Goal: Task Accomplishment & Management: Use online tool/utility

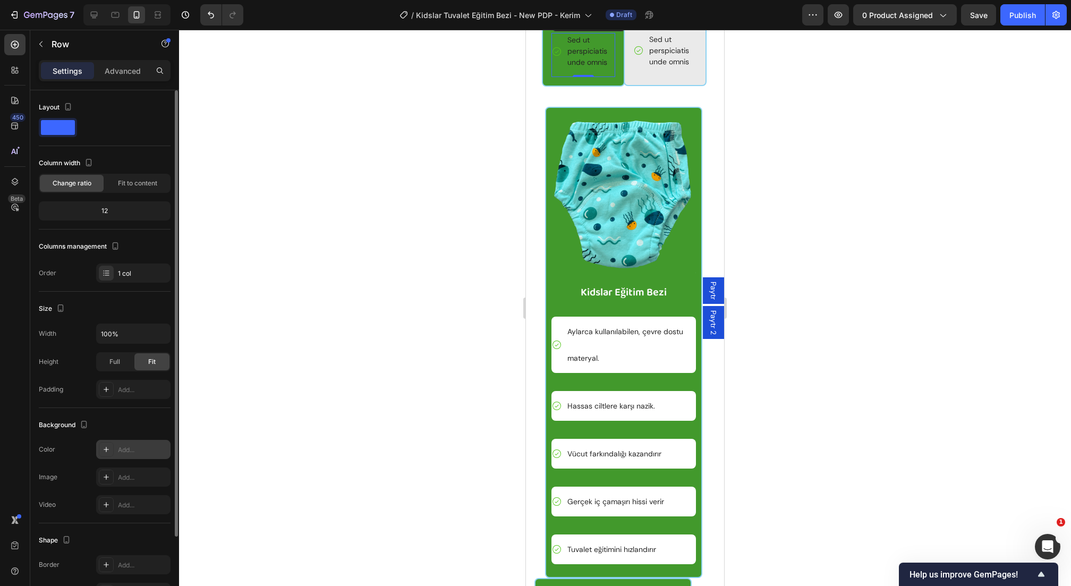
click at [121, 449] on div "Add..." at bounding box center [143, 450] width 50 height 10
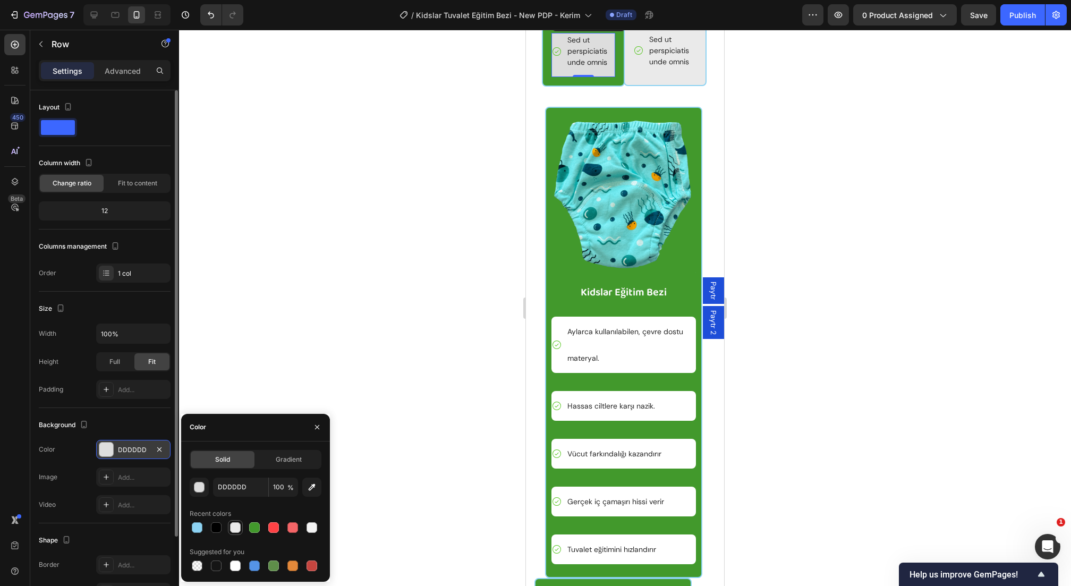
click at [230, 528] on div at bounding box center [235, 527] width 11 height 11
click at [200, 490] on div "button" at bounding box center [199, 487] width 11 height 11
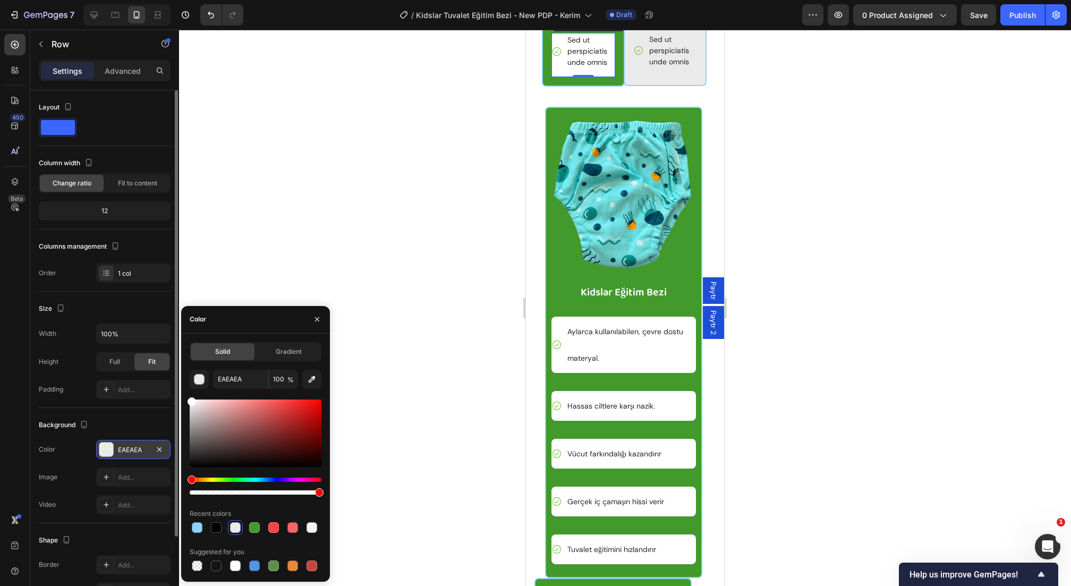
drag, startPoint x: 231, startPoint y: 409, endPoint x: 170, endPoint y: 368, distance: 73.5
click at [170, 368] on div "450 Beta Sections(30) Elements(84) Section Element Hero Section Product Detail …" at bounding box center [89, 308] width 179 height 556
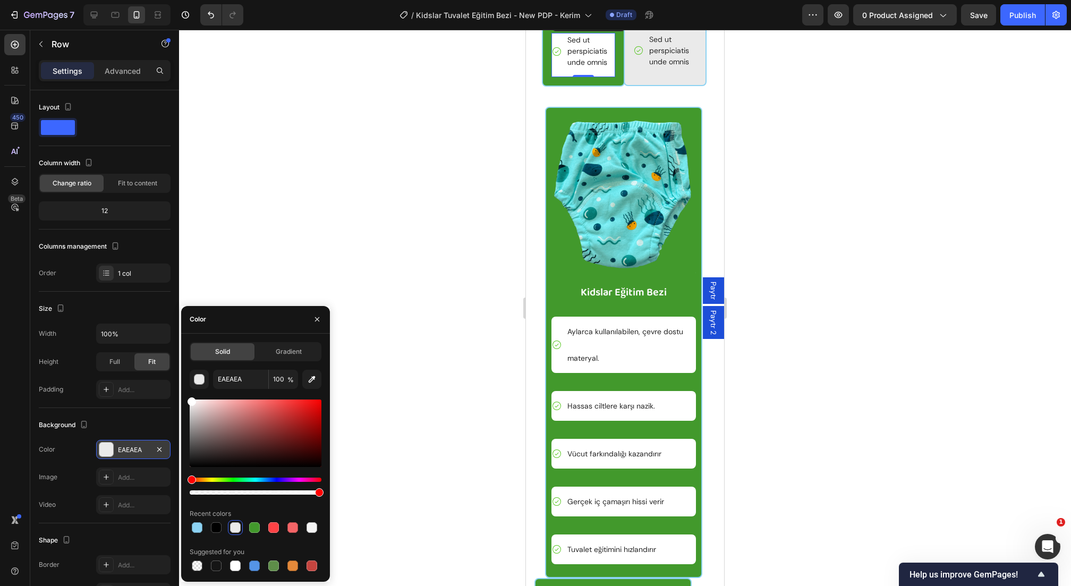
type input "FFFFFF"
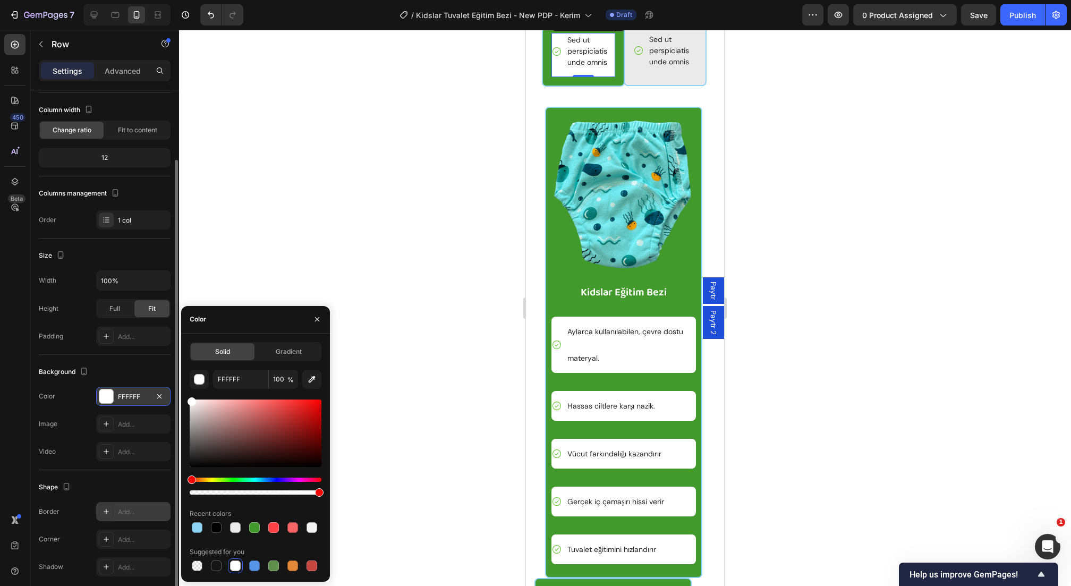
scroll to position [77, 0]
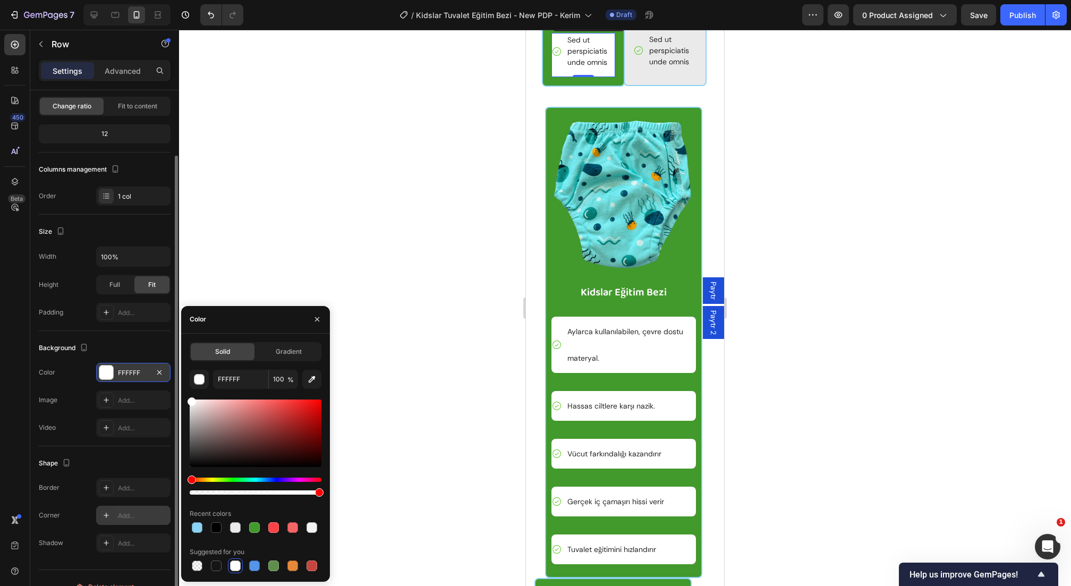
click at [125, 517] on div "Add..." at bounding box center [143, 516] width 50 height 10
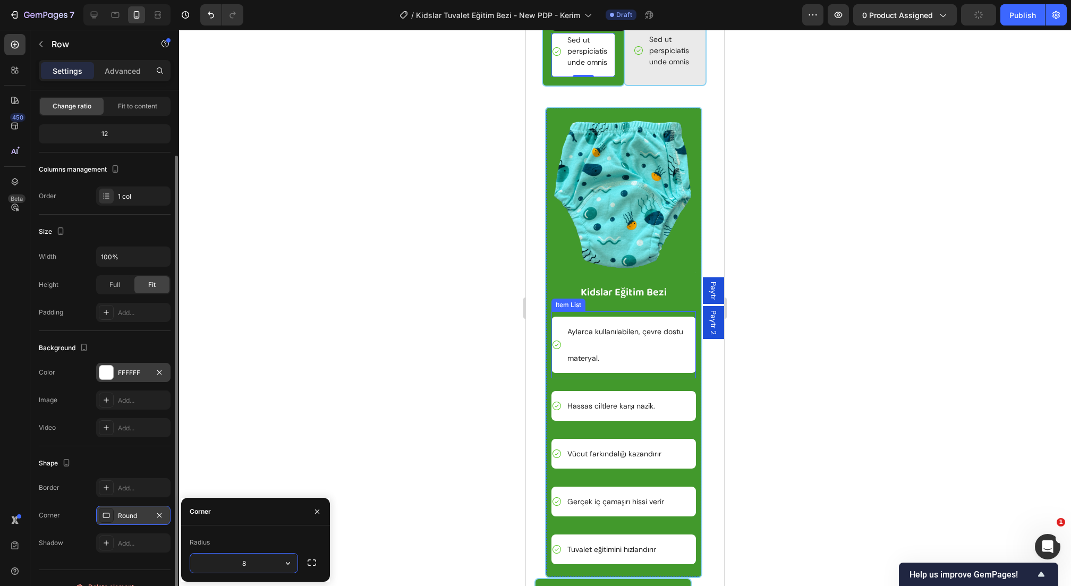
scroll to position [4136, 0]
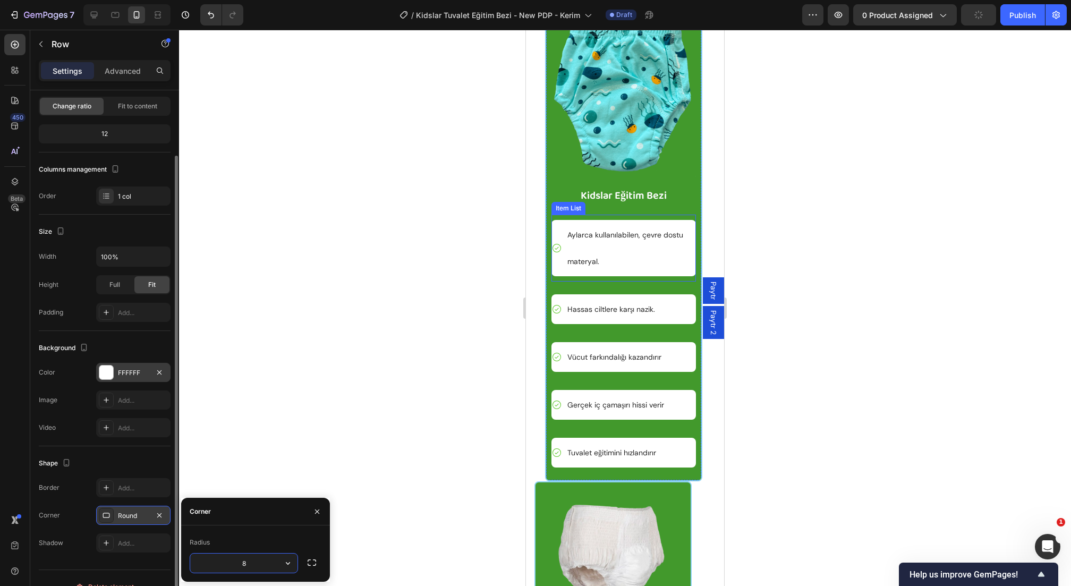
click at [613, 275] on p "Aylarca kullanılabilen, çevre dostu materyal." at bounding box center [630, 248] width 127 height 53
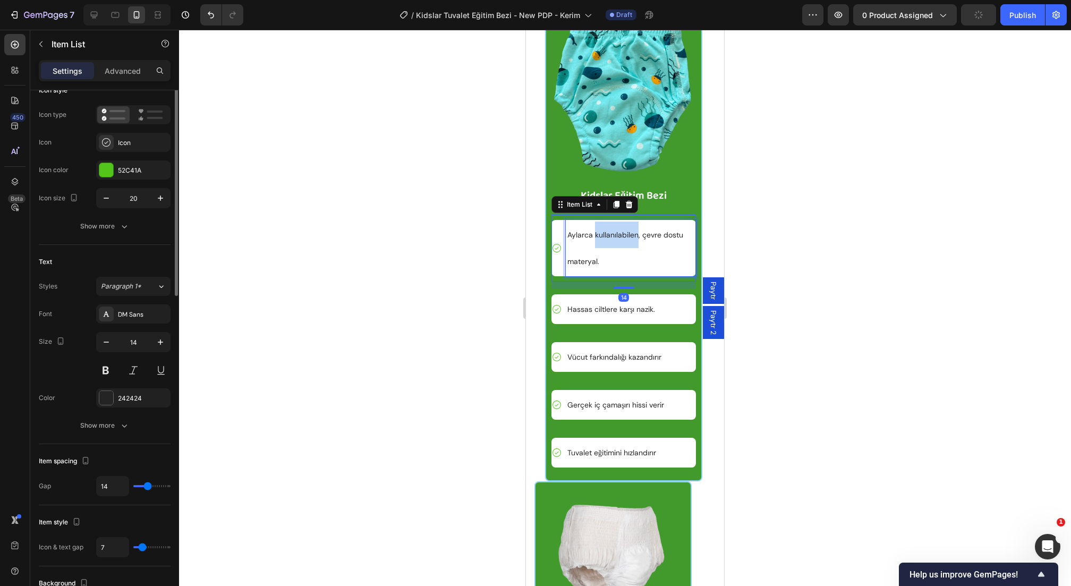
scroll to position [0, 0]
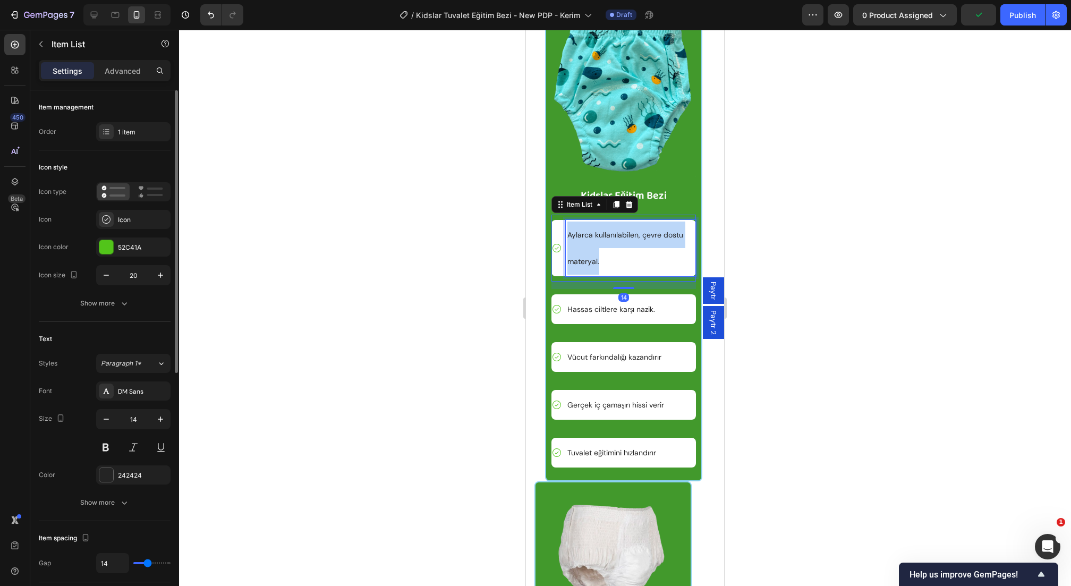
click at [613, 275] on p "Aylarca kullanılabilen, çevre dostu materyal." at bounding box center [630, 248] width 127 height 53
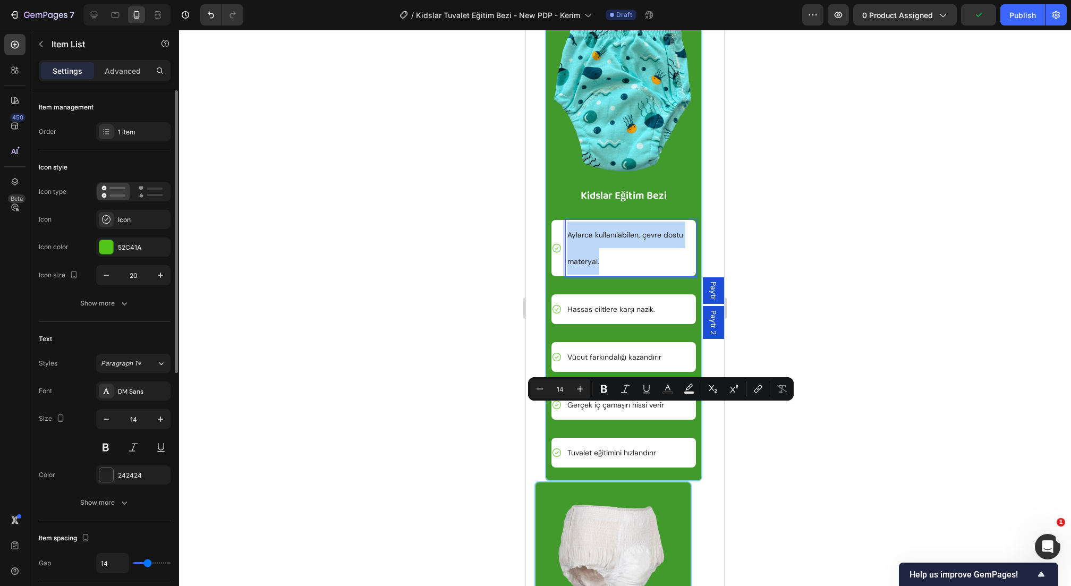
copy p "Aylarca kullanılabilen, çevre dostu materyal."
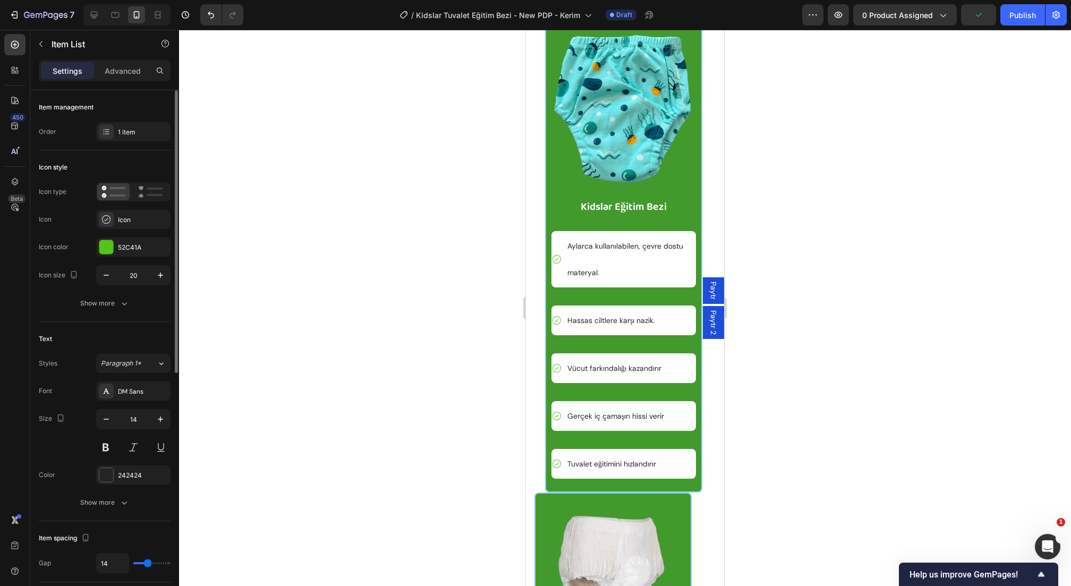
click at [775, 171] on div at bounding box center [625, 308] width 892 height 556
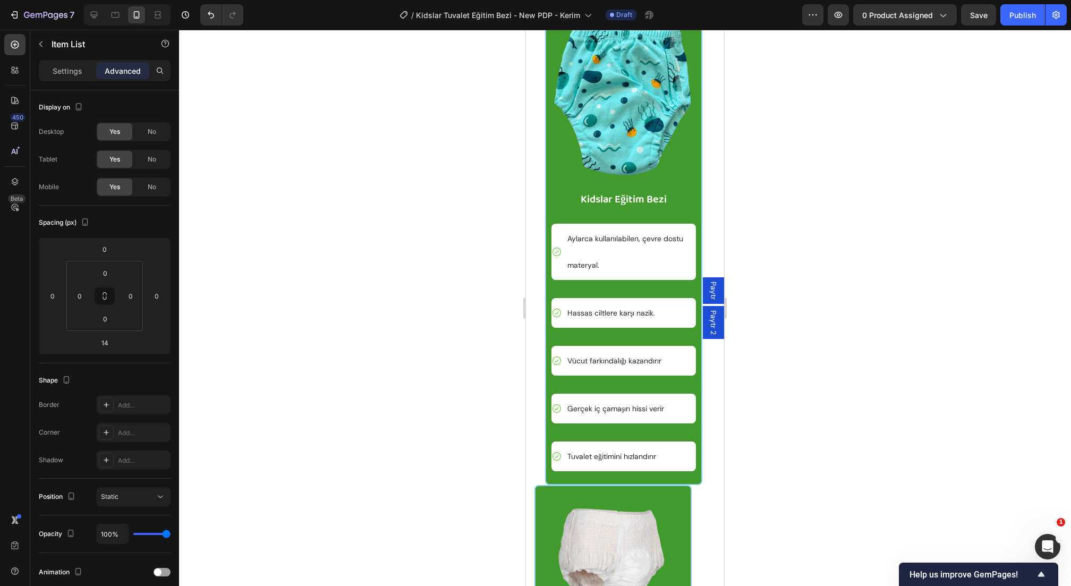
drag, startPoint x: 582, startPoint y: 165, endPoint x: 584, endPoint y: 151, distance: 14.0
type input "0"
click at [917, 167] on div at bounding box center [625, 308] width 892 height 556
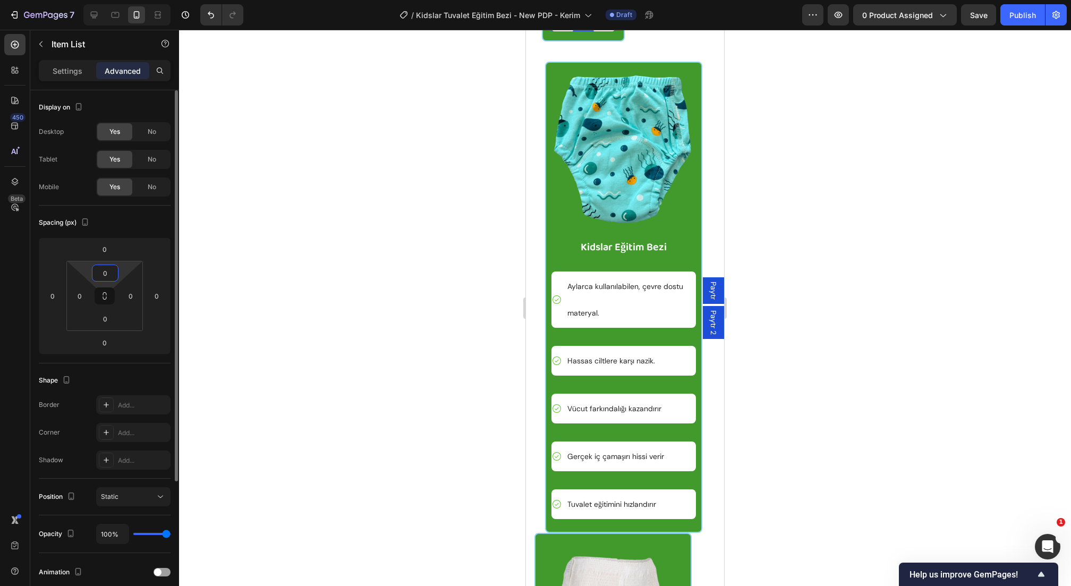
click at [102, 270] on input "0" at bounding box center [105, 273] width 21 height 16
click at [109, 248] on input "0" at bounding box center [104, 249] width 21 height 16
type input "5"
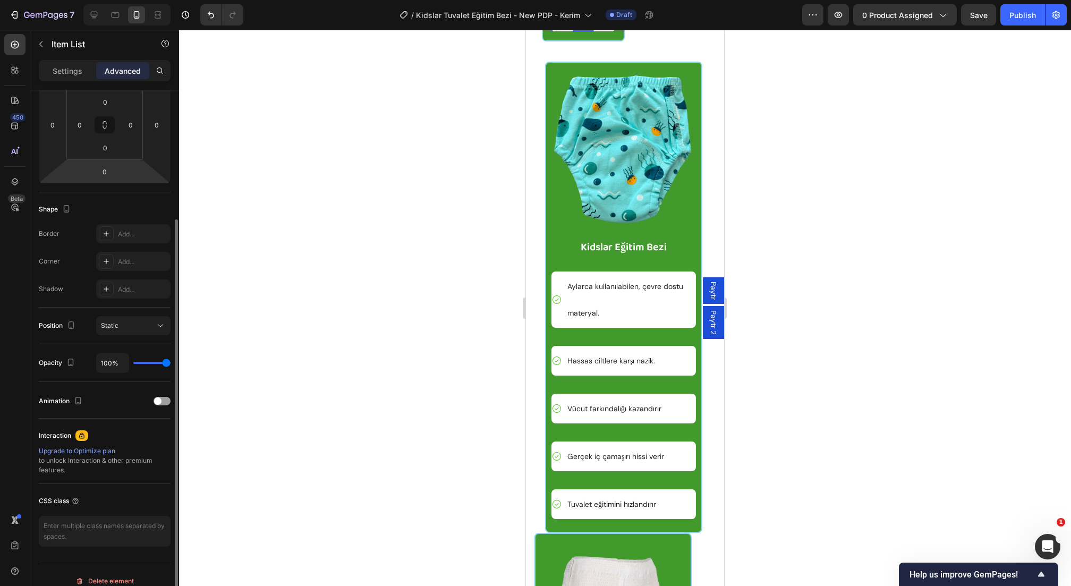
scroll to position [172, 0]
click at [667, 221] on div "Image yazısı okunmayaN bİR ÇOCUK DERSLERİNE NASIL ÇALIŞABİLİR? Heading Ders not…" at bounding box center [624, 229] width 174 height 1552
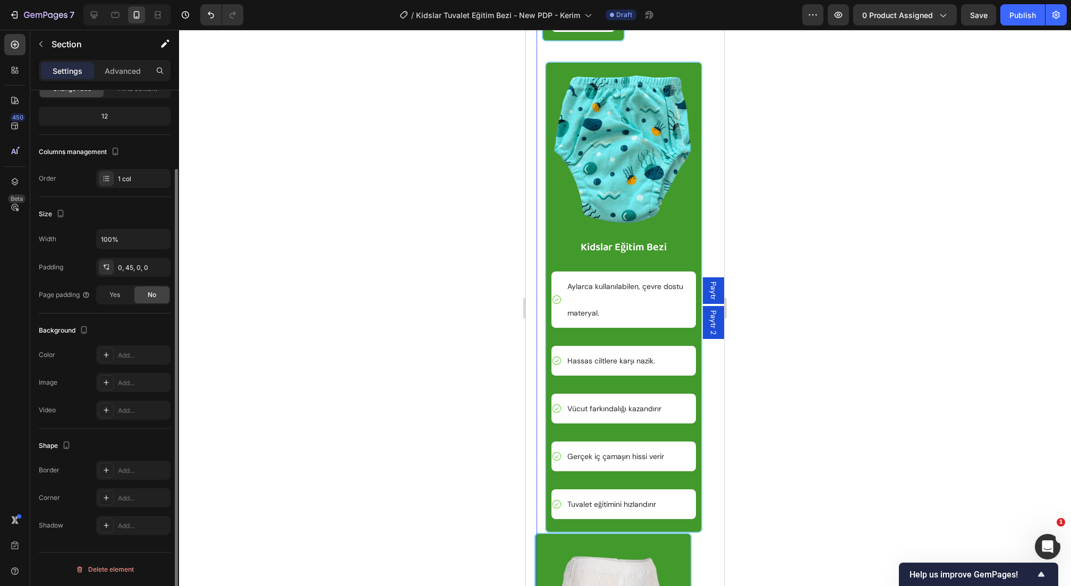
scroll to position [0, 0]
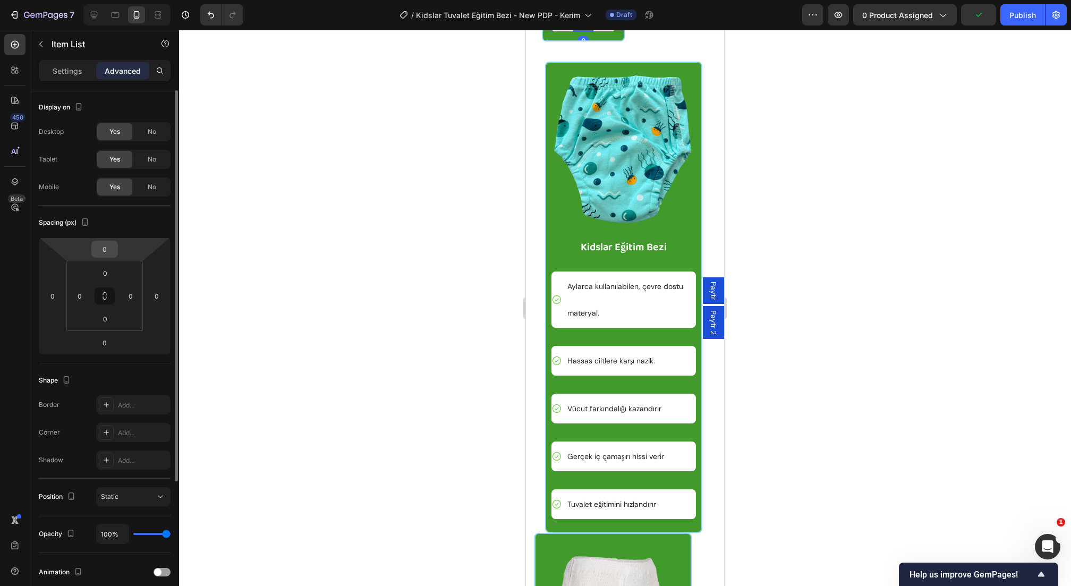
click at [106, 244] on input "0" at bounding box center [104, 249] width 21 height 16
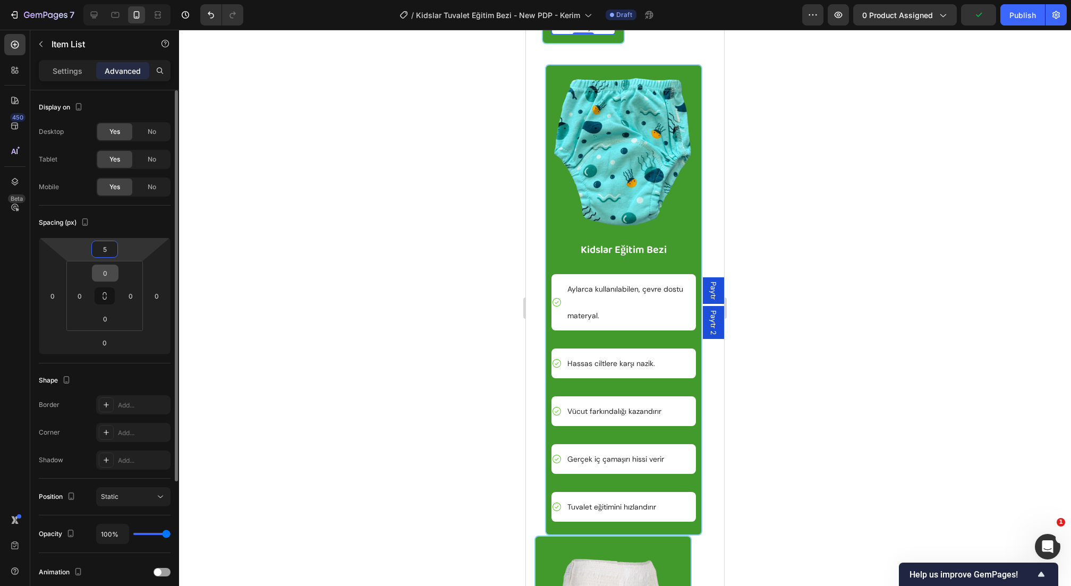
type input "5"
click at [112, 271] on input "0" at bounding box center [105, 273] width 21 height 16
type input "5"
click at [109, 246] on input "5" at bounding box center [104, 249] width 21 height 16
type input "0"
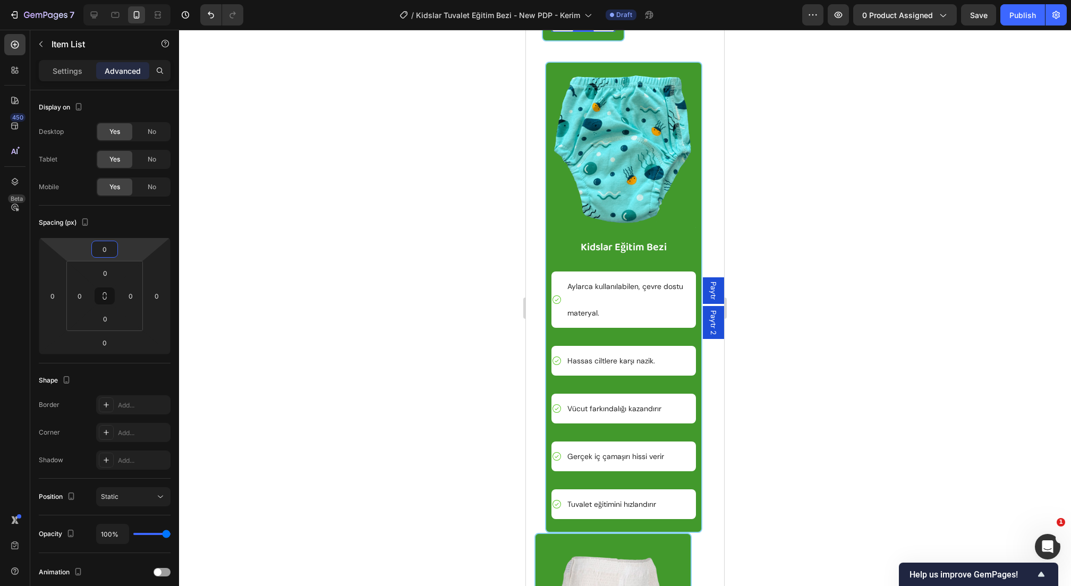
click at [494, 225] on div at bounding box center [625, 308] width 892 height 556
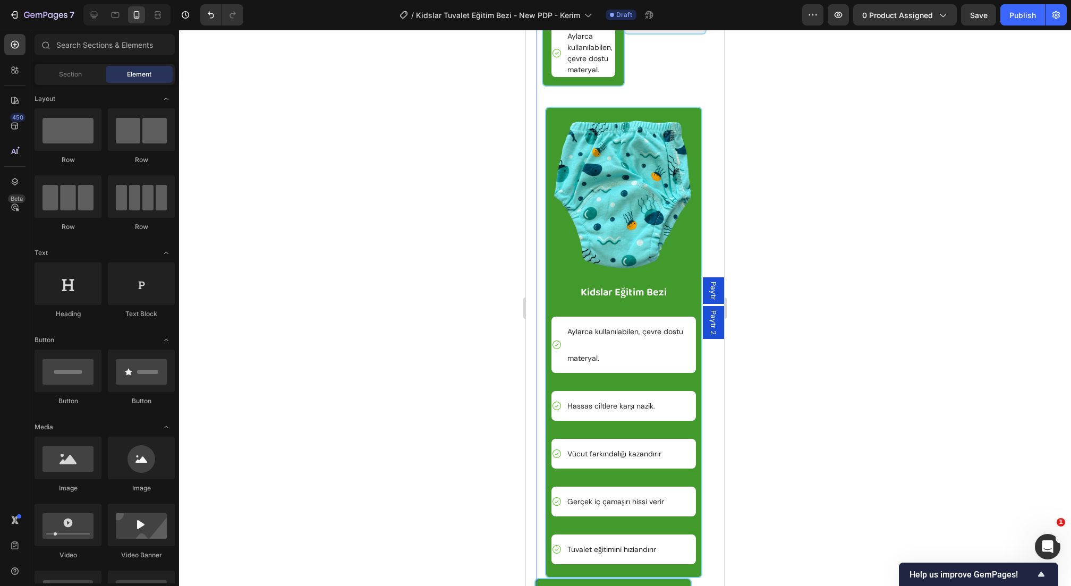
scroll to position [4076, 0]
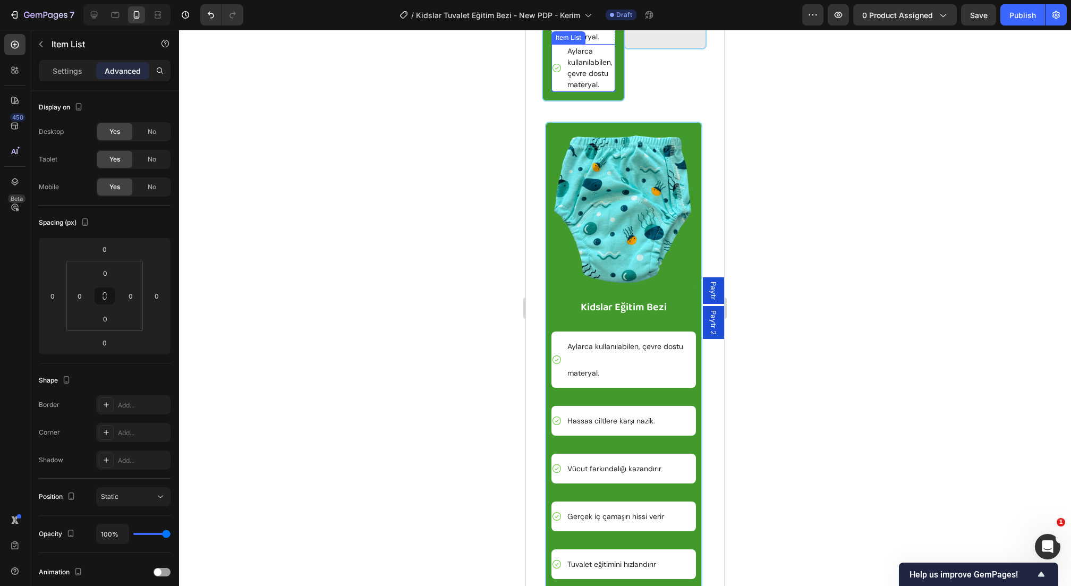
click at [555, 92] on div "Aylarca kullanılabilen, çevre dostu materyal. Item List" at bounding box center [584, 68] width 64 height 48
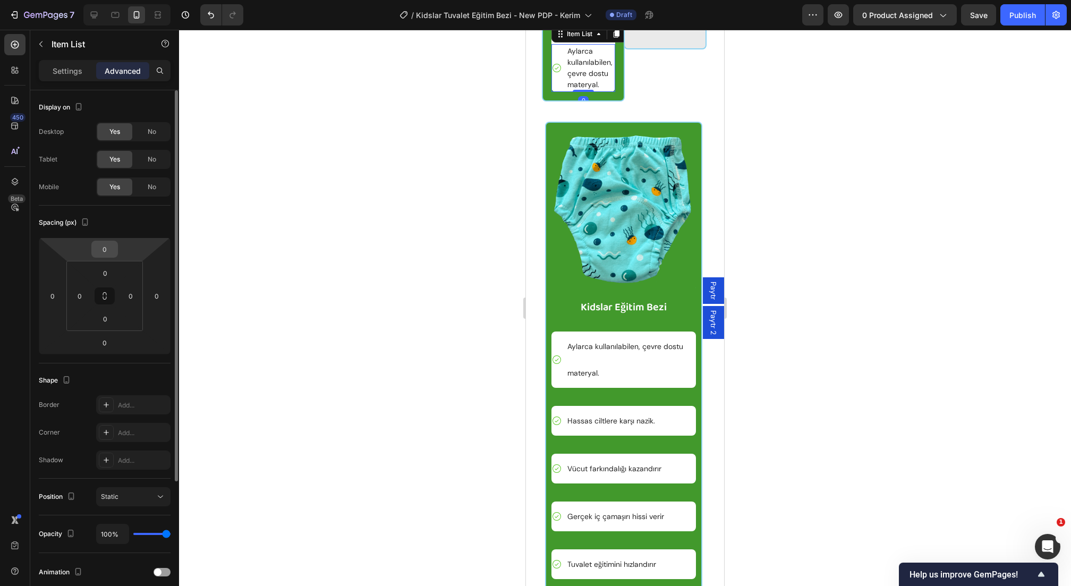
click at [109, 250] on input "0" at bounding box center [104, 249] width 21 height 16
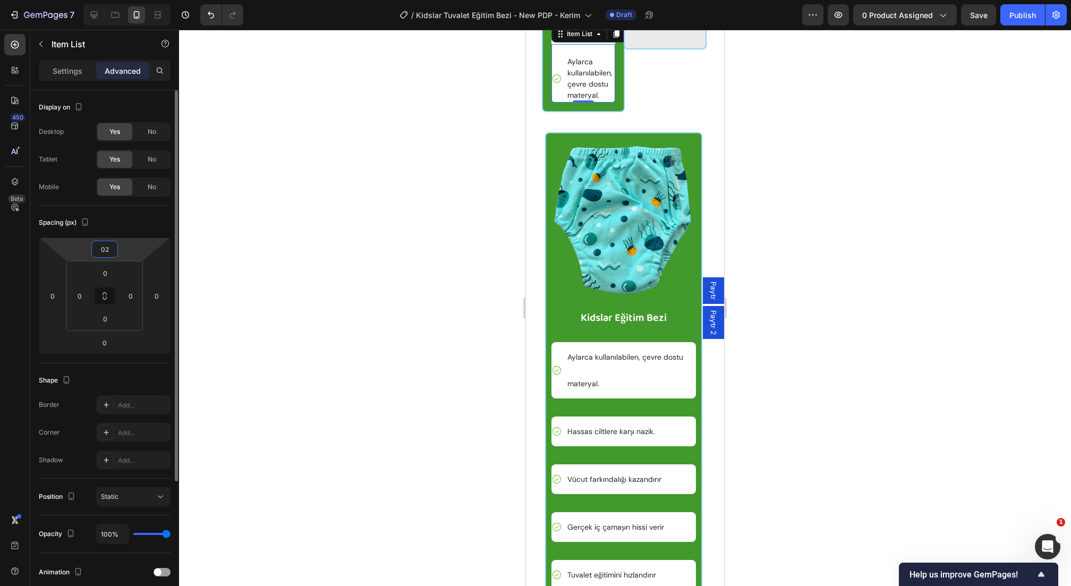
type input "0"
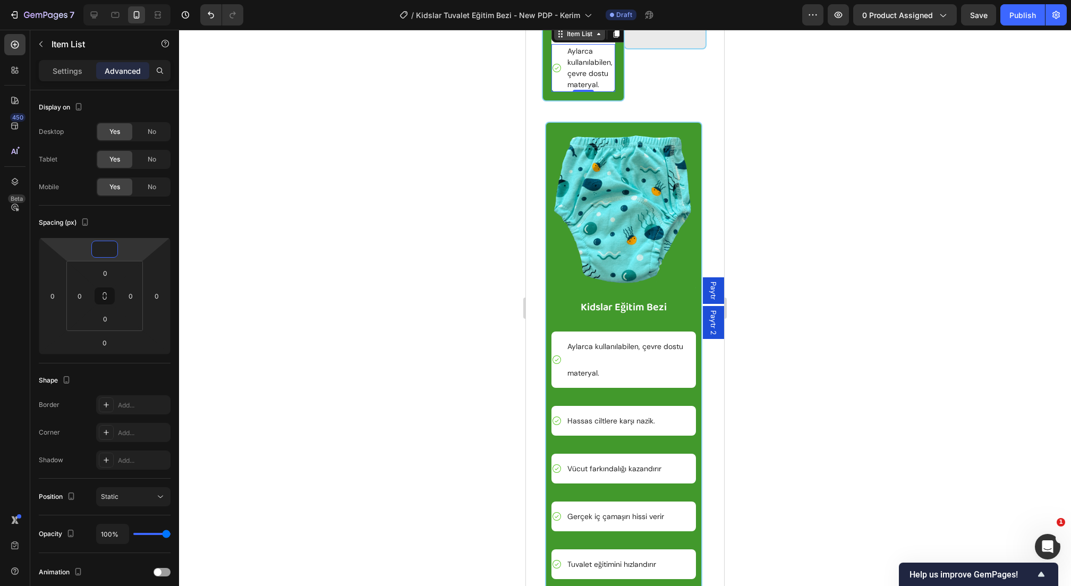
click at [591, 40] on div "Item List" at bounding box center [579, 34] width 51 height 13
type input "0"
click at [580, 19] on div "Row 1 col" at bounding box center [572, 15] width 32 height 6
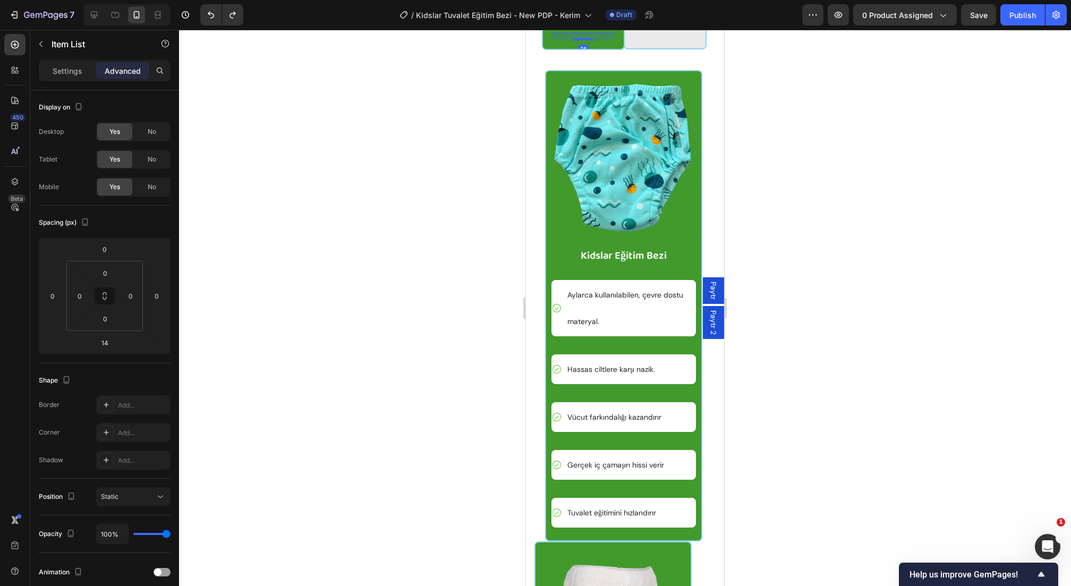
click at [594, 31] on p "Sed ut perspiciatis unde omnis" at bounding box center [590, 14] width 46 height 33
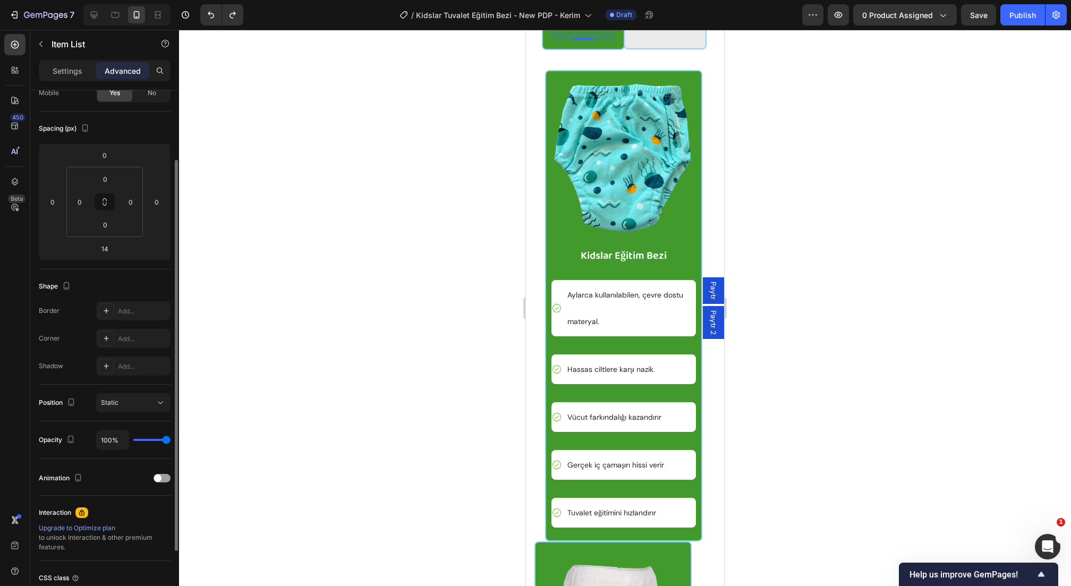
scroll to position [0, 0]
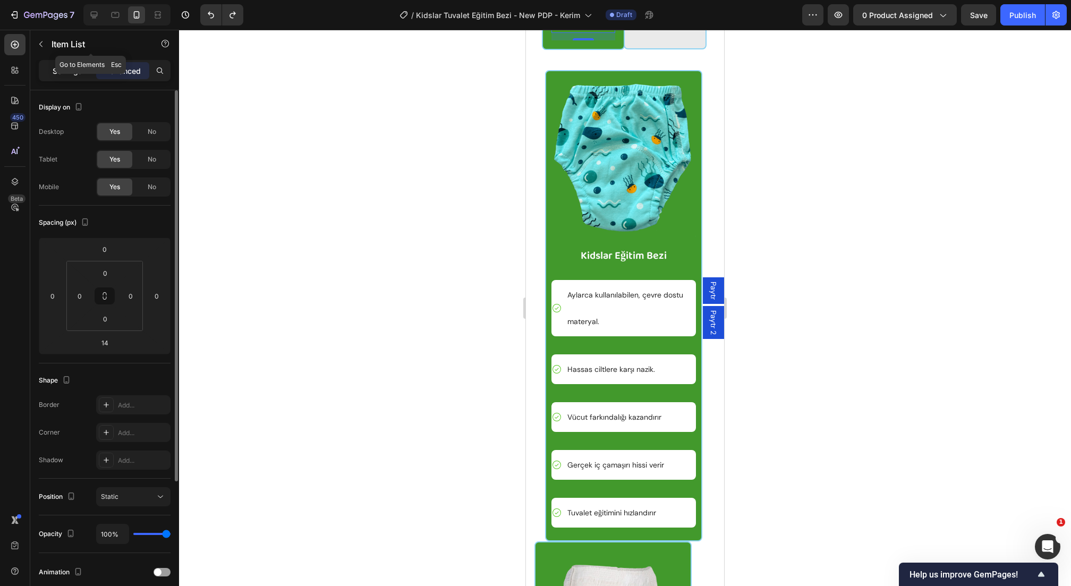
click at [57, 70] on p "Settings" at bounding box center [68, 70] width 30 height 11
type input "7"
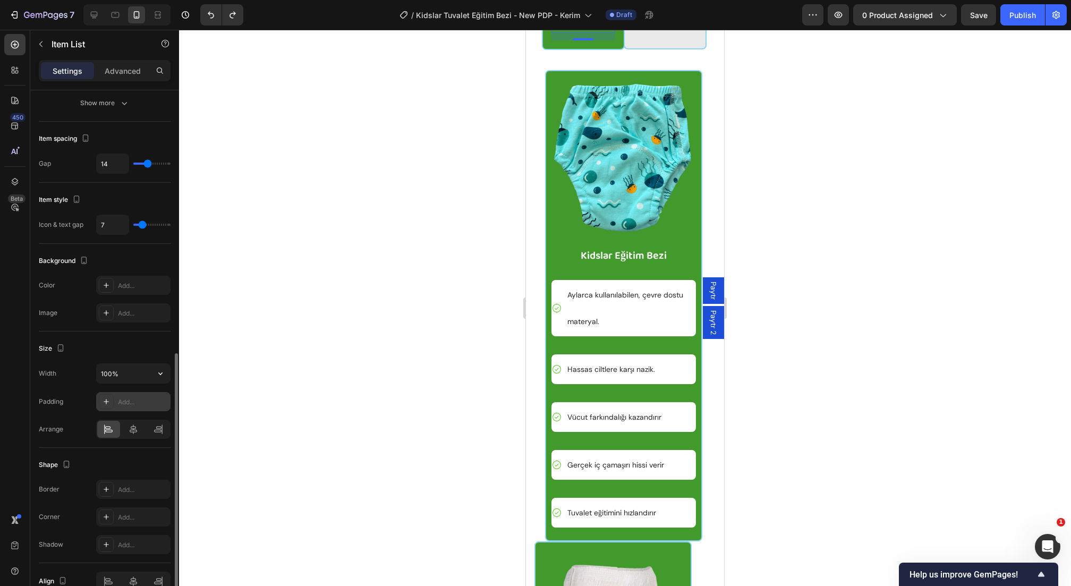
scroll to position [361, 0]
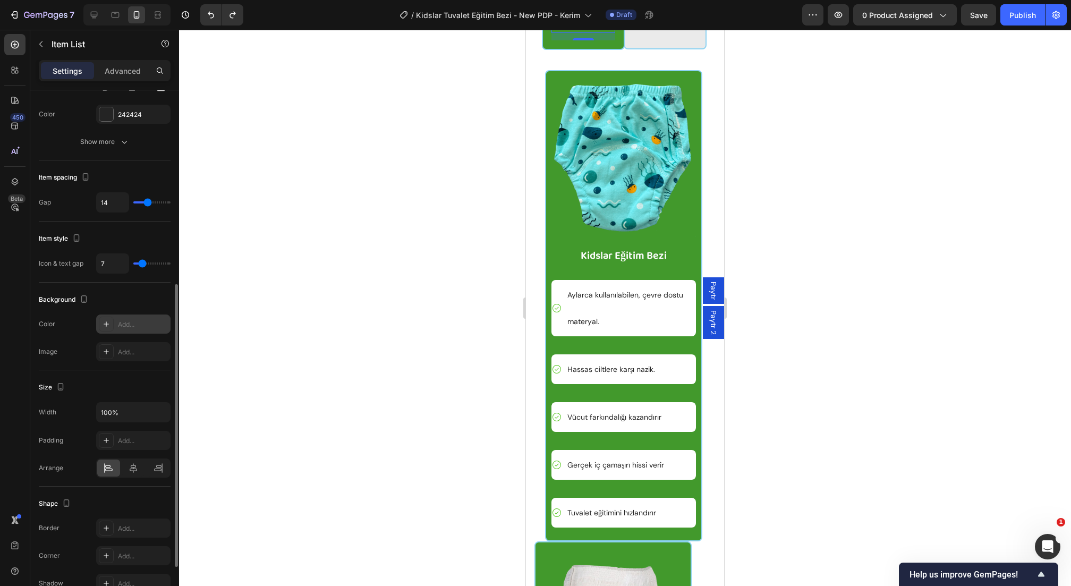
click at [129, 320] on div "Add..." at bounding box center [143, 325] width 50 height 10
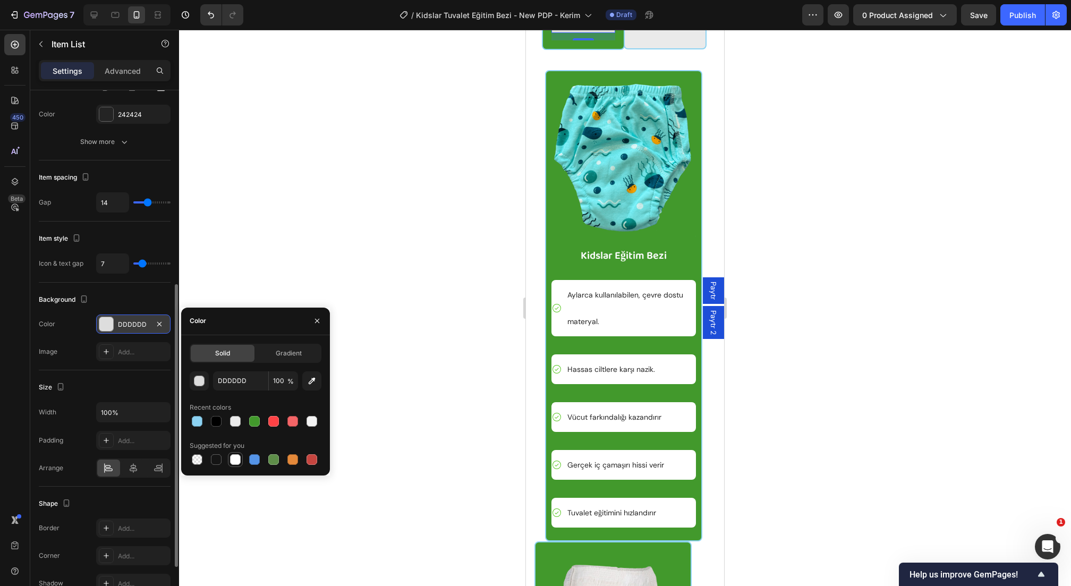
click at [235, 455] on div at bounding box center [235, 459] width 11 height 11
type input "FFFFFF"
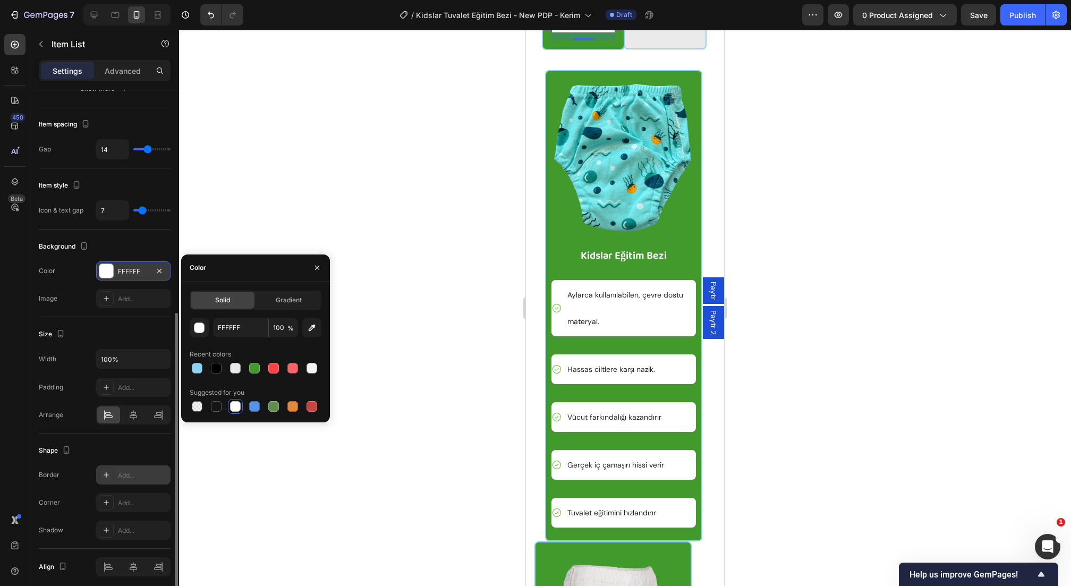
click at [125, 466] on div "Add..." at bounding box center [133, 474] width 74 height 19
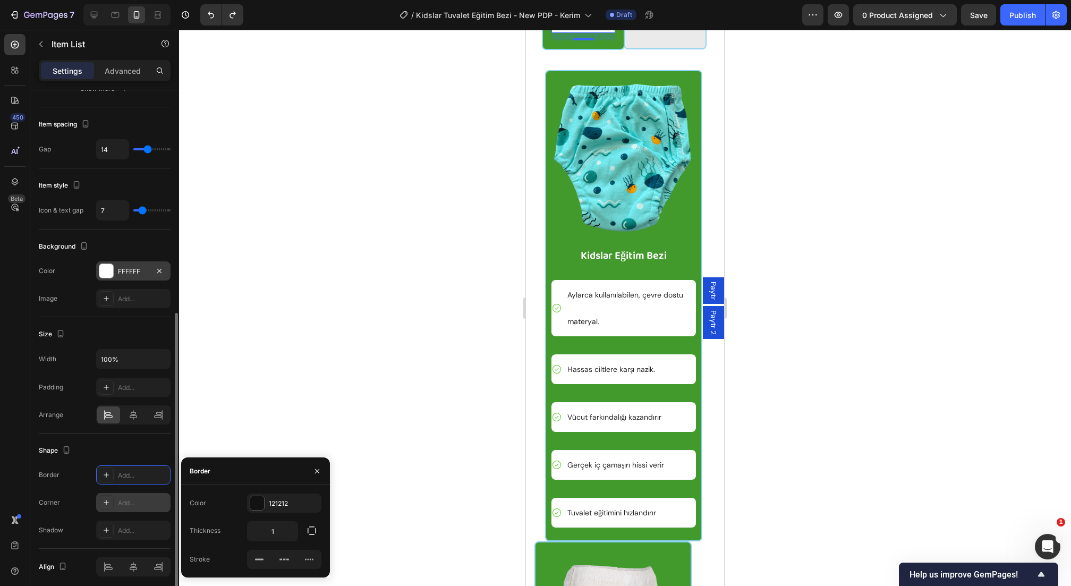
click at [125, 504] on div "Add..." at bounding box center [133, 502] width 74 height 19
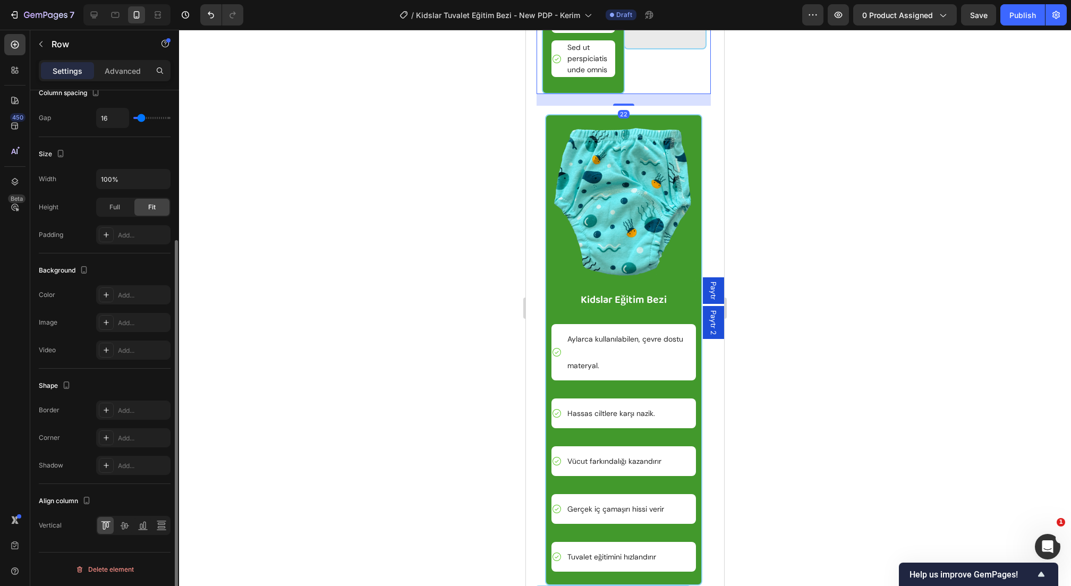
scroll to position [0, 0]
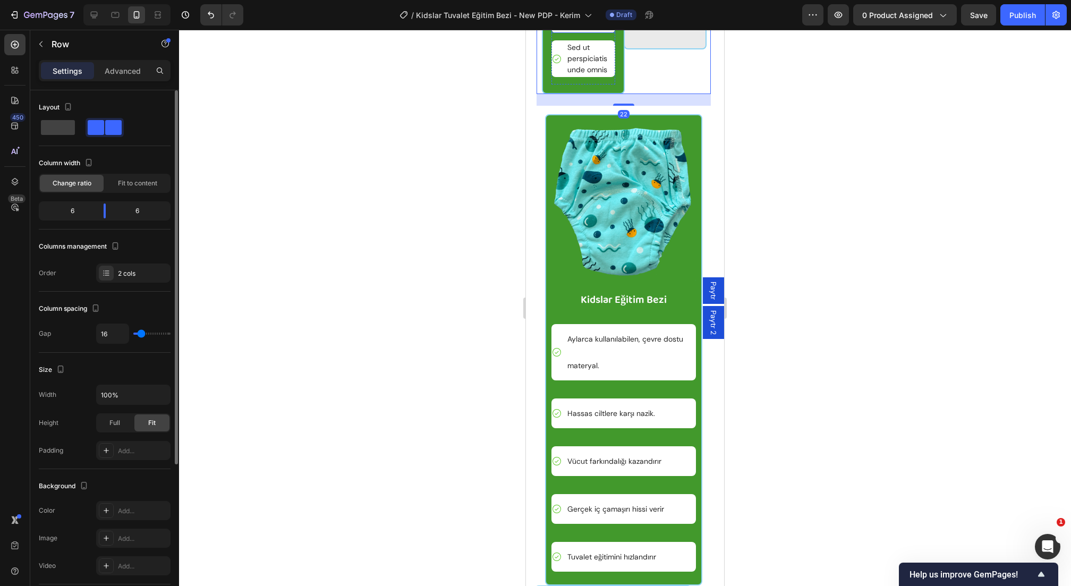
click at [581, 31] on p "Sed ut perspiciatis unde omnis" at bounding box center [590, 14] width 46 height 33
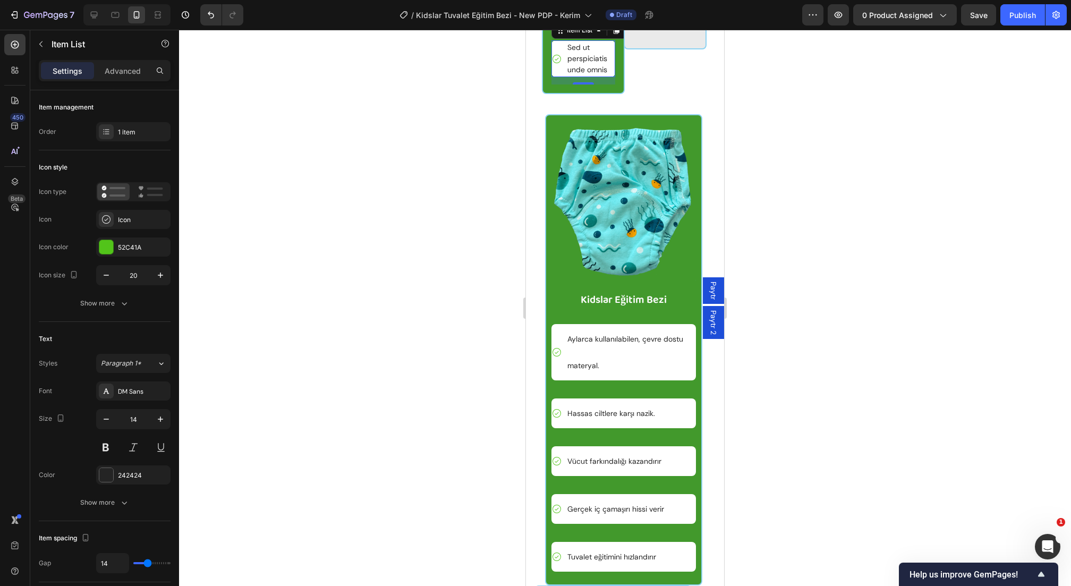
click at [584, 77] on div "Sed ut perspiciatis unde omnis" at bounding box center [590, 58] width 49 height 37
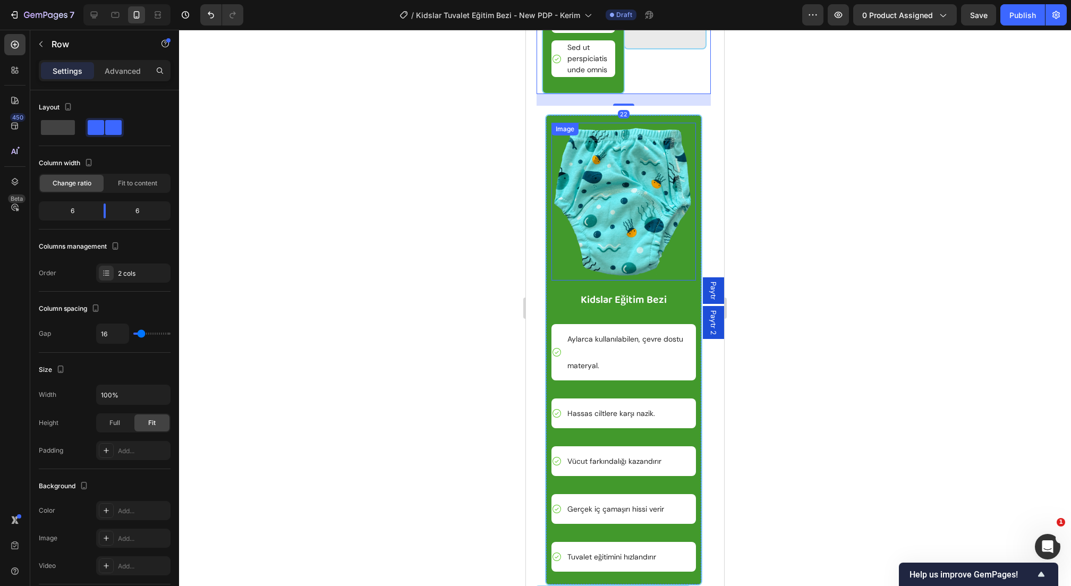
scroll to position [4225, 0]
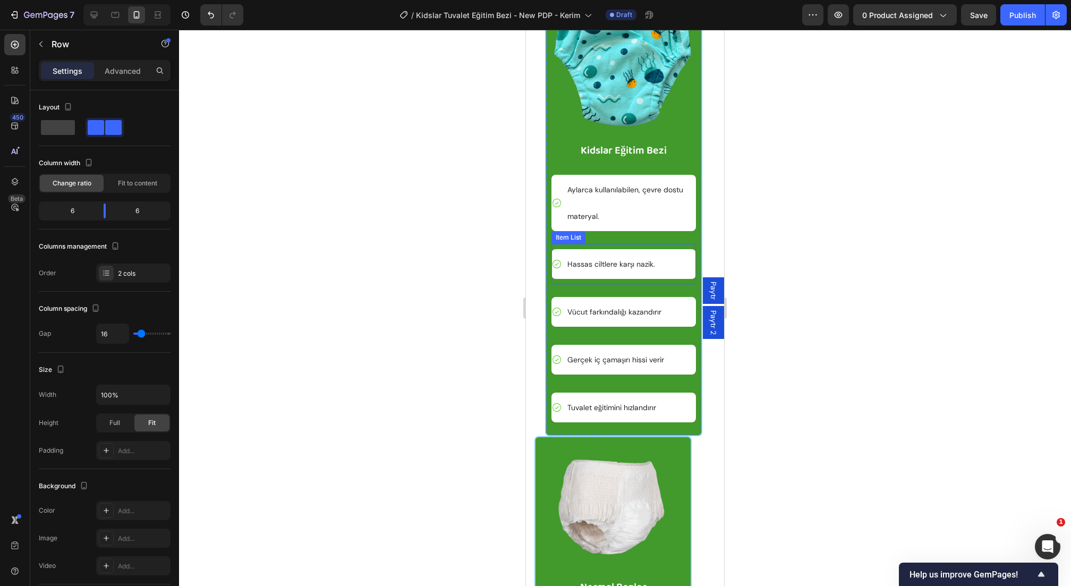
click at [626, 277] on p "Hassas ciltlere karşı nazik." at bounding box center [611, 264] width 88 height 27
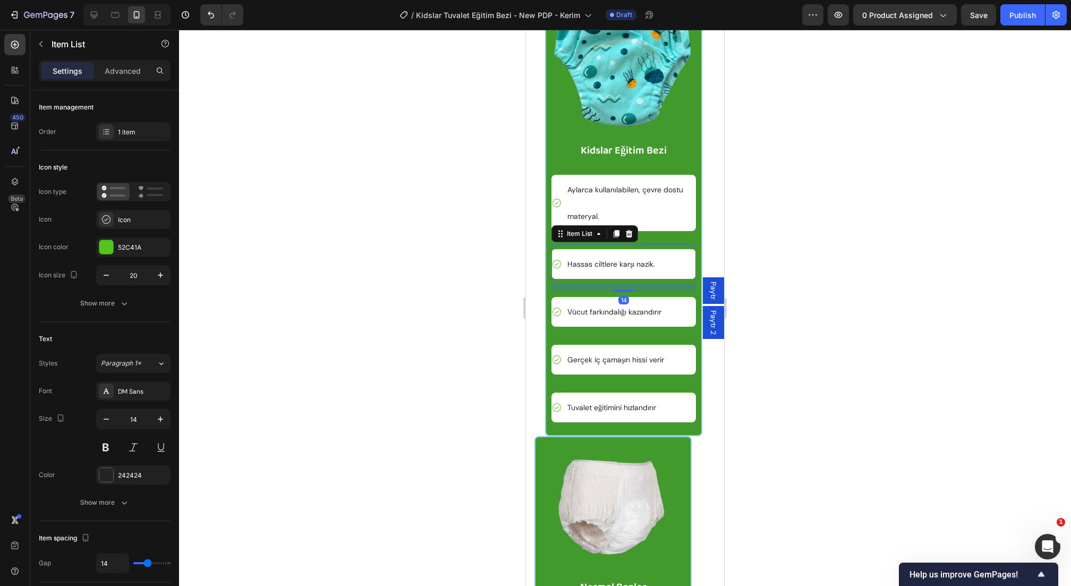
click at [626, 277] on p "Hassas ciltlere karşı nazik." at bounding box center [611, 264] width 88 height 27
copy p "Hassas ciltlere karşı nazik."
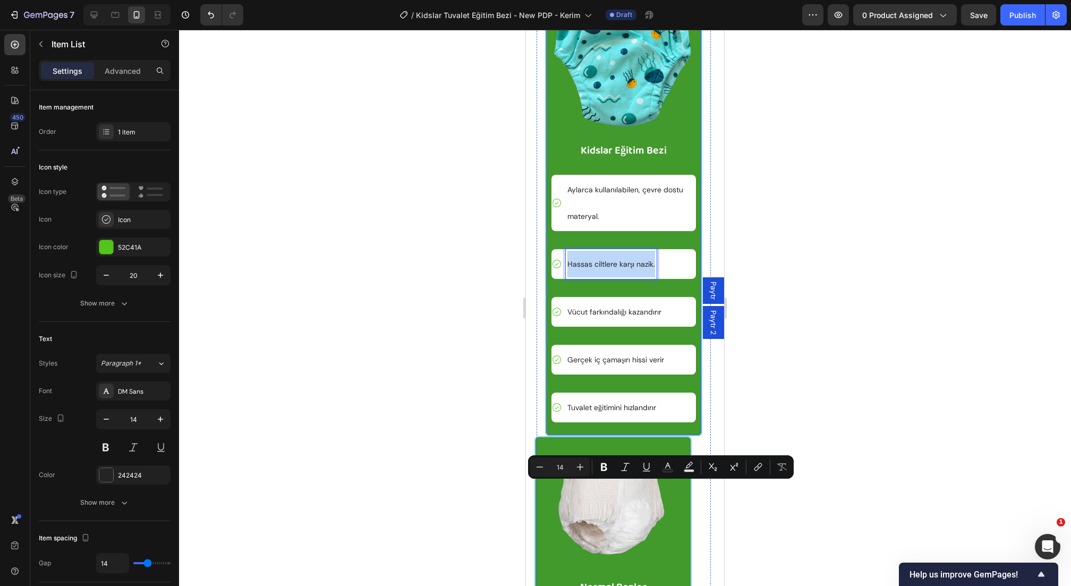
scroll to position [4115, 0]
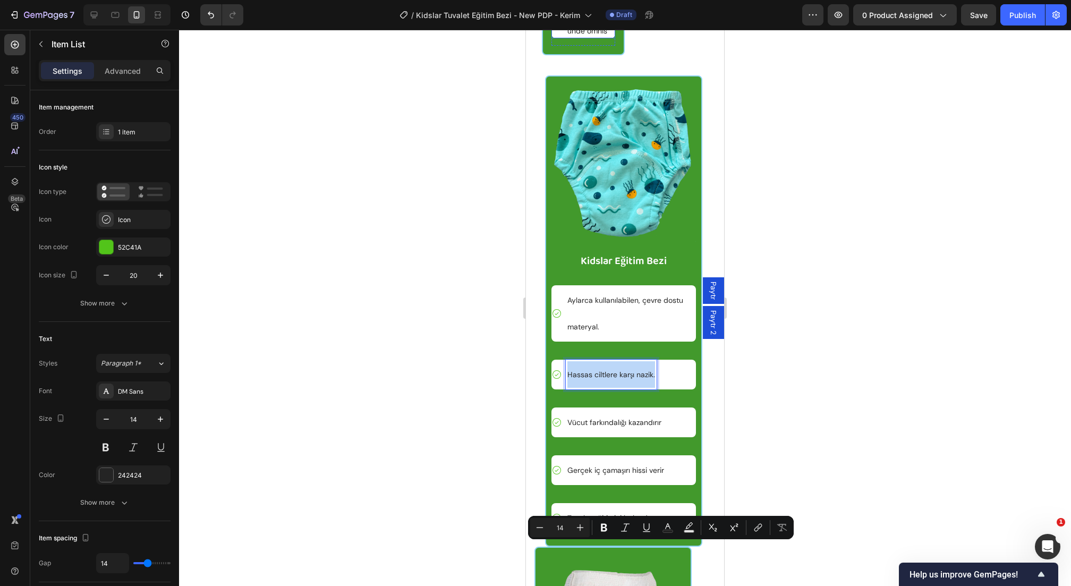
click at [584, 37] on p "Sed ut perspiciatis unde omnis" at bounding box center [590, 19] width 46 height 33
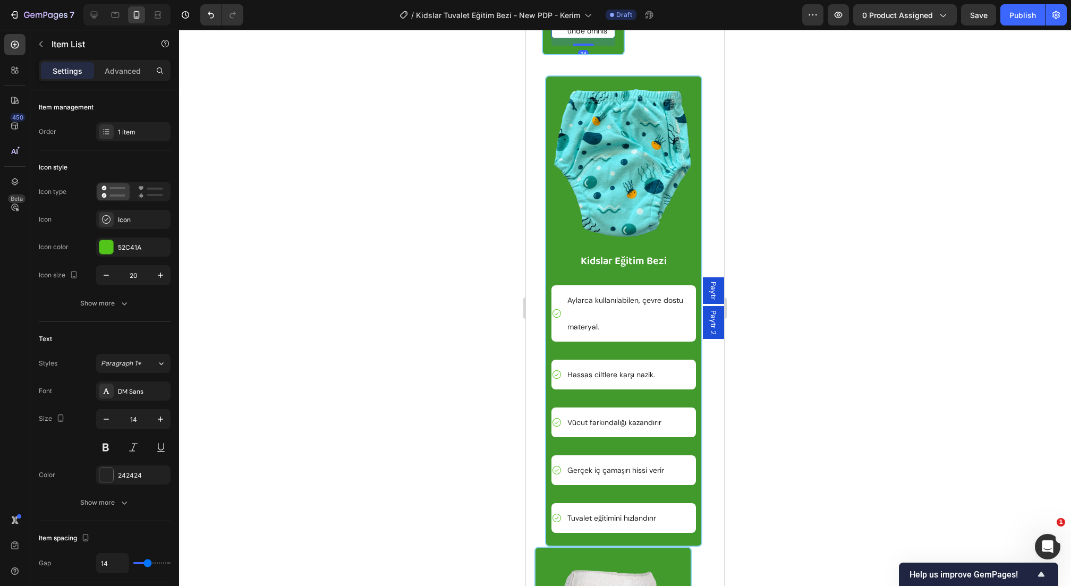
click at [584, 37] on p "Sed ut perspiciatis unde omnis" at bounding box center [590, 19] width 46 height 33
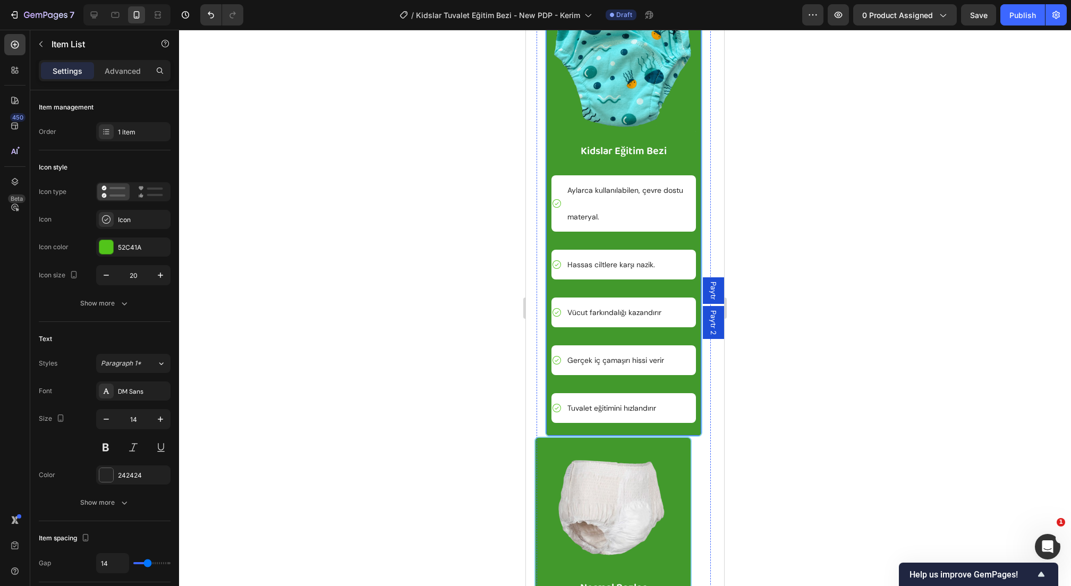
scroll to position [4238, 0]
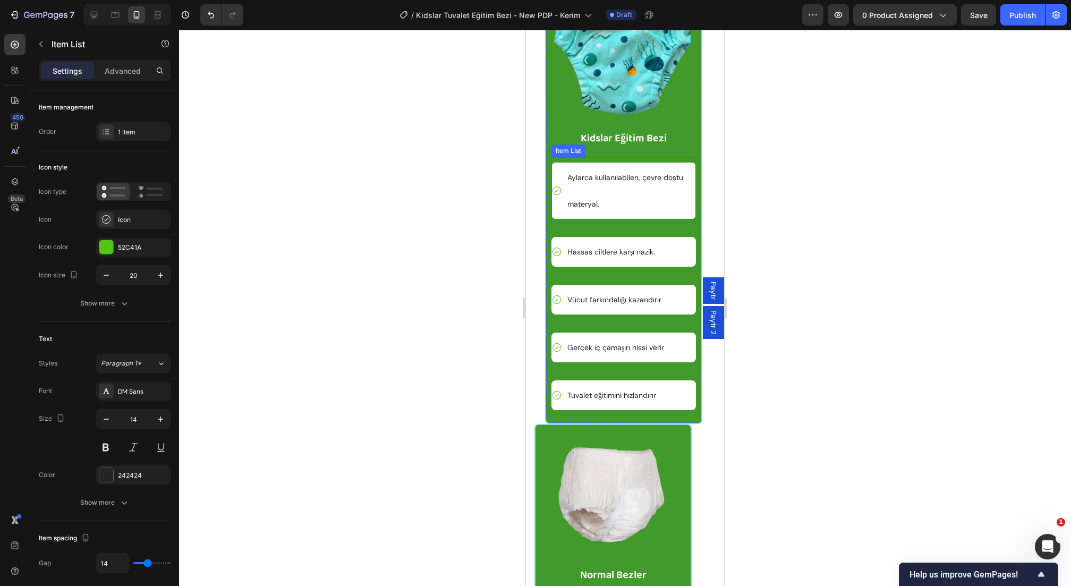
click at [598, 217] on p "Aylarca kullanılabilen, çevre dostu materyal." at bounding box center [630, 190] width 127 height 53
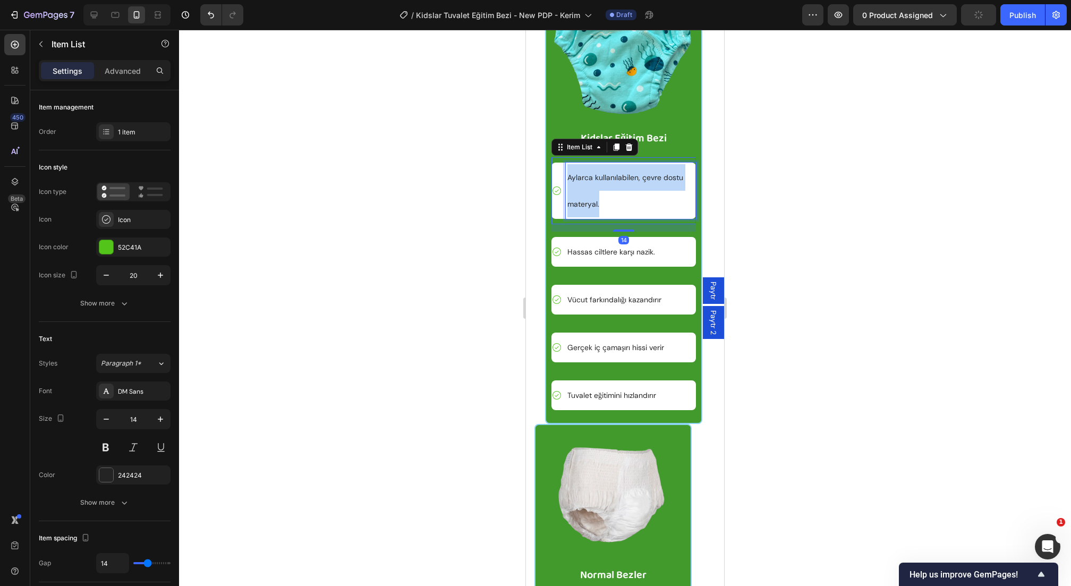
click at [599, 217] on p "Aylarca kullanılabilen, çevre dostu materyal." at bounding box center [630, 190] width 127 height 53
copy p "Aylarca kullanılabilen, çevre dostu materyal."
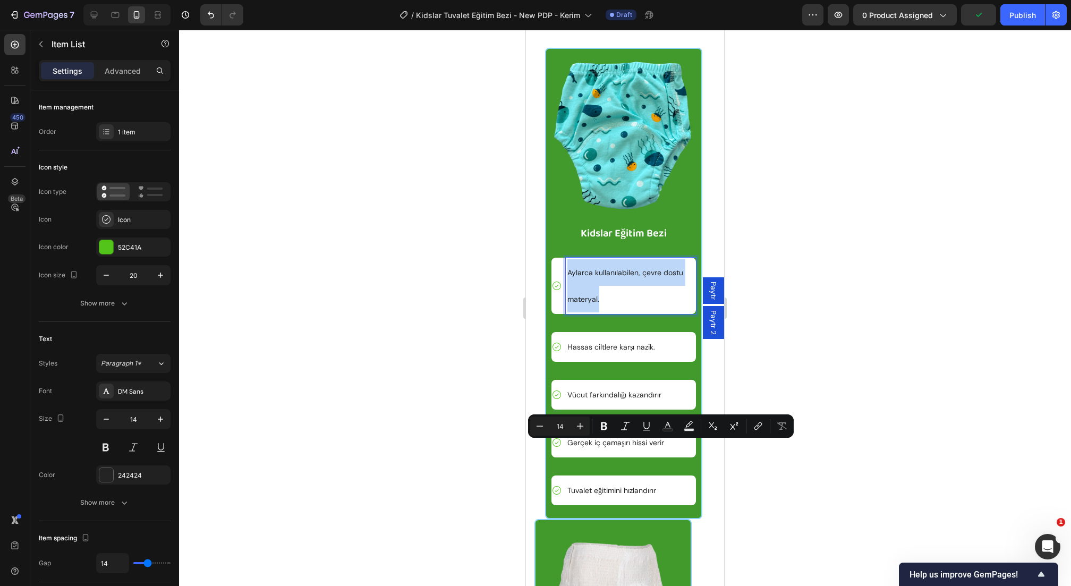
scroll to position [4043, 0]
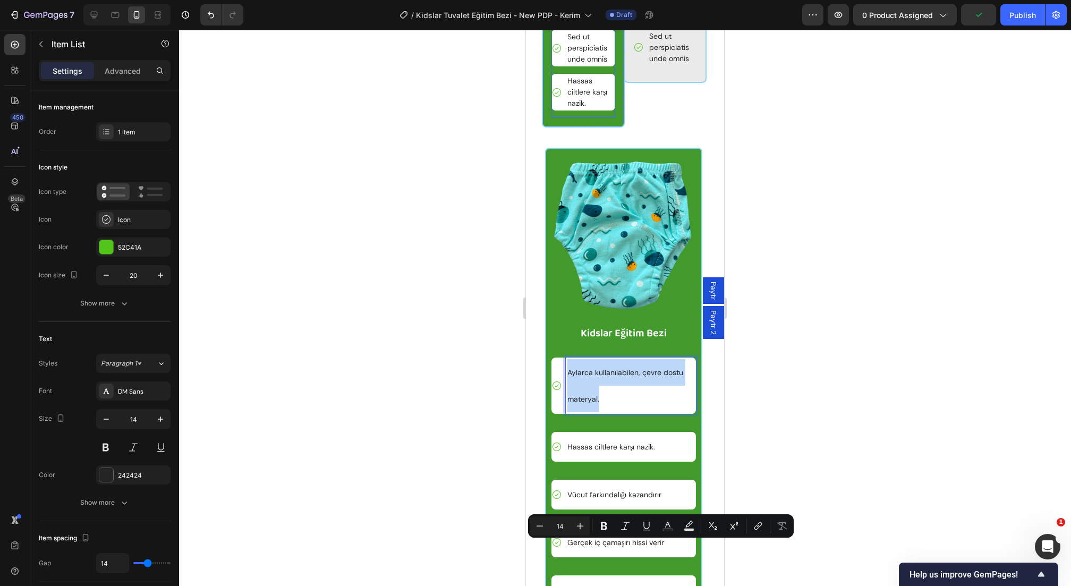
click at [588, 65] on p "Sed ut perspiciatis unde omnis" at bounding box center [590, 47] width 46 height 33
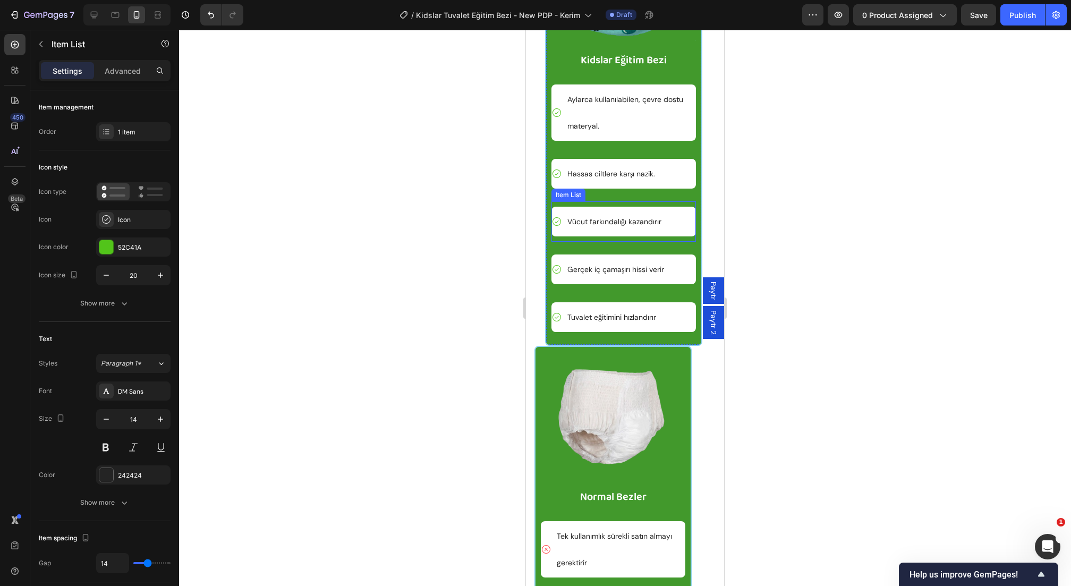
scroll to position [4161, 0]
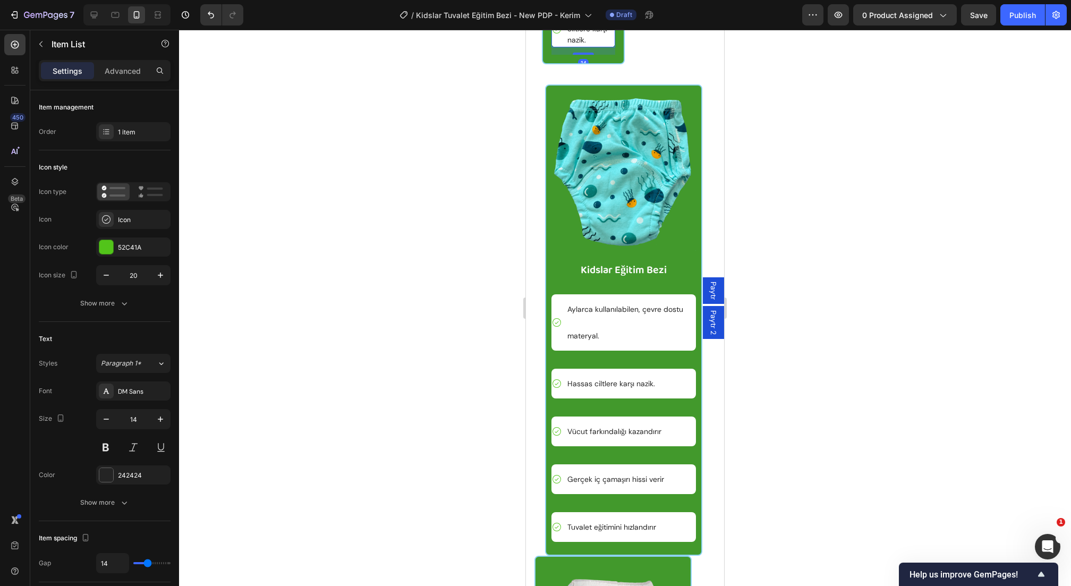
click at [613, 5] on icon at bounding box center [616, 0] width 9 height 9
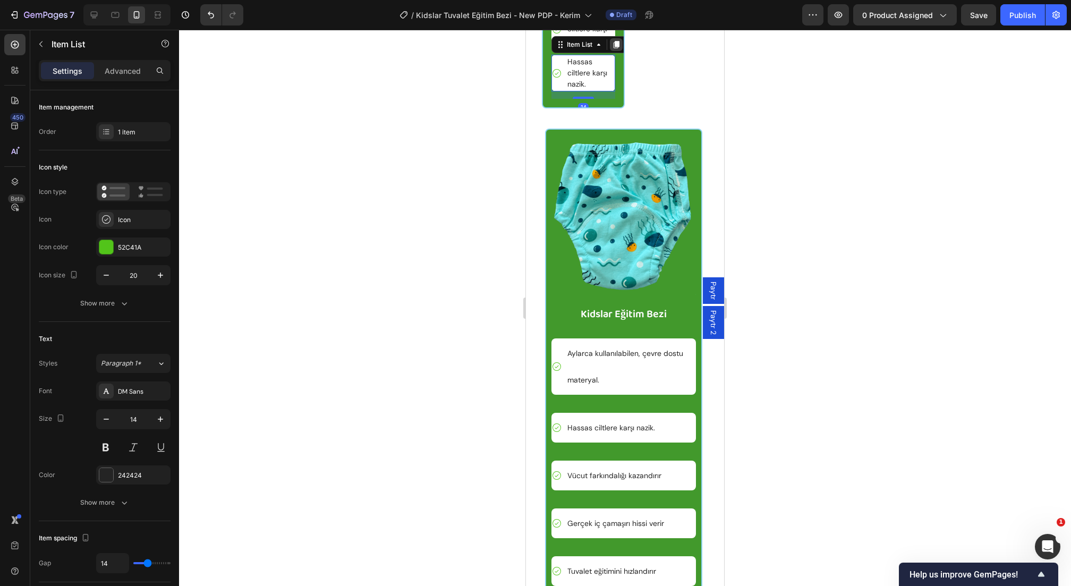
click at [619, 48] on icon at bounding box center [617, 44] width 6 height 7
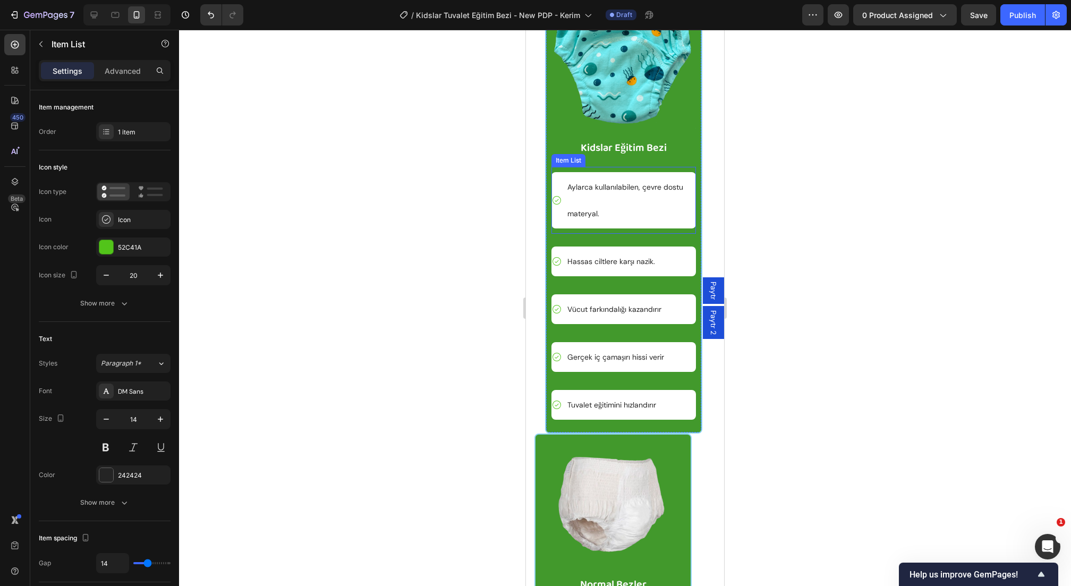
scroll to position [4501, 0]
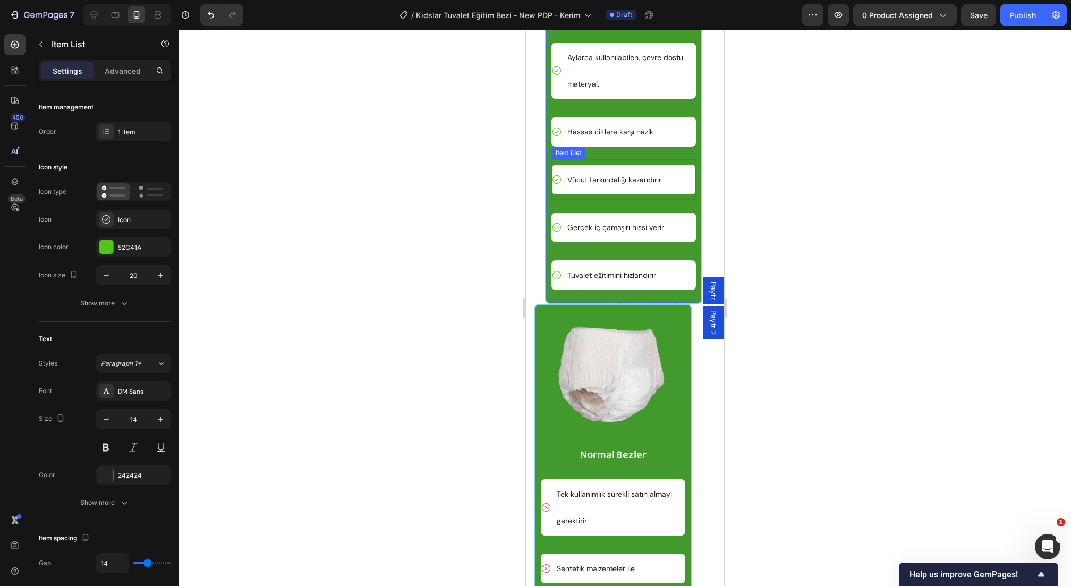
click at [606, 193] on p "Vücut farkındalığı kazandırır" at bounding box center [614, 179] width 94 height 27
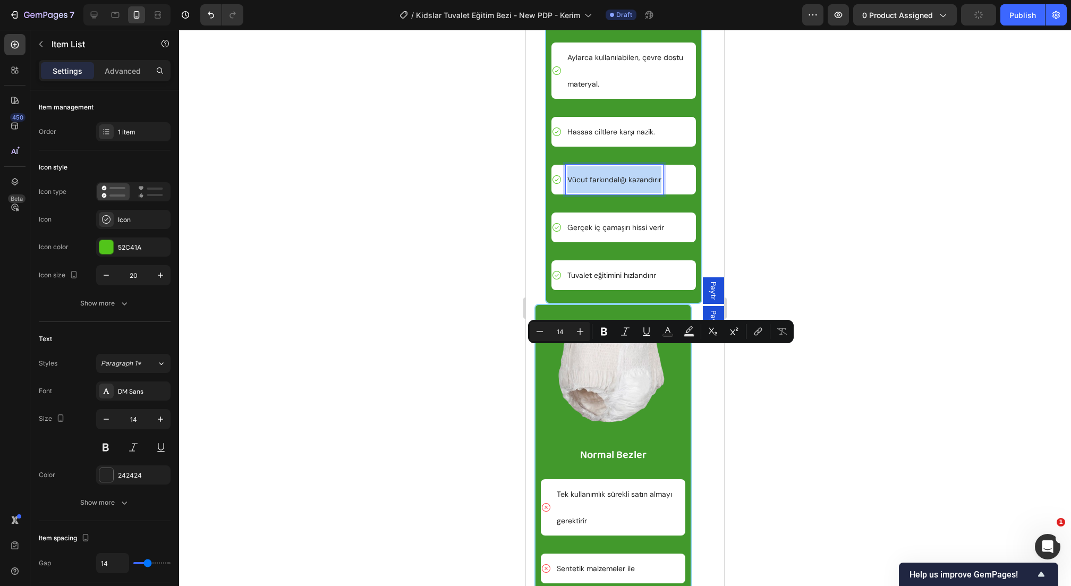
copy p "Vücut farkındalığı kazandırır"
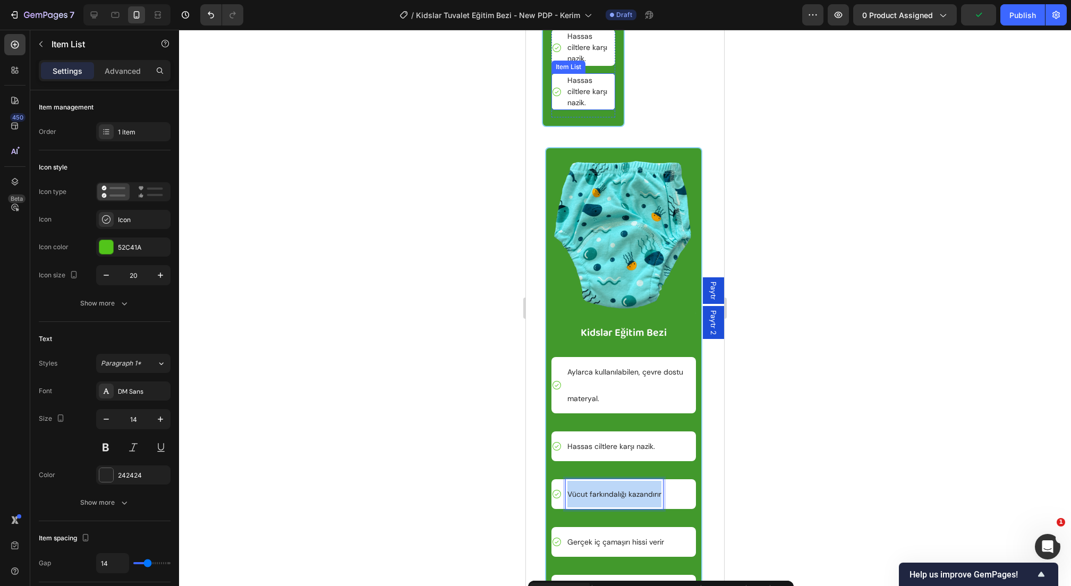
scroll to position [4142, 0]
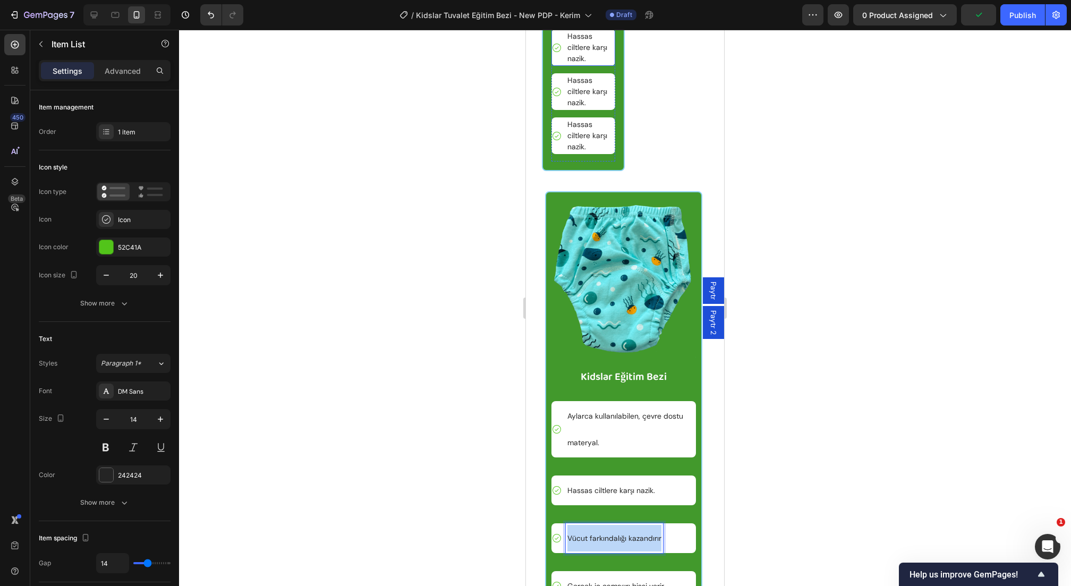
click at [587, 64] on p "Hassas ciltlere karşı nazik." at bounding box center [590, 47] width 46 height 33
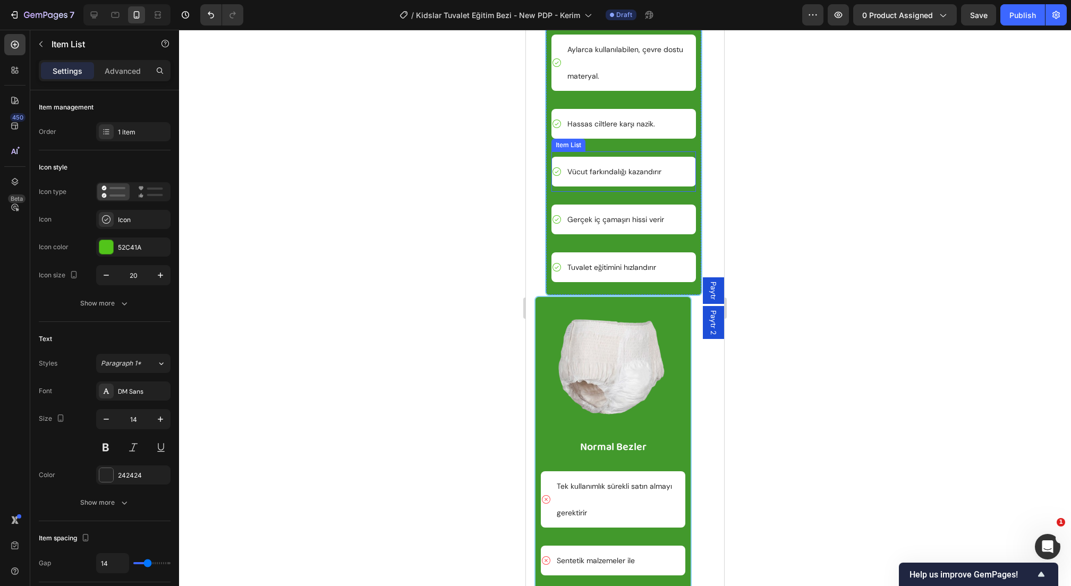
scroll to position [4522, 0]
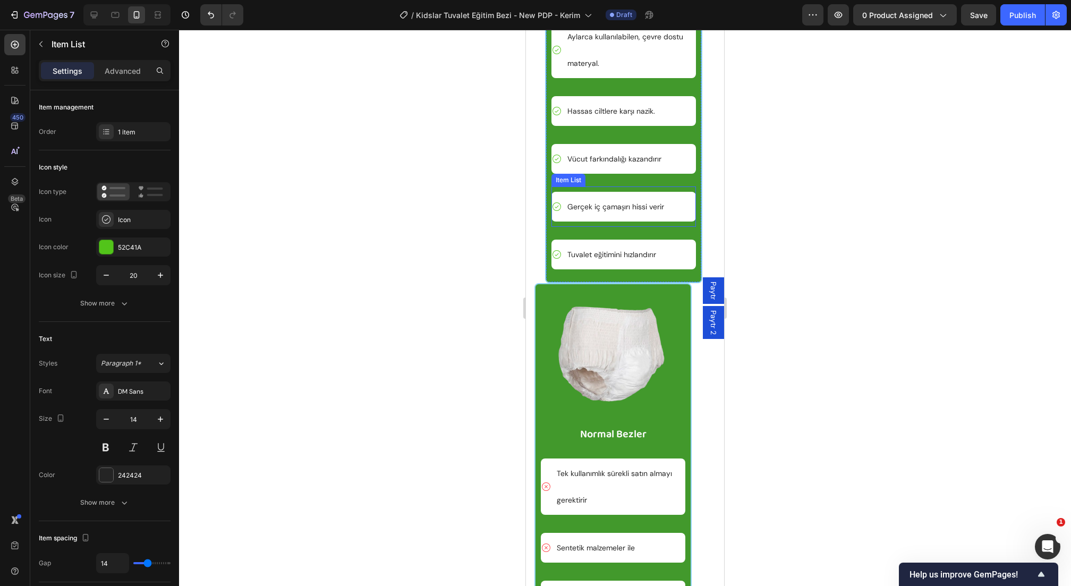
click at [604, 220] on p "Gerçek iç çamaşırı hissi verir" at bounding box center [615, 206] width 97 height 27
copy p "Gerçek iç çamaşırı hissi verir"
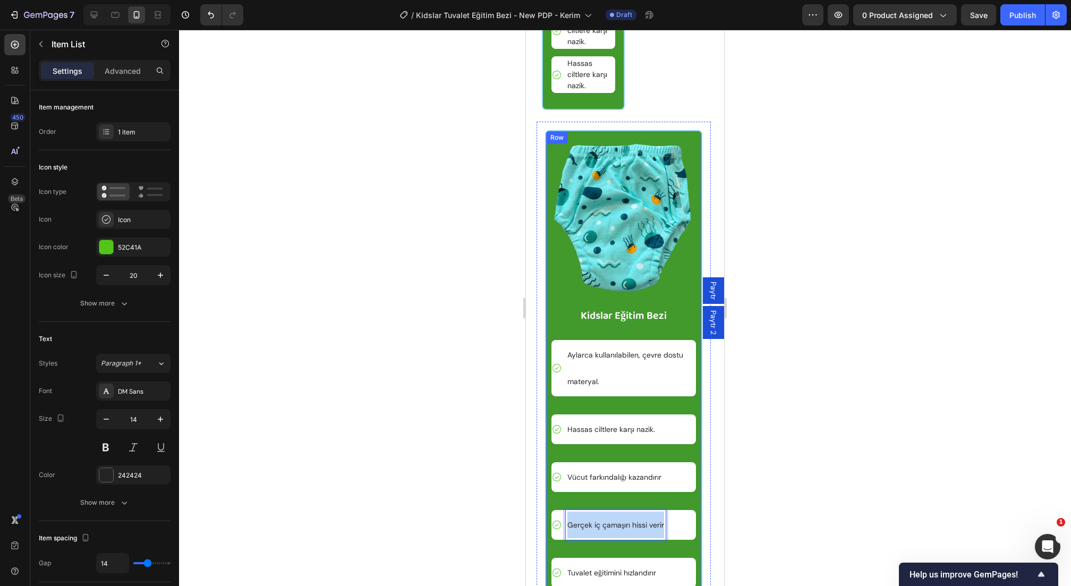
scroll to position [4172, 0]
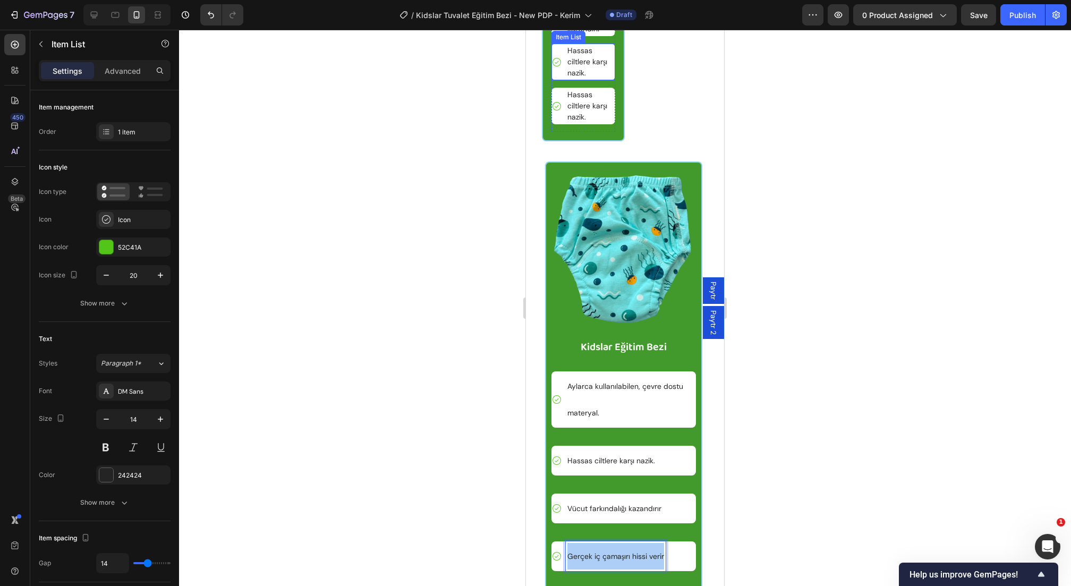
click at [589, 79] on p "Hassas ciltlere karşı nazik." at bounding box center [590, 61] width 46 height 33
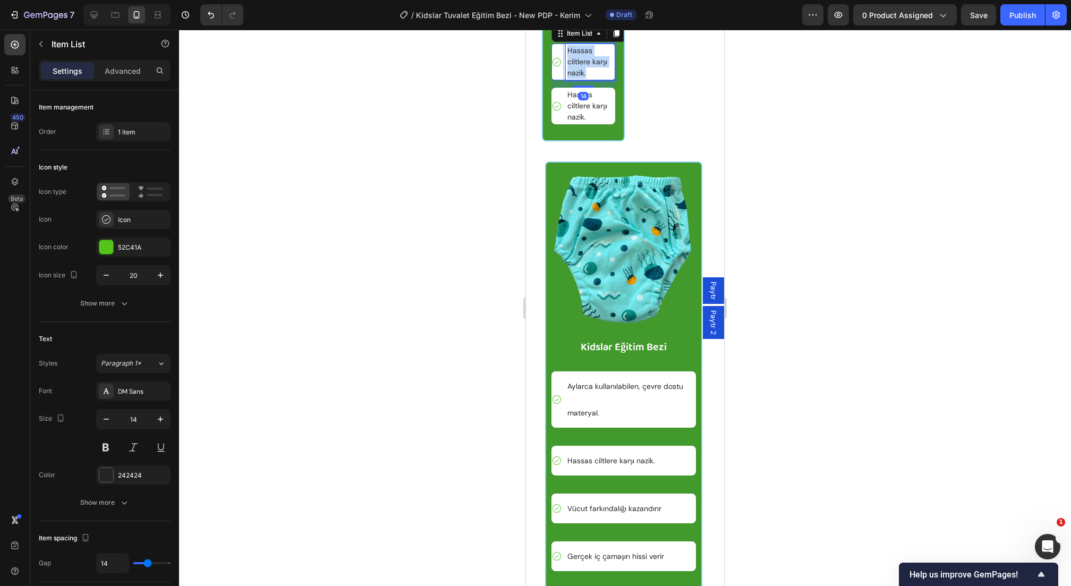
click at [589, 79] on p "Hassas ciltlere karşı nazik." at bounding box center [590, 61] width 46 height 33
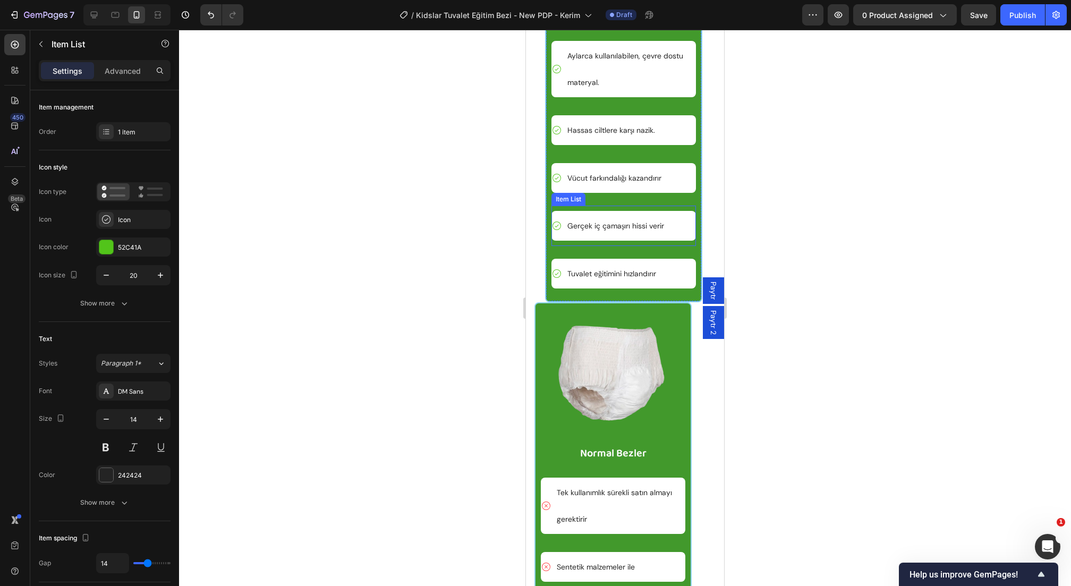
scroll to position [4648, 0]
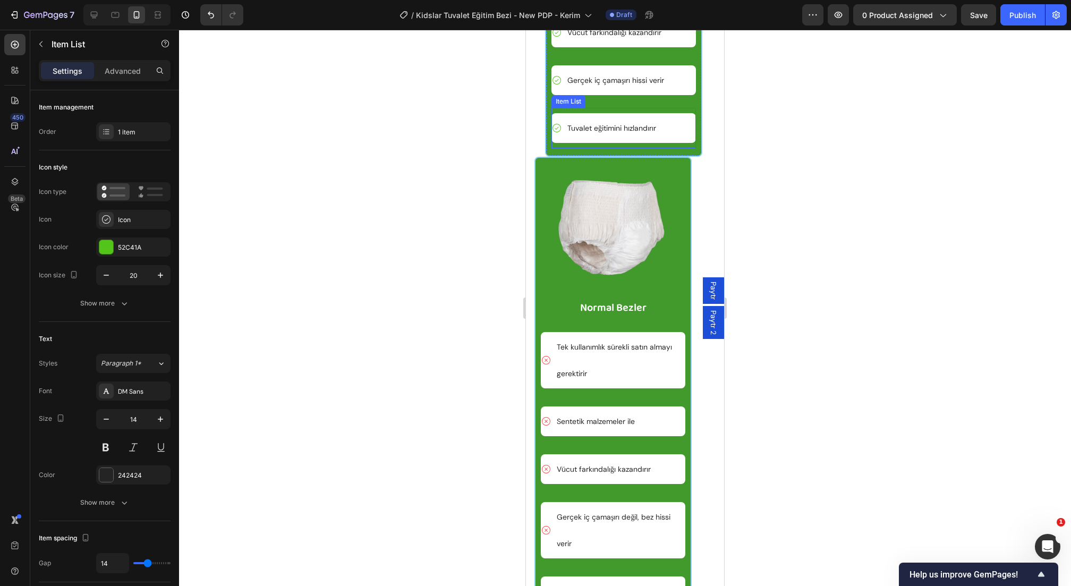
click at [599, 141] on p "Tuvalet eğitimini hızlandırır" at bounding box center [611, 128] width 89 height 27
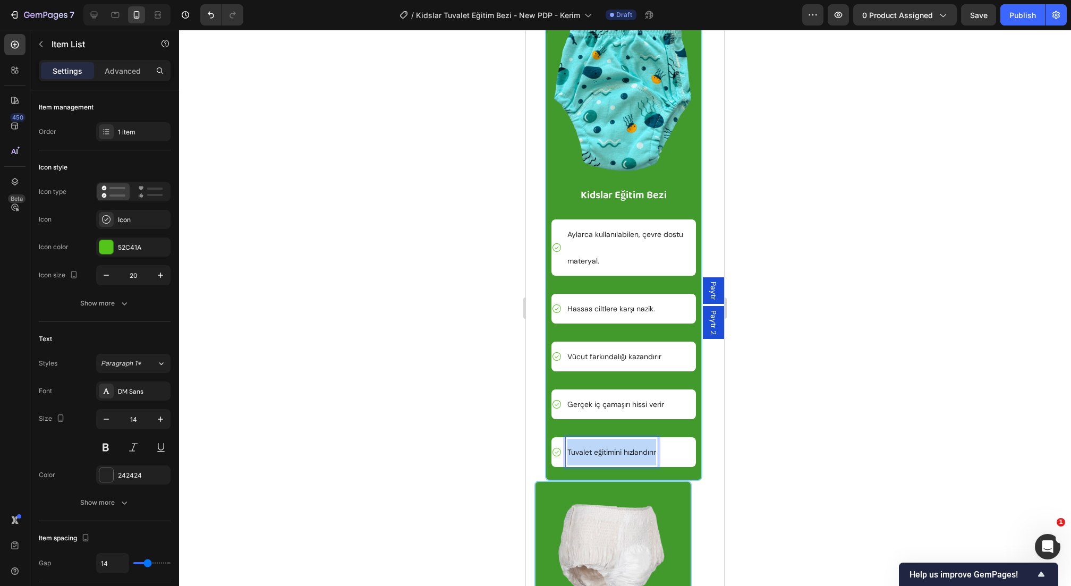
scroll to position [4245, 0]
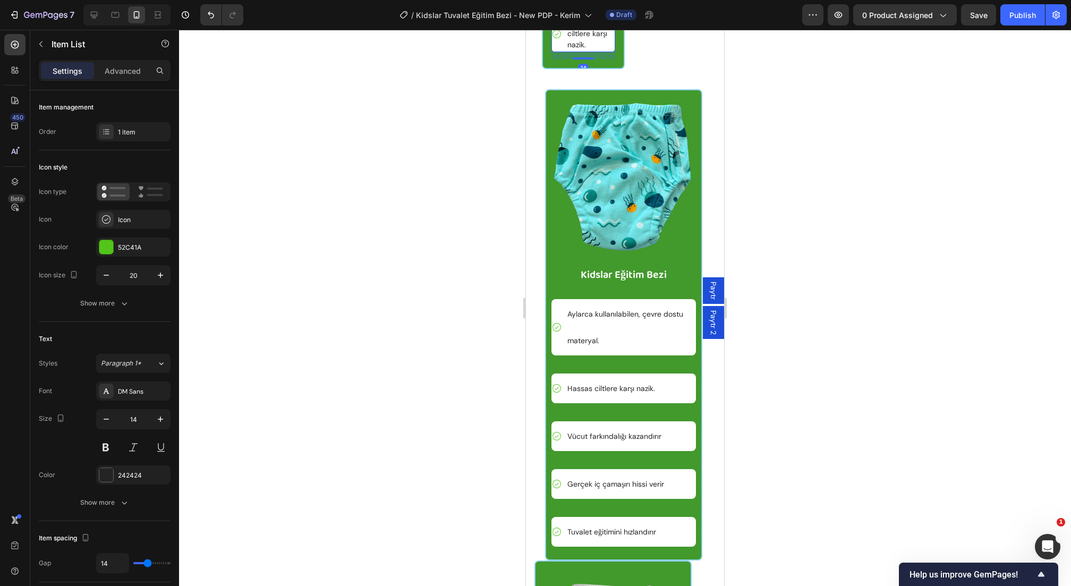
click at [589, 50] on p "Hassas ciltlere karşı nazik." at bounding box center [590, 33] width 46 height 33
click at [442, 218] on div at bounding box center [625, 308] width 892 height 556
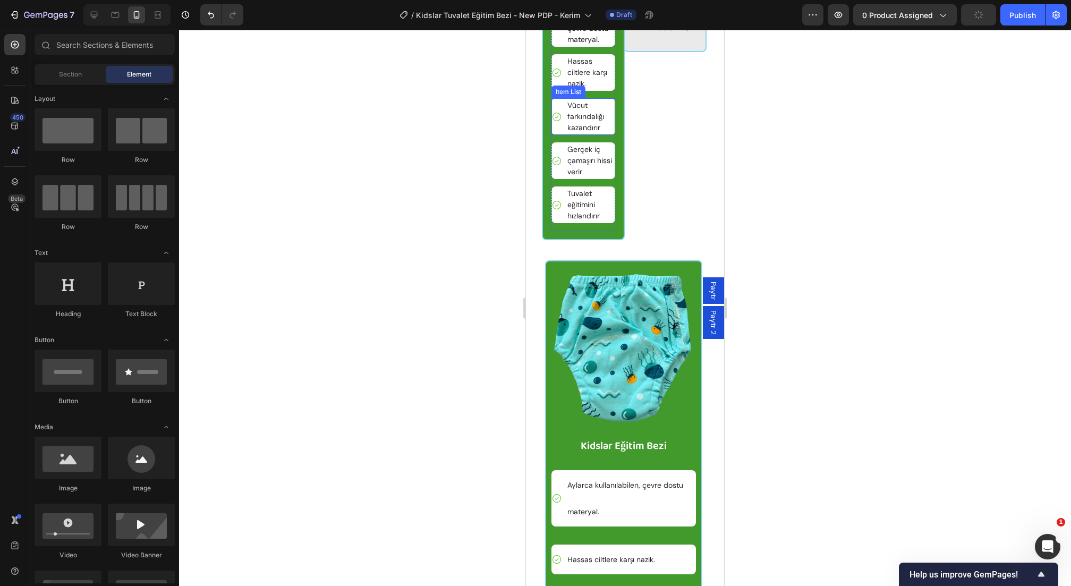
scroll to position [4023, 0]
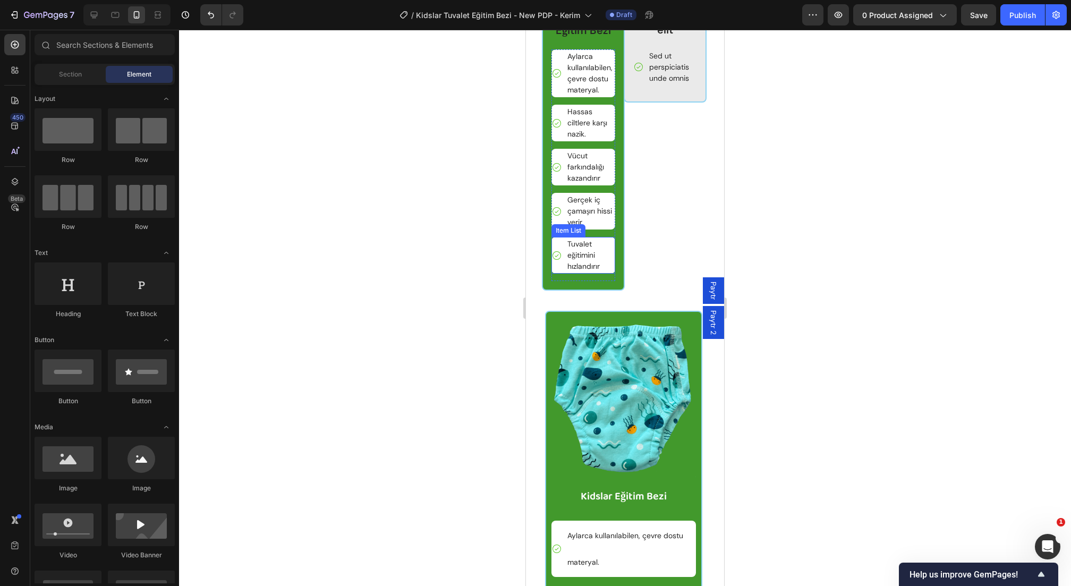
click at [599, 272] on p "Tuvalet eğitimini hızlandırır" at bounding box center [590, 255] width 46 height 33
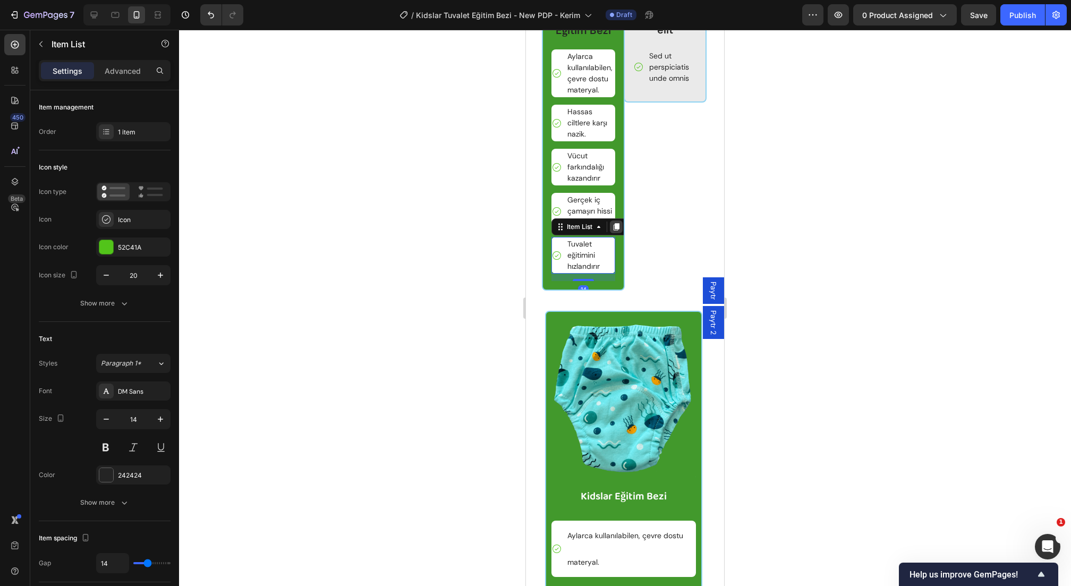
click at [617, 231] on icon at bounding box center [617, 226] width 6 height 7
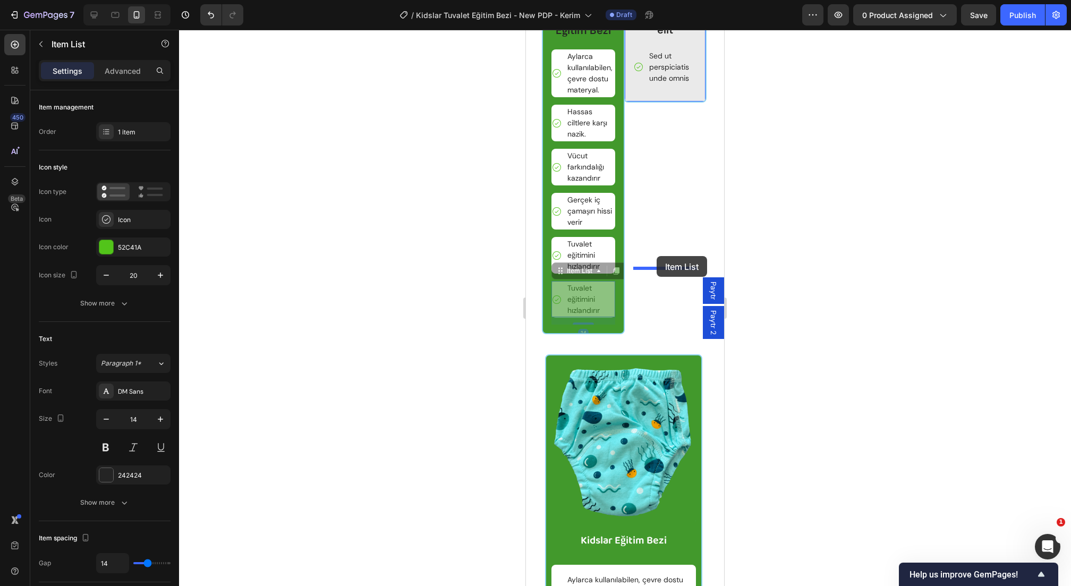
drag, startPoint x: 567, startPoint y: 443, endPoint x: 657, endPoint y: 256, distance: 207.2
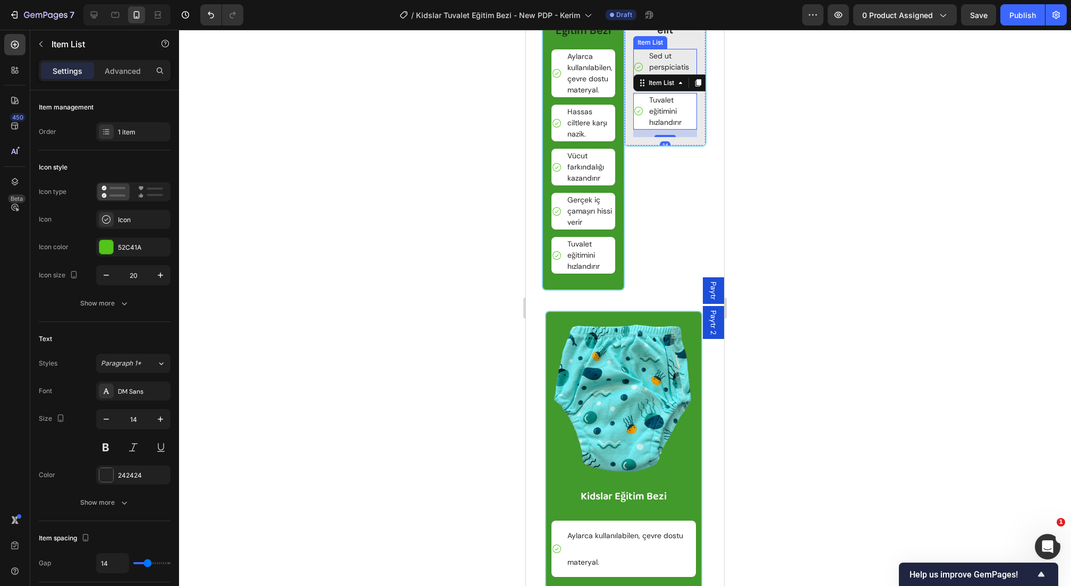
click at [680, 84] on p "Sed ut perspiciatis unde omnis" at bounding box center [672, 66] width 46 height 33
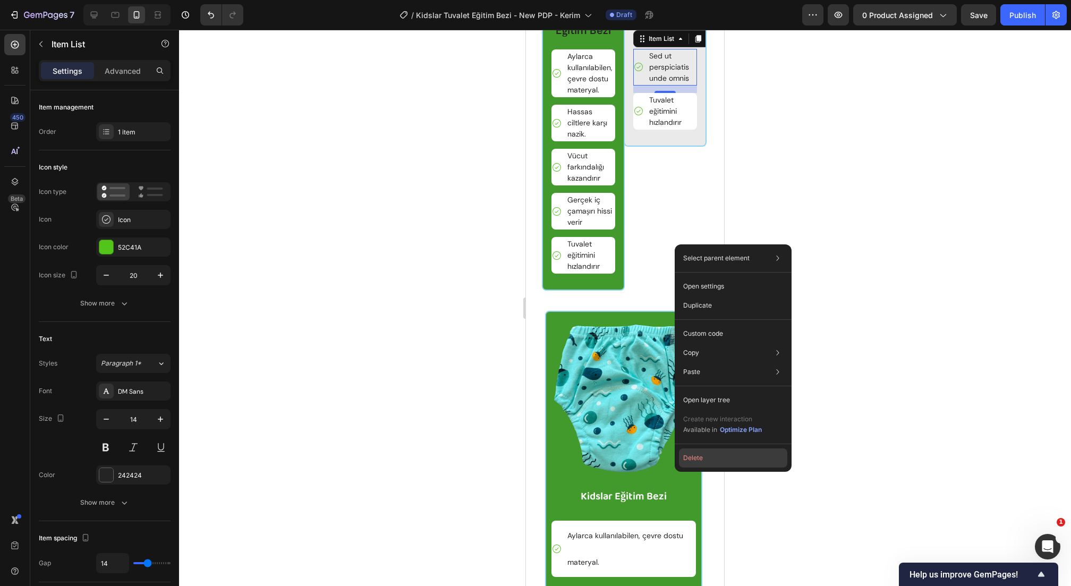
click at [722, 453] on button "Delete" at bounding box center [733, 457] width 108 height 19
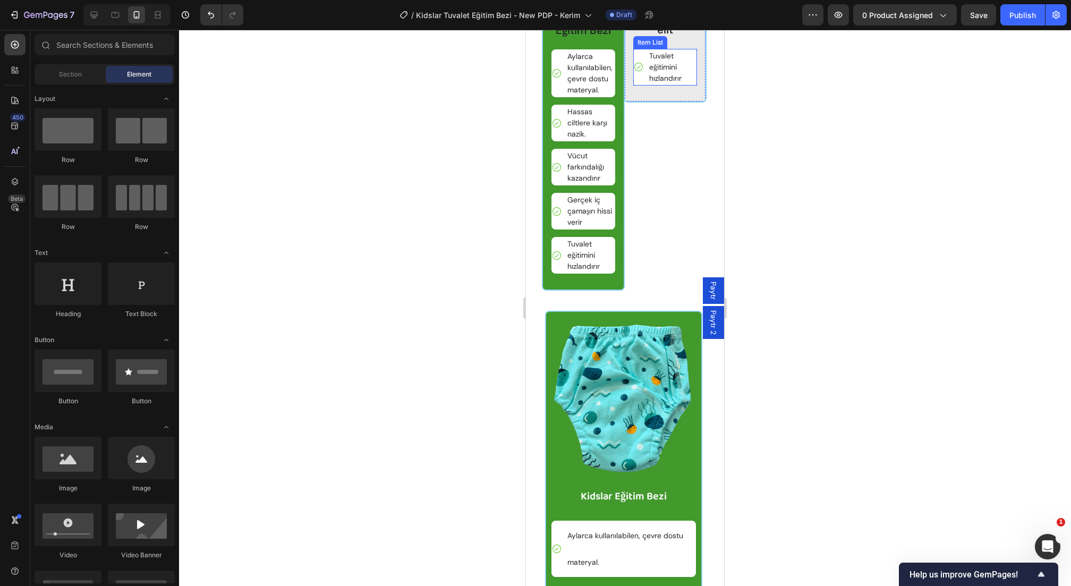
click at [671, 84] on p "Tuvalet eğitimini hızlandırır" at bounding box center [672, 66] width 46 height 33
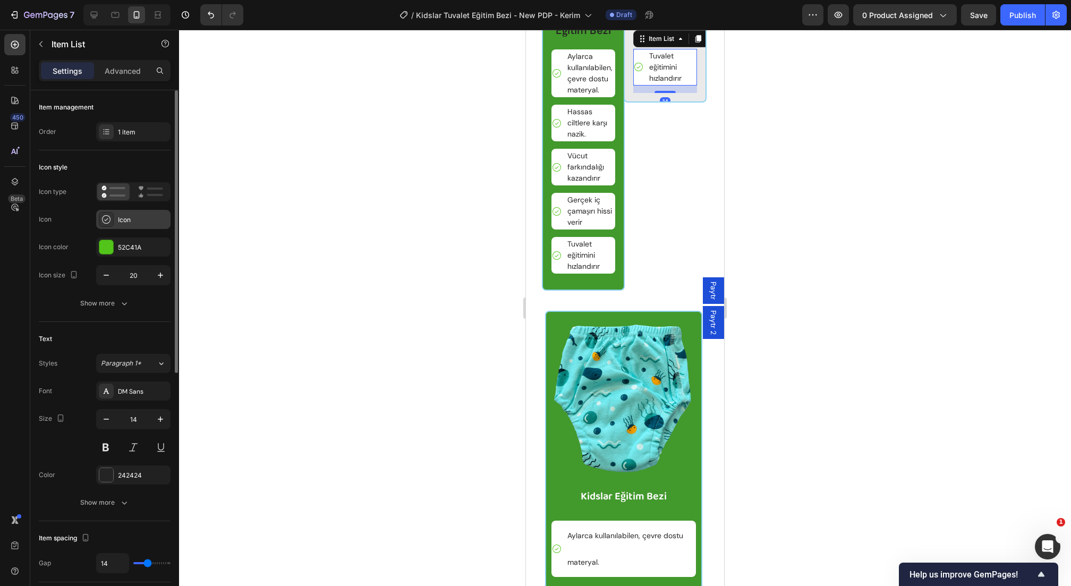
click at [114, 228] on div "Icon" at bounding box center [133, 219] width 74 height 19
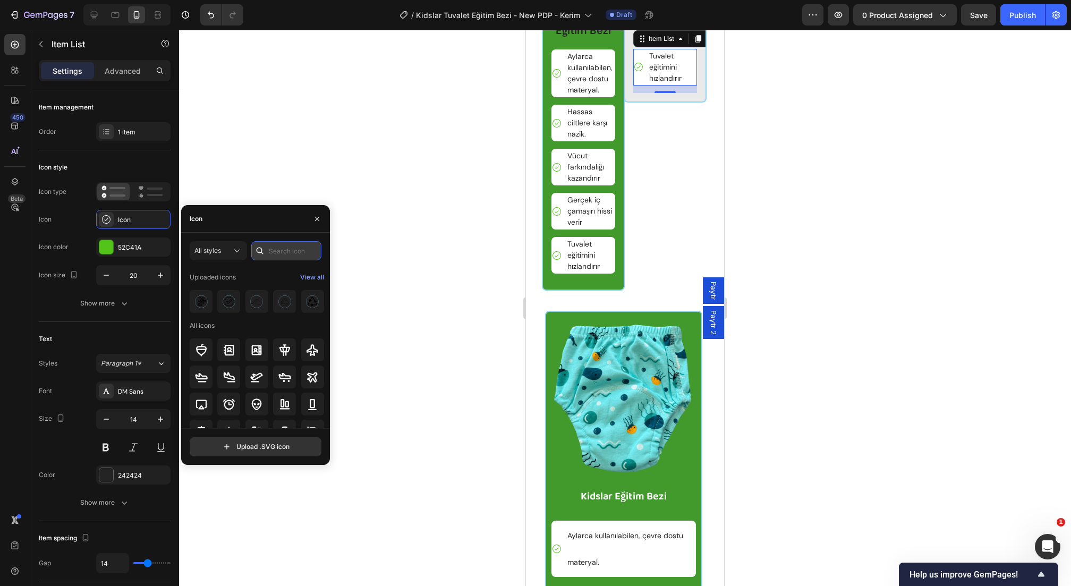
click at [283, 248] on input "text" at bounding box center [286, 250] width 70 height 19
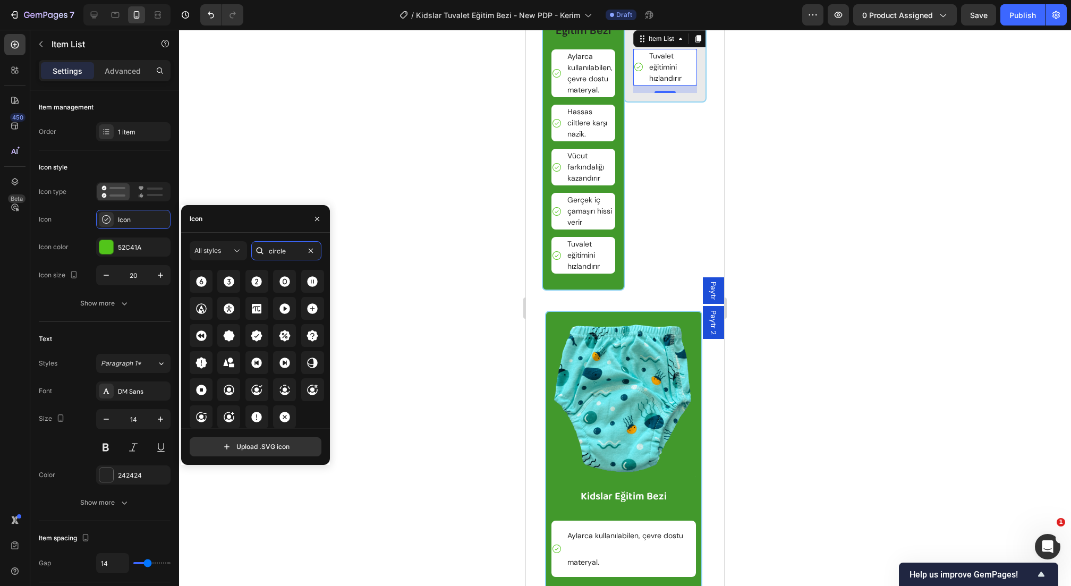
scroll to position [1646, 0]
type input "circle"
click at [285, 420] on icon at bounding box center [284, 418] width 11 height 11
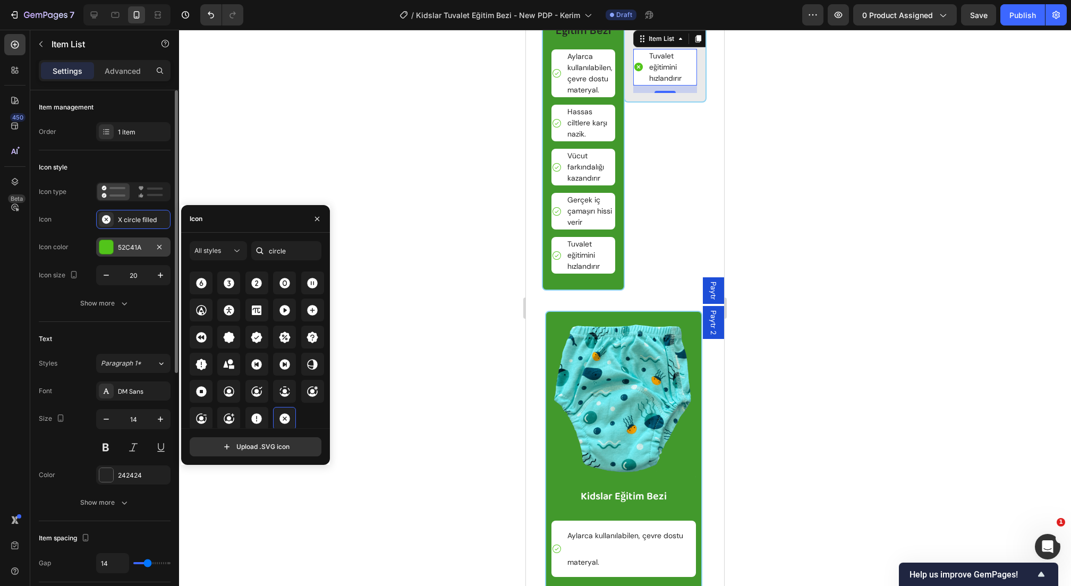
click at [117, 238] on div "52C41A" at bounding box center [133, 247] width 74 height 19
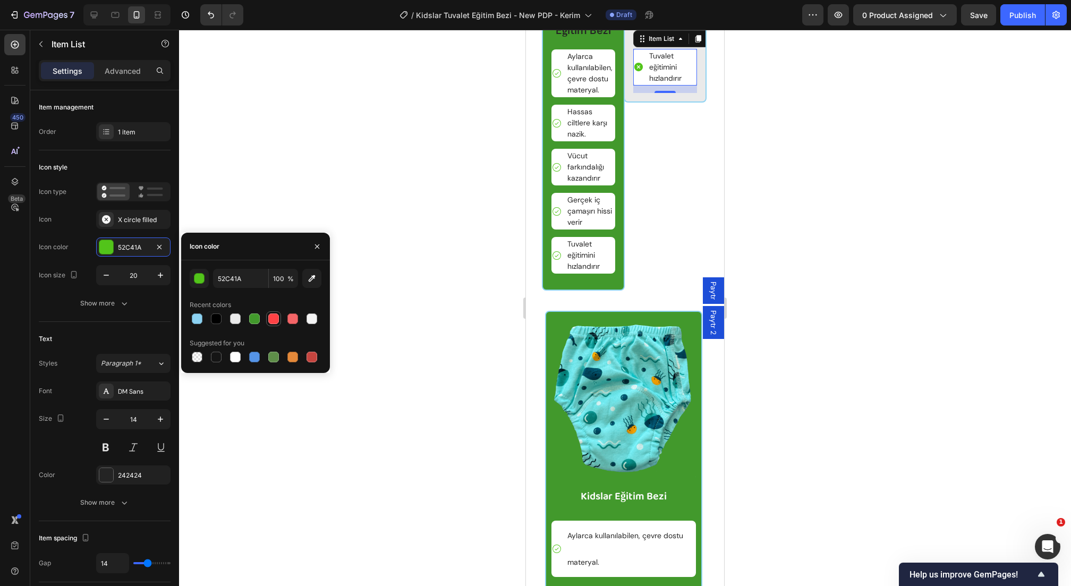
click at [270, 316] on div at bounding box center [273, 319] width 11 height 11
type input "FF4245"
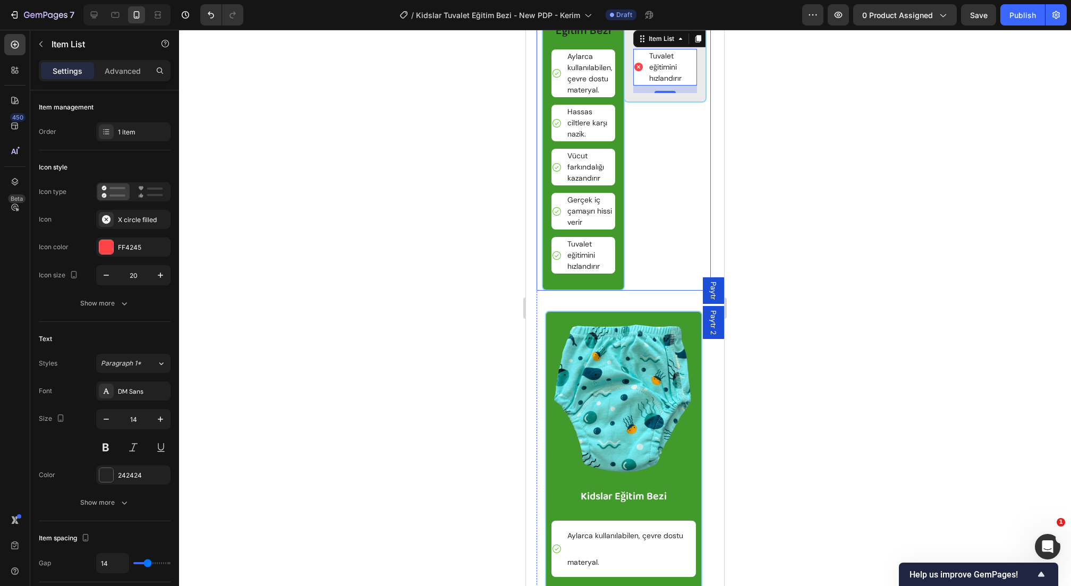
click at [674, 291] on div "Image Adipiscing elit Text Block Tuvalet eğitimini hızlandırır Item List 14 Row" at bounding box center [669, 122] width 83 height 338
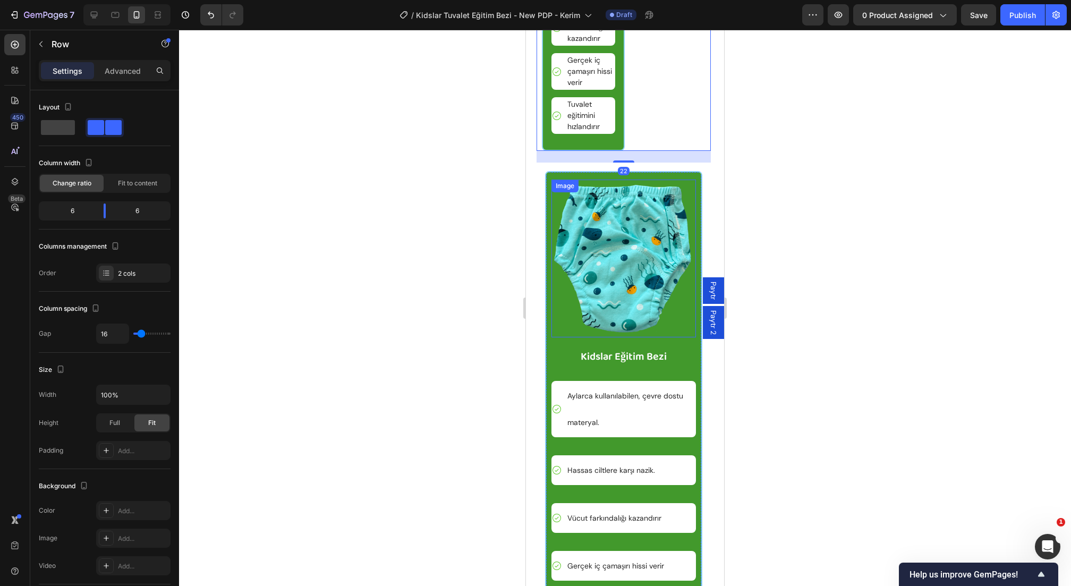
scroll to position [4073, 0]
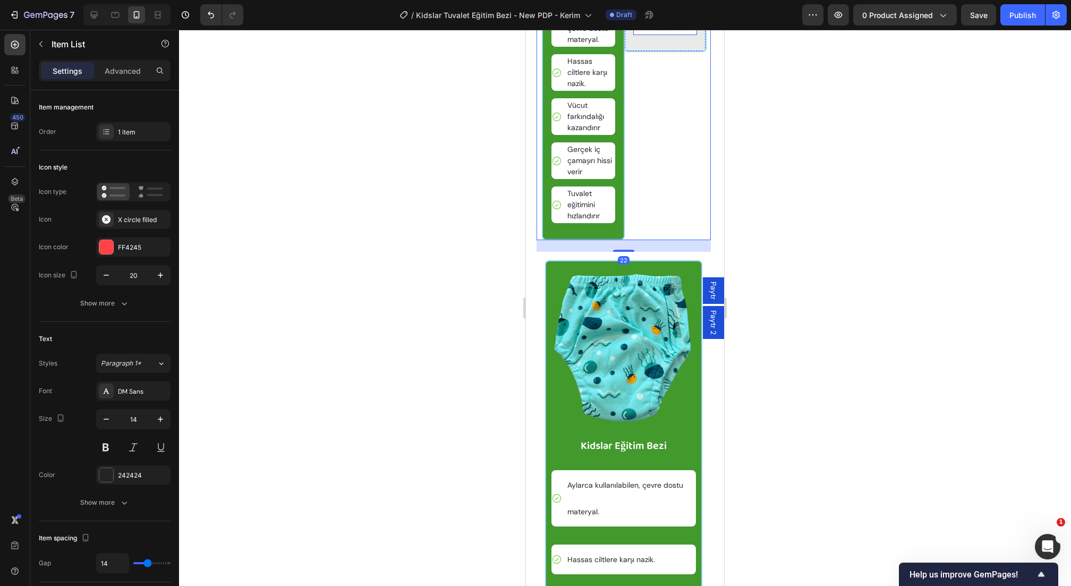
click at [681, 33] on p "Tuvalet eğitimini hızlandırır" at bounding box center [672, 16] width 46 height 33
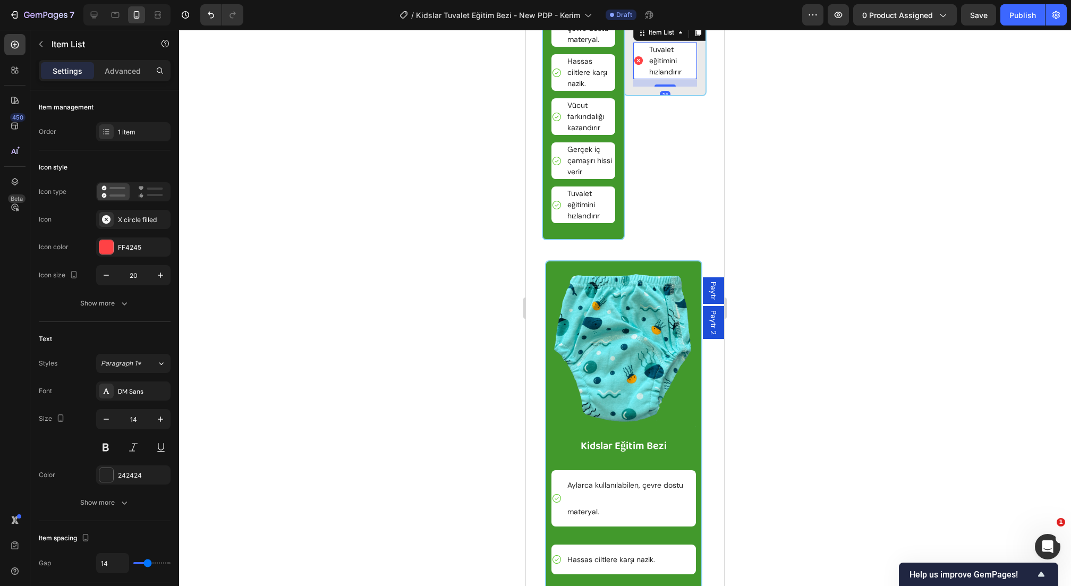
click at [695, 37] on icon at bounding box center [698, 32] width 9 height 9
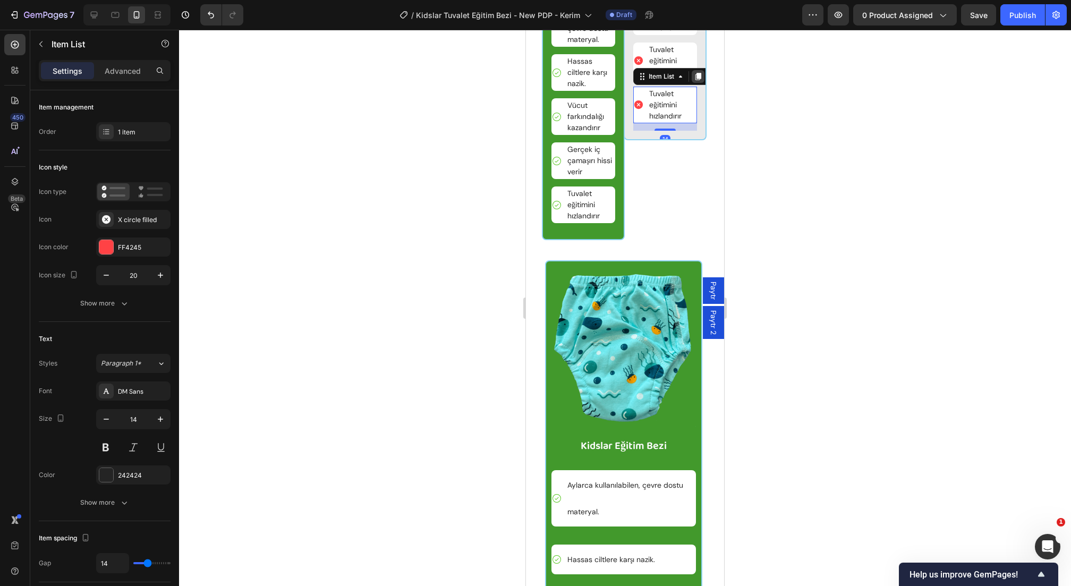
click at [696, 80] on icon at bounding box center [699, 76] width 6 height 7
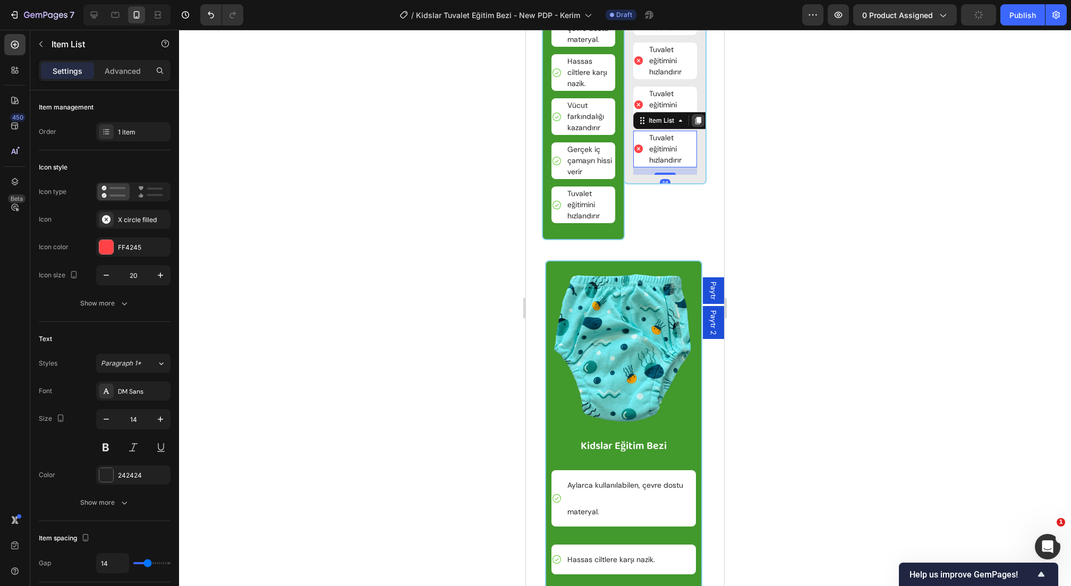
click at [697, 124] on icon at bounding box center [699, 120] width 6 height 7
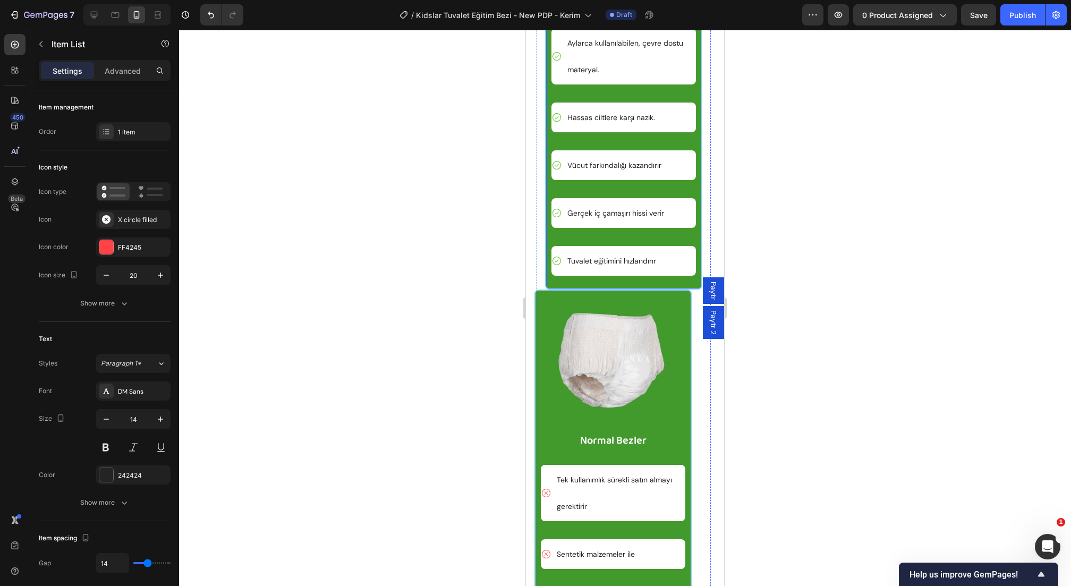
scroll to position [4418, 0]
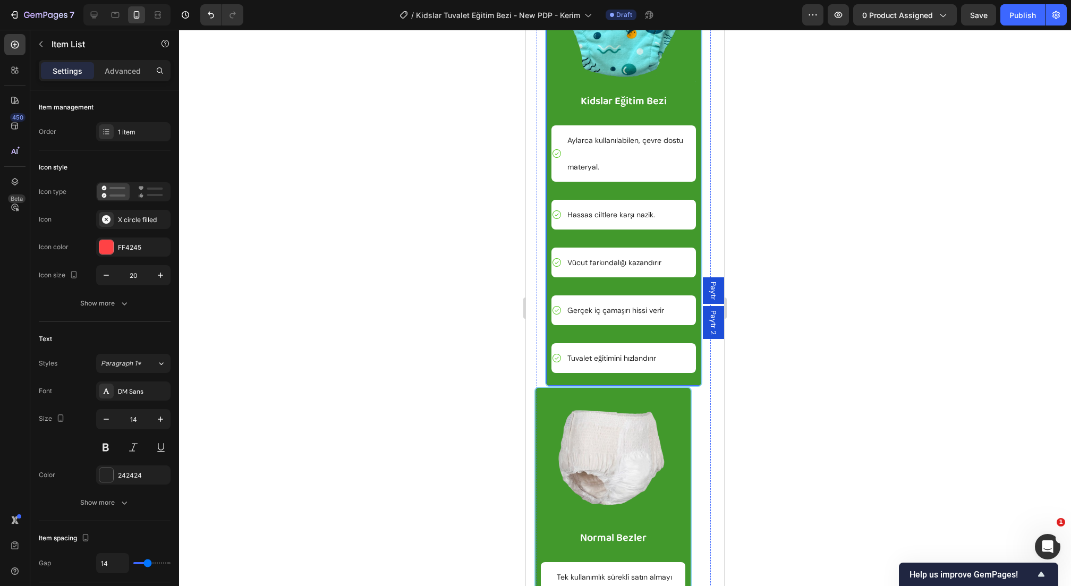
click at [657, 94] on div "Image Kidslar Eğitim Bezi Text Block Aylarca kullanılabilen, çevre dostu matery…" at bounding box center [623, 151] width 157 height 471
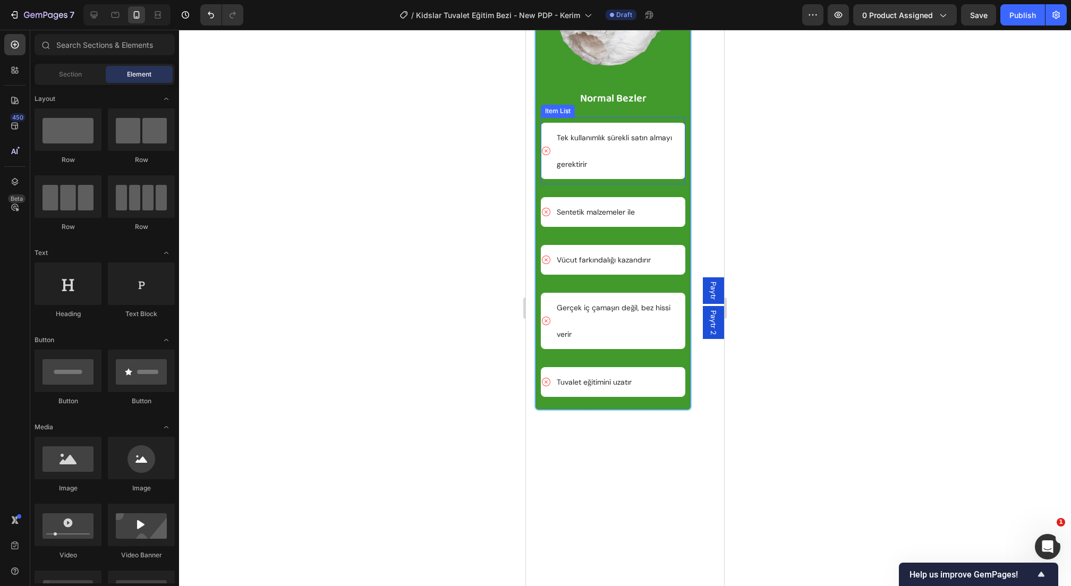
click at [611, 177] on p "Tek kullanımlık sürekli satın almayı gerektirir" at bounding box center [620, 150] width 127 height 53
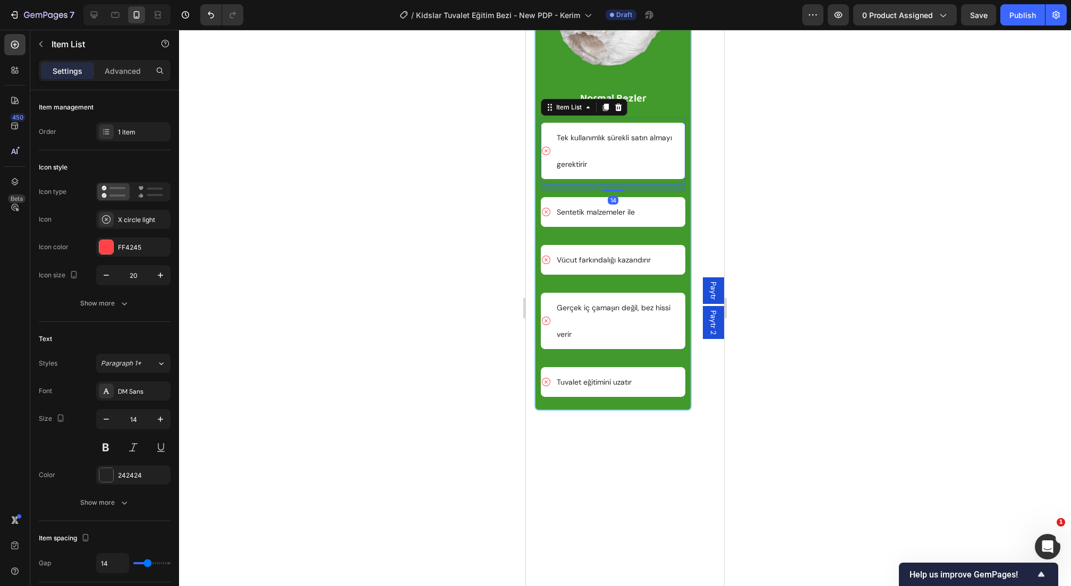
click at [611, 177] on p "Tek kullanımlık sürekli satın almayı gerektirir" at bounding box center [620, 150] width 127 height 53
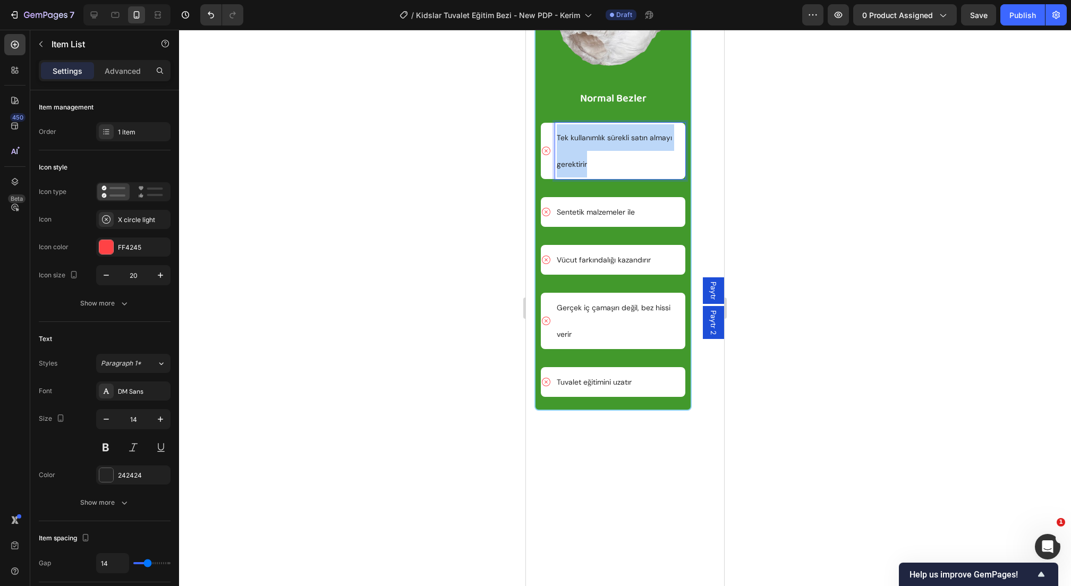
click at [611, 177] on p "Tek kullanımlık sürekli satın almayı gerektirir" at bounding box center [620, 150] width 127 height 53
copy p "Tek kullanımlık sürekli satın almayı gerektirir"
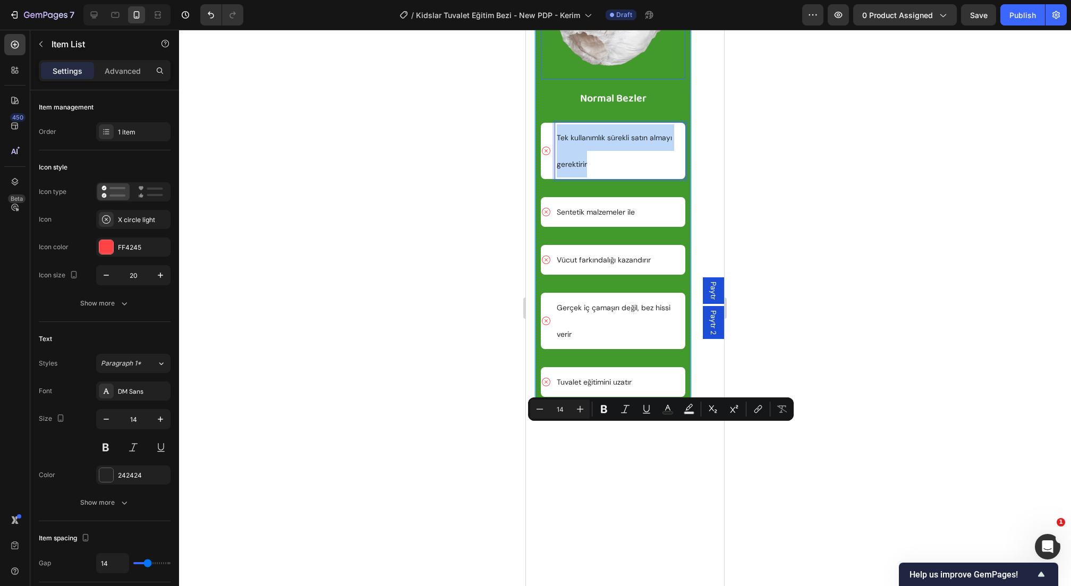
scroll to position [4040, 0]
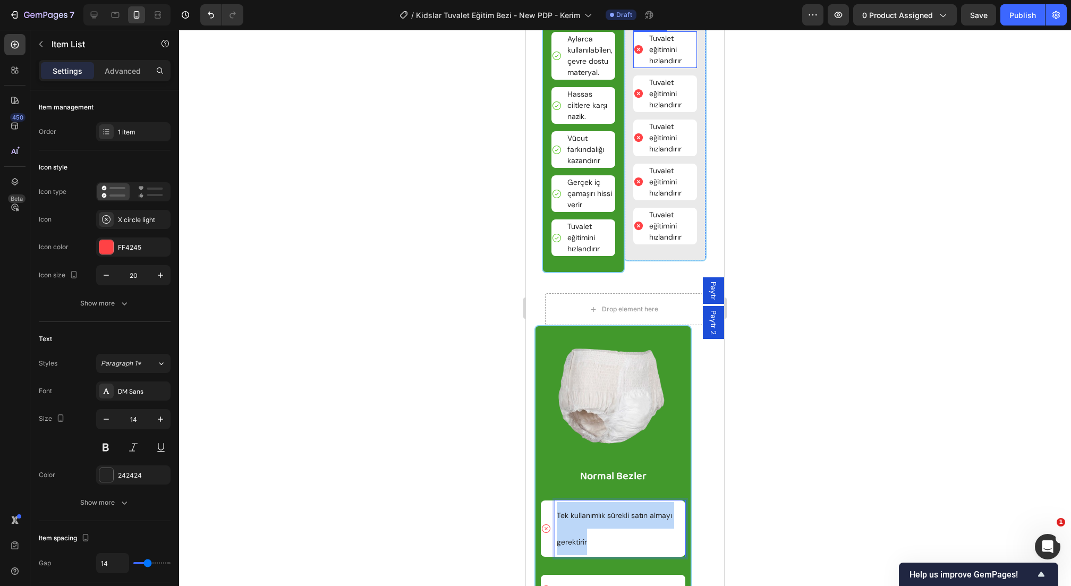
click at [678, 66] on p "Tuvalet eğitimini hızlandırır" at bounding box center [672, 49] width 46 height 33
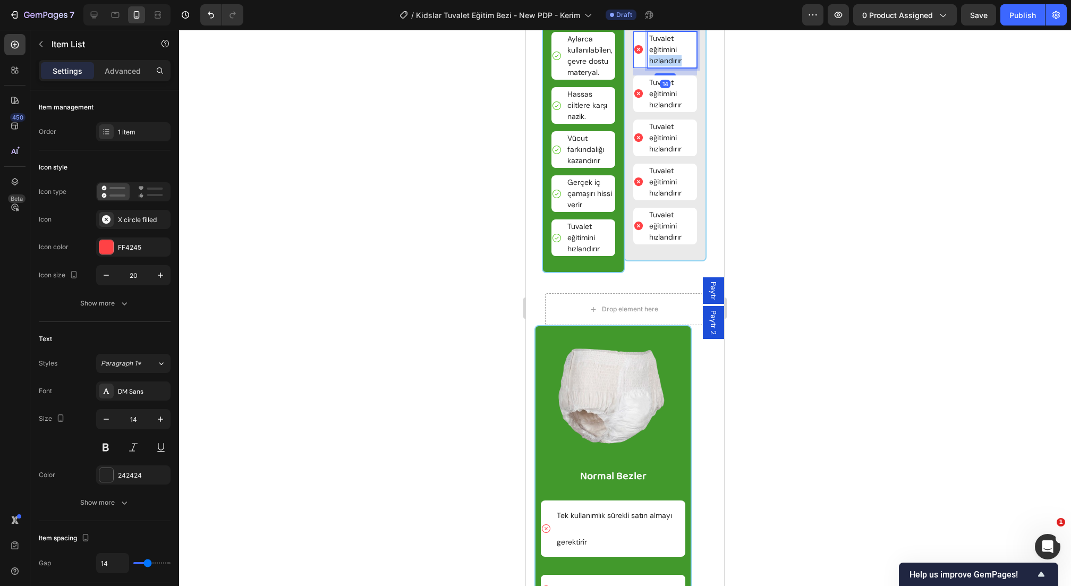
click at [678, 66] on p "Tuvalet eğitimini hızlandırır" at bounding box center [672, 49] width 46 height 33
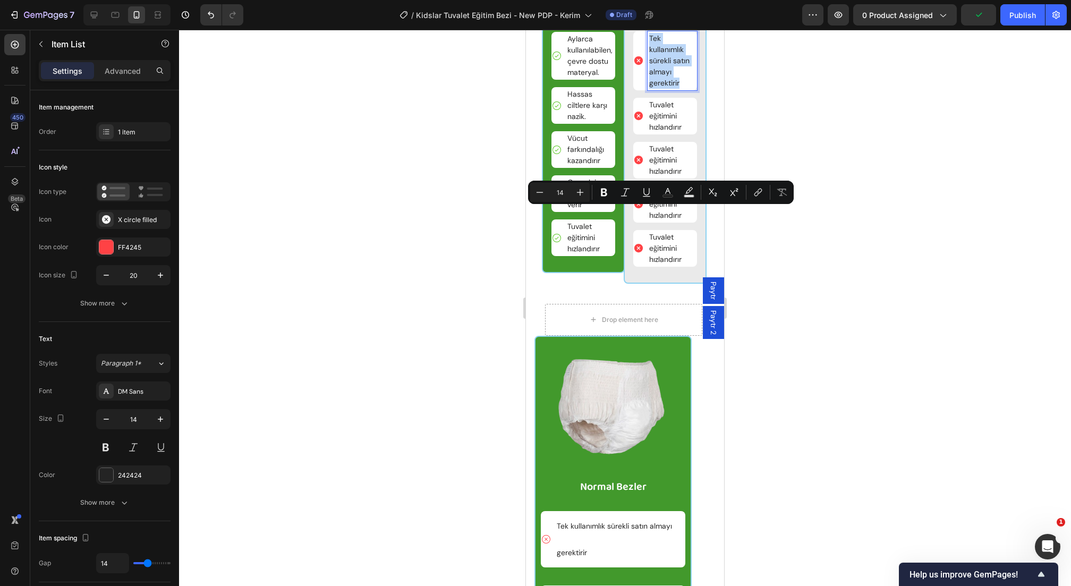
click at [677, 89] on p "Tek kullanımlık sürekli satın almayı gerektirir" at bounding box center [672, 61] width 46 height 56
click at [544, 194] on icon "Editor contextual toolbar" at bounding box center [540, 192] width 11 height 11
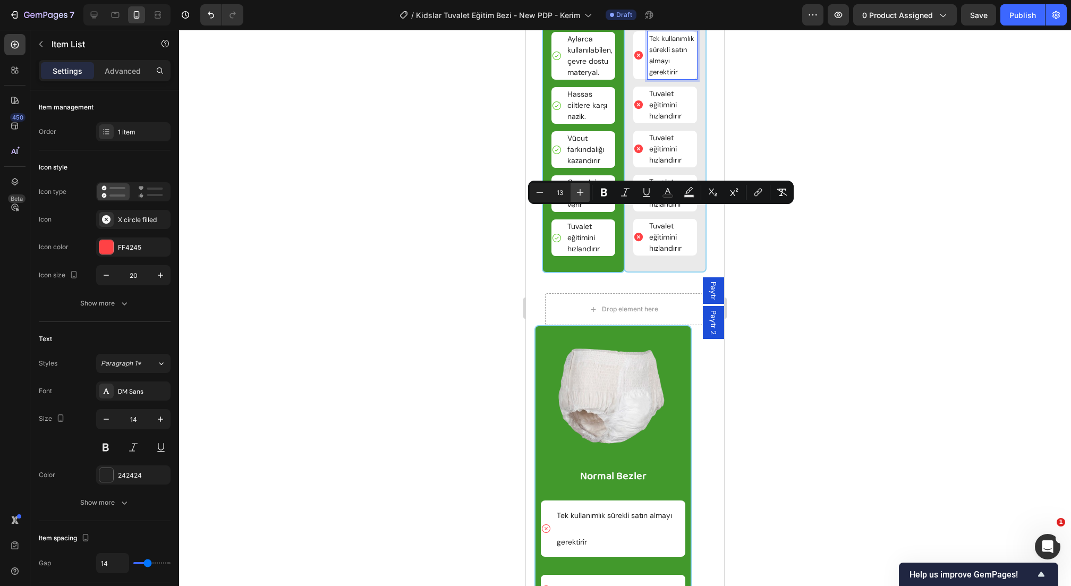
click at [580, 194] on icon "Editor contextual toolbar" at bounding box center [580, 192] width 11 height 11
type input "14"
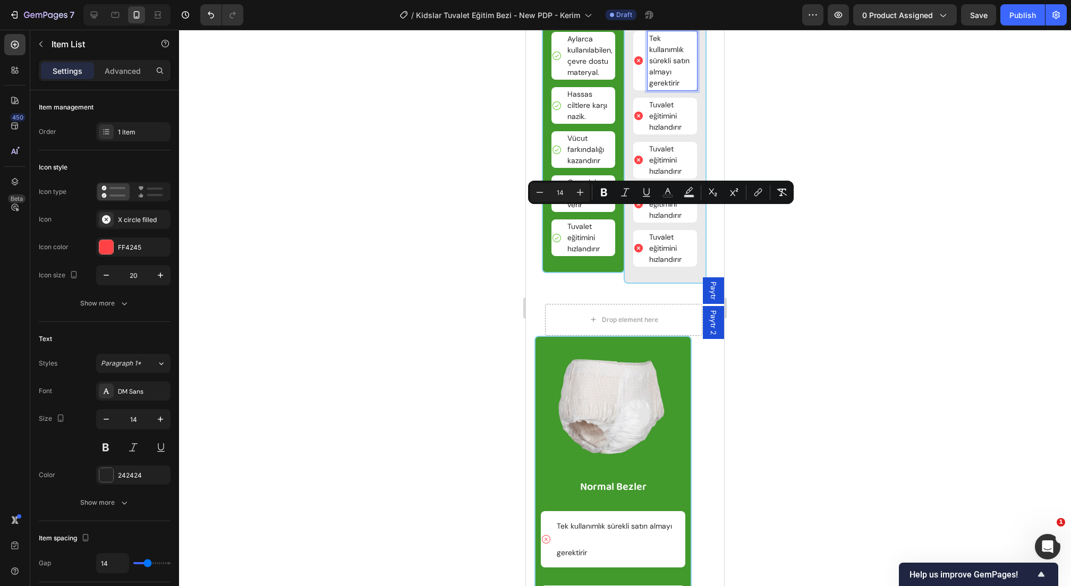
click at [669, 88] on span "Tek kullanımlık sürekli satın almayı gerektirir" at bounding box center [669, 60] width 40 height 54
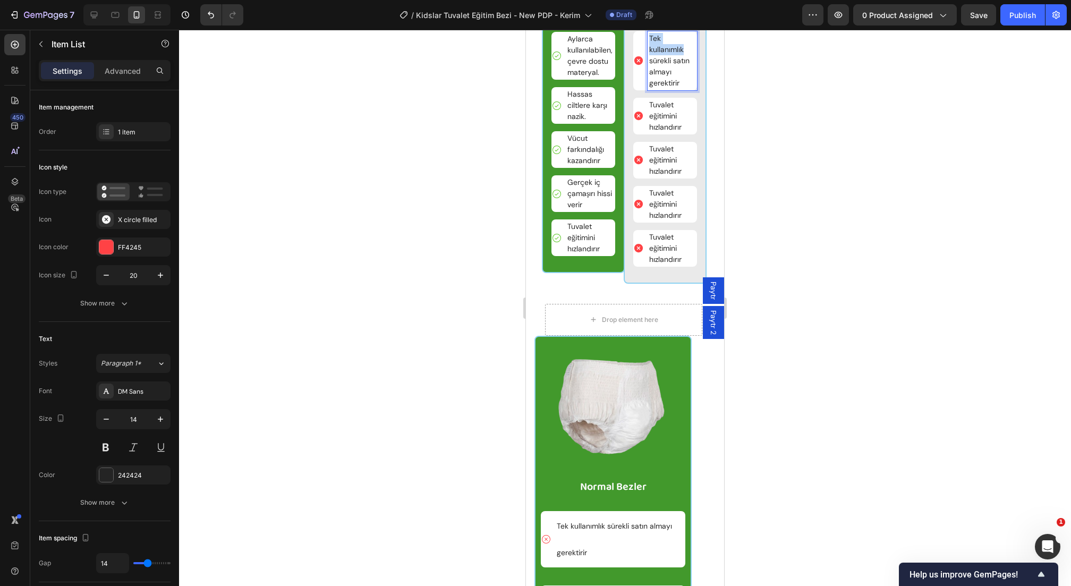
drag, startPoint x: 684, startPoint y: 226, endPoint x: 643, endPoint y: 215, distance: 42.9
click at [643, 90] on div "Tek kullanımlık sürekli satın almayı gerektirir" at bounding box center [665, 60] width 64 height 59
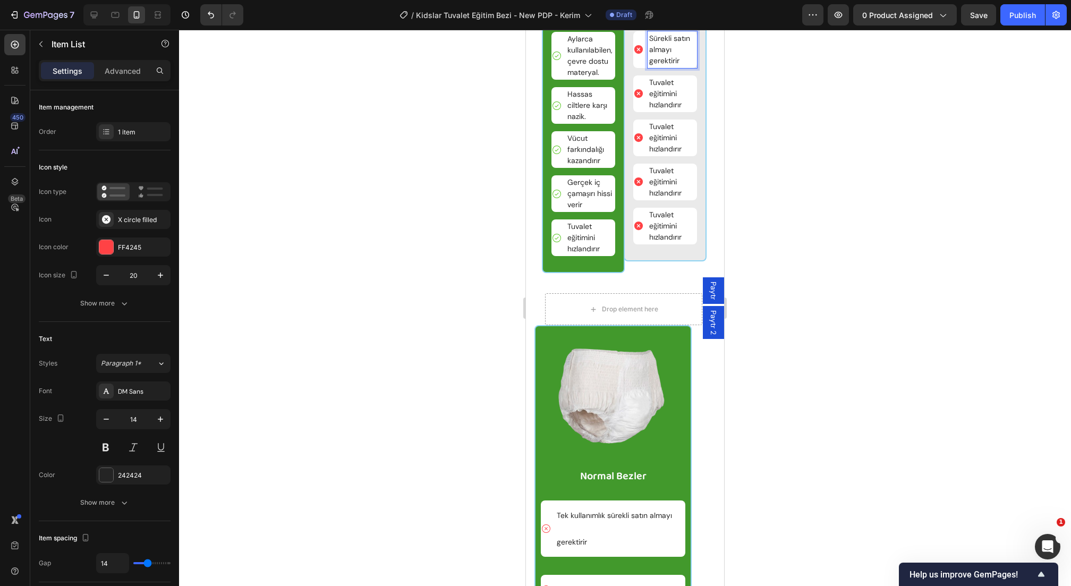
click at [685, 66] on p "Sürekli satın almayı gerektirir" at bounding box center [672, 49] width 46 height 33
click at [766, 240] on div at bounding box center [625, 308] width 892 height 556
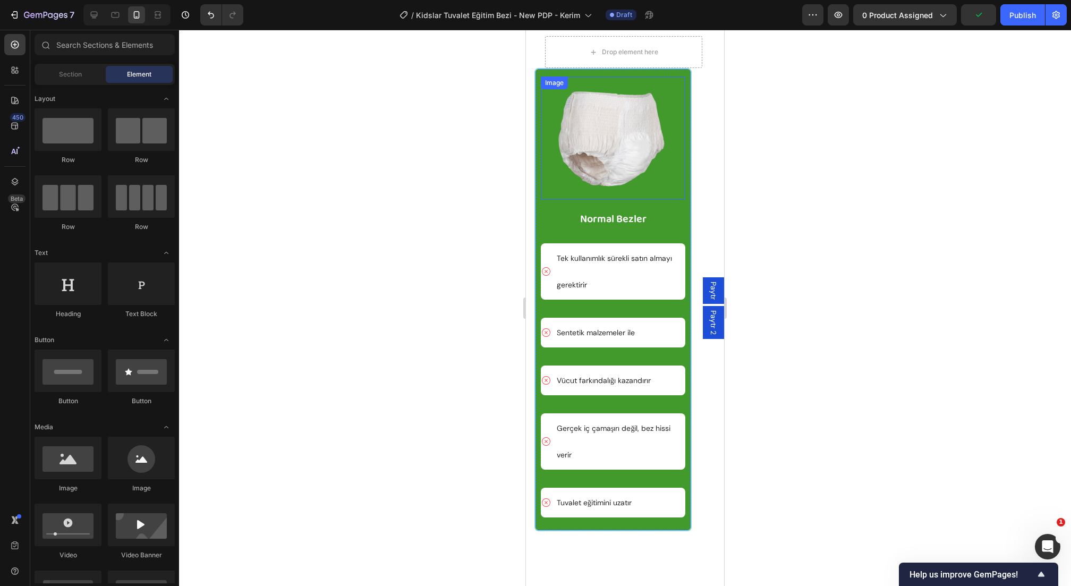
scroll to position [4525, 0]
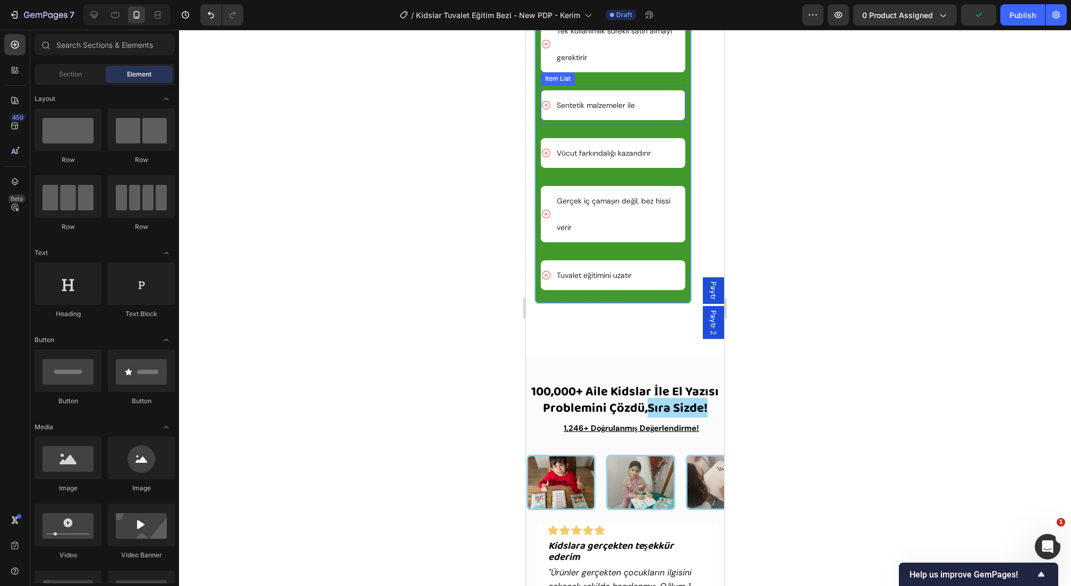
click at [608, 118] on p "Sentetik malzemeler ile" at bounding box center [596, 105] width 78 height 27
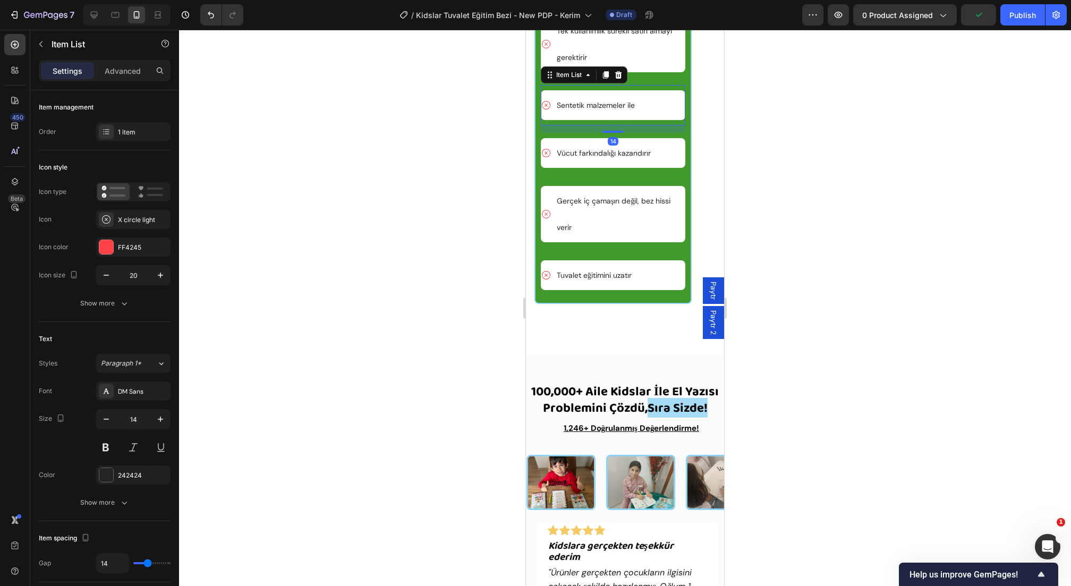
click at [608, 118] on p "Sentetik malzemeler ile" at bounding box center [596, 105] width 78 height 27
copy p "Sentetik malzemeler ile"
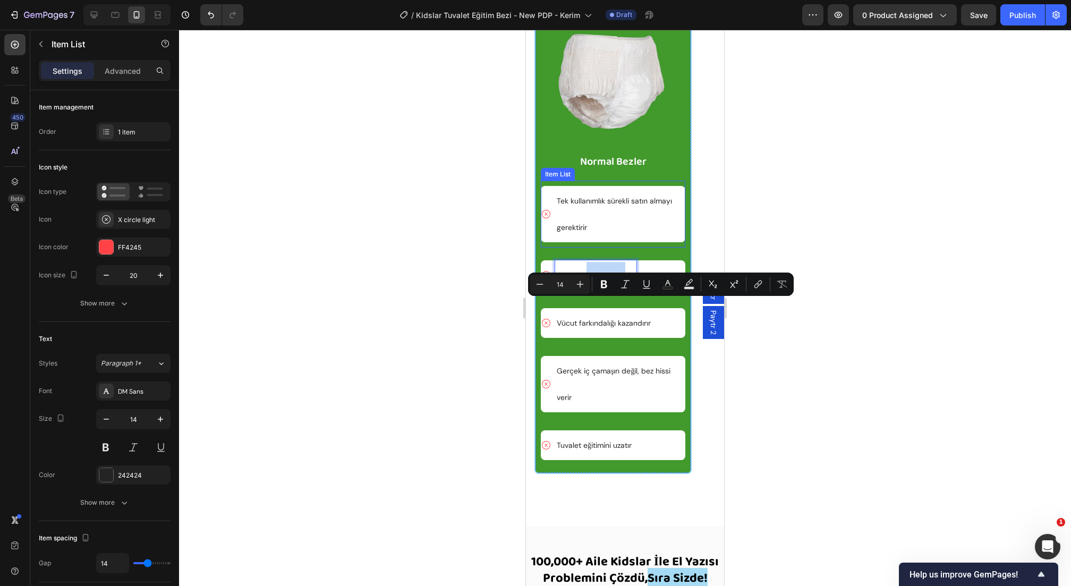
scroll to position [4498, 0]
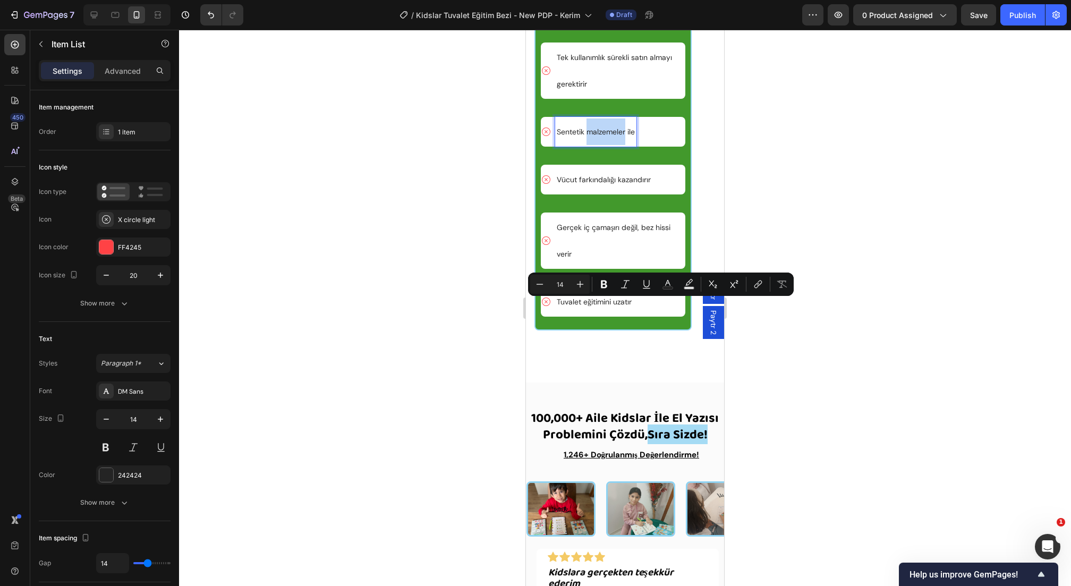
click at [624, 145] on p "Sentetik malzemeler ile" at bounding box center [596, 131] width 78 height 27
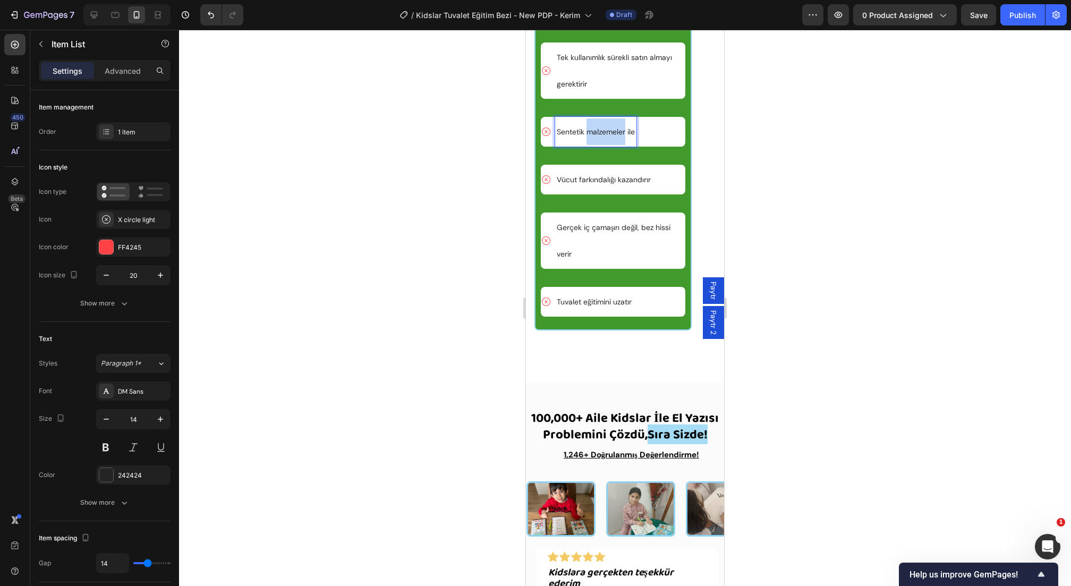
click at [624, 145] on p "Sentetik malzemeler ile" at bounding box center [596, 131] width 78 height 27
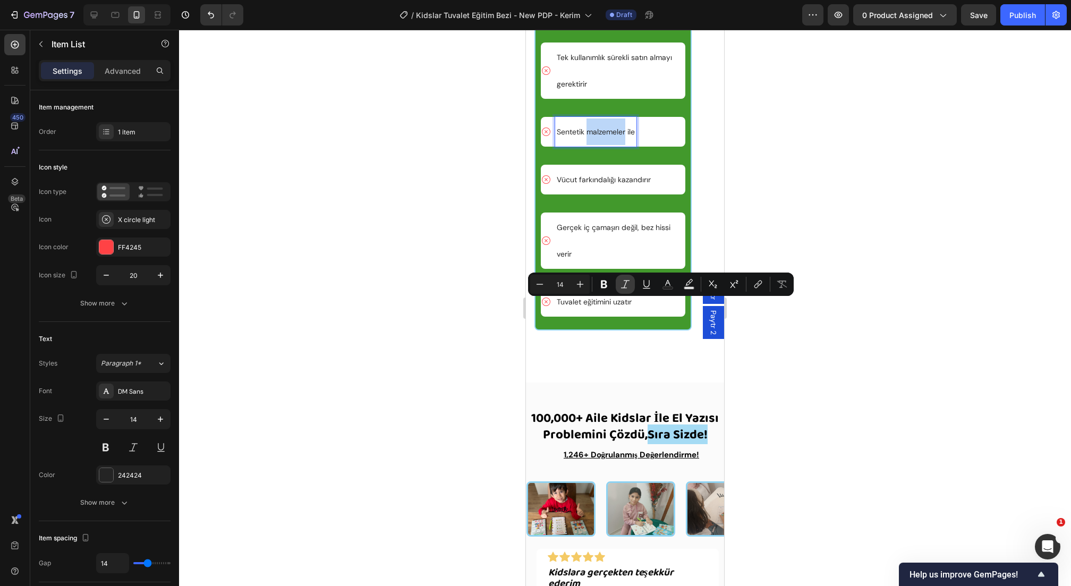
copy p "Sentetik malzemeler ile"
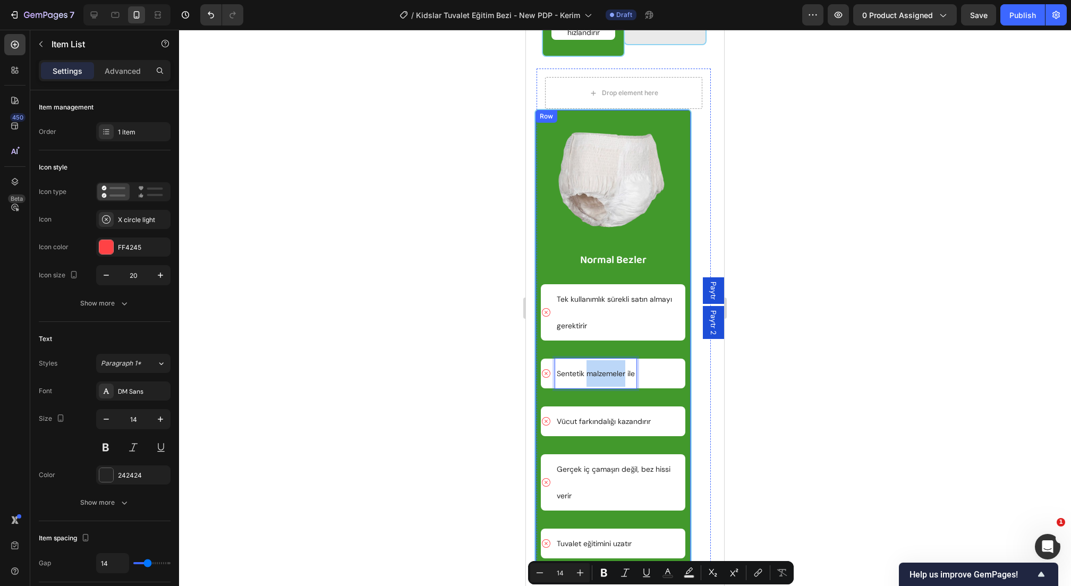
scroll to position [4186, 0]
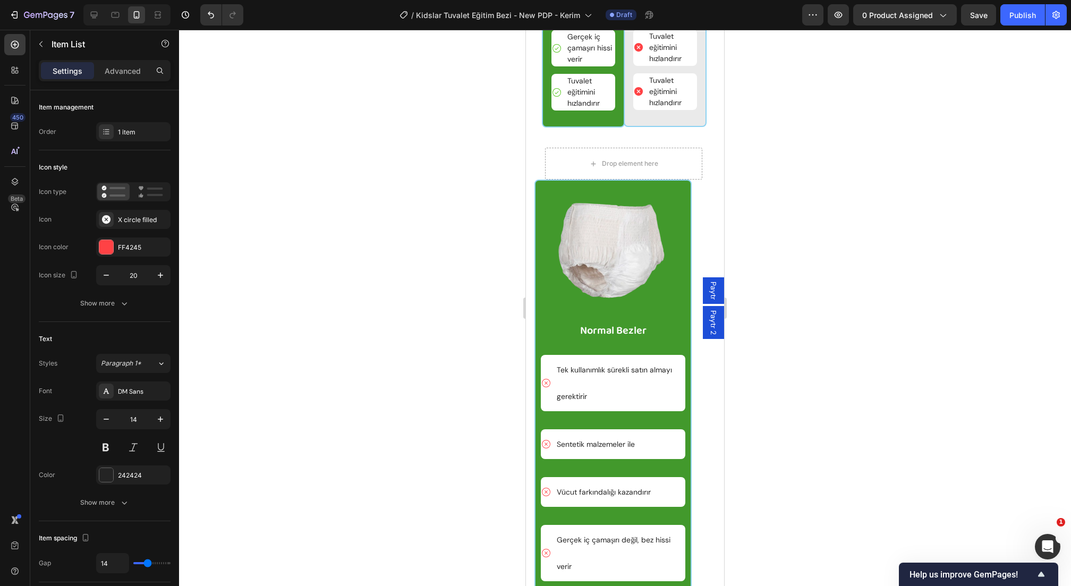
click at [763, 194] on div at bounding box center [625, 308] width 892 height 556
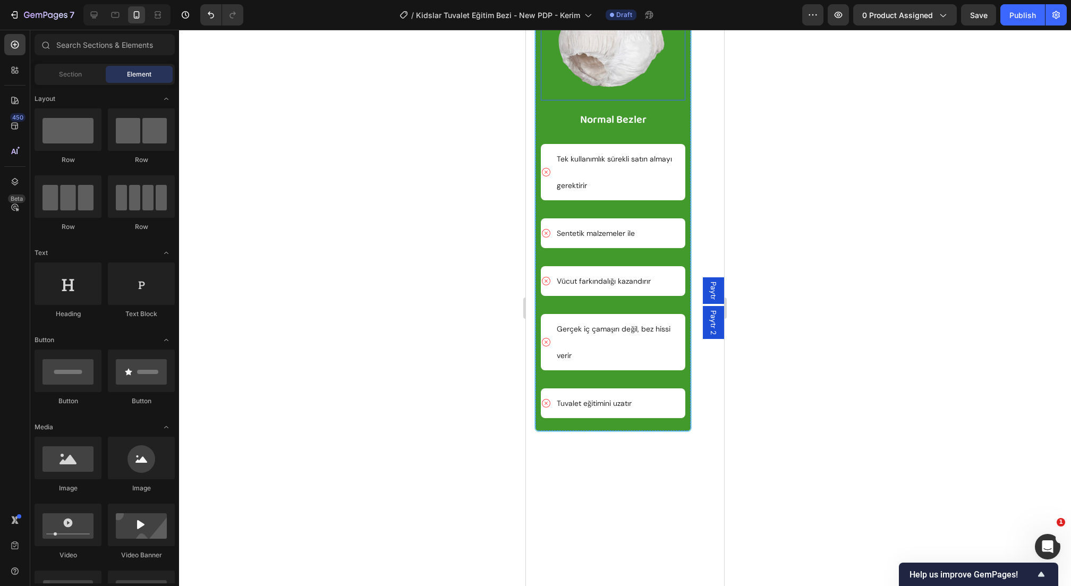
scroll to position [4642, 0]
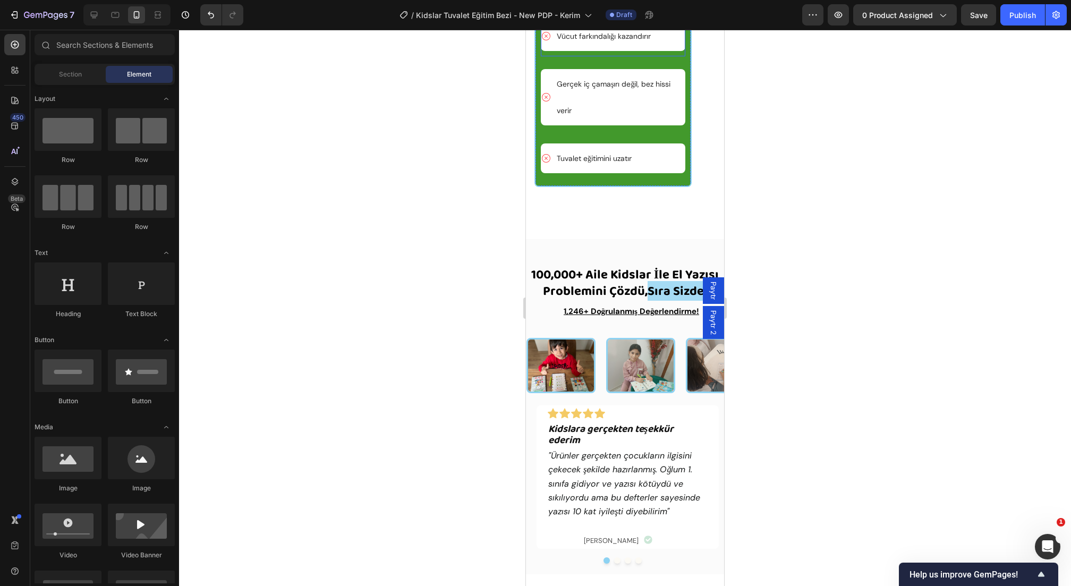
click at [616, 49] on p "Vücut farkındalığı kazandırır" at bounding box center [604, 36] width 94 height 27
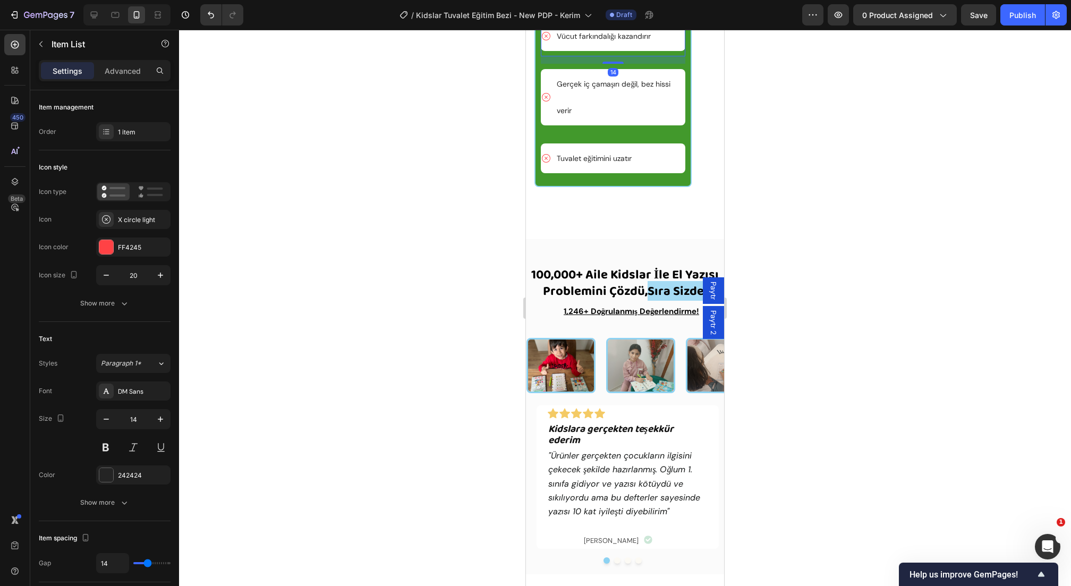
click at [616, 49] on p "Vücut farkındalığı kazandırır" at bounding box center [604, 36] width 94 height 27
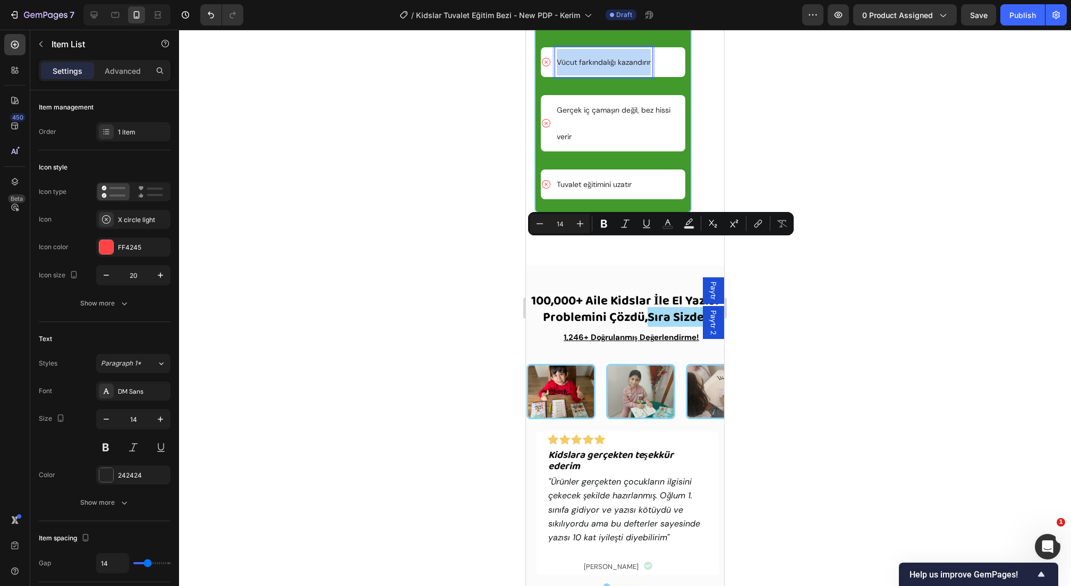
scroll to position [4603, 0]
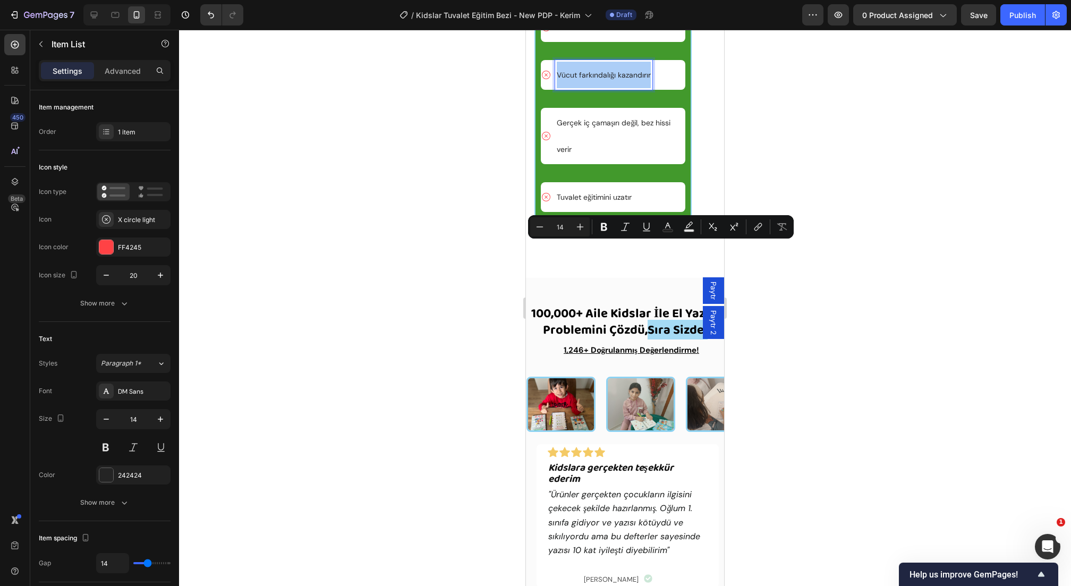
click at [774, 206] on div at bounding box center [625, 308] width 892 height 556
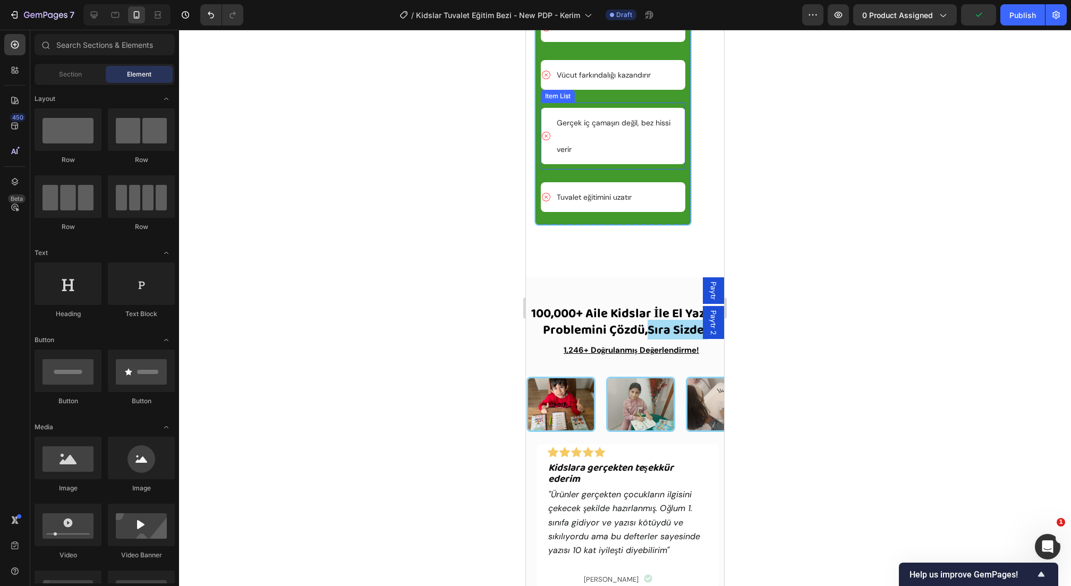
click at [588, 163] on p "Gerçek iç çamaşırı değil, bez hissi verir" at bounding box center [620, 135] width 127 height 53
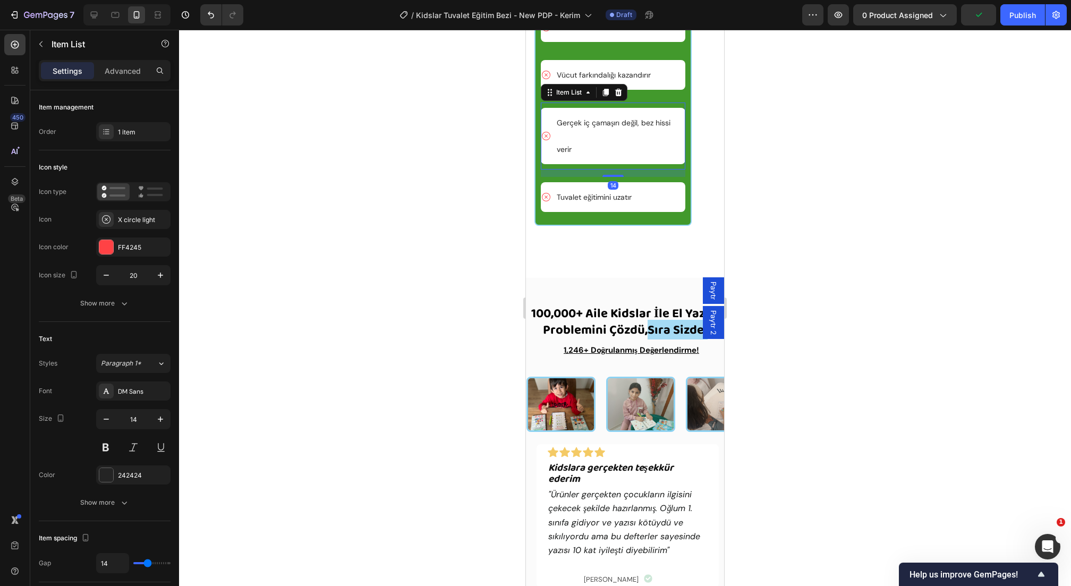
click at [588, 163] on p "Gerçek iç çamaşırı değil, bez hissi verir" at bounding box center [620, 135] width 127 height 53
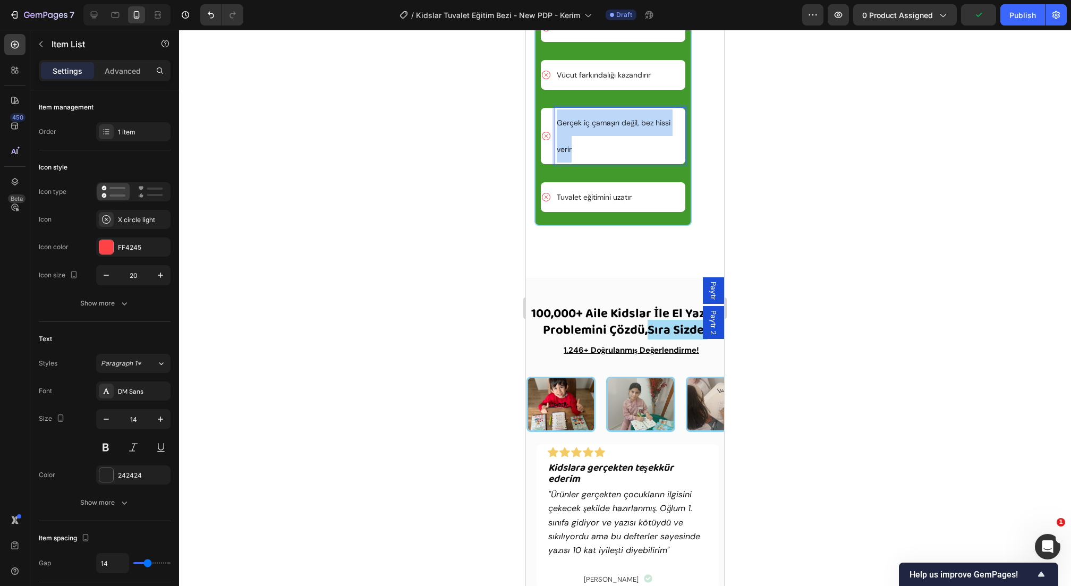
click at [588, 163] on p "Gerçek iç çamaşırı değil, bez hissi verir" at bounding box center [620, 135] width 127 height 53
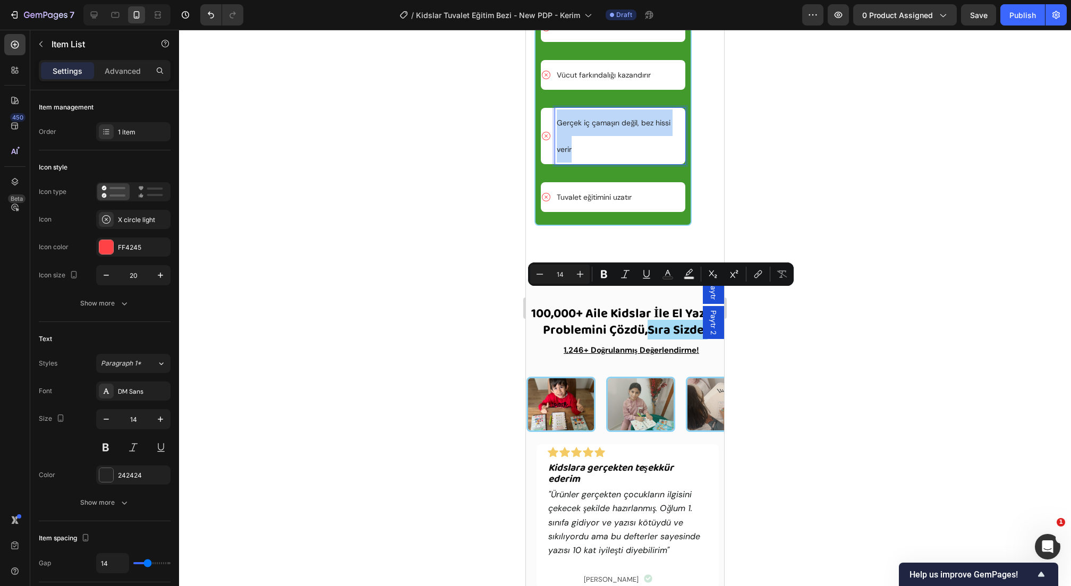
copy p "Gerçek iç çamaşırı değil, bez hissi verir"
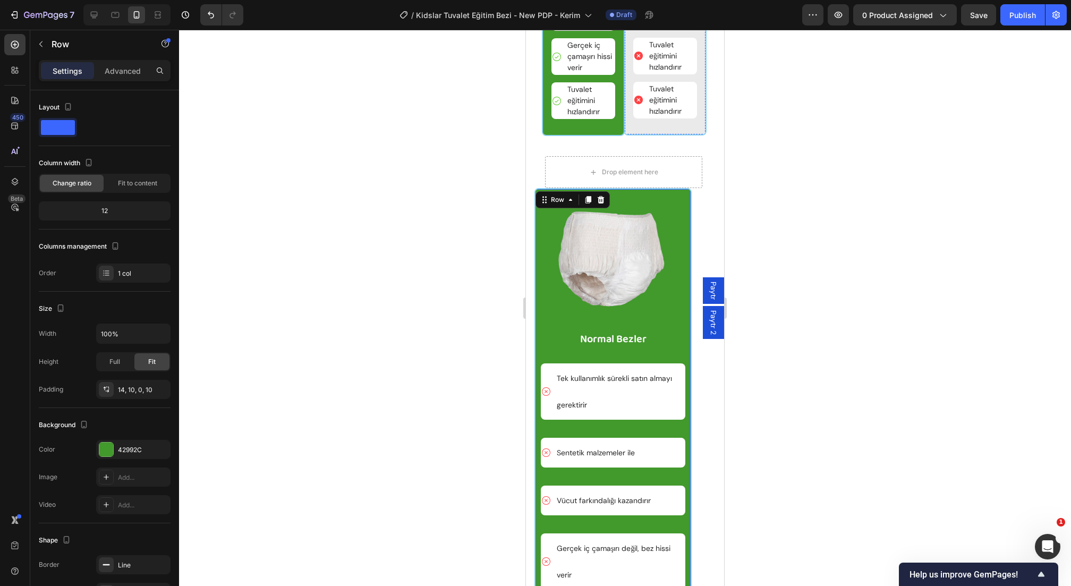
click at [657, 29] on p "Tuvalet eğitimini hızlandırır" at bounding box center [672, 11] width 46 height 33
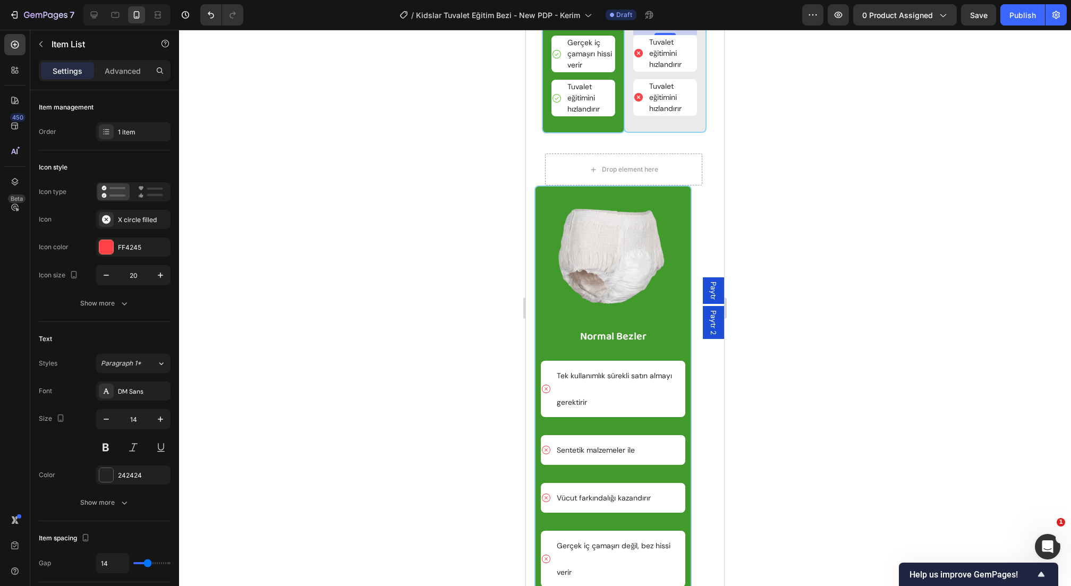
click at [657, 26] on p "Tuvalet eğitimini hızlandırır" at bounding box center [672, 9] width 46 height 33
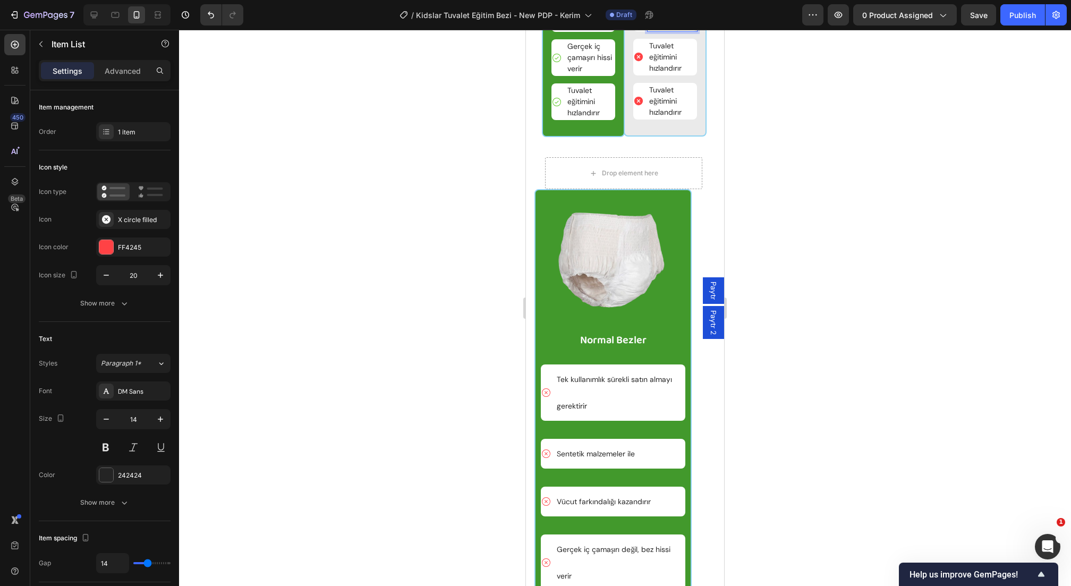
click at [657, 30] on p "Tuvalet eğitimini hızlandırır" at bounding box center [672, 12] width 46 height 33
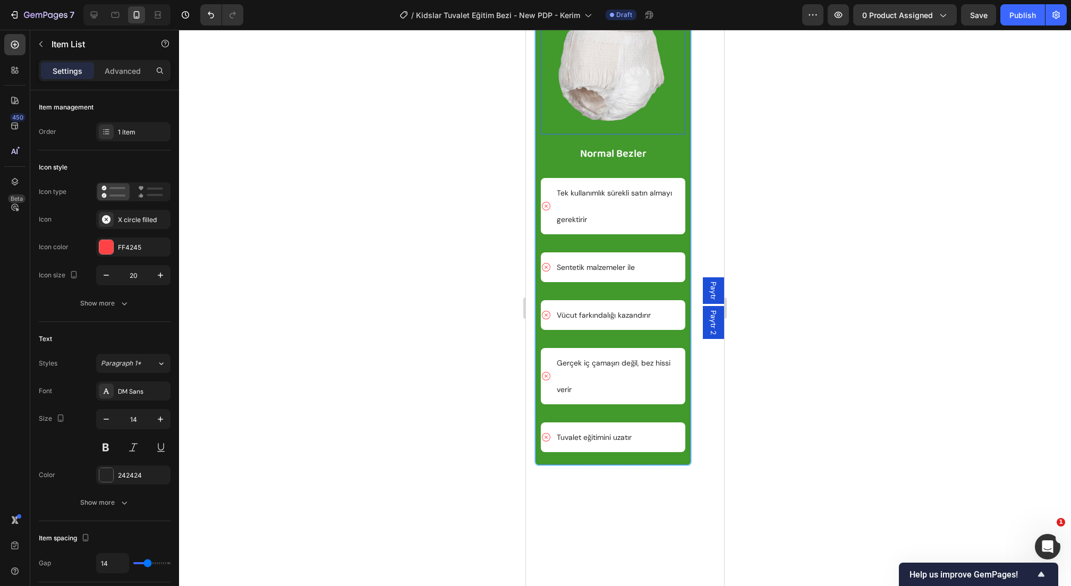
scroll to position [4525, 0]
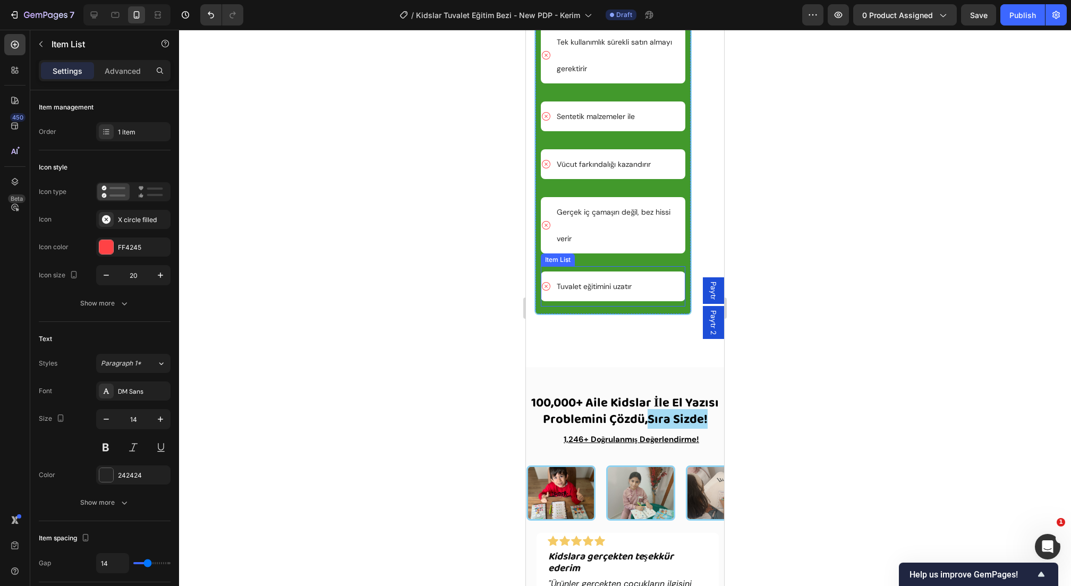
click at [585, 300] on p "Tuvalet eğitimini uzatır" at bounding box center [594, 286] width 75 height 27
click at [584, 300] on p "Tuvalet eğitimini uzatır" at bounding box center [594, 286] width 75 height 27
copy p "Tuvalet eğitimini uzatır"
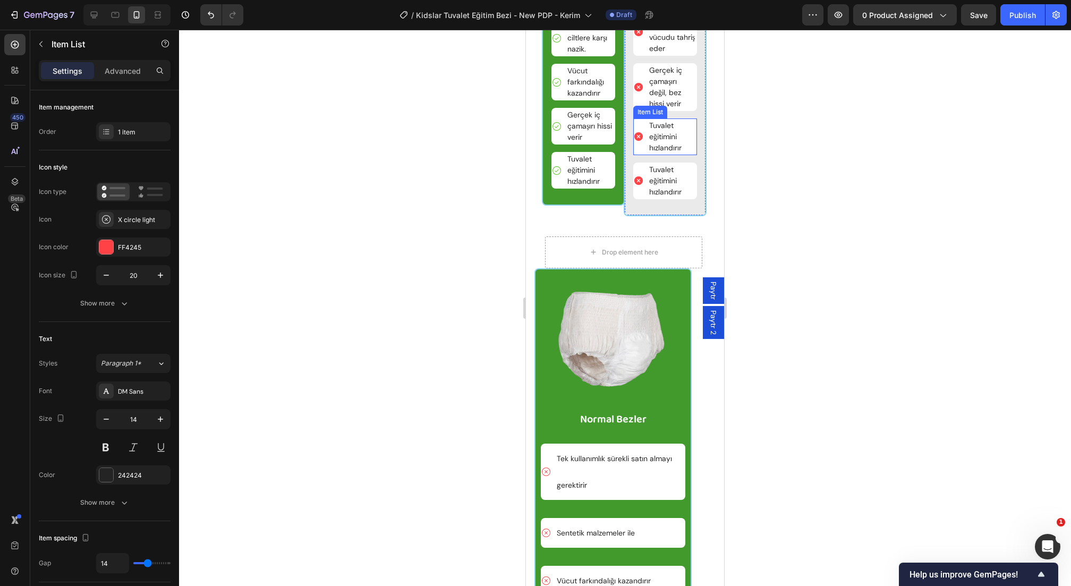
scroll to position [4090, 0]
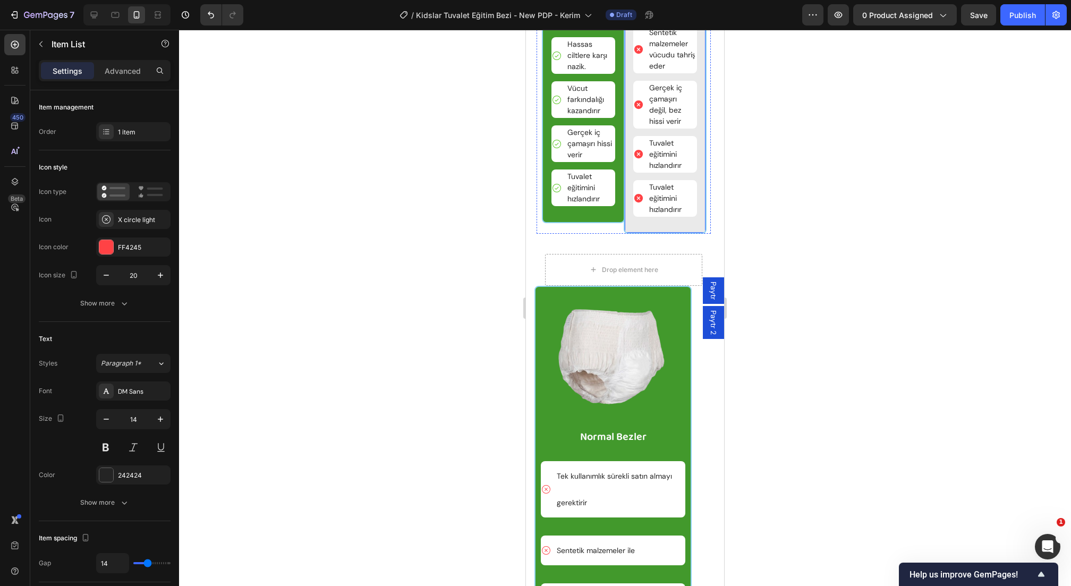
click at [668, 224] on div "Image Adipiscing elit Text Block Sürekli satın almayı gerektirir Item List Sent…" at bounding box center [665, 59] width 64 height 329
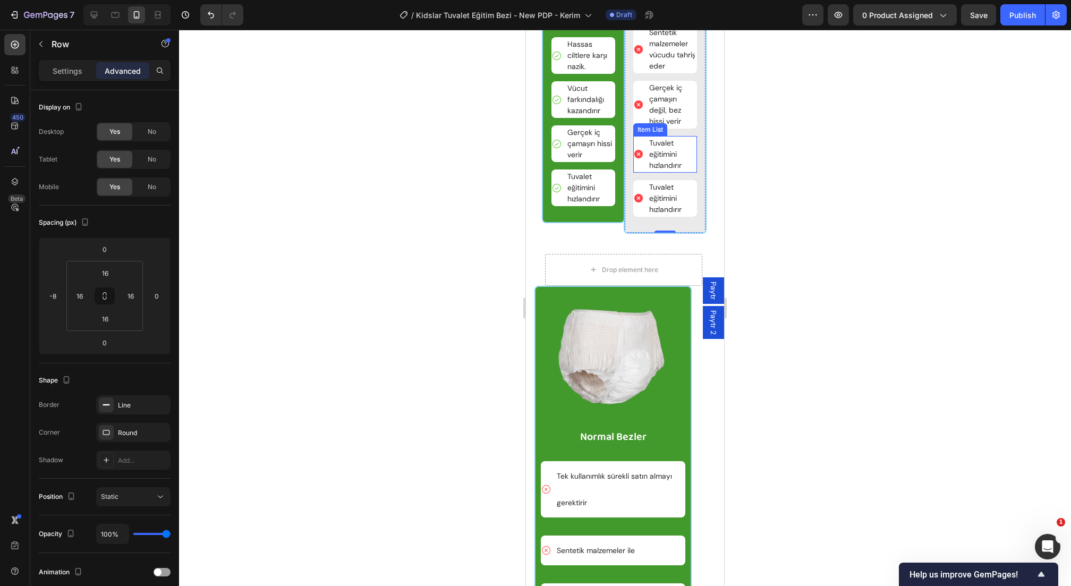
click at [667, 171] on p "Tuvalet eğitimini hızlandırır" at bounding box center [672, 154] width 46 height 33
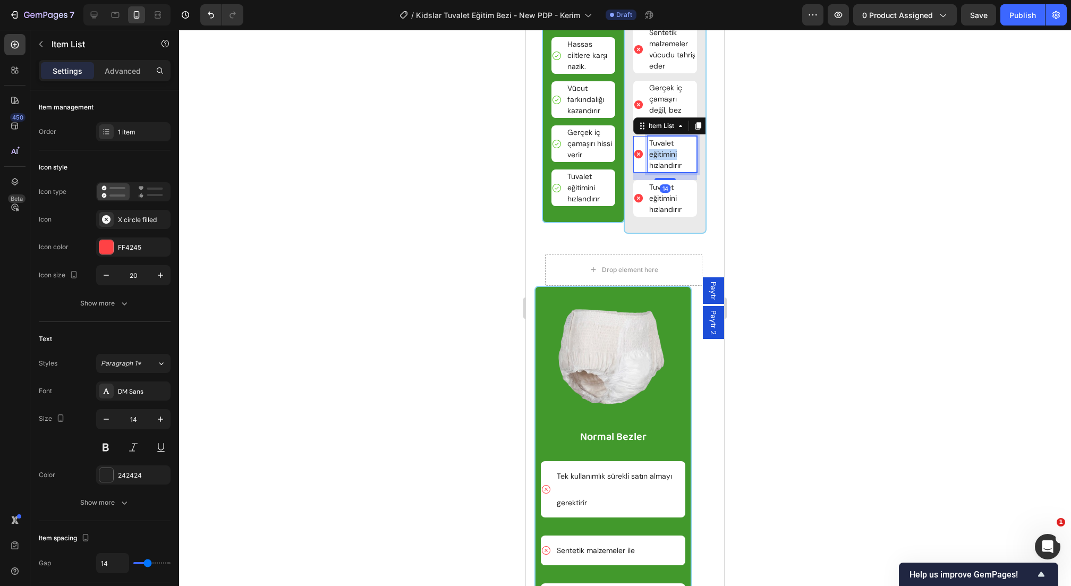
click at [667, 171] on p "Tuvalet eğitimini hızlandırır" at bounding box center [672, 154] width 46 height 33
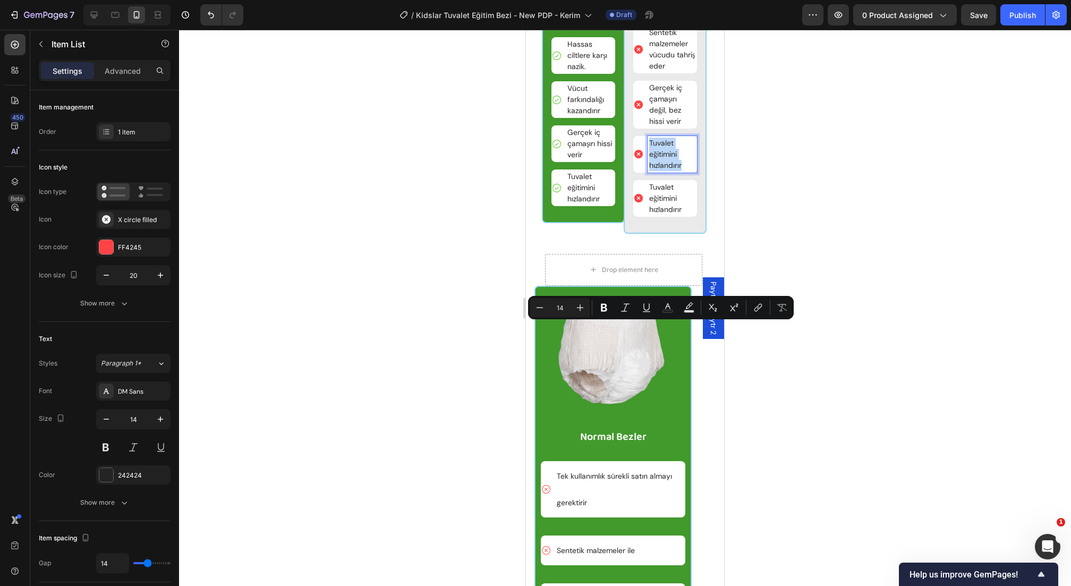
click at [667, 171] on p "Tuvalet eğitimini hızlandırır" at bounding box center [672, 154] width 46 height 33
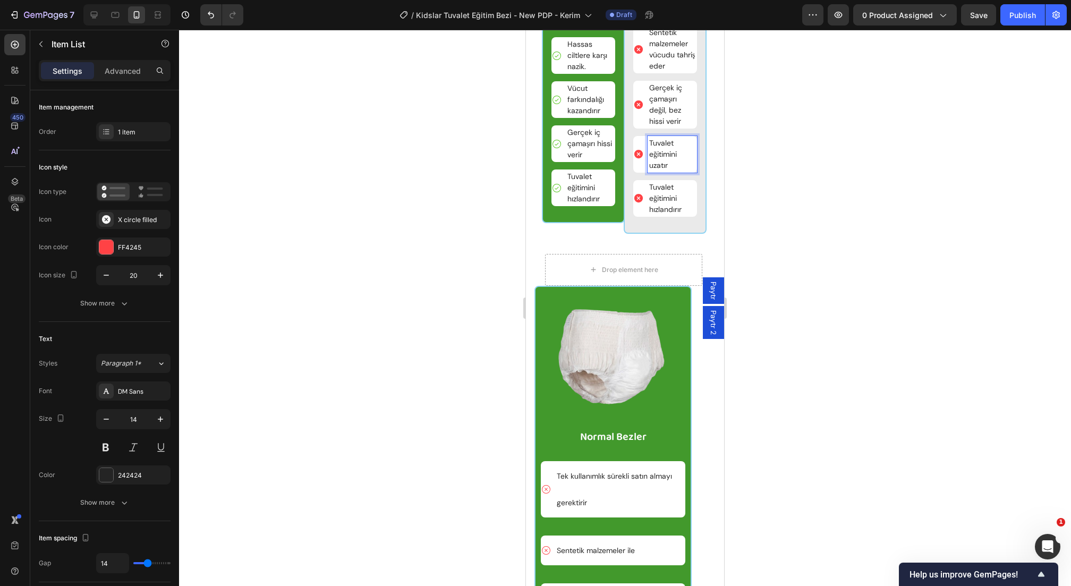
click at [819, 358] on div at bounding box center [625, 308] width 892 height 556
click at [673, 215] on p "Tuvalet eğitimini hızlandırır" at bounding box center [672, 198] width 46 height 33
click at [815, 292] on div at bounding box center [625, 308] width 892 height 556
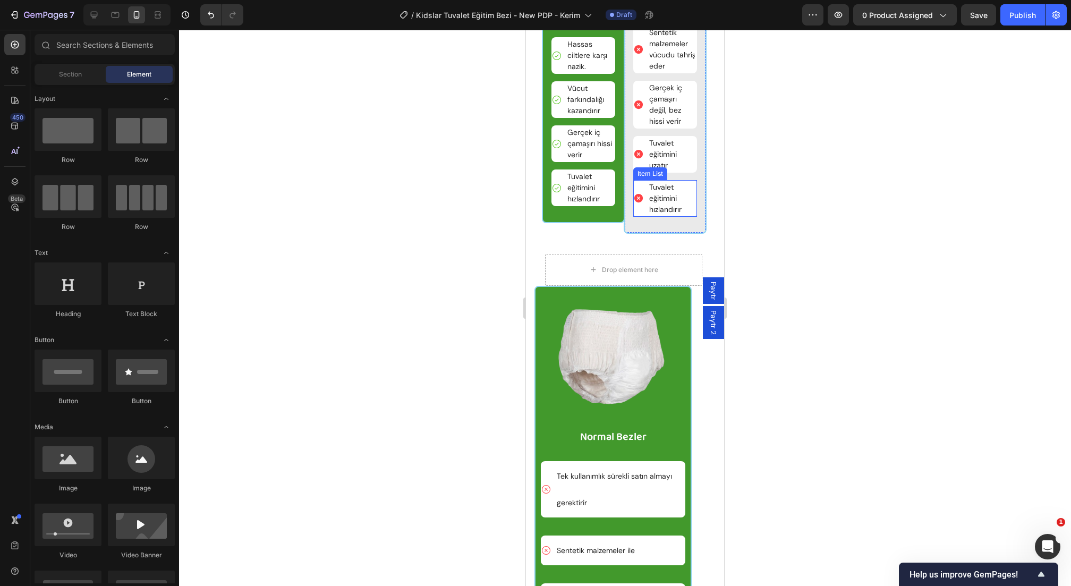
click at [674, 215] on p "Tuvalet eğitimini hızlandırır" at bounding box center [672, 198] width 46 height 33
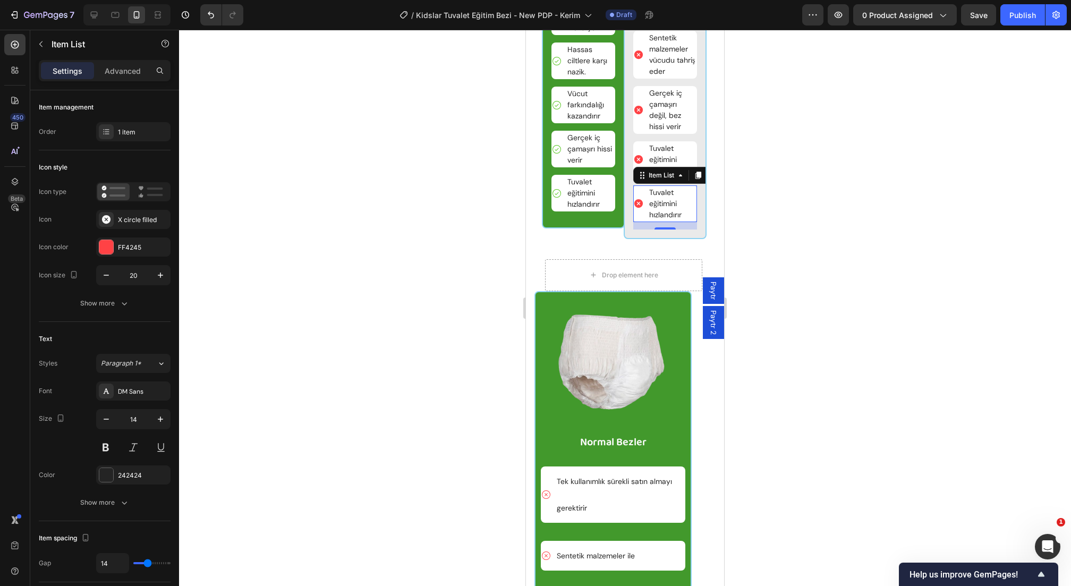
scroll to position [4084, 0]
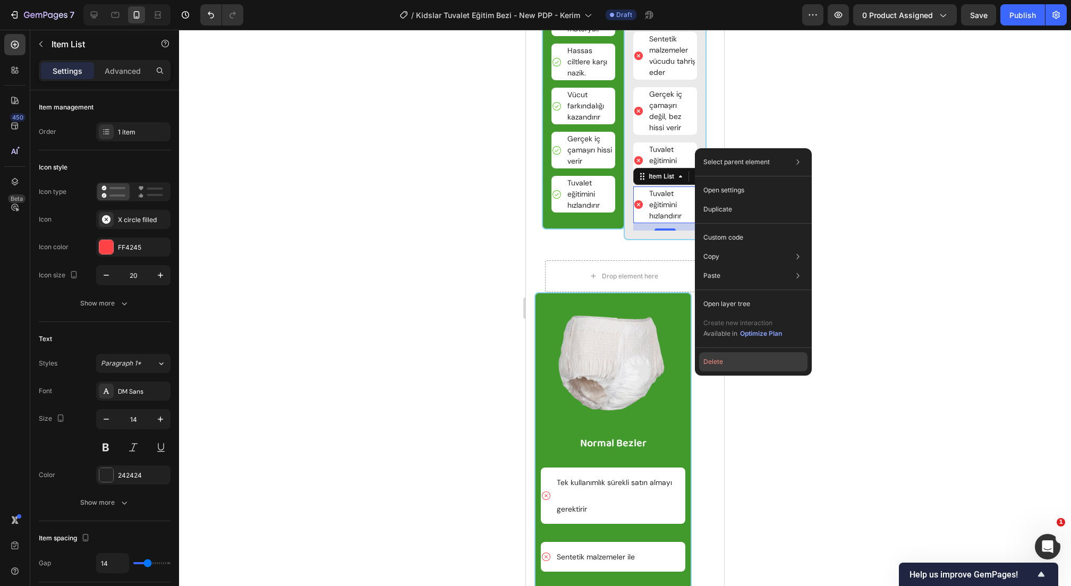
click at [716, 365] on button "Delete" at bounding box center [753, 361] width 108 height 19
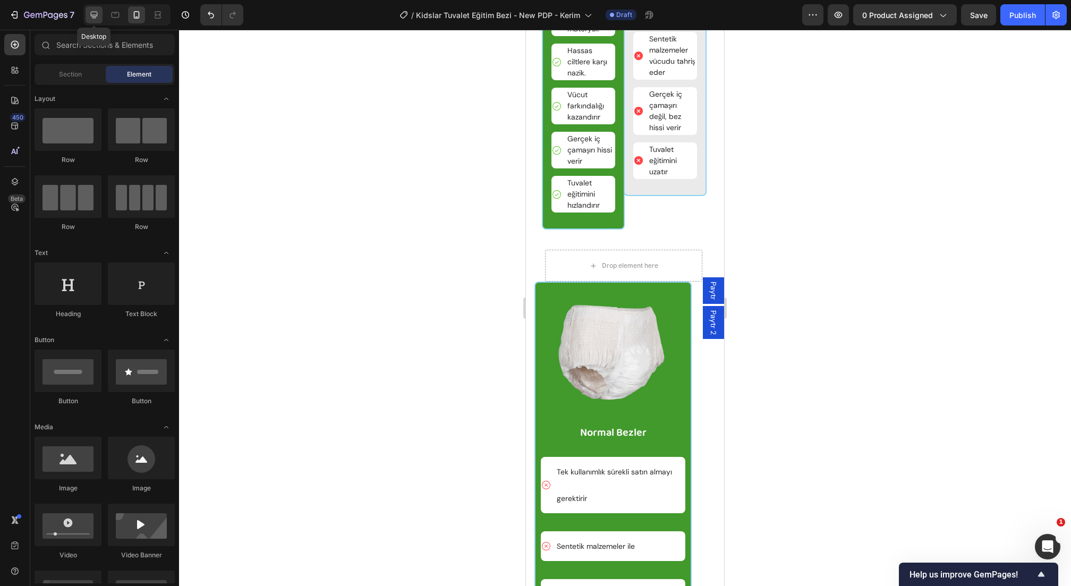
click at [94, 19] on icon at bounding box center [94, 15] width 11 height 11
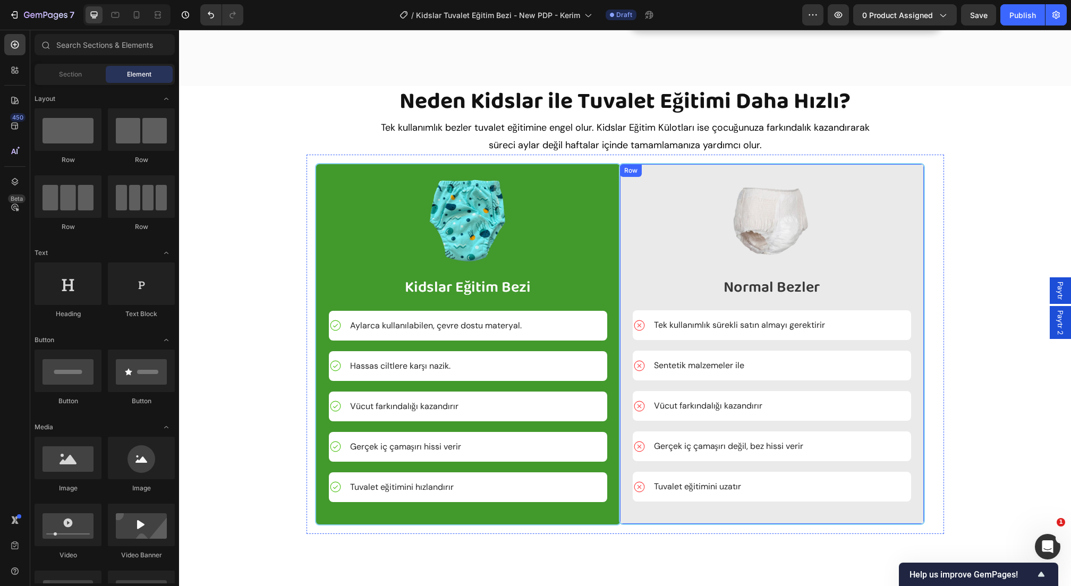
scroll to position [2037, 0]
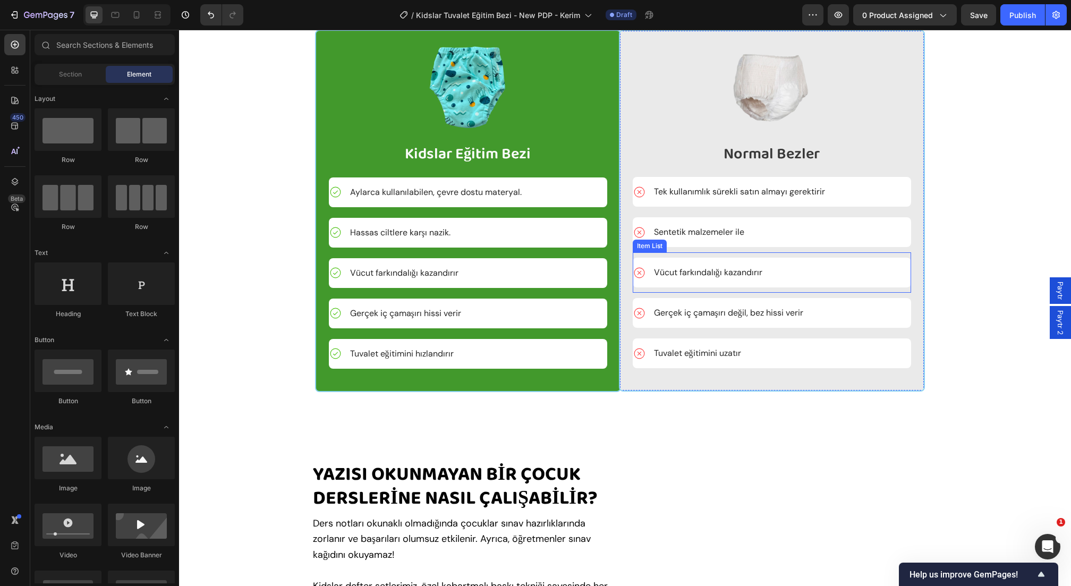
click at [723, 286] on p "Vücut farkındalığı kazandırır" at bounding box center [708, 272] width 108 height 27
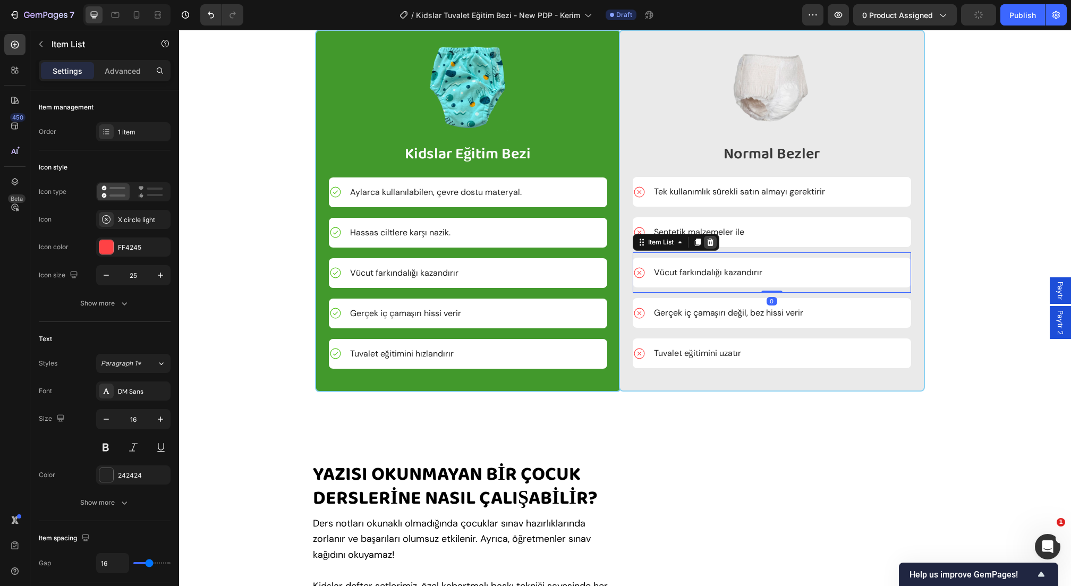
click at [710, 246] on icon at bounding box center [710, 242] width 7 height 7
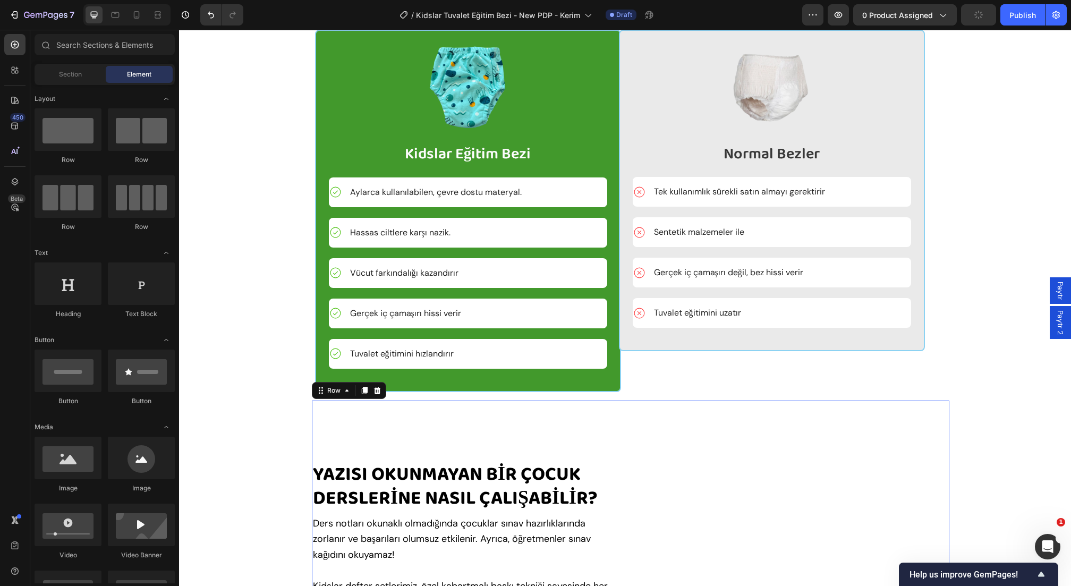
click at [788, 461] on div "yazısı okunmayaN bİR ÇOCUK DERSLERİNE NASIL ÇALIŞABİLİR? Heading Ders notları o…" at bounding box center [631, 579] width 638 height 357
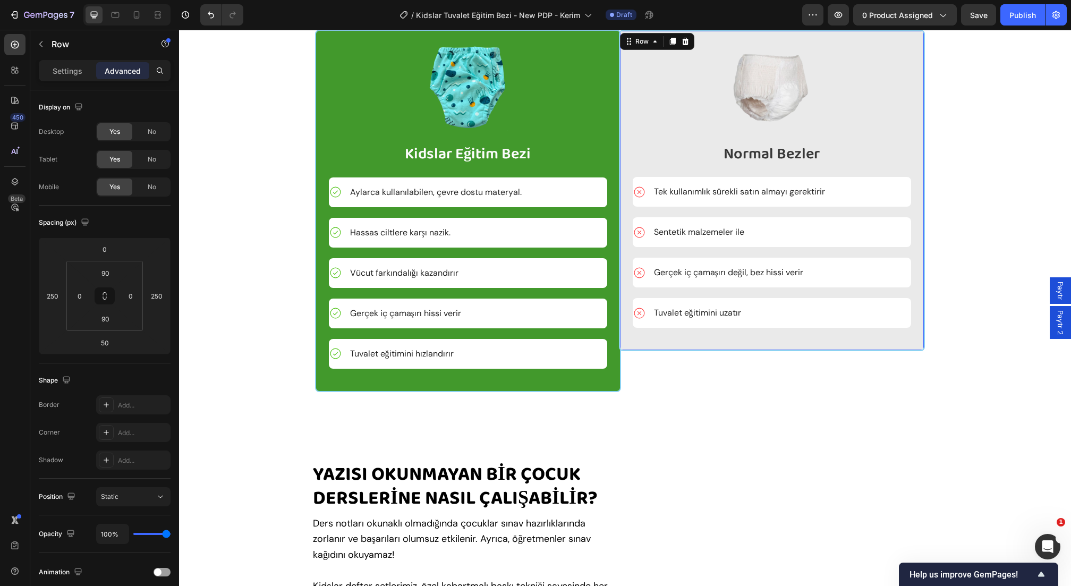
click at [710, 351] on div "Image Normal Bezler Text Block Tek kullanımlık sürekli satın almayı gerektirir …" at bounding box center [772, 190] width 306 height 321
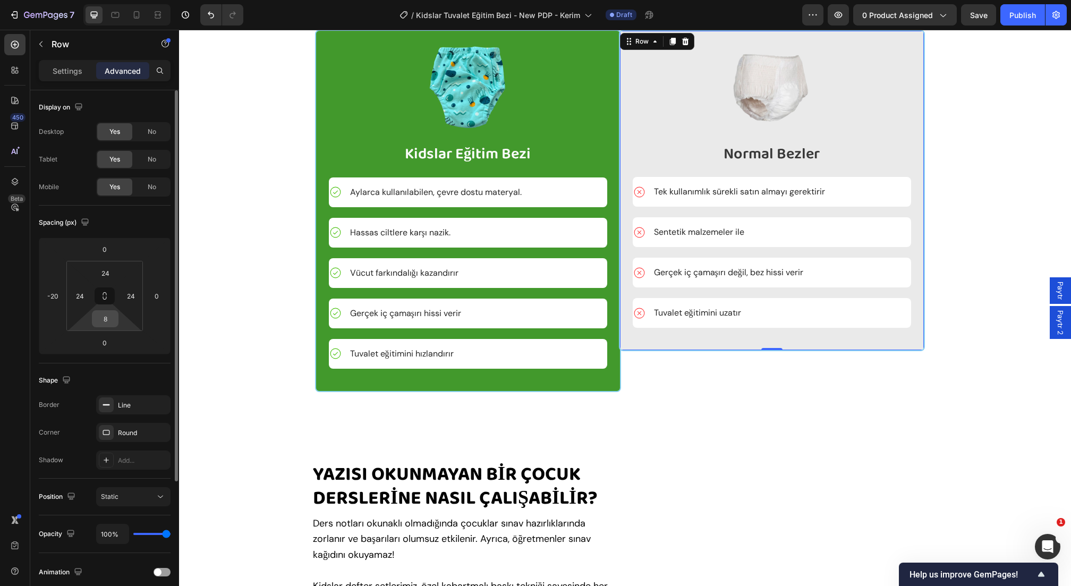
click at [99, 320] on input "8" at bounding box center [105, 319] width 21 height 16
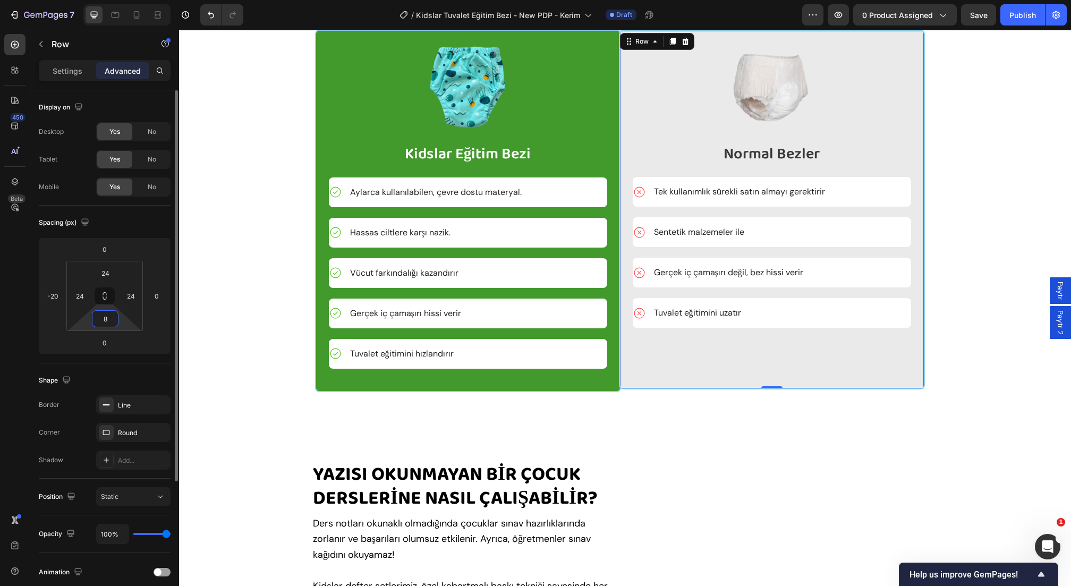
type input "82"
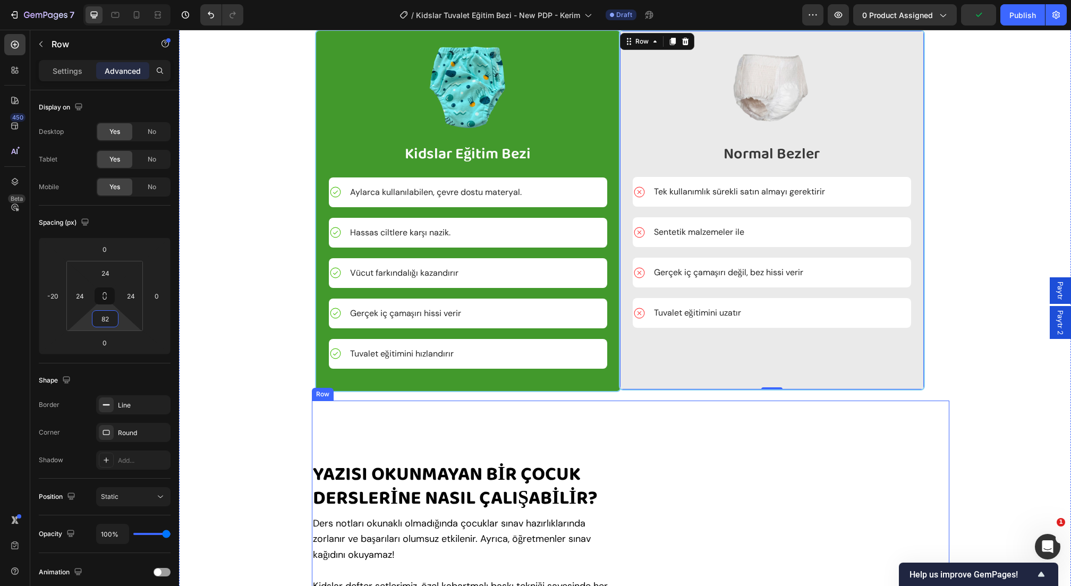
click at [419, 460] on div "yazısı okunmayaN bİR ÇOCUK DERSLERİNE NASIL ÇALIŞABİLİR? Heading Ders notları o…" at bounding box center [631, 579] width 638 height 357
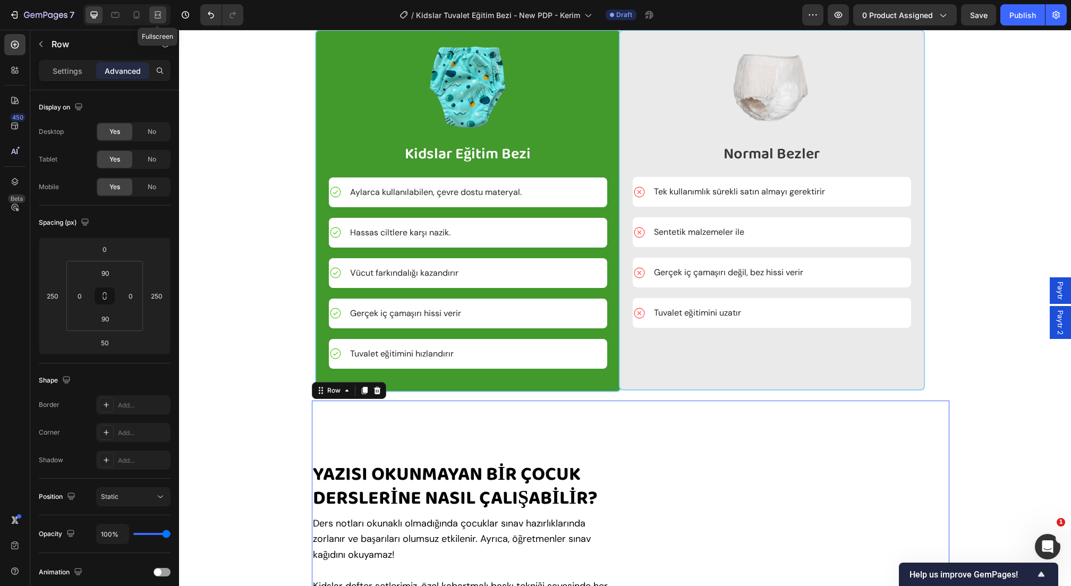
click at [156, 14] on icon at bounding box center [158, 15] width 11 height 11
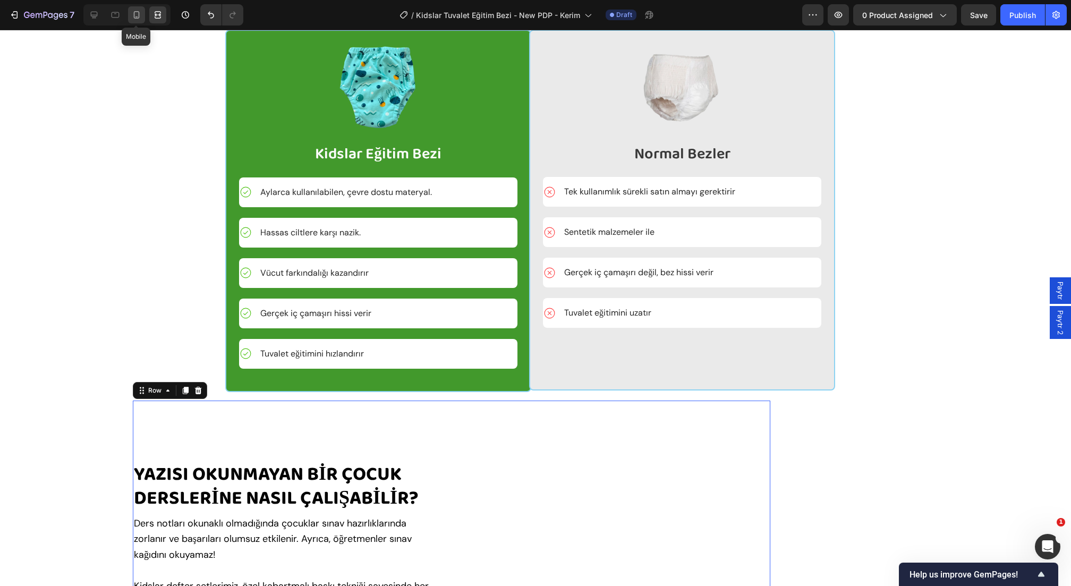
click at [132, 15] on icon at bounding box center [136, 15] width 11 height 11
type input "24"
type input "40"
type input "24"
type input "40"
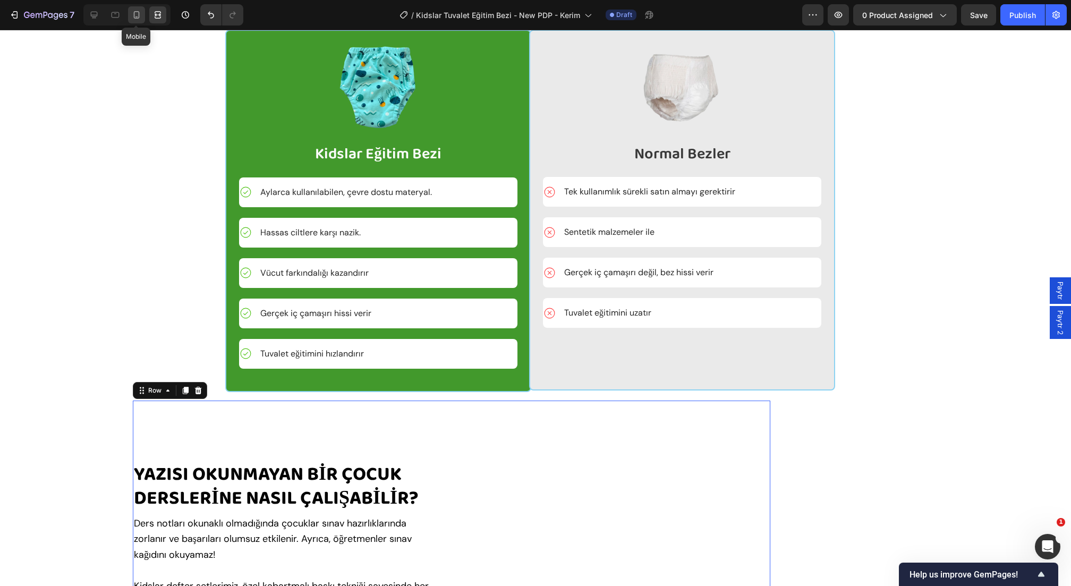
type input "40"
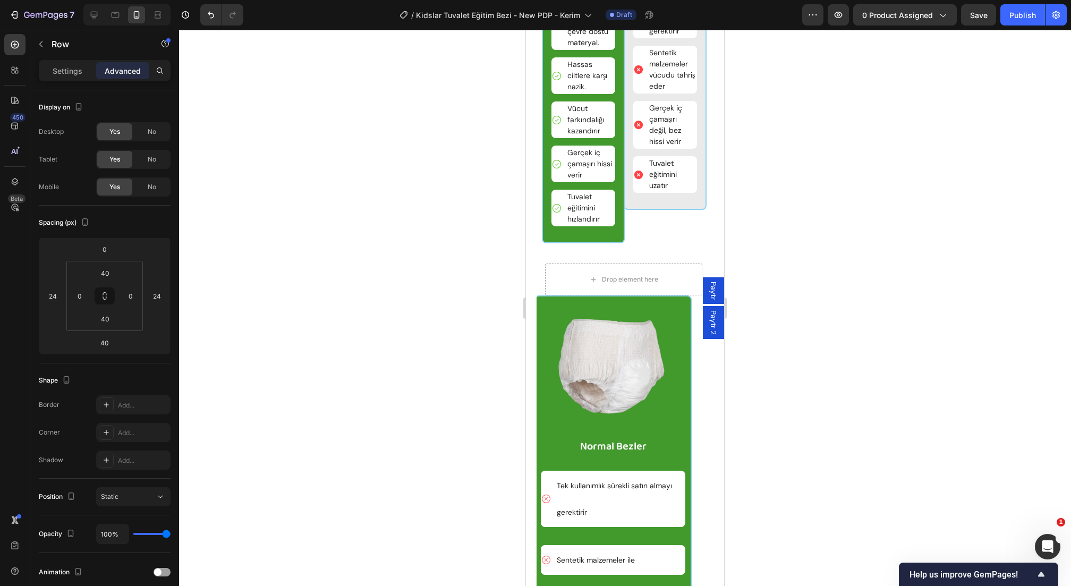
scroll to position [3265, 0]
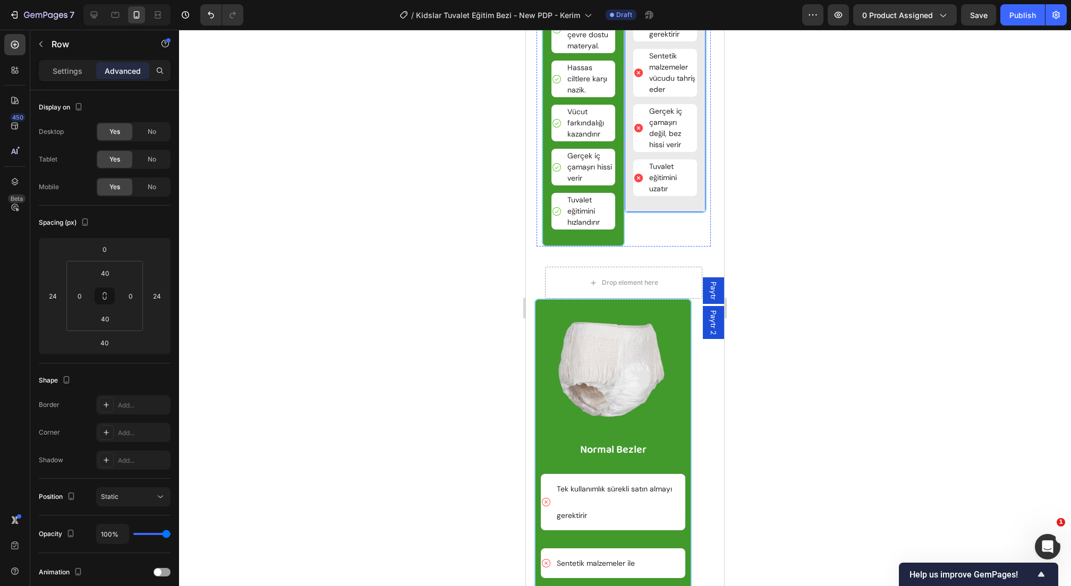
click at [655, 213] on div "Image Adipiscing elit Text Block Sürekli satın almayı gerektirir Item List Sent…" at bounding box center [665, 61] width 83 height 304
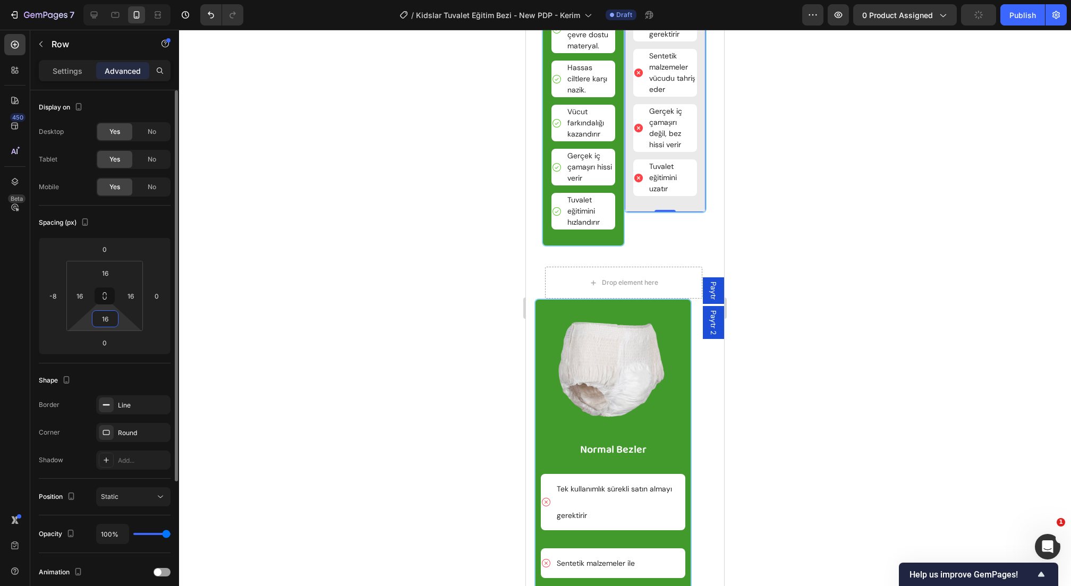
click at [104, 318] on input "16" at bounding box center [105, 319] width 21 height 16
type input "5"
type input "8"
type input "76"
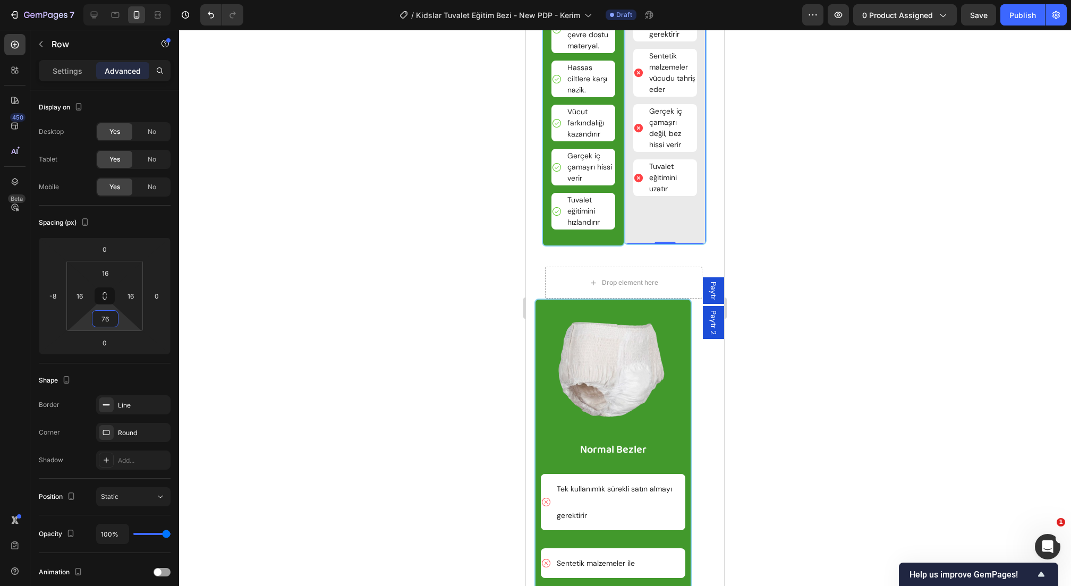
click at [306, 328] on div at bounding box center [625, 308] width 892 height 556
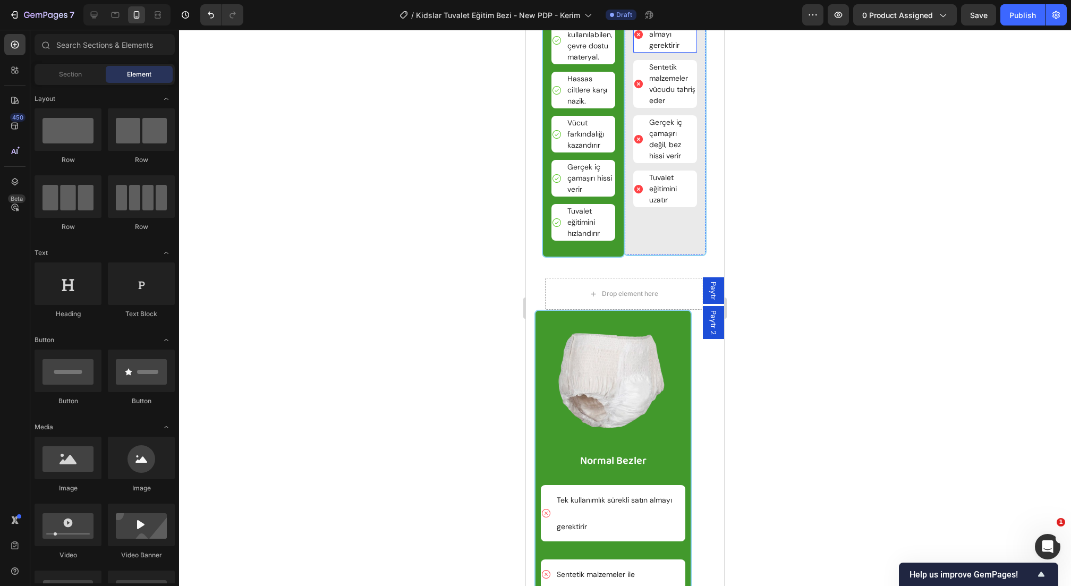
scroll to position [3247, 0]
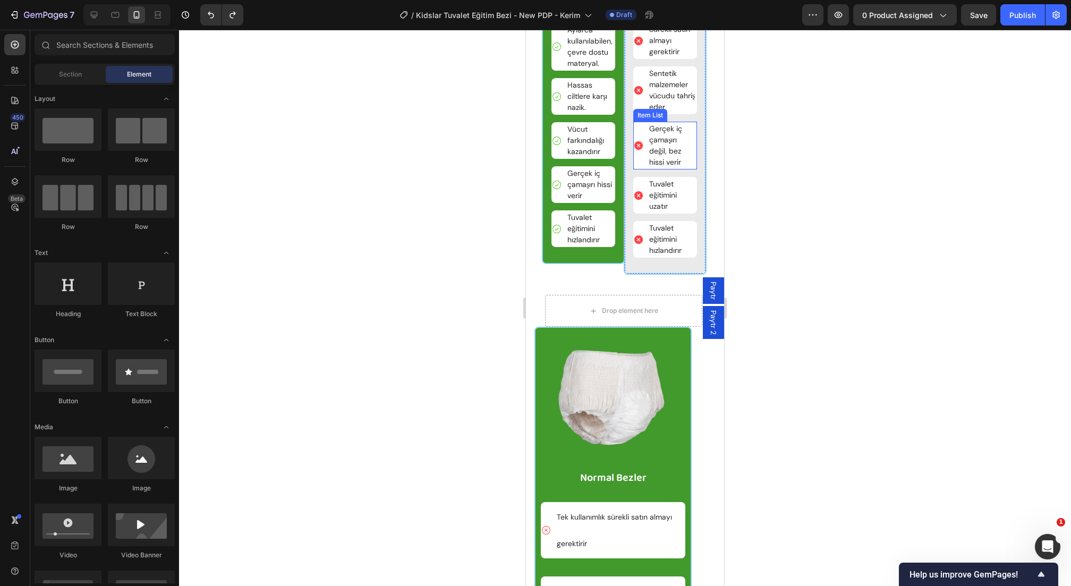
click at [665, 168] on p "Gerçek iç çamaşırı değil, bez hissi verir" at bounding box center [672, 145] width 46 height 45
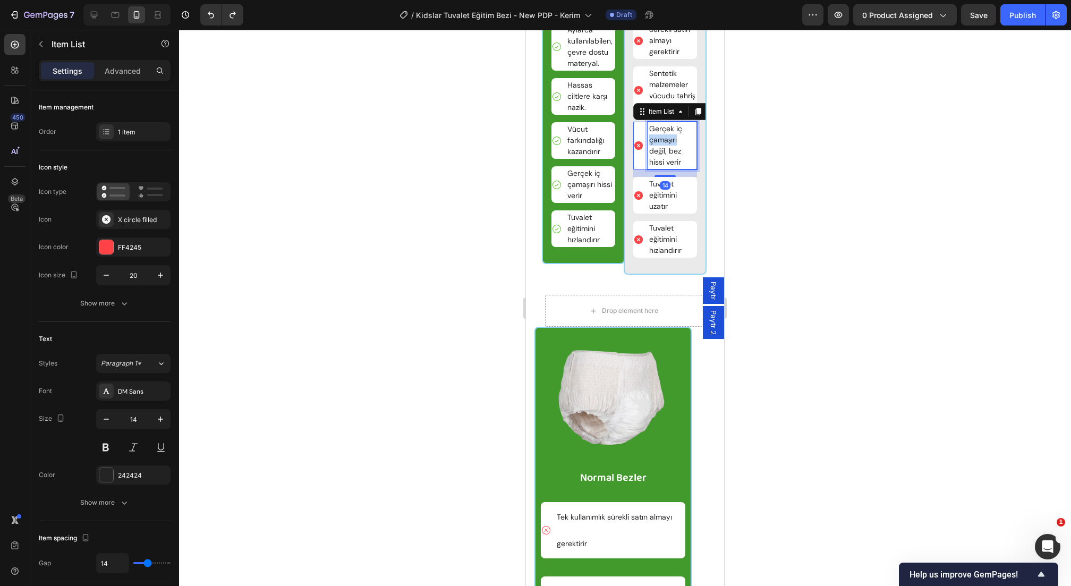
click at [665, 168] on p "Gerçek iç çamaşırı değil, bez hissi verir" at bounding box center [672, 145] width 46 height 45
click at [666, 168] on p "Gerçek iç çamaşırı değil, bez hissi verir" at bounding box center [672, 145] width 46 height 45
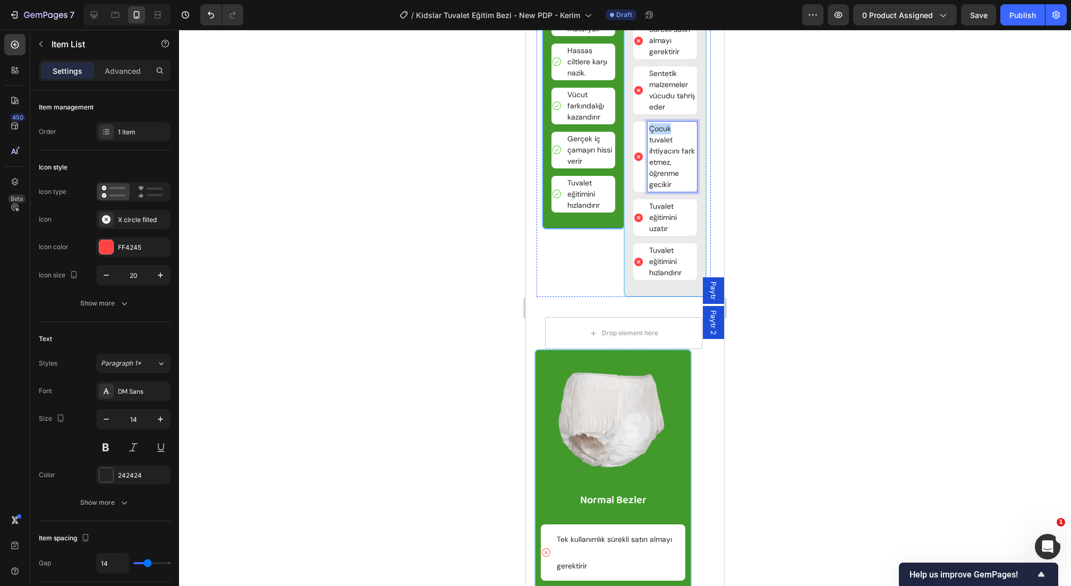
drag, startPoint x: 678, startPoint y: 303, endPoint x: 589, endPoint y: 303, distance: 89.3
click at [589, 297] on div "Image Kidslar Eğitim Bezi Text Block Aylarca kullanılabilen, çevre dostu matery…" at bounding box center [624, 112] width 174 height 370
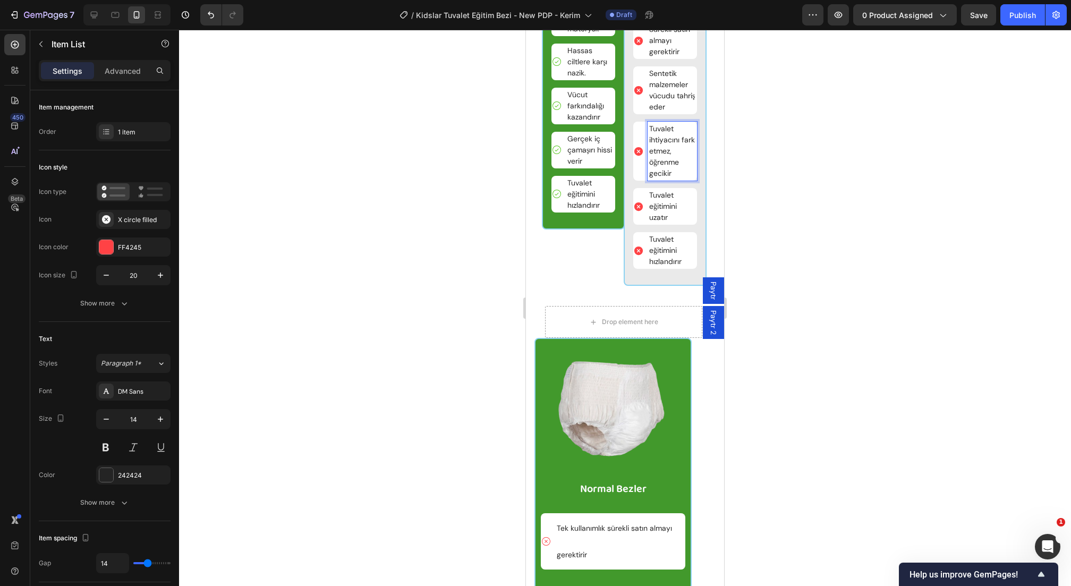
click at [662, 179] on p "Tuvalet ihtiyacını fark etmez, öğrenme gecikir" at bounding box center [672, 151] width 46 height 56
click at [775, 368] on div at bounding box center [625, 308] width 892 height 556
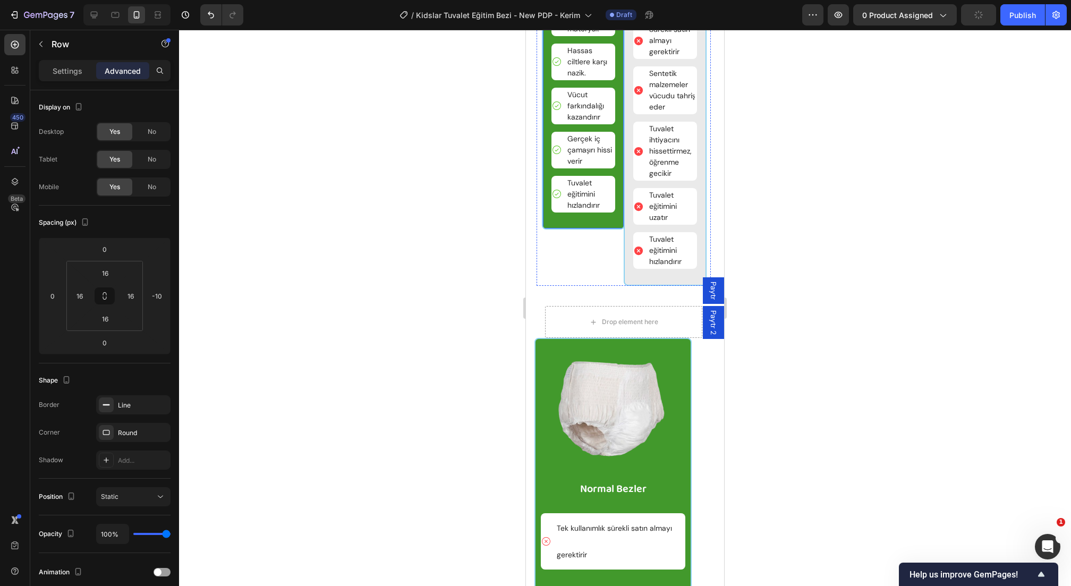
click at [595, 230] on div "Image Kidslar Eğitim Bezi Text Block Aylarca kullanılabilen, çevre dostu matery…" at bounding box center [583, 78] width 83 height 303
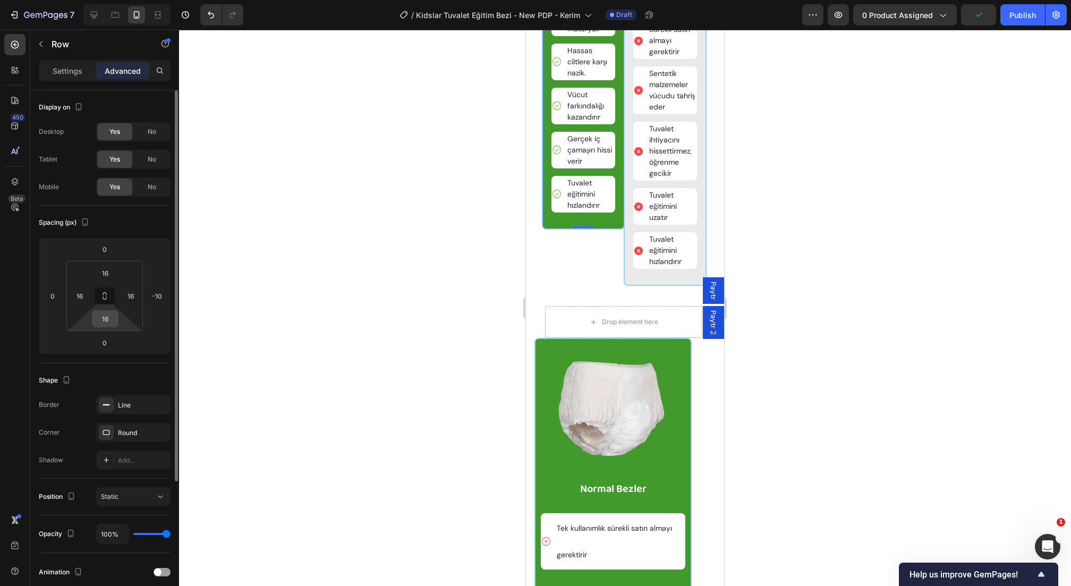
click at [103, 320] on input "16" at bounding box center [105, 319] width 21 height 16
type input "4"
type input "60"
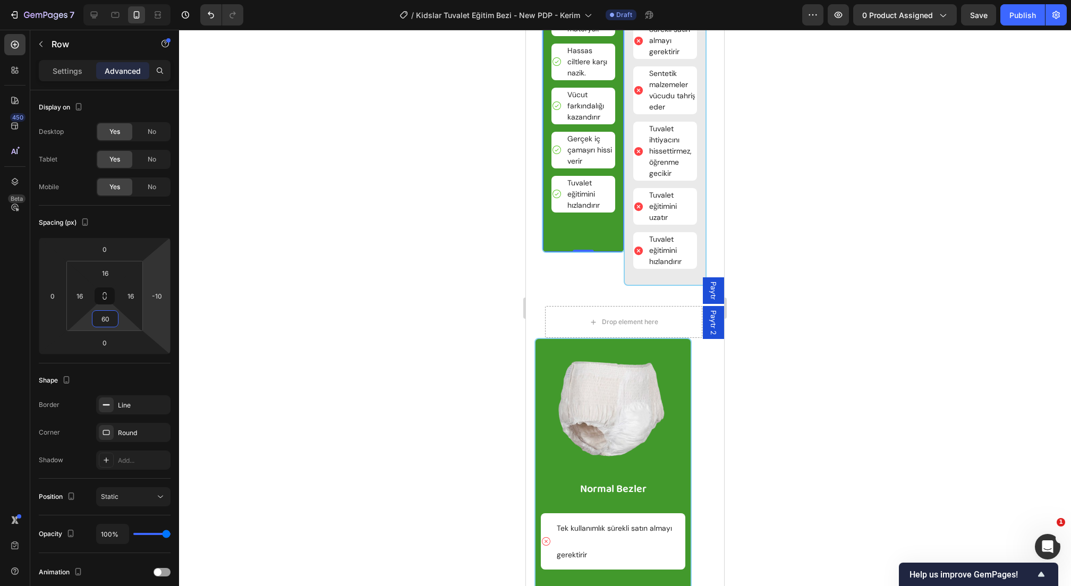
click at [184, 322] on div at bounding box center [625, 308] width 892 height 556
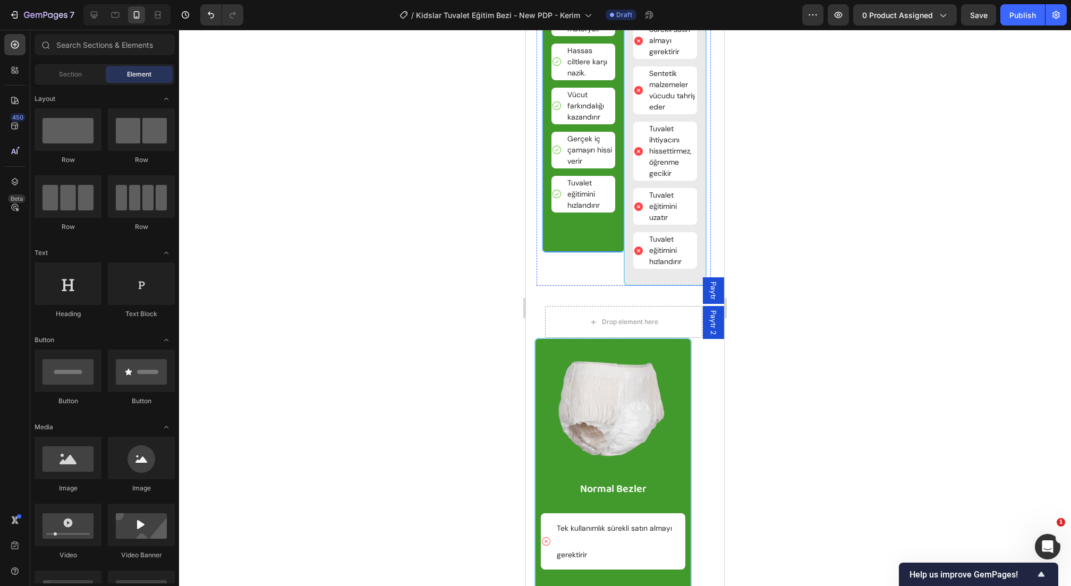
click at [622, 108] on div "Image Kidslar Eğitim Bezi Text Block Aylarca kullanılabilen, çevre dostu matery…" at bounding box center [583, 90] width 83 height 326
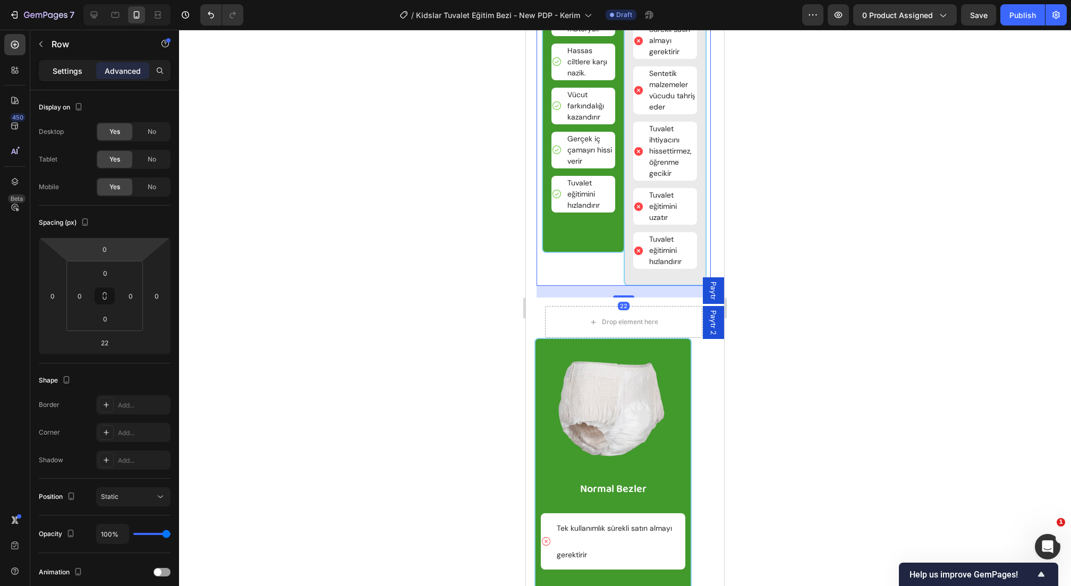
click at [74, 75] on p "Settings" at bounding box center [68, 70] width 30 height 11
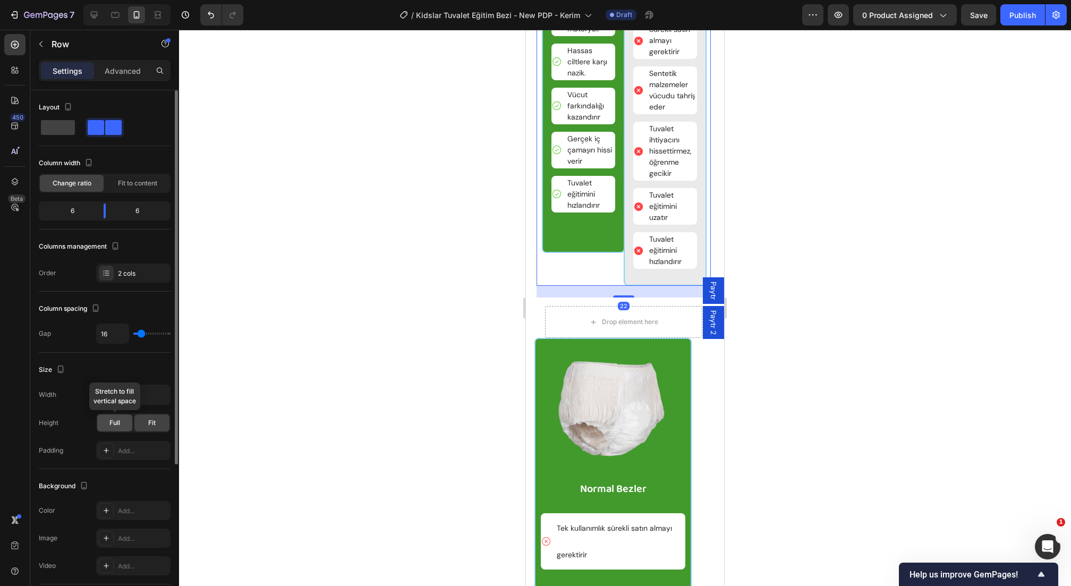
click at [120, 420] on span "Full" at bounding box center [114, 423] width 11 height 10
click at [146, 419] on div "Fit" at bounding box center [151, 422] width 35 height 17
click at [132, 447] on div "Add..." at bounding box center [143, 451] width 50 height 10
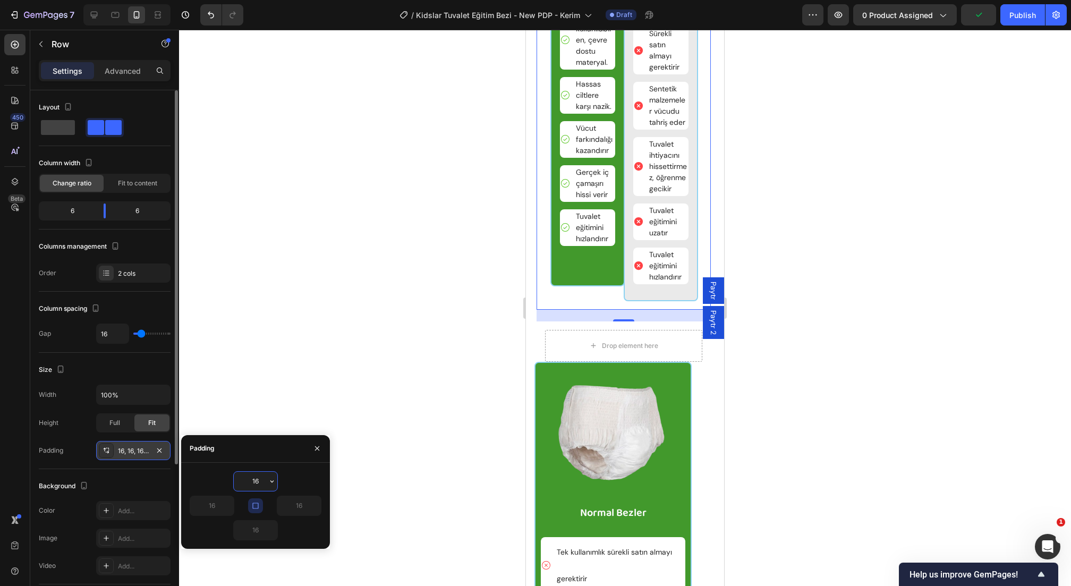
type input "0"
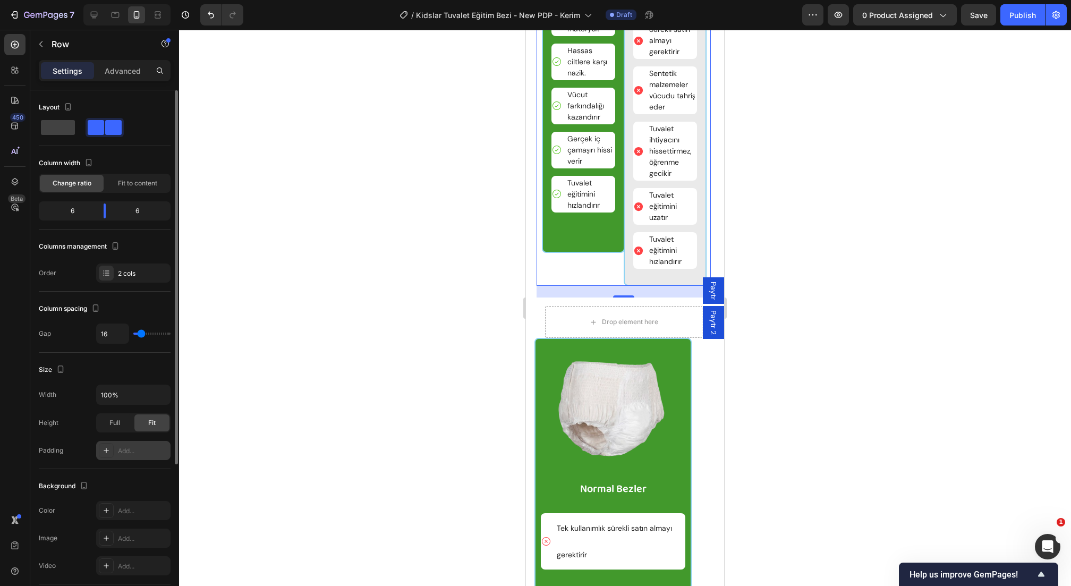
click at [134, 367] on div "Size" at bounding box center [105, 369] width 132 height 17
type input "0"
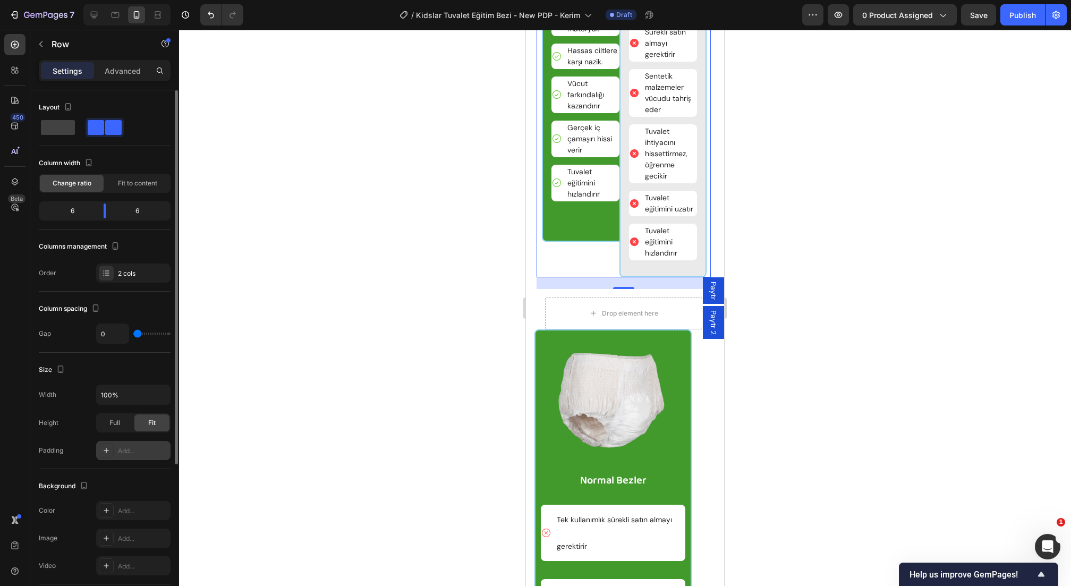
drag, startPoint x: 145, startPoint y: 332, endPoint x: 108, endPoint y: 335, distance: 37.3
type input "0"
click at [133, 335] on input "range" at bounding box center [151, 334] width 37 height 2
type input "16"
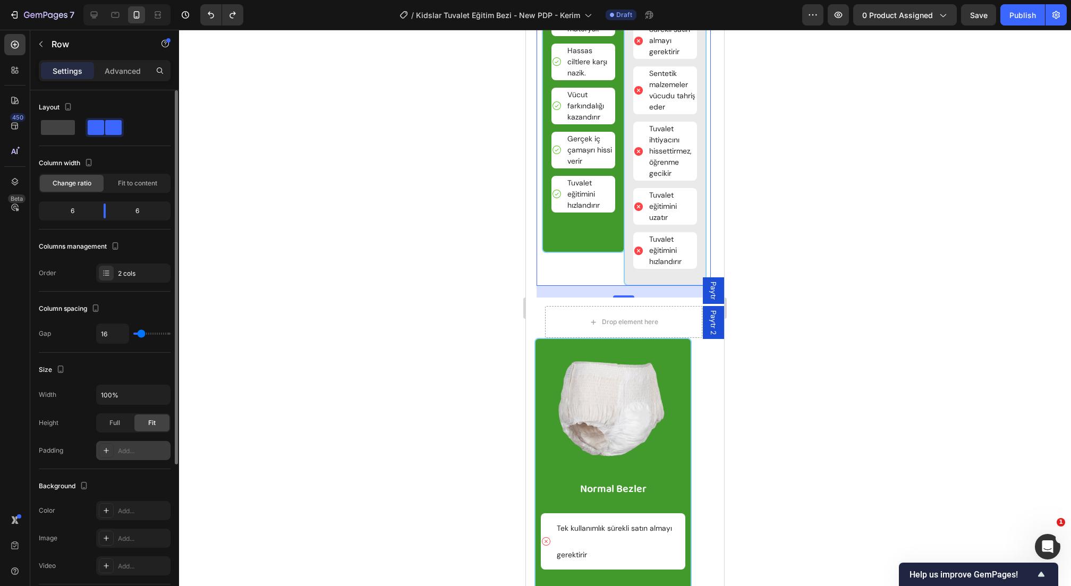
click at [132, 361] on div "Size" at bounding box center [105, 369] width 132 height 17
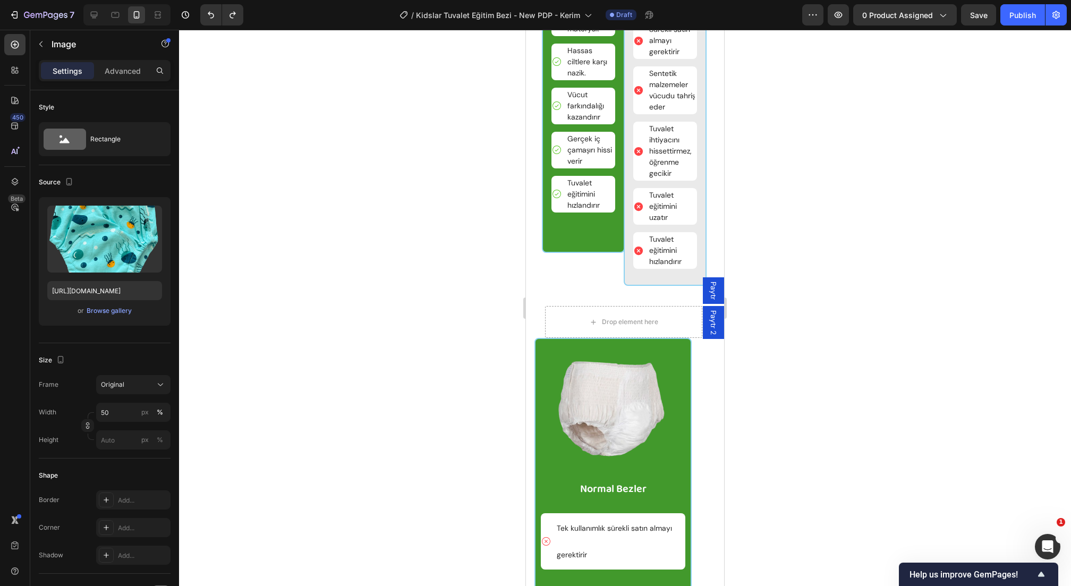
click at [558, 103] on div "Image Kidslar Eğitim Bezi Text Block Aylarca kullanılabilen, çevre dostu matery…" at bounding box center [583, 90] width 83 height 326
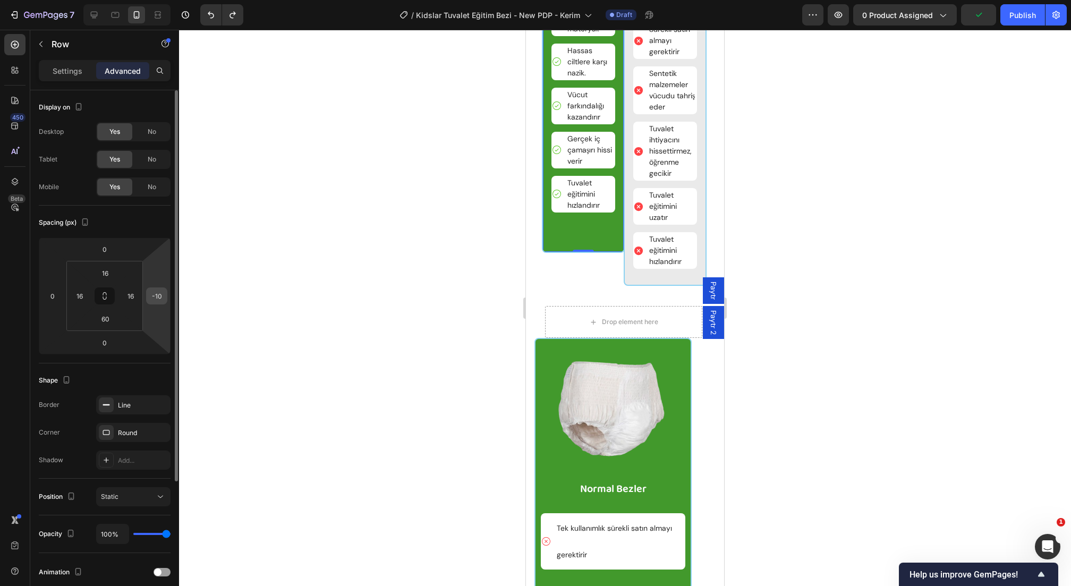
click at [160, 293] on input "-10" at bounding box center [157, 296] width 16 height 16
click at [147, 221] on div "Spacing (px)" at bounding box center [105, 222] width 132 height 17
type input "-10"
click at [151, 228] on div "Spacing (px)" at bounding box center [105, 222] width 132 height 17
click at [72, 300] on input "16" at bounding box center [80, 296] width 16 height 16
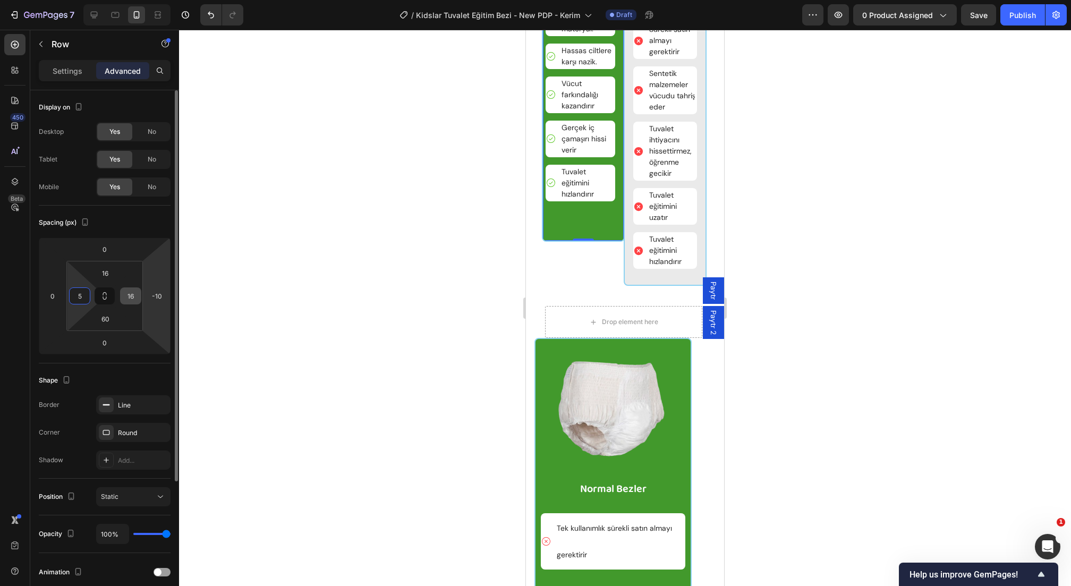
type input "5"
click at [135, 296] on input "16" at bounding box center [131, 296] width 16 height 16
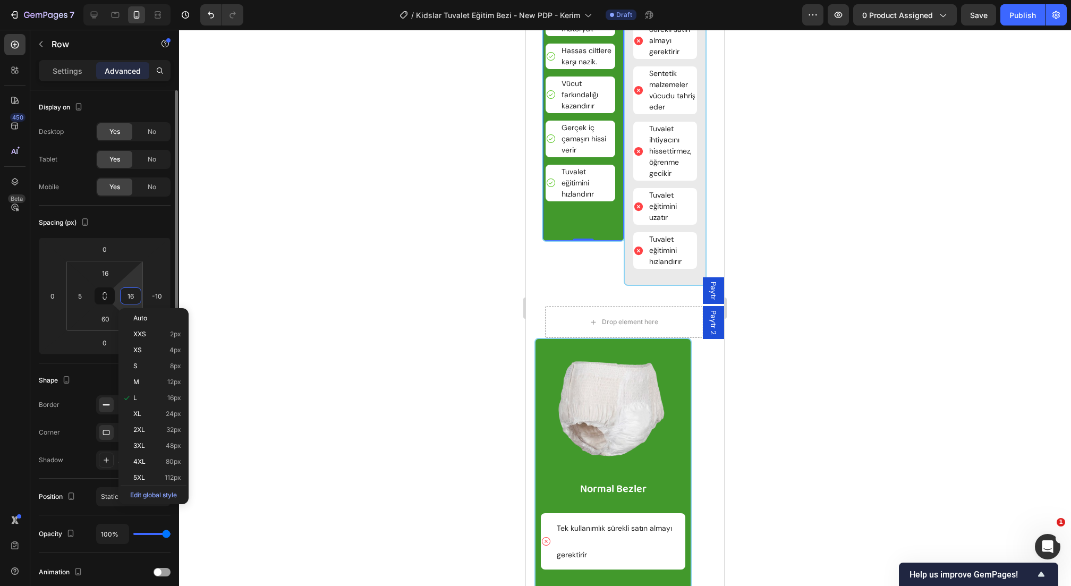
type input "5"
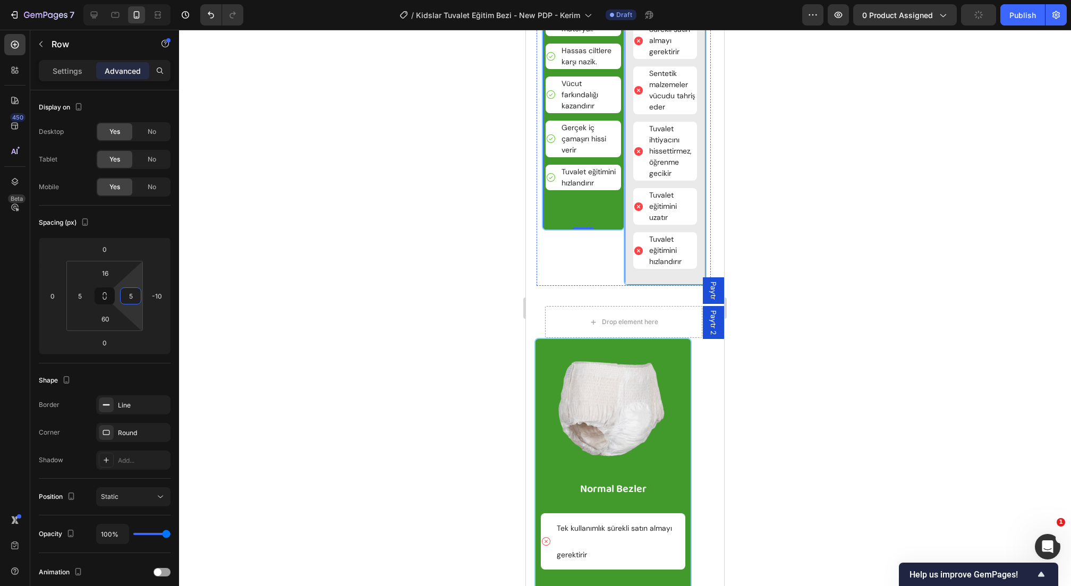
click at [129, 292] on input "16" at bounding box center [131, 296] width 16 height 16
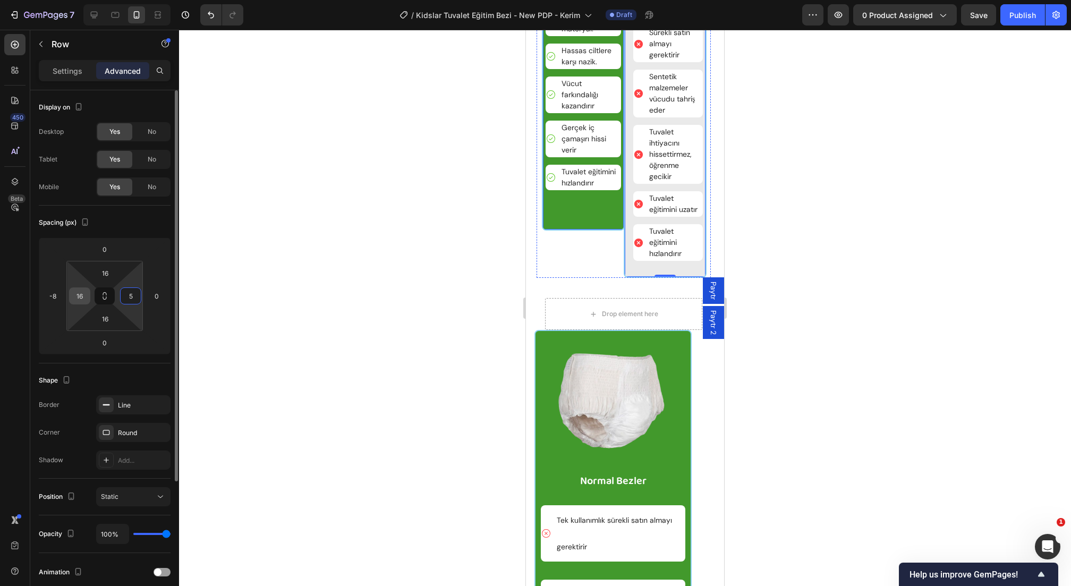
type input "5"
click at [77, 292] on input "16" at bounding box center [80, 296] width 16 height 16
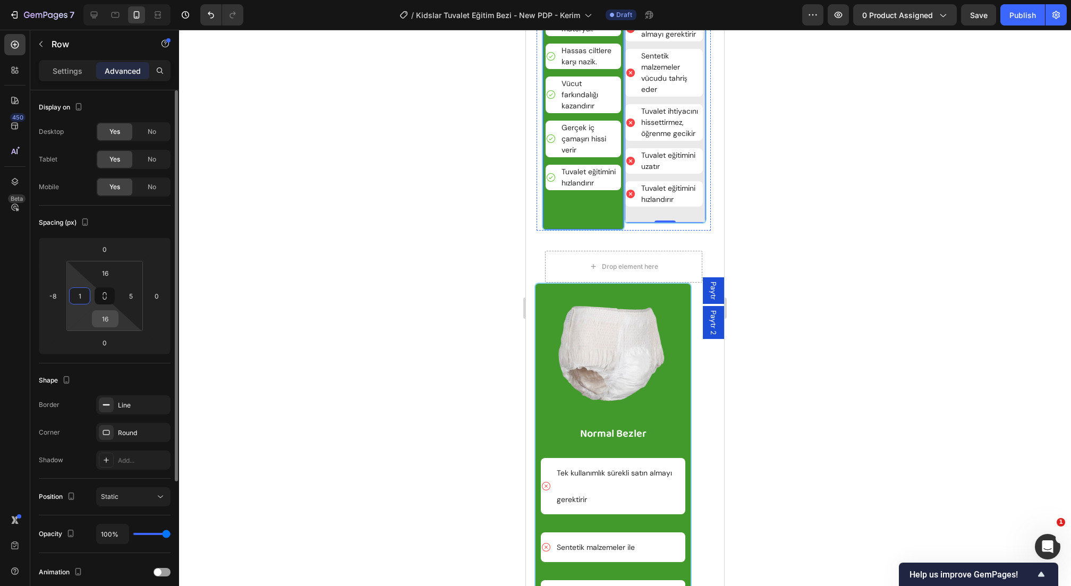
type input "10"
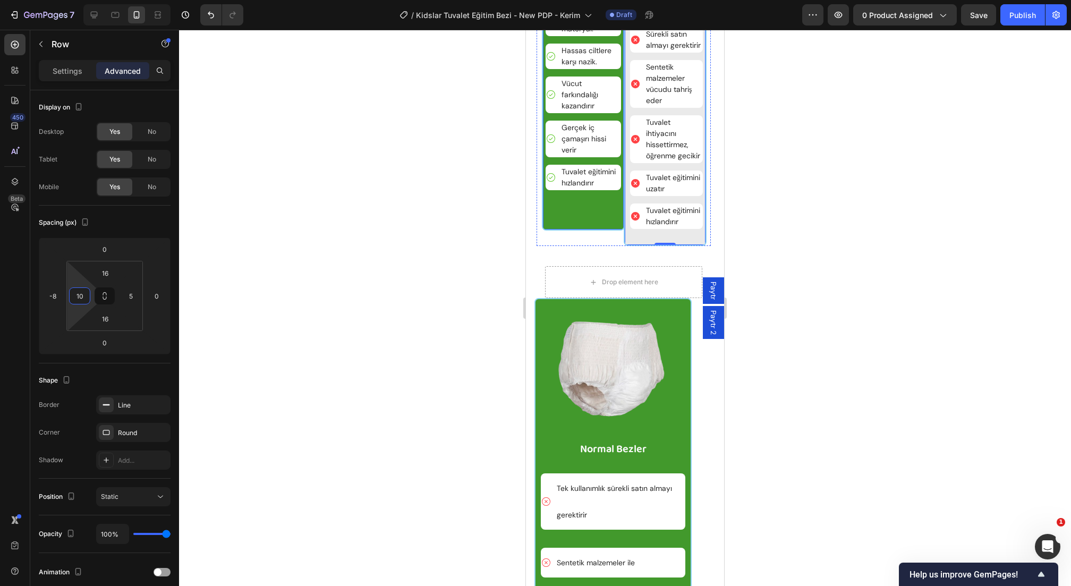
click at [620, 231] on div "Image Kidslar Eğitim Bezi Text Block Aylarca kullanılabilen, çevre dostu matery…" at bounding box center [583, 79] width 83 height 304
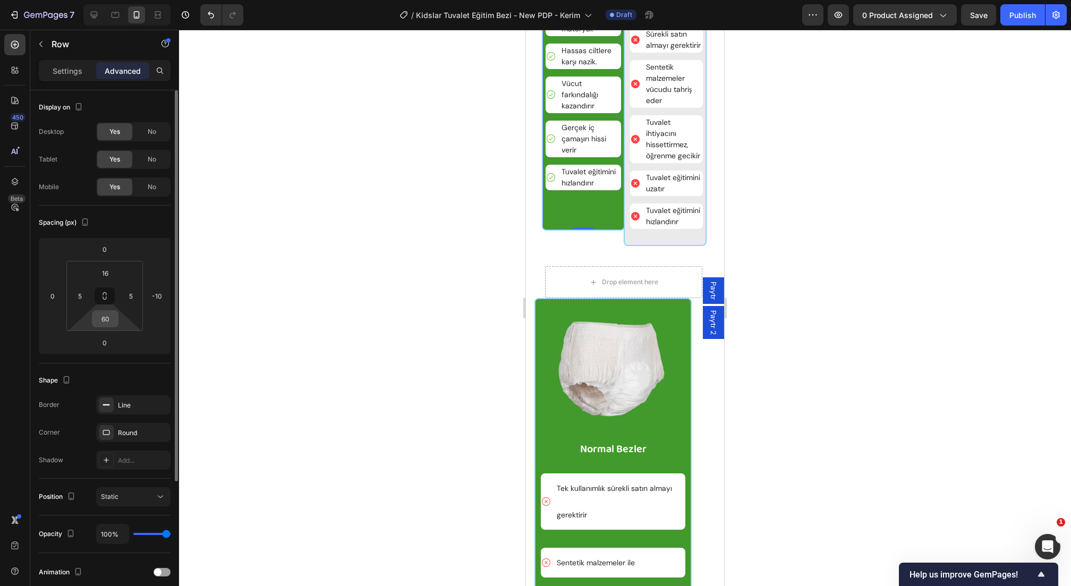
click at [100, 311] on input "60" at bounding box center [105, 319] width 21 height 16
type input "4"
type input "35"
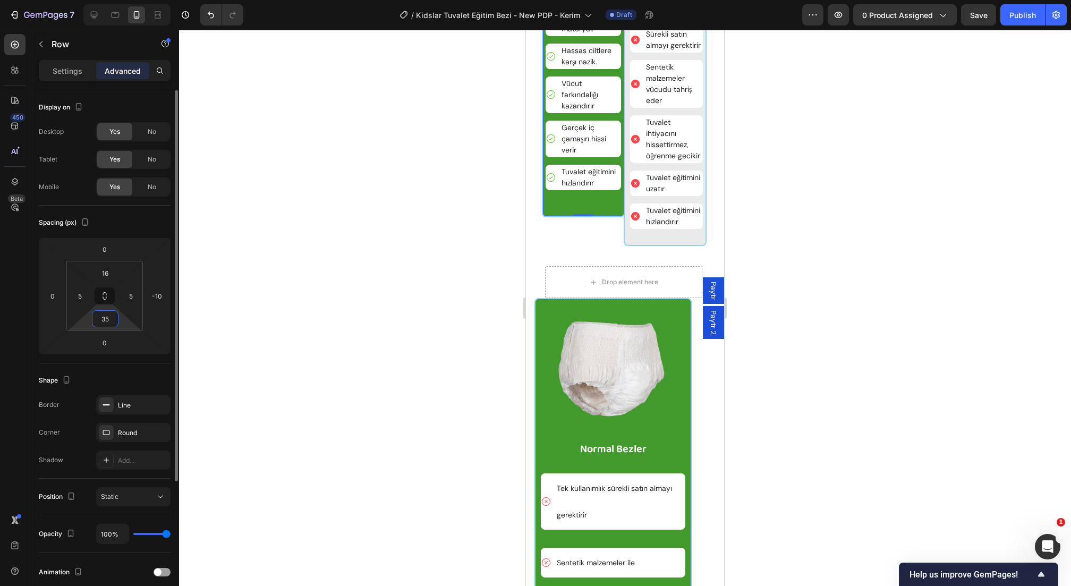
click at [108, 321] on input "35" at bounding box center [105, 319] width 21 height 16
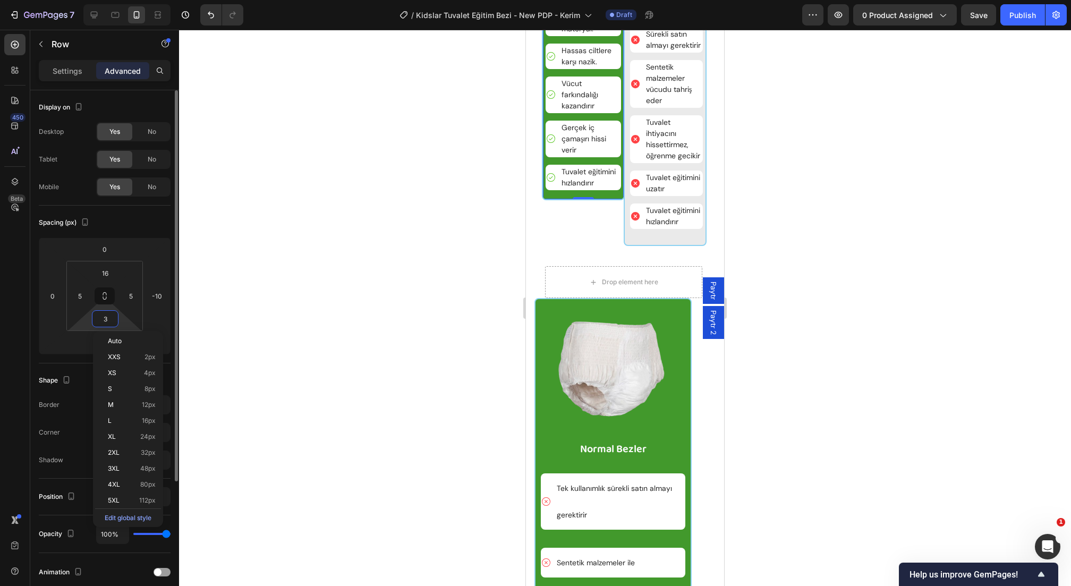
type input "34"
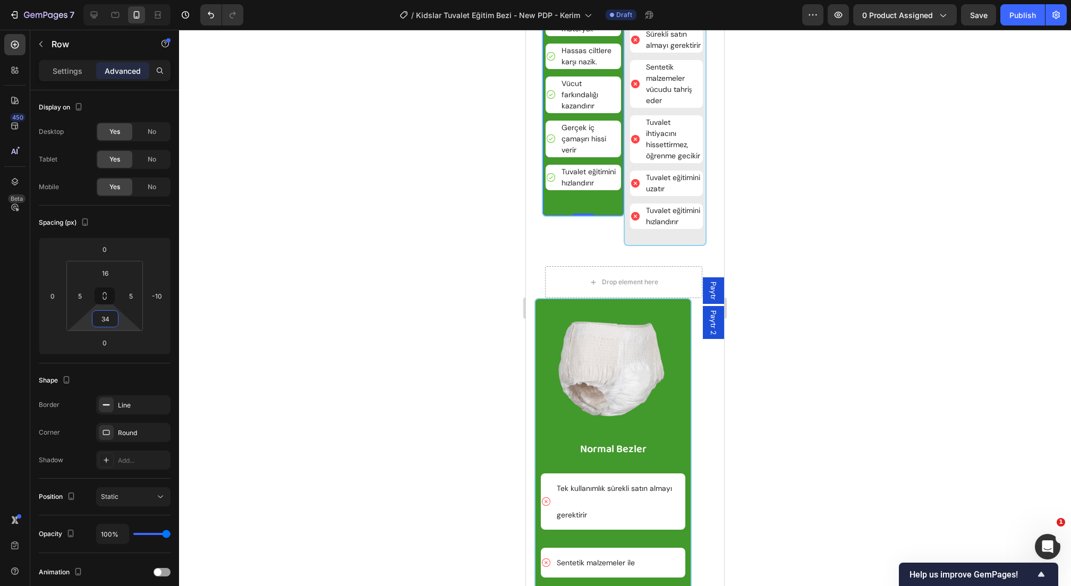
click at [393, 362] on div at bounding box center [625, 308] width 892 height 556
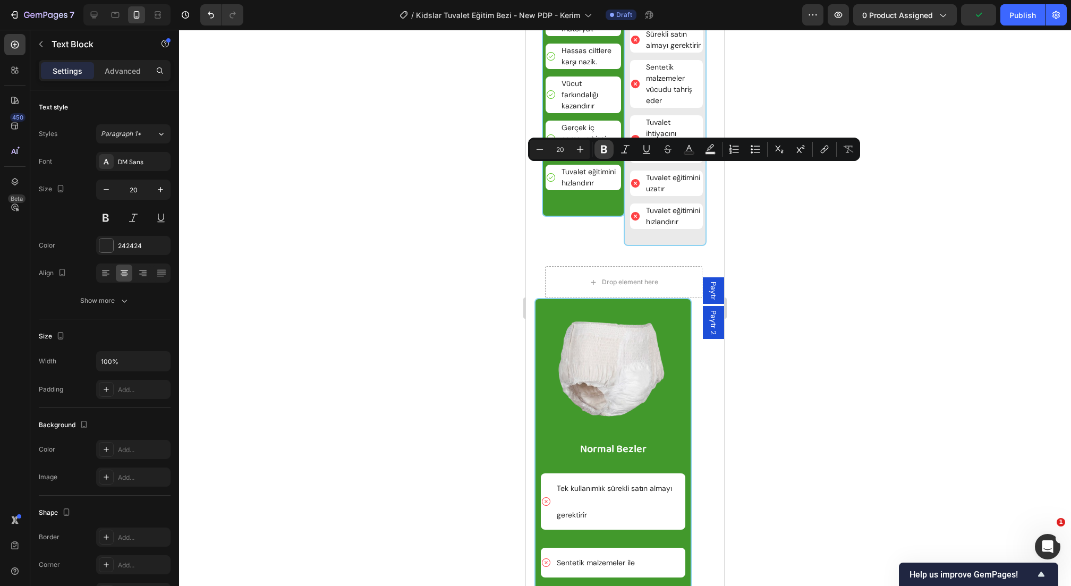
click at [608, 149] on icon "Editor contextual toolbar" at bounding box center [604, 149] width 11 height 11
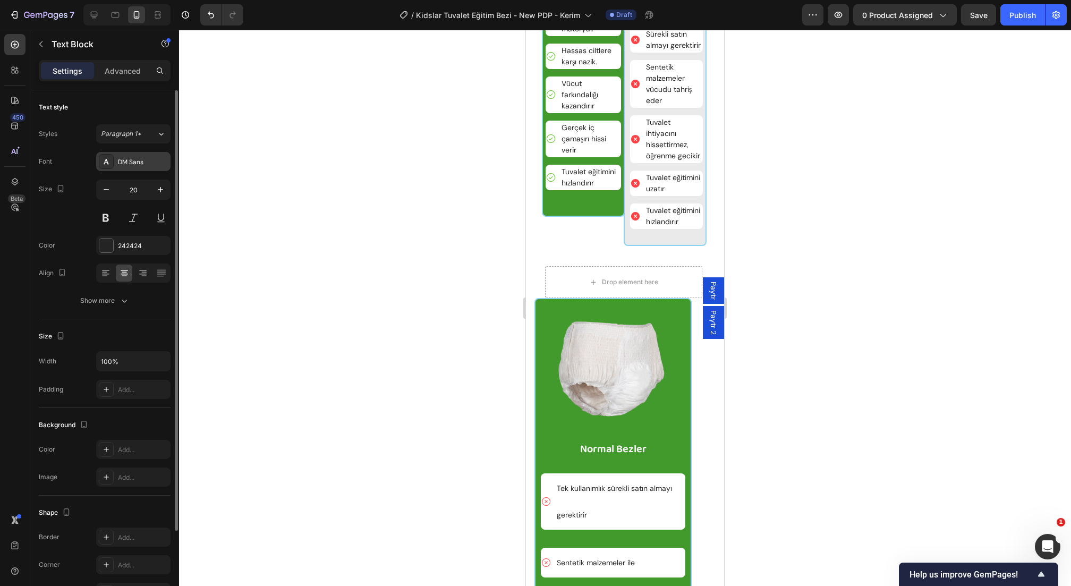
click at [140, 169] on div "DM Sans" at bounding box center [133, 161] width 74 height 19
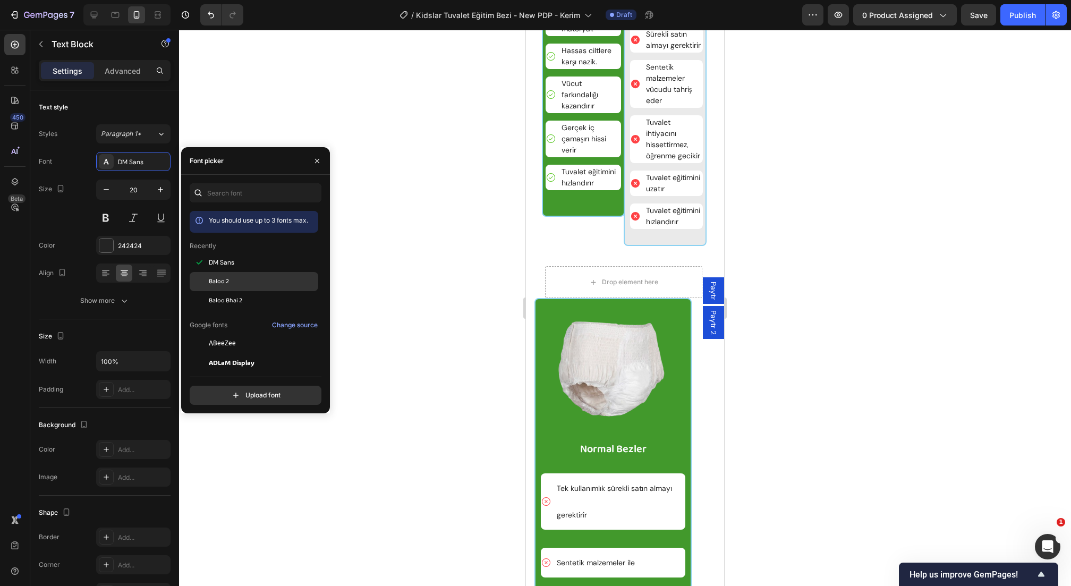
click at [223, 279] on span "Baloo 2" at bounding box center [219, 282] width 20 height 10
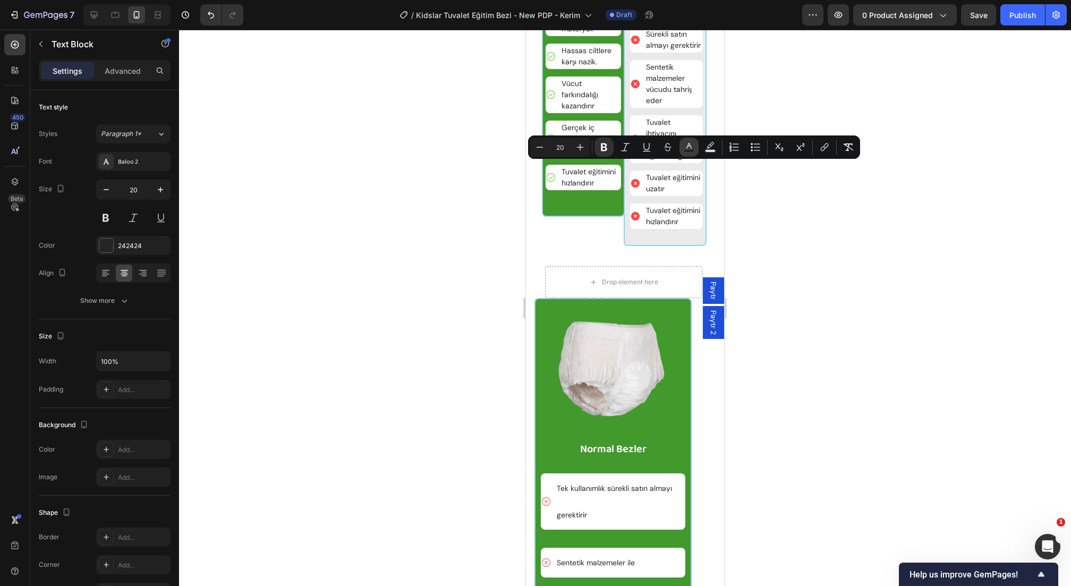
click at [689, 150] on rect "Editor contextual toolbar" at bounding box center [689, 151] width 10 height 3
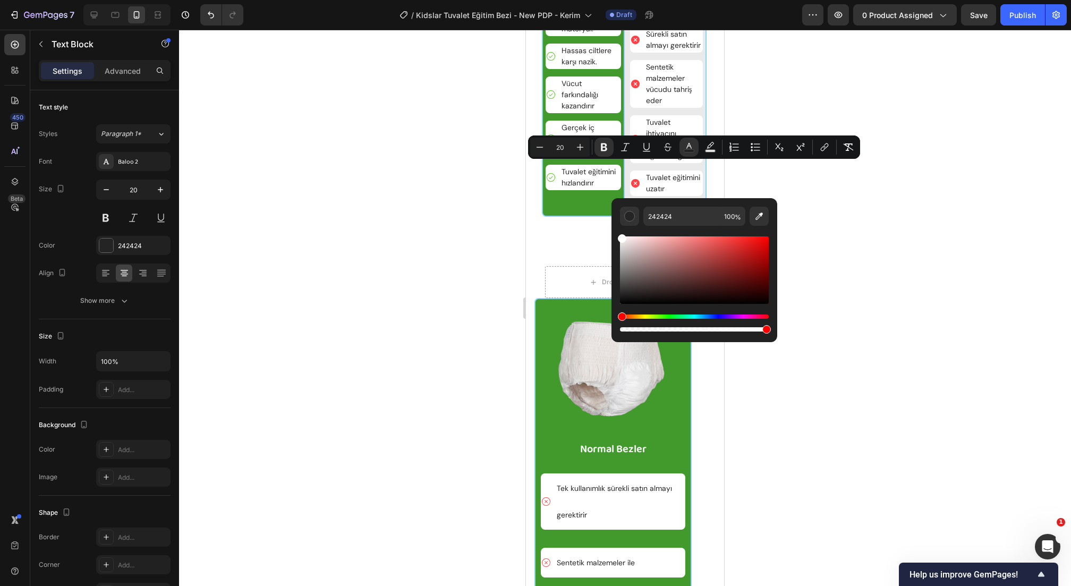
drag, startPoint x: 613, startPoint y: 237, endPoint x: 506, endPoint y: 174, distance: 124.3
click at [506, 0] on body "7 Version history / Kidslar Tuvalet Eğitim Bezi - New PDP - Kerim Draft Preview…" at bounding box center [535, 0] width 1071 height 0
type input "FFFFFF"
click at [436, 181] on div at bounding box center [625, 308] width 892 height 556
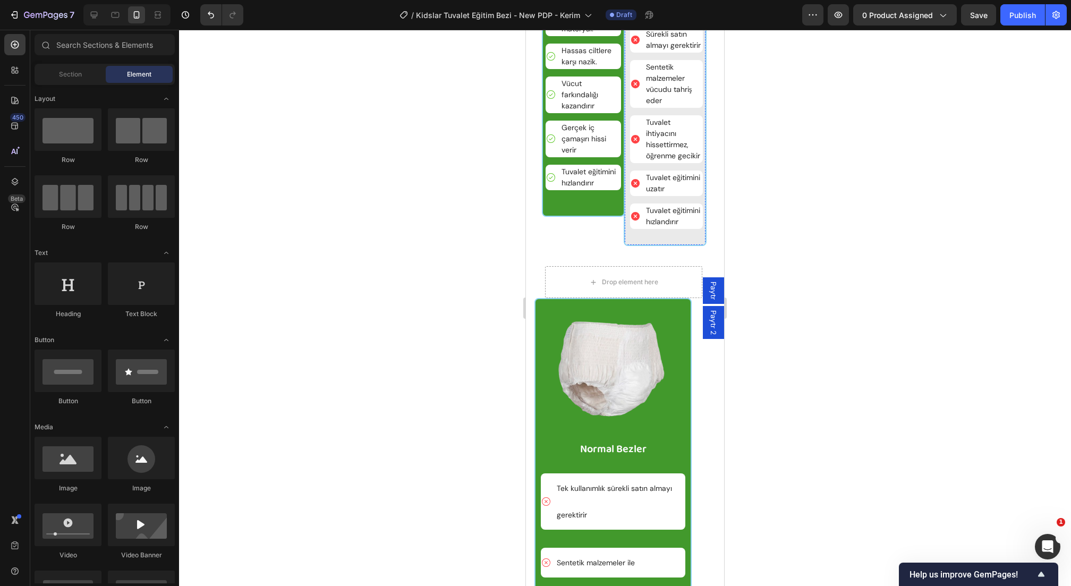
click at [668, 15] on p "Adipiscing elit" at bounding box center [666, 1] width 71 height 28
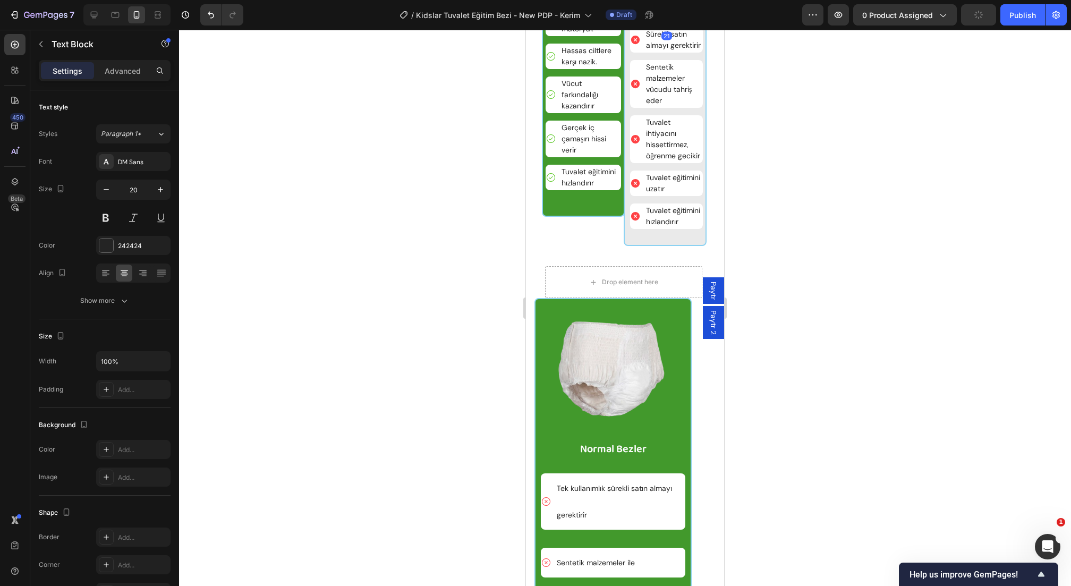
click at [668, 15] on p "Adipiscing elit" at bounding box center [666, 1] width 71 height 28
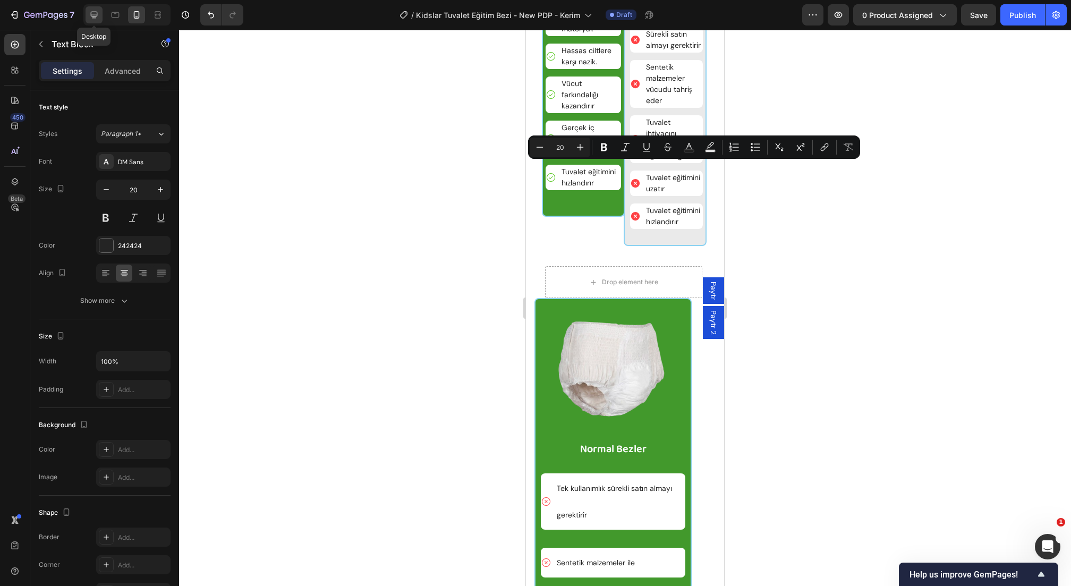
click at [90, 13] on icon at bounding box center [94, 15] width 11 height 11
type input "23"
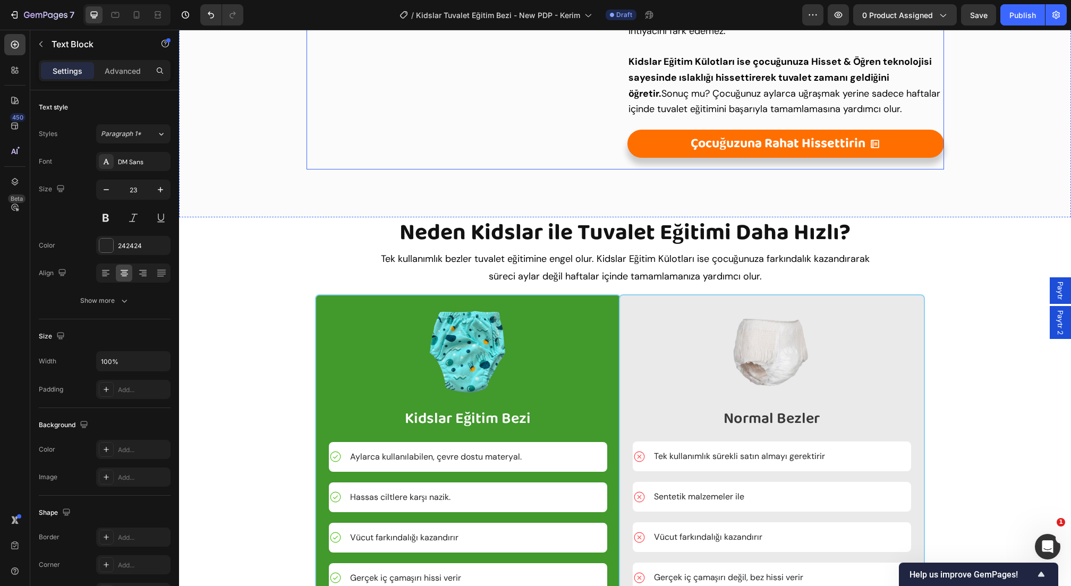
scroll to position [1771, 0]
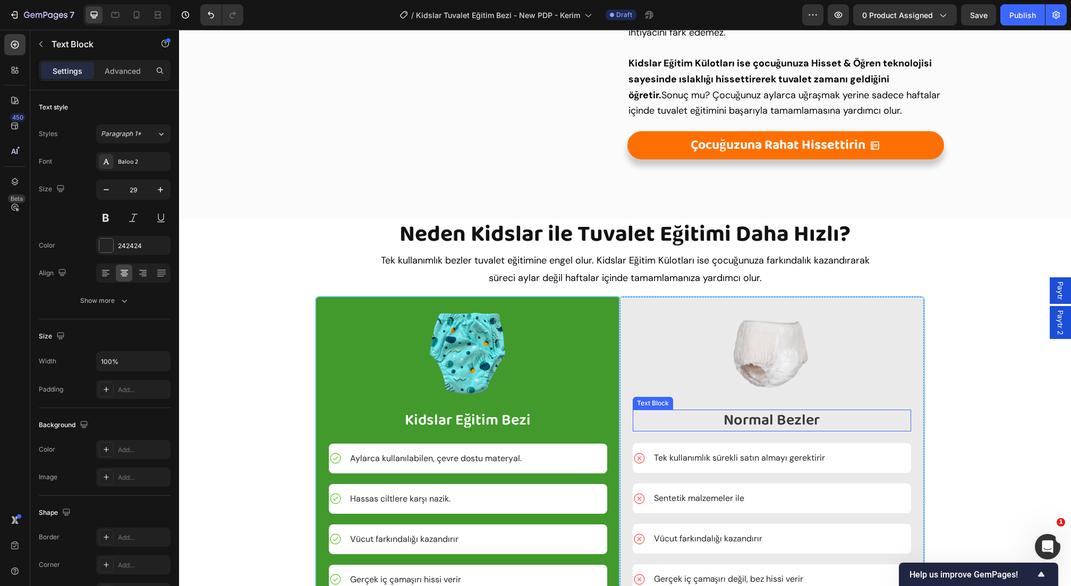
click at [780, 433] on span "Normal Bezler" at bounding box center [772, 420] width 96 height 24
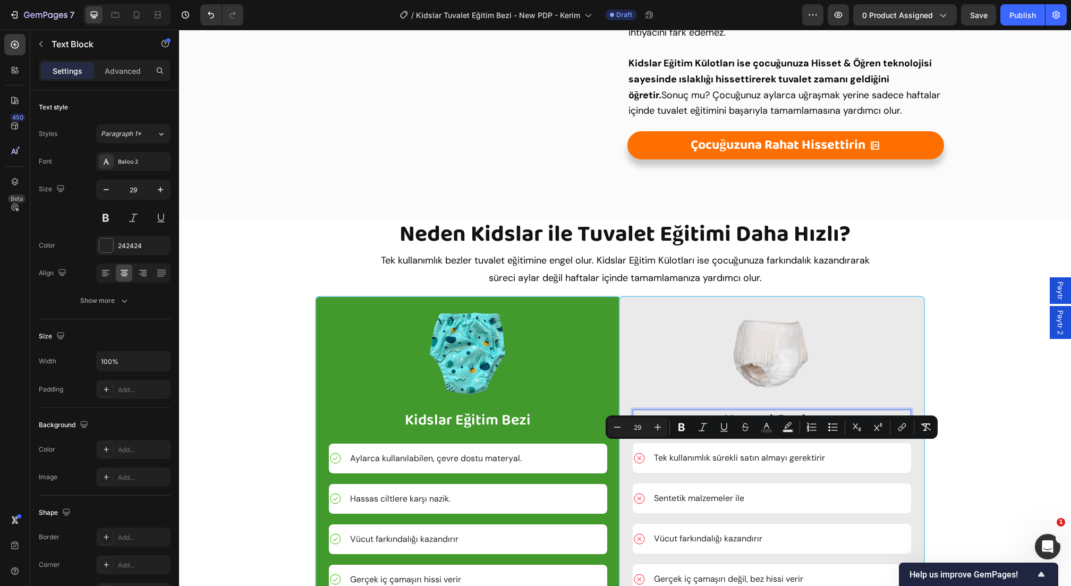
click at [145, 15] on div at bounding box center [126, 14] width 87 height 21
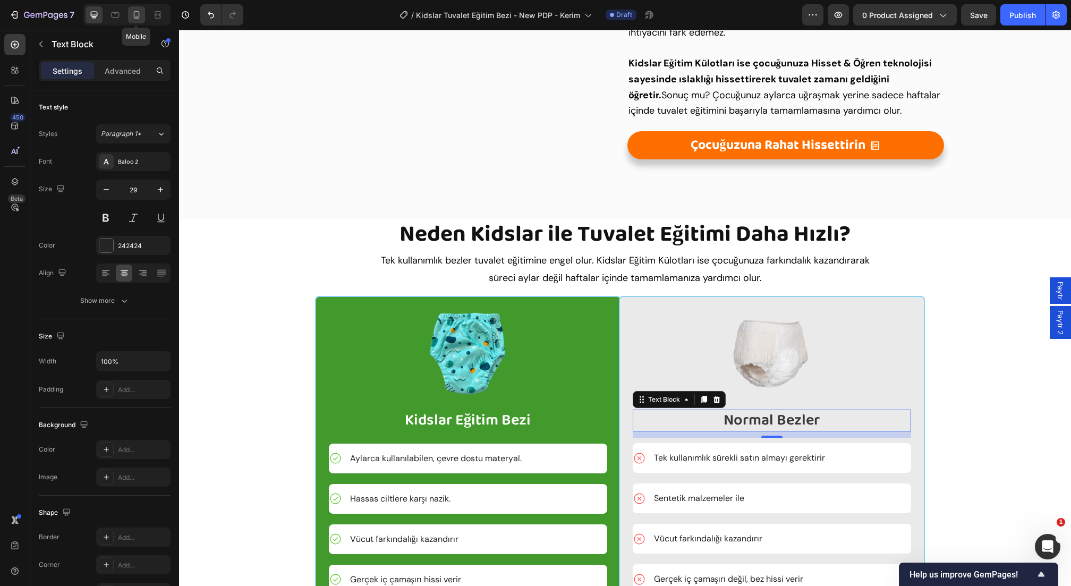
click at [132, 16] on icon at bounding box center [136, 15] width 11 height 11
type input "20"
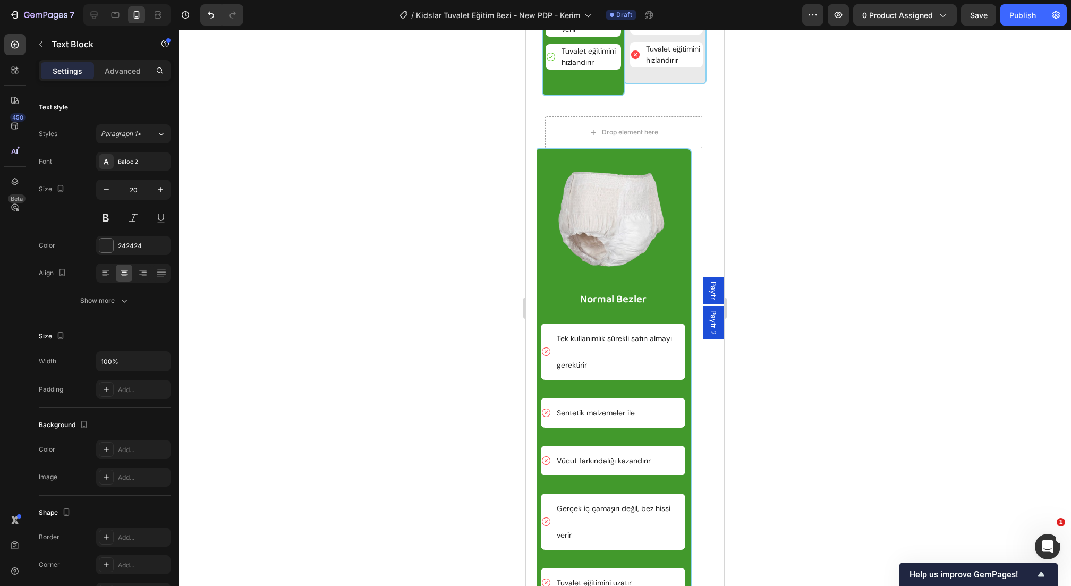
scroll to position [3095, 0]
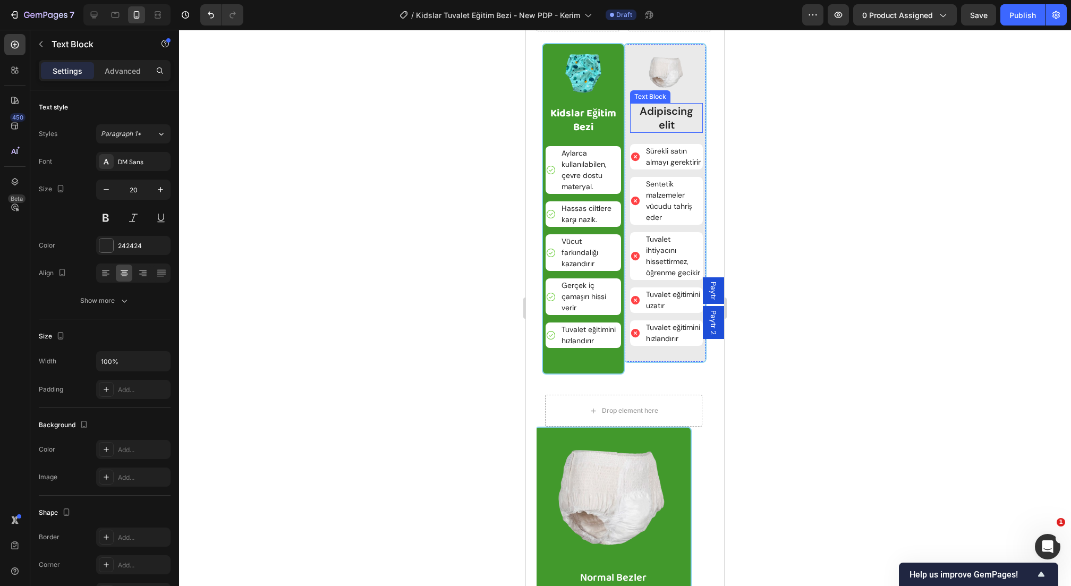
click at [669, 132] on p "Adipiscing elit" at bounding box center [666, 118] width 71 height 28
click at [830, 294] on div at bounding box center [625, 308] width 892 height 556
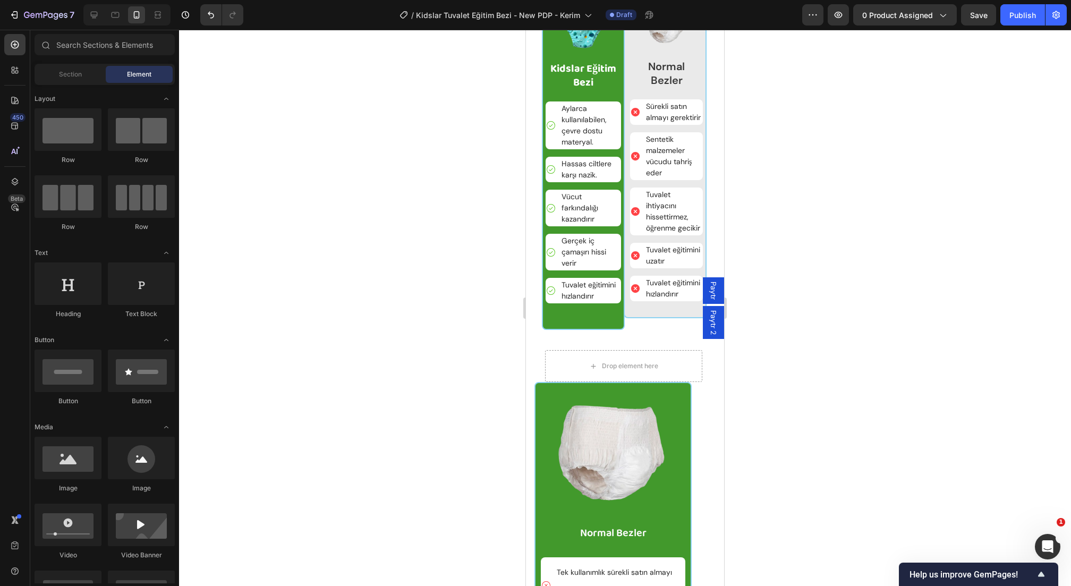
click at [806, 421] on div at bounding box center [625, 308] width 892 height 556
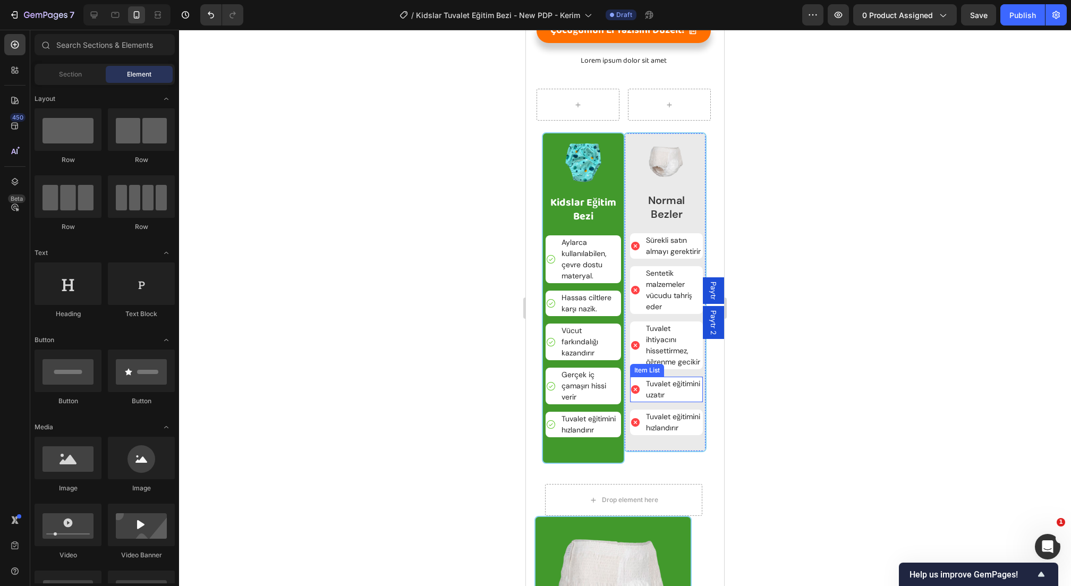
scroll to position [2922, 0]
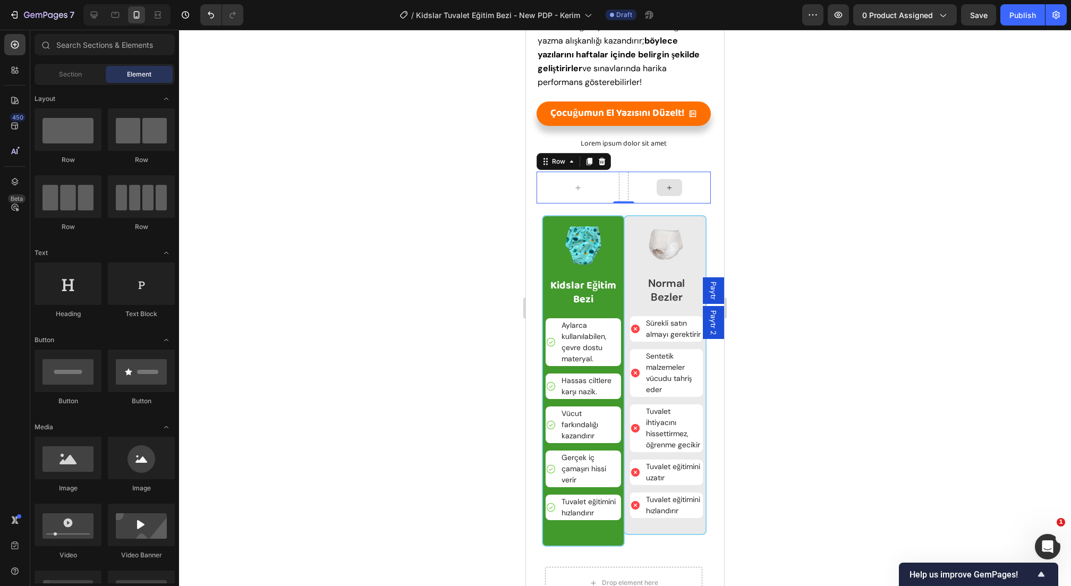
click at [638, 204] on div at bounding box center [669, 188] width 83 height 32
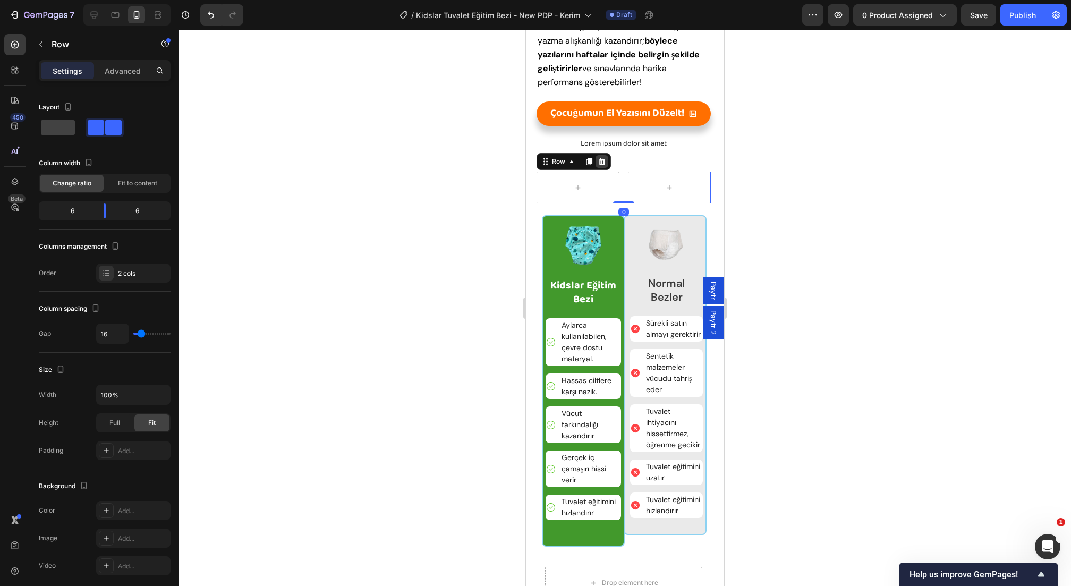
click at [599, 165] on icon at bounding box center [602, 161] width 7 height 7
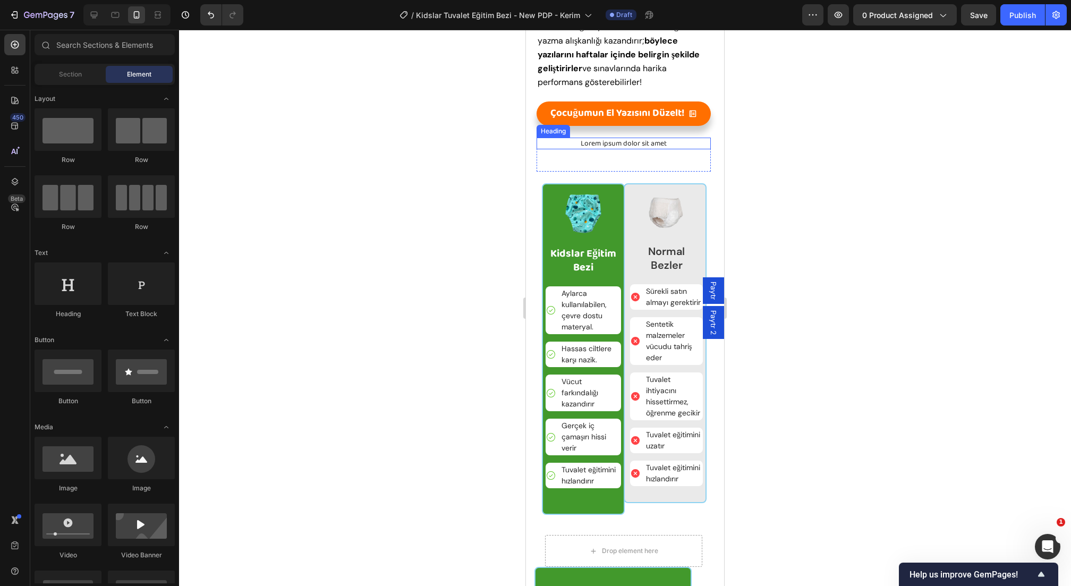
click at [623, 149] on h2 "Lorem ipsum dolor sit amet" at bounding box center [624, 144] width 174 height 12
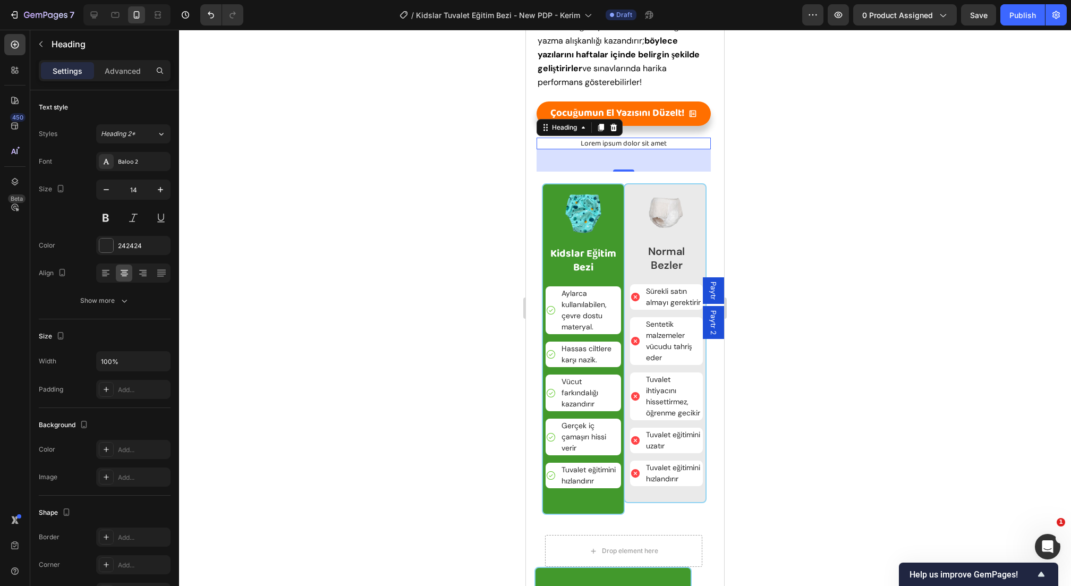
click at [625, 172] on div "42" at bounding box center [624, 160] width 174 height 22
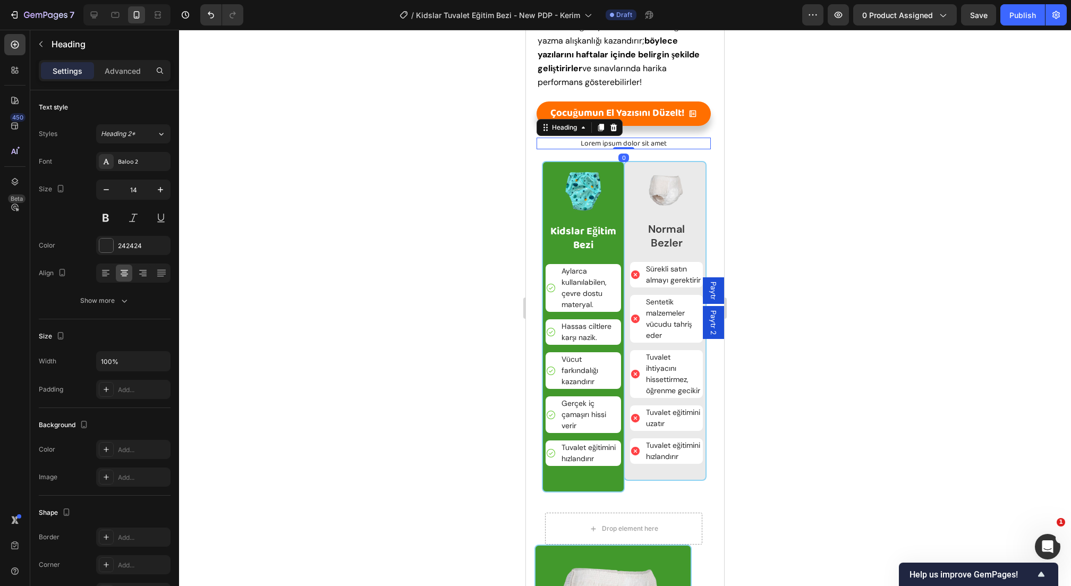
drag, startPoint x: 624, startPoint y: 346, endPoint x: 625, endPoint y: 319, distance: 27.7
click at [625, 149] on div "Lorem ipsum dolor sit amet Heading 0" at bounding box center [624, 144] width 174 height 12
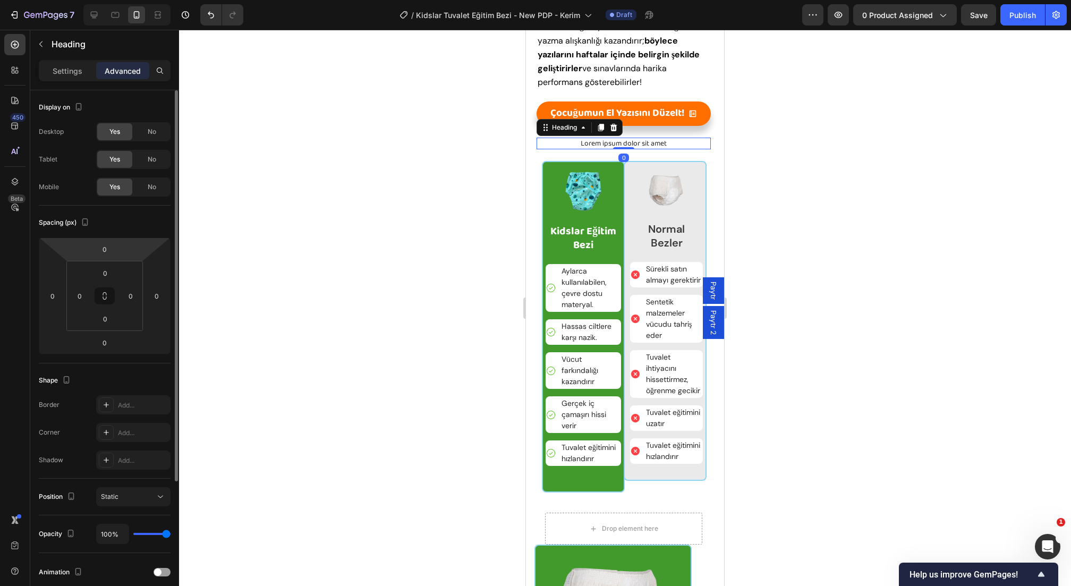
click at [87, 0] on html "7 Version history / Kidslar Tuvalet Eğitim Bezi - New PDP - Kerim Draft Preview…" at bounding box center [535, 0] width 1071 height 0
click at [120, 0] on html "7 Version history / Kidslar Tuvalet Eğitim Bezi - New PDP - Kerim Draft Preview…" at bounding box center [535, 0] width 1071 height 0
click at [105, 250] on input "0" at bounding box center [104, 249] width 21 height 16
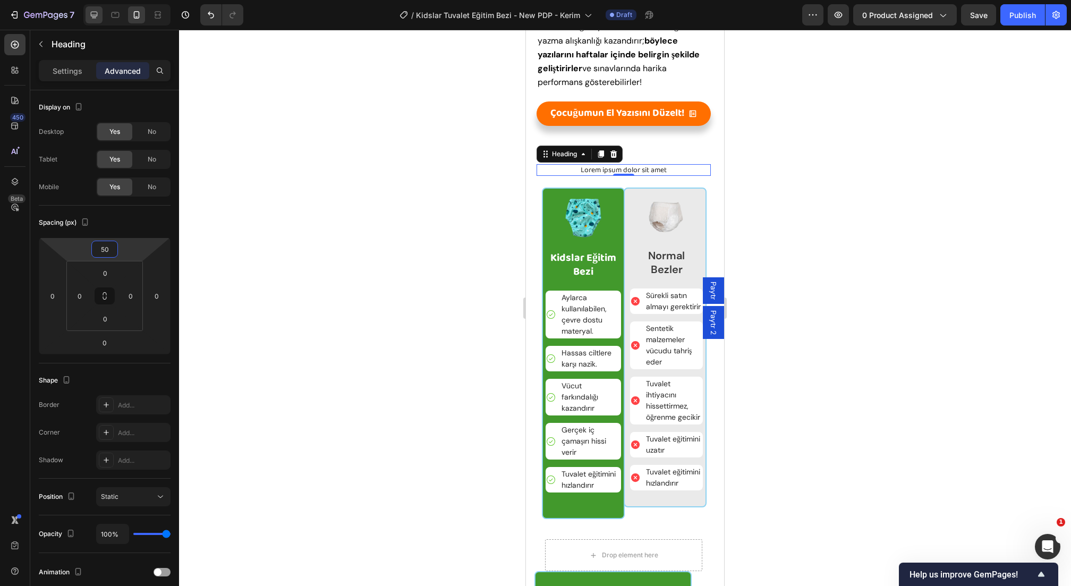
click at [96, 12] on icon at bounding box center [94, 15] width 7 height 7
type input "0"
type input "48"
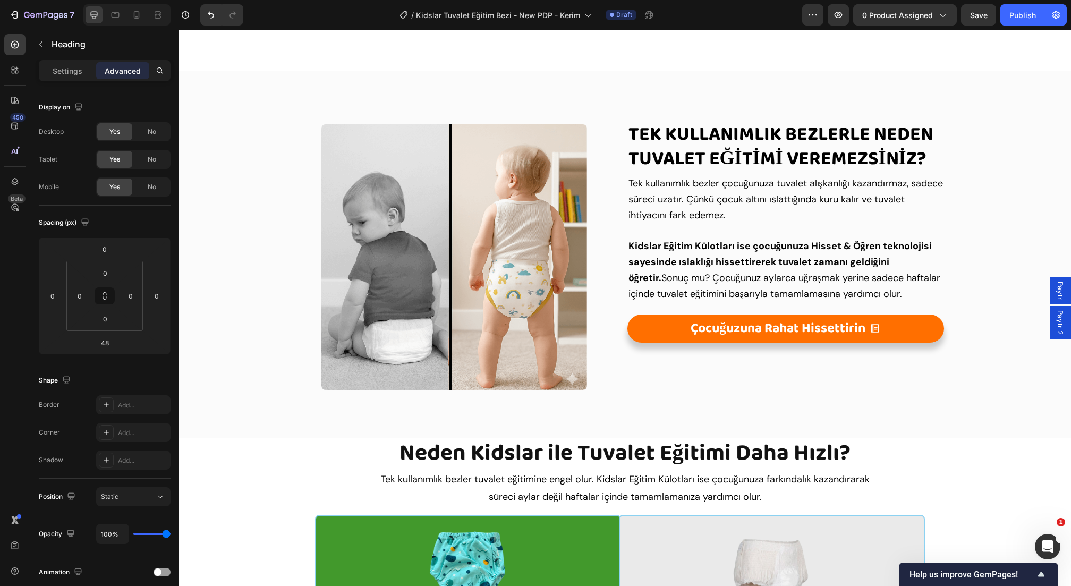
scroll to position [1707, 0]
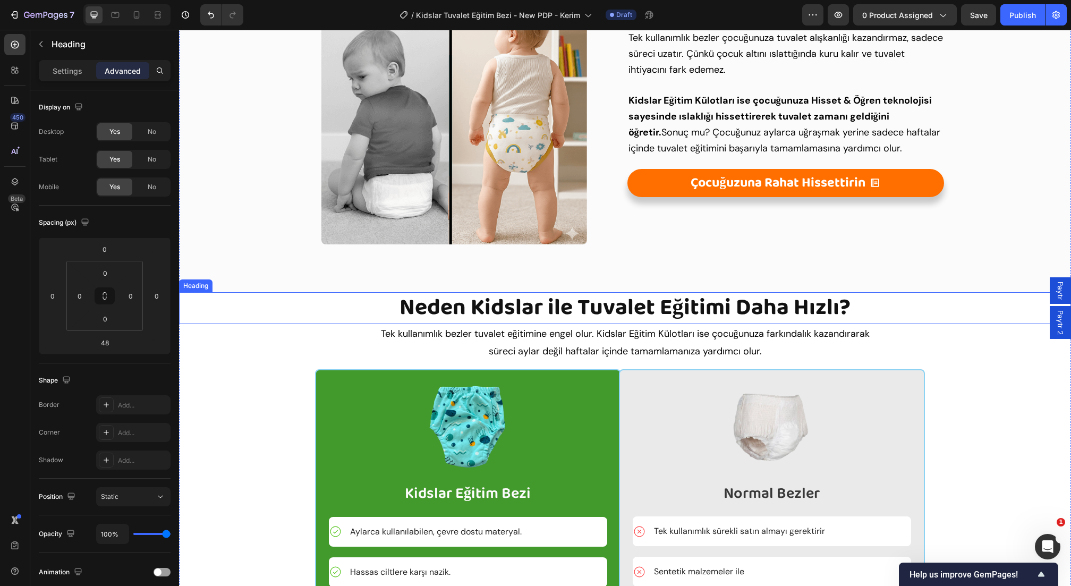
click at [603, 308] on h2 "Neden Kidslar ile Tuvalet Eğitimi Daha Hızlı?" at bounding box center [625, 308] width 892 height 32
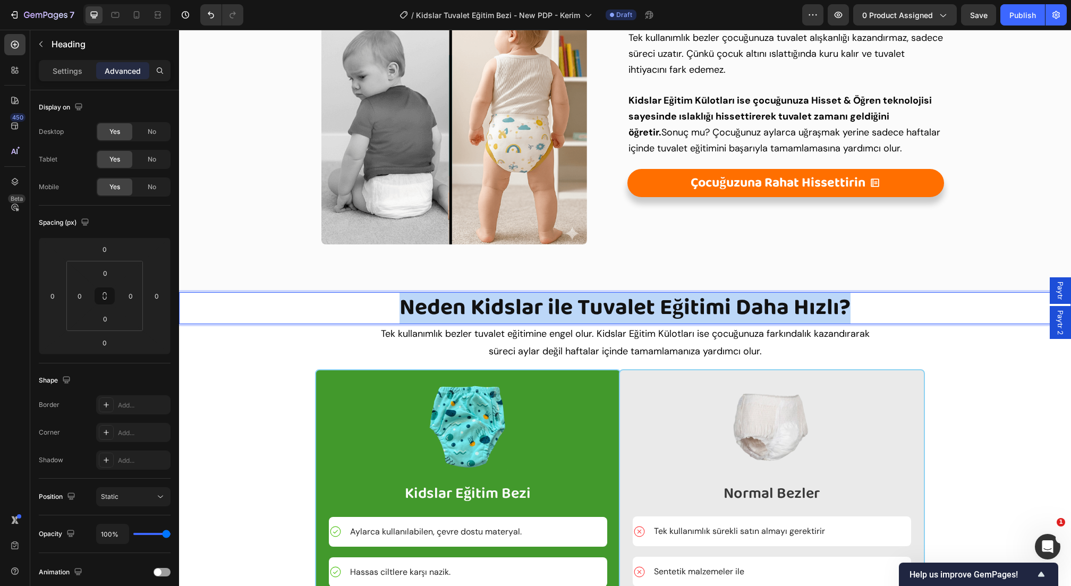
click at [603, 308] on p "Neden Kidslar ile Tuvalet Eğitimi Daha Hızlı?" at bounding box center [625, 308] width 890 height 30
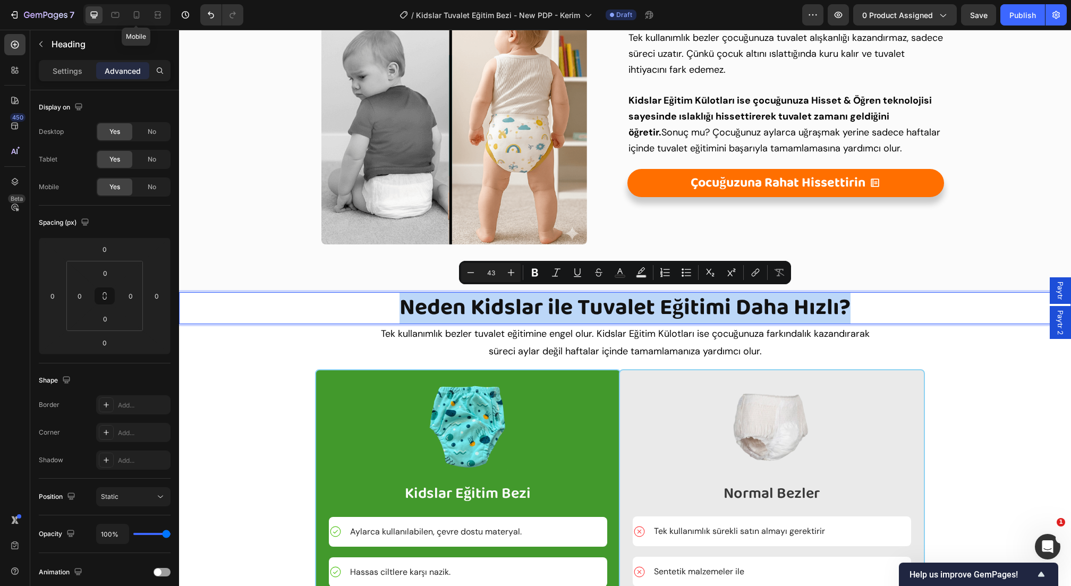
click at [131, 18] on icon at bounding box center [136, 15] width 11 height 11
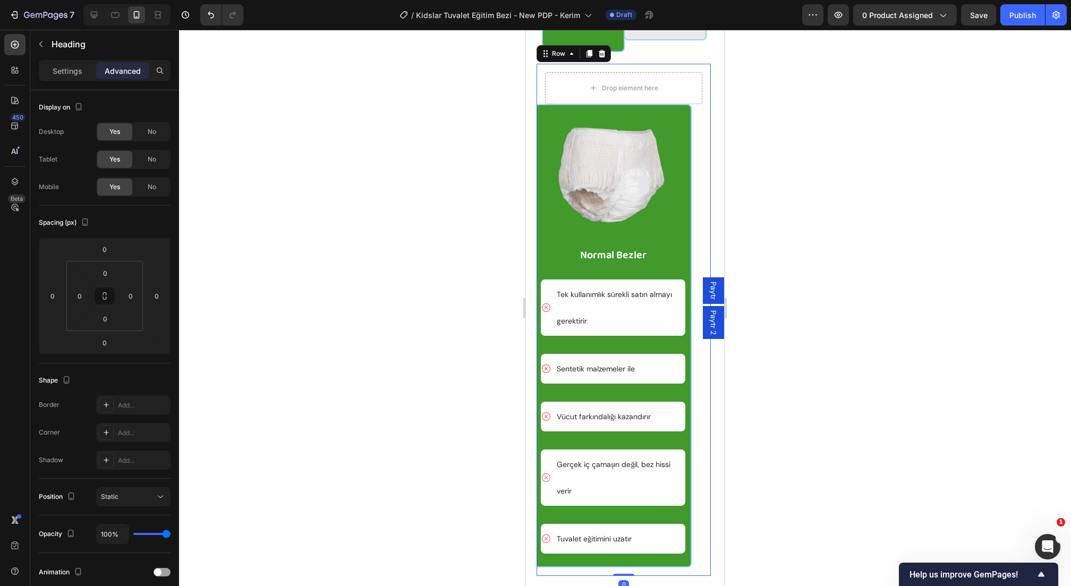
click at [660, 276] on div "Drop element here Image Normal Bezler Text Block Tek kullanımlık sürekli satın …" at bounding box center [624, 320] width 174 height 512
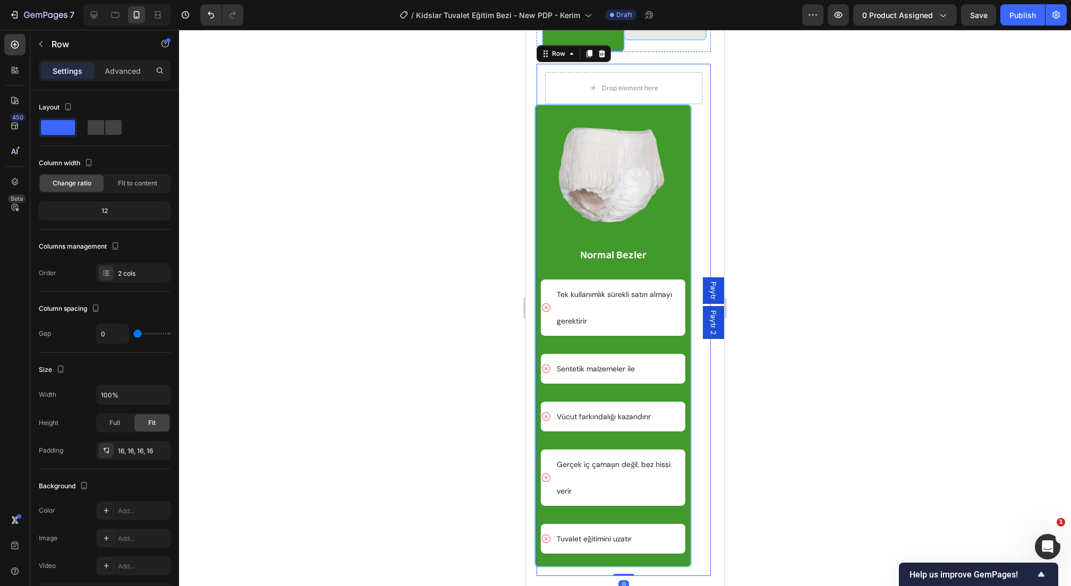
click at [596, 62] on div "Row" at bounding box center [574, 53] width 74 height 17
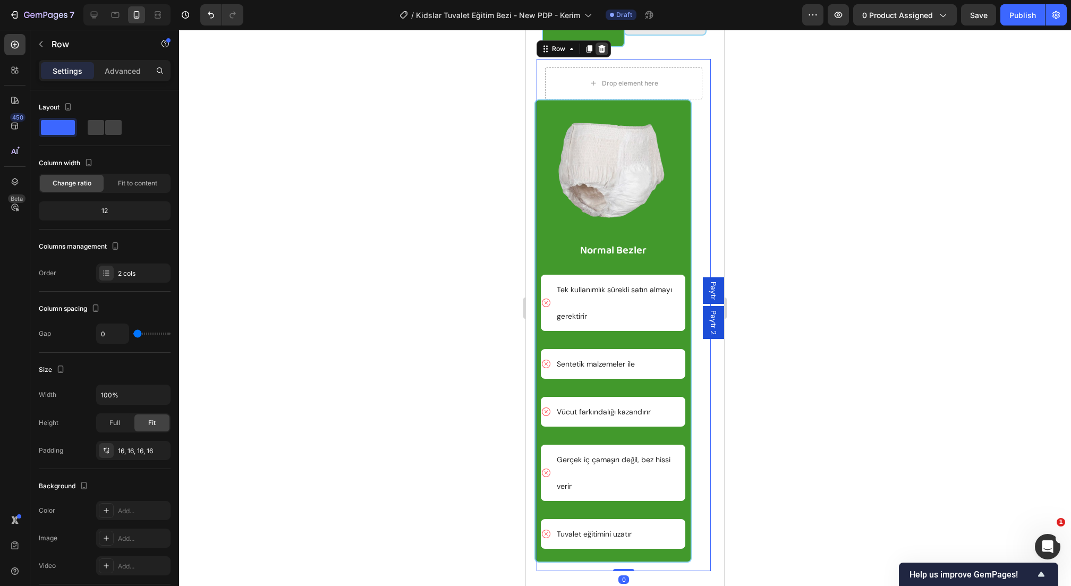
click at [599, 53] on icon at bounding box center [602, 49] width 9 height 9
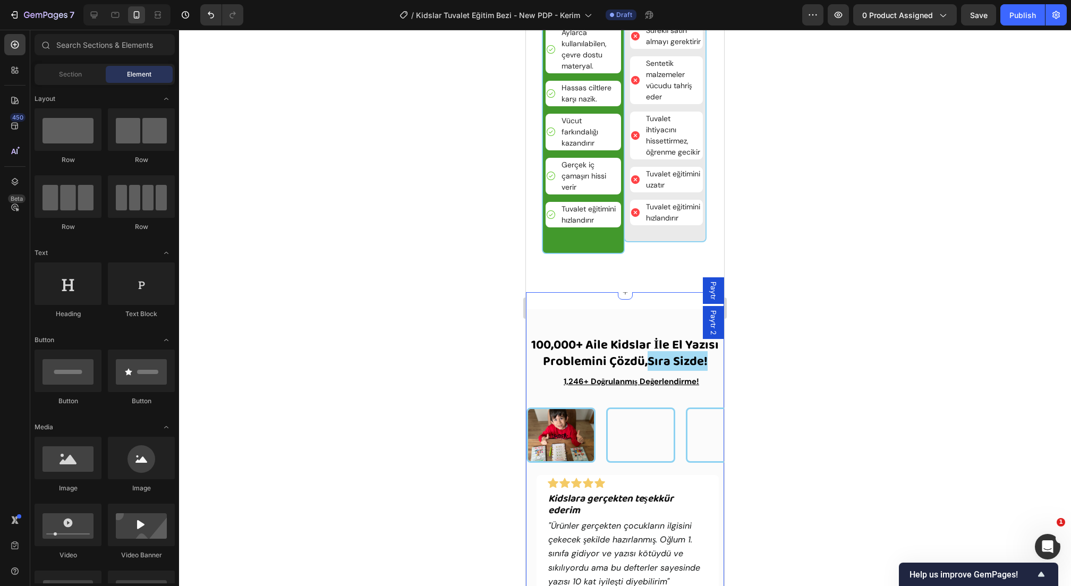
scroll to position [2968, 0]
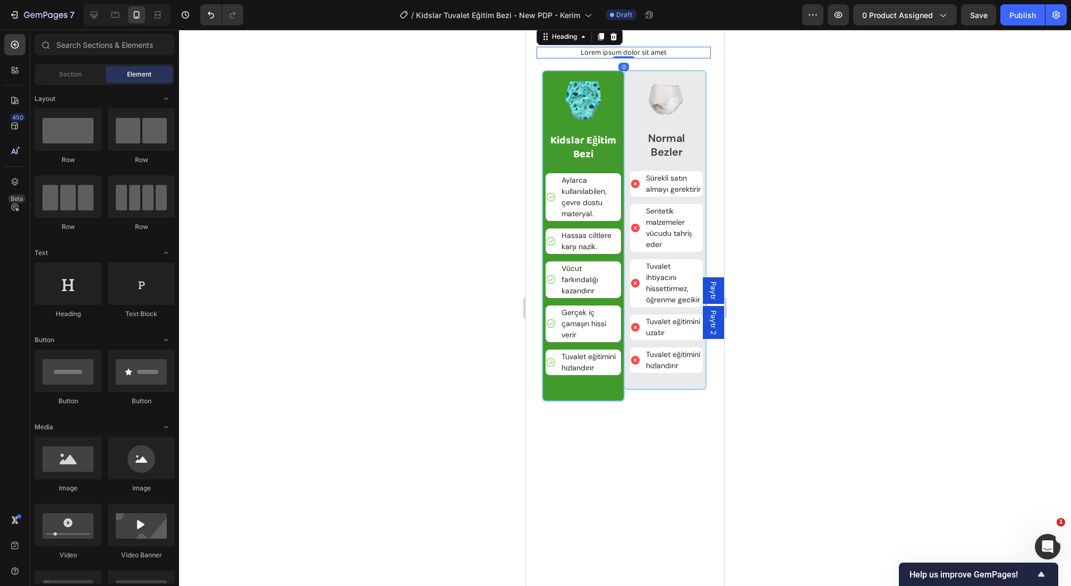
click at [619, 58] on h2 "Lorem ipsum dolor sit amet" at bounding box center [624, 53] width 174 height 12
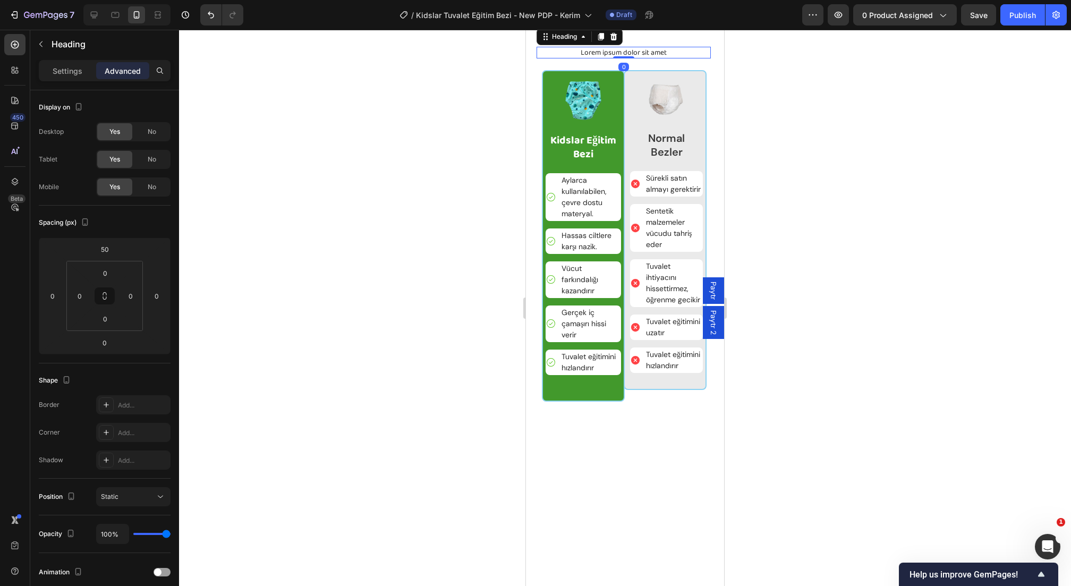
click at [619, 58] on h2 "Lorem ipsum dolor sit amet" at bounding box center [624, 53] width 174 height 12
click at [619, 57] on p "Lorem ipsum dolor sit amet" at bounding box center [624, 53] width 172 height 10
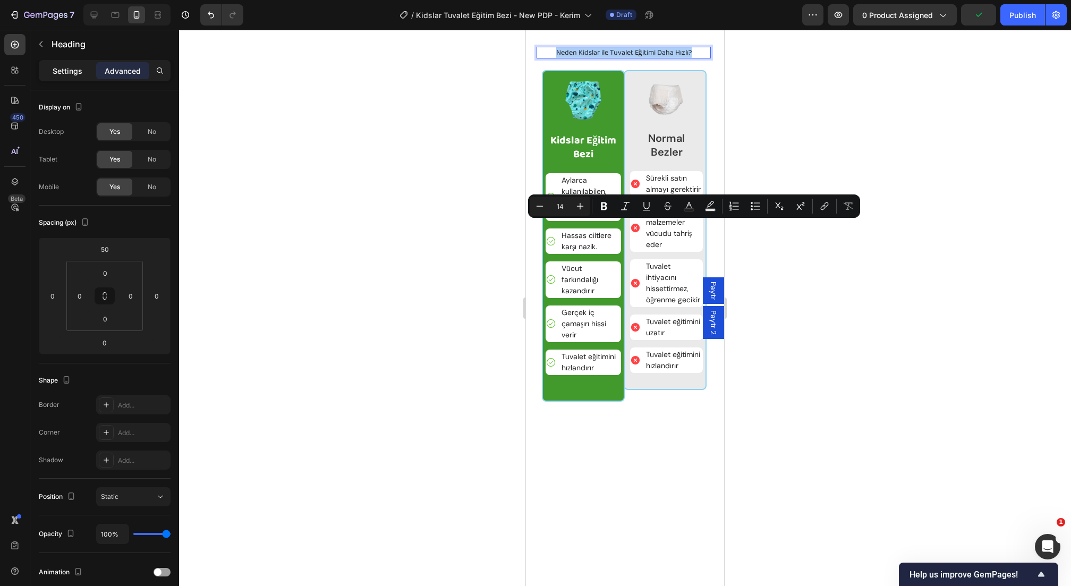
click at [62, 73] on p "Settings" at bounding box center [68, 70] width 30 height 11
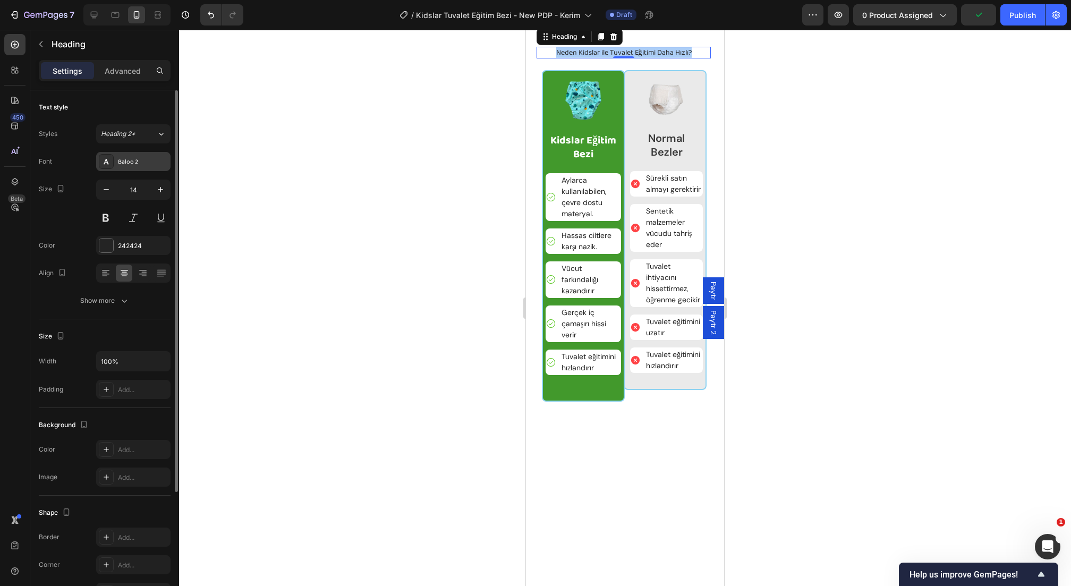
click at [128, 159] on div "Baloo 2" at bounding box center [143, 162] width 50 height 10
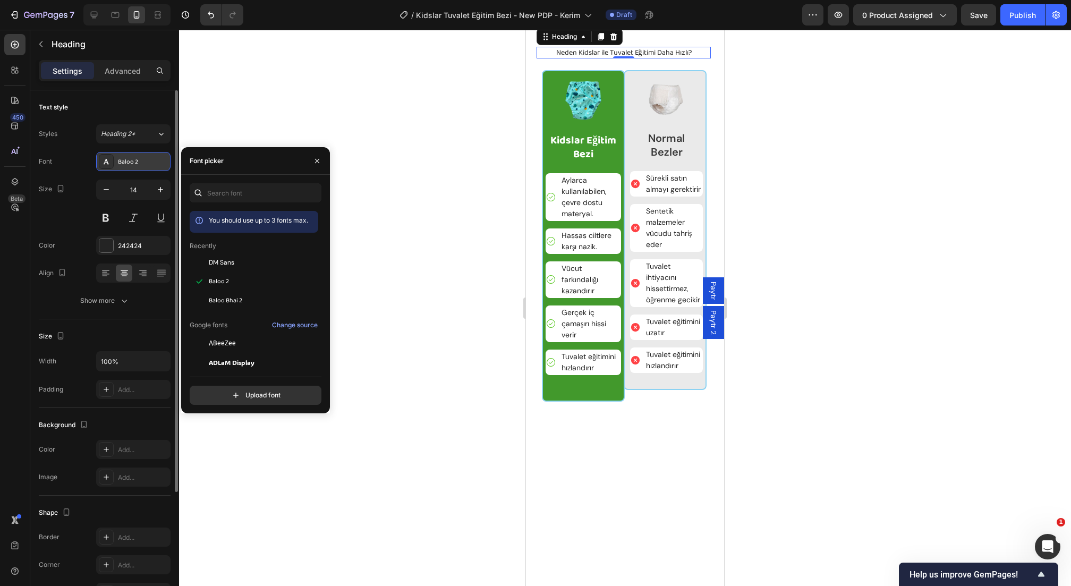
click at [128, 159] on div "Baloo 2" at bounding box center [143, 162] width 50 height 10
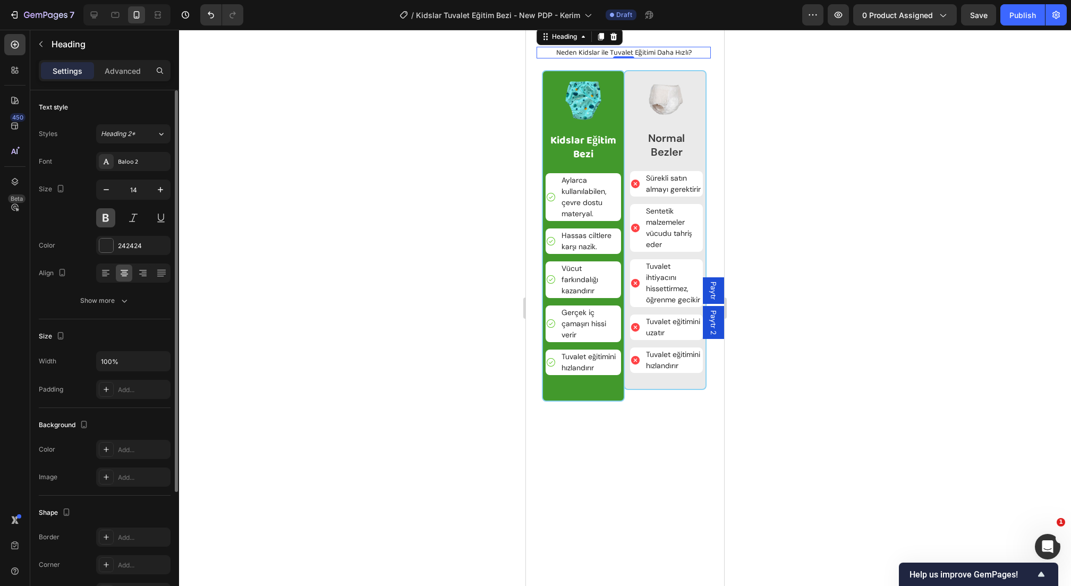
click at [103, 217] on button at bounding box center [105, 217] width 19 height 19
click at [159, 192] on icon "button" at bounding box center [160, 189] width 11 height 11
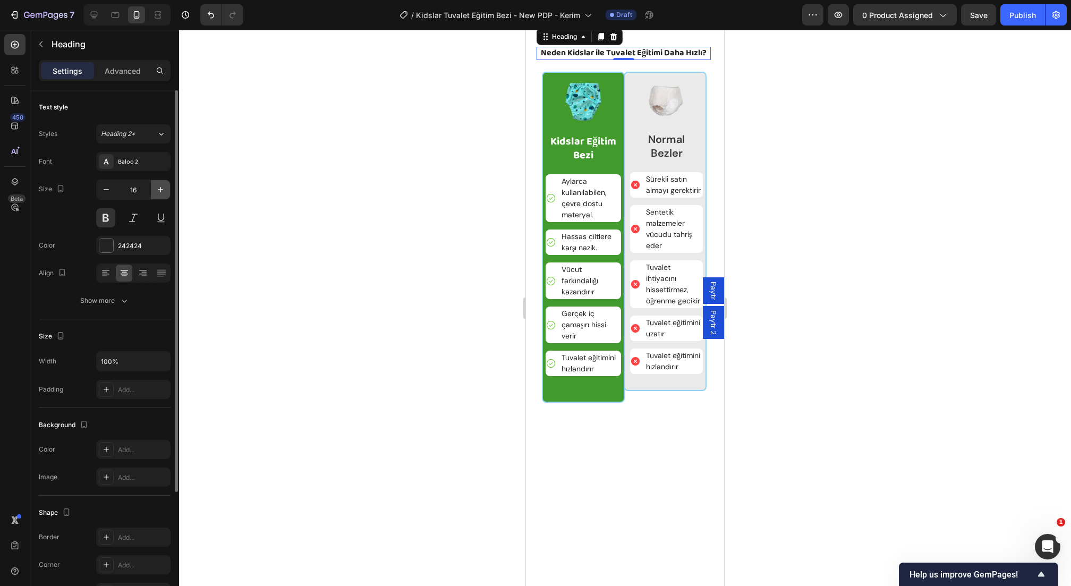
click at [159, 192] on icon "button" at bounding box center [160, 189] width 11 height 11
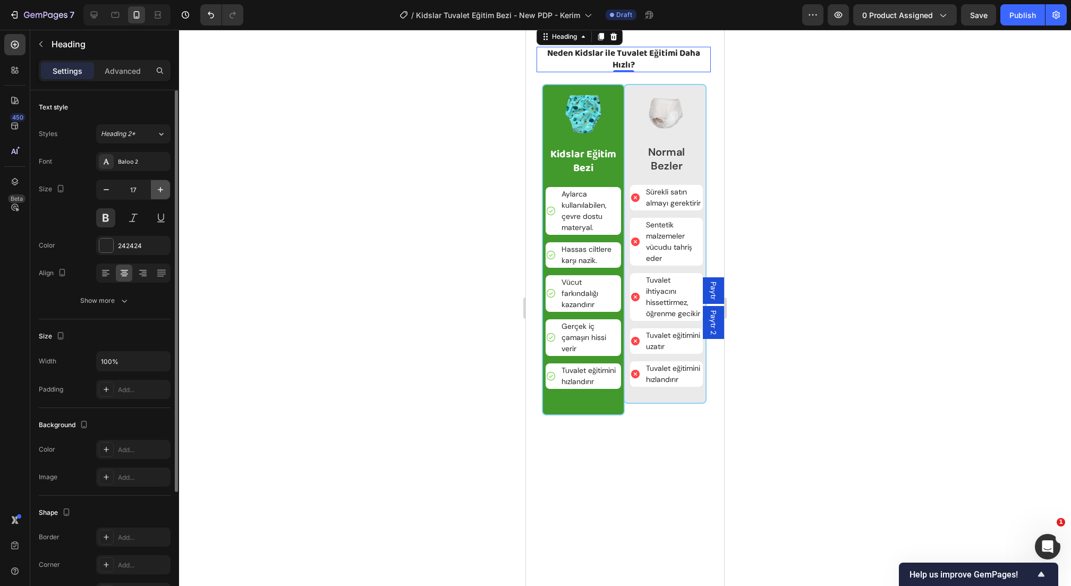
click at [159, 192] on icon "button" at bounding box center [160, 189] width 11 height 11
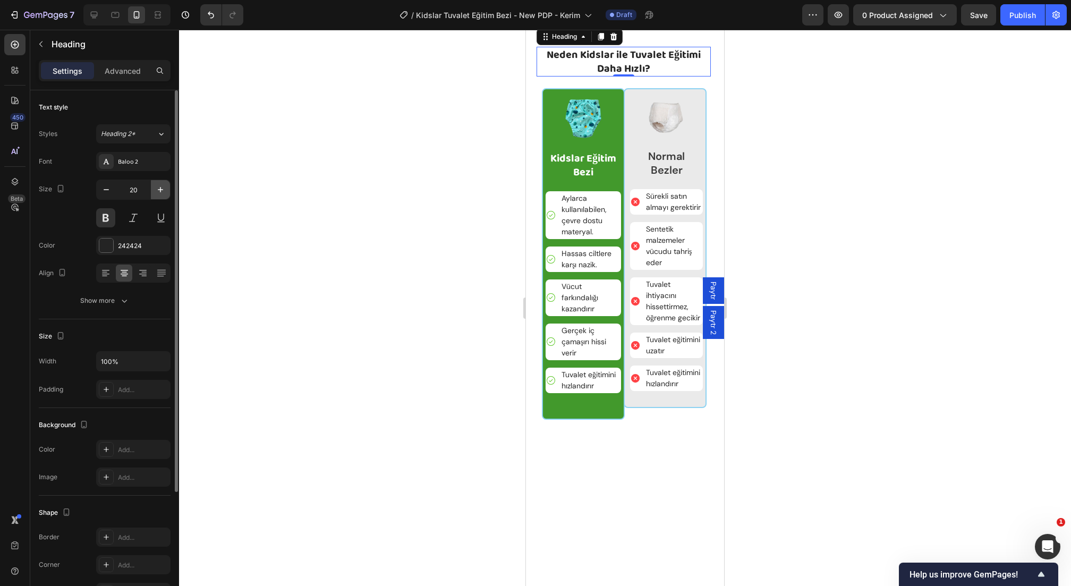
click at [159, 192] on icon "button" at bounding box center [160, 189] width 11 height 11
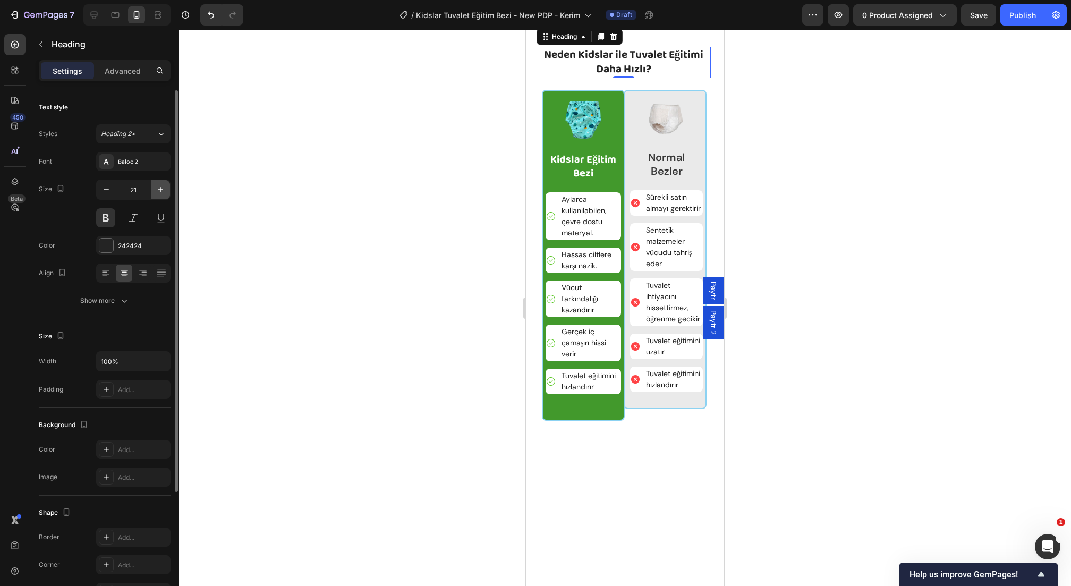
click at [159, 192] on icon "button" at bounding box center [160, 189] width 11 height 11
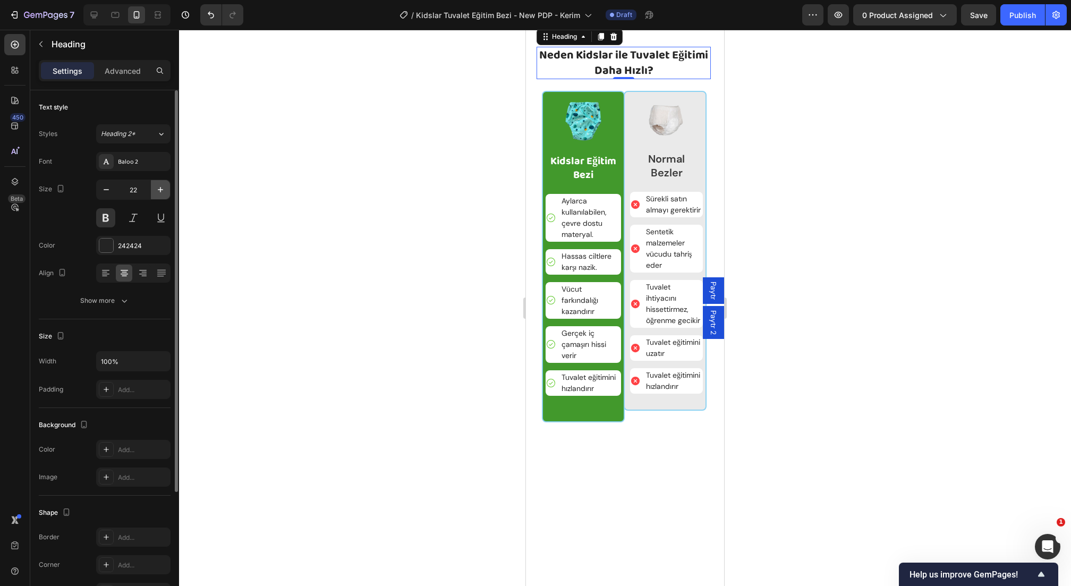
click at [159, 192] on icon "button" at bounding box center [160, 189] width 11 height 11
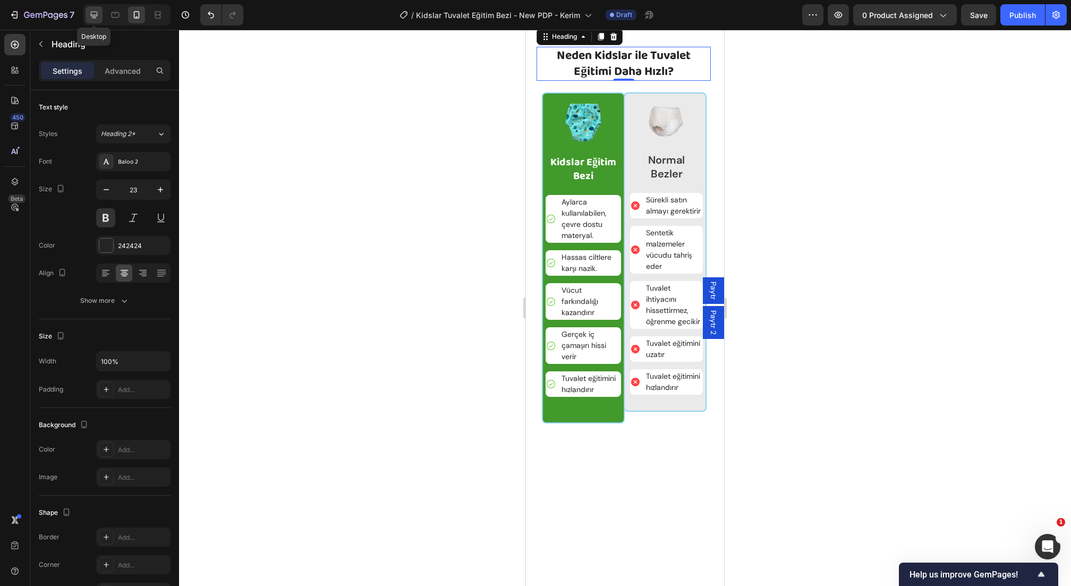
click at [99, 13] on div at bounding box center [94, 14] width 17 height 17
type input "16"
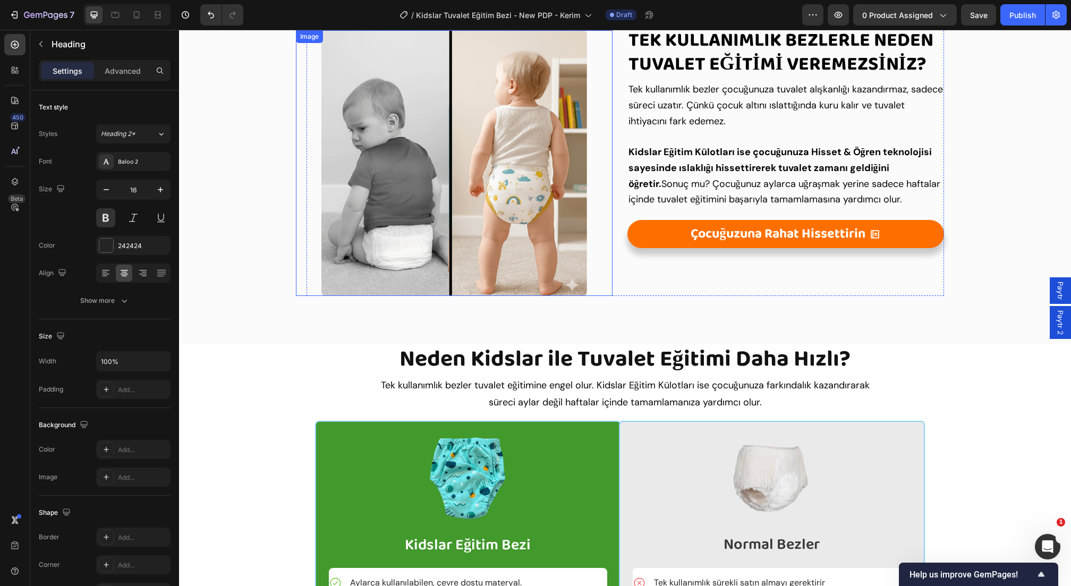
scroll to position [1670, 0]
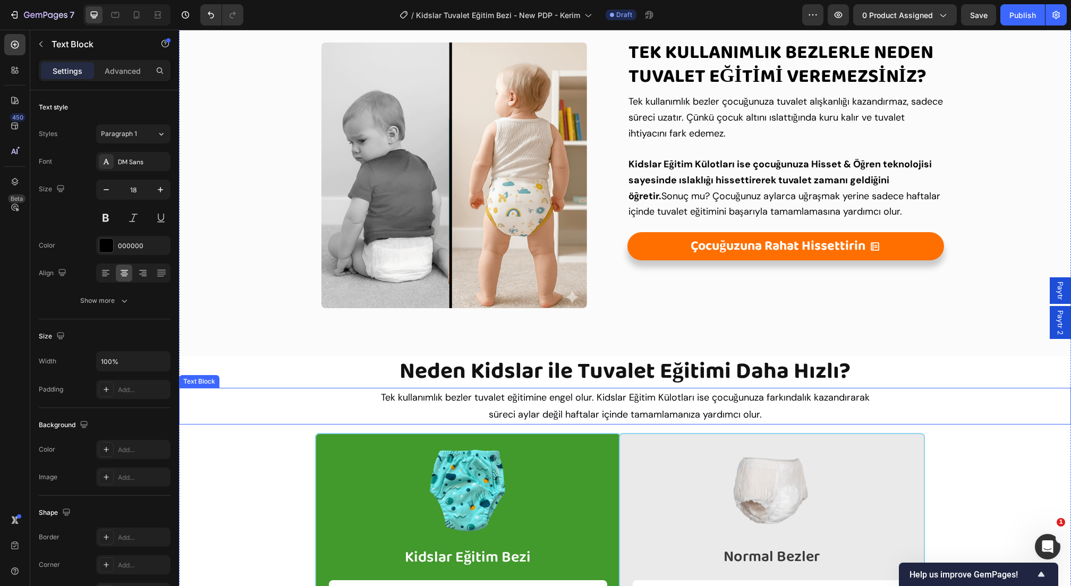
click at [599, 398] on p "Tek kullanımlık bezler tuvalet eğitimine engel olur. Kidslar Eğitim Külotları i…" at bounding box center [625, 397] width 890 height 17
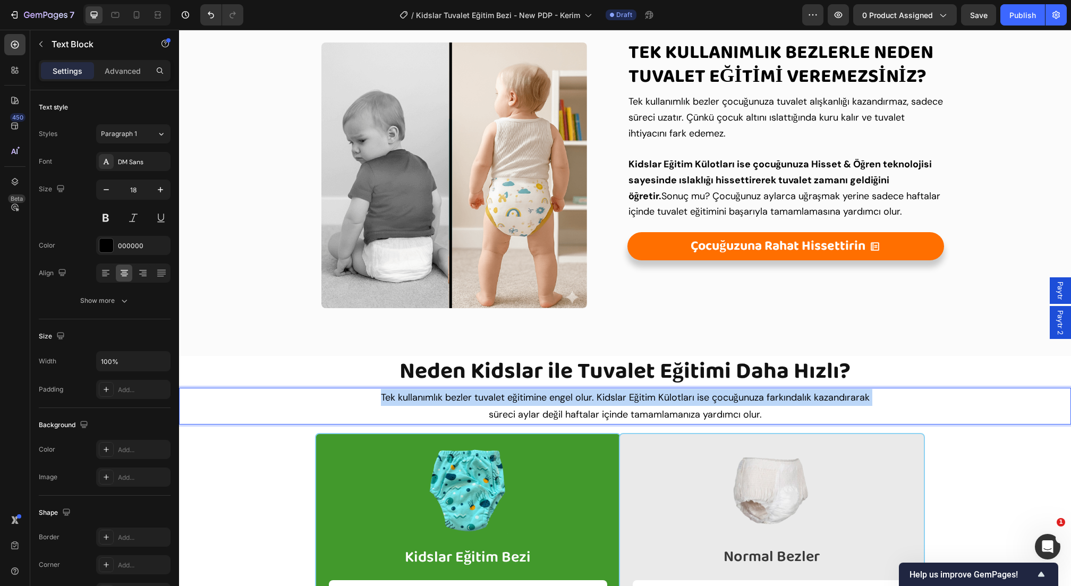
click at [599, 398] on p "Tek kullanımlık bezler tuvalet eğitimine engel olur. Kidslar Eğitim Külotları i…" at bounding box center [625, 397] width 890 height 17
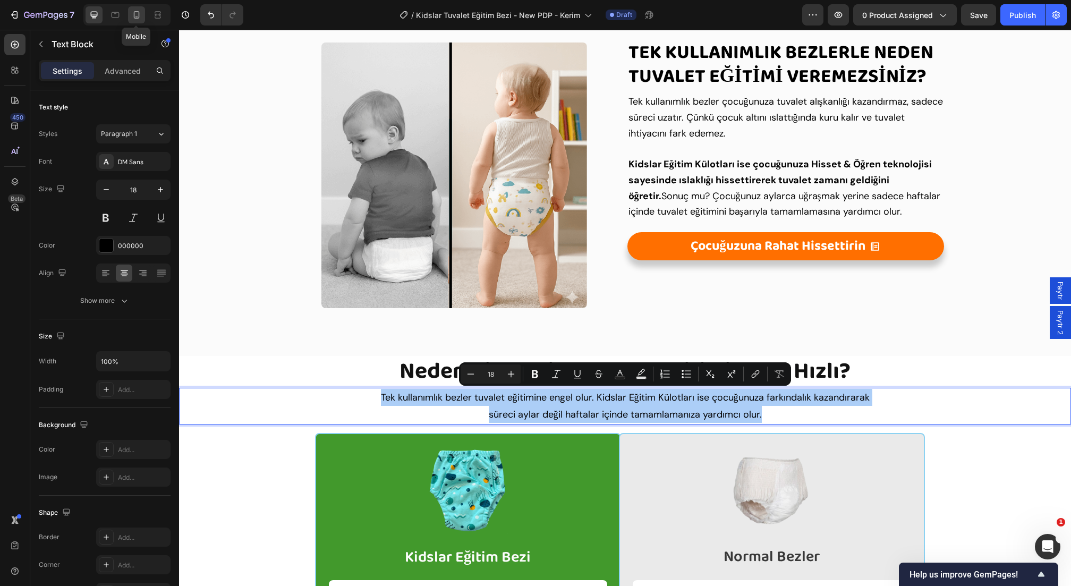
click at [138, 13] on icon at bounding box center [137, 14] width 6 height 7
type input "14"
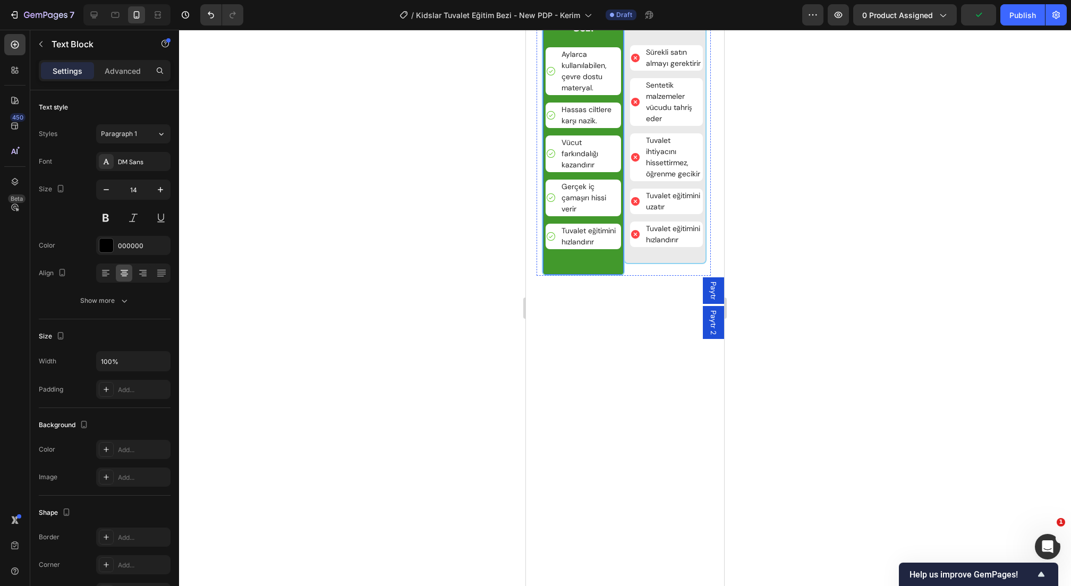
scroll to position [3929, 0]
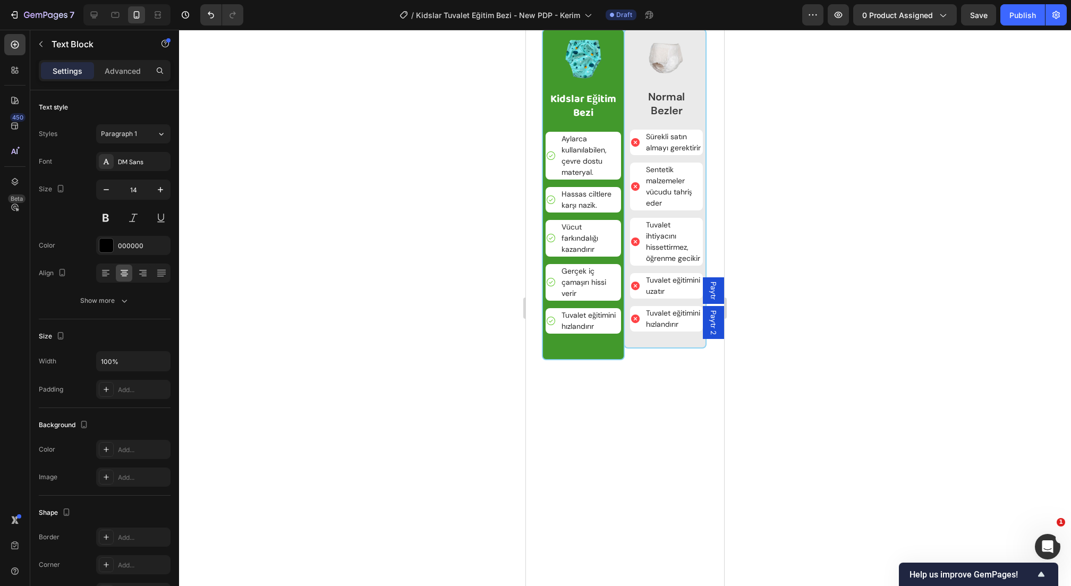
click at [630, 17] on h2 "Neden Kidslar ile Tuvalet Eğitimi Daha Hızlı?" at bounding box center [624, 0] width 174 height 34
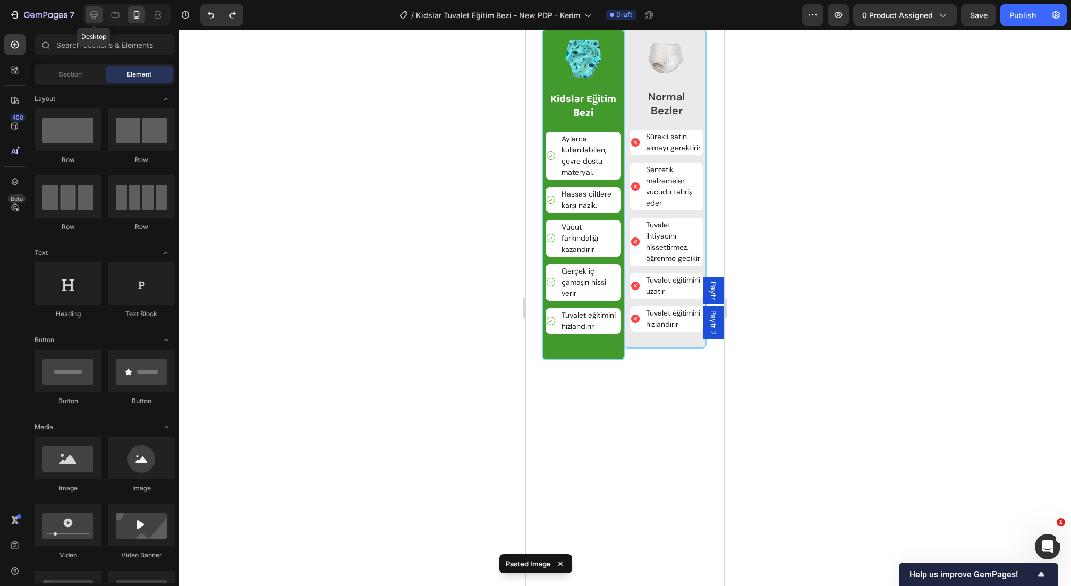
click at [89, 14] on icon at bounding box center [94, 15] width 11 height 11
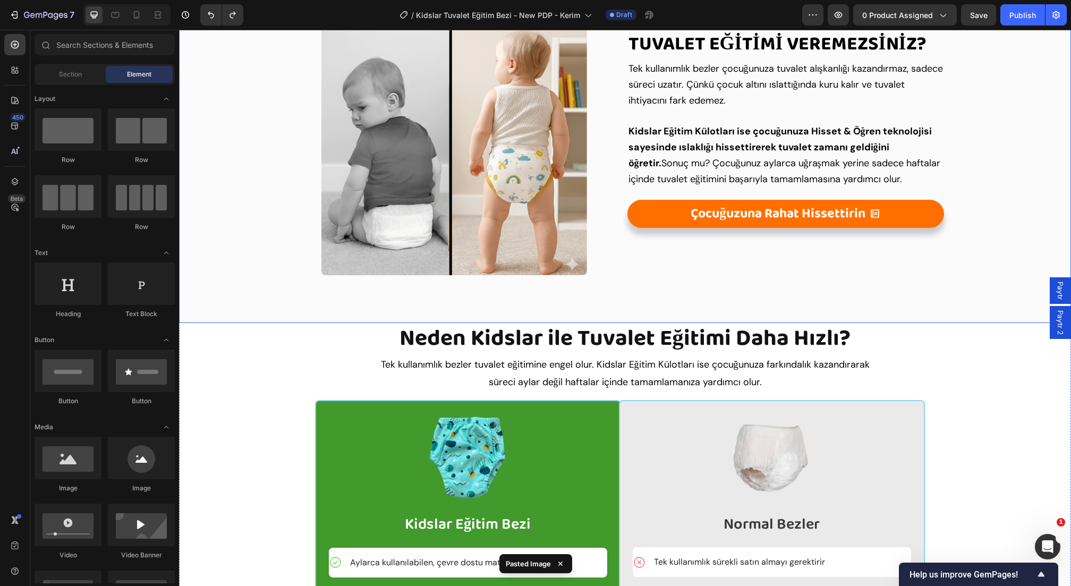
scroll to position [1678, 0]
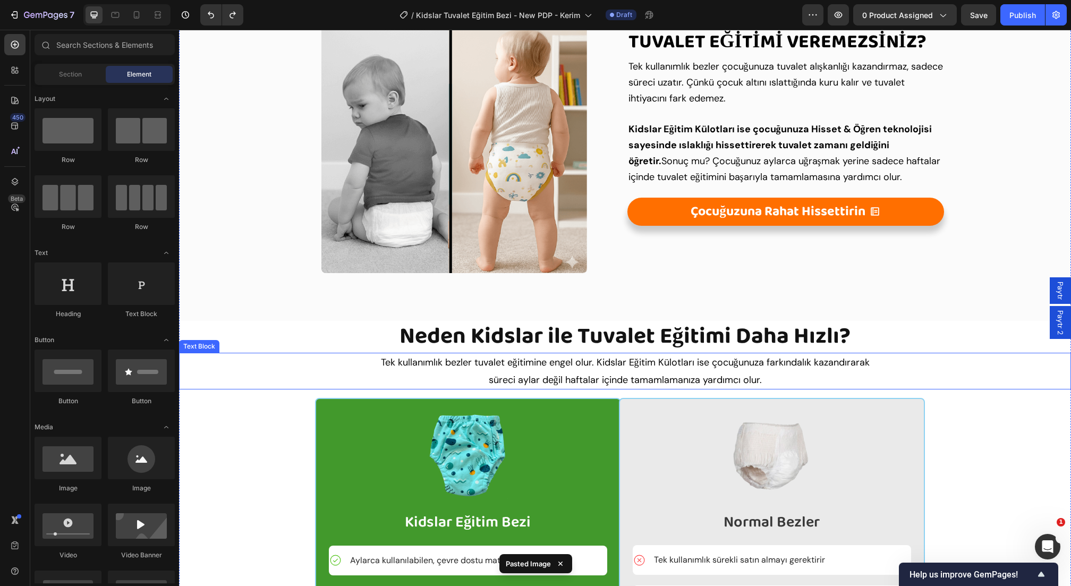
click at [573, 373] on p "süreci aylar değil haftalar içinde tamamlamanıza yardımcı olur." at bounding box center [625, 379] width 890 height 17
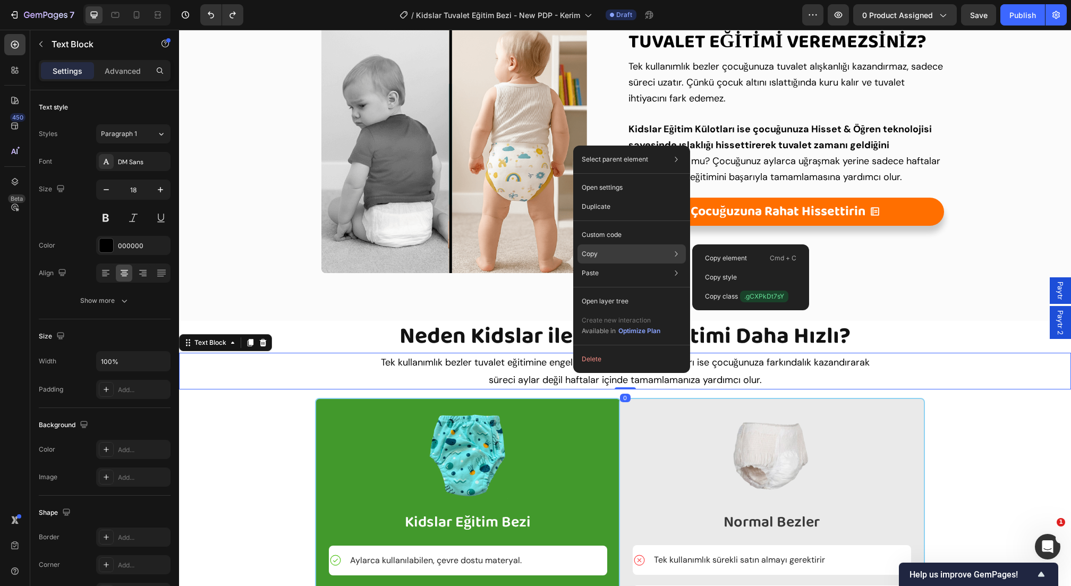
click at [599, 256] on div "Copy Copy element Cmd + C Copy style Copy class .gCXPkDt7sY" at bounding box center [632, 253] width 108 height 19
click at [747, 260] on p "Copy element" at bounding box center [726, 258] width 42 height 10
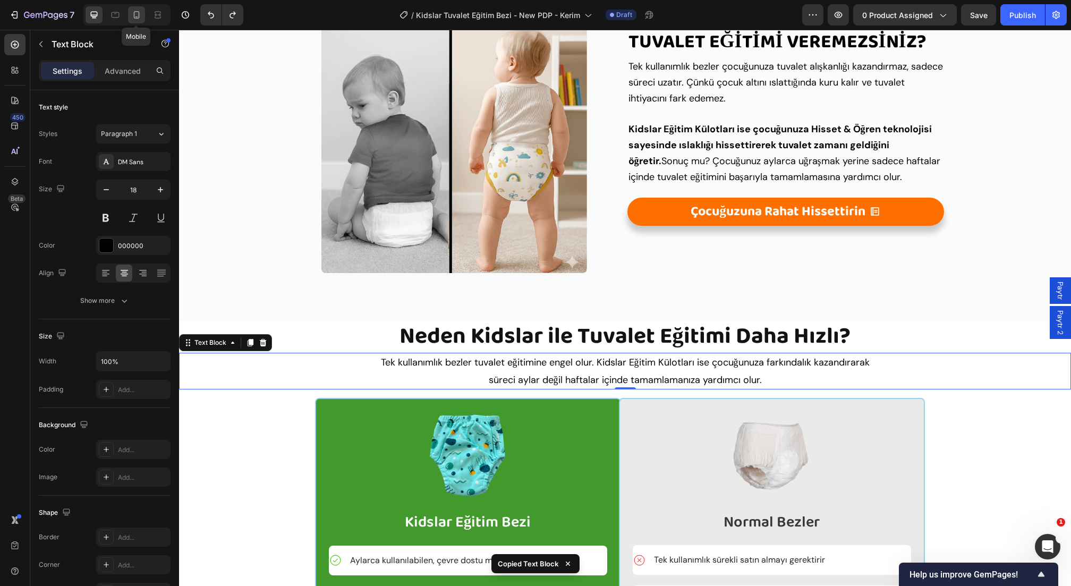
click at [133, 13] on icon at bounding box center [136, 15] width 11 height 11
type input "14"
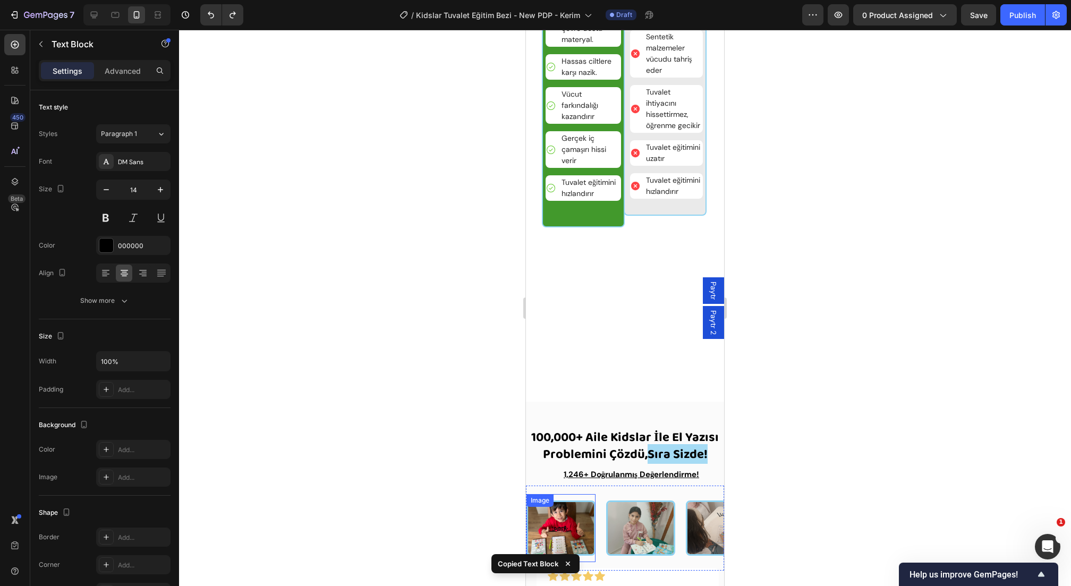
scroll to position [3081, 0]
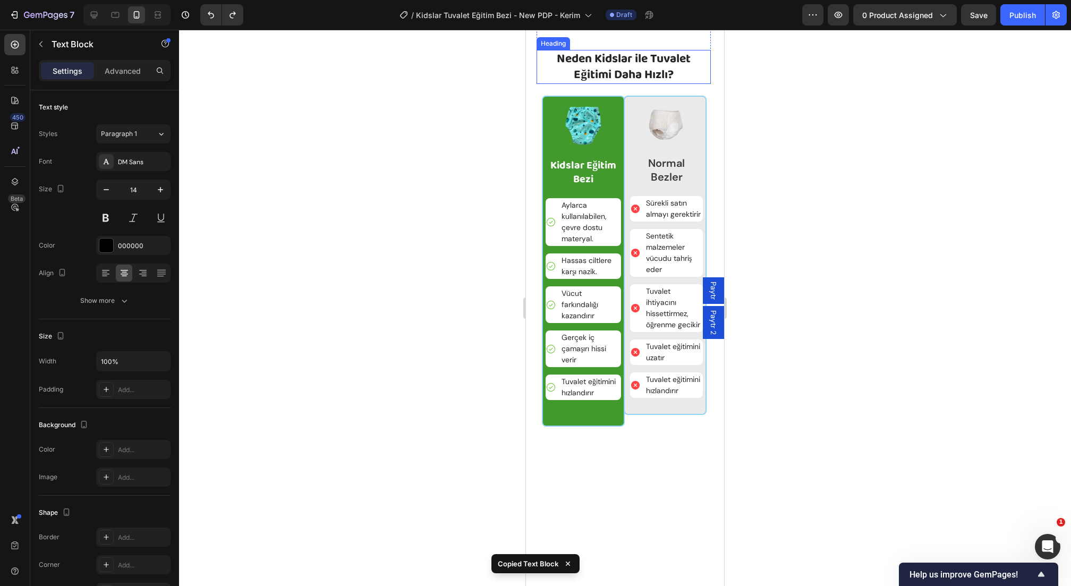
click at [634, 84] on h2 "Neden Kidslar ile Tuvalet Eğitimi Daha Hızlı?" at bounding box center [624, 67] width 174 height 34
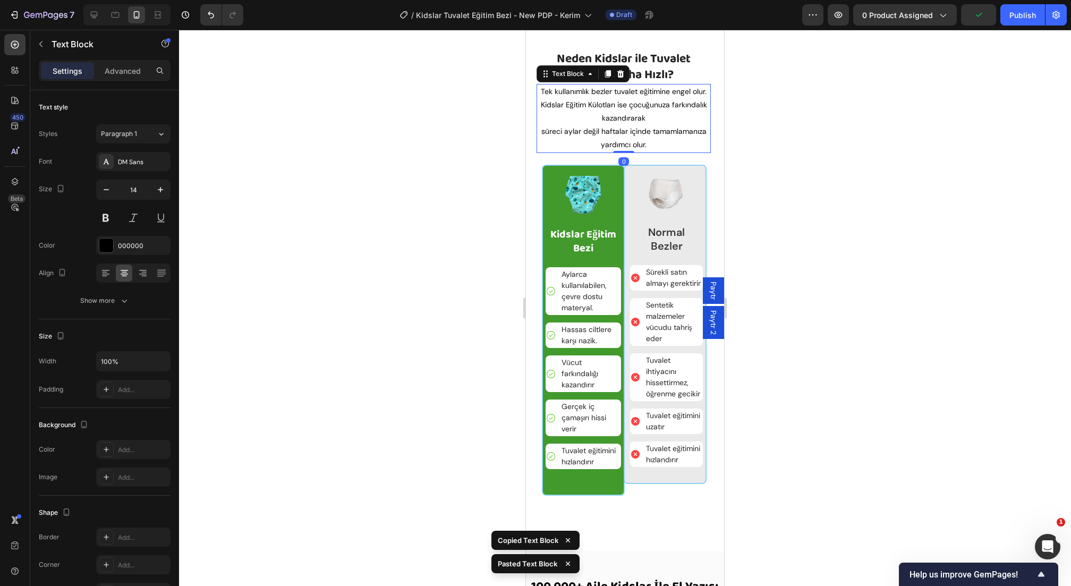
click at [622, 125] on p "Tek kullanımlık bezler tuvalet eğitimine engel olur. Kidslar Eğitim Külotları i…" at bounding box center [624, 105] width 172 height 40
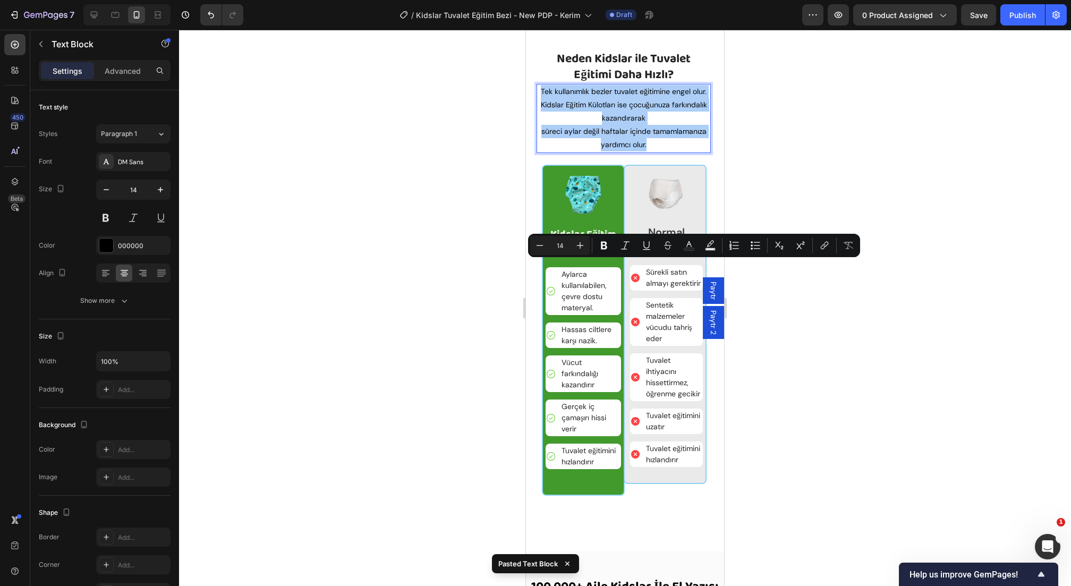
click at [425, 327] on div at bounding box center [625, 308] width 892 height 556
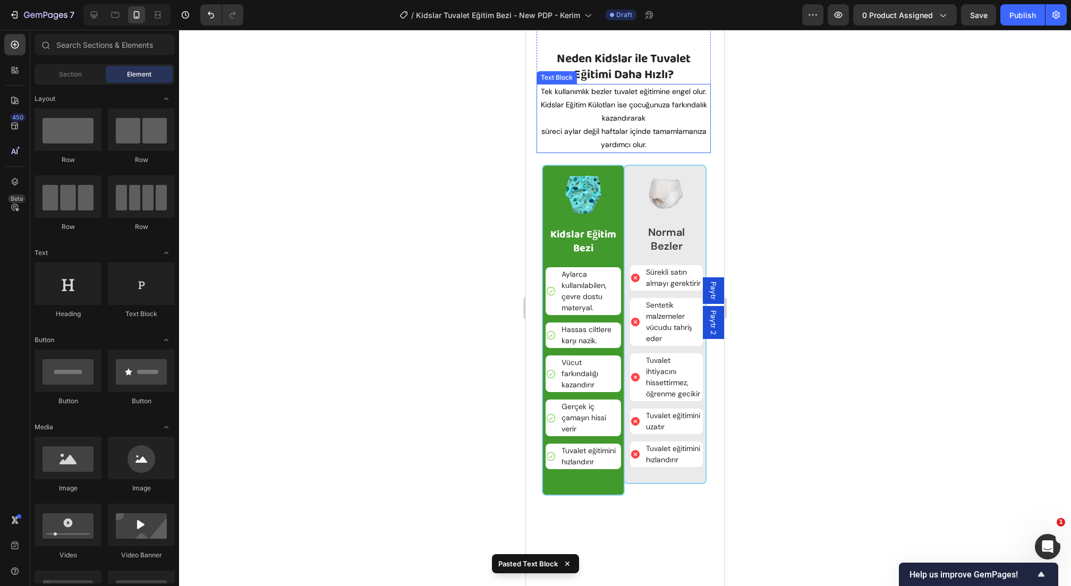
scroll to position [3171, 0]
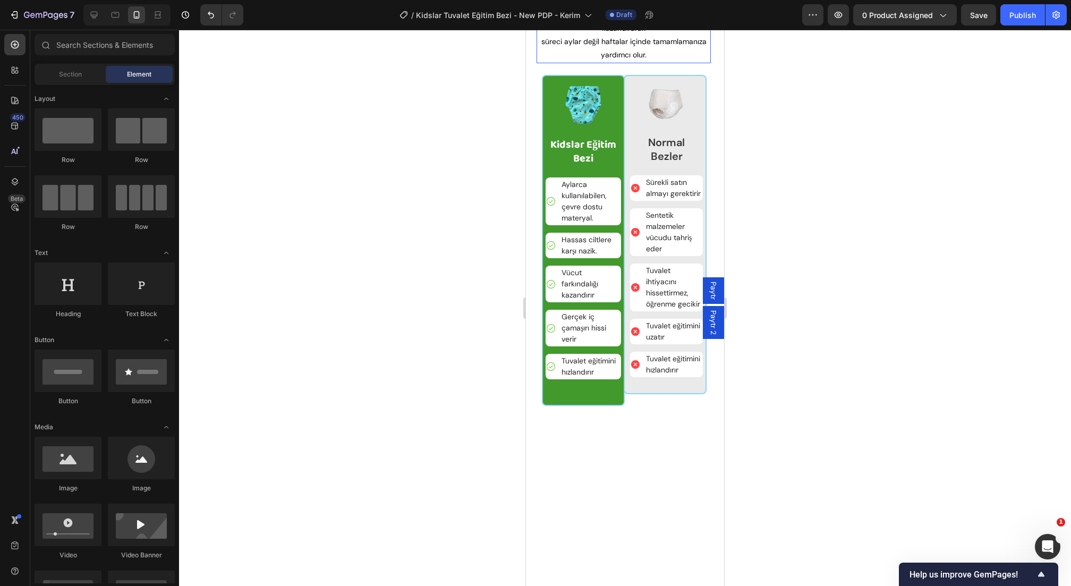
click at [617, 36] on p "Tek kullanımlık bezler tuvalet eğitimine engel olur. Kidslar Eğitim Külotları i…" at bounding box center [624, 15] width 172 height 40
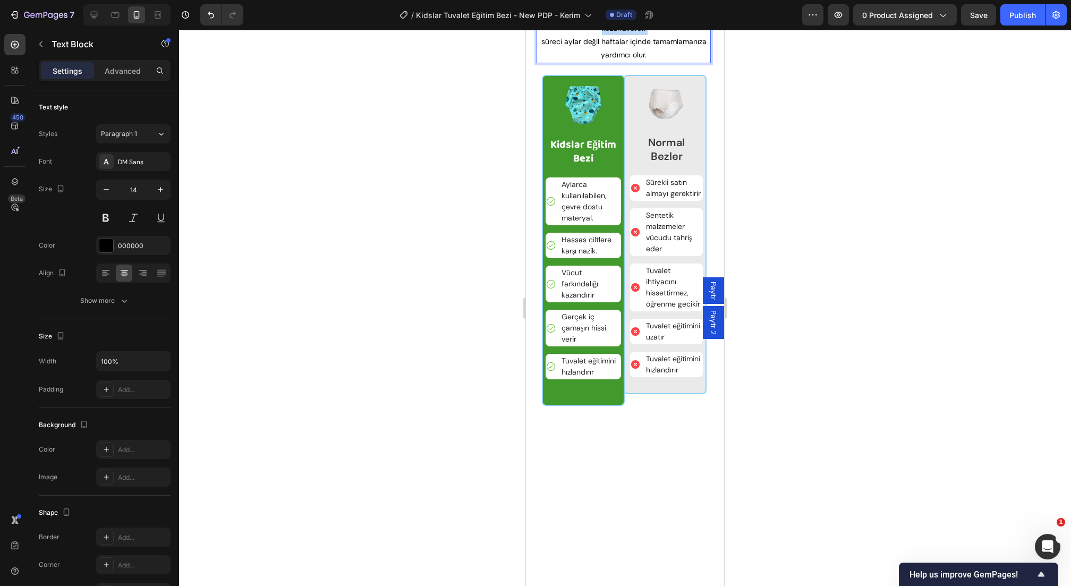
click at [617, 36] on p "Tek kullanımlık bezler tuvalet eğitimine engel olur. Kidslar Eğitim Külotları i…" at bounding box center [624, 15] width 172 height 40
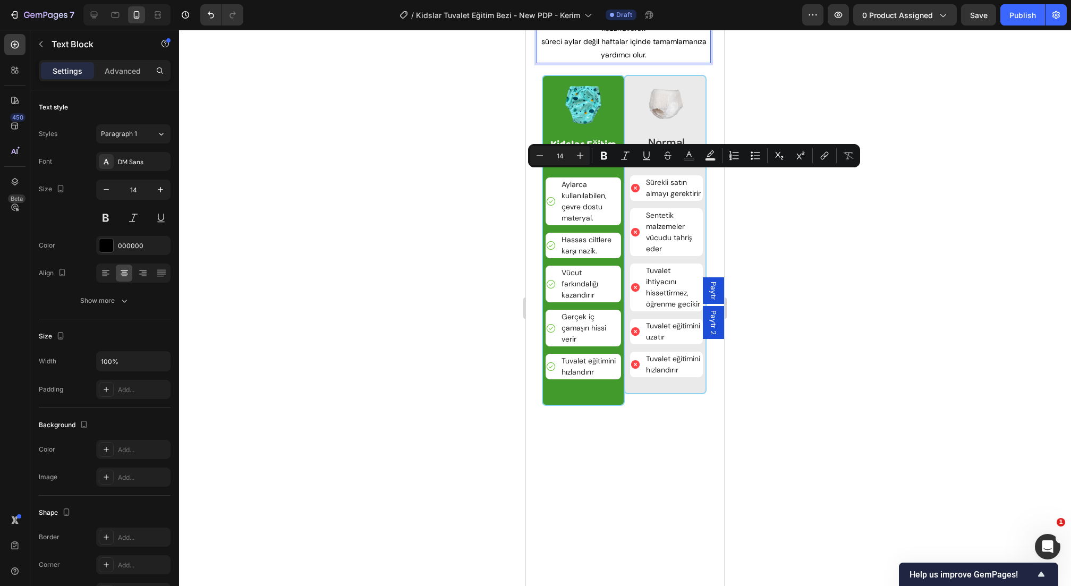
click at [599, 62] on p "süreci aylar değil haftalar içinde tamamlamanıza yardımcı olur." at bounding box center [624, 48] width 172 height 27
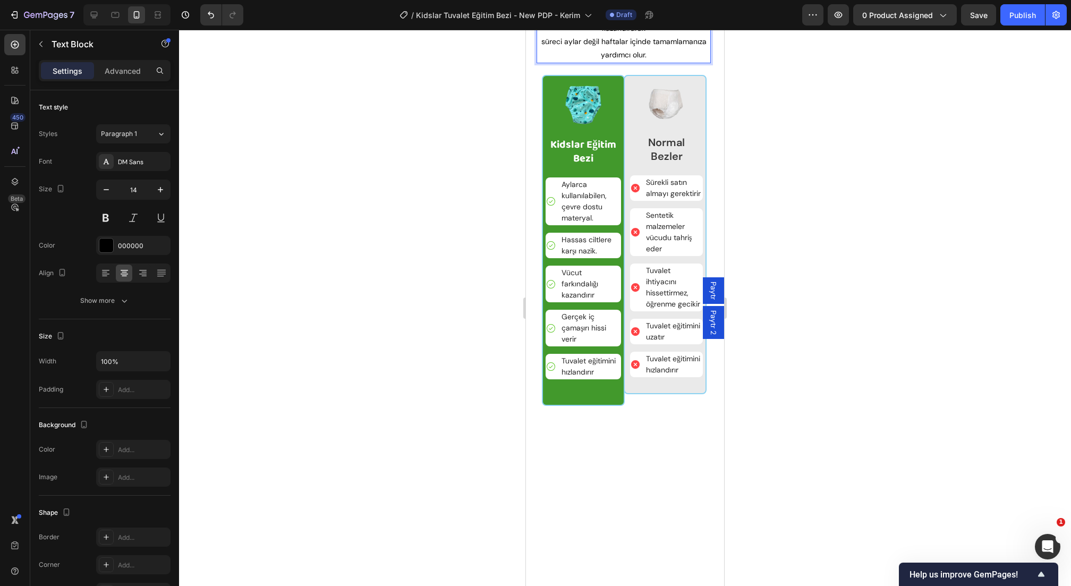
click at [600, 62] on p "süreci aylar değil haftalar içinde tamamlamanıza yardımcı olur." at bounding box center [624, 48] width 172 height 27
click at [544, 62] on p "süreci aylar değil haftalar içinde tamamlamanıza yardımcı olur." at bounding box center [624, 48] width 172 height 27
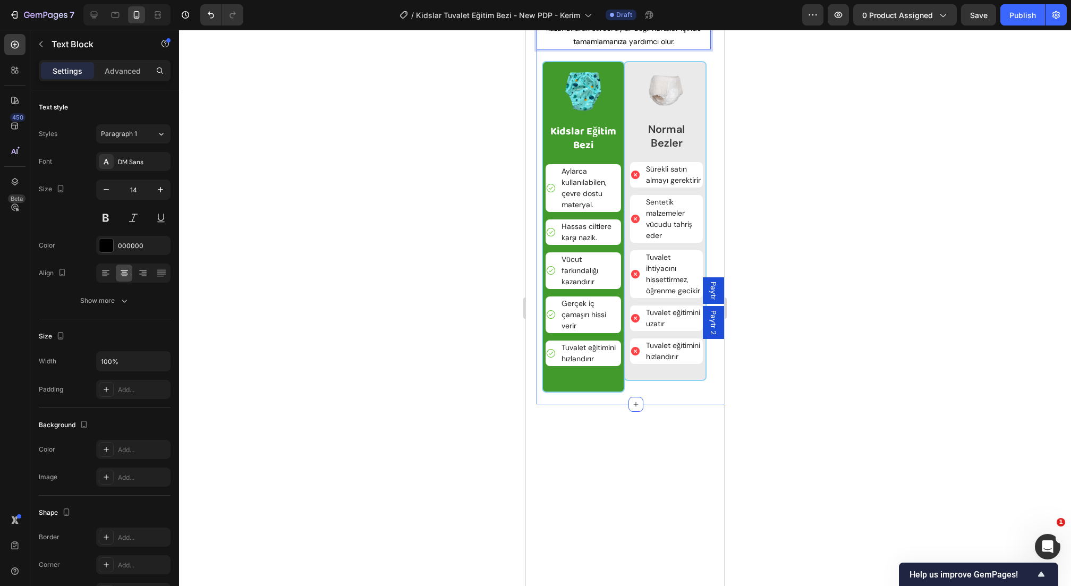
click at [817, 196] on div at bounding box center [625, 308] width 892 height 556
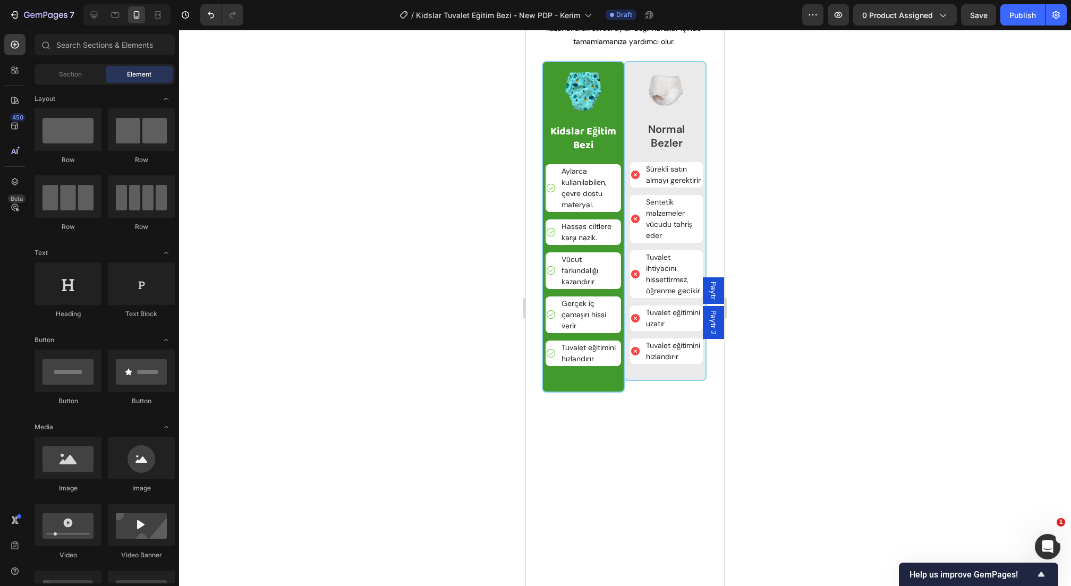
click at [446, 260] on div at bounding box center [625, 308] width 892 height 556
click at [655, 49] on p "Tek kullanımlık bezler tuvalet eğitimine engel olur. Kidslar Eğitim Külotları i…" at bounding box center [624, 22] width 172 height 54
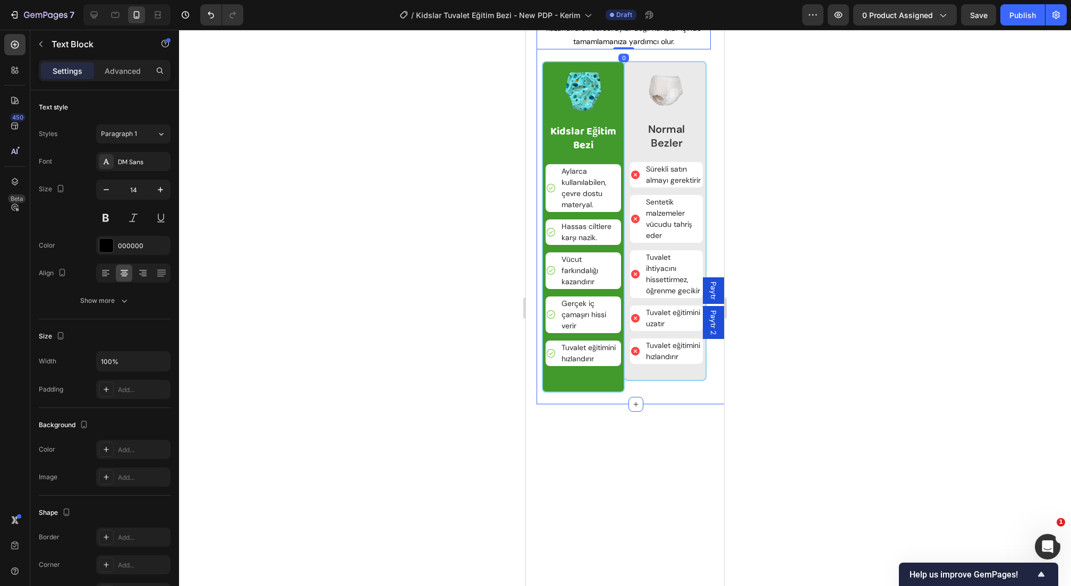
click at [794, 220] on div at bounding box center [625, 308] width 892 height 556
click at [638, 49] on p "Tek kullanımlık bezler tuvalet eğitimine engel olur. Kidslar Eğitim Külotları i…" at bounding box center [624, 22] width 172 height 54
click at [626, 227] on div "Image yazısı okunmayaN bİR ÇOCUK DERSLERİNE NASIL ÇALIŞABİLİR? Heading Ders not…" at bounding box center [624, 14] width 174 height 780
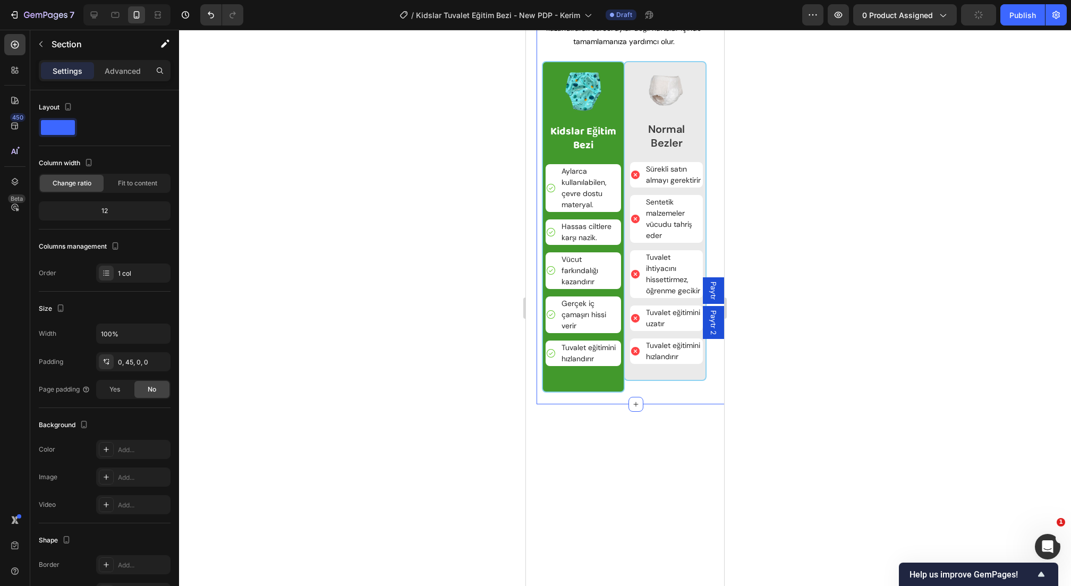
click at [438, 236] on div at bounding box center [625, 308] width 892 height 556
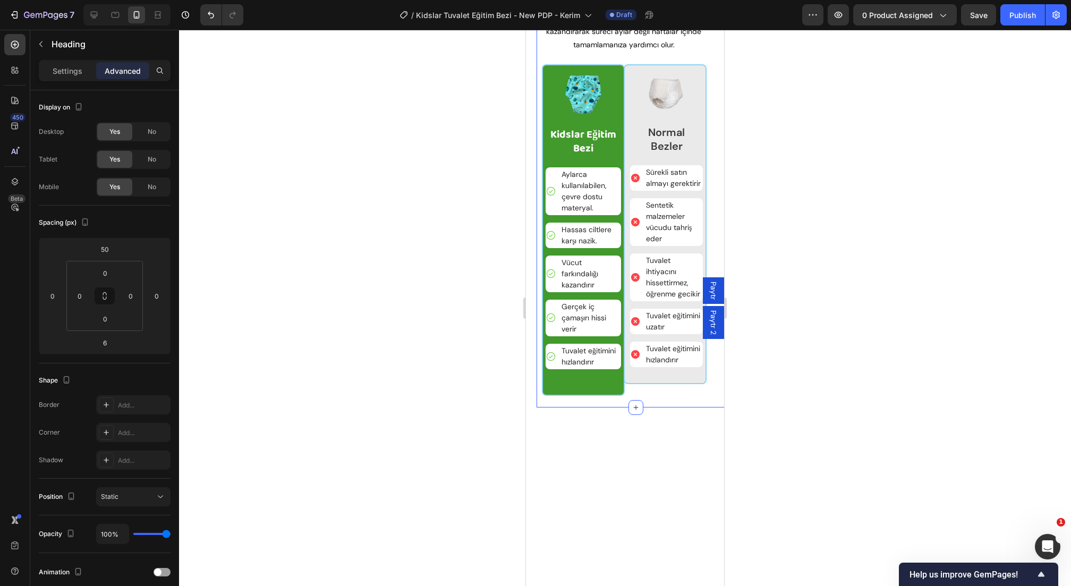
click at [637, 230] on div "Image yazısı okunmayaN bİR ÇOCUK DERSLERİNE NASIL ÇALIŞABİLİR? Heading Ders not…" at bounding box center [624, 15] width 174 height 783
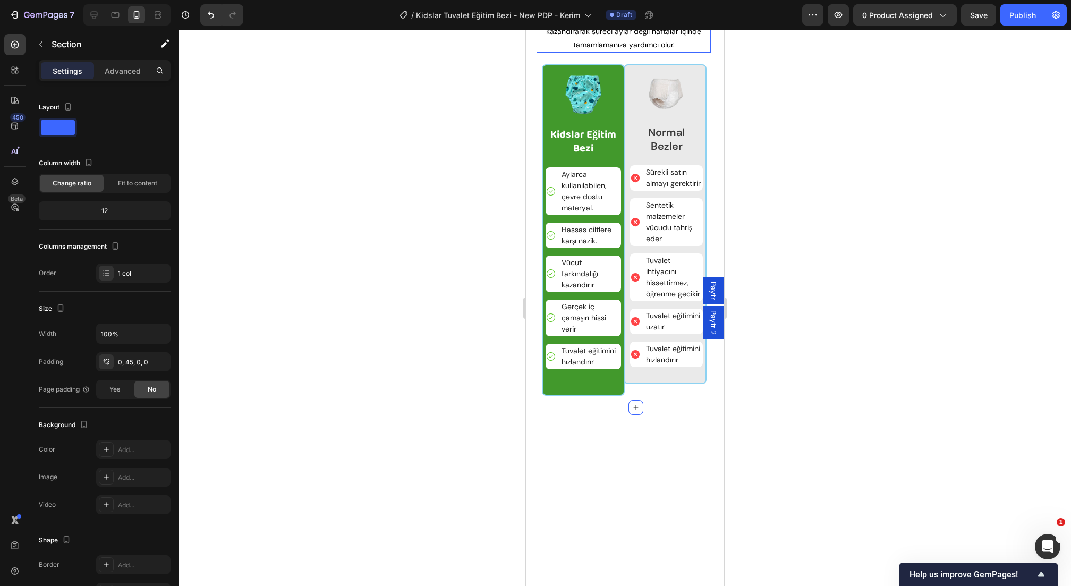
click at [644, 52] on p "Tek kullanımlık bezler tuvalet eğitimine engel olur. Kidslar Eğitim Külotları i…" at bounding box center [624, 25] width 172 height 54
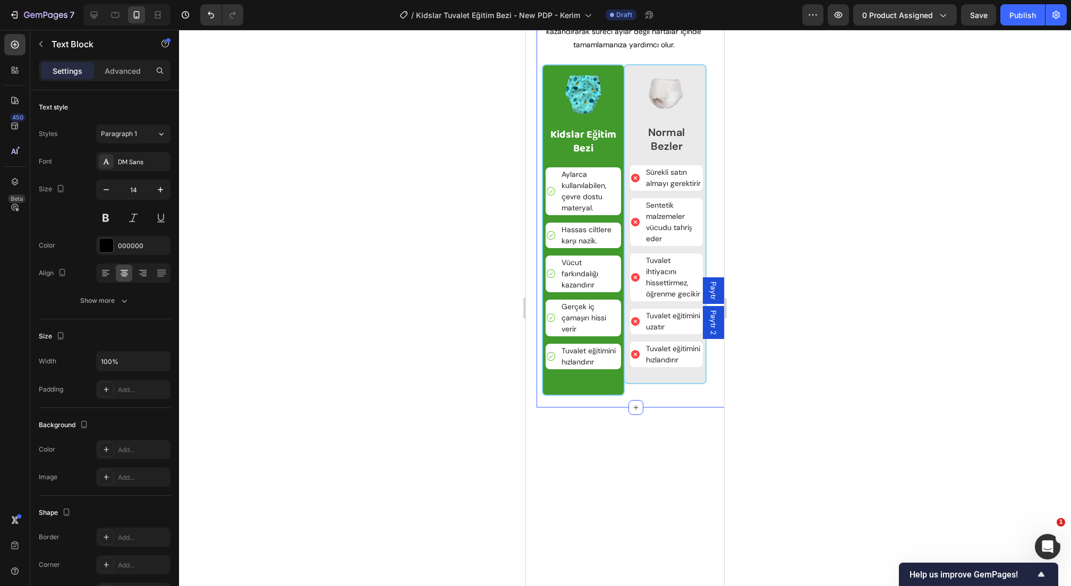
click at [624, 232] on div "Image yazısı okunmayaN bİR ÇOCUK DERSLERİNE NASIL ÇALIŞABİLİR? Heading Ders not…" at bounding box center [624, 15] width 174 height 783
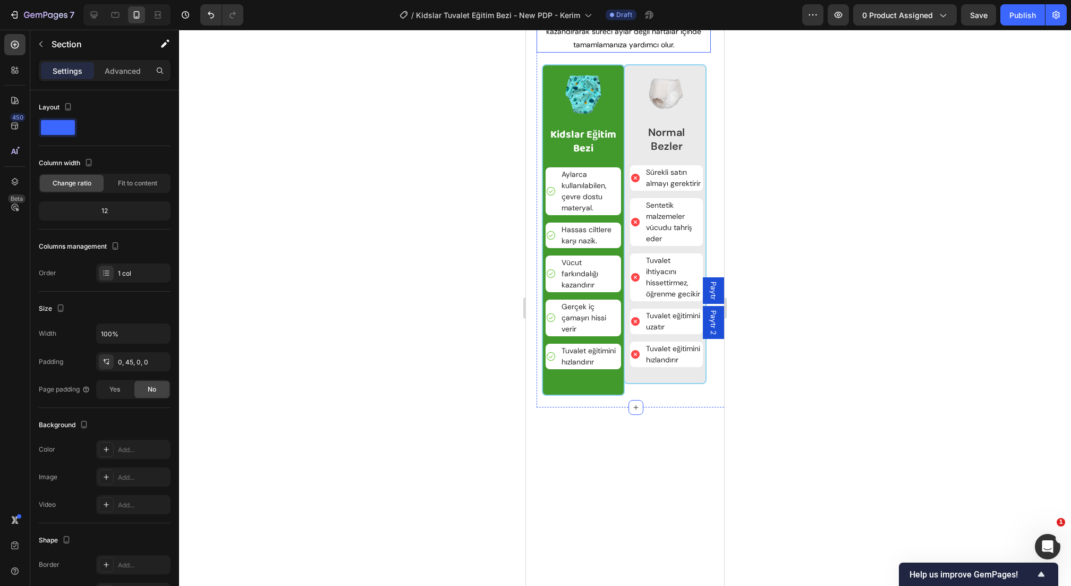
click at [780, 159] on div at bounding box center [625, 308] width 892 height 556
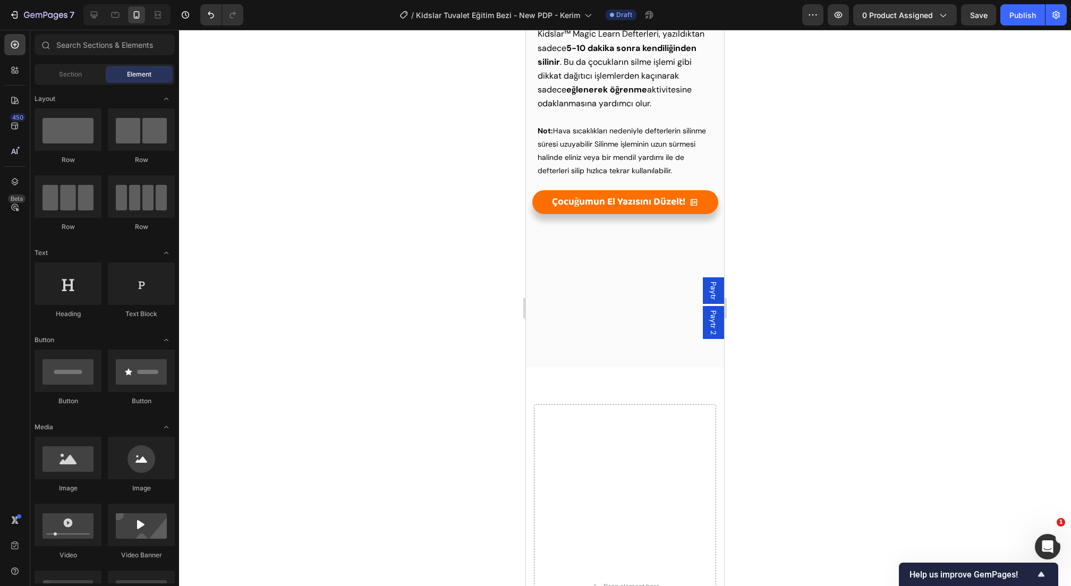
scroll to position [2109, 0]
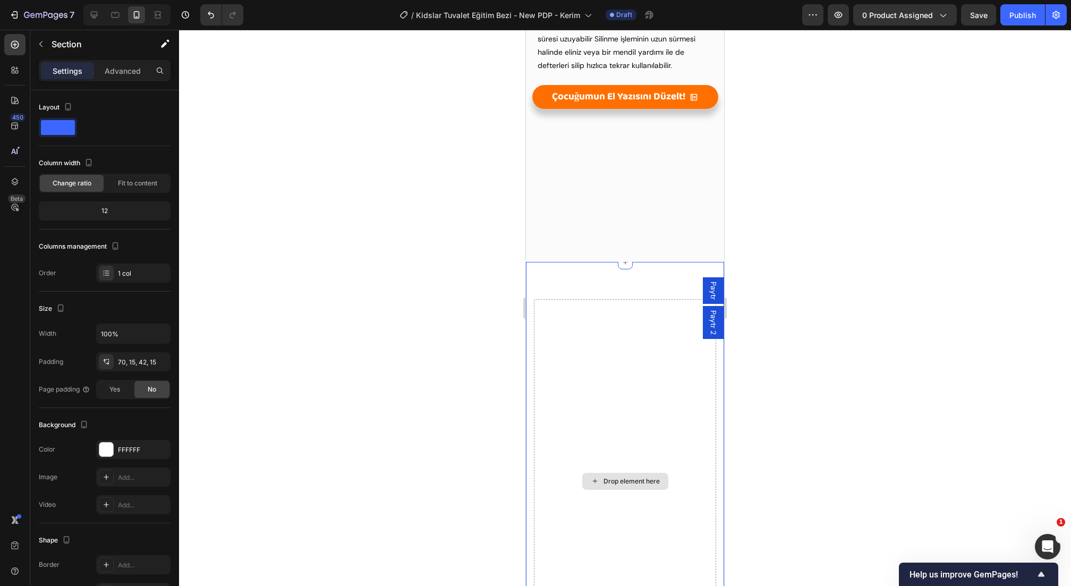
click at [633, 301] on div "Drop element here Section 10" at bounding box center [625, 474] width 198 height 424
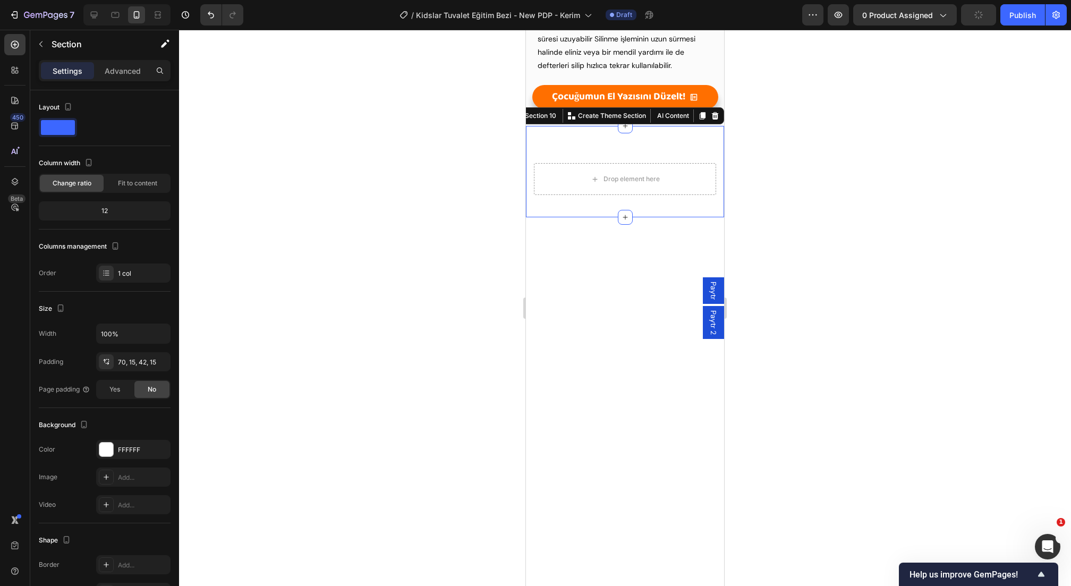
click at [665, 195] on div "Drop element here" at bounding box center [625, 179] width 182 height 32
click at [717, 120] on icon at bounding box center [715, 115] width 7 height 7
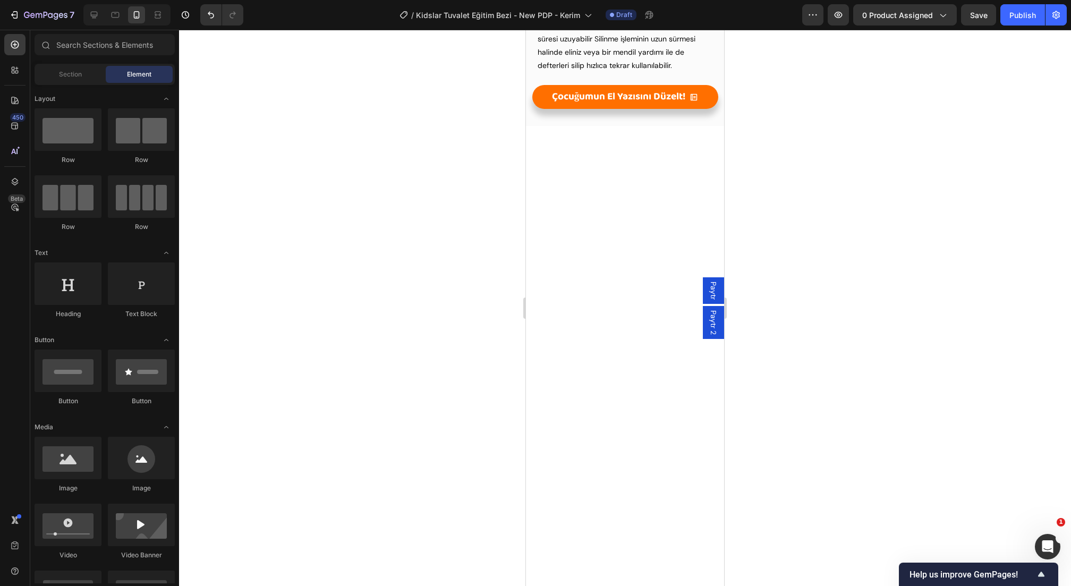
click at [97, 24] on div at bounding box center [126, 14] width 87 height 21
click at [98, 20] on icon at bounding box center [94, 15] width 11 height 11
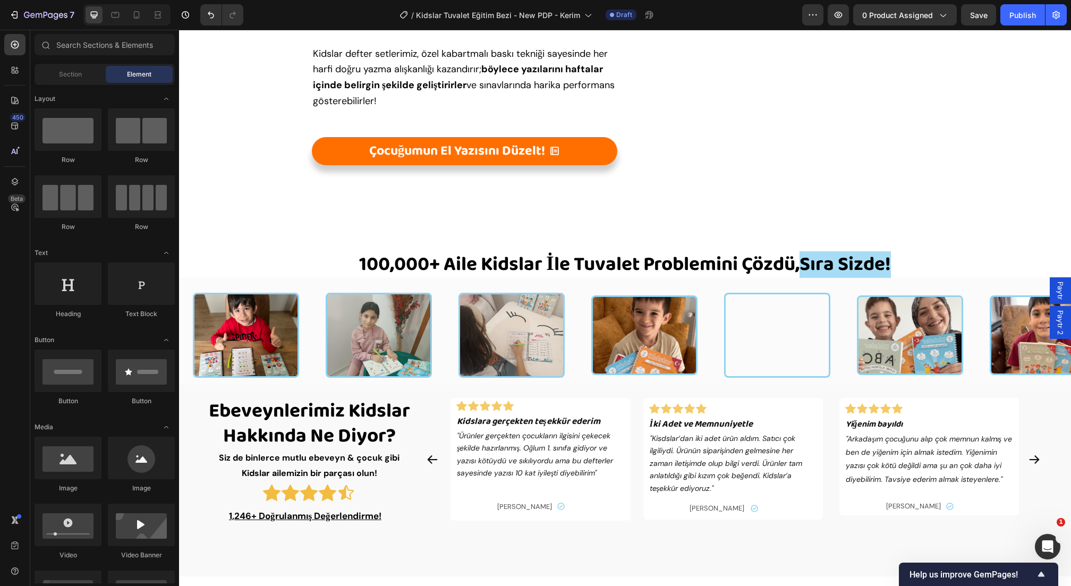
scroll to position [2248, 0]
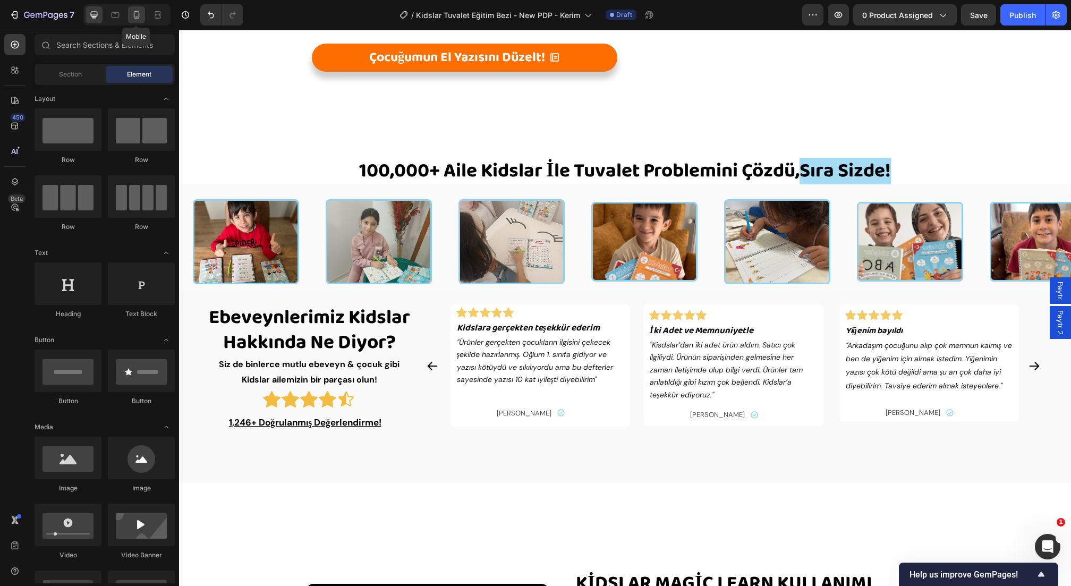
click at [138, 13] on icon at bounding box center [136, 15] width 11 height 11
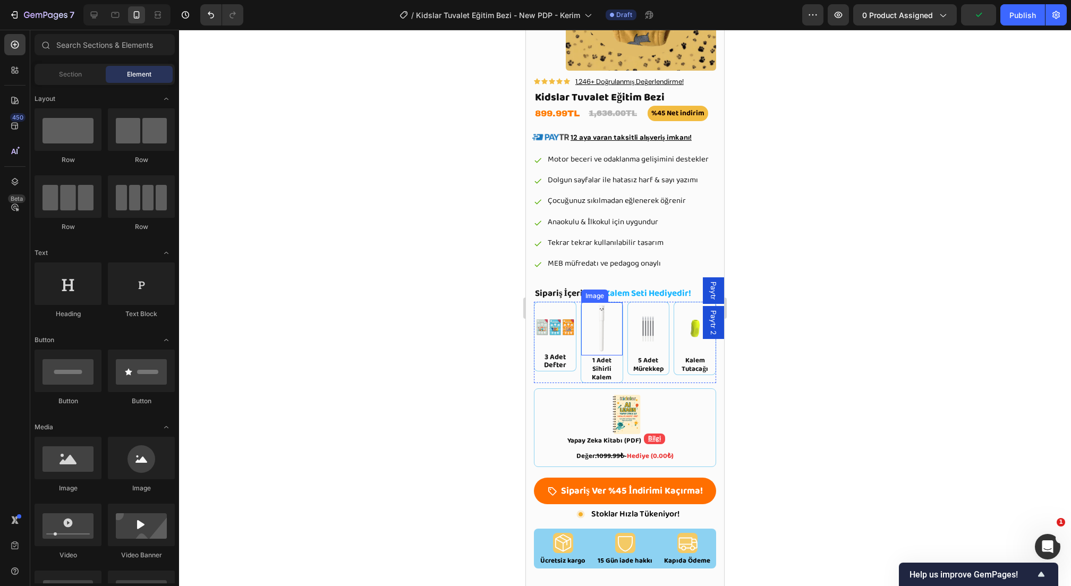
scroll to position [849, 0]
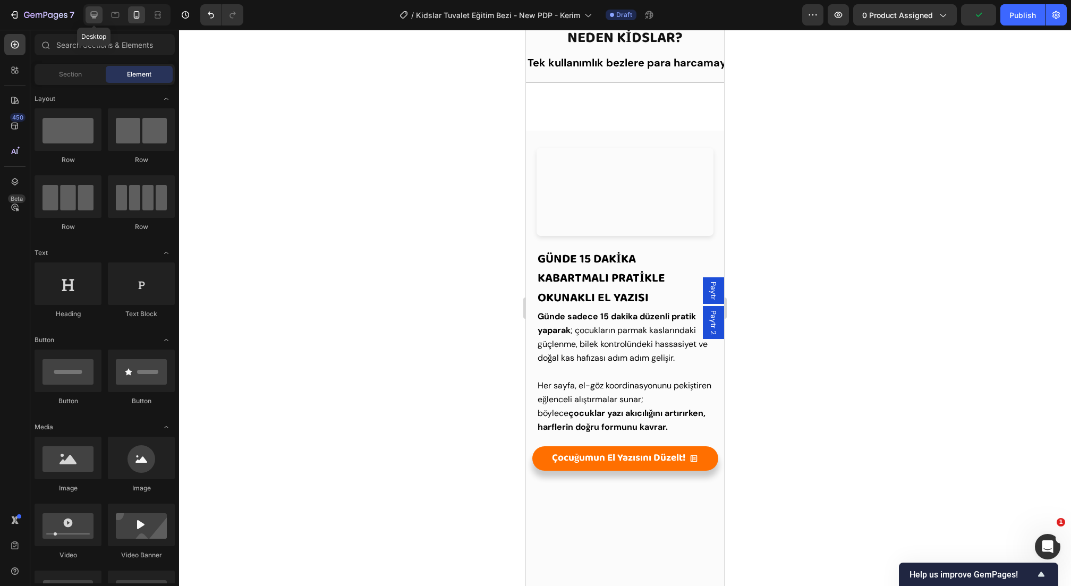
click at [95, 15] on icon at bounding box center [94, 15] width 7 height 7
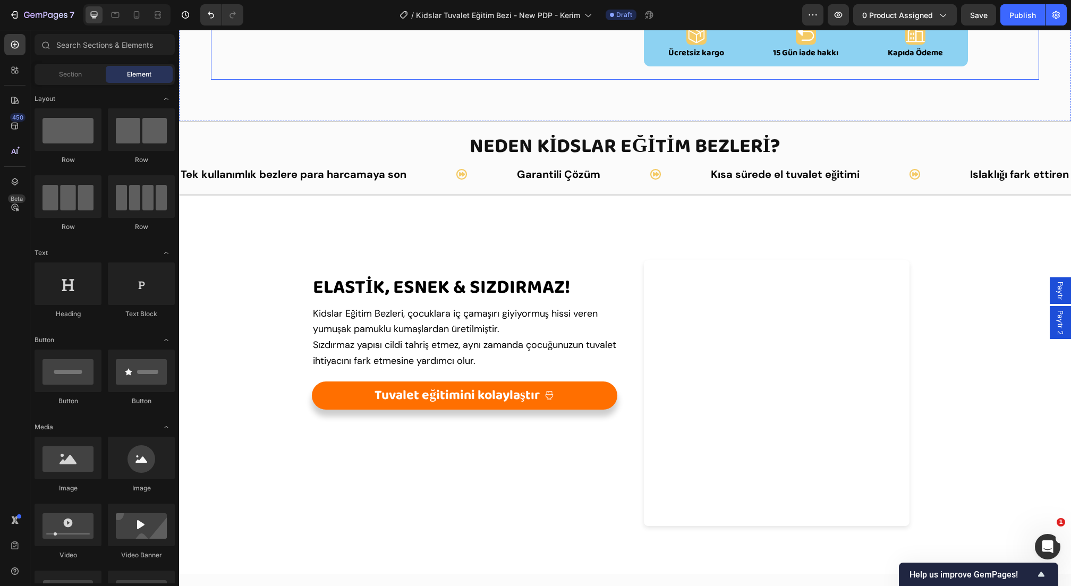
scroll to position [840, 0]
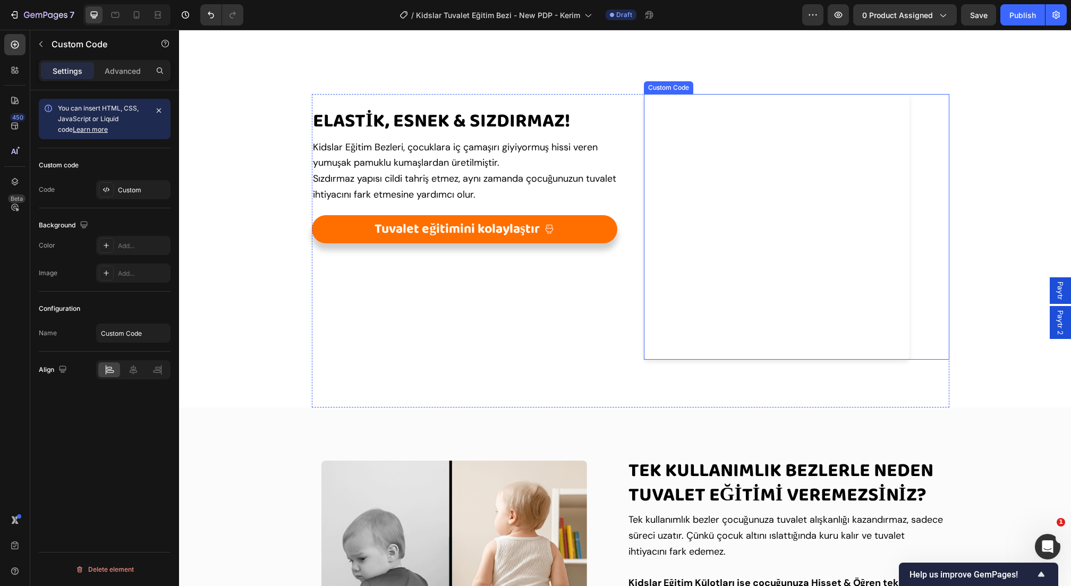
click at [752, 214] on video "Your browser does not support the video tag." at bounding box center [777, 227] width 266 height 266
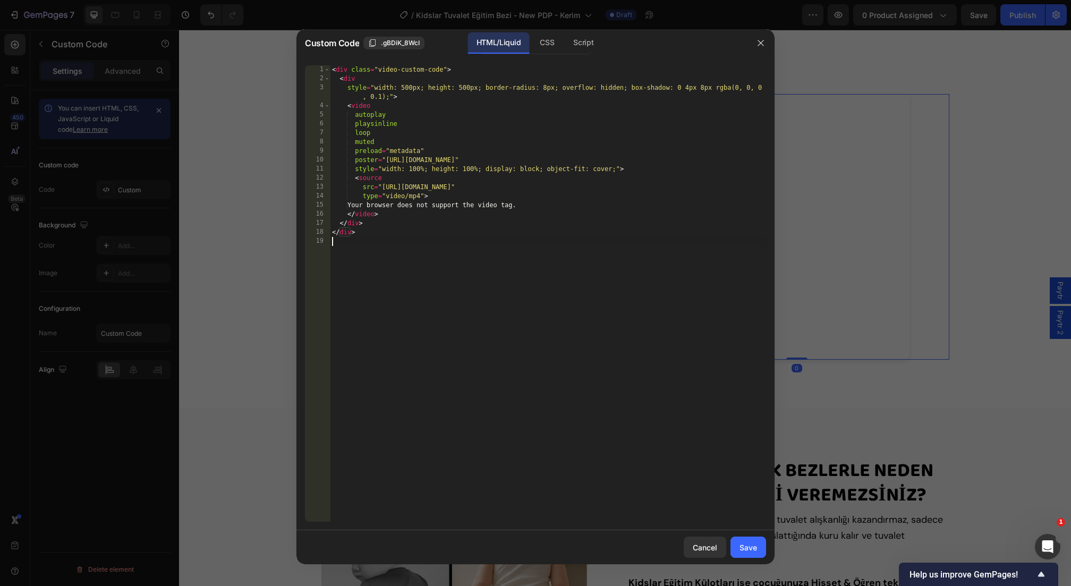
click at [730, 239] on div "< div class = "video-custom-code" > < div style = "width: 500px; height: 500px;…" at bounding box center [548, 302] width 436 height 475
type textarea "</div>"
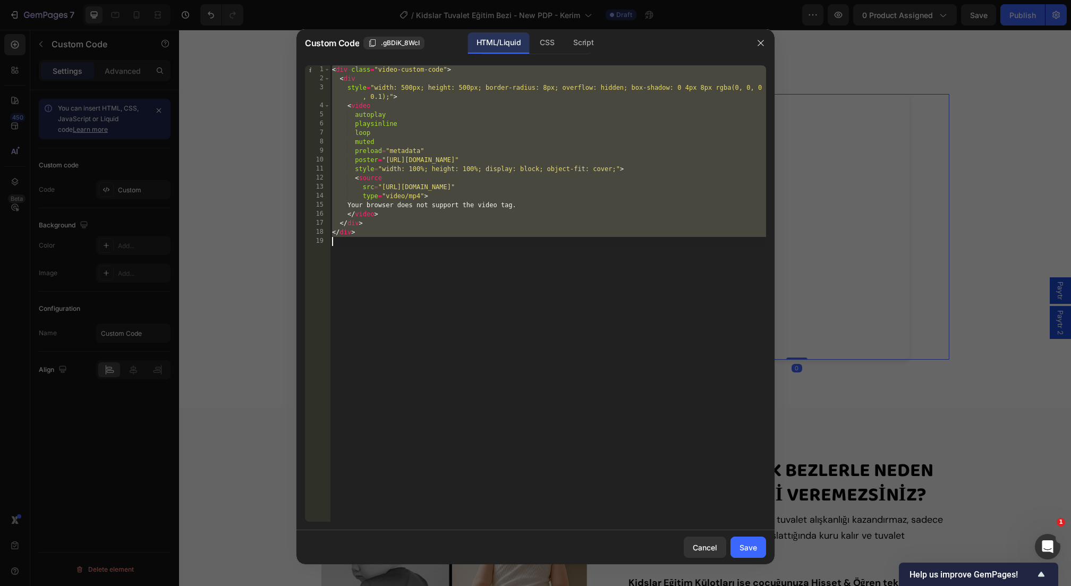
click at [866, 285] on div at bounding box center [535, 293] width 1071 height 586
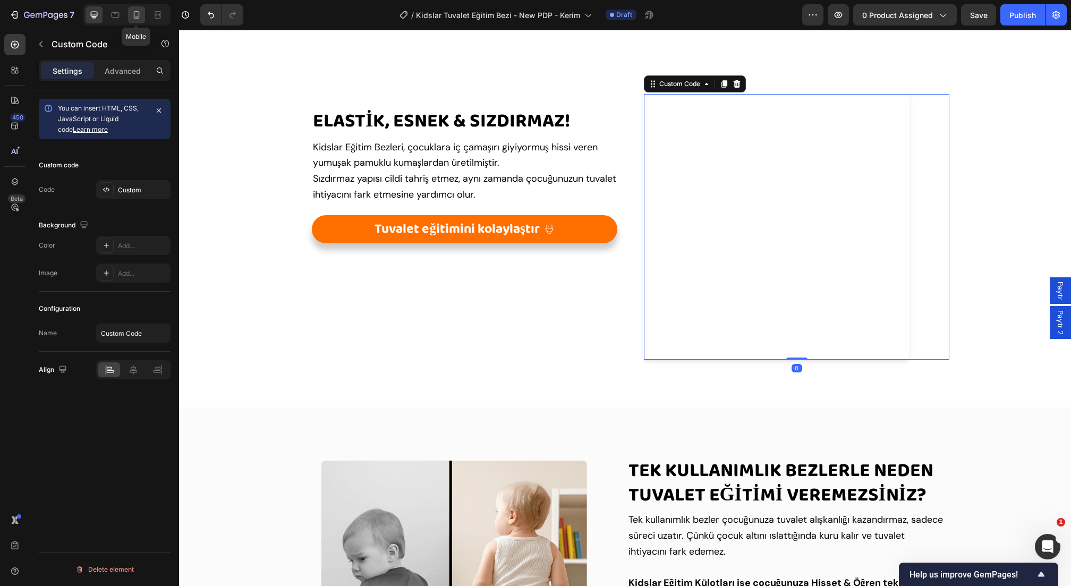
click at [138, 18] on icon at bounding box center [137, 14] width 6 height 7
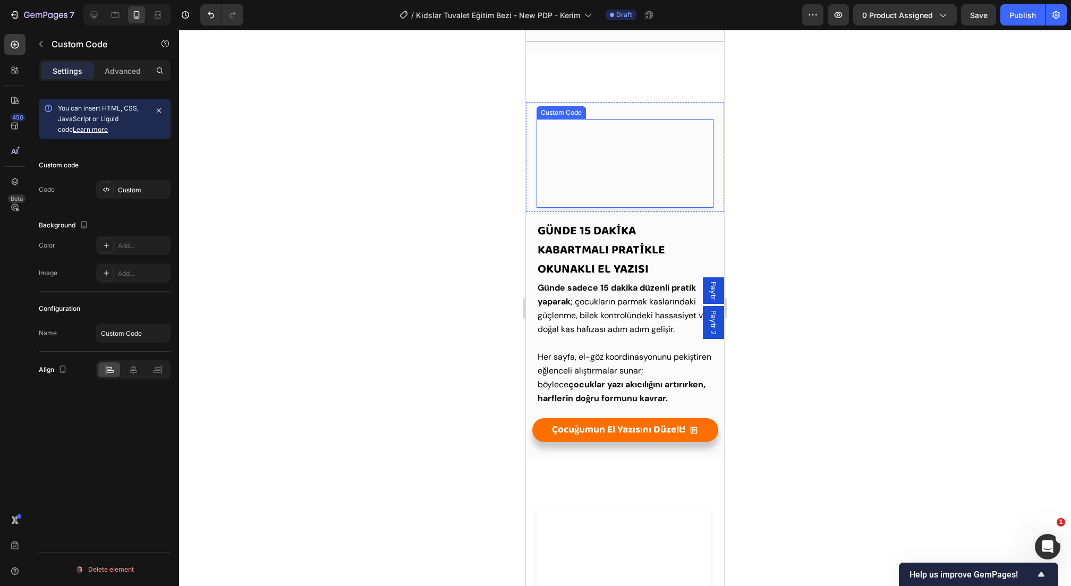
scroll to position [768, 0]
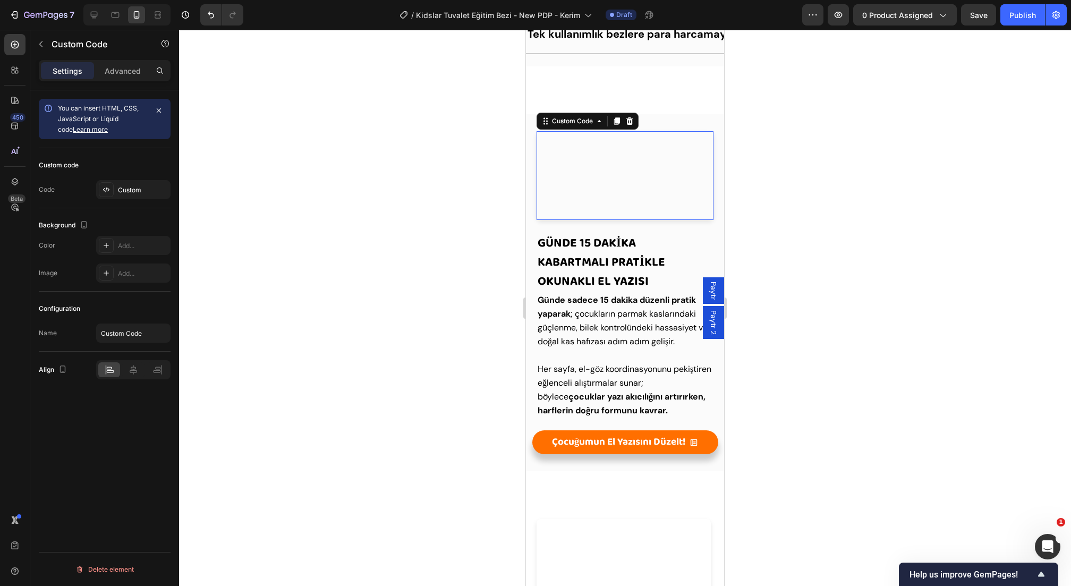
click at [604, 220] on video "Your browser does not support the video tag." at bounding box center [625, 175] width 177 height 89
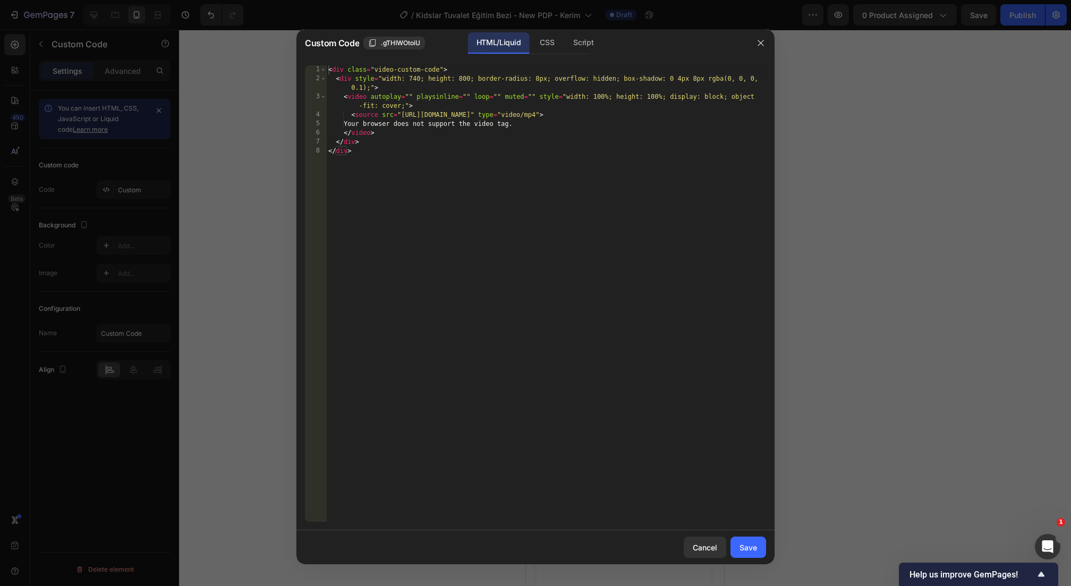
click at [578, 256] on div "< div class = "video-custom-code" > < div style = "width: 740; height: 800; bor…" at bounding box center [546, 302] width 440 height 475
type textarea "</div> </div>"
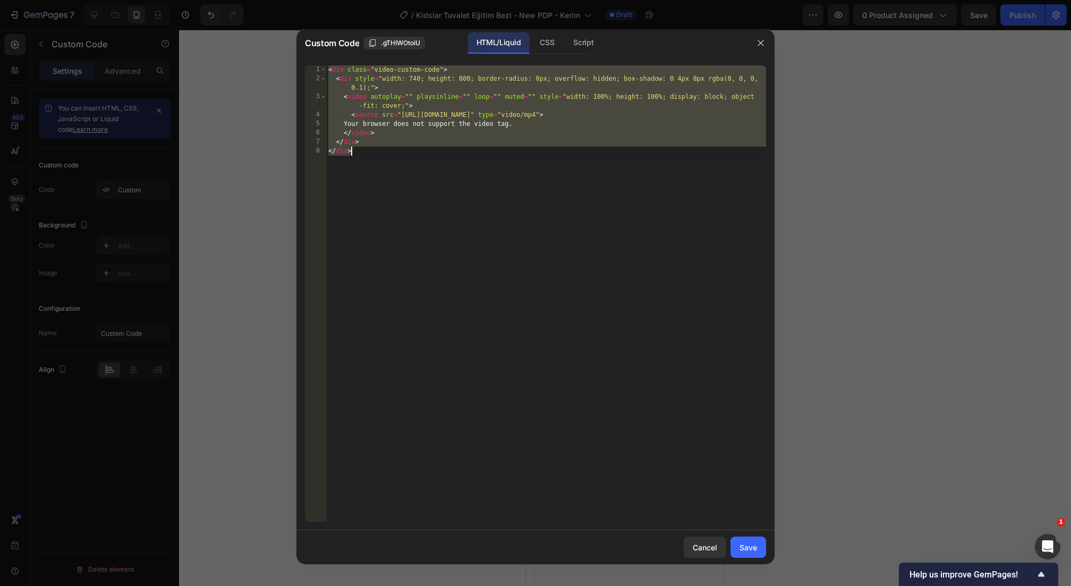
paste textarea
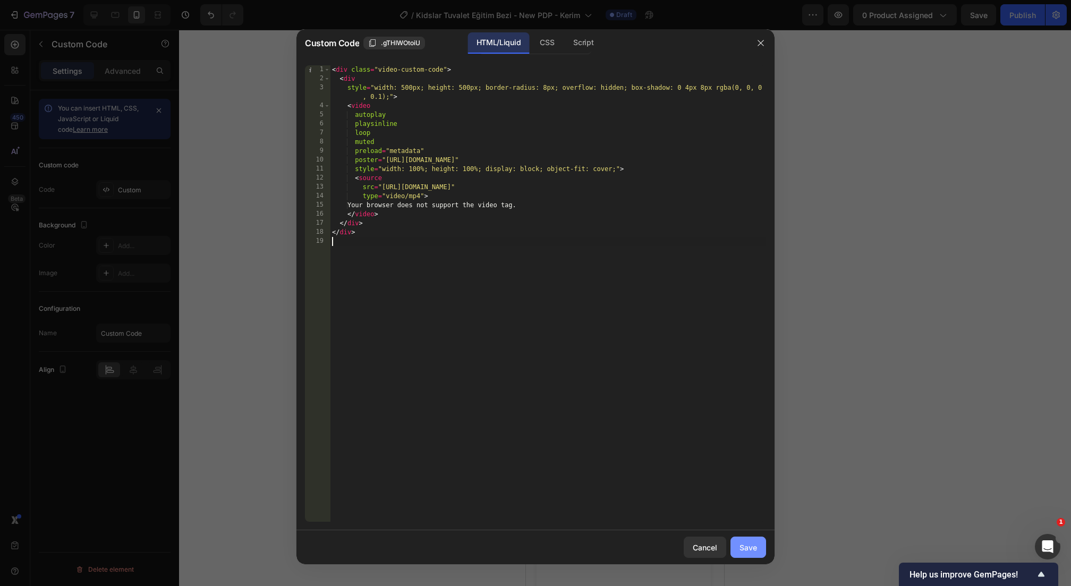
click at [748, 548] on div "Save" at bounding box center [749, 547] width 18 height 11
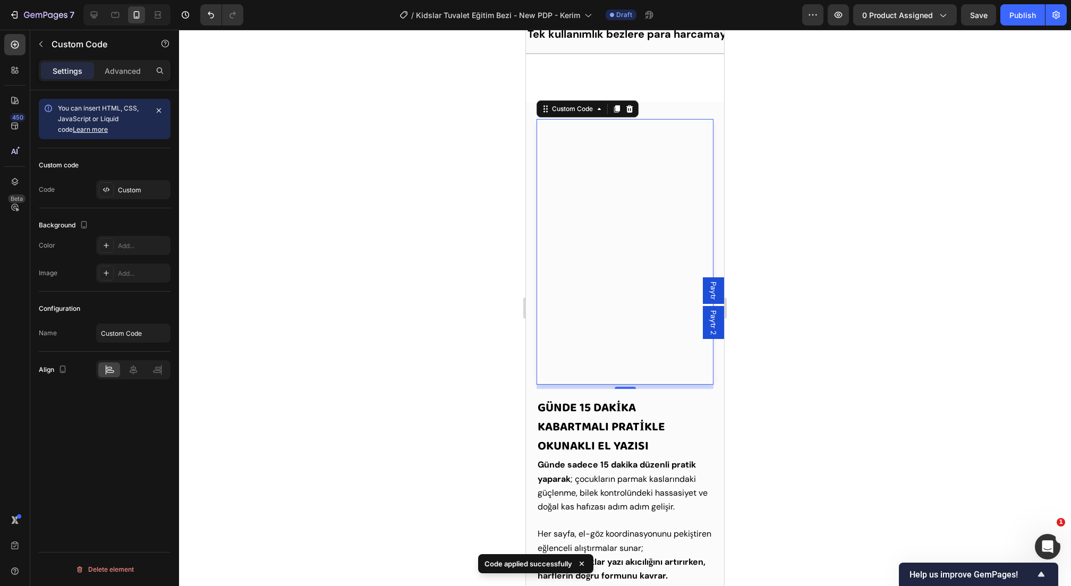
click at [856, 348] on div at bounding box center [625, 308] width 892 height 556
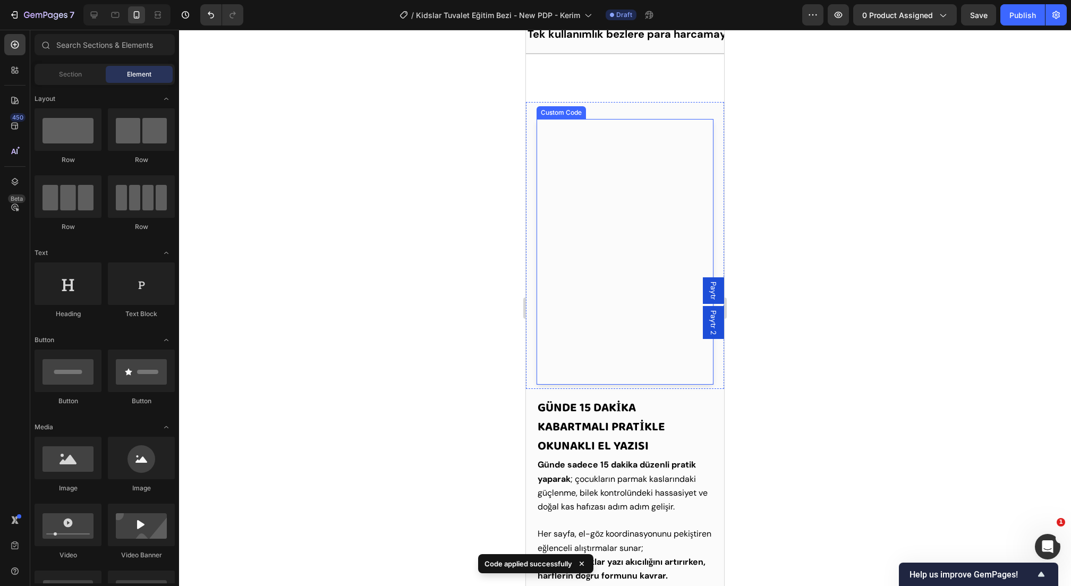
click at [590, 248] on video "Your browser does not support the video tag." at bounding box center [625, 252] width 177 height 266
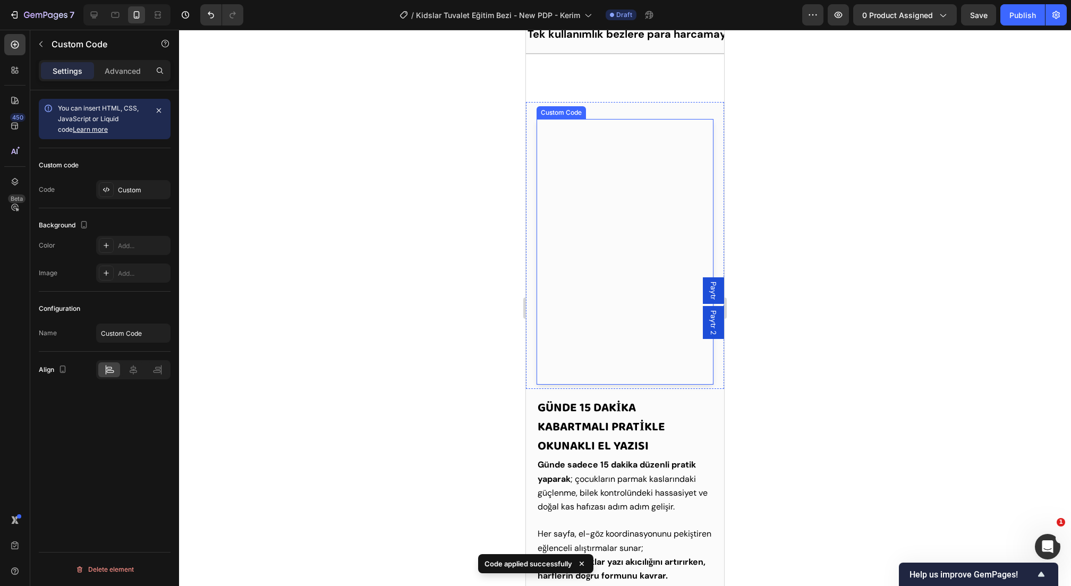
click at [590, 248] on video "Your browser does not support the video tag." at bounding box center [625, 252] width 177 height 266
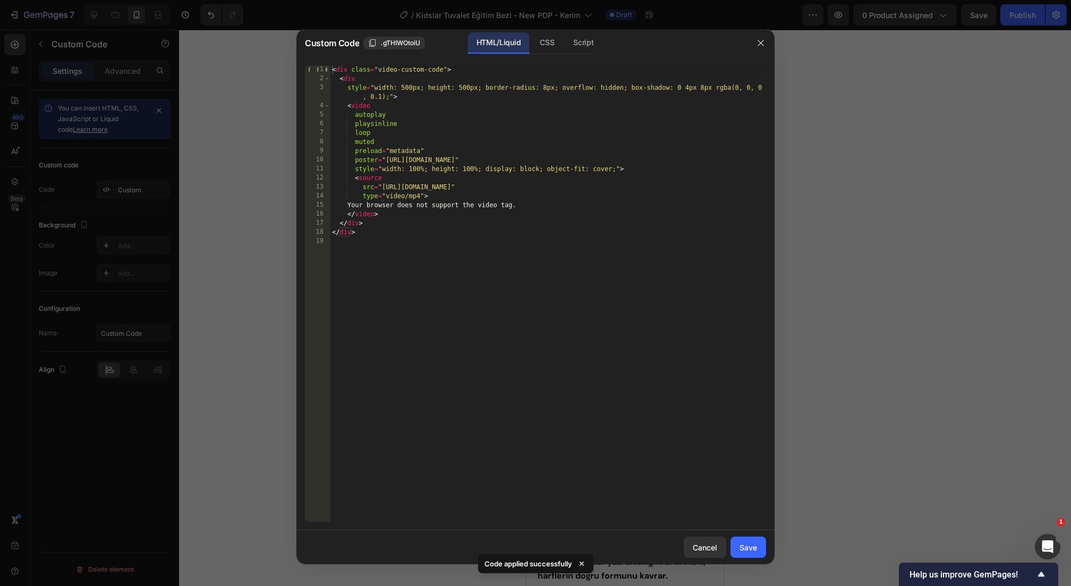
click at [462, 90] on div "< div class = "video-custom-code" > < div style = "width: 500px; height: 500px;…" at bounding box center [548, 302] width 436 height 475
type textarea "style="width: 500px; height: 4500px; border-radius: 8px; overflow: hidden; box-…"
click at [761, 560] on div "Cancel Save" at bounding box center [535, 547] width 478 height 34
click at [756, 551] on div "Save" at bounding box center [749, 547] width 18 height 11
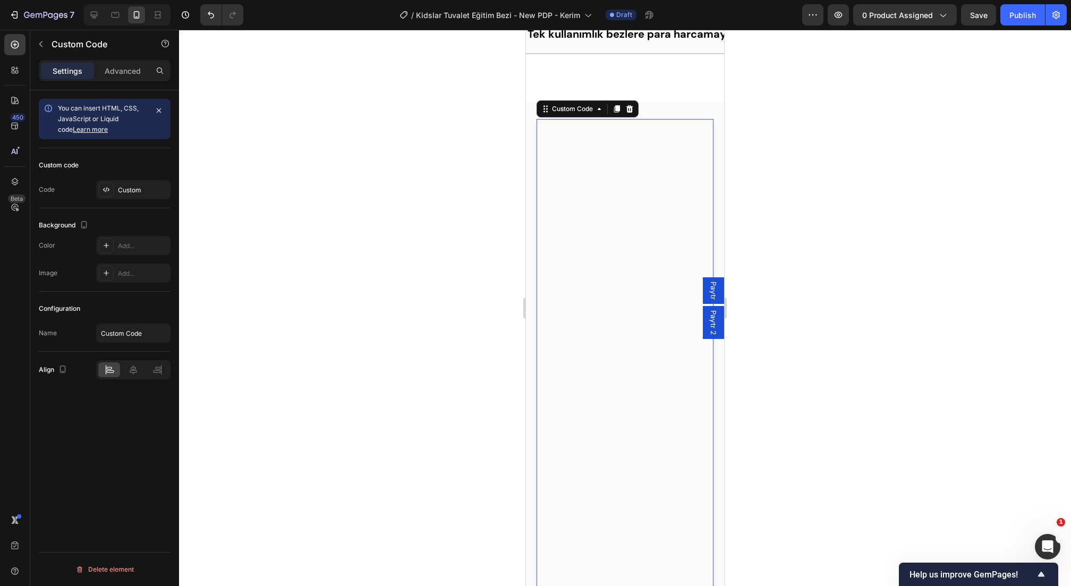
scroll to position [1108, 0]
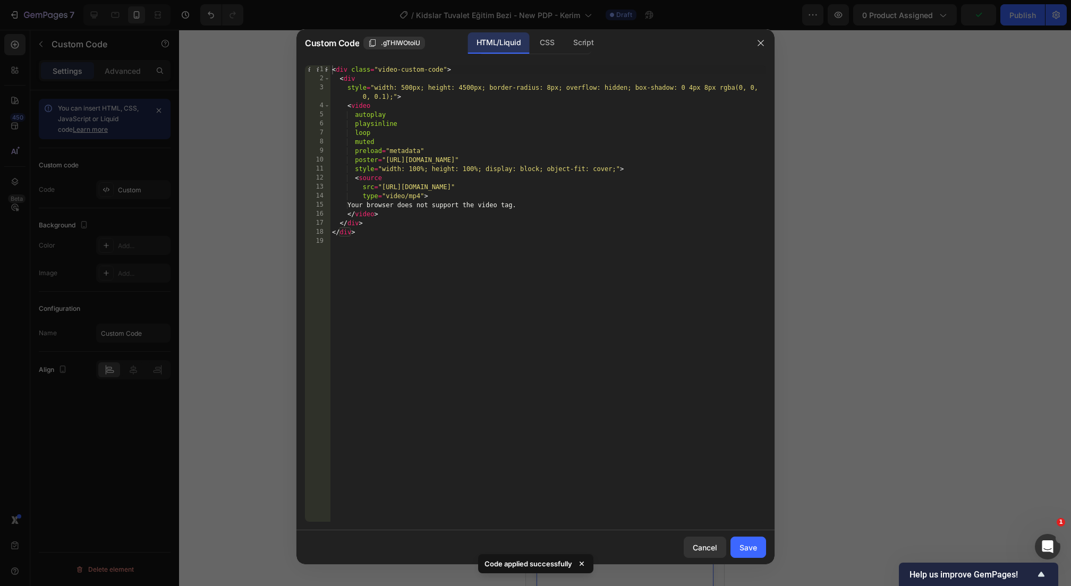
click at [470, 90] on div "< div class = "video-custom-code" > < div style = "width: 500px; height: 4500px…" at bounding box center [548, 302] width 436 height 475
type textarea "style="width: 500px; height: 450px; border-radius: 8px; overflow: hidden; box-s…"
click at [749, 546] on div "Save" at bounding box center [749, 547] width 18 height 11
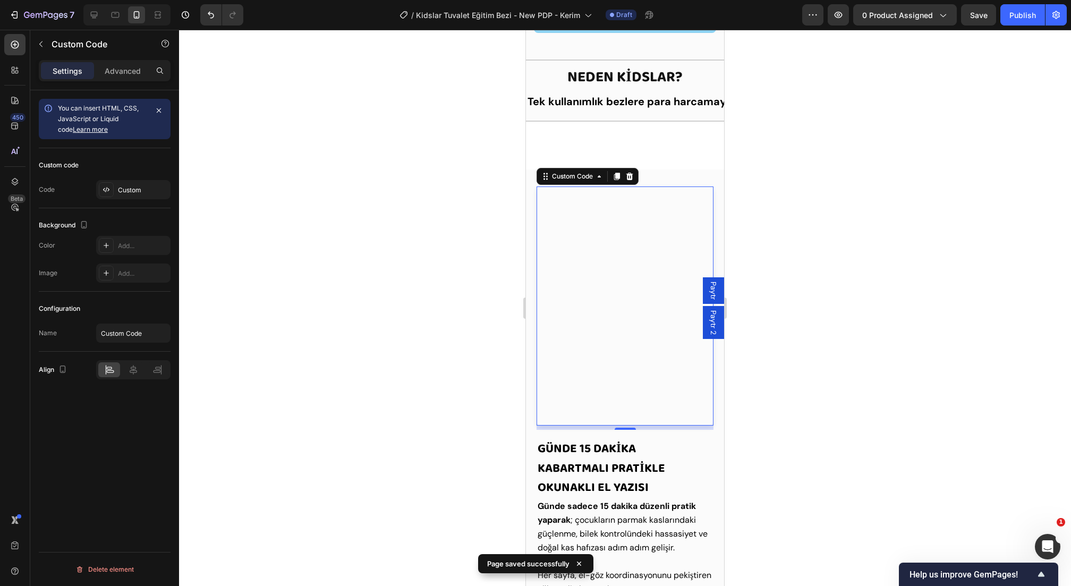
scroll to position [727, 0]
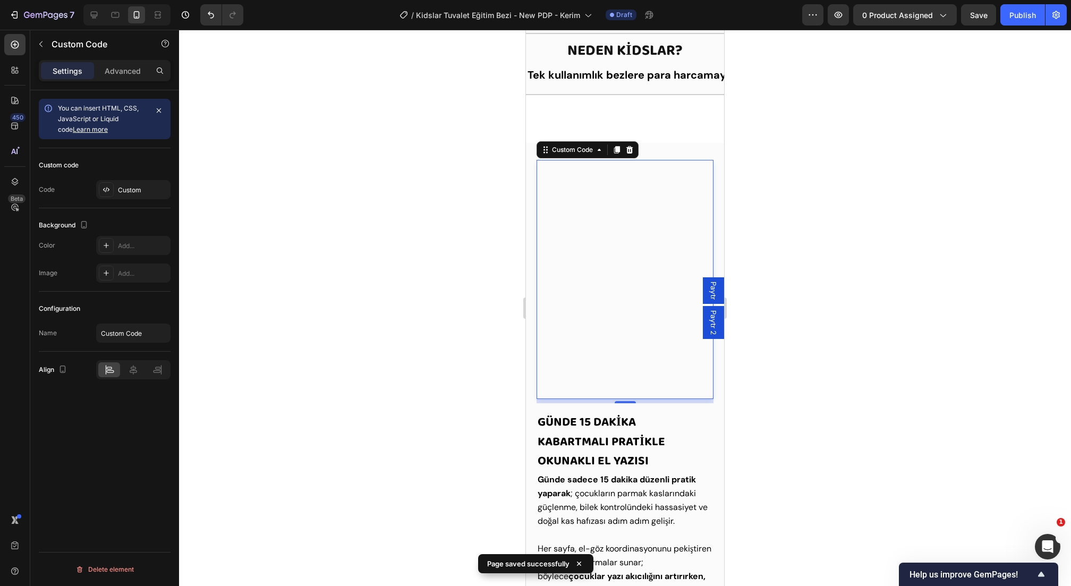
click at [656, 353] on video "Your browser does not support the video tag." at bounding box center [625, 279] width 177 height 239
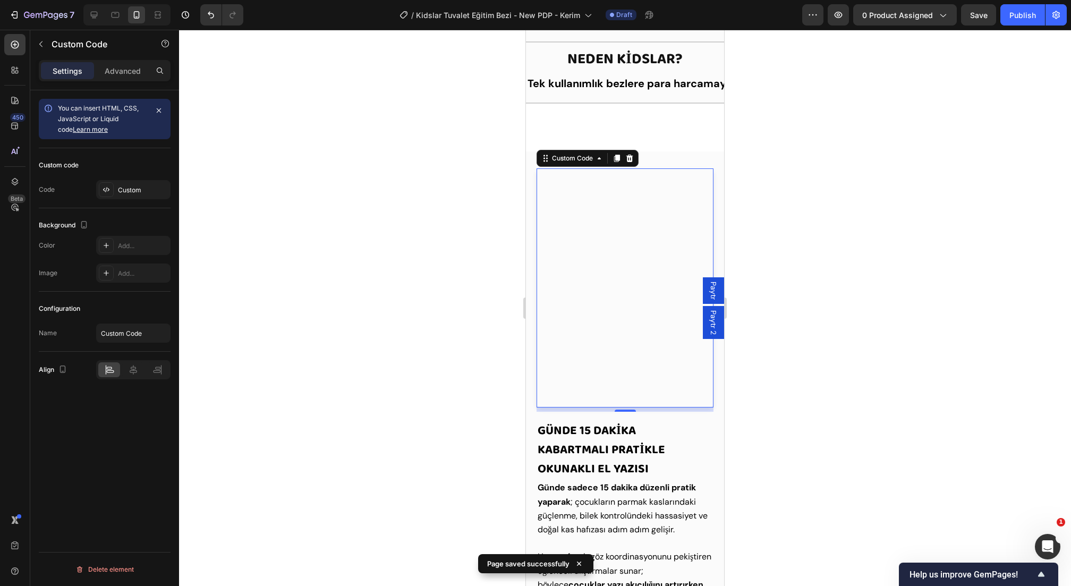
click at [656, 353] on video "Your browser does not support the video tag." at bounding box center [625, 287] width 177 height 239
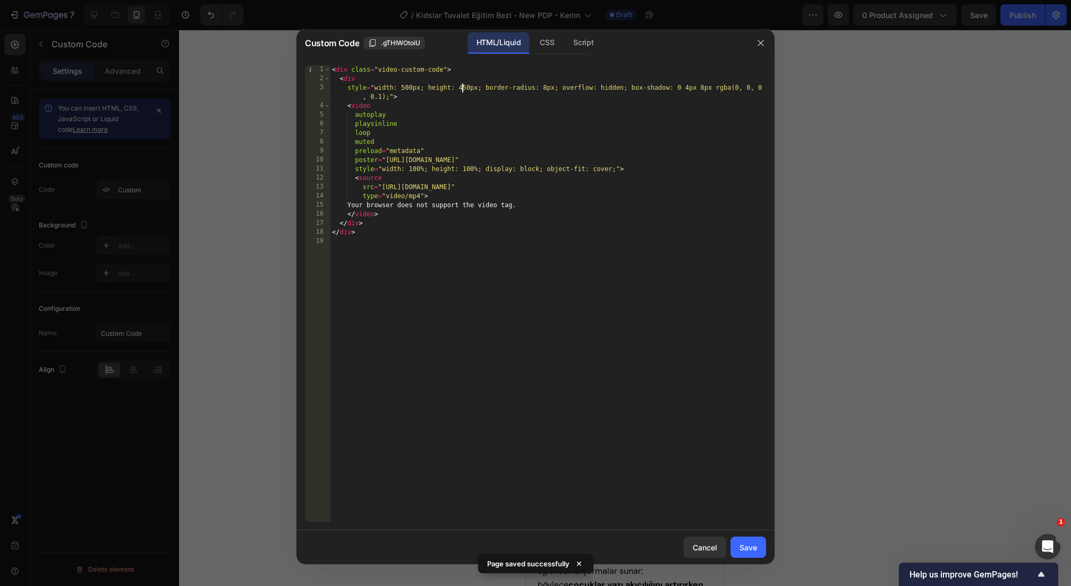
click at [462, 87] on div "< div class = "video-custom-code" > < div style = "width: 500px; height: 450px;…" at bounding box center [548, 302] width 436 height 475
type textarea "style="width: 500px; height: 400px; border-radius: 8px; overflow: hidden; box-s…"
click at [743, 546] on div "Save" at bounding box center [749, 547] width 18 height 11
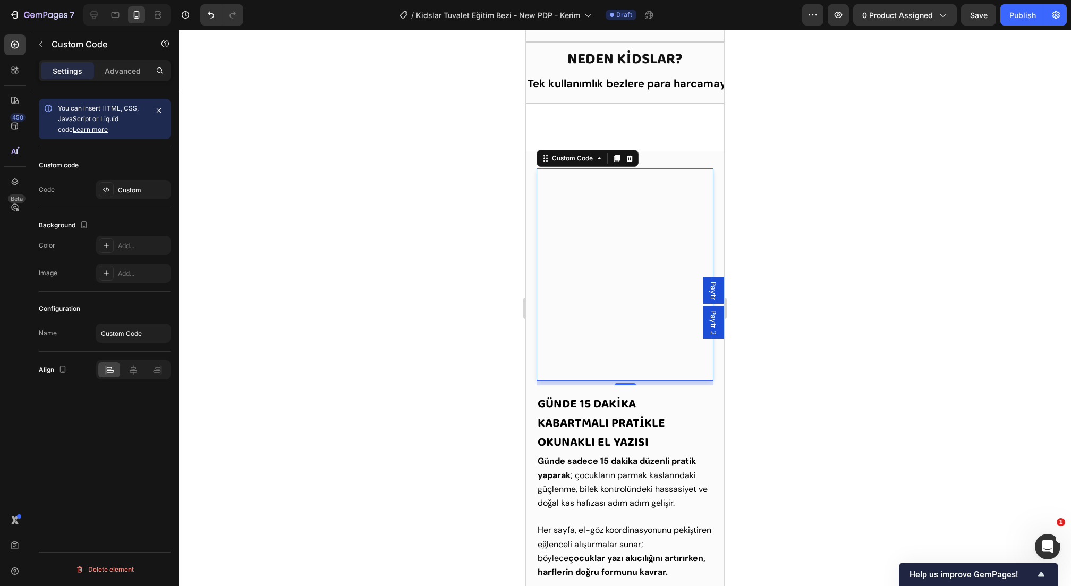
click at [797, 400] on div at bounding box center [625, 308] width 892 height 556
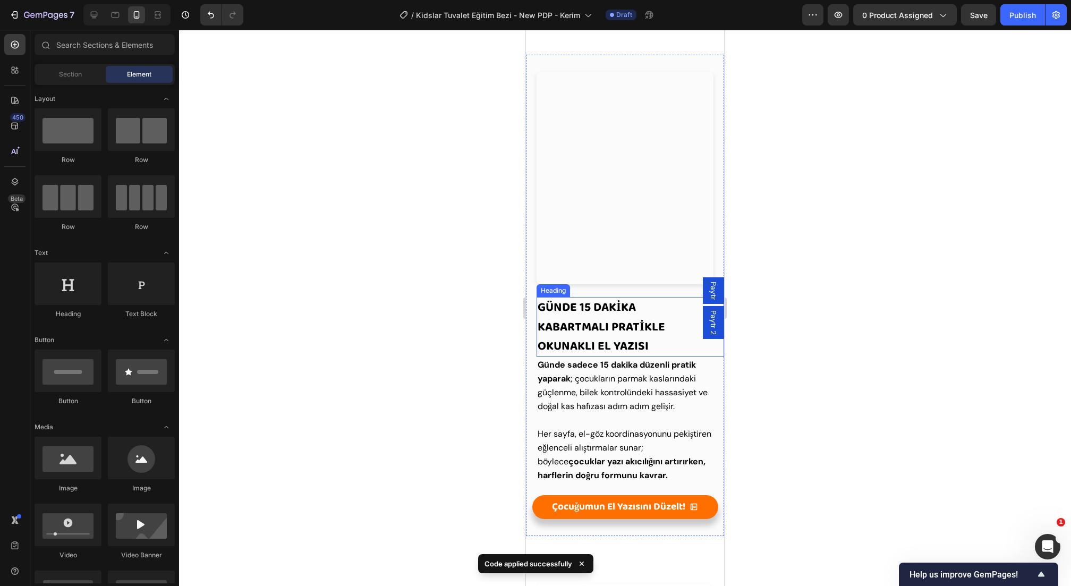
scroll to position [853, 0]
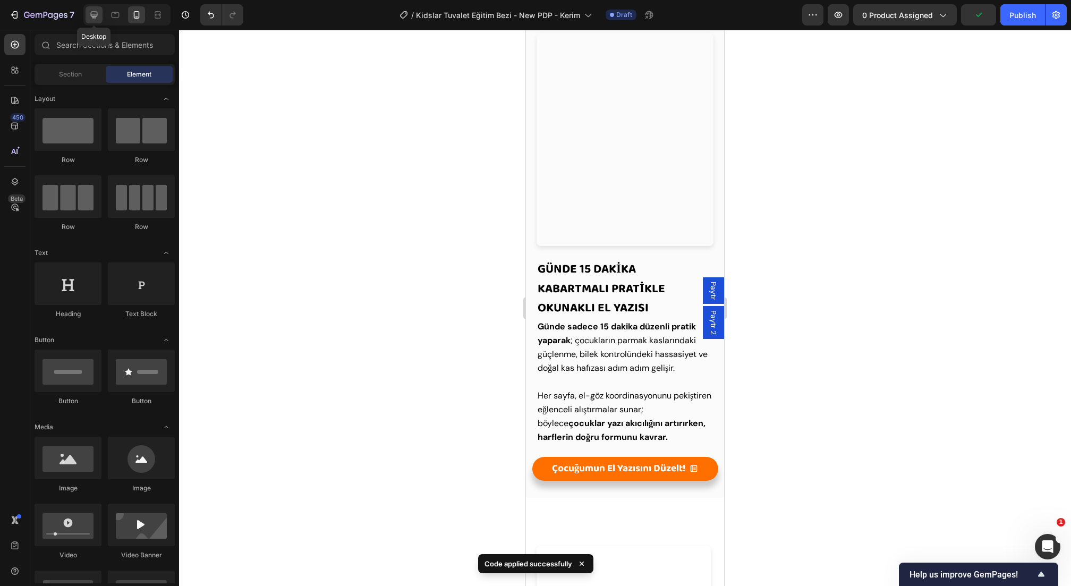
click at [92, 16] on icon at bounding box center [94, 15] width 7 height 7
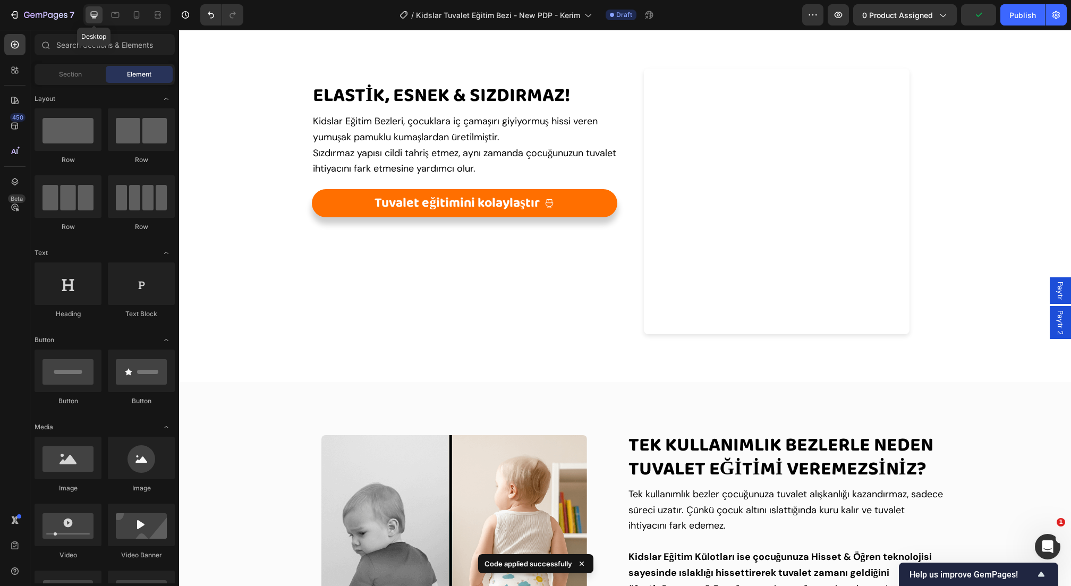
scroll to position [884, 0]
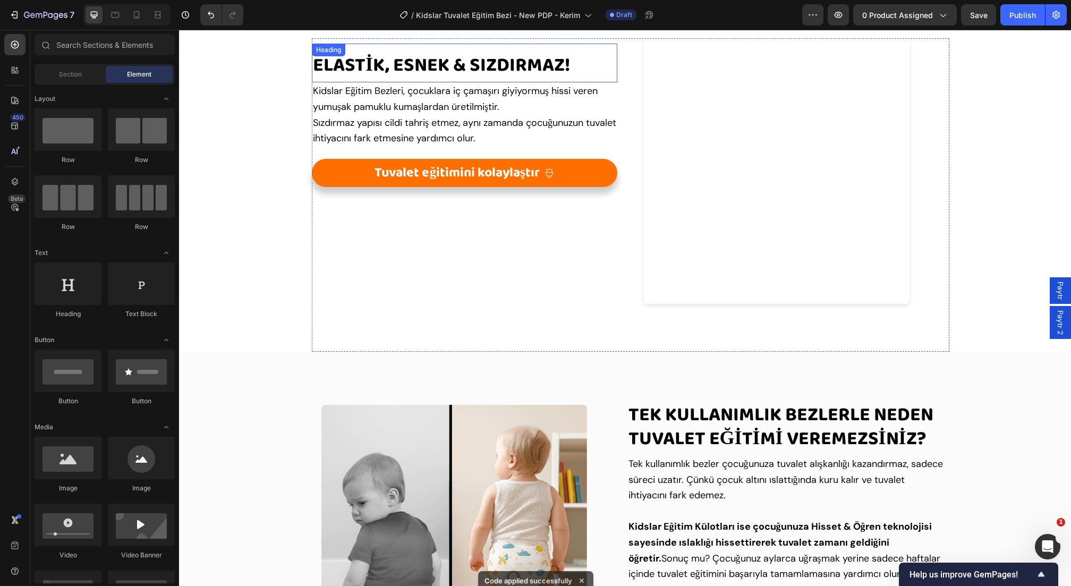
click at [393, 63] on strong "ElastİK, ESNEK & Sızdırmaz!" at bounding box center [441, 65] width 257 height 31
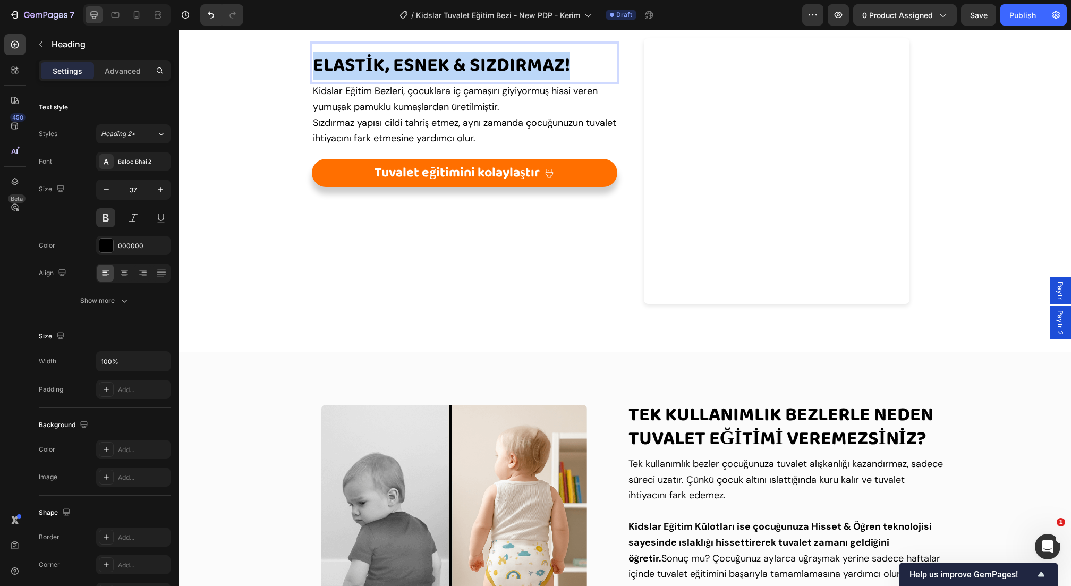
click at [393, 63] on strong "ElastİK, ESNEK & Sızdırmaz!" at bounding box center [441, 65] width 257 height 31
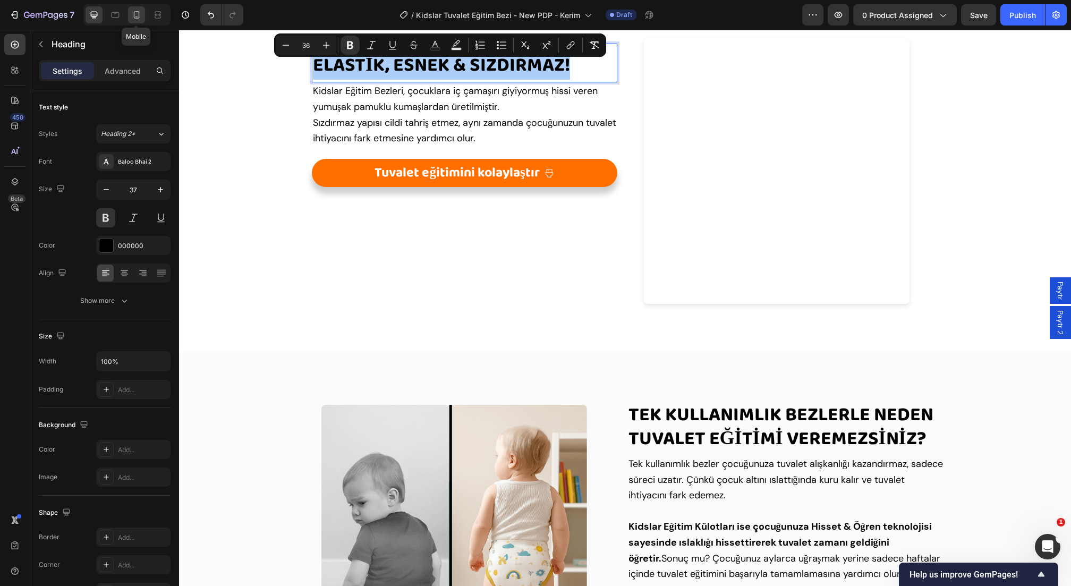
click at [134, 11] on icon at bounding box center [137, 14] width 6 height 7
type input "27"
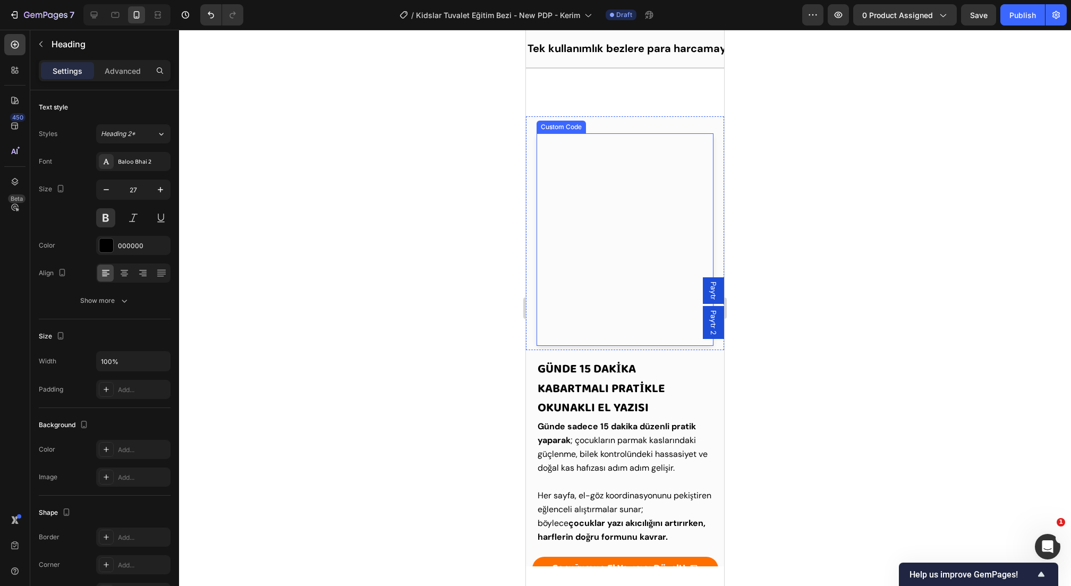
scroll to position [774, 0]
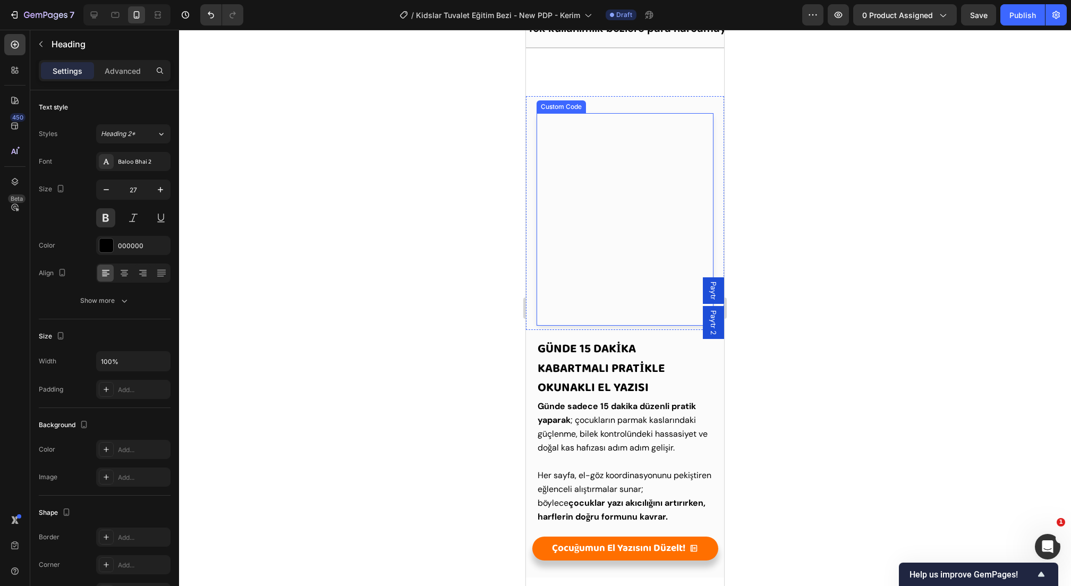
click at [599, 344] on span "Günde 15 Dakİka Kabartmalı Pratİkle Okunaklı El Yazısı" at bounding box center [602, 368] width 128 height 58
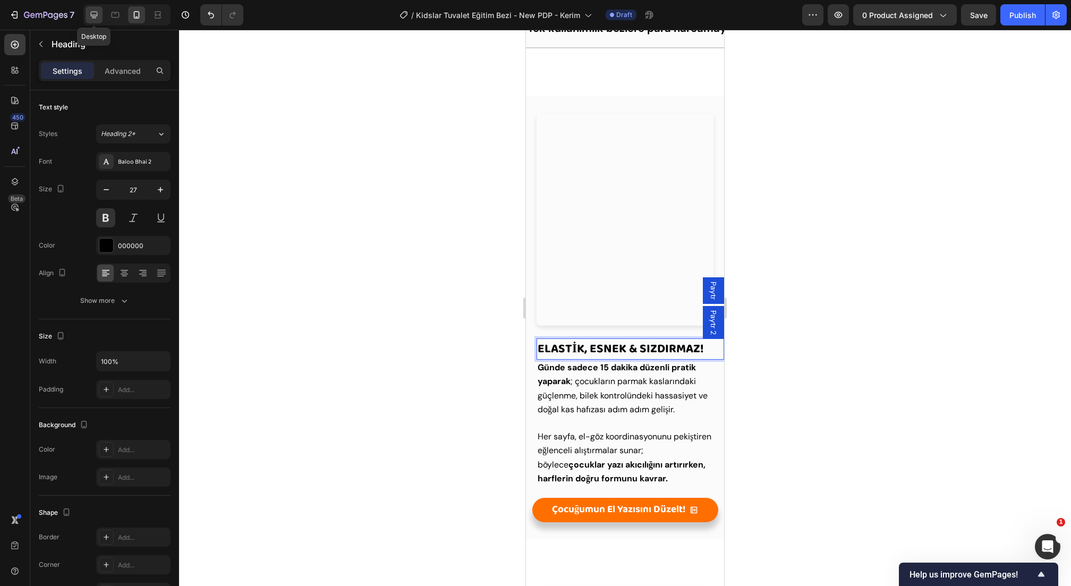
click at [99, 13] on icon at bounding box center [94, 15] width 11 height 11
type input "35"
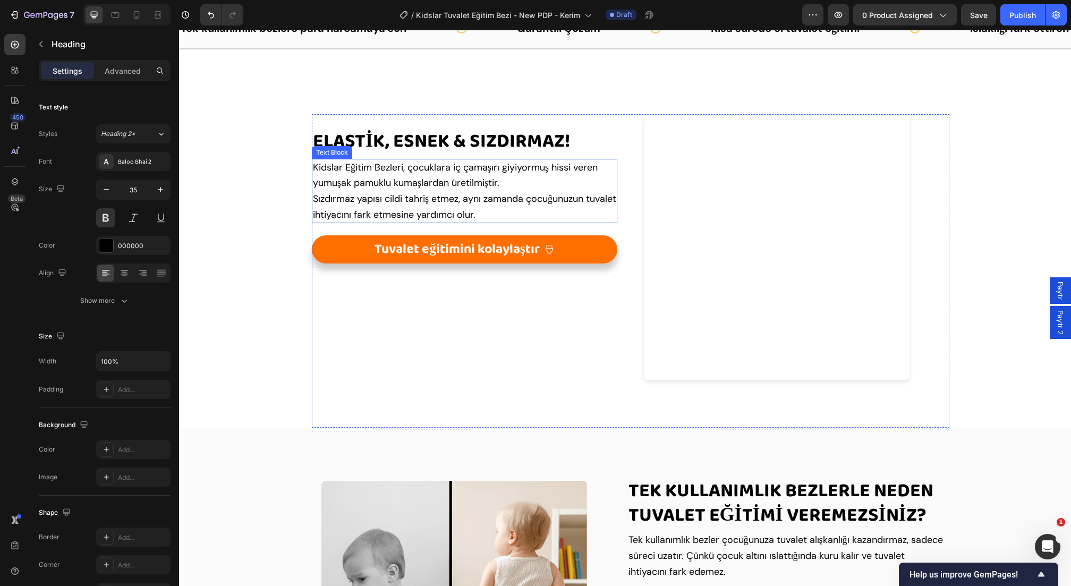
scroll to position [782, 0]
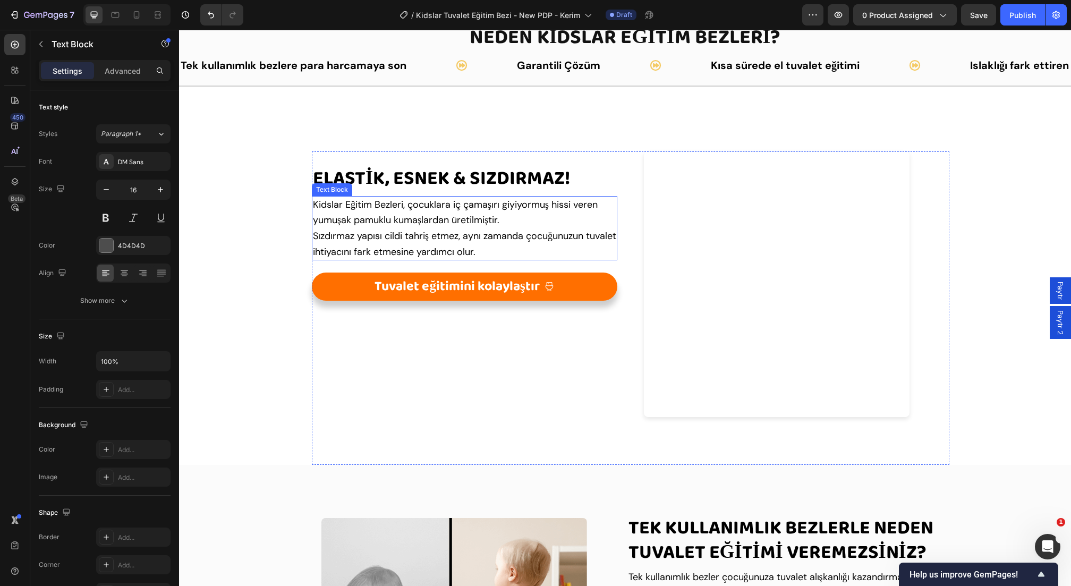
click at [512, 235] on span "Sızdırmaz yapısı cildi tahriş etmez, aynı zamanda çocuğunuzun tuvalet ihtiyacın…" at bounding box center [464, 244] width 303 height 29
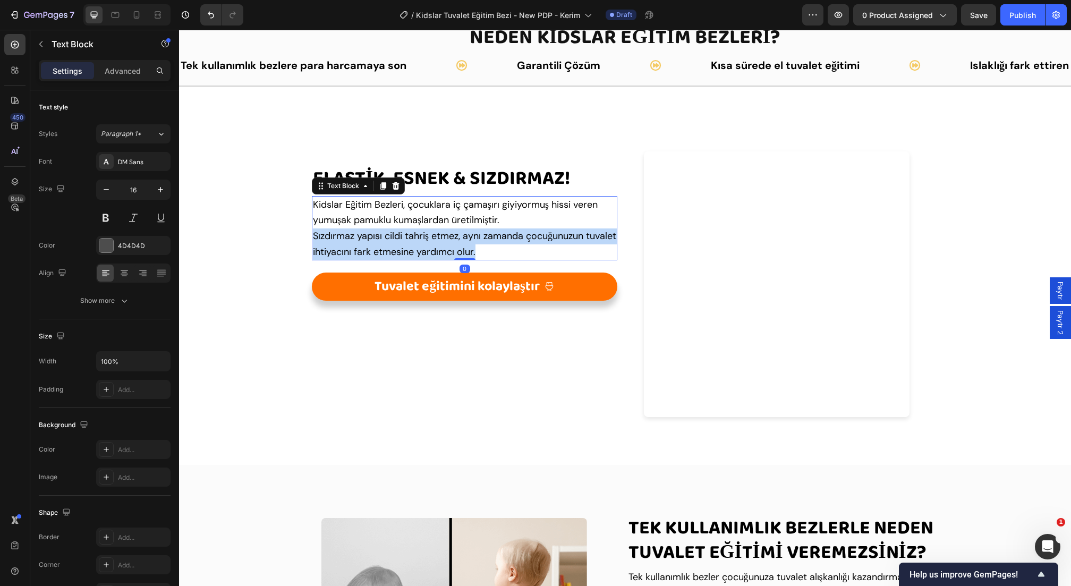
click at [512, 235] on span "Sızdırmaz yapısı cildi tahriş etmez, aynı zamanda çocuğunuzun tuvalet ihtiyacın…" at bounding box center [464, 244] width 303 height 29
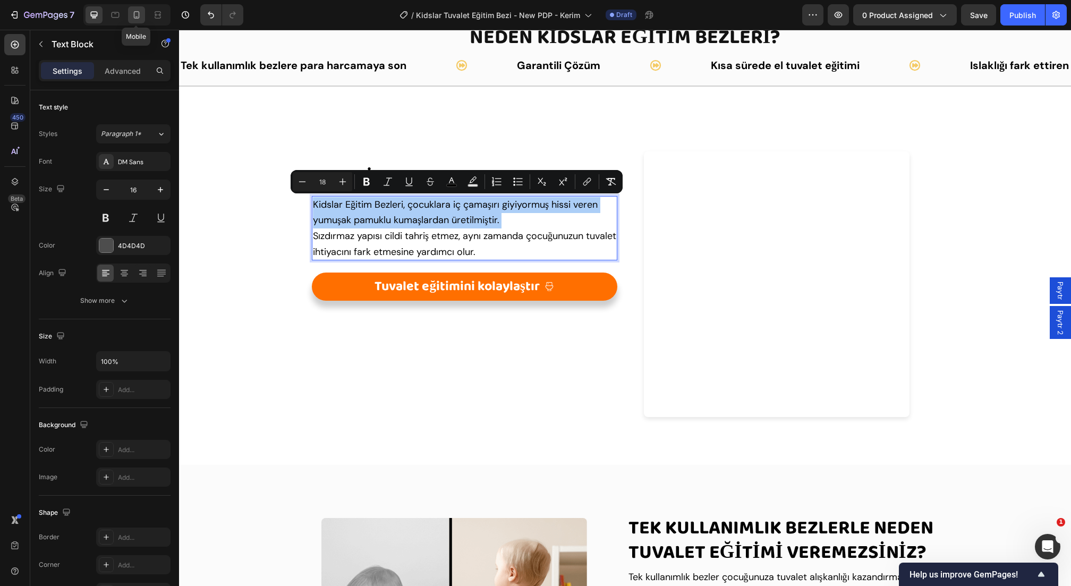
click at [140, 14] on icon at bounding box center [136, 15] width 11 height 11
type input "14"
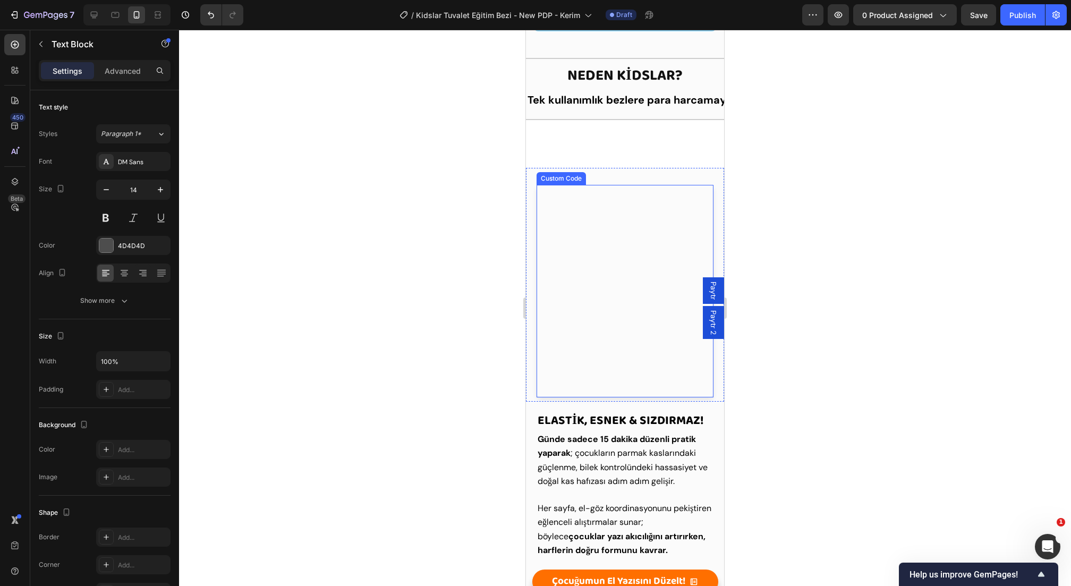
scroll to position [816, 0]
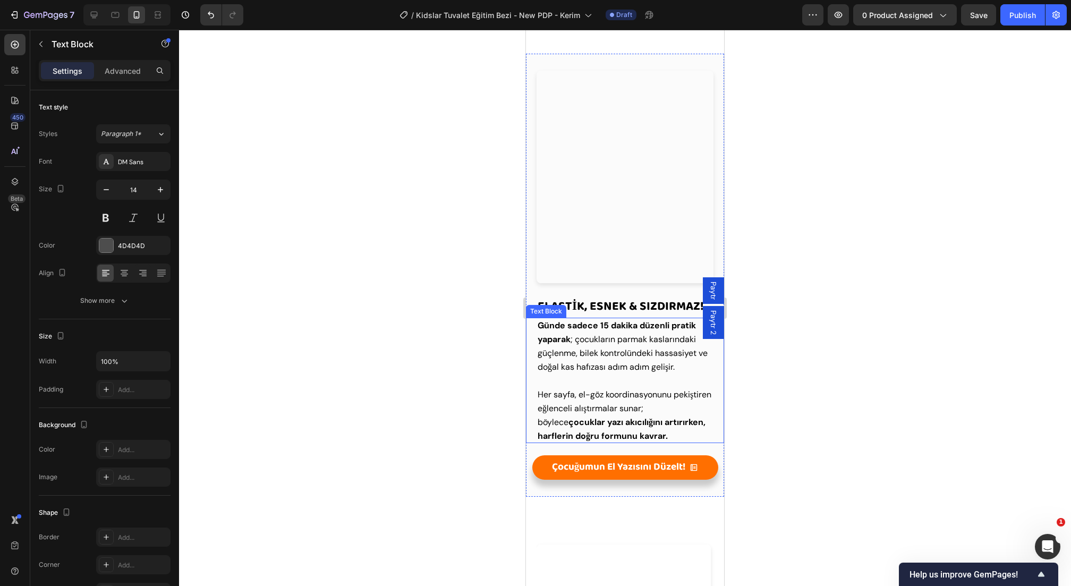
click at [639, 338] on span "Günde sadece 15 dakika düzenli pratik yaparak ; çocukların parmak kaslarındaki …" at bounding box center [623, 346] width 170 height 53
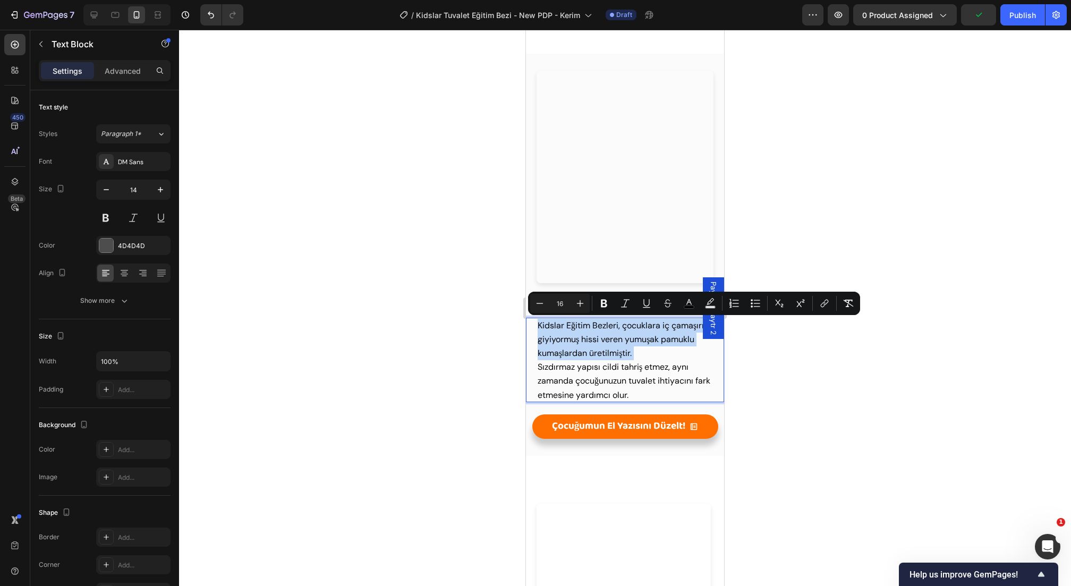
click at [601, 379] on span "Sızdırmaz yapısı cildi tahriş etmez, aynı zamanda çocuğunuzun tuvalet ihtiyacın…" at bounding box center [624, 380] width 173 height 39
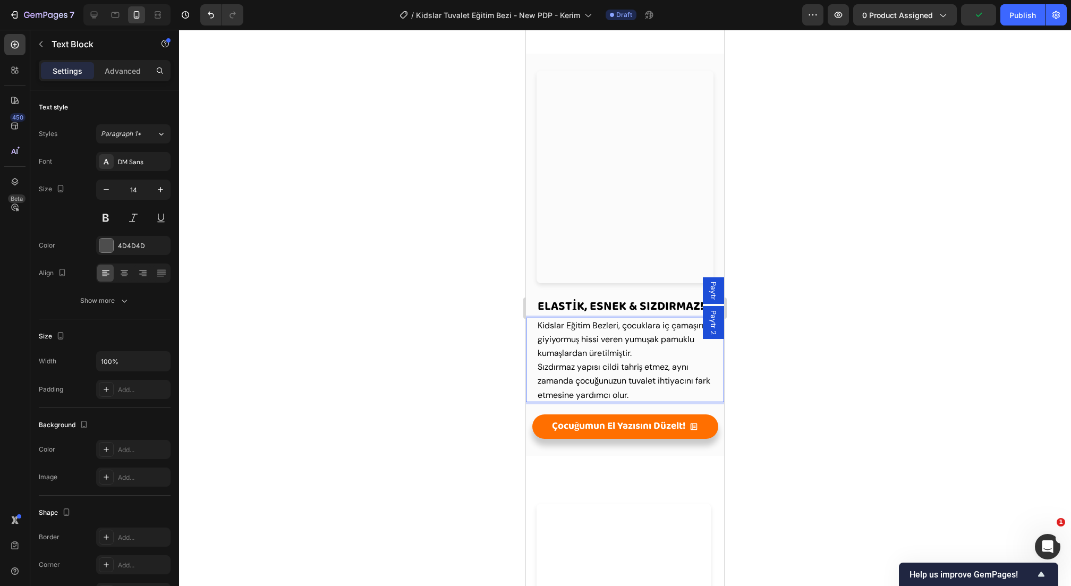
click at [646, 356] on p "Kidslar Eğitim Bezleri, çocuklara iç çamaşırı giyiyormuş hissi veren yumuşak pa…" at bounding box center [625, 360] width 175 height 83
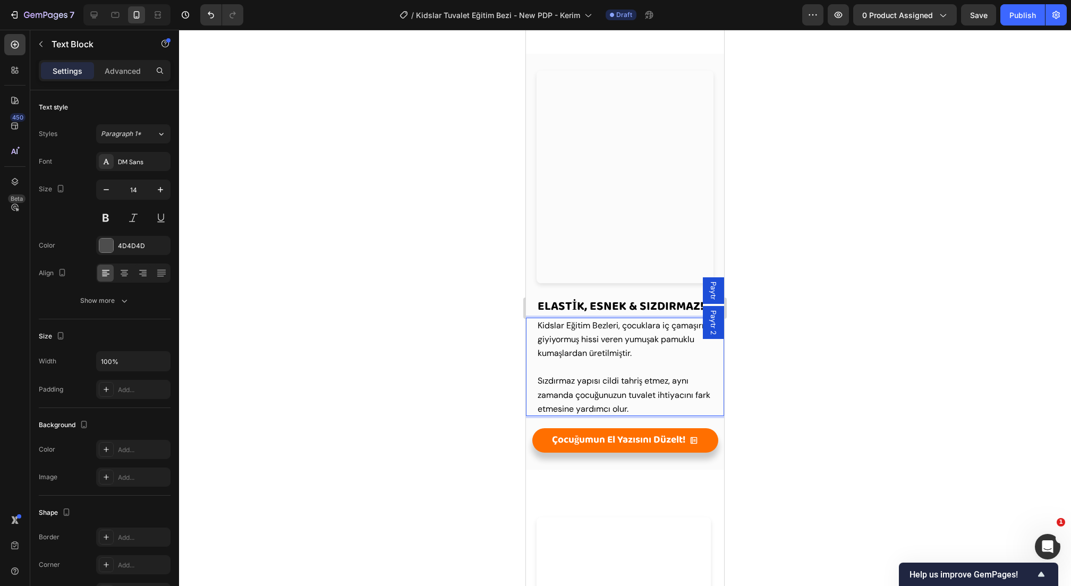
click at [889, 391] on div at bounding box center [625, 308] width 892 height 556
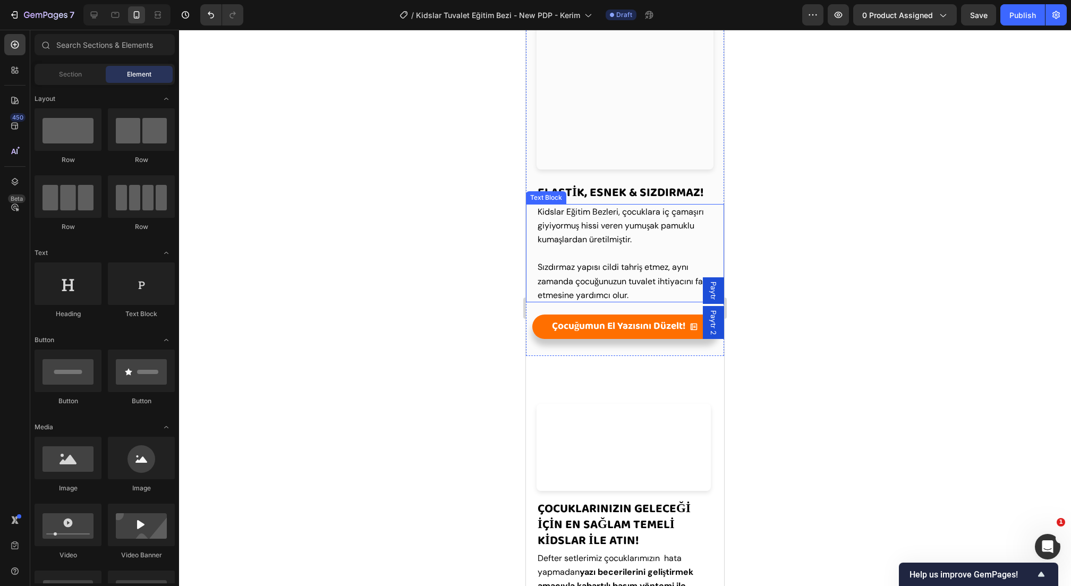
scroll to position [948, 0]
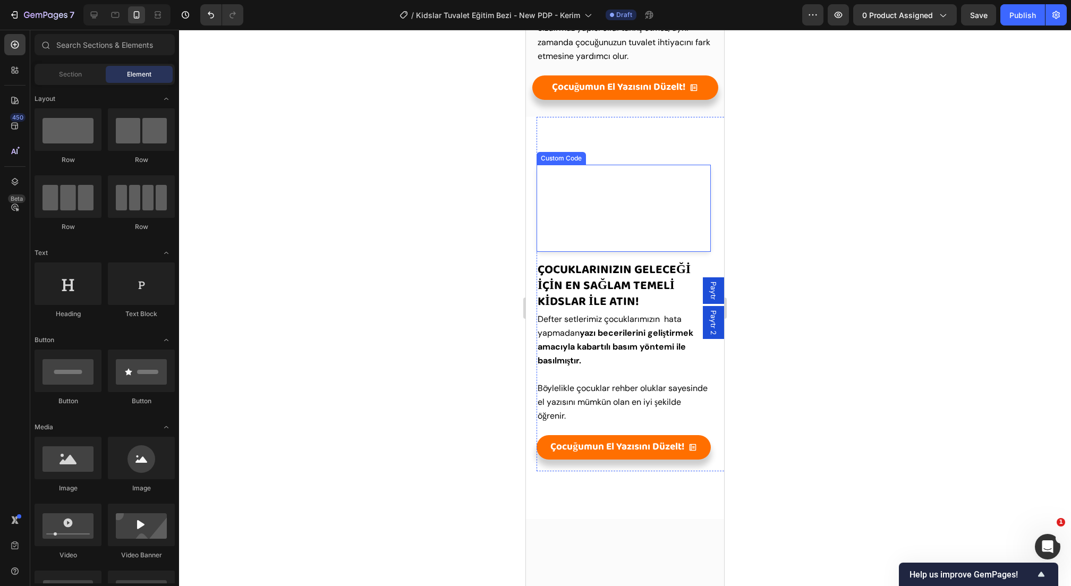
click at [581, 234] on video "Your browser does not support the video tag." at bounding box center [624, 208] width 174 height 87
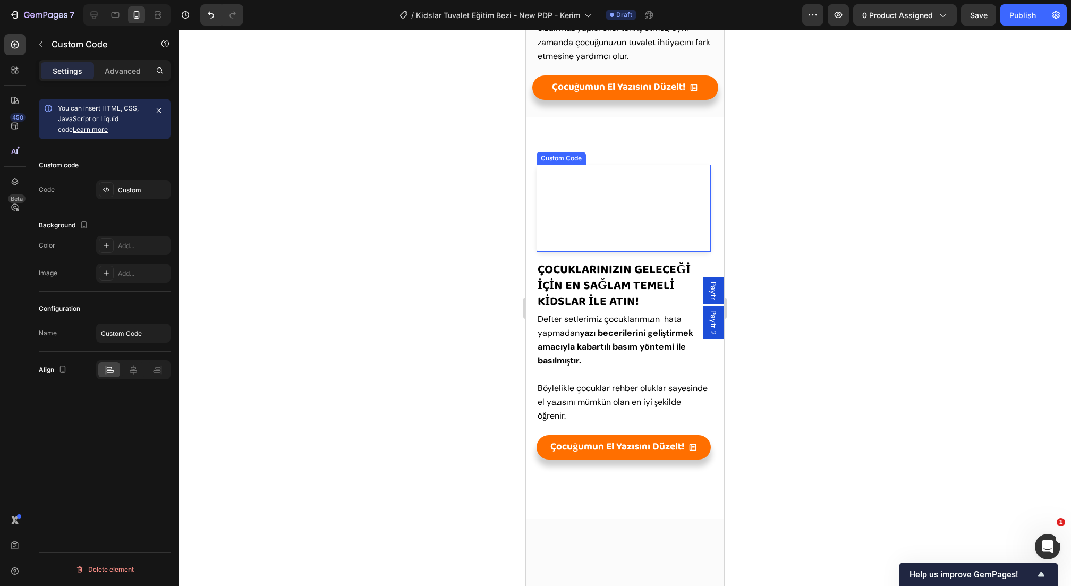
scroll to position [1170, 0]
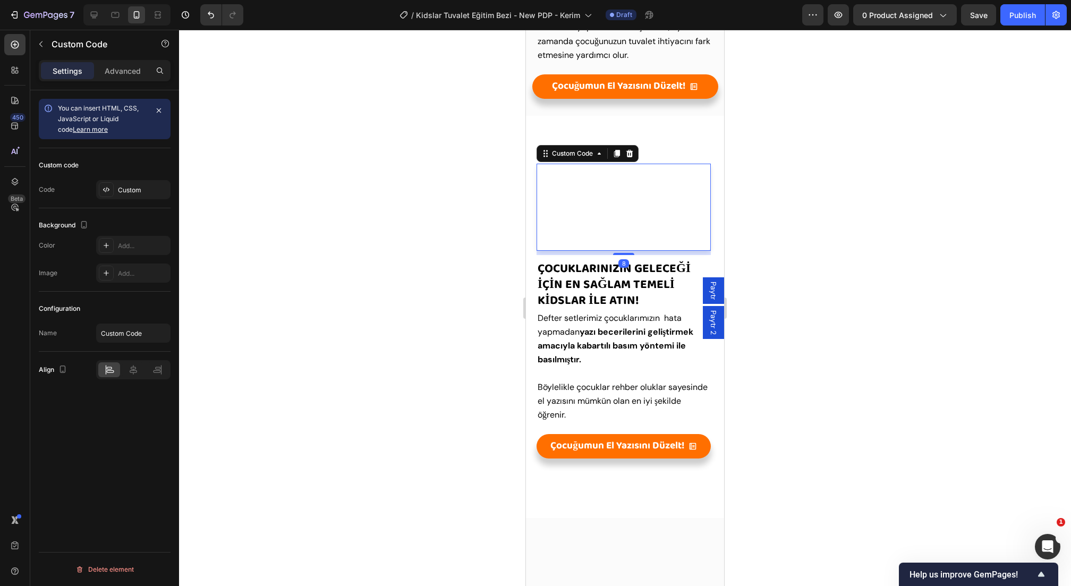
click at [633, 148] on div at bounding box center [629, 153] width 13 height 13
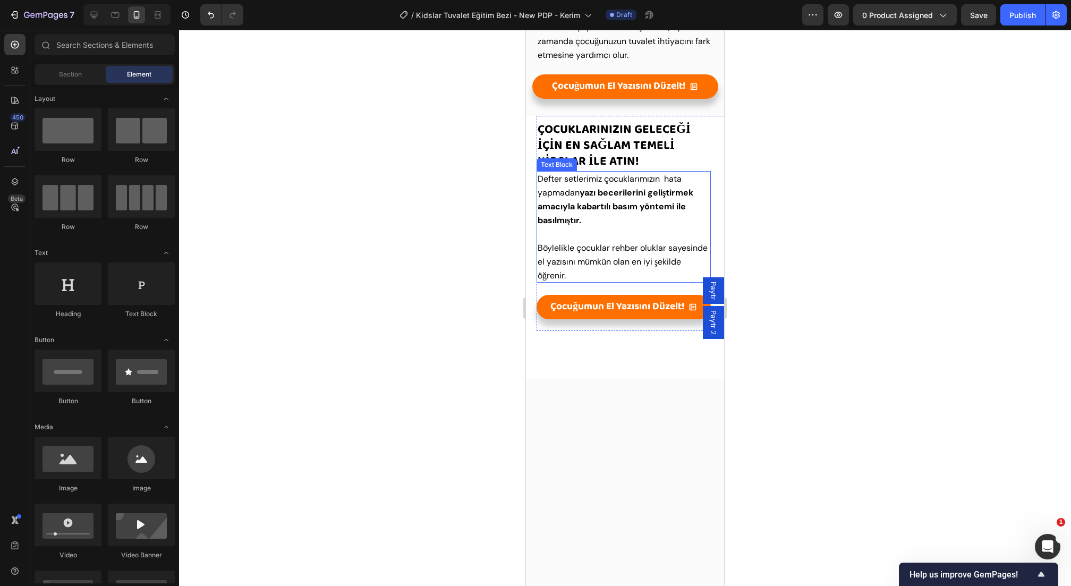
scroll to position [1376, 0]
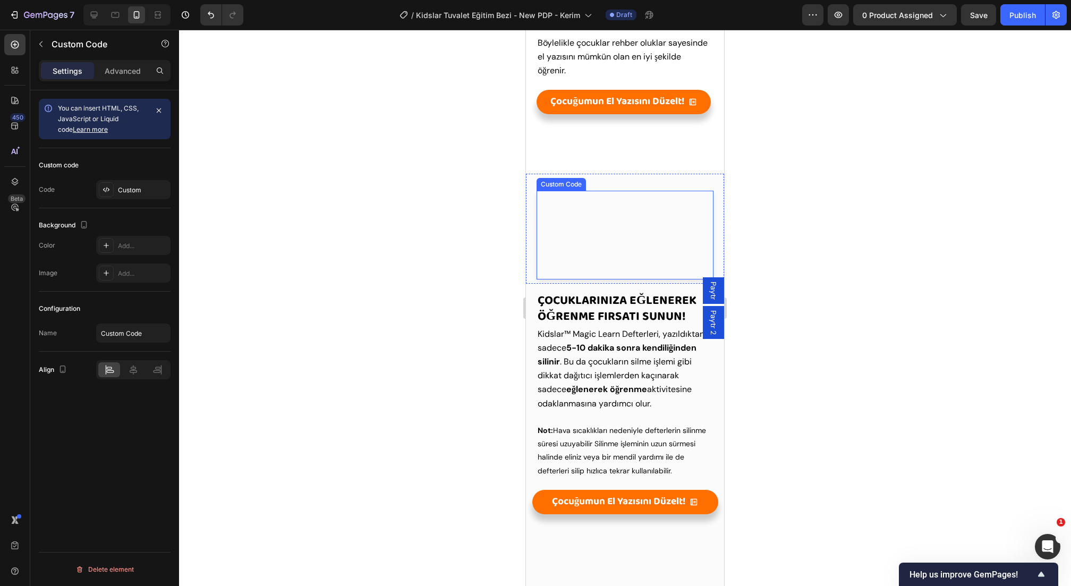
click at [653, 279] on video "Your browser does not support the video tag." at bounding box center [625, 235] width 177 height 89
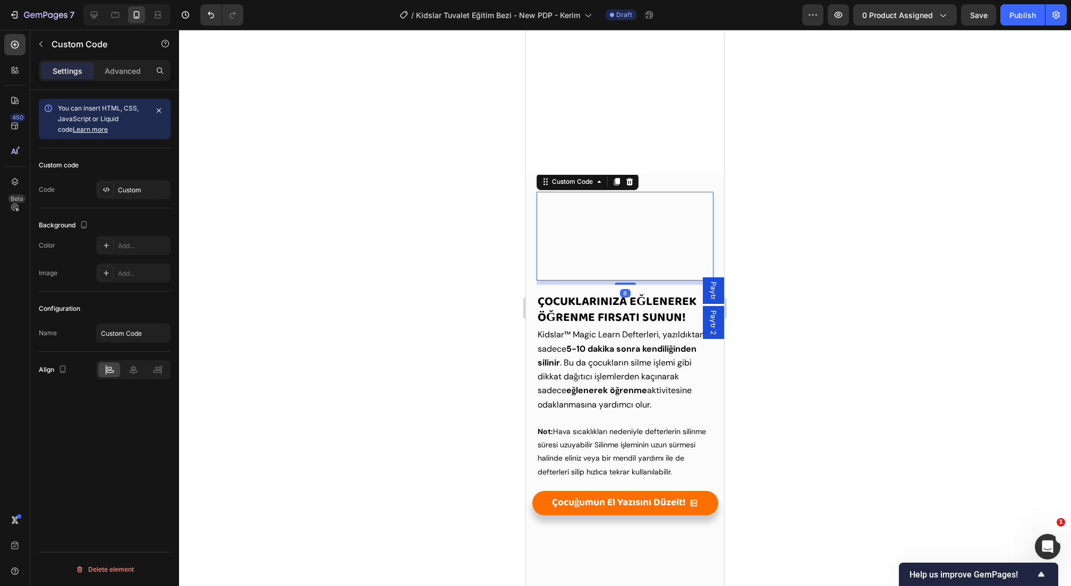
scroll to position [1791, 0]
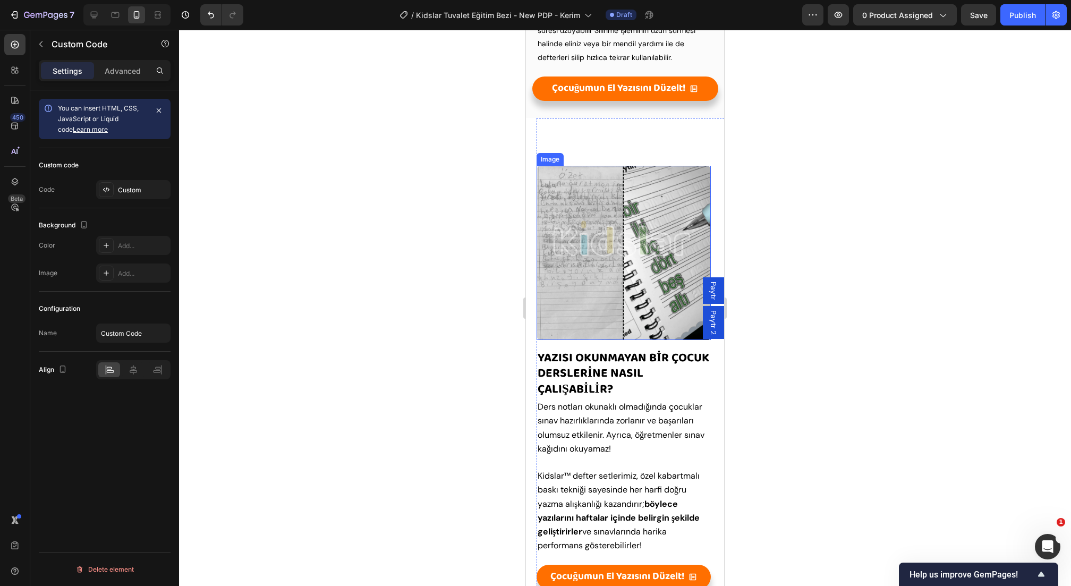
click at [643, 316] on img at bounding box center [624, 253] width 174 height 174
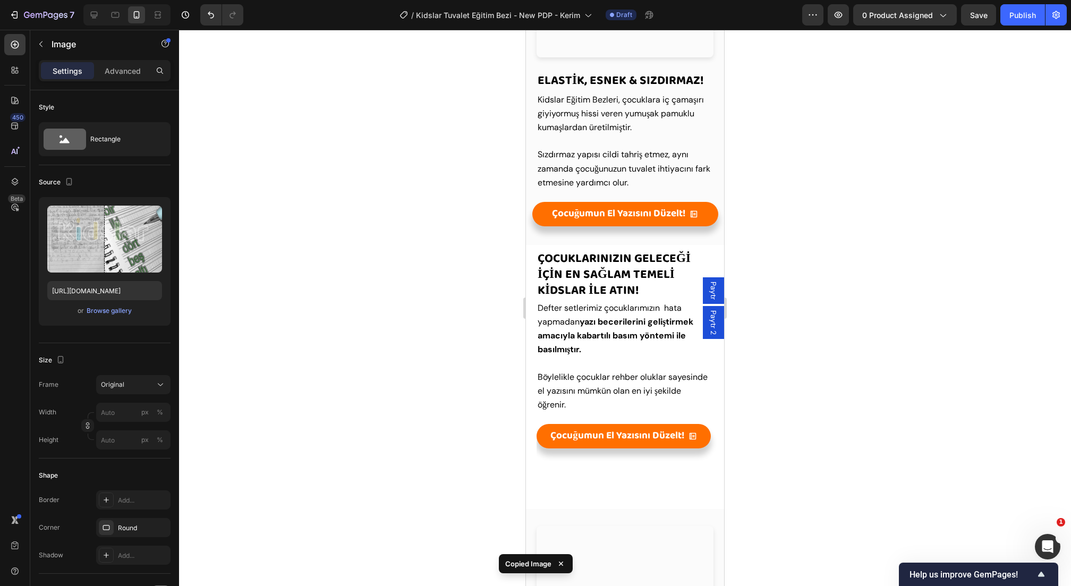
scroll to position [944, 0]
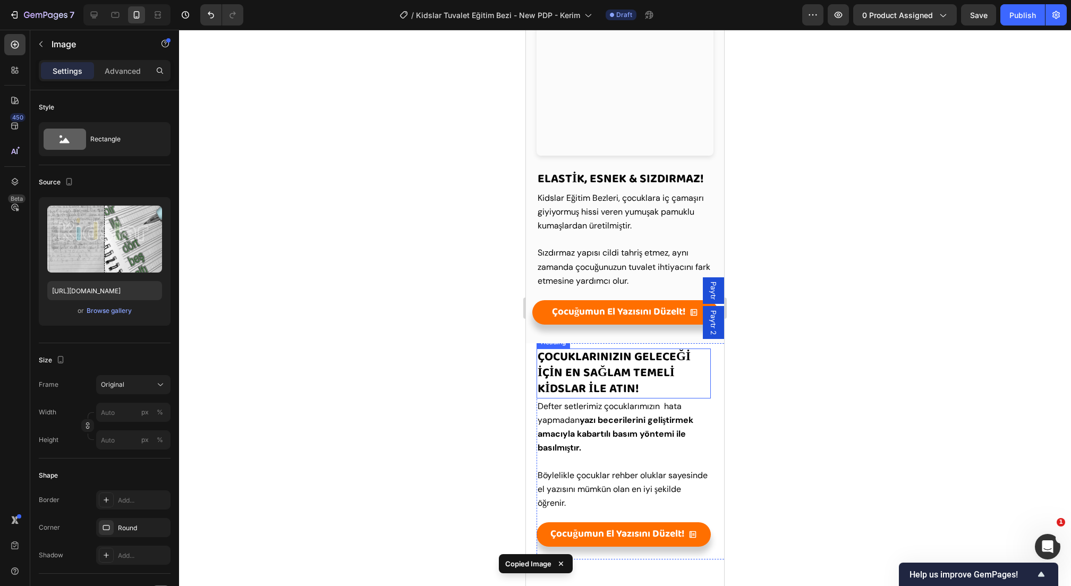
click at [595, 351] on strong "ÇOCUKLARINIZIN GELECEĞİ İÇİN EN SAĞLAM TEMELİ KİDSLAR İLE ATIN!" at bounding box center [614, 373] width 153 height 52
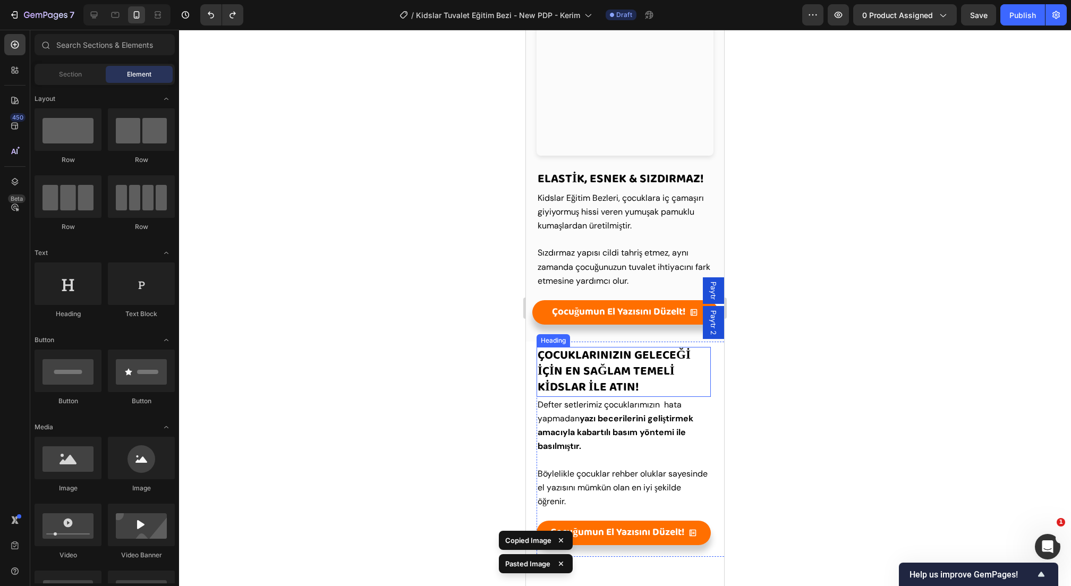
click at [601, 352] on strong "ÇOCUKLARINIZIN GELECEĞİ İÇİN EN SAĞLAM TEMELİ KİDSLAR İLE ATIN!" at bounding box center [614, 371] width 153 height 52
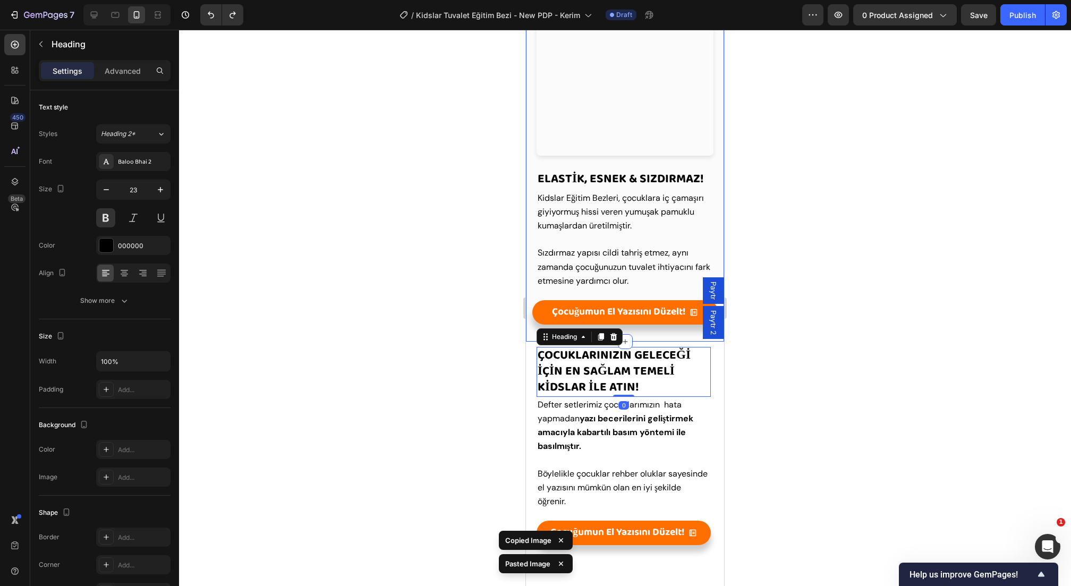
click at [664, 341] on div "Your browser does not support the video tag. Custom Code Row ElastİK, ESNEK & S…" at bounding box center [625, 133] width 198 height 415
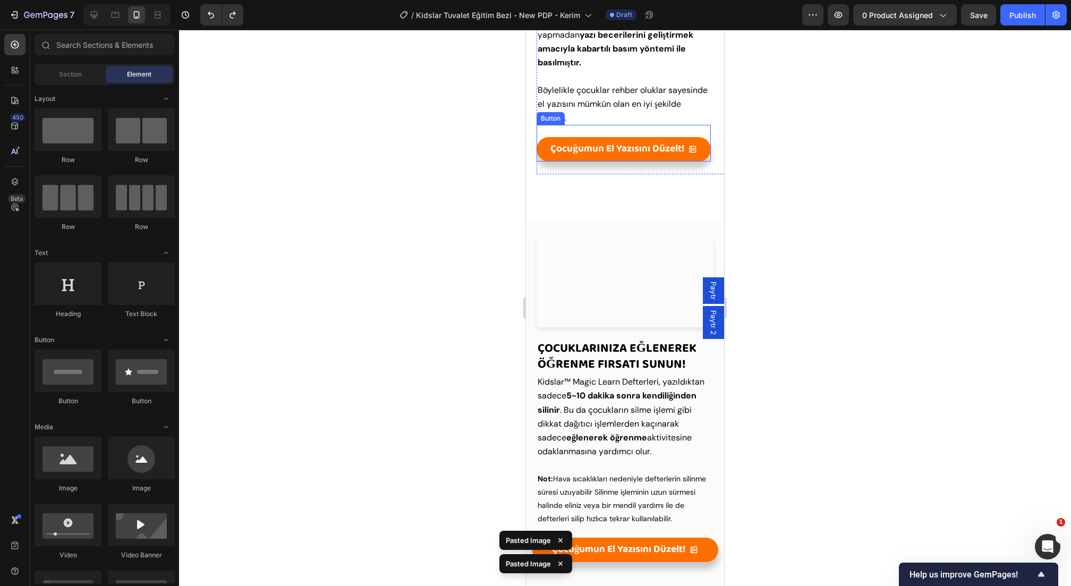
scroll to position [1103, 0]
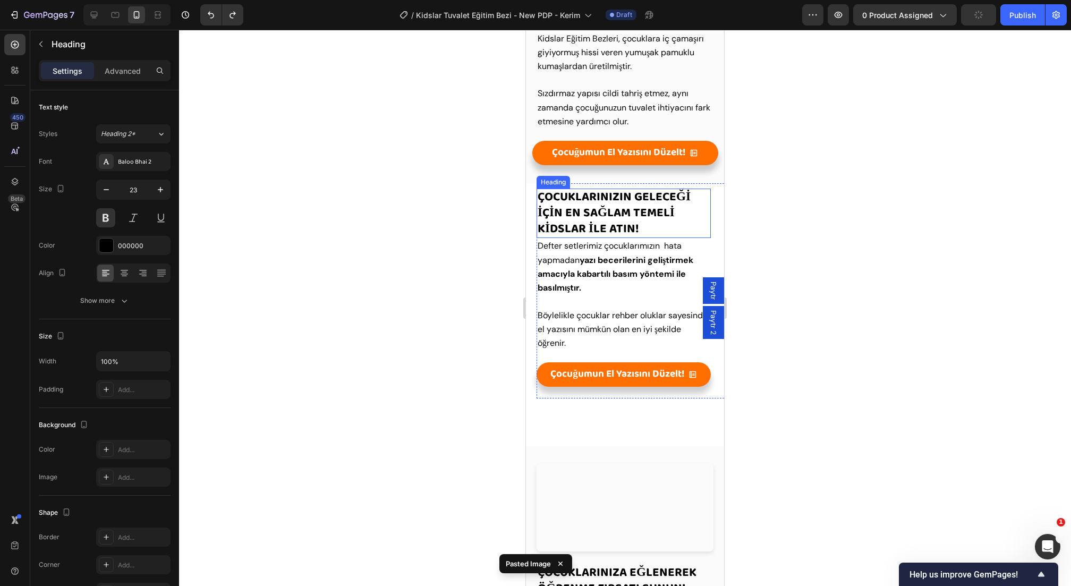
click at [606, 201] on strong "ÇOCUKLARINIZIN GELECEĞİ İÇİN EN SAĞLAM TEMELİ KİDSLAR İLE ATIN!" at bounding box center [614, 213] width 153 height 52
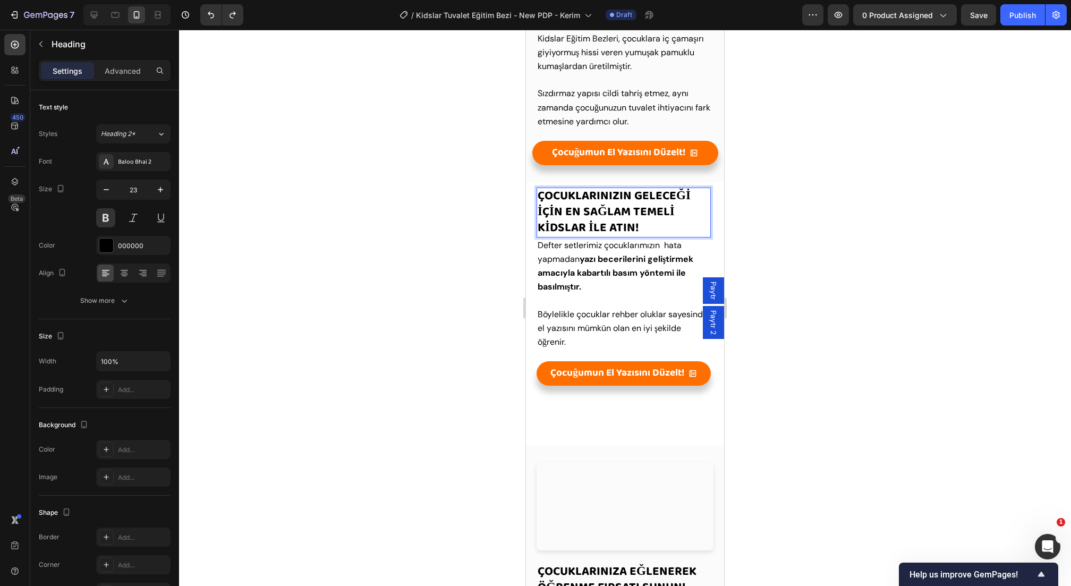
click at [549, 190] on strong "ÇOCUKLARINIZIN GELECEĞİ İÇİN EN SAĞLAM TEMELİ KİDSLAR İLE ATIN!" at bounding box center [614, 212] width 153 height 52
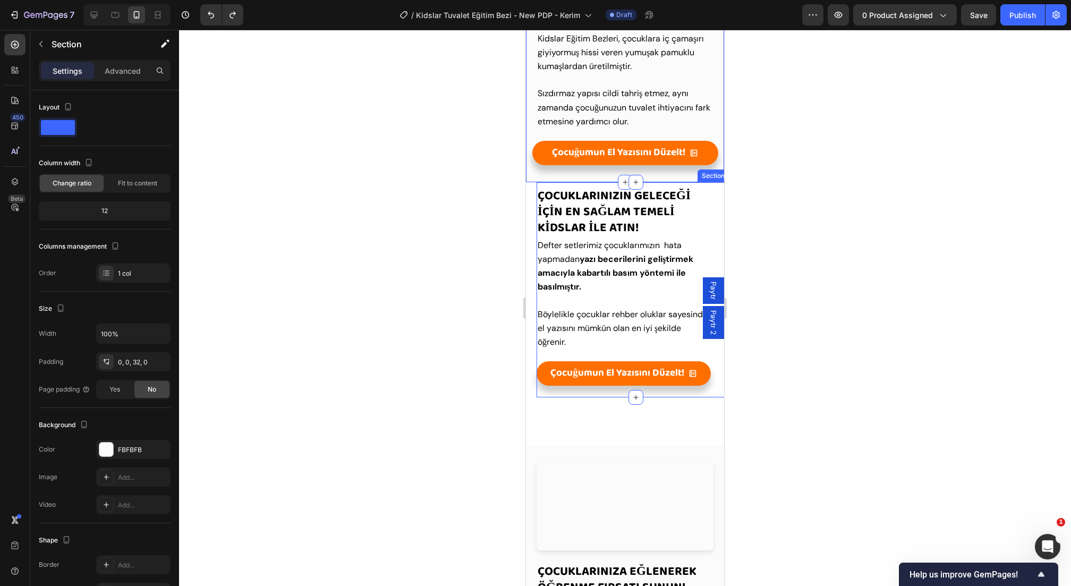
click at [582, 185] on div "⁠⁠⁠⁠⁠⁠⁠ ÇOCUKLARINIZIN GELECEĞİ İÇİN EN SAĞLAM TEMELİ KİDSLAR İLE ATIN! Heading…" at bounding box center [624, 289] width 174 height 215
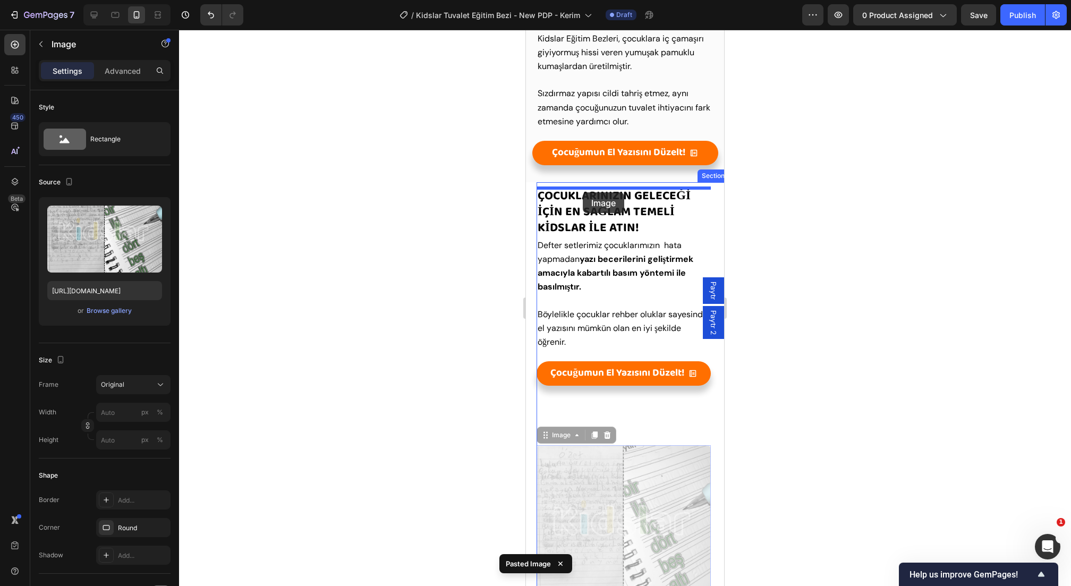
drag, startPoint x: 591, startPoint y: 460, endPoint x: 583, endPoint y: 192, distance: 267.4
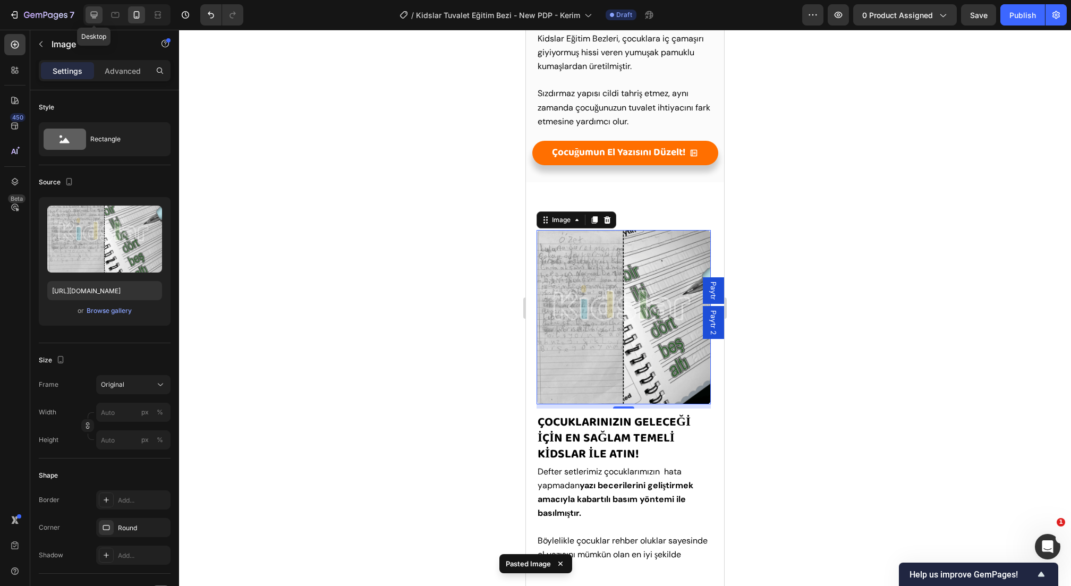
click at [90, 18] on icon at bounding box center [94, 15] width 11 height 11
type input "https://ucarecdn.com/ee6d5074-1640-4cc7-8933-47c8589c3dee/-/format/auto/"
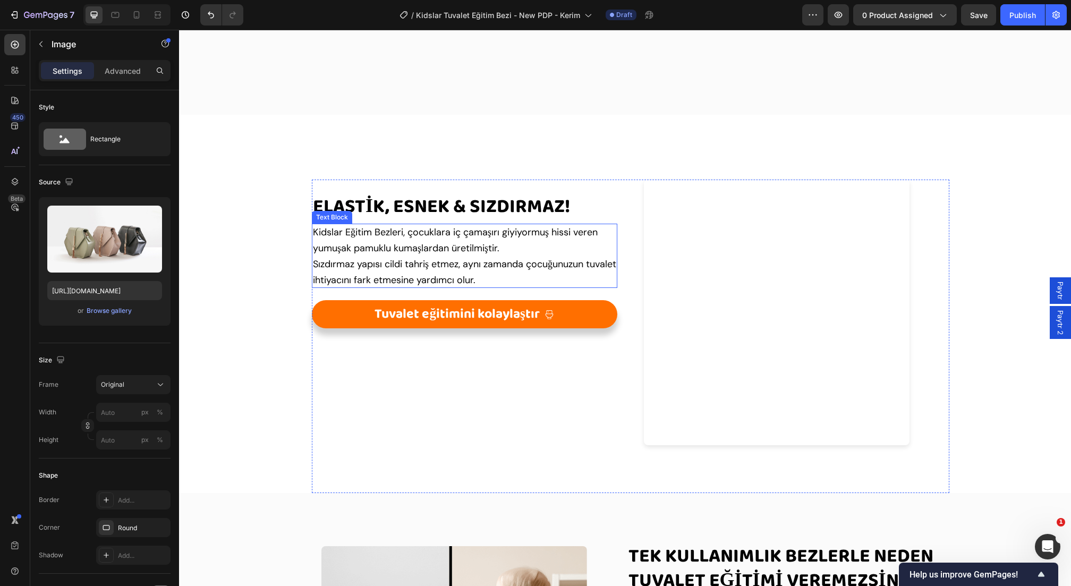
scroll to position [1055, 0]
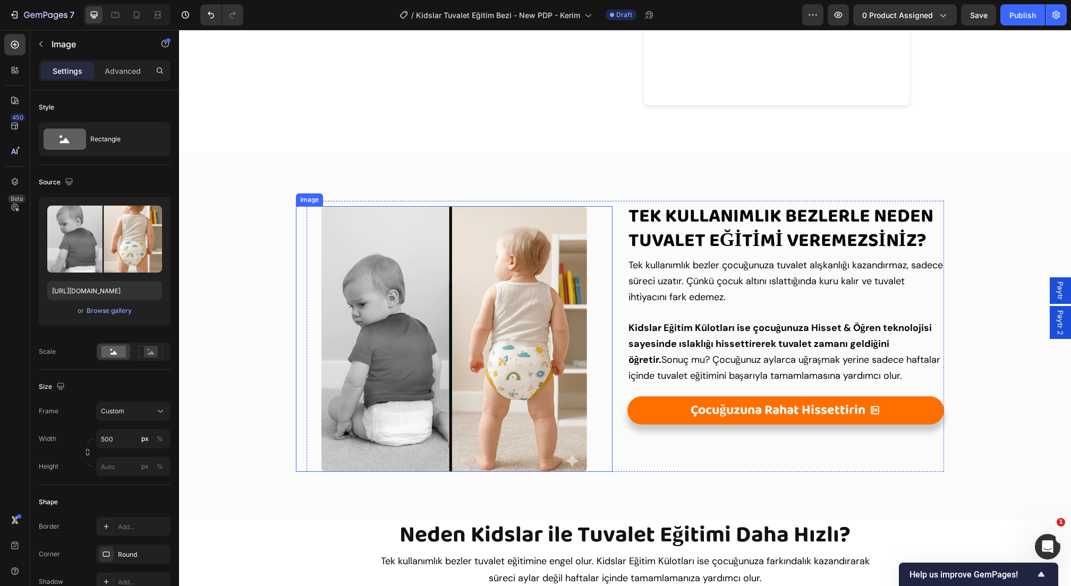
click at [487, 290] on img at bounding box center [454, 339] width 266 height 266
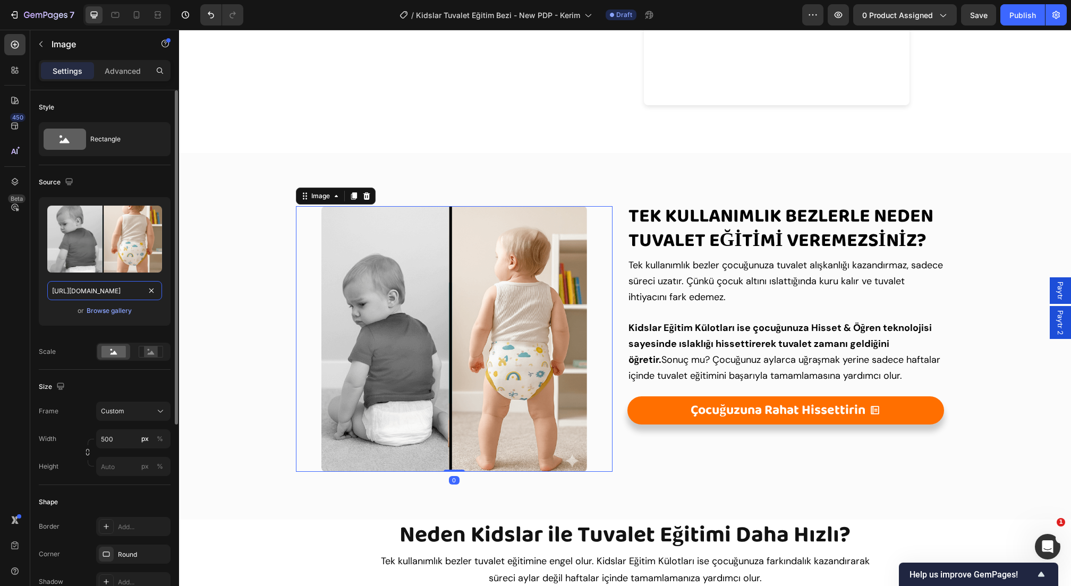
click at [97, 281] on input "[URL][DOMAIN_NAME]" at bounding box center [104, 290] width 115 height 19
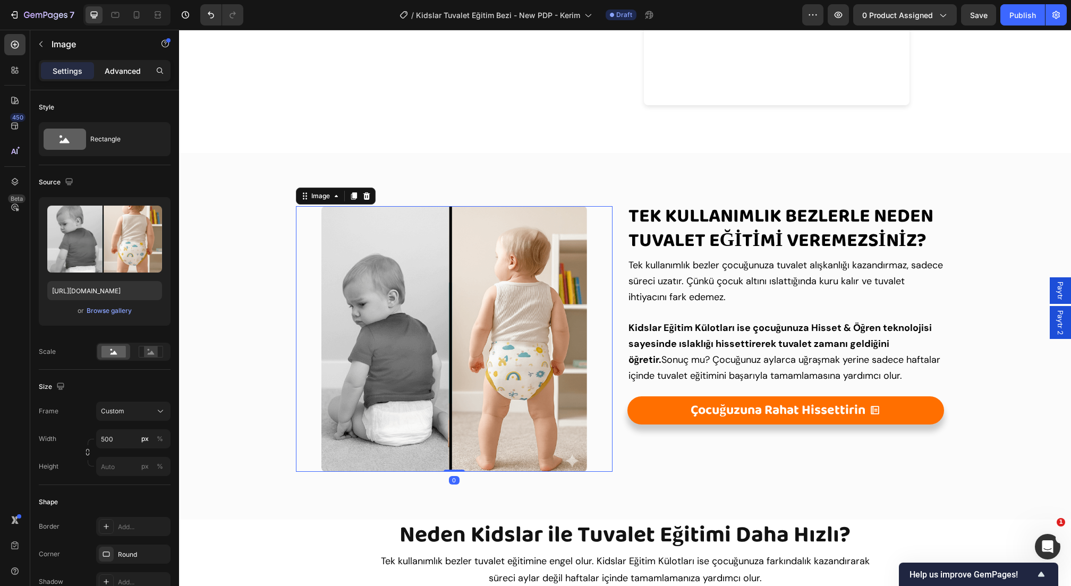
click at [119, 78] on div "Advanced" at bounding box center [122, 70] width 53 height 17
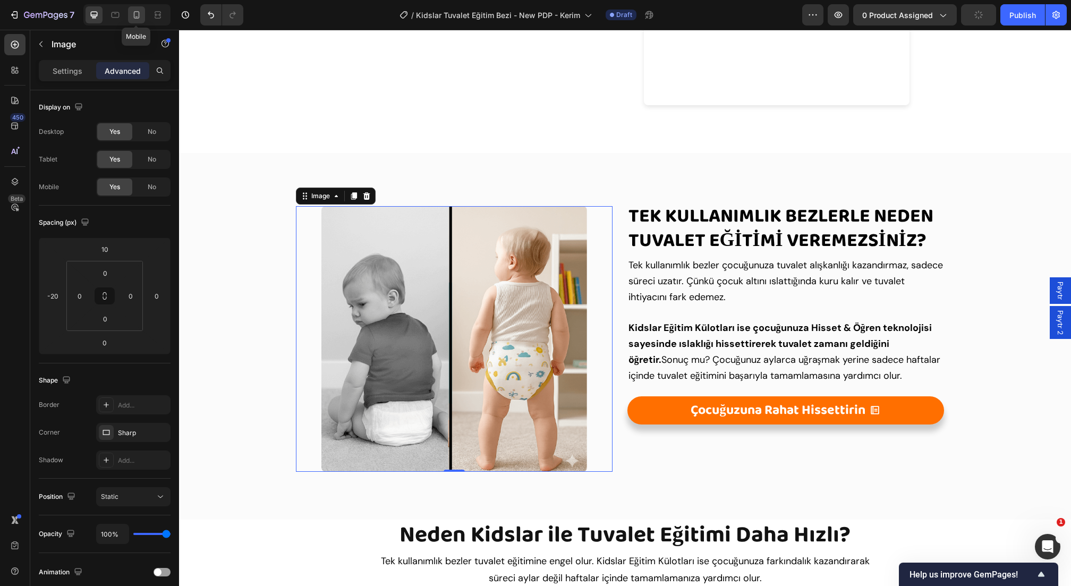
click at [138, 9] on div at bounding box center [136, 14] width 17 height 17
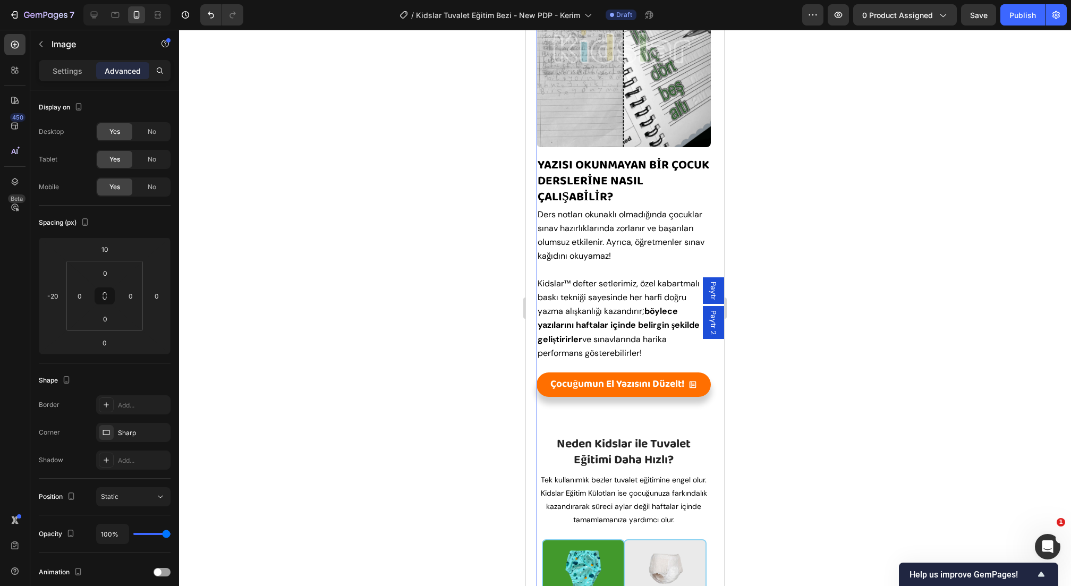
scroll to position [2125, 0]
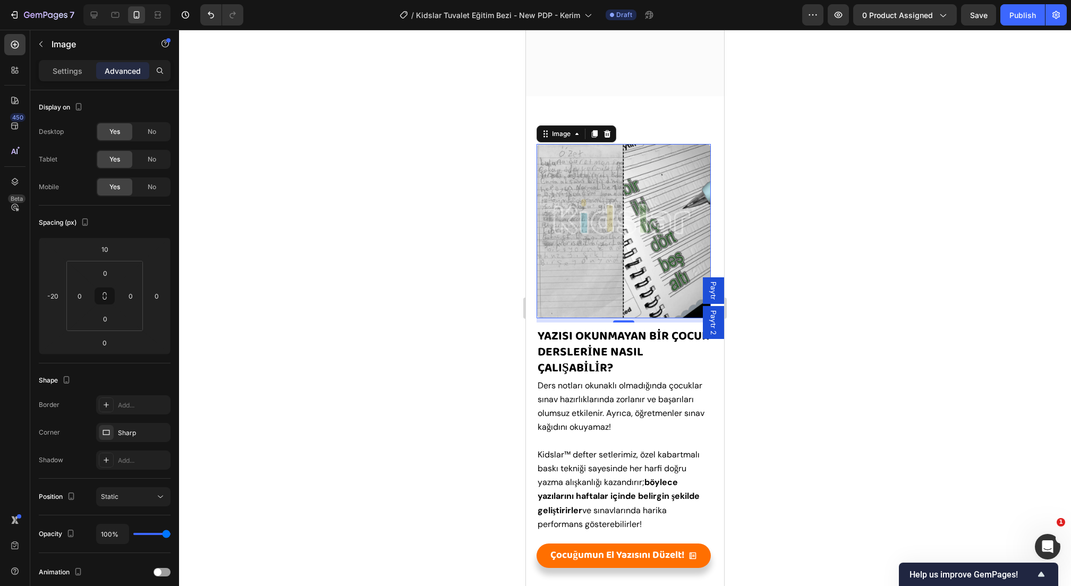
click at [616, 227] on img at bounding box center [624, 231] width 174 height 174
click at [56, 64] on div "Settings" at bounding box center [67, 70] width 53 height 17
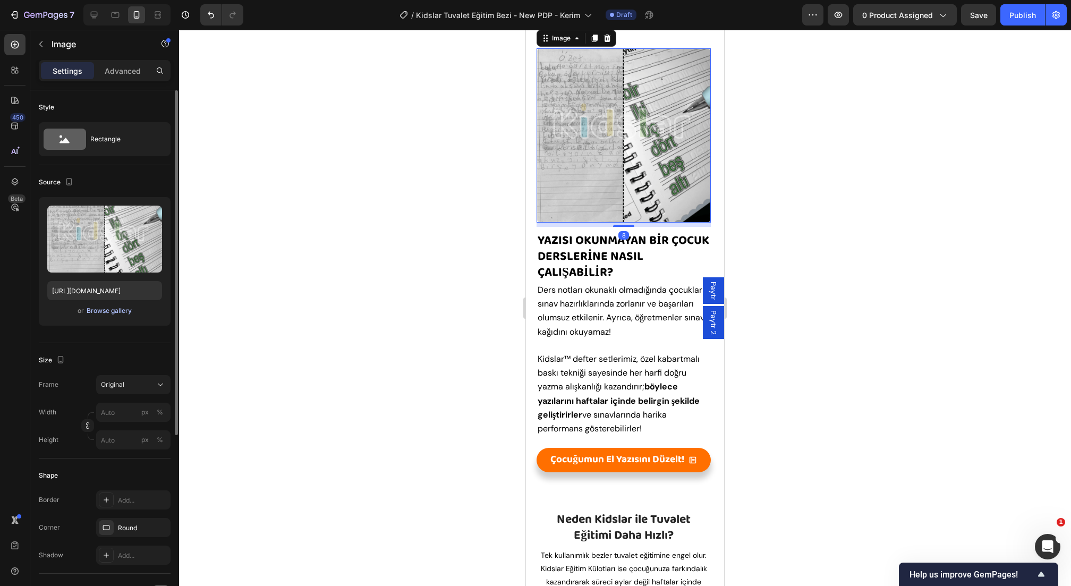
click at [97, 314] on div "Browse gallery" at bounding box center [109, 311] width 45 height 10
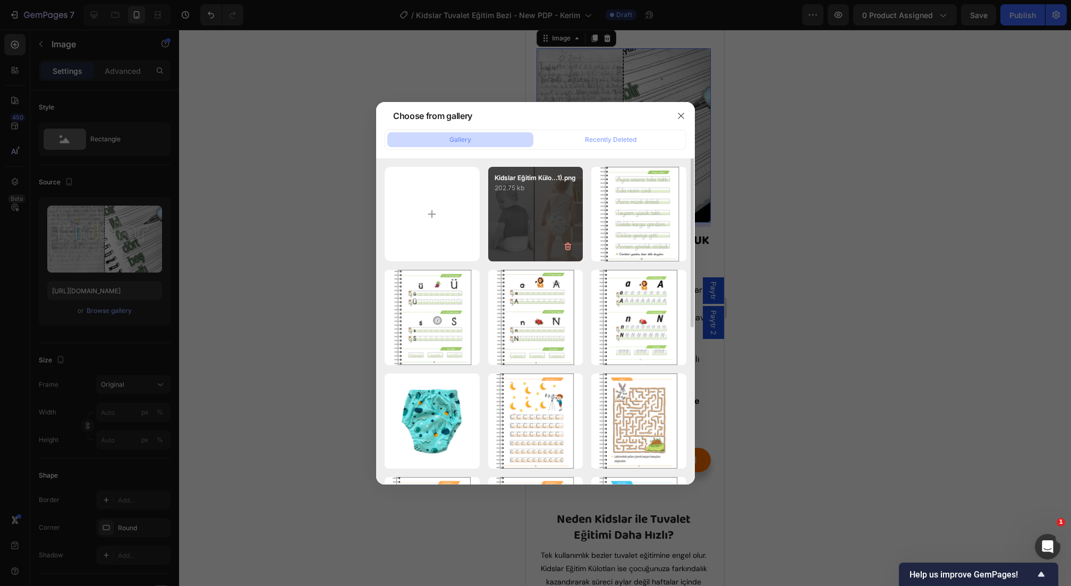
click at [515, 222] on div "Kidslar Eğitim Külo...1).png 202.75 kb" at bounding box center [535, 214] width 95 height 95
type input "[URL][DOMAIN_NAME]"
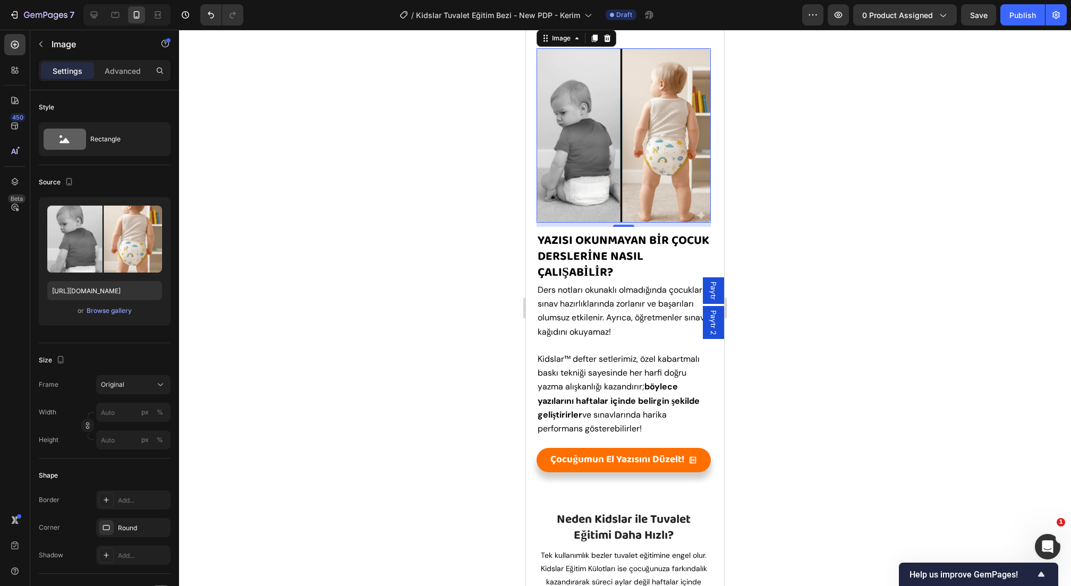
click at [809, 276] on div at bounding box center [625, 308] width 892 height 556
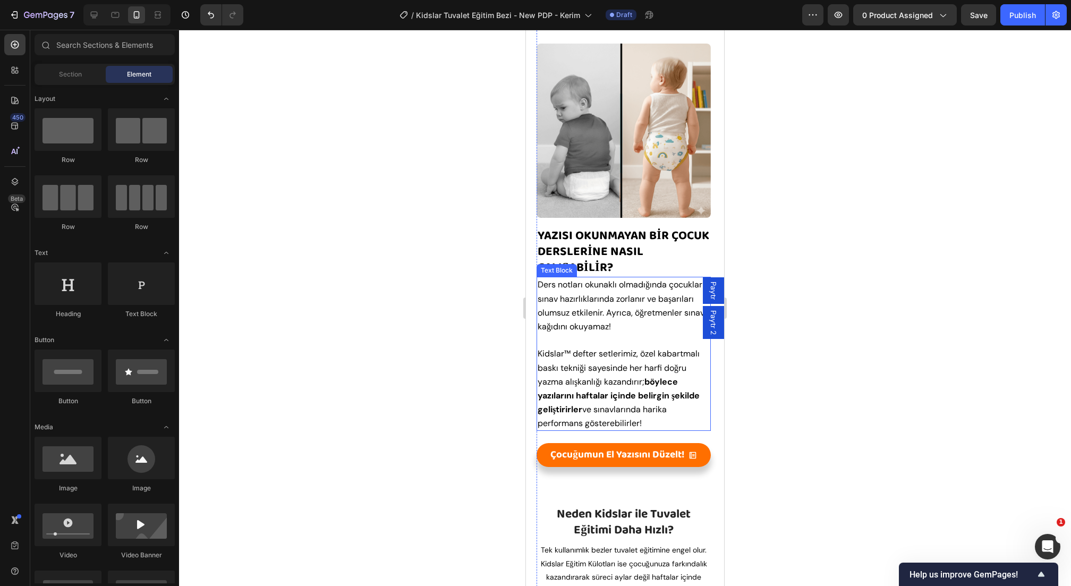
scroll to position [2273, 0]
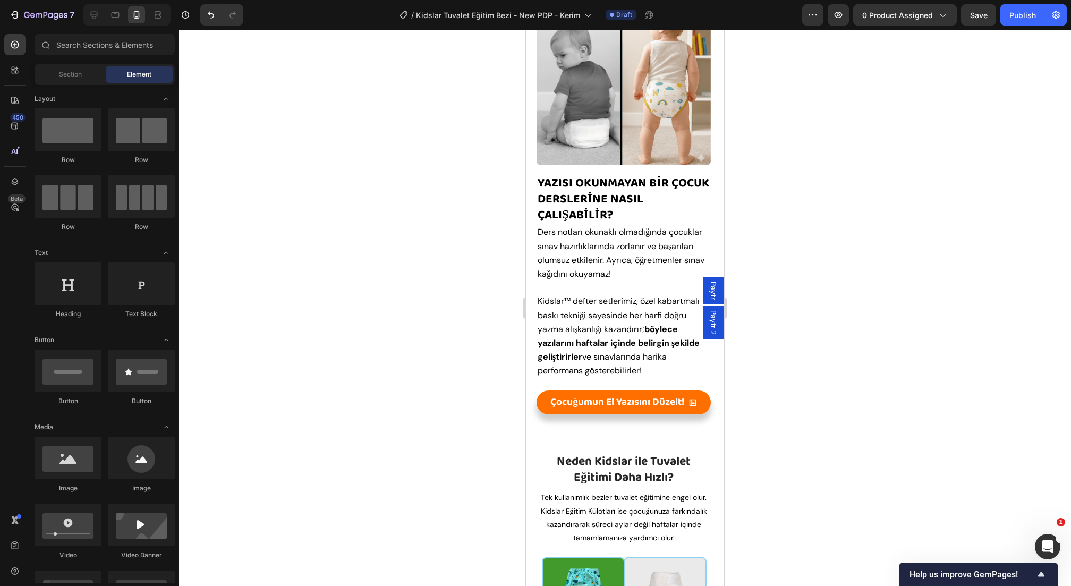
click at [90, 5] on div at bounding box center [126, 14] width 87 height 21
click at [90, 10] on icon at bounding box center [94, 15] width 11 height 11
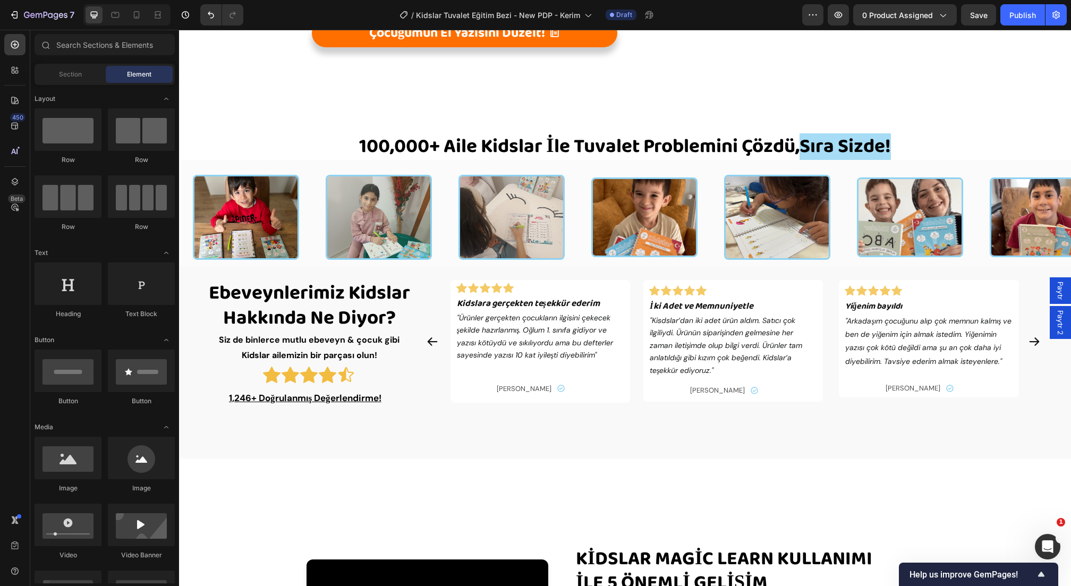
scroll to position [1005, 0]
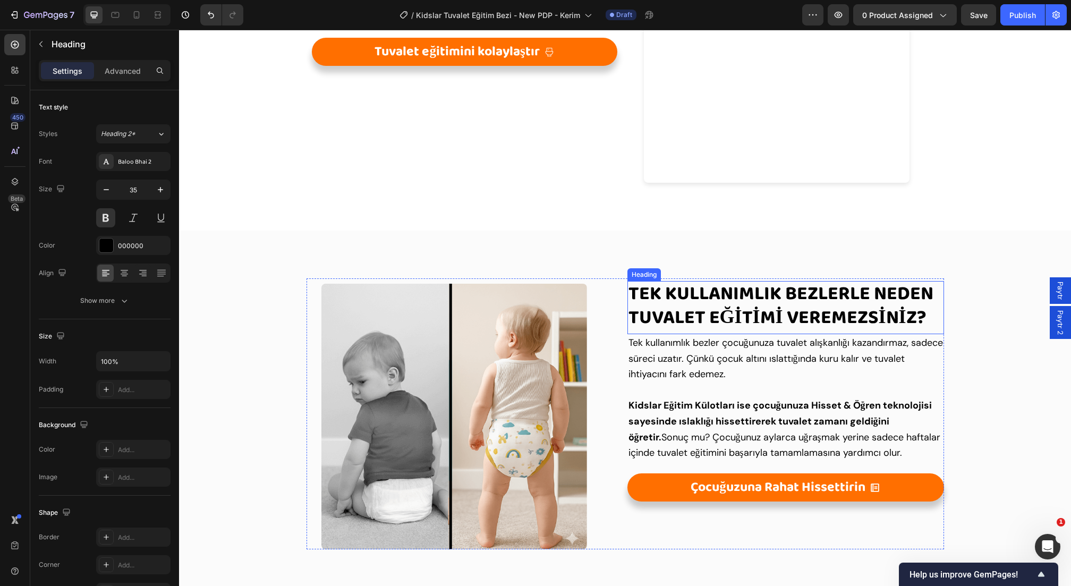
click at [725, 302] on span "Tek Kullanımlık Bezlerle neden tuvalet eğİTİMİ VEREMEZSİNİZ?" at bounding box center [781, 306] width 305 height 56
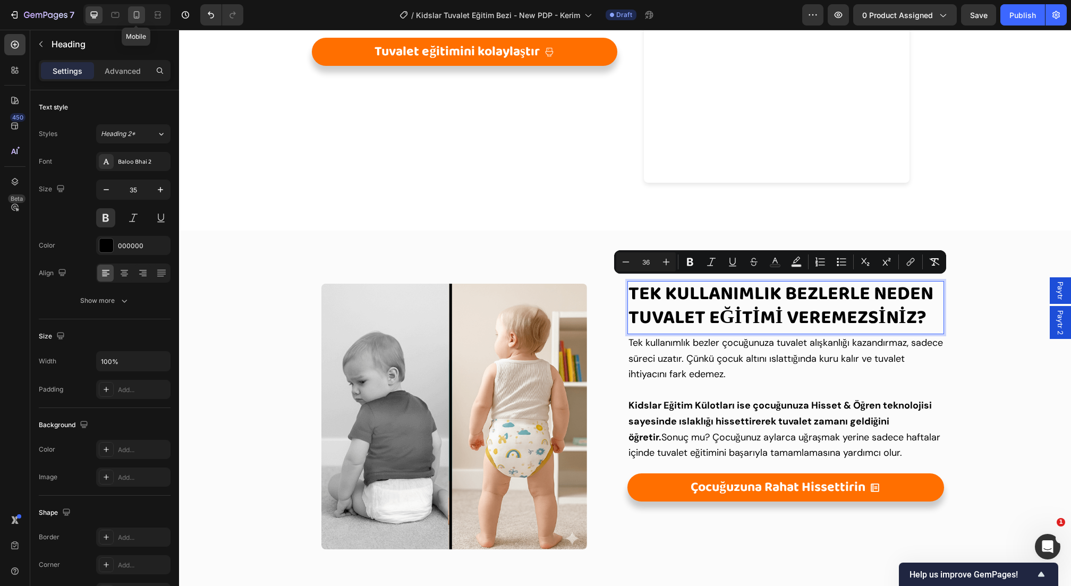
click at [128, 19] on div at bounding box center [136, 14] width 17 height 17
type input "27"
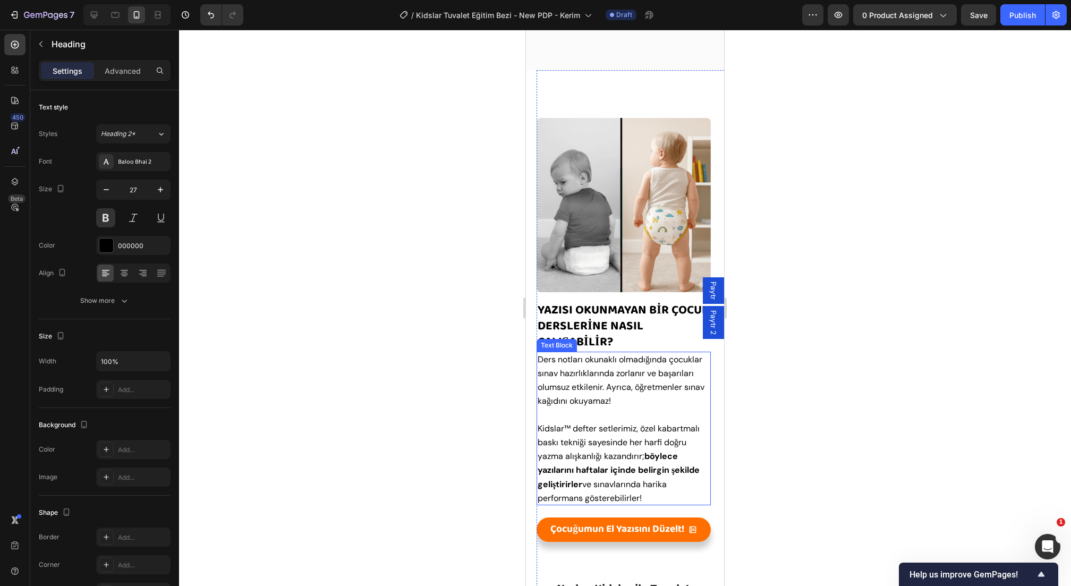
scroll to position [2151, 0]
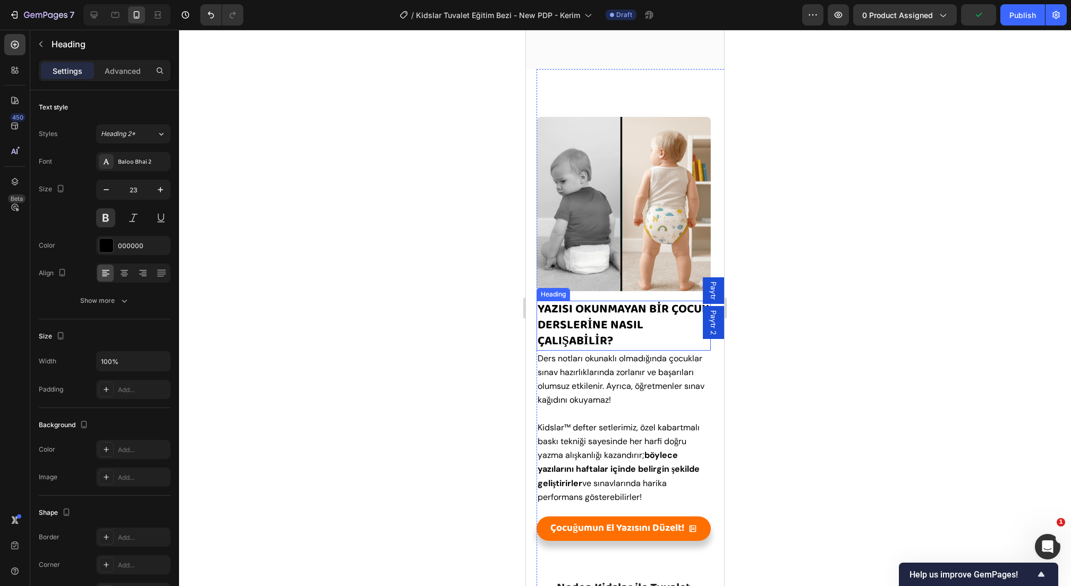
click at [611, 328] on span "yazısı okunmayaN bİR ÇOCUK DERSLERİNE NASIL ÇALIŞABİLİR?" at bounding box center [624, 325] width 172 height 52
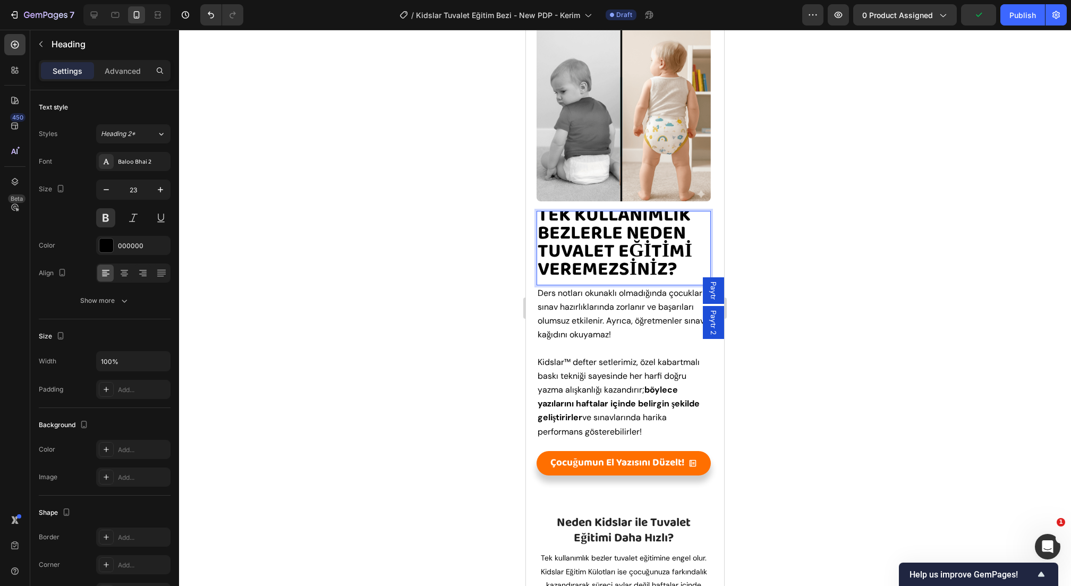
scroll to position [1, 0]
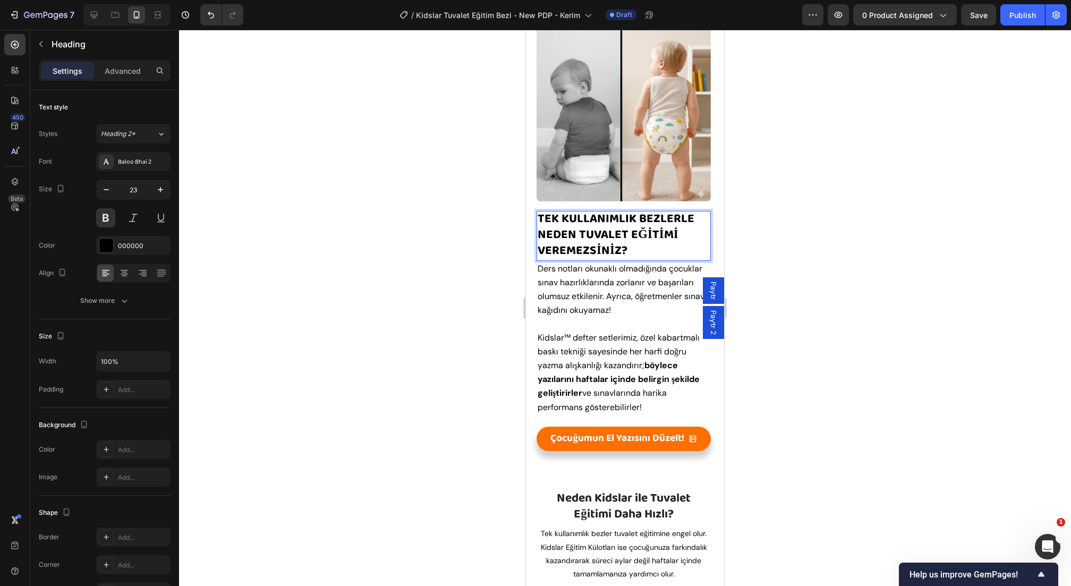
click at [698, 259] on p "Tek Kullanımlık Bezlerle neden tuvalet eğİTİMİ VEREMEZSİNİZ?" at bounding box center [624, 235] width 172 height 48
click at [95, 14] on icon at bounding box center [94, 15] width 7 height 7
type input "35"
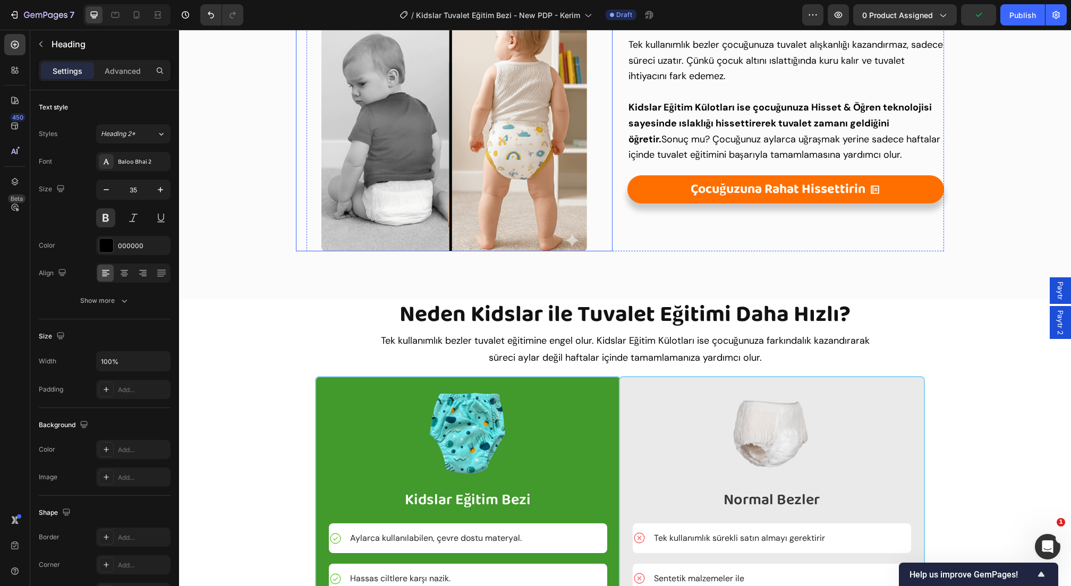
scroll to position [1266, 0]
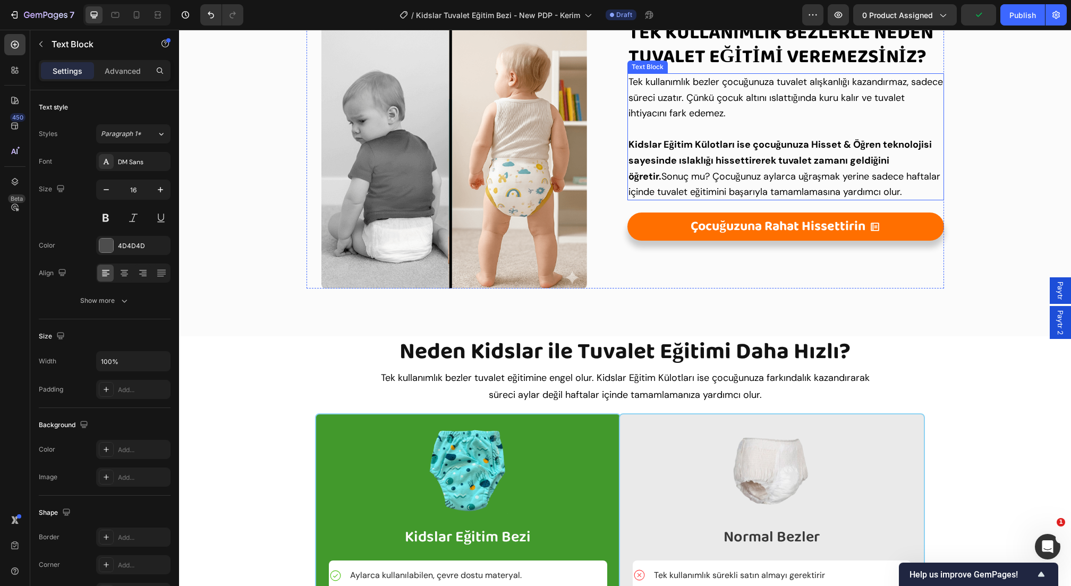
click at [783, 134] on p at bounding box center [786, 129] width 315 height 15
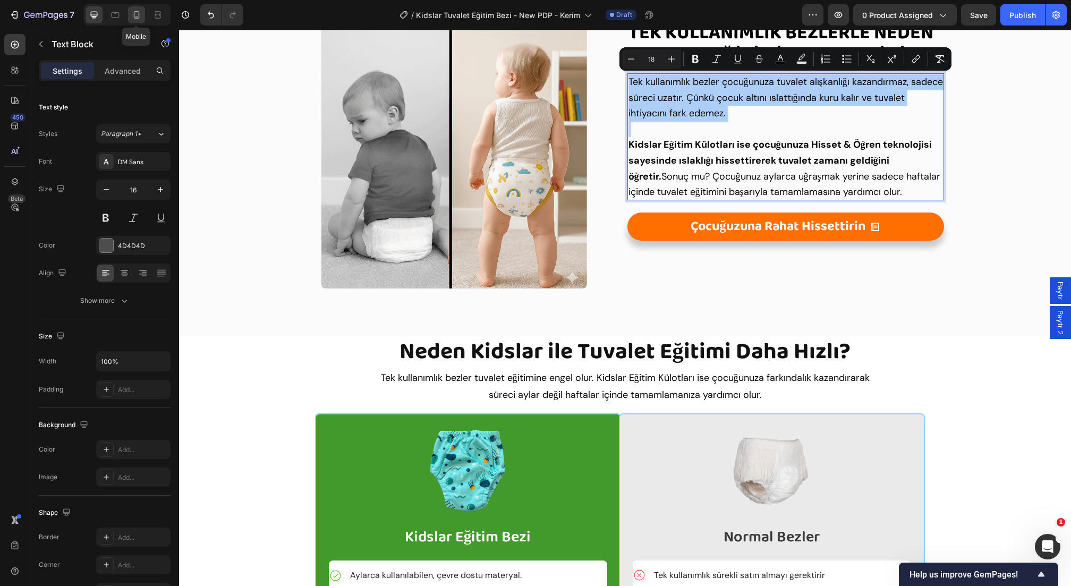
click at [130, 15] on div at bounding box center [136, 14] width 17 height 17
type input "14"
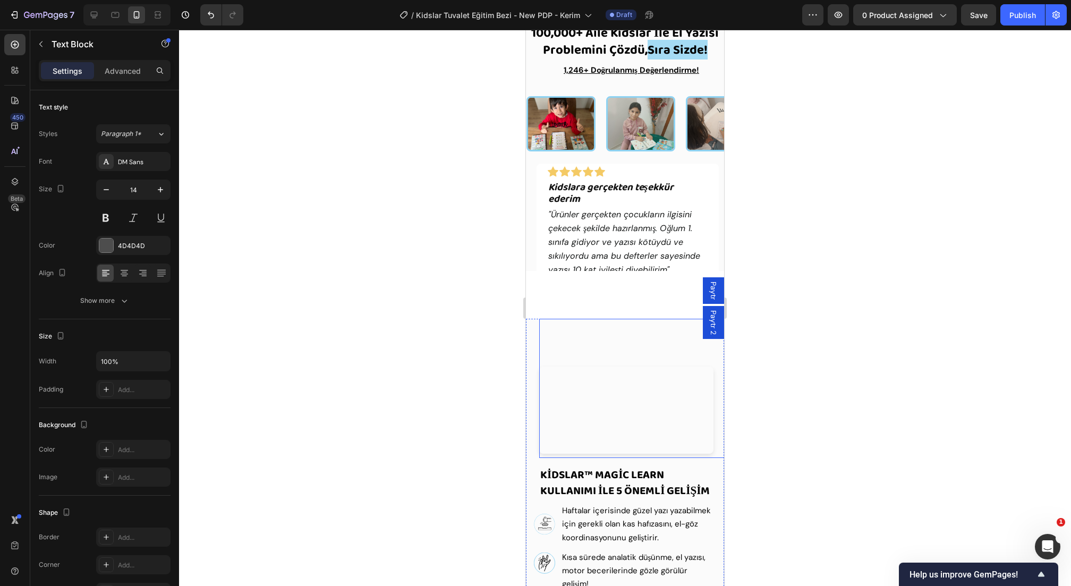
scroll to position [3755, 0]
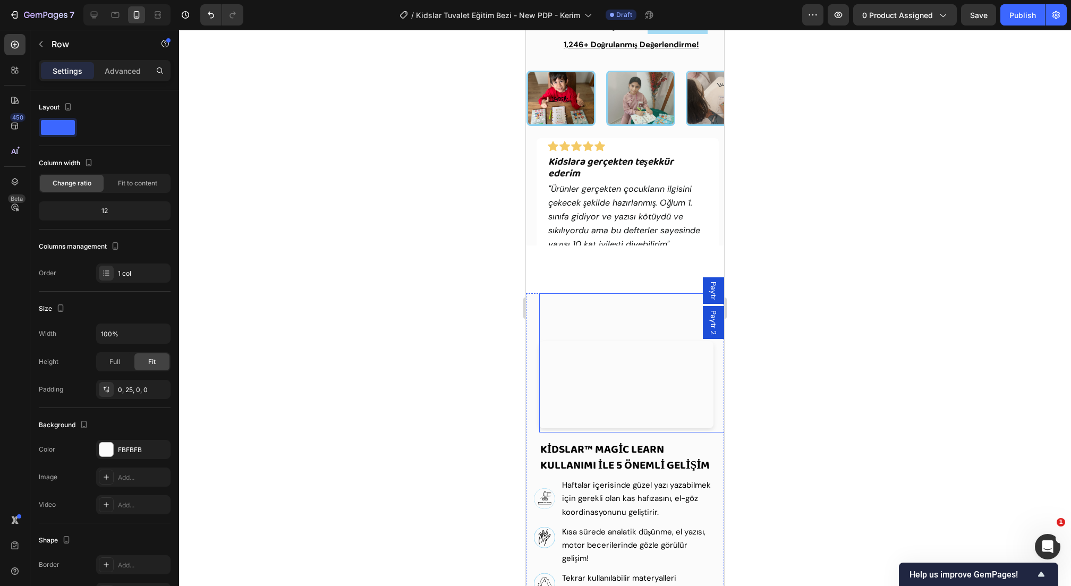
click at [673, 309] on div "Your browser does not support the video tag. Custom Code" at bounding box center [626, 362] width 174 height 139
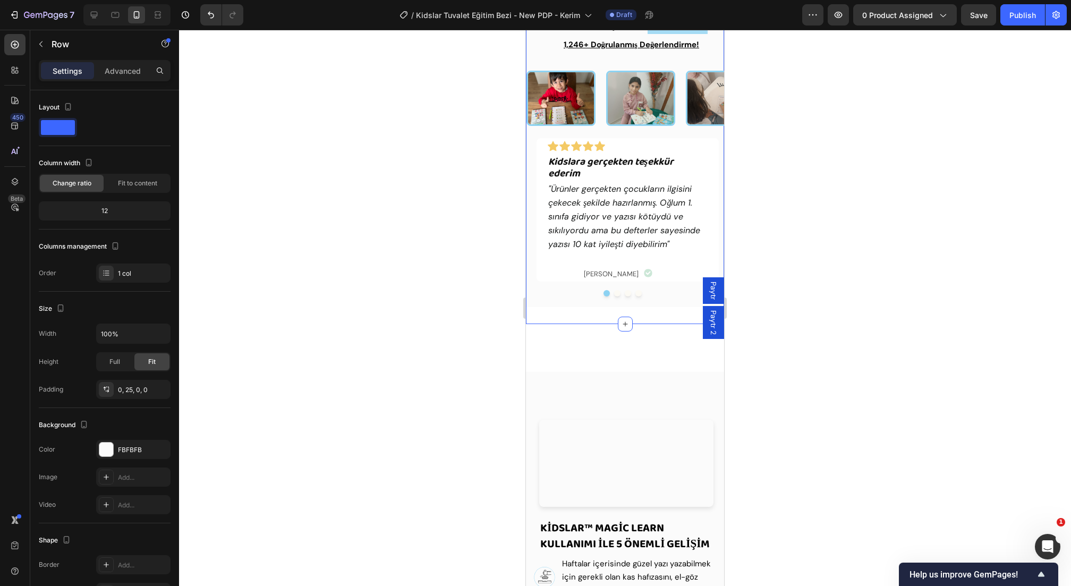
click at [537, 309] on div "100,000+ Aile Kidslar İle El Yazısı Problemini Çözdü, Sıra Sizde! Heading 1,246…" at bounding box center [625, 139] width 198 height 369
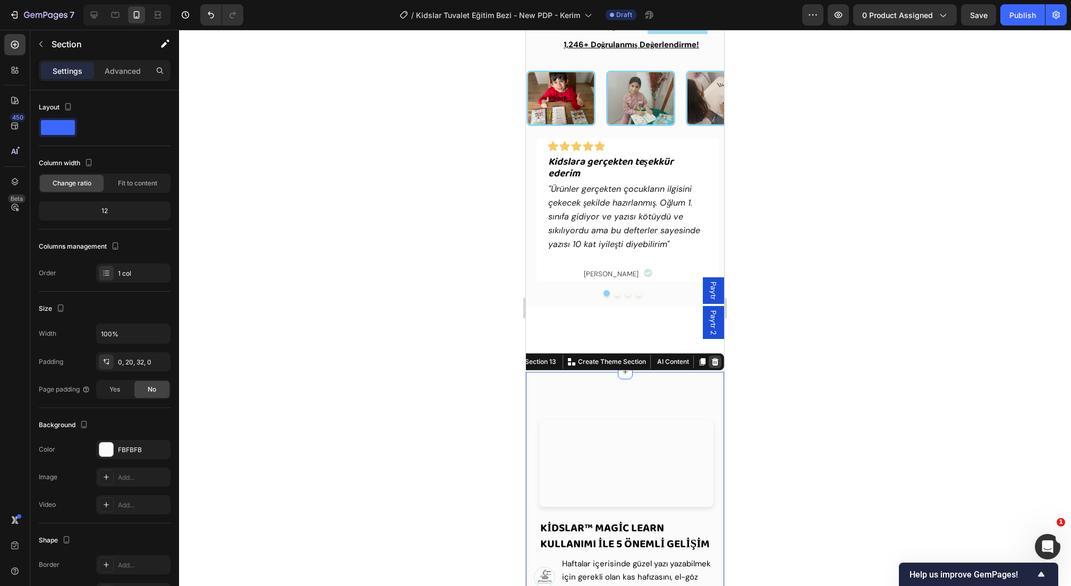
click at [721, 365] on div at bounding box center [715, 361] width 13 height 13
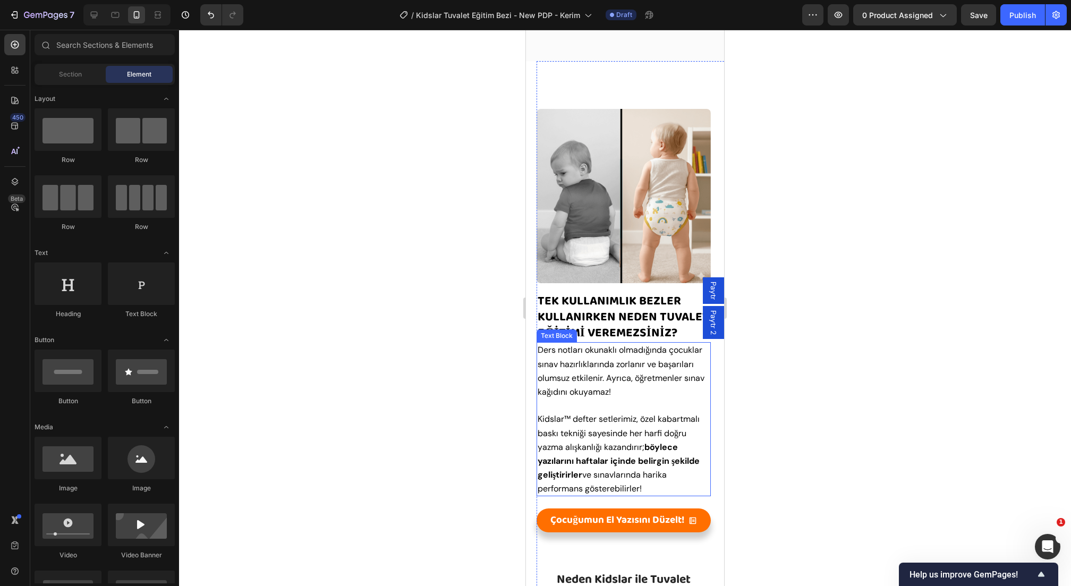
scroll to position [2744, 0]
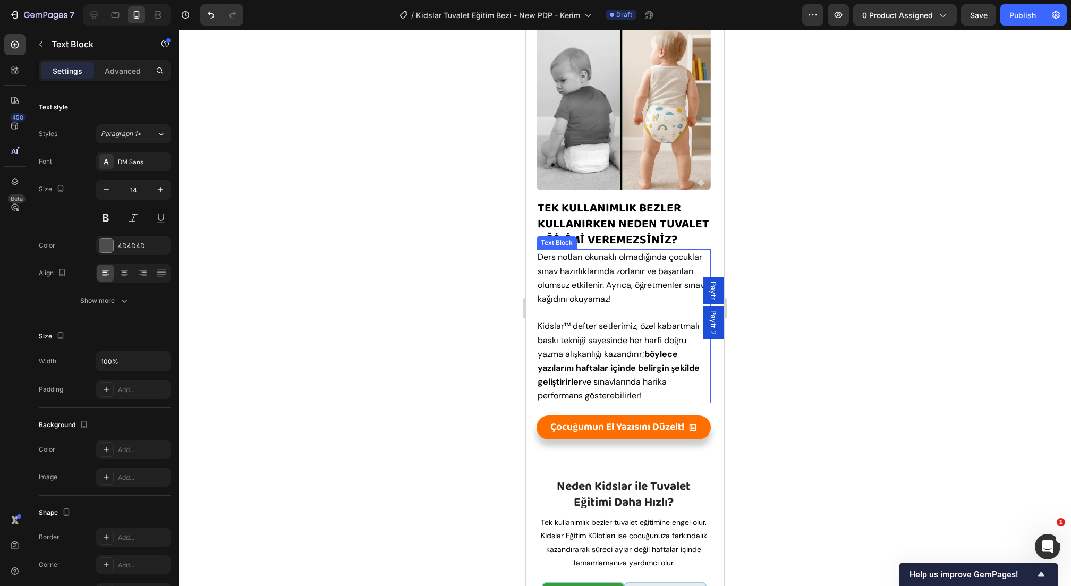
click at [604, 296] on span "Ders notları okunaklı olmadığında çocuklar sınav hazırlıklarında zorlanır ve ba…" at bounding box center [621, 277] width 167 height 53
click at [603, 296] on span "Ders notları okunaklı olmadığında çocuklar sınav hazırlıklarında zorlanır ve ba…" at bounding box center [621, 277] width 167 height 53
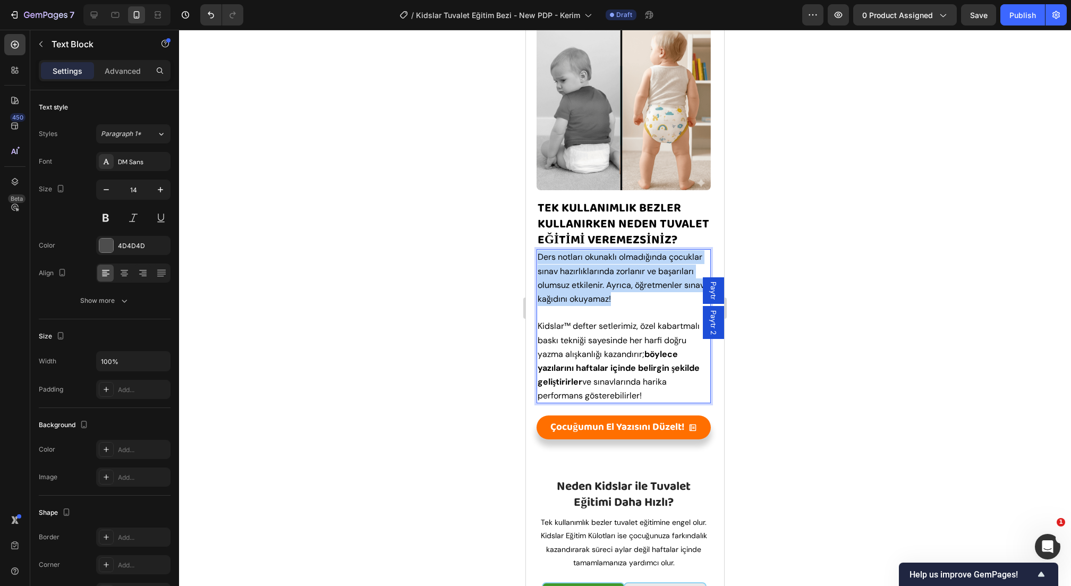
click at [603, 296] on span "Ders notları okunaklı olmadığında çocuklar sınav hazırlıklarında zorlanır ve ba…" at bounding box center [621, 277] width 167 height 53
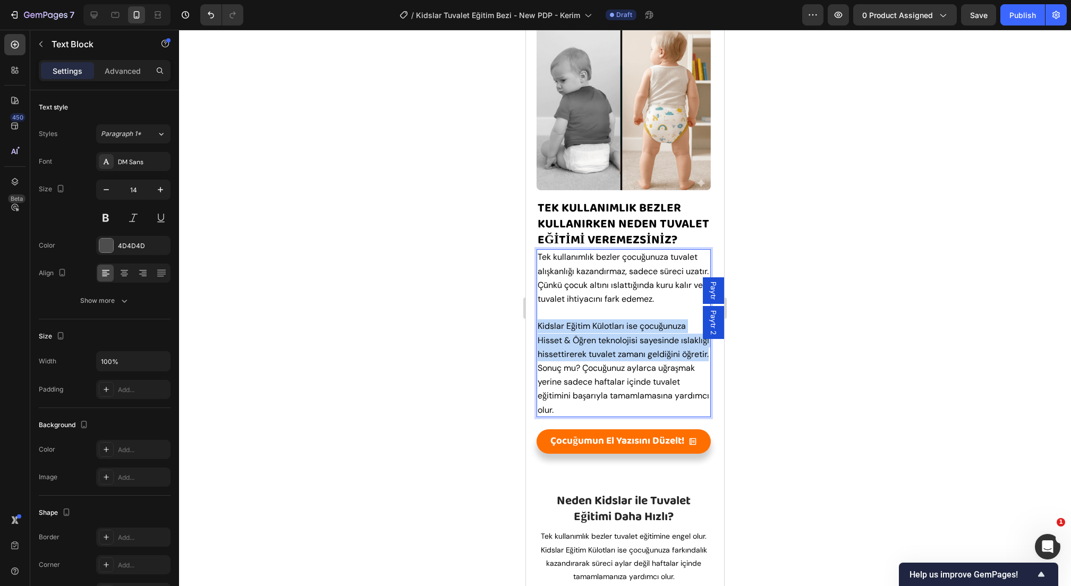
drag, startPoint x: 709, startPoint y: 356, endPoint x: 532, endPoint y: 325, distance: 179.2
click at [532, 325] on section "Image Tek Kullanımlık Bezler Kullanirken neden tuvalet eğİTİMİ VEREMEZSİNİZ? He…" at bounding box center [625, 453] width 198 height 971
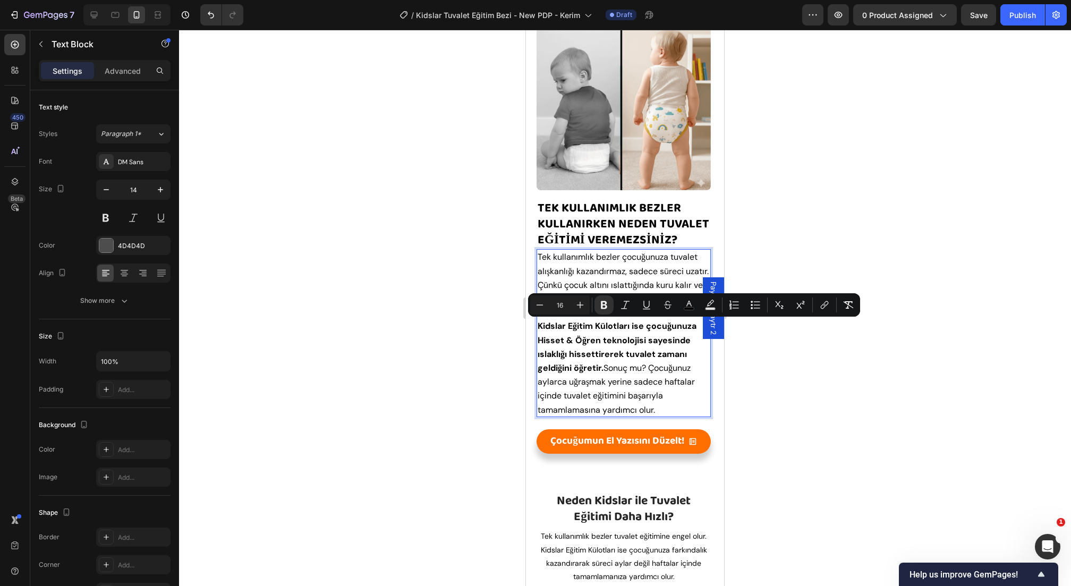
click at [462, 339] on div at bounding box center [625, 308] width 892 height 556
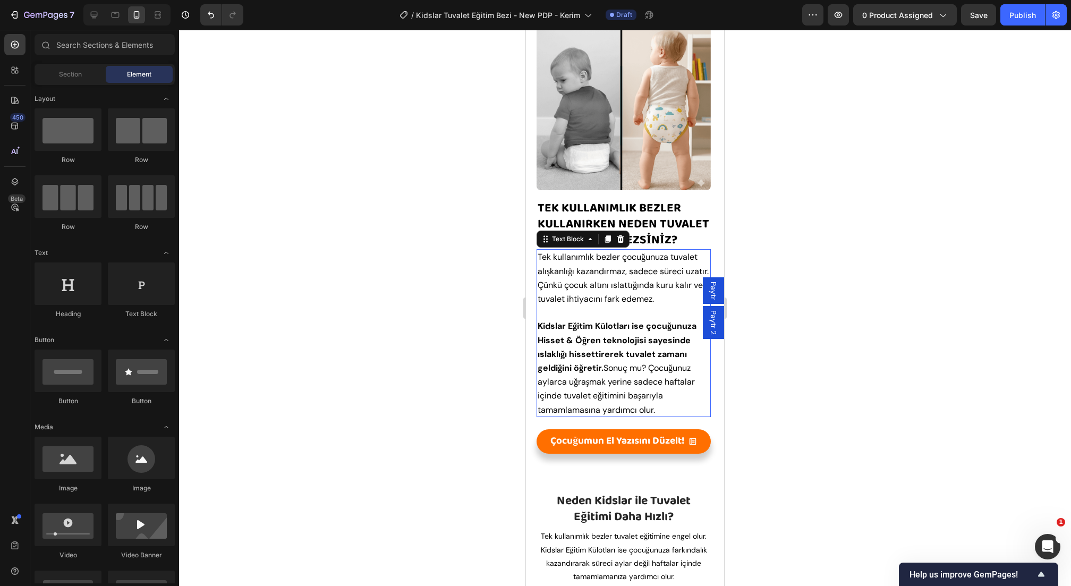
click at [622, 262] on span "Tek kullanımlık bezler çocuğunuza tuvalet alışkanlığı kazandırmaz, sadece sürec…" at bounding box center [623, 277] width 171 height 53
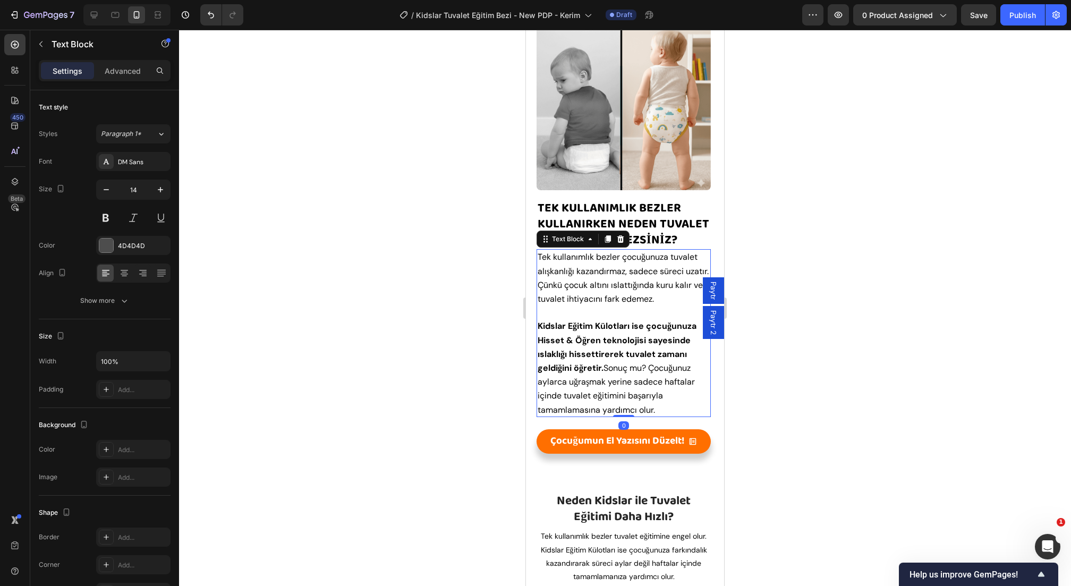
click at [823, 302] on div at bounding box center [625, 308] width 892 height 556
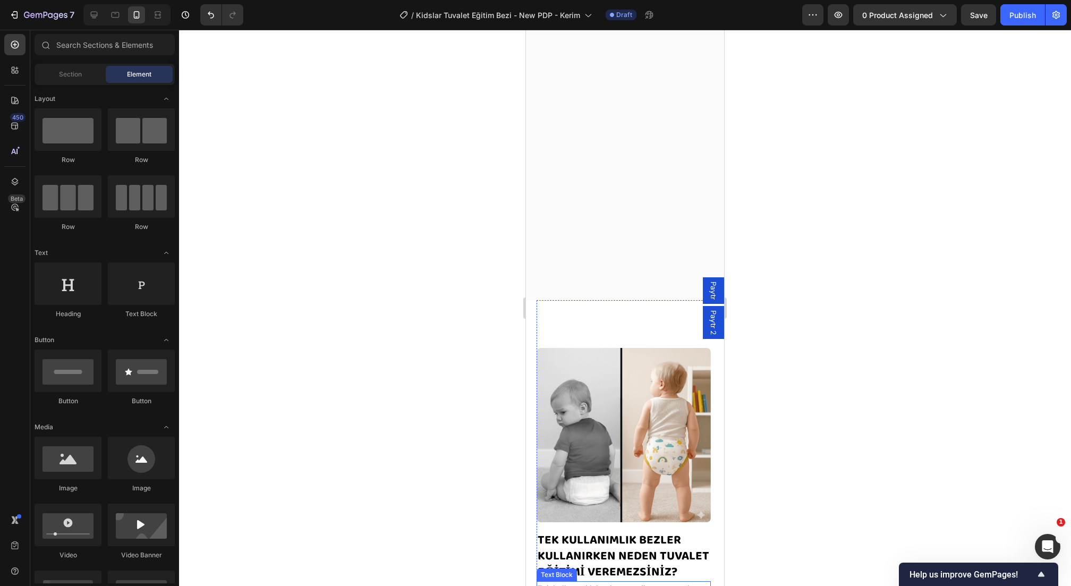
scroll to position [2311, 0]
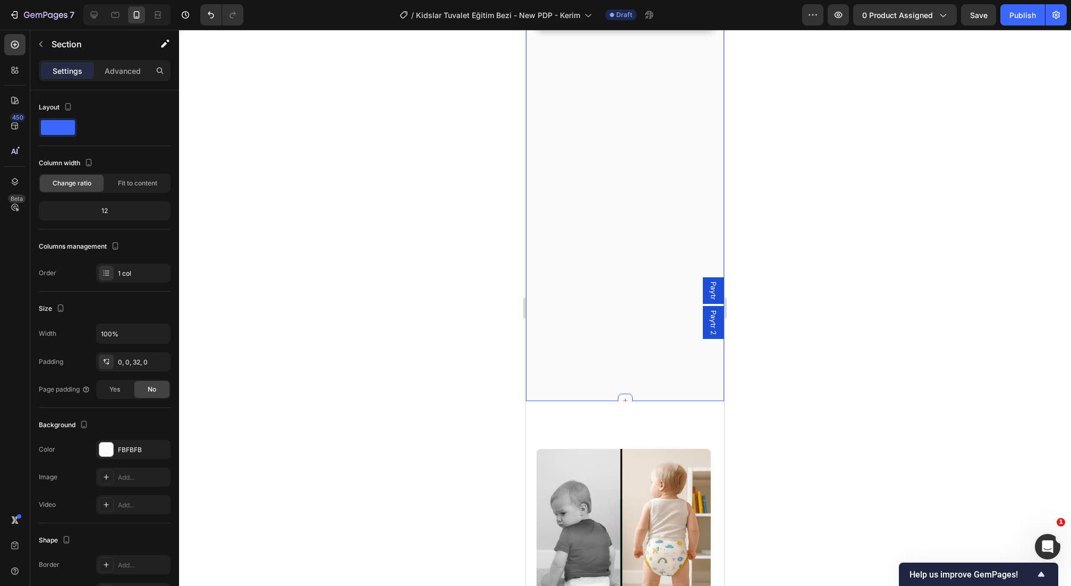
click at [633, 284] on div "Your browser does not support the video tag. Custom Code Row Çocuklarınıza Eğle…" at bounding box center [625, 35] width 198 height 698
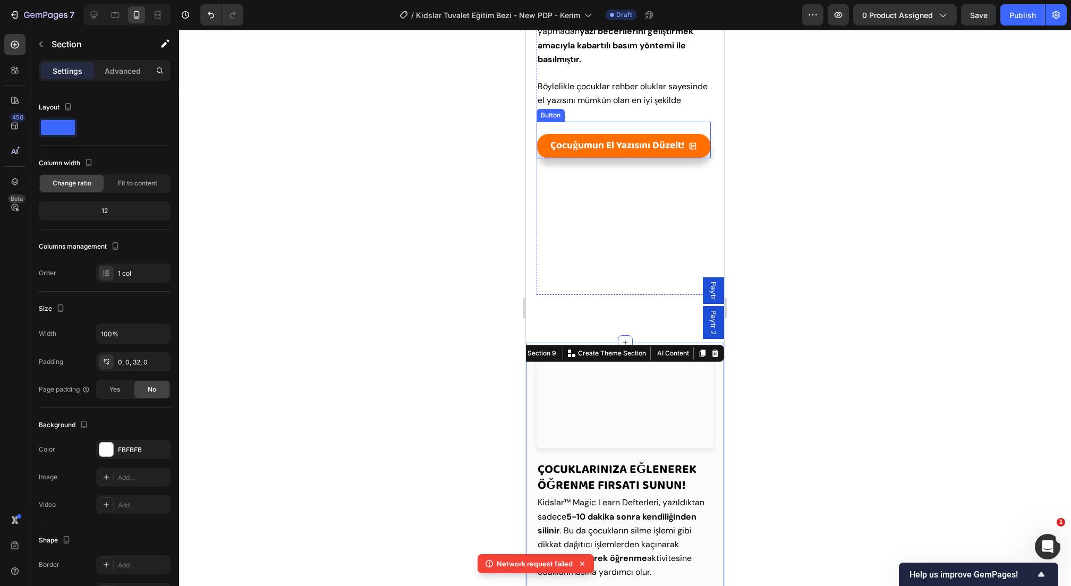
scroll to position [1236, 0]
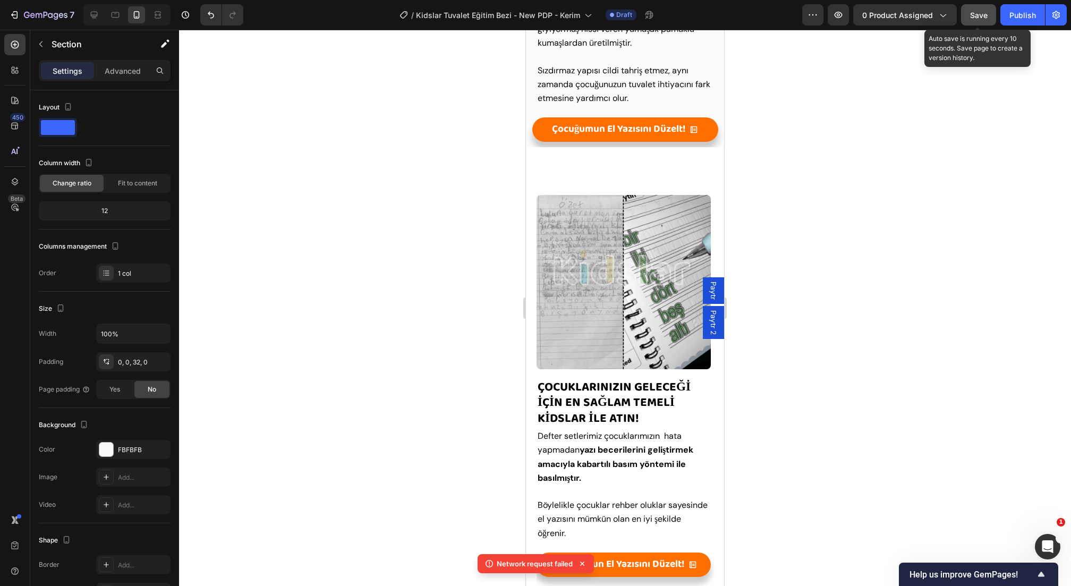
click at [972, 11] on span "Save" at bounding box center [979, 15] width 18 height 9
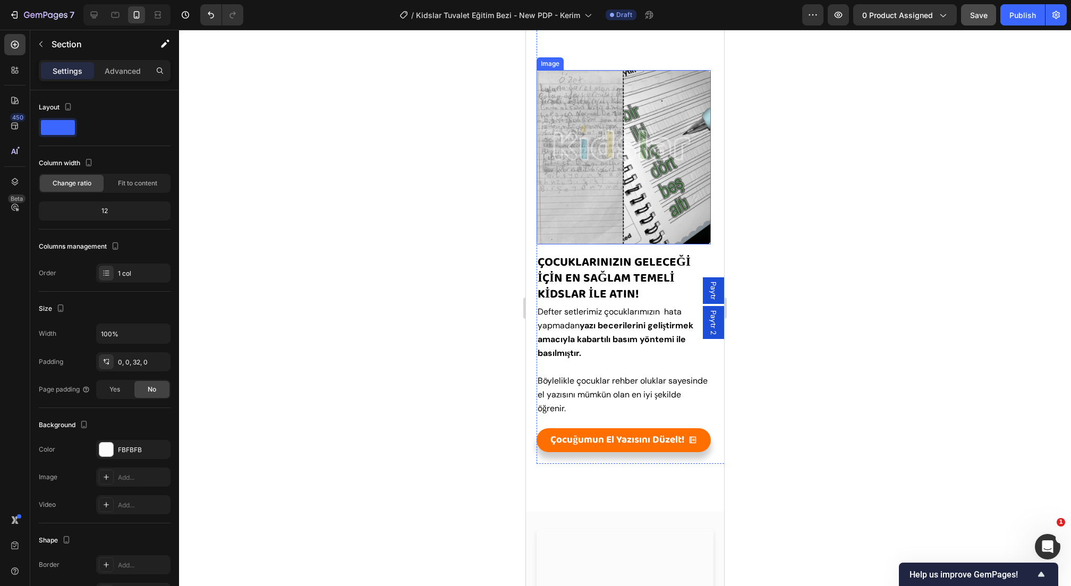
scroll to position [1311, 0]
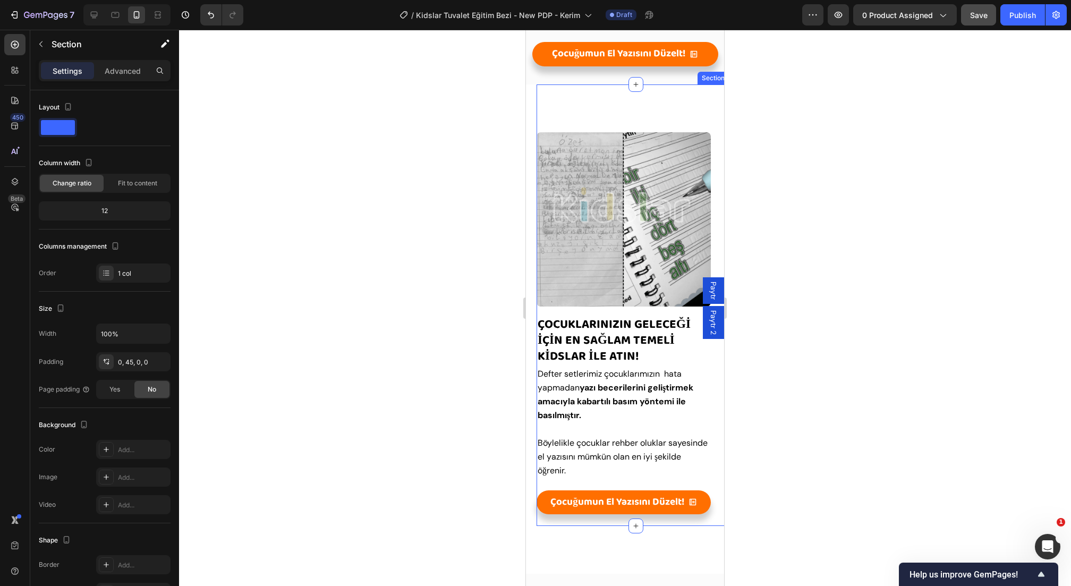
click at [646, 106] on div "Image ÇOCUKLARINIZIN GELECEĞİ İÇİN EN SAĞLAM TEMELİ KİDSLAR İLE ATIN! Heading D…" at bounding box center [624, 305] width 174 height 442
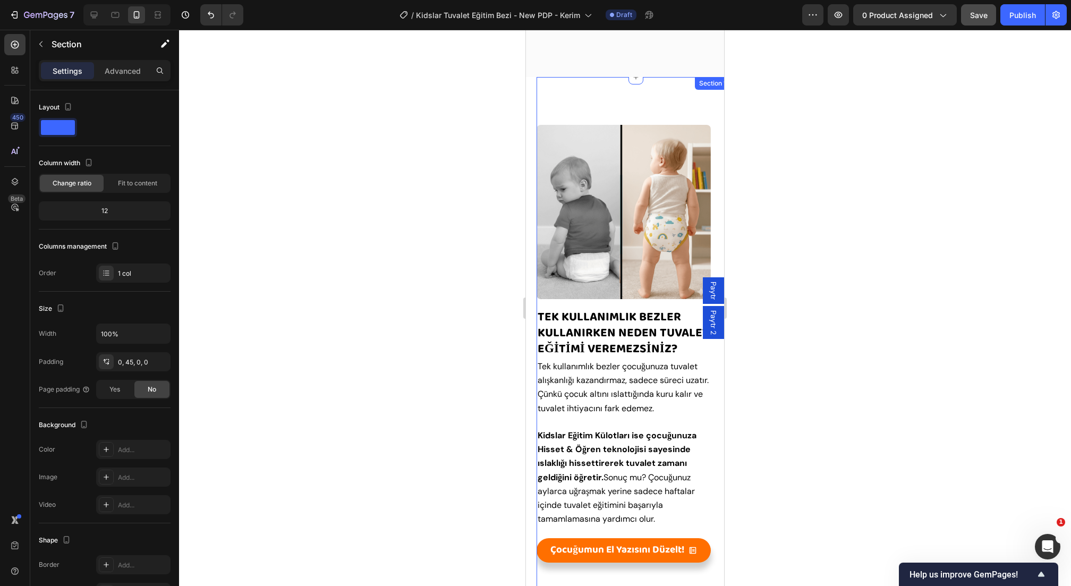
scroll to position [2193, 0]
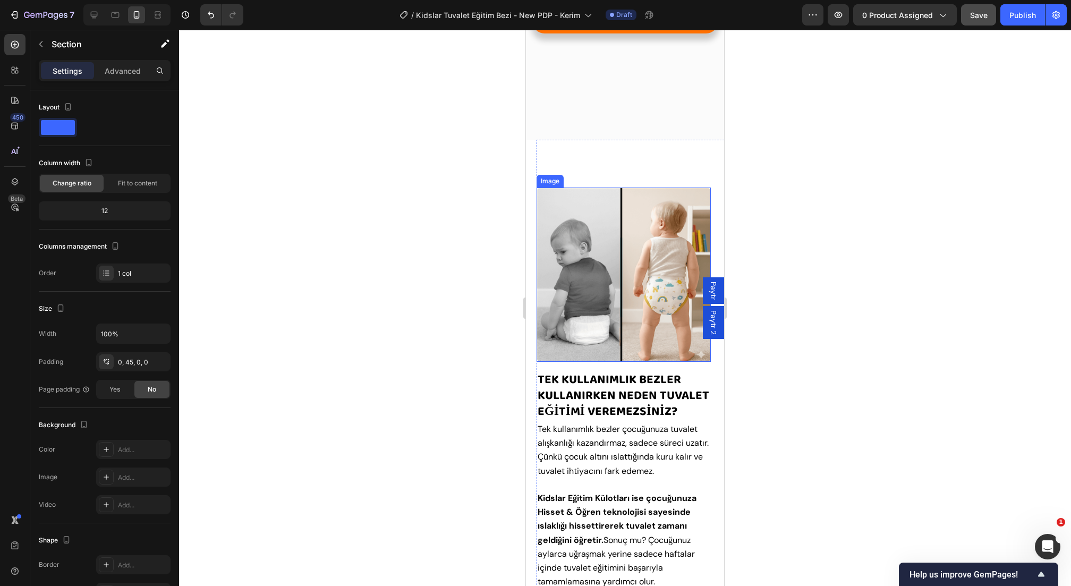
click at [629, 247] on img at bounding box center [624, 275] width 174 height 174
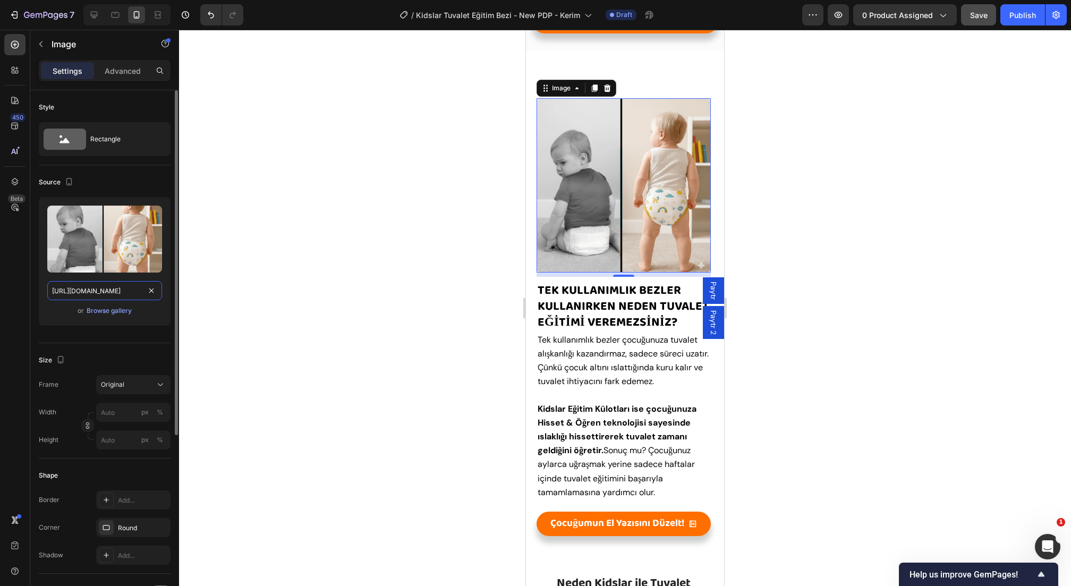
click at [91, 286] on input "[URL][DOMAIN_NAME]" at bounding box center [104, 290] width 115 height 19
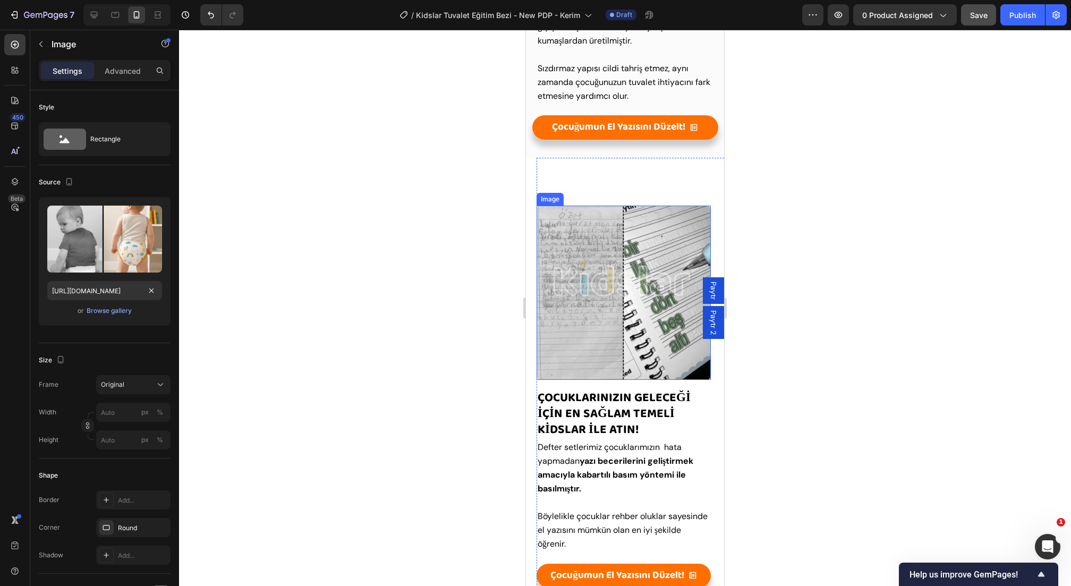
click at [610, 379] on div "Image ÇOCUKLARINIZIN GELECEĞİ İÇİN EN SAĞLAM TEMELİ KİDSLAR İLE ATIN! Heading D…" at bounding box center [624, 379] width 174 height 443
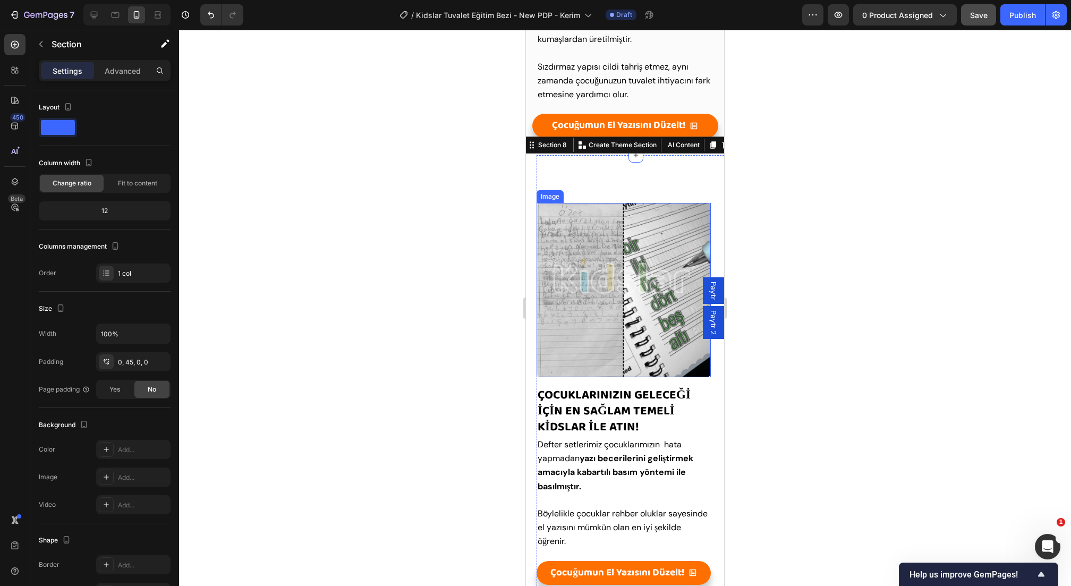
click at [581, 318] on img at bounding box center [624, 290] width 174 height 174
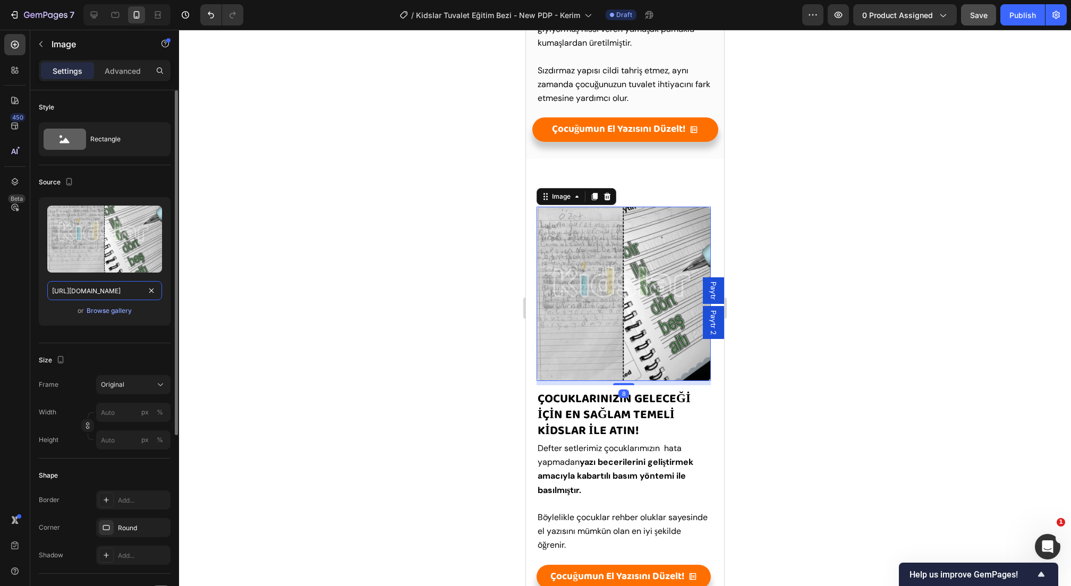
click at [74, 286] on input "https://cdn.shopify.com/s/files/1/0824/7751/5097/files/gempages_536291257324930…" at bounding box center [104, 290] width 115 height 19
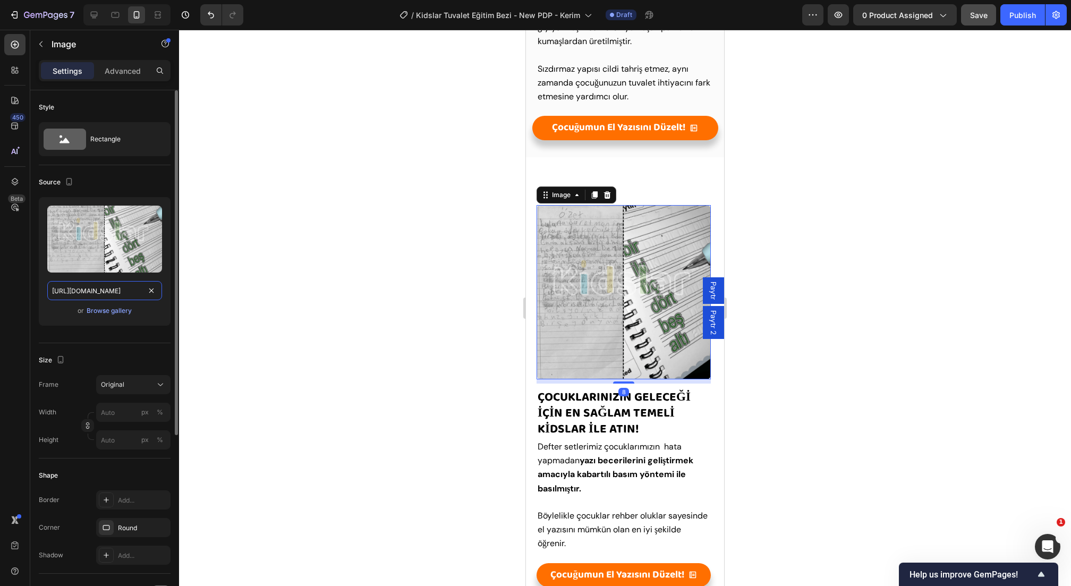
paste input "82405ae2-089d-4a56-9b3d-3d839ea80064"
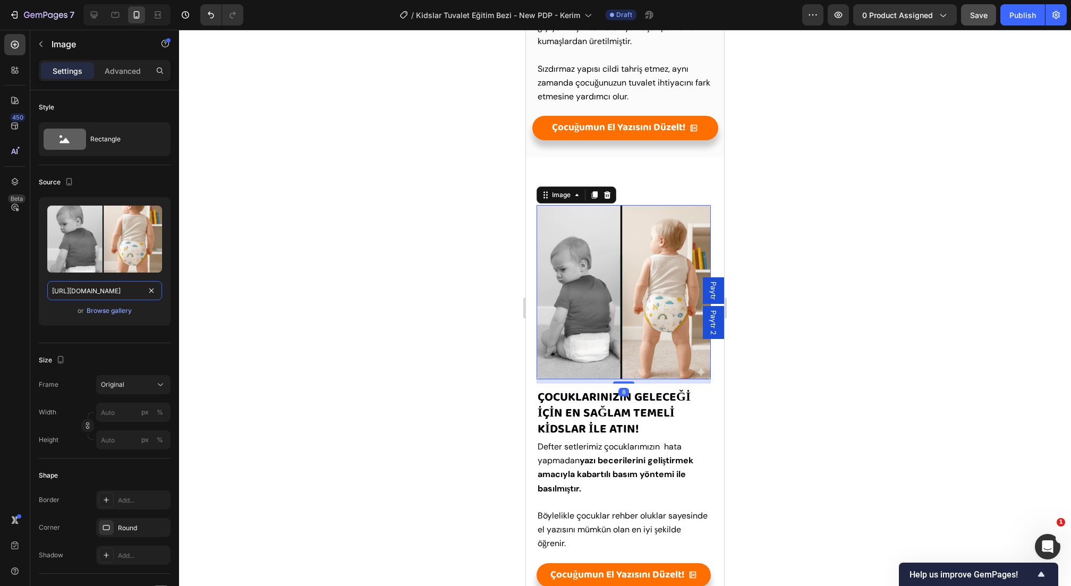
scroll to position [0, 333]
type input "[URL][DOMAIN_NAME]"
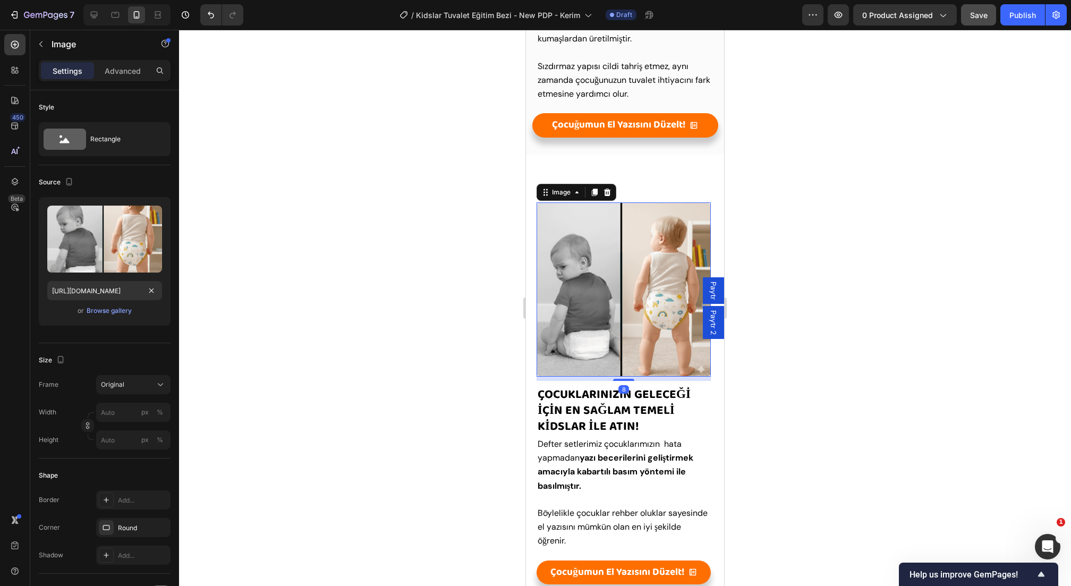
click at [393, 352] on div at bounding box center [625, 308] width 892 height 556
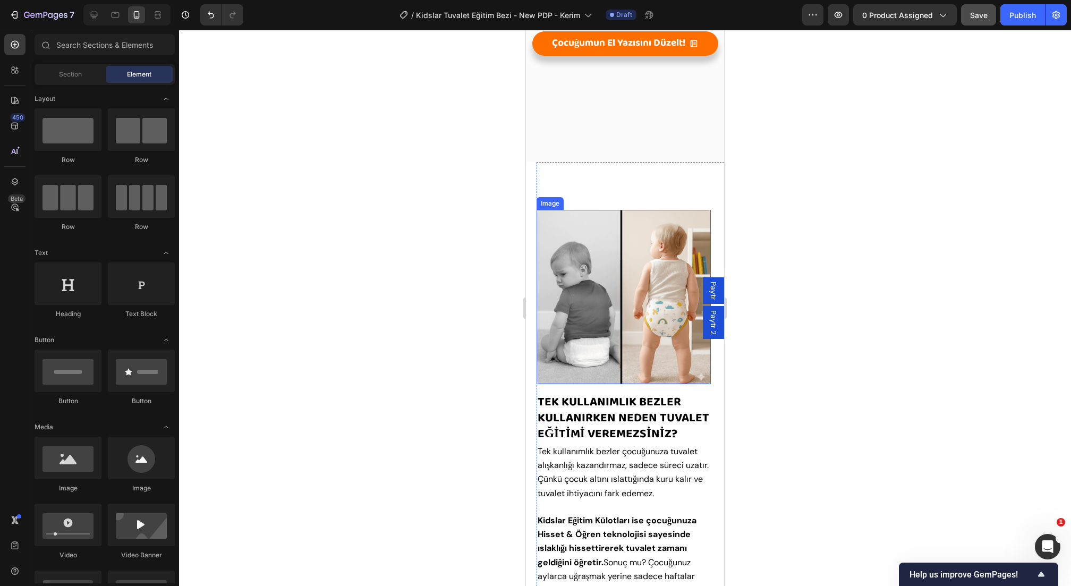
scroll to position [2179, 0]
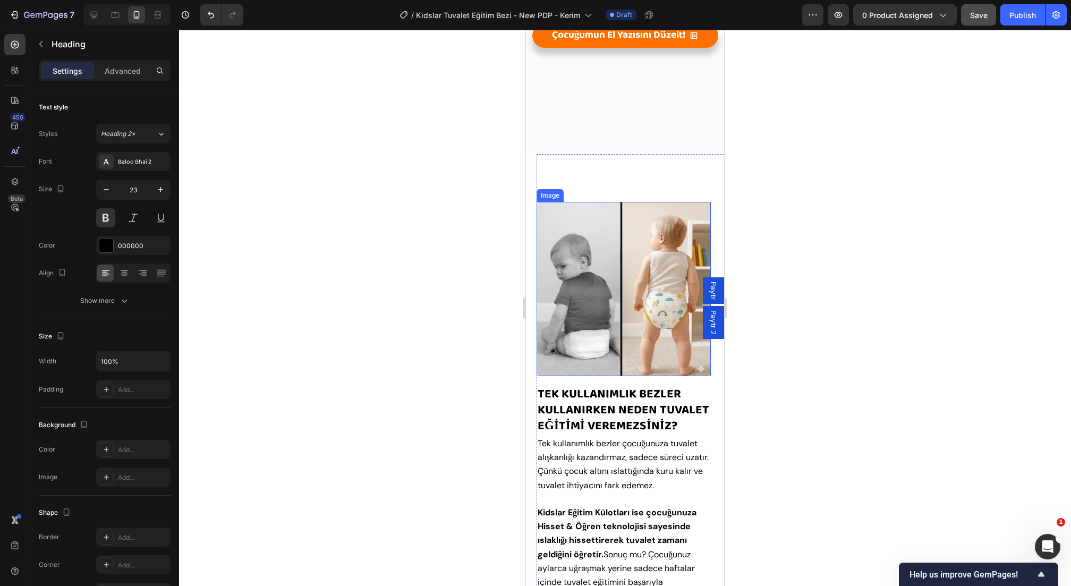
click at [639, 402] on span "Tek Kullanımlık Bezler Kullanirken neden tuvalet eğİTİMİ VEREMEZSİNİZ?" at bounding box center [624, 410] width 172 height 52
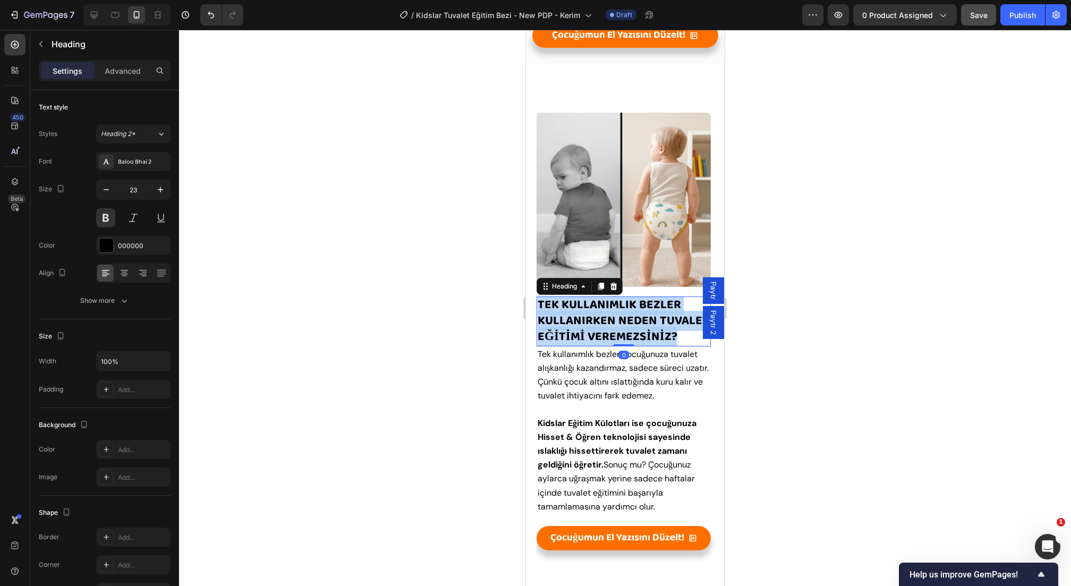
click at [639, 347] on span "Tek Kullanımlık Bezler Kullanirken neden tuvalet eğİTİMİ VEREMEZSİNİZ?" at bounding box center [624, 321] width 172 height 52
copy span "Tek Kullanımlık Bezler Kullanirken neden tuvalet eğİTİMİ VEREMEZSİNİZ?"
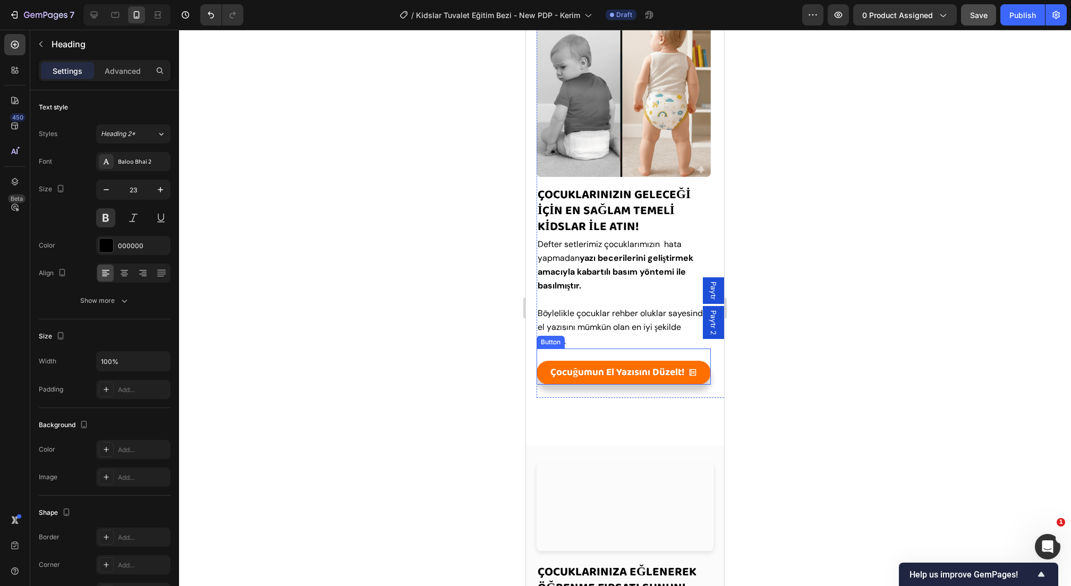
scroll to position [1419, 0]
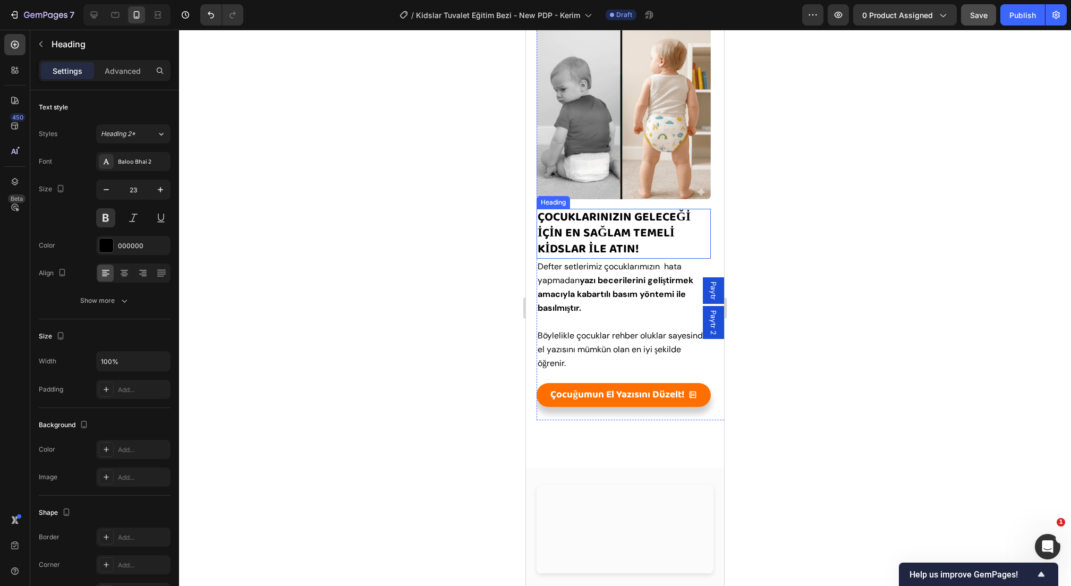
click at [621, 245] on strong "ÇOCUKLARINIZIN GELECEĞİ İÇİN EN SAĞLAM TEMELİ KİDSLAR İLE ATIN!" at bounding box center [614, 233] width 153 height 52
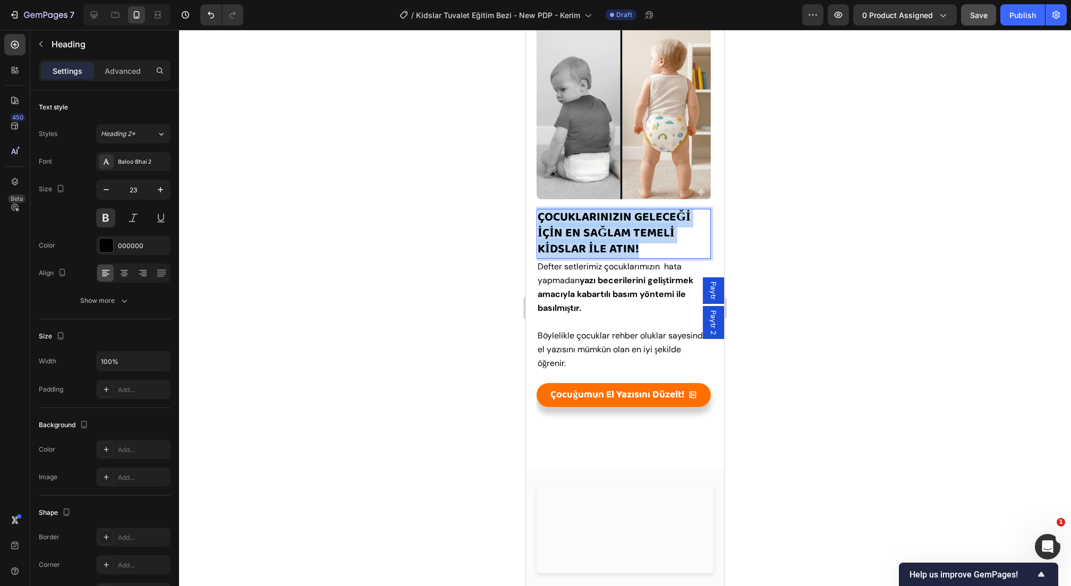
click at [621, 245] on strong "ÇOCUKLARINIZIN GELECEĞİ İÇİN EN SAĞLAM TEMELİ KİDSLAR İLE ATIN!" at bounding box center [614, 233] width 153 height 52
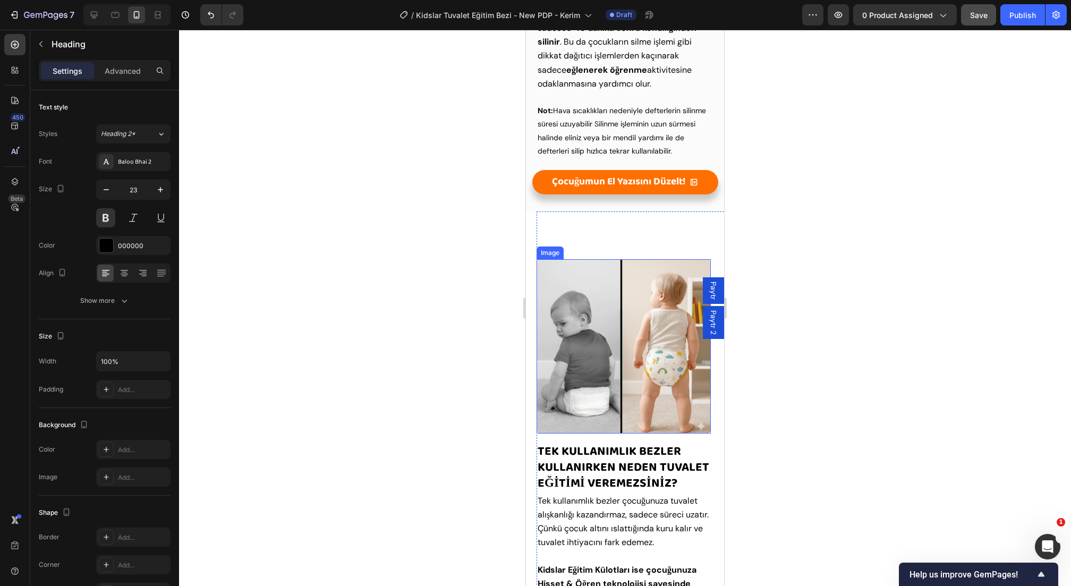
scroll to position [2233, 0]
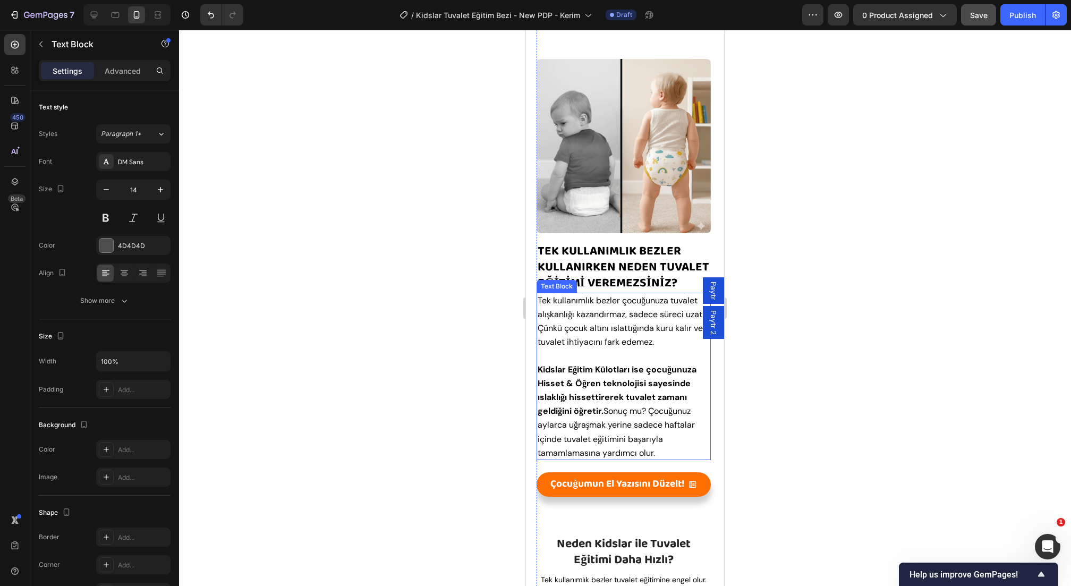
click at [593, 362] on p at bounding box center [624, 355] width 172 height 13
click at [593, 362] on p "Rich Text Editor. Editing area: main" at bounding box center [624, 355] width 172 height 13
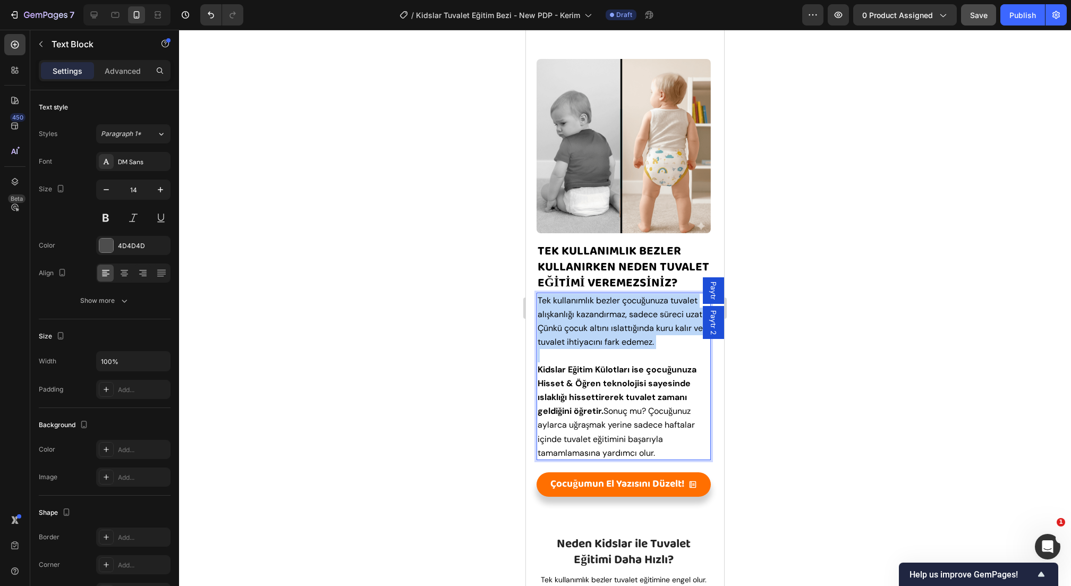
copy div "Tek kullanımlık bezler çocuğunuza tuvalet alışkanlığı kazandırmaz, sadece sürec…"
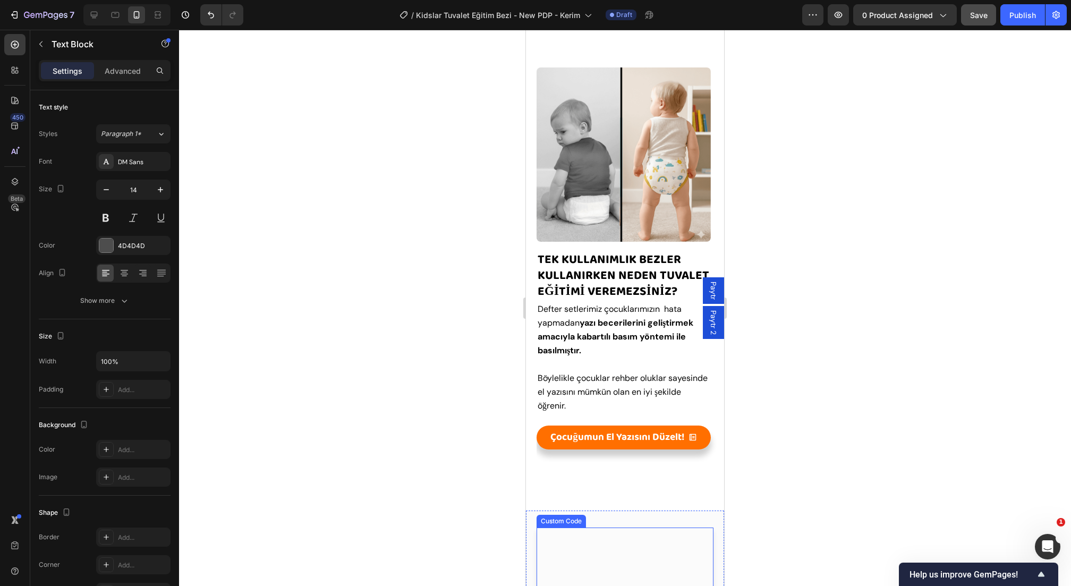
scroll to position [1349, 0]
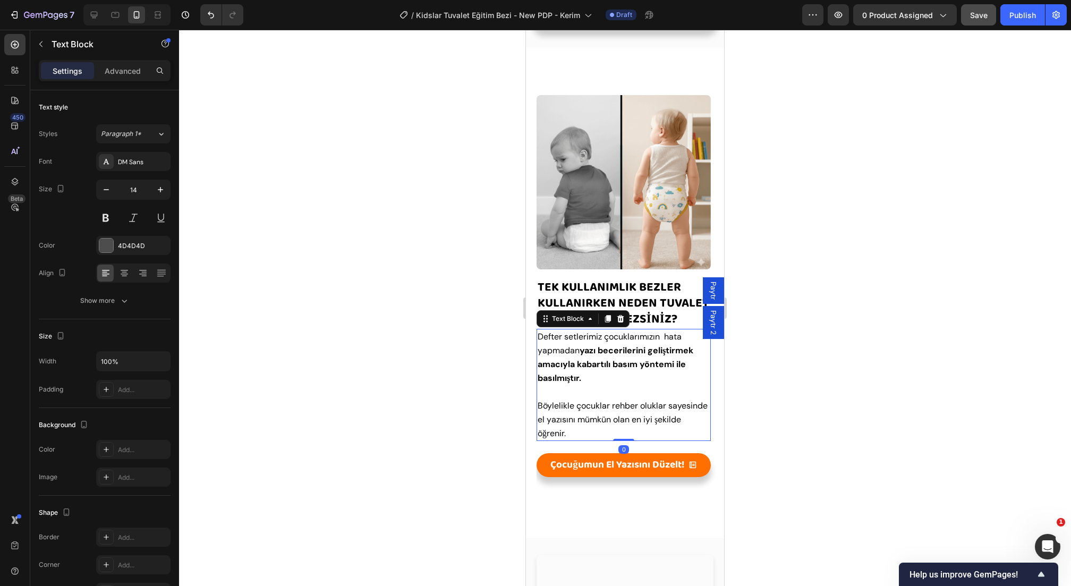
click at [608, 377] on p "Defter setlerimiz çocuklarımızın hata yapmadan yazı becerilerini geliştirmek am…" at bounding box center [624, 358] width 172 height 56
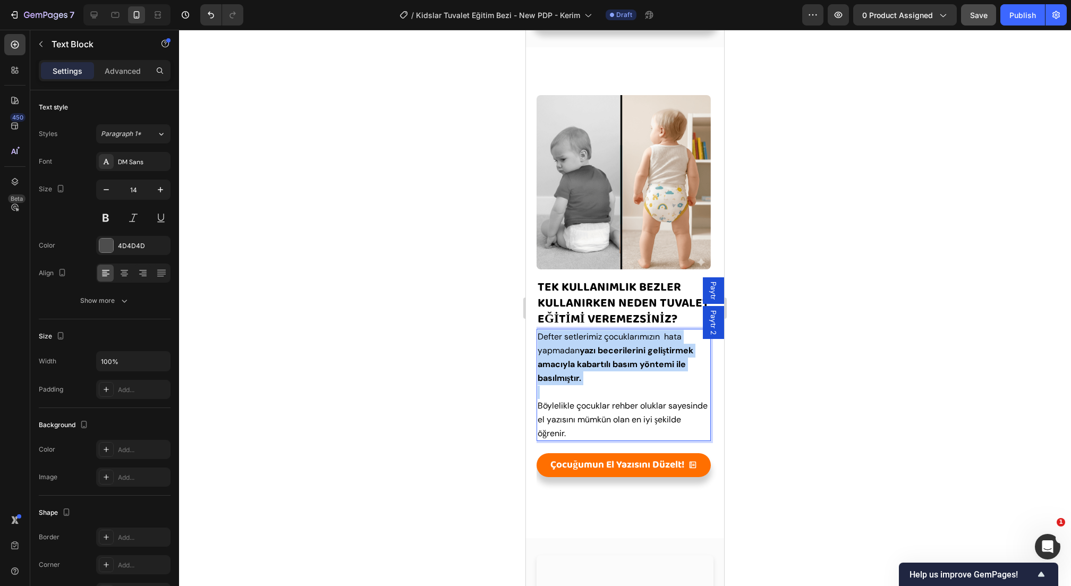
click at [608, 377] on p "Defter setlerimiz çocuklarımızın hata yapmadan yazı becerilerini geliştirmek am…" at bounding box center [624, 358] width 172 height 56
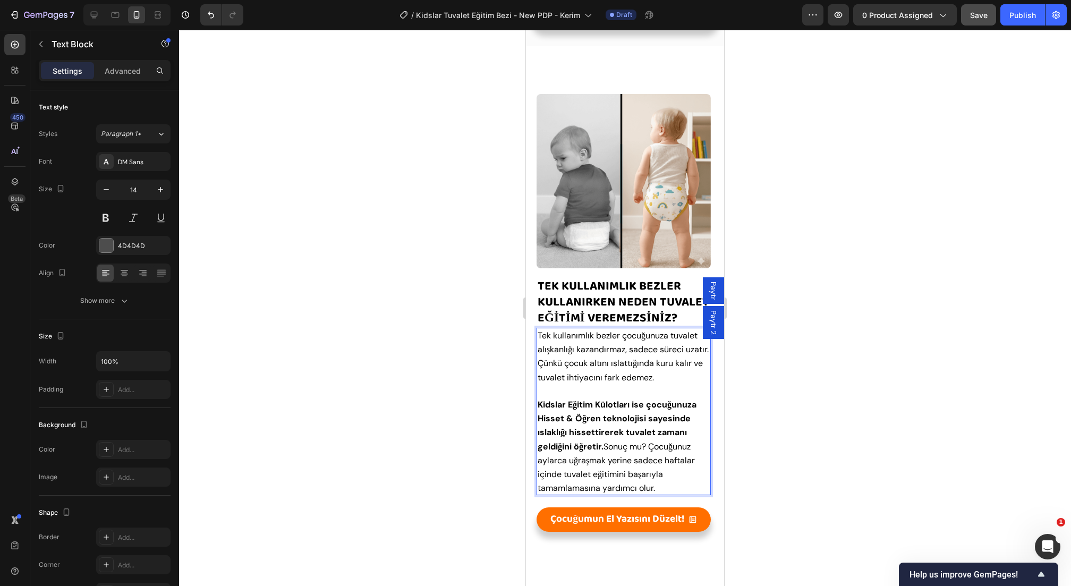
click at [631, 428] on strong "Kidslar Eğitim Külotları ise çocuğunuza Hisset & Öğren teknolojisi sayesinde ıs…" at bounding box center [617, 425] width 159 height 53
click at [435, 413] on div at bounding box center [625, 308] width 892 height 556
click at [668, 486] on p "Kidslar Eğitim Külotları ise çocuğunuza Hisset & Öğren teknolojisi sayesinde ıs…" at bounding box center [624, 446] width 172 height 97
click at [649, 471] on span "Kidslar Eğitim Külotları ise çocuğunuza Hisset & Öğren teknolojisi sayesinde ıs…" at bounding box center [617, 446] width 159 height 95
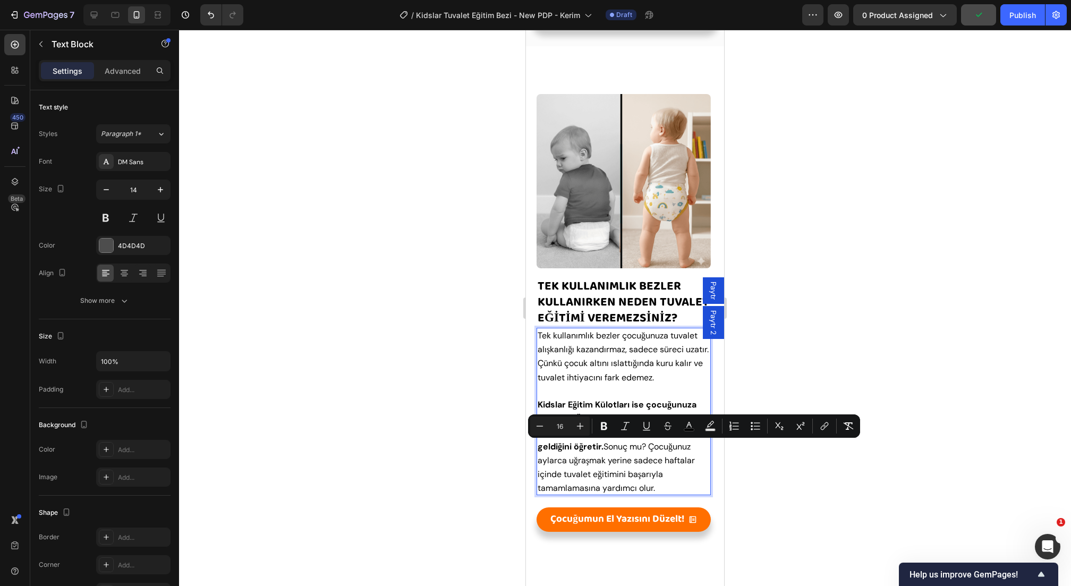
drag, startPoint x: 663, startPoint y: 486, endPoint x: 607, endPoint y: 445, distance: 69.2
click at [607, 445] on p "Kidslar Eğitim Külotları ise çocuğunuza Hisset & Öğren teknolojisi sayesinde ıs…" at bounding box center [624, 446] width 172 height 97
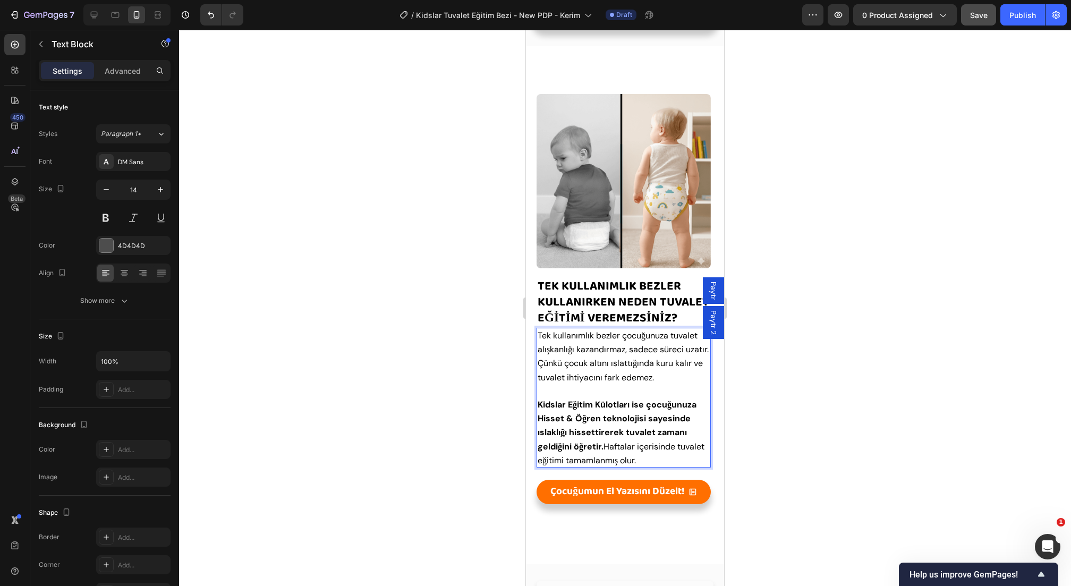
scroll to position [1418, 0]
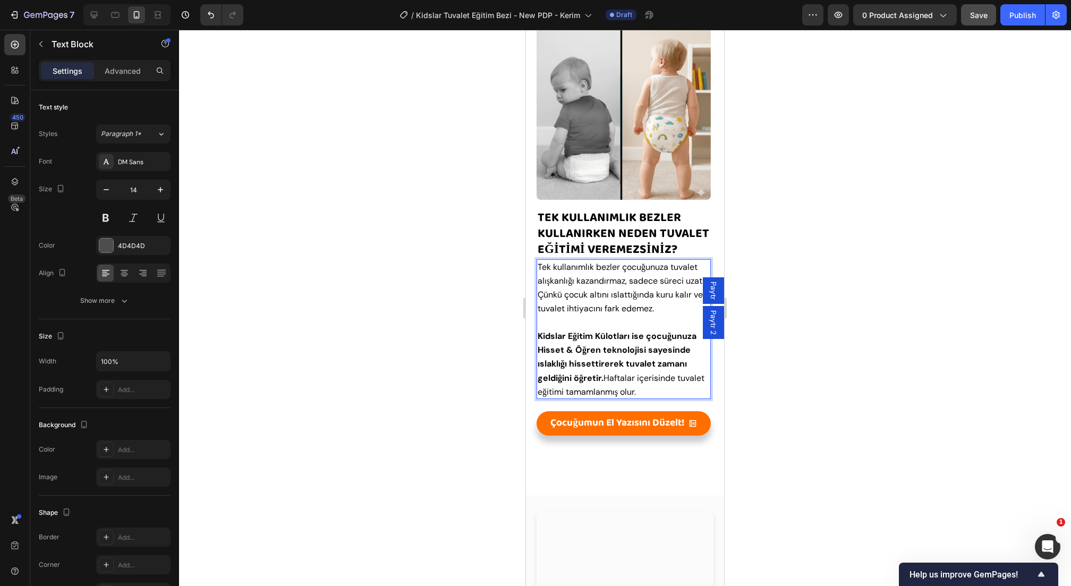
click at [789, 402] on div at bounding box center [625, 308] width 892 height 556
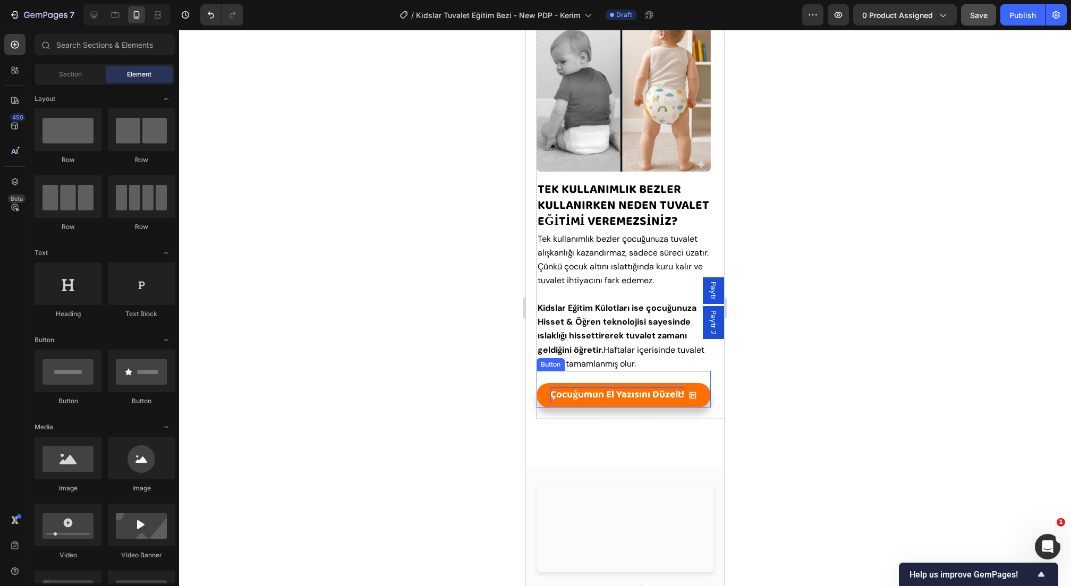
scroll to position [1457, 0]
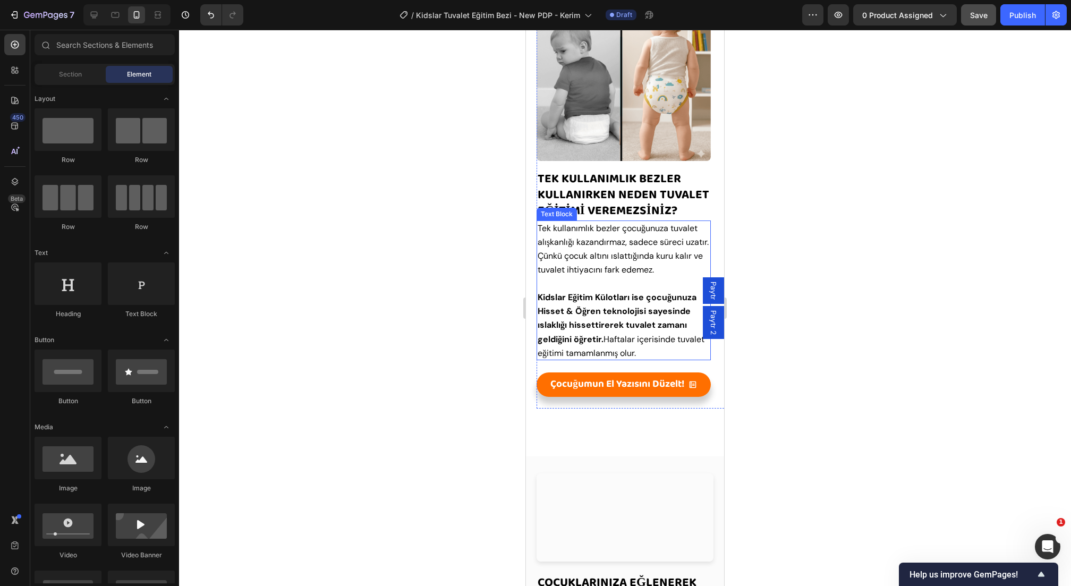
click at [632, 277] on p "Tek kullanımlık bezler çocuğunuza tuvalet alışkanlığı kazandırmaz, sadece sürec…" at bounding box center [624, 250] width 172 height 56
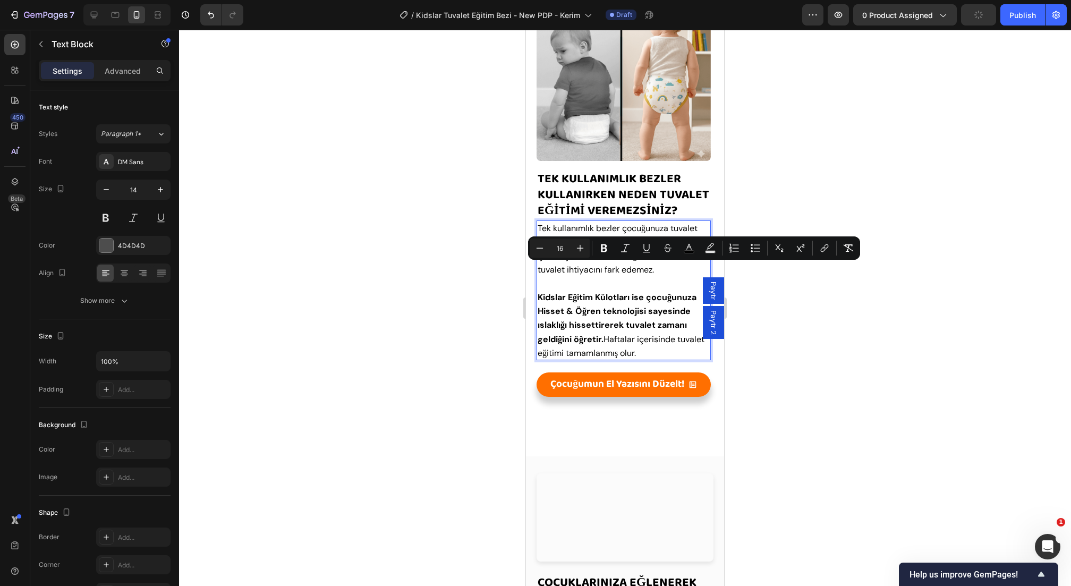
click at [654, 272] on p "Tek kullanımlık bezler çocuğunuza tuvalet alışkanlığı kazandırmaz, sadece sürec…" at bounding box center [624, 250] width 172 height 56
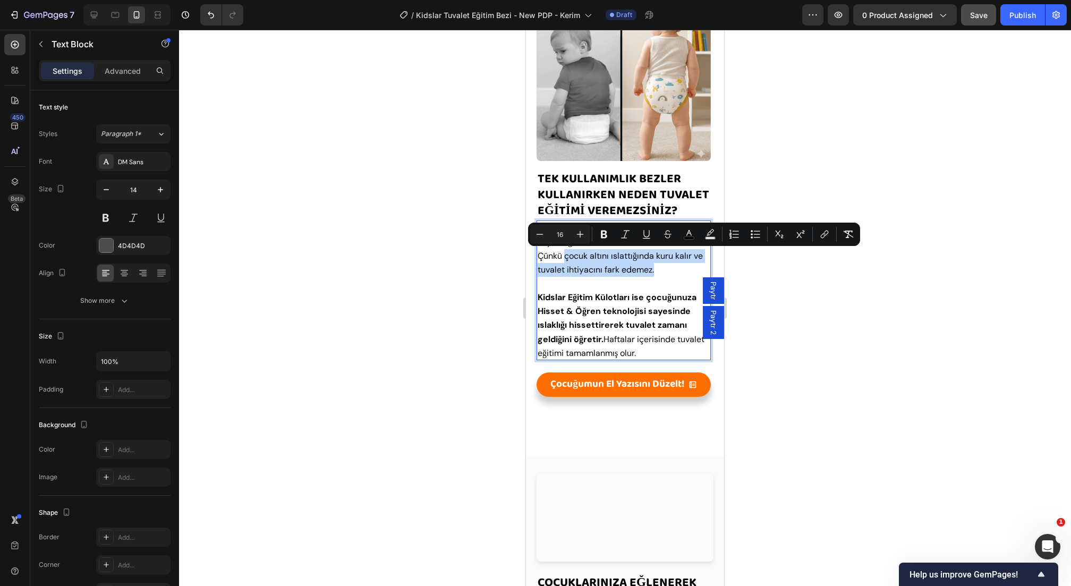
drag, startPoint x: 676, startPoint y: 269, endPoint x: 566, endPoint y: 253, distance: 111.6
click at [566, 253] on p "Tek kullanımlık bezler çocuğunuza tuvalet alışkanlığı kazandırmaz, sadece sürec…" at bounding box center [624, 250] width 172 height 56
drag, startPoint x: 519, startPoint y: 254, endPoint x: 2, endPoint y: 224, distance: 517.3
click at [519, 254] on div at bounding box center [625, 308] width 892 height 556
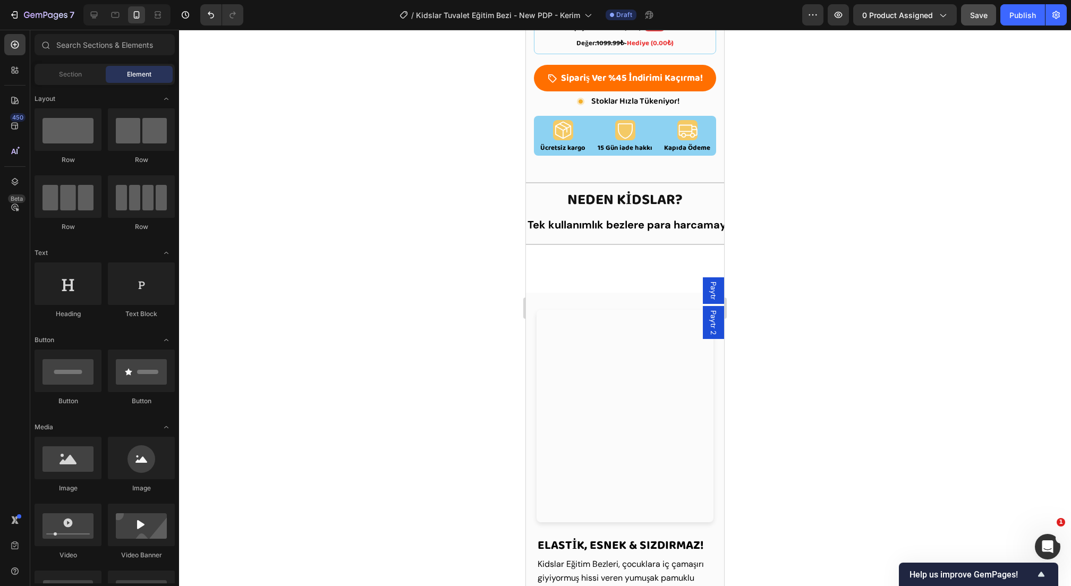
scroll to position [647, 0]
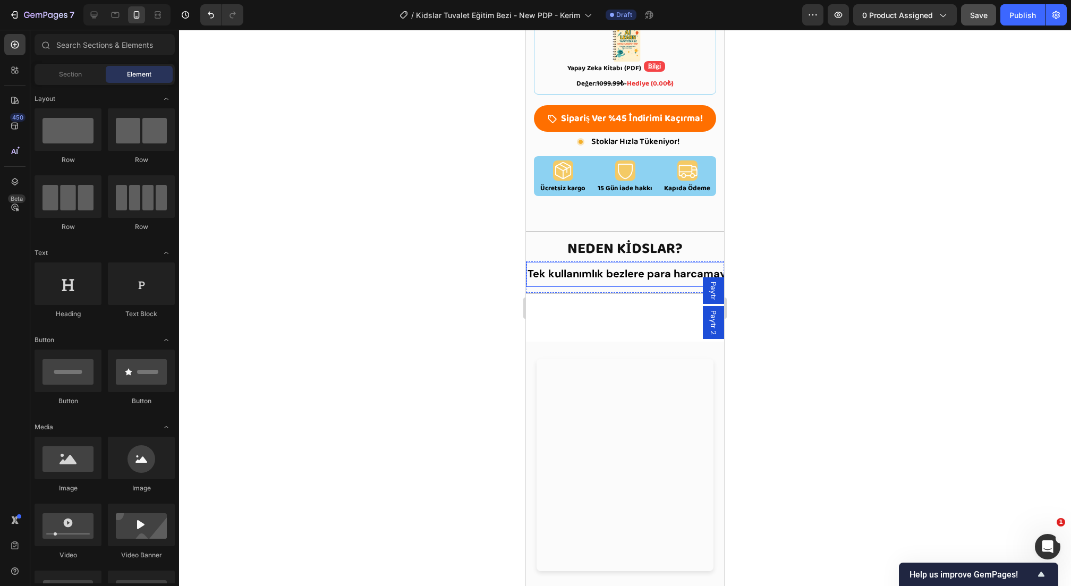
click at [624, 267] on span "Tek kullanımlık bezlere para harcamaya son" at bounding box center [641, 274] width 226 height 14
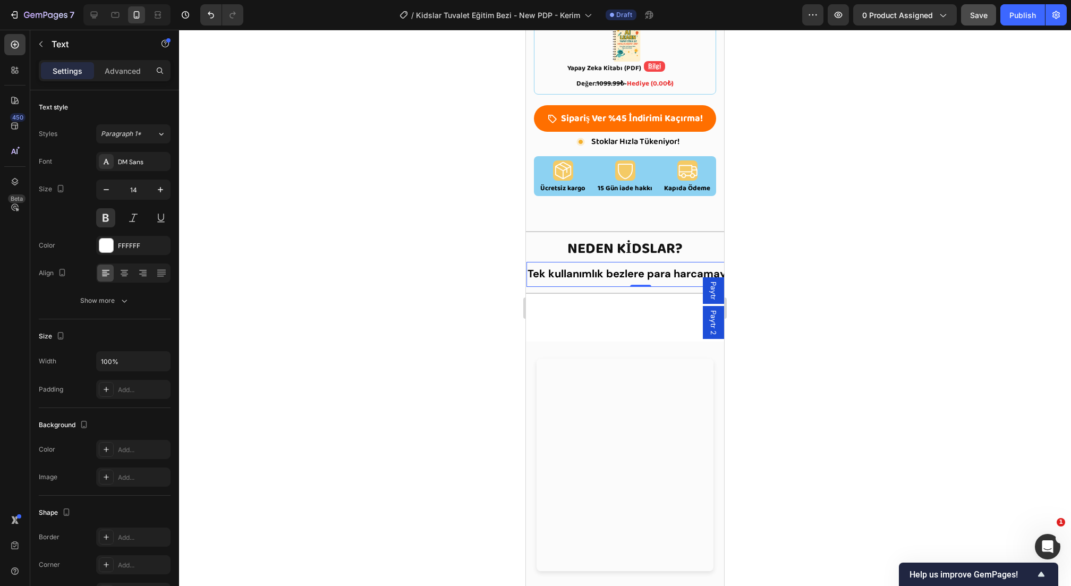
click at [624, 267] on span "Tek kullanımlık bezlere para harcamaya son" at bounding box center [641, 274] width 226 height 14
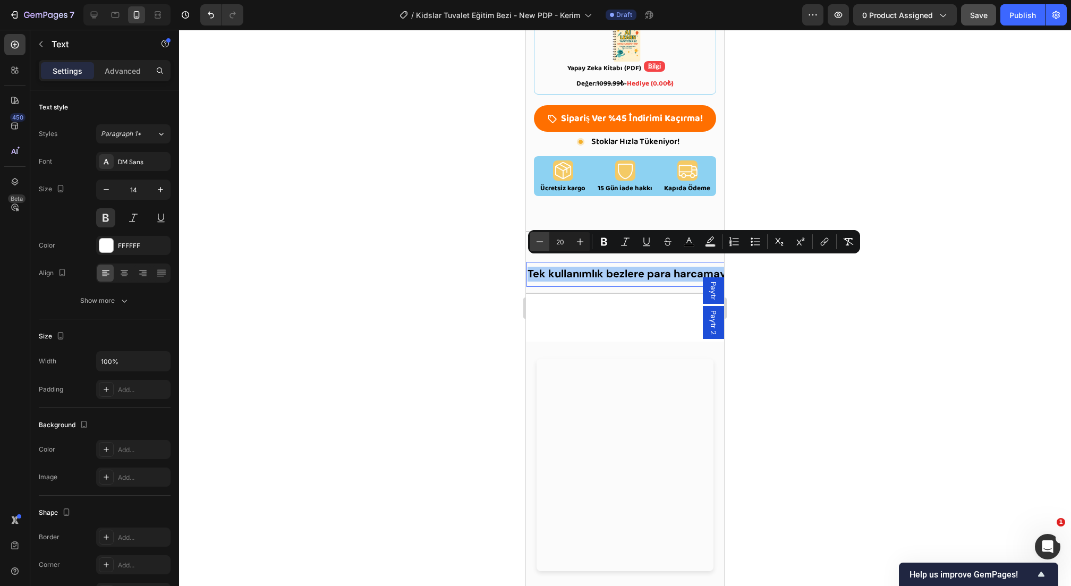
click at [540, 244] on icon "Editor contextual toolbar" at bounding box center [540, 241] width 11 height 11
type input "18"
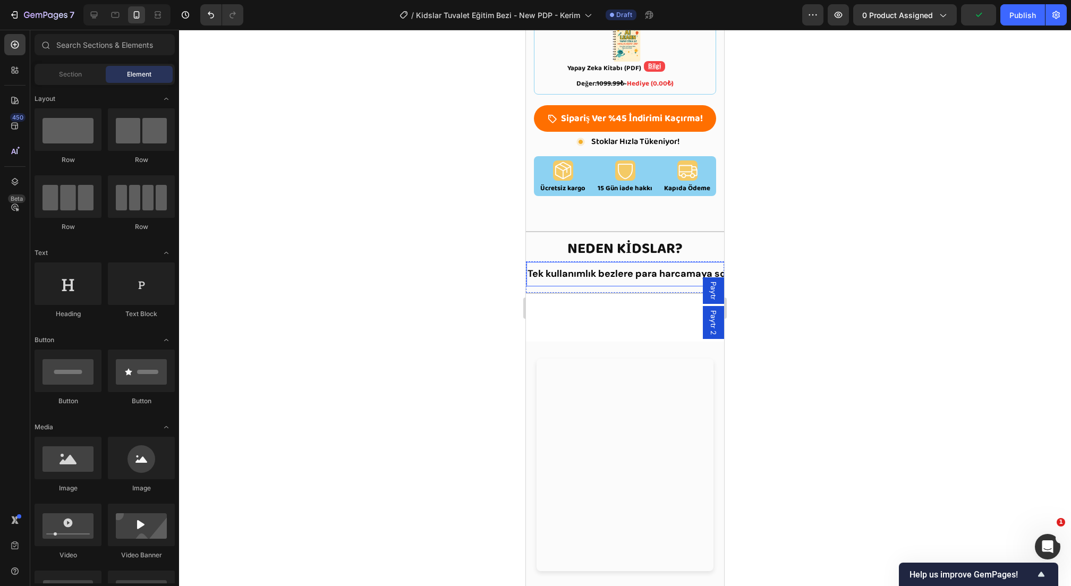
click at [589, 269] on span "Tek kullanımlık bezlere para harcamaya son" at bounding box center [630, 273] width 204 height 13
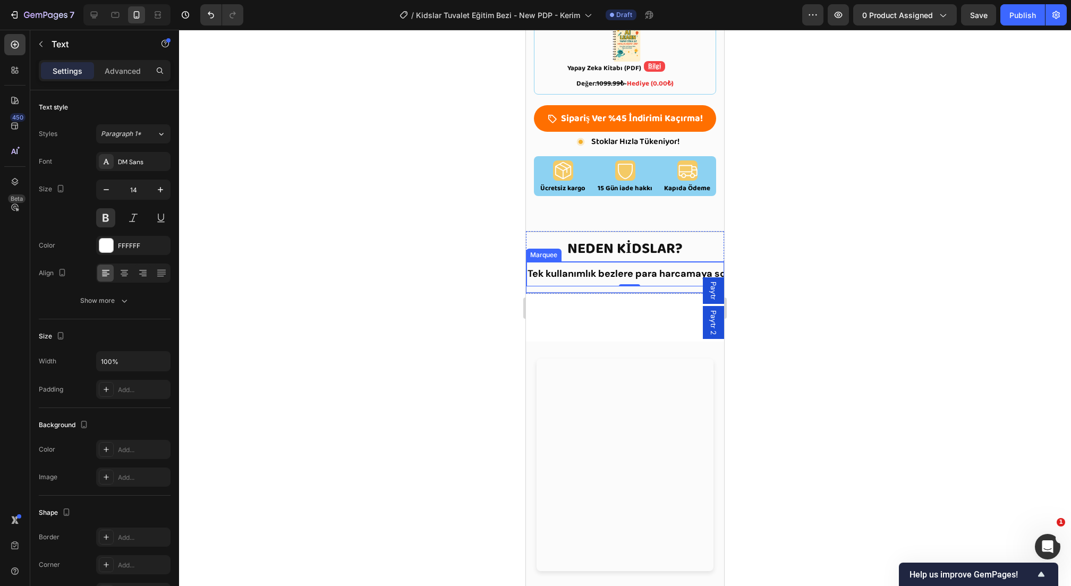
click at [551, 279] on div "Tek kullanımlık bezlere para harcamaya son Text 0 Garantili Çözüm Text Kısa sür…" at bounding box center [625, 277] width 198 height 32
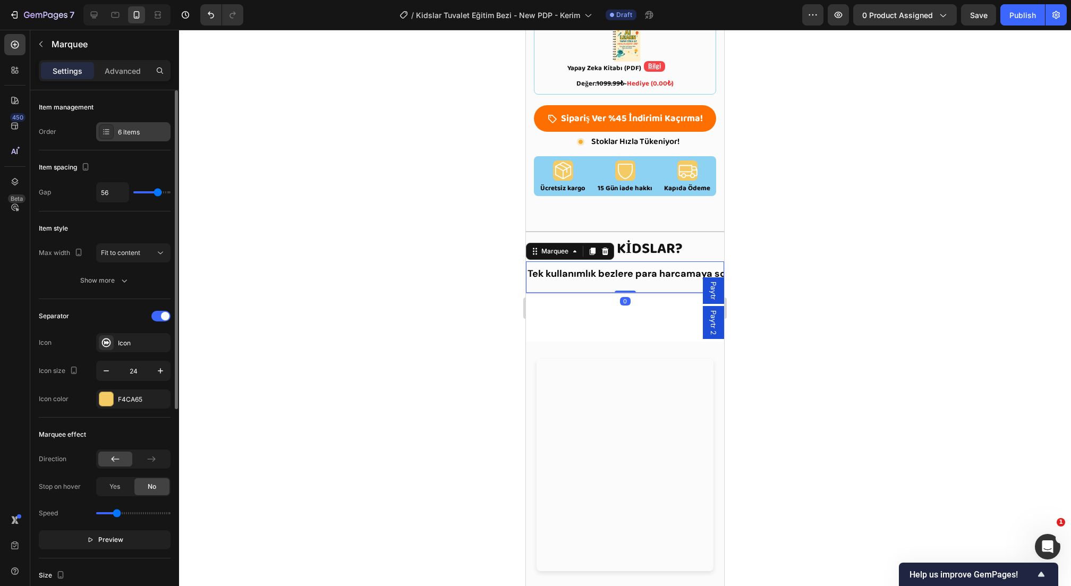
click at [129, 140] on div "6 items" at bounding box center [133, 131] width 74 height 19
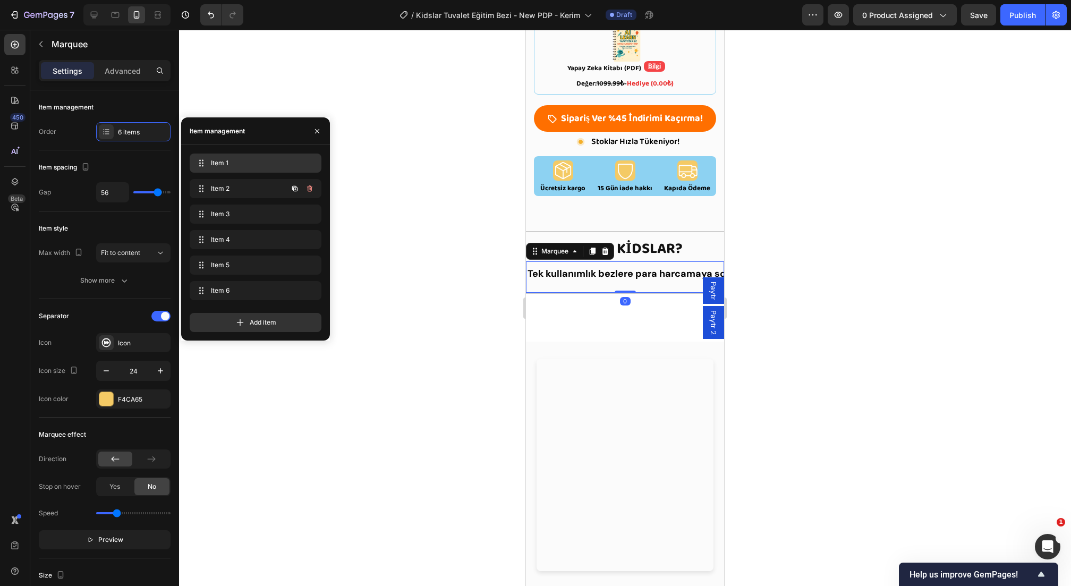
click at [236, 172] on div "Item 1 Item 1" at bounding box center [256, 163] width 132 height 19
click at [234, 192] on span "Item 2" at bounding box center [241, 189] width 60 height 10
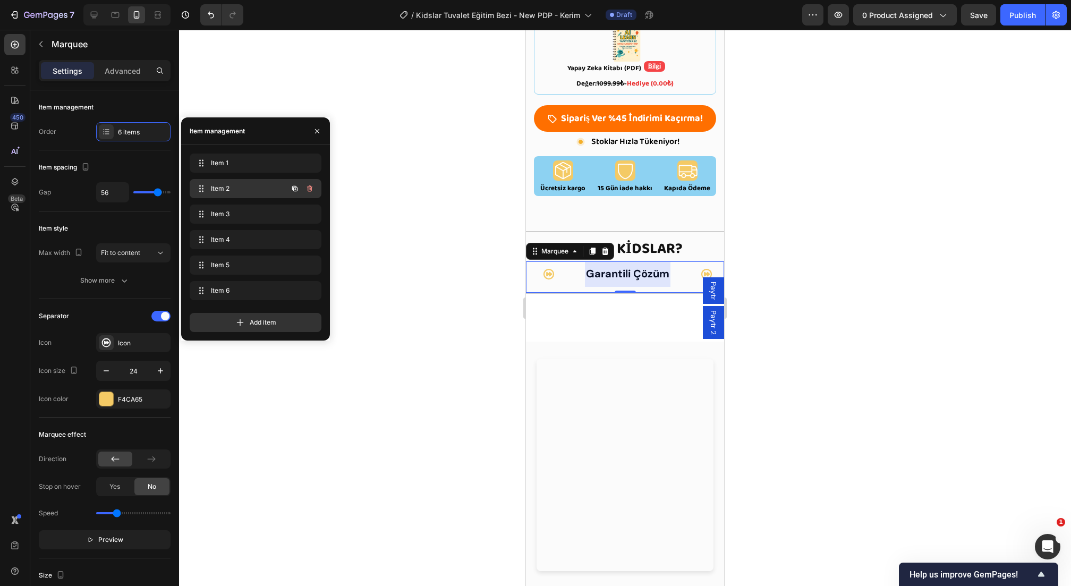
scroll to position [0, 221]
click at [623, 270] on strong "Garantili Çözüm" at bounding box center [626, 274] width 83 height 14
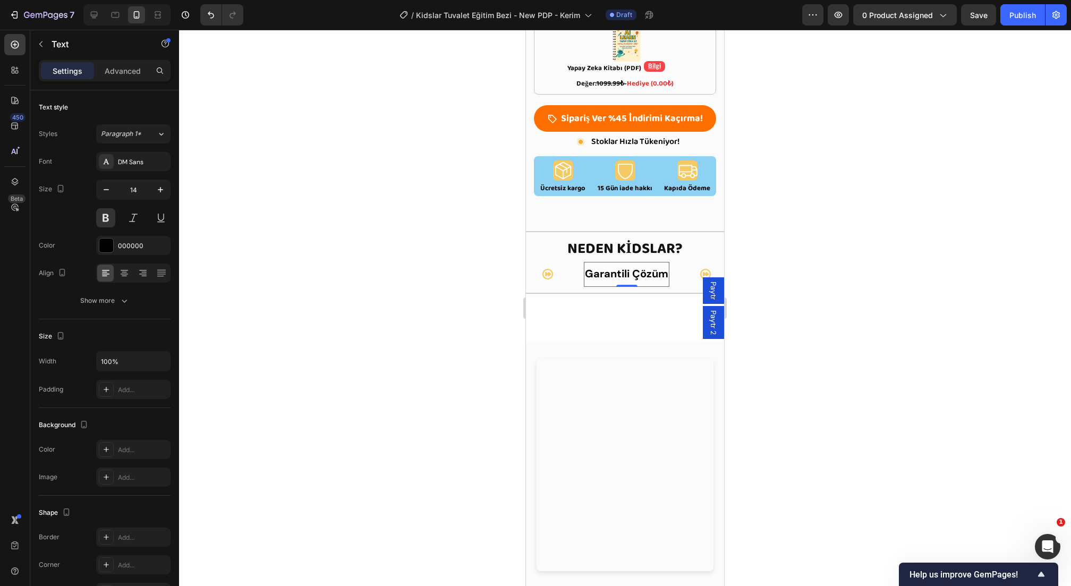
click at [623, 270] on strong "Garantili Çözüm" at bounding box center [626, 274] width 83 height 14
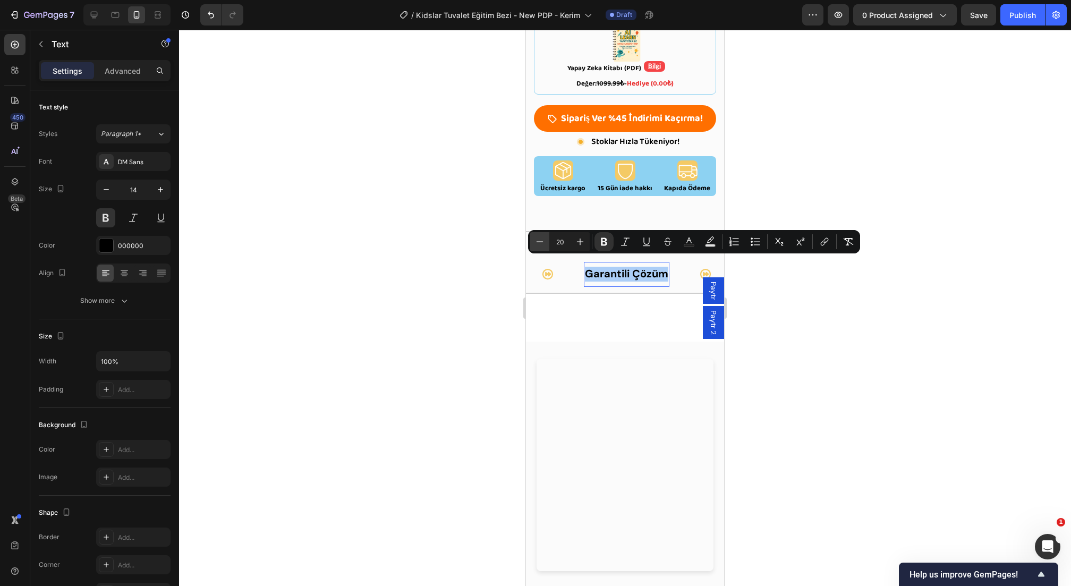
click at [540, 241] on icon "Editor contextual toolbar" at bounding box center [540, 241] width 11 height 11
type input "18"
click at [575, 276] on div "Tek kullanımlık bezlere para harcamaya son Text" at bounding box center [445, 274] width 278 height 24
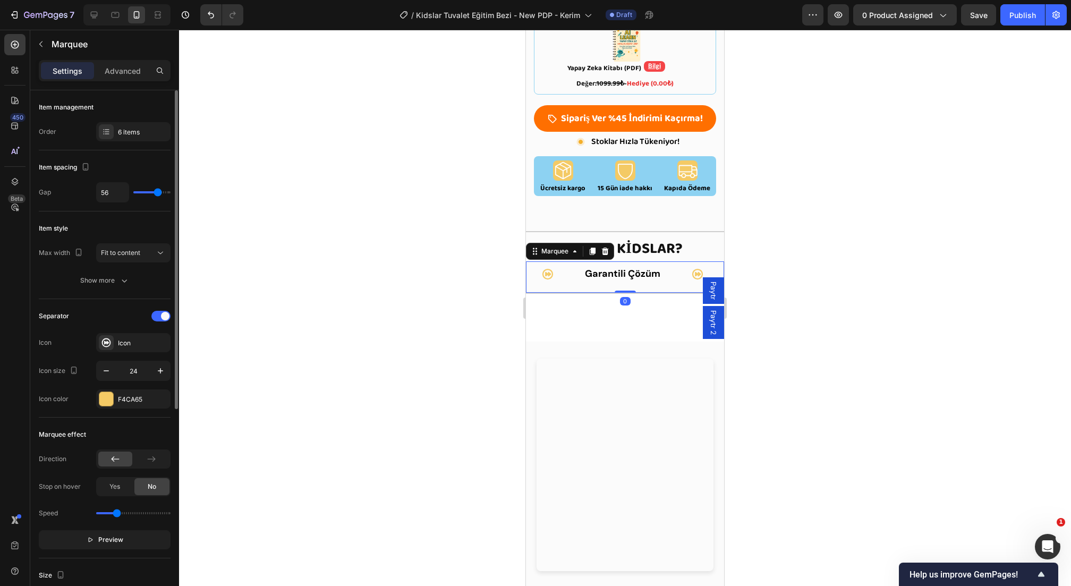
click at [138, 121] on div "Item management Order 6 items" at bounding box center [105, 120] width 132 height 60
click at [139, 137] on div "6 items" at bounding box center [133, 131] width 74 height 19
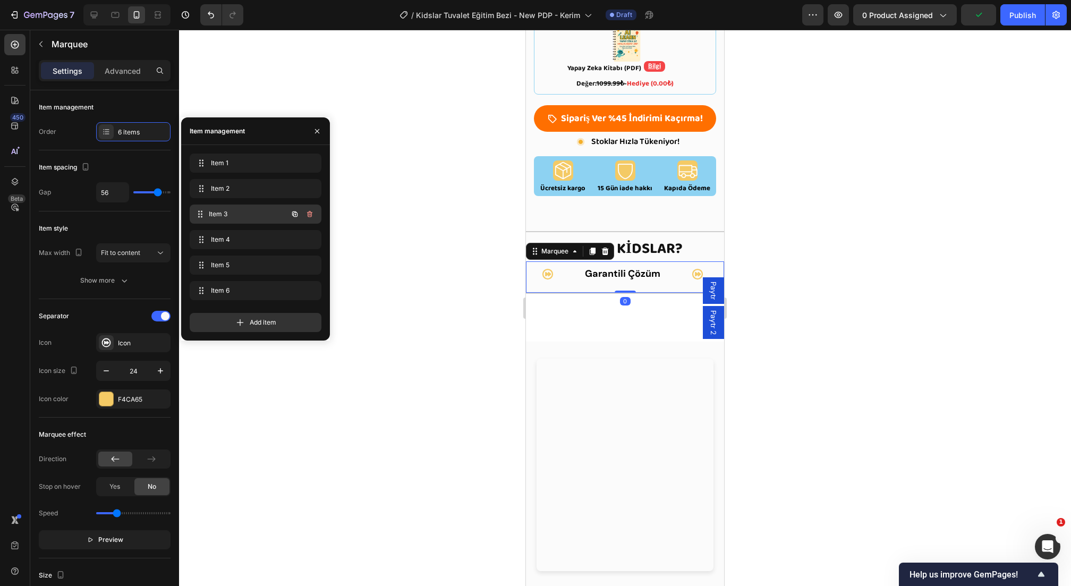
click at [224, 211] on span "Item 3" at bounding box center [248, 214] width 79 height 10
click at [640, 270] on div at bounding box center [627, 274] width 122 height 26
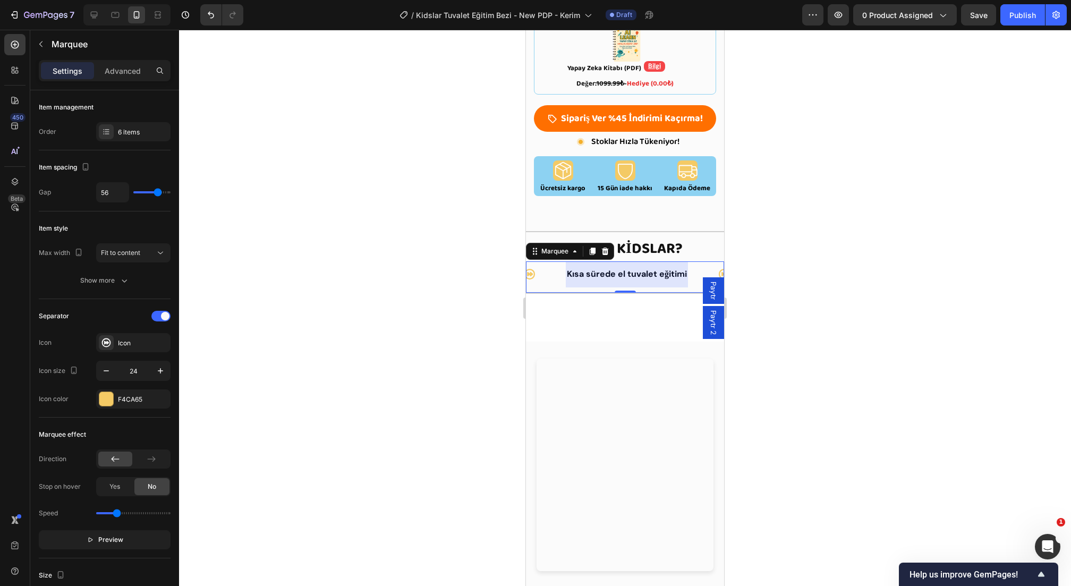
click at [640, 270] on div at bounding box center [627, 274] width 122 height 26
click at [646, 261] on div at bounding box center [627, 274] width 122 height 26
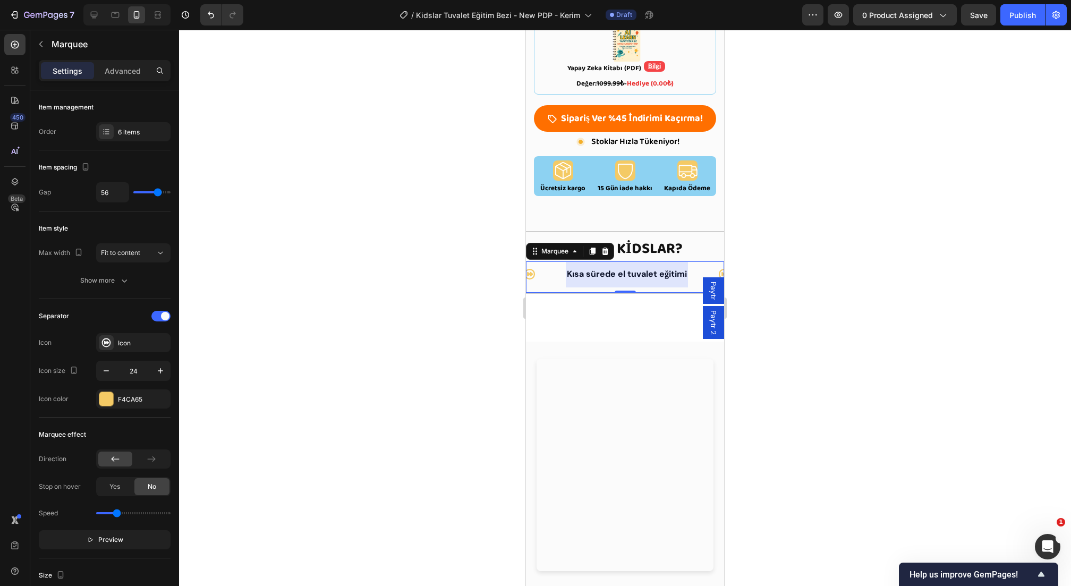
click at [622, 297] on div "0" at bounding box center [625, 301] width 11 height 9
click at [635, 268] on div at bounding box center [627, 274] width 122 height 26
click at [515, 266] on div at bounding box center [625, 308] width 892 height 556
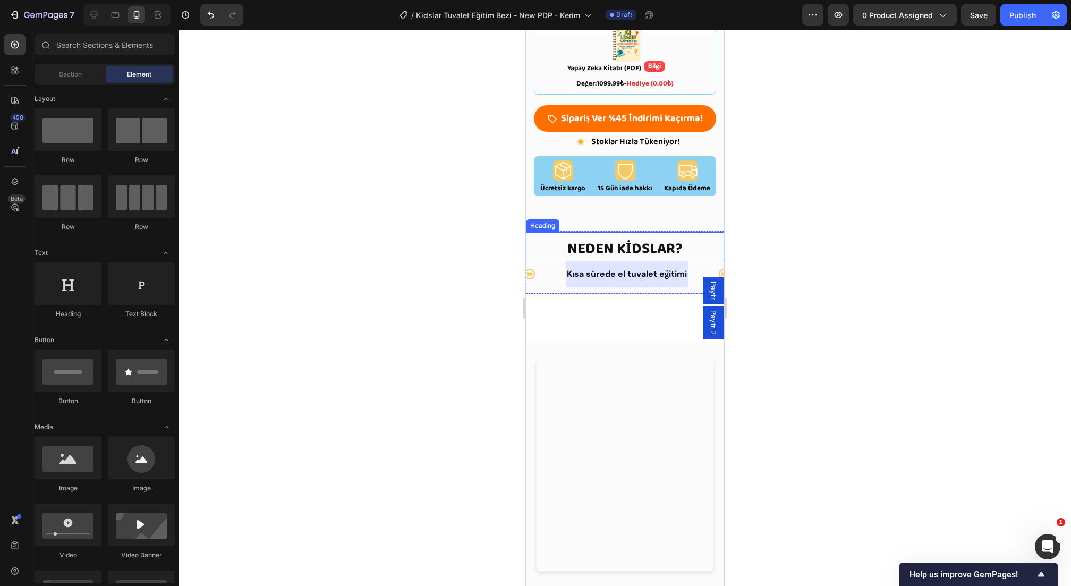
click at [648, 241] on span "NEDEN KİDSLAR?" at bounding box center [624, 249] width 115 height 24
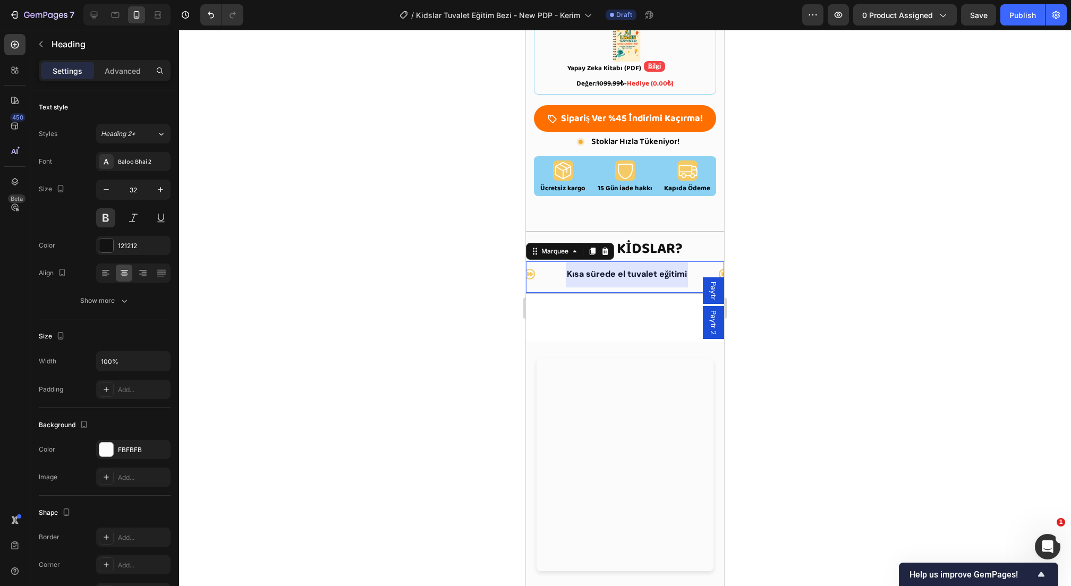
click at [630, 273] on div at bounding box center [627, 274] width 122 height 26
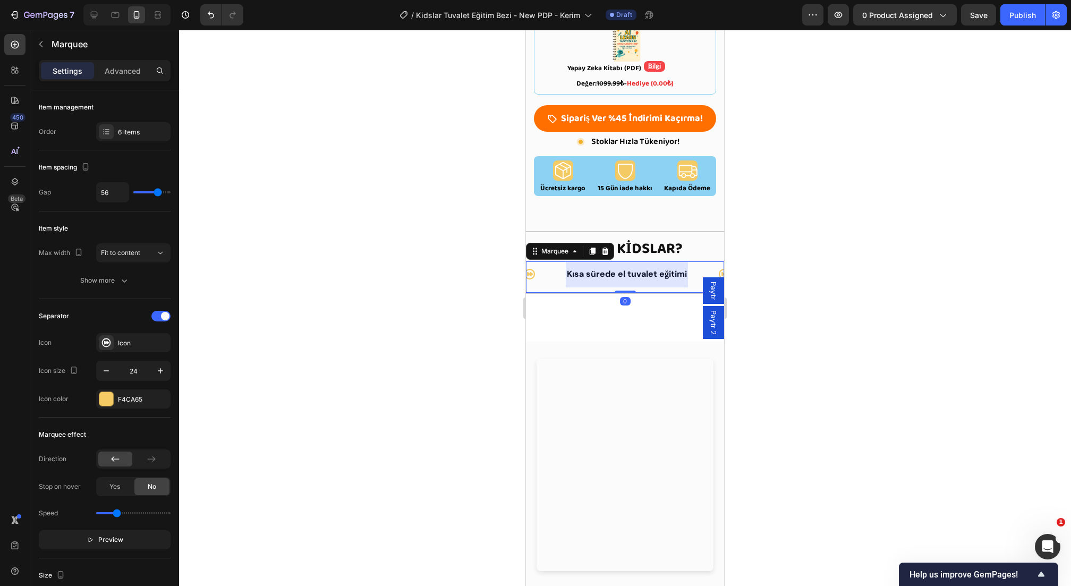
click at [641, 264] on div at bounding box center [627, 274] width 122 height 26
click at [111, 126] on div at bounding box center [106, 131] width 15 height 15
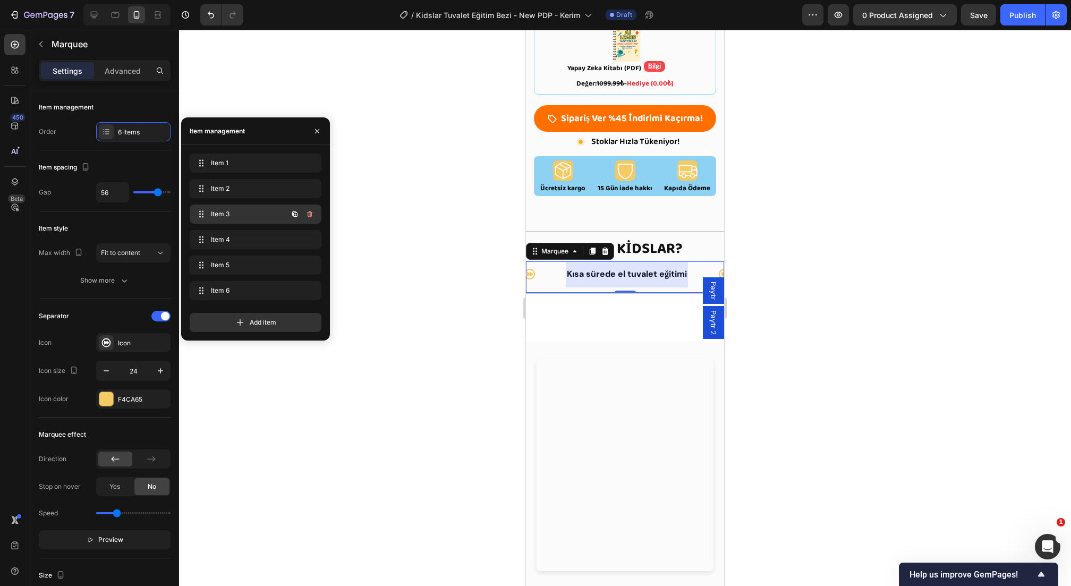
click at [250, 216] on span "Item 3" at bounding box center [241, 214] width 60 height 10
click at [242, 231] on div "Item 4 Item 4" at bounding box center [256, 239] width 132 height 19
click at [252, 217] on span "Item 3" at bounding box center [241, 214] width 60 height 10
click at [650, 267] on p "Kısa sürede el tuvalet eğitimi" at bounding box center [627, 274] width 120 height 15
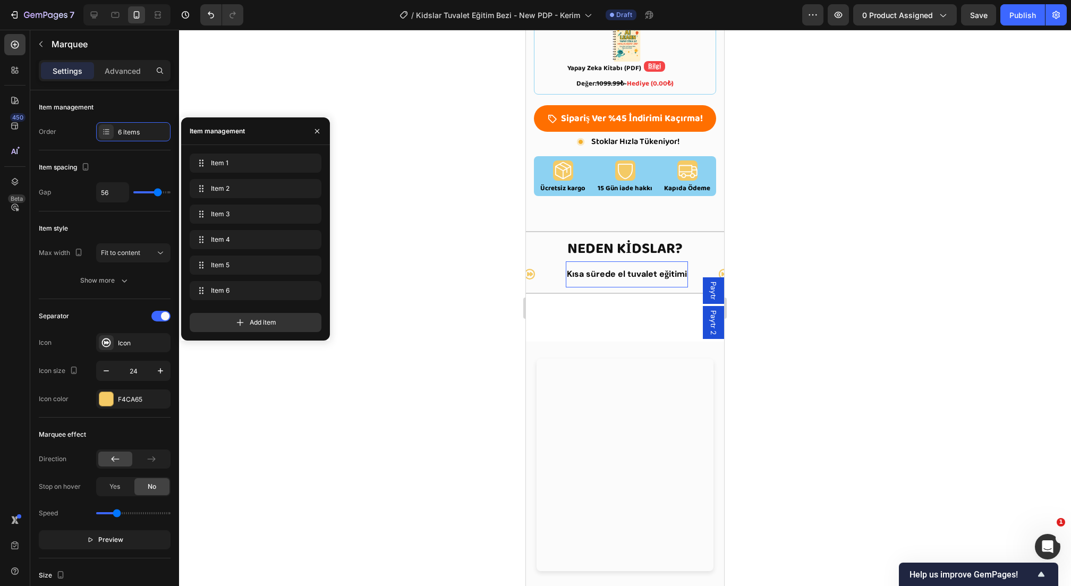
click at [650, 267] on p "Kısa sürede el tuvalet eğitimi" at bounding box center [627, 274] width 120 height 15
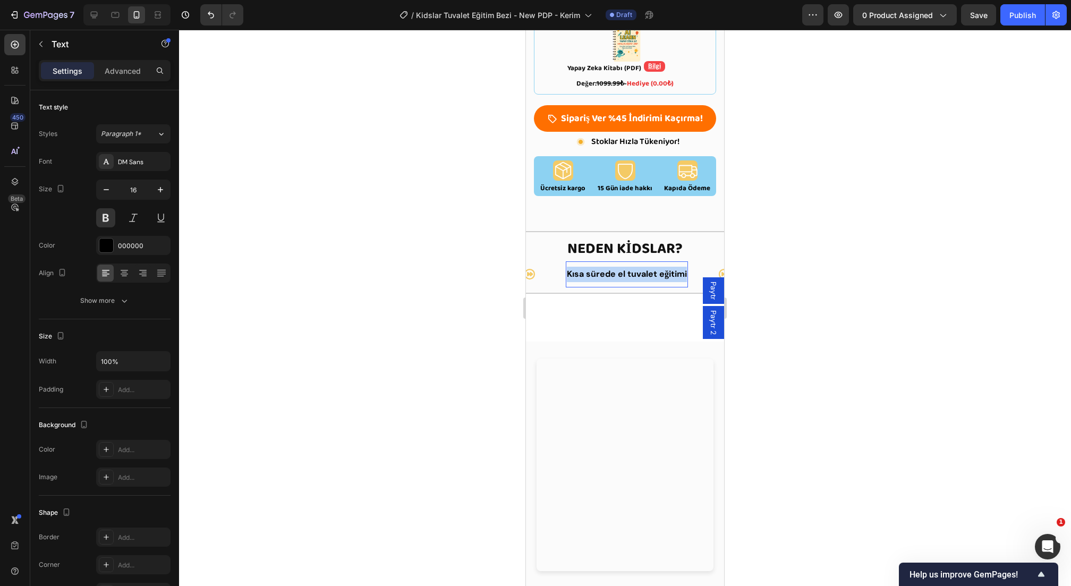
click at [650, 267] on p "Kısa sürede el tuvalet eğitimi" at bounding box center [627, 274] width 120 height 15
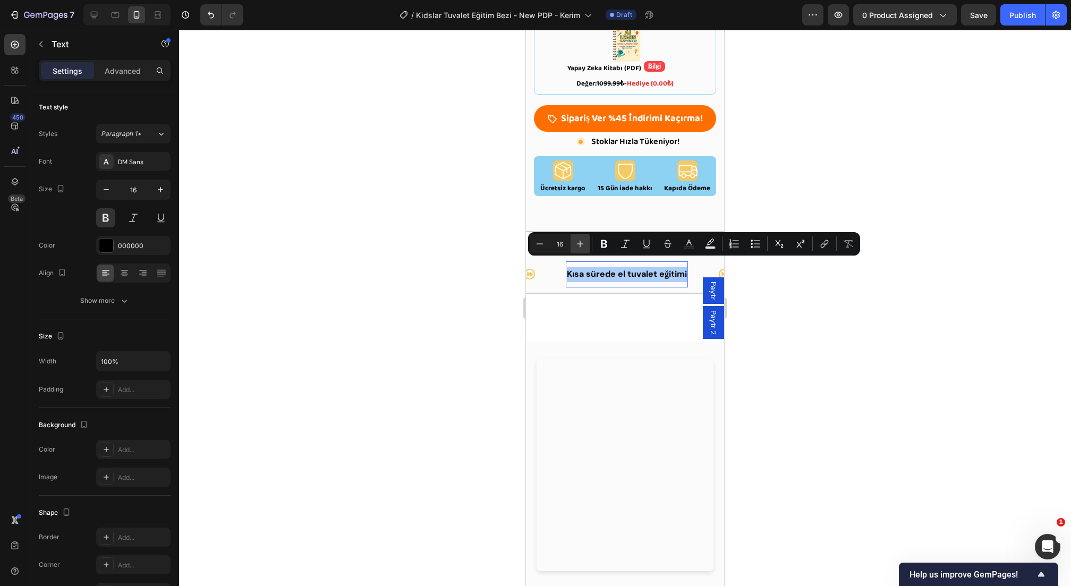
click at [577, 240] on icon "Editor contextual toolbar" at bounding box center [580, 244] width 11 height 11
type input "18"
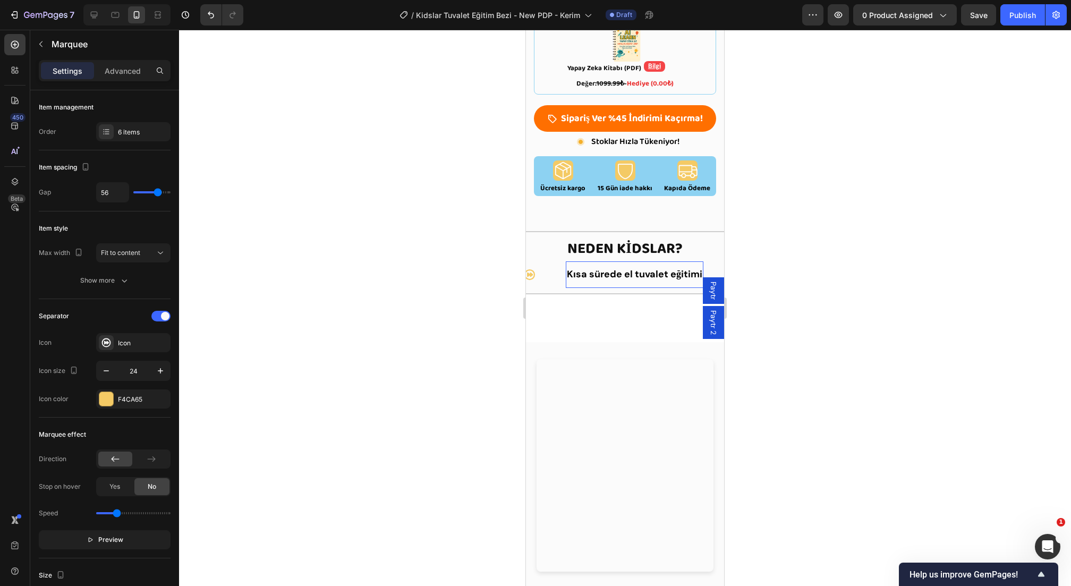
click at [562, 270] on div "Garantili Çözüm Text" at bounding box center [491, 274] width 150 height 24
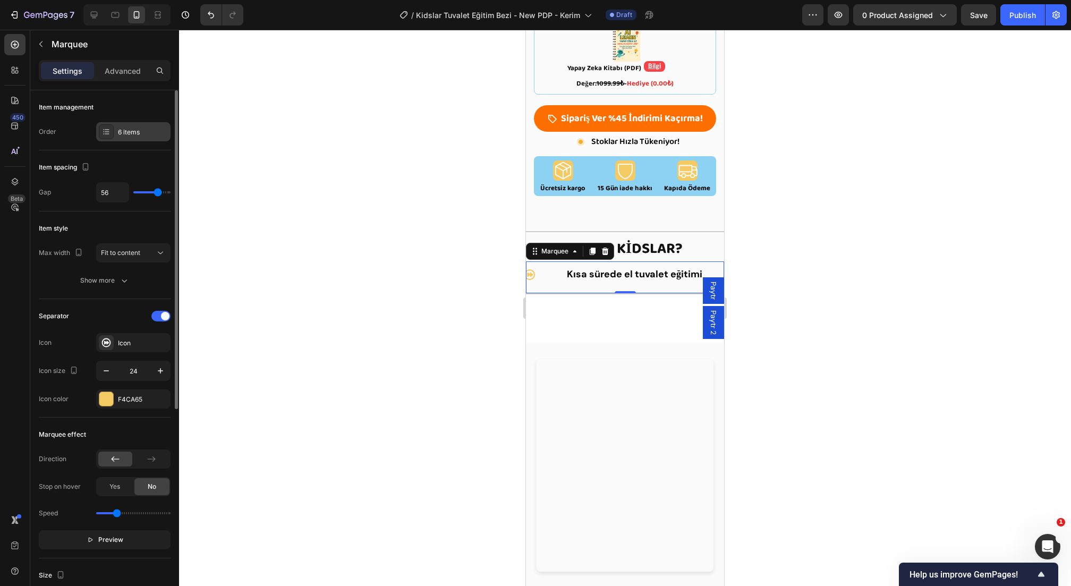
click at [130, 135] on div "6 items" at bounding box center [143, 133] width 50 height 10
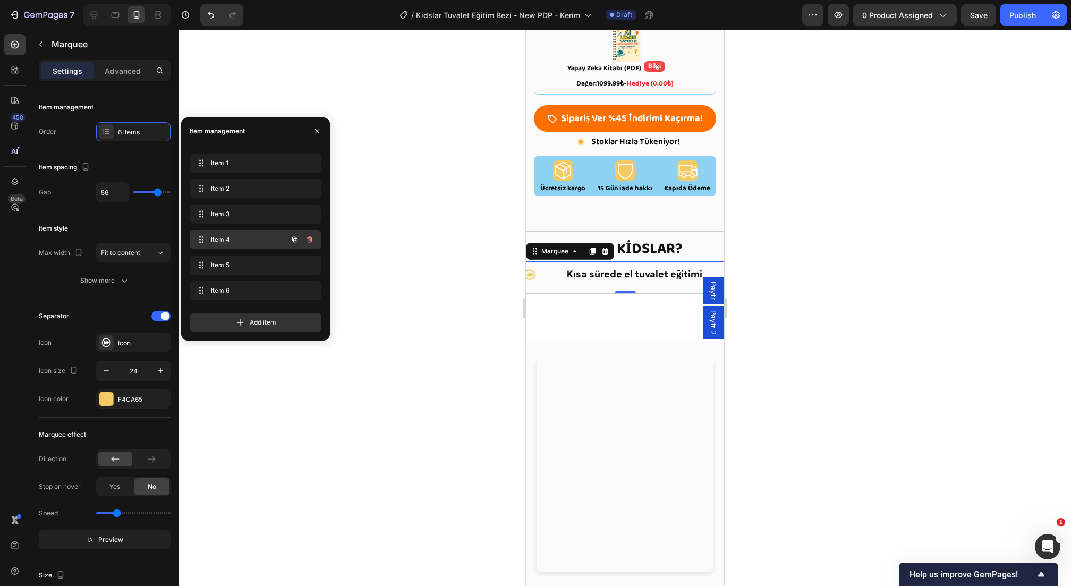
click at [237, 239] on span "Item 4" at bounding box center [241, 240] width 60 height 10
click at [627, 267] on p "Islaklığı fark ettiren teknoloji" at bounding box center [627, 274] width 117 height 15
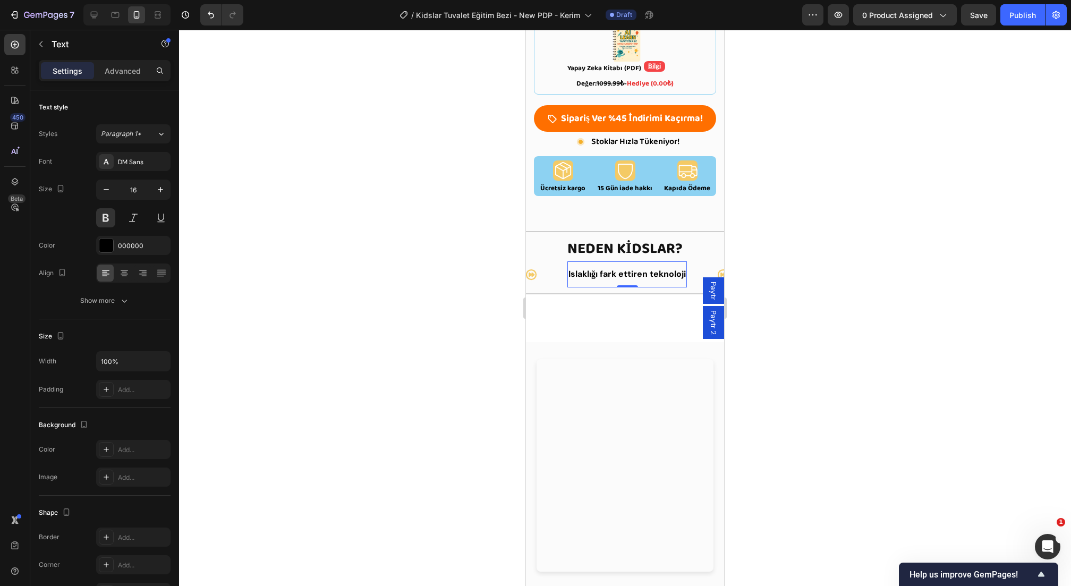
click at [627, 267] on p "Islaklığı fark ettiren teknoloji" at bounding box center [627, 274] width 117 height 15
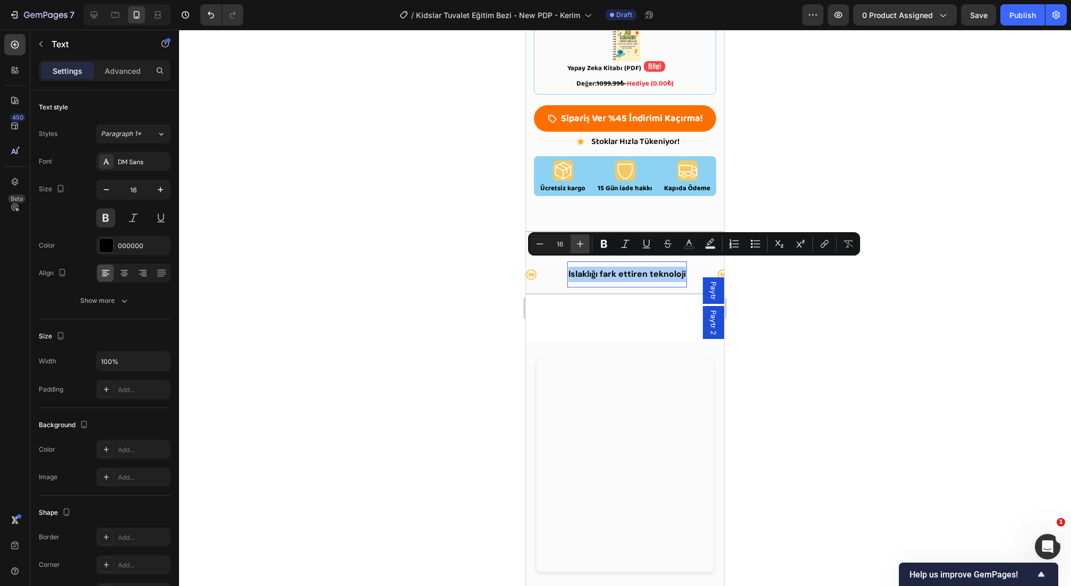
click at [583, 245] on icon "Editor contextual toolbar" at bounding box center [580, 244] width 11 height 11
type input "18"
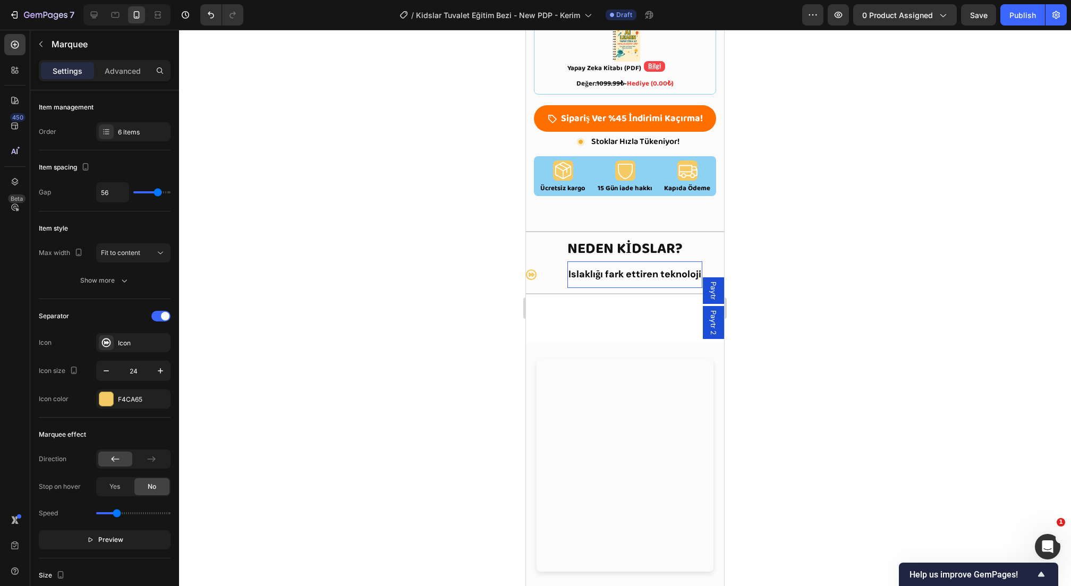
click at [567, 282] on div "Tek kullanımlık bezlere para harcamaya son Text Garantili Çözüm Text Kısa süred…" at bounding box center [625, 277] width 198 height 33
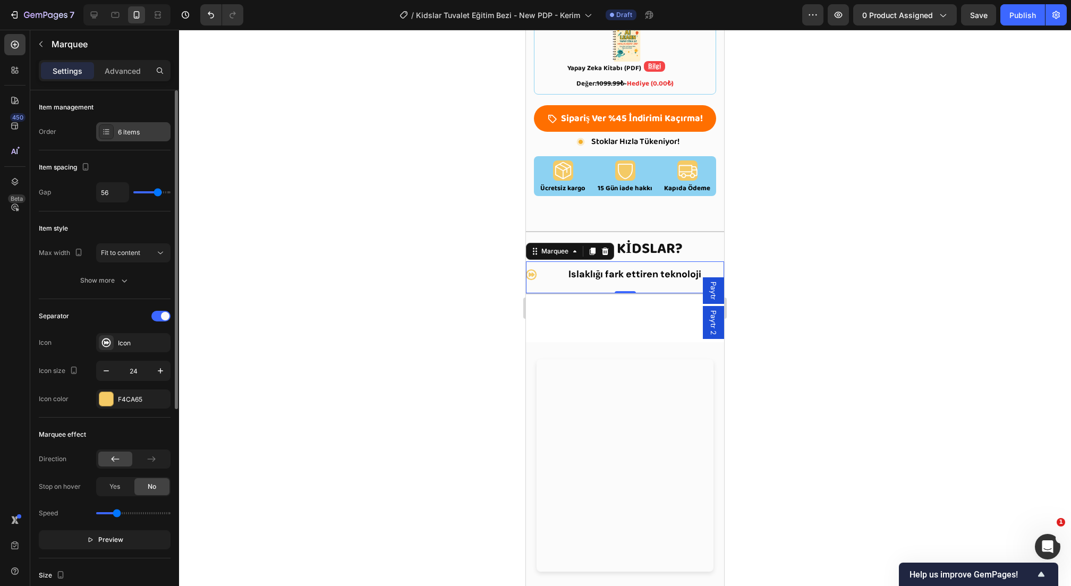
click at [136, 128] on div "6 items" at bounding box center [143, 133] width 50 height 10
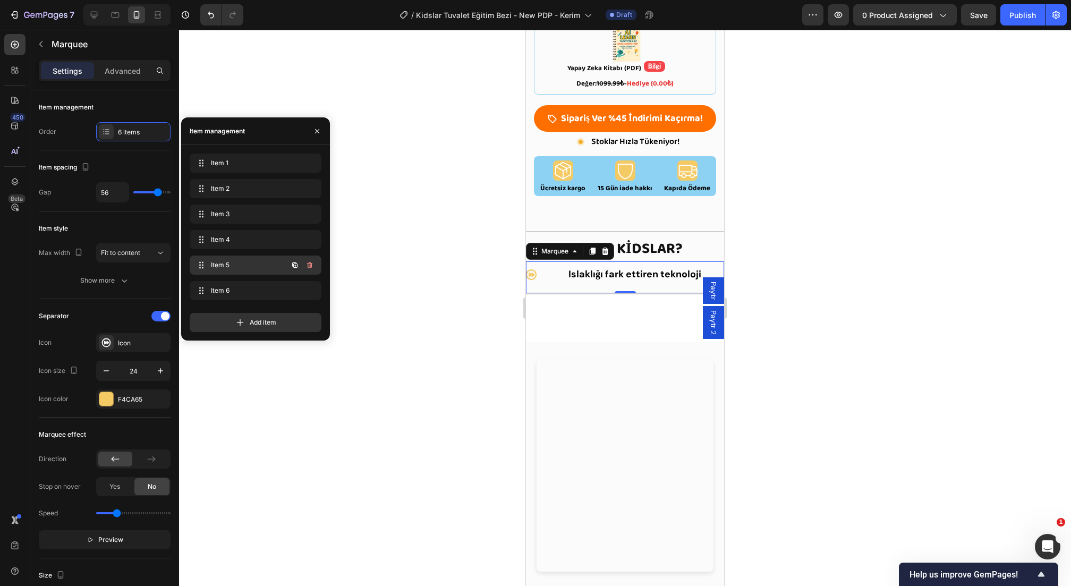
click at [262, 262] on span "Item 5" at bounding box center [241, 265] width 60 height 10
click at [643, 268] on div at bounding box center [627, 274] width 83 height 26
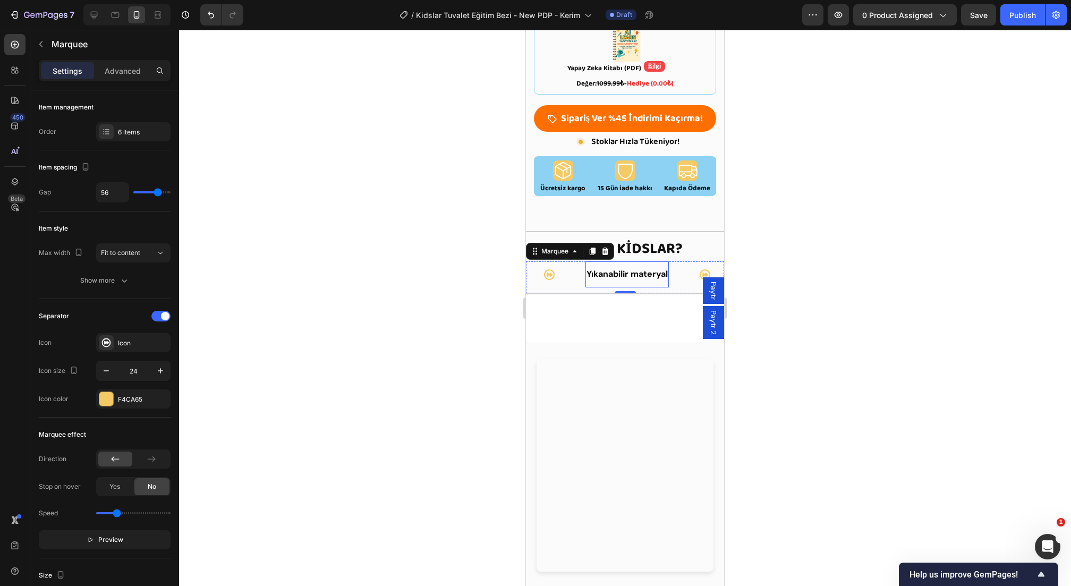
click at [632, 267] on p "Yıkanabilir materyal" at bounding box center [627, 274] width 81 height 15
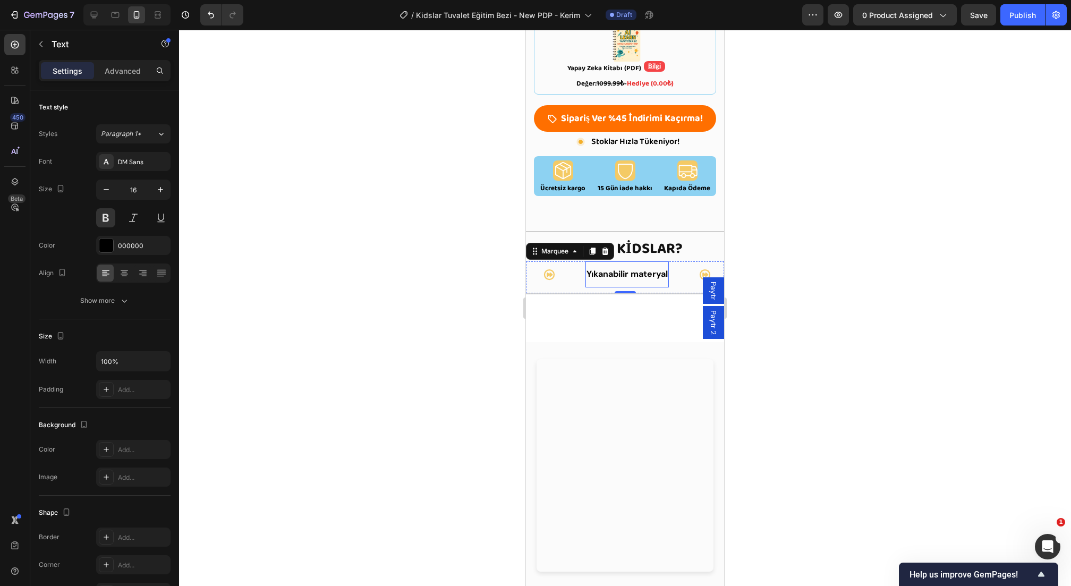
click at [632, 267] on p "Yıkanabilir materyal" at bounding box center [627, 274] width 81 height 15
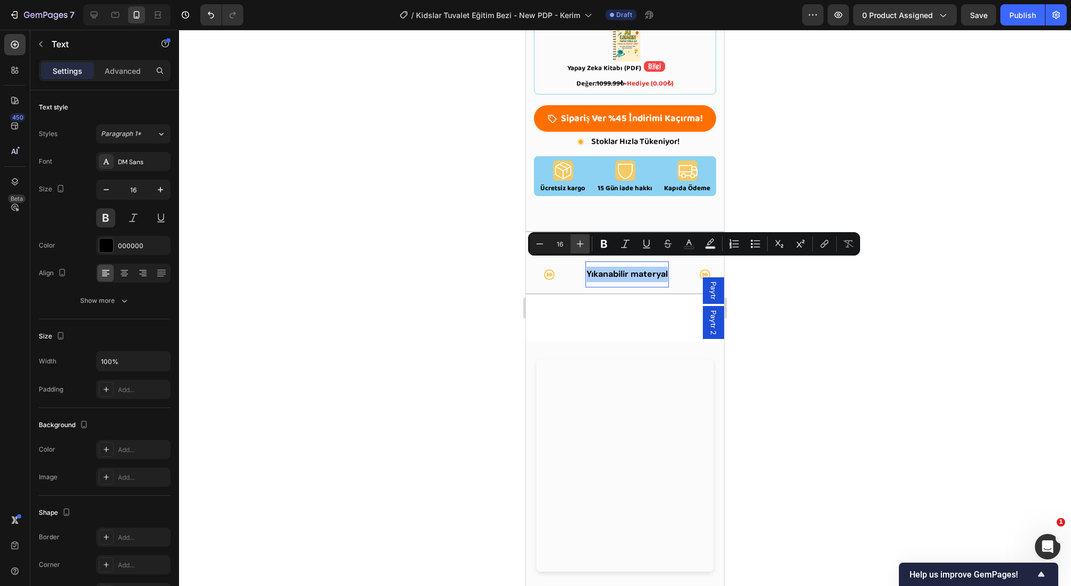
click at [580, 247] on icon "Editor contextual toolbar" at bounding box center [580, 244] width 11 height 11
type input "18"
click at [573, 281] on div "Tek kullanımlık bezlere para harcamaya son Text Garantili Çözüm Text Kısa süred…" at bounding box center [625, 277] width 198 height 33
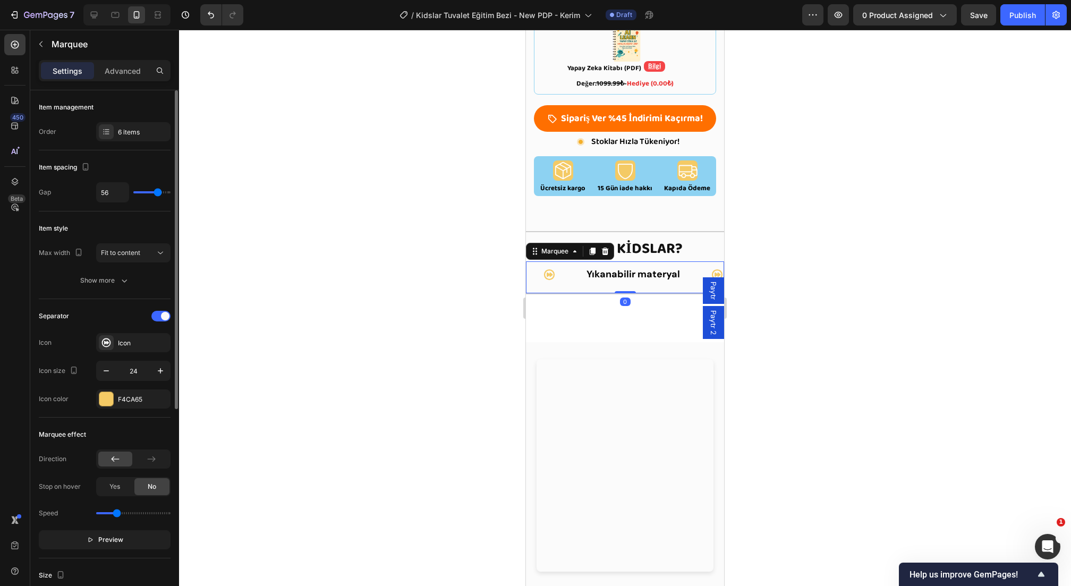
click at [129, 143] on div "Item management Order 6 items" at bounding box center [105, 120] width 132 height 60
click at [131, 138] on div "6 items" at bounding box center [133, 131] width 74 height 19
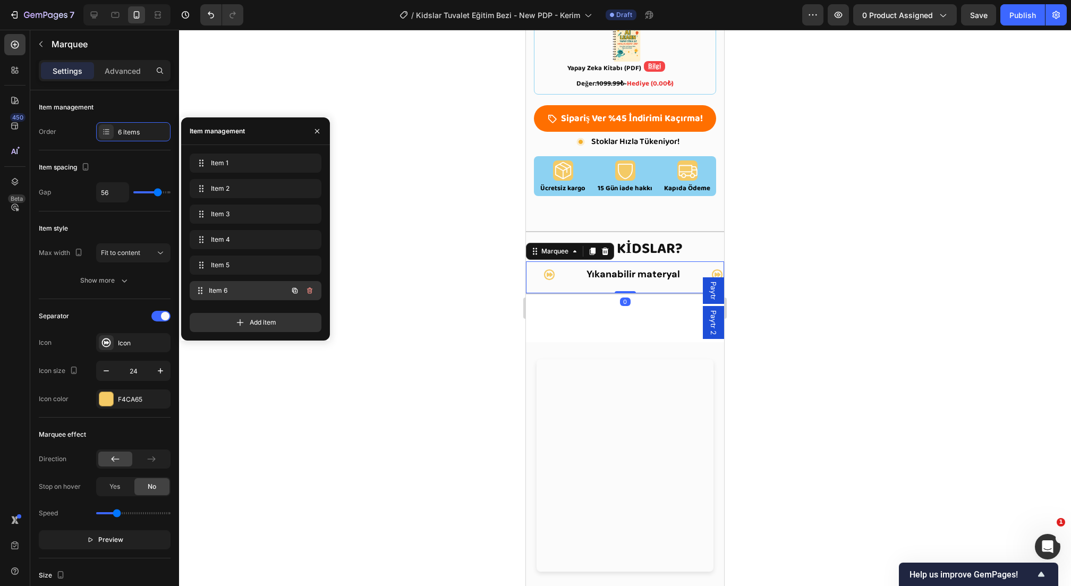
click at [235, 292] on span "Item 6" at bounding box center [248, 291] width 79 height 10
click at [644, 265] on div at bounding box center [628, 274] width 74 height 26
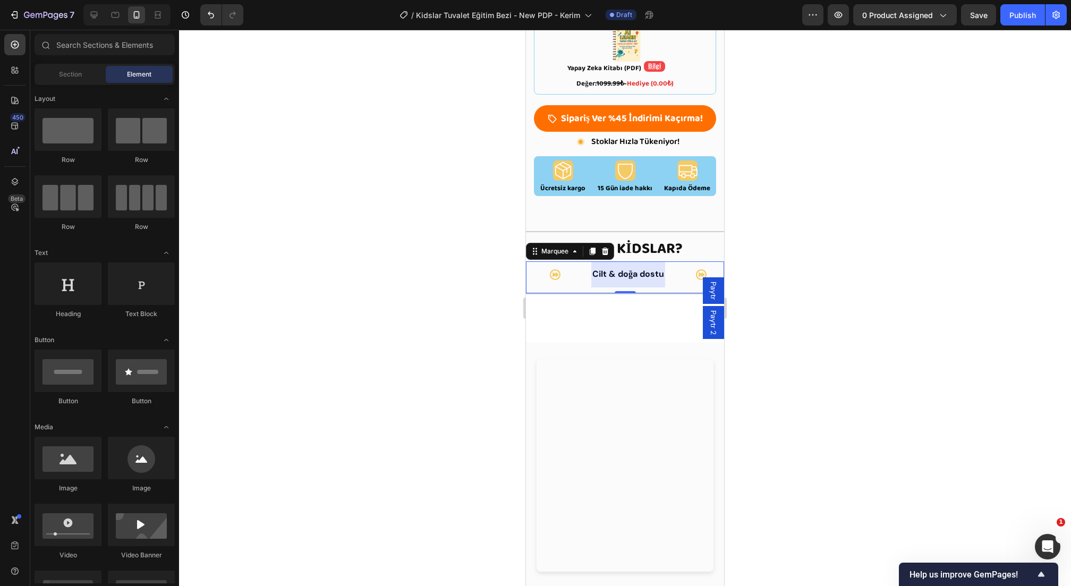
click at [641, 269] on p "Cilt & doğa dostu" at bounding box center [628, 274] width 72 height 15
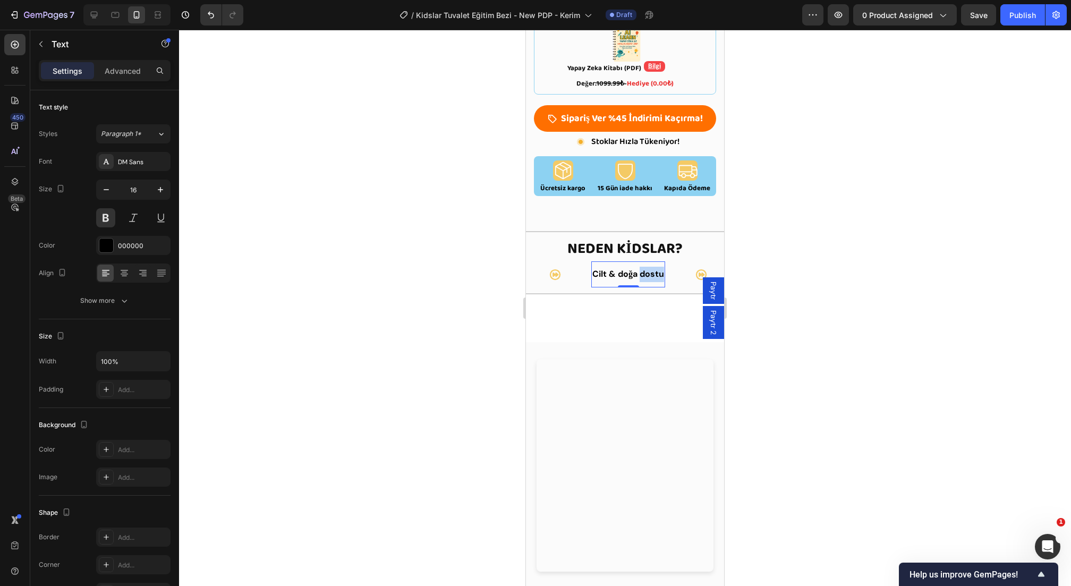
click at [641, 269] on p "Cilt & doğa dostu" at bounding box center [628, 274] width 72 height 15
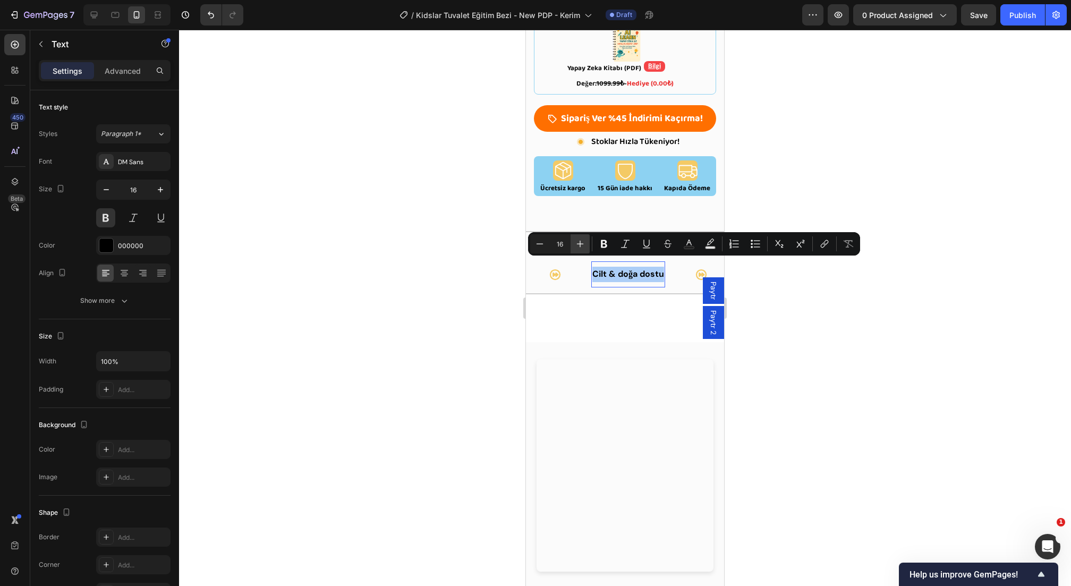
click at [581, 245] on icon "Editor contextual toolbar" at bounding box center [580, 244] width 11 height 11
type input "18"
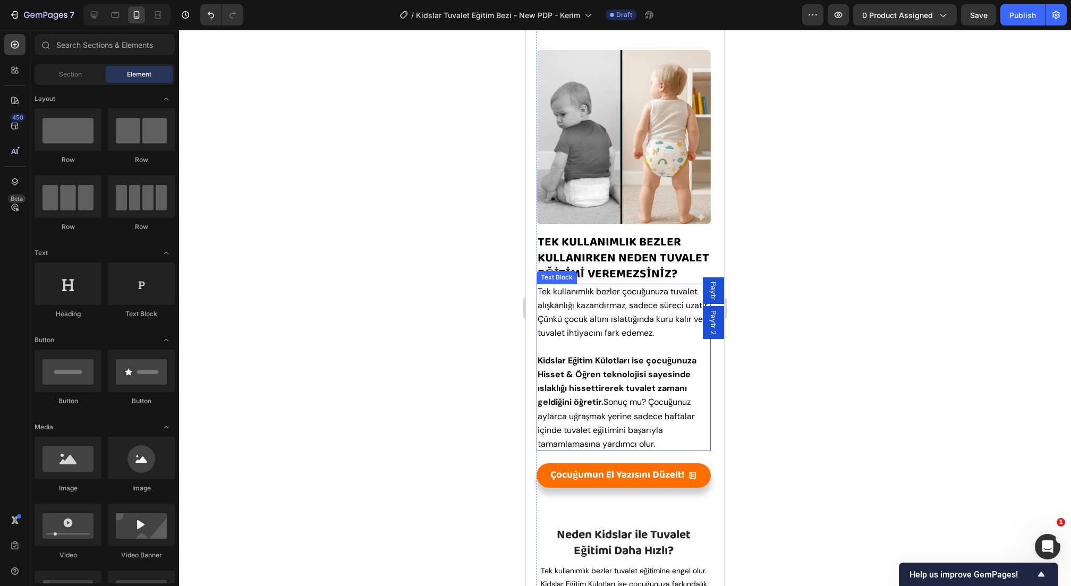
scroll to position [2166, 0]
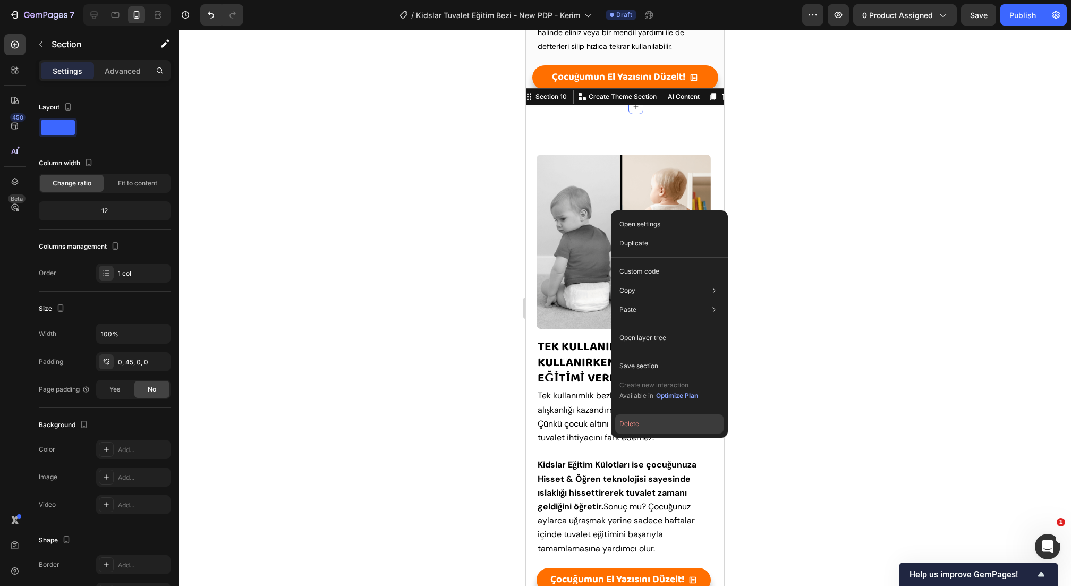
click at [634, 421] on button "Delete" at bounding box center [669, 423] width 108 height 19
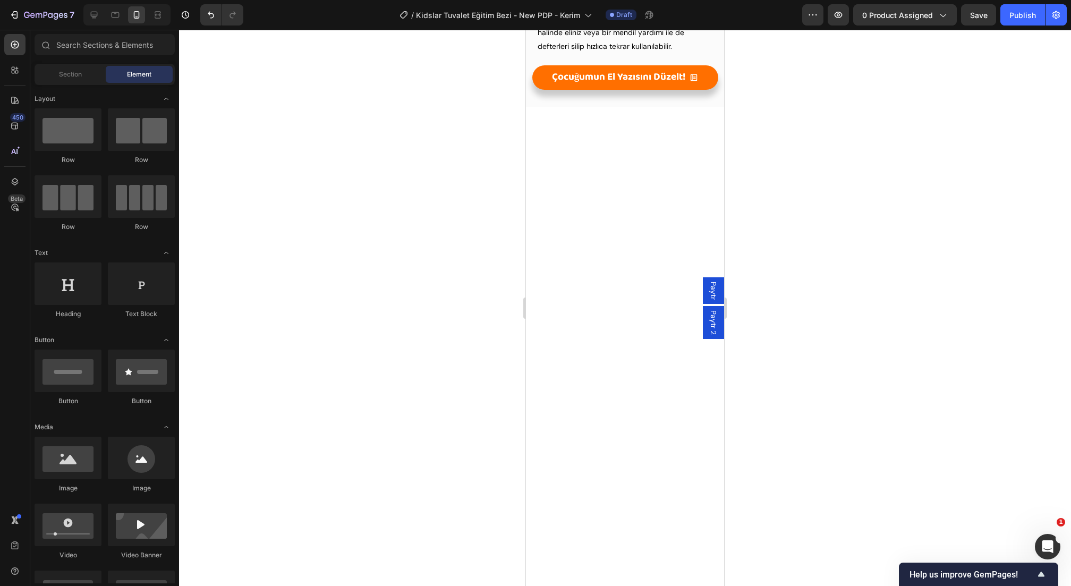
click at [633, 276] on div at bounding box center [625, 318] width 198 height 370
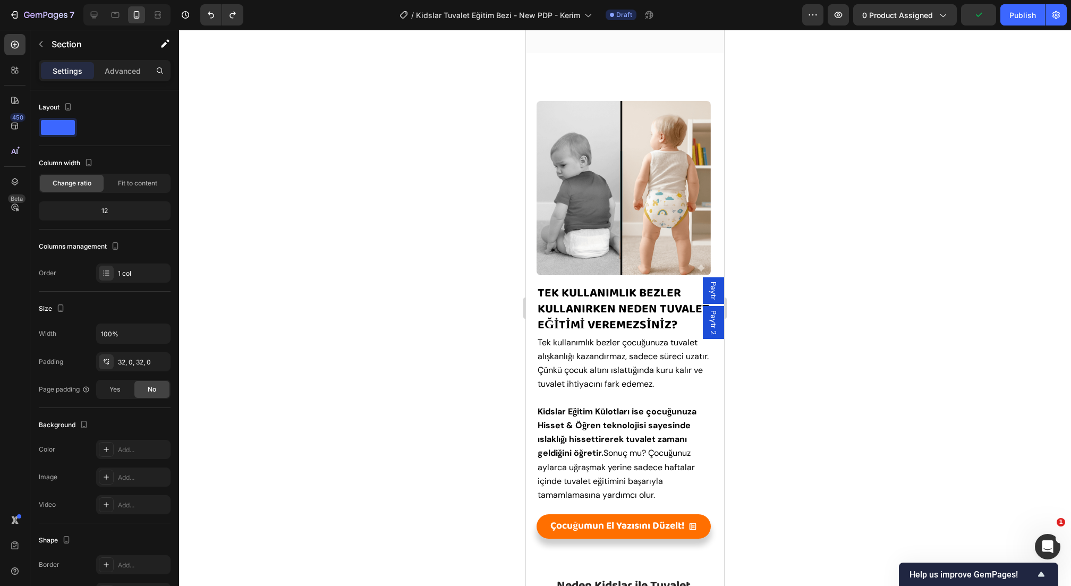
scroll to position [2283, 0]
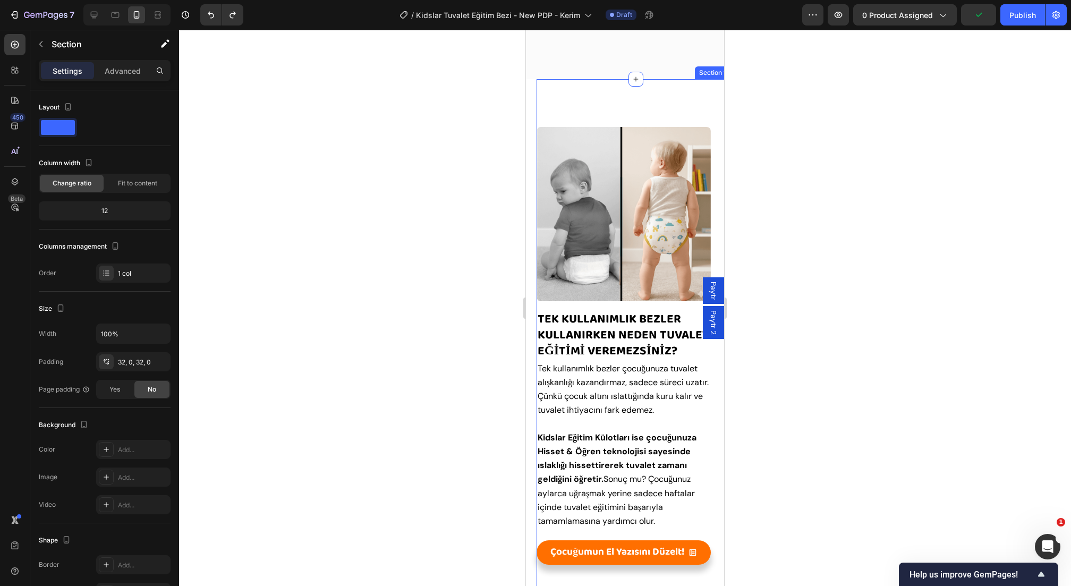
click at [609, 110] on div "Image Tek Kullanımlık Bezler Kullanirken neden tuvalet eğİTİMİ VEREMEZSİNİZ? He…" at bounding box center [624, 564] width 174 height 971
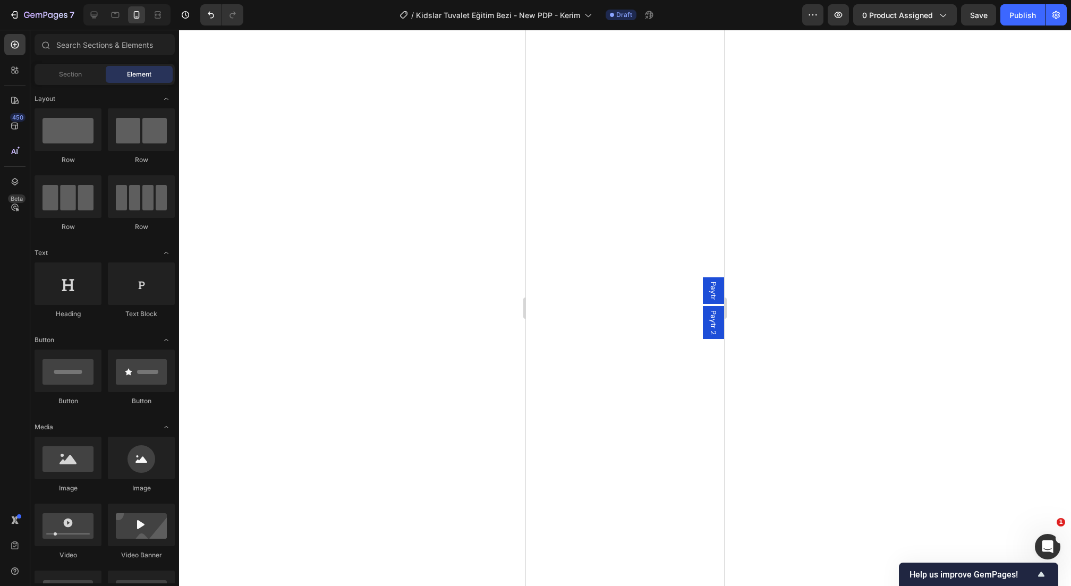
click at [647, 130] on div at bounding box center [625, 201] width 198 height 370
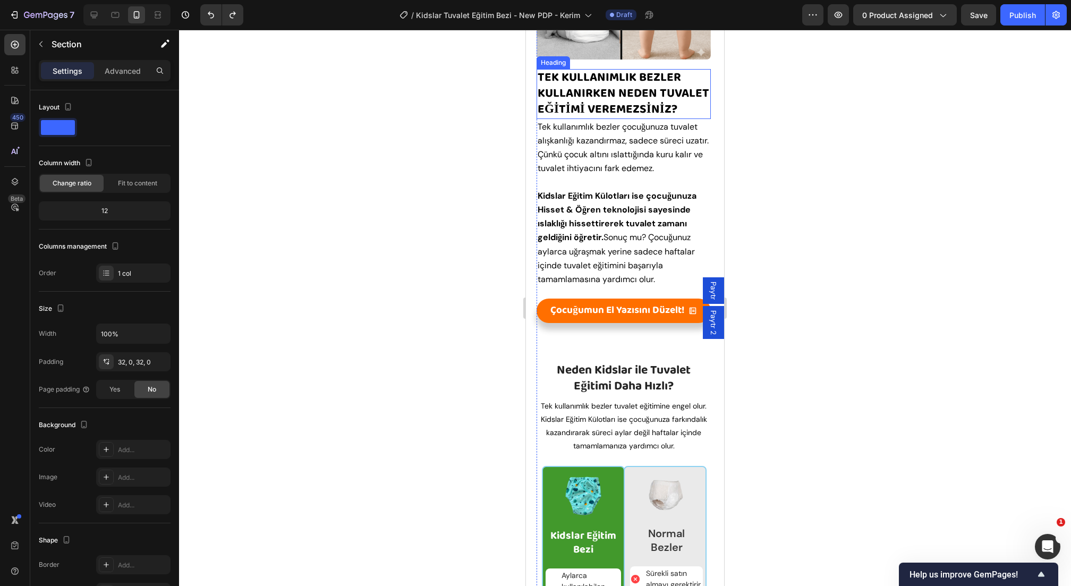
scroll to position [2222, 0]
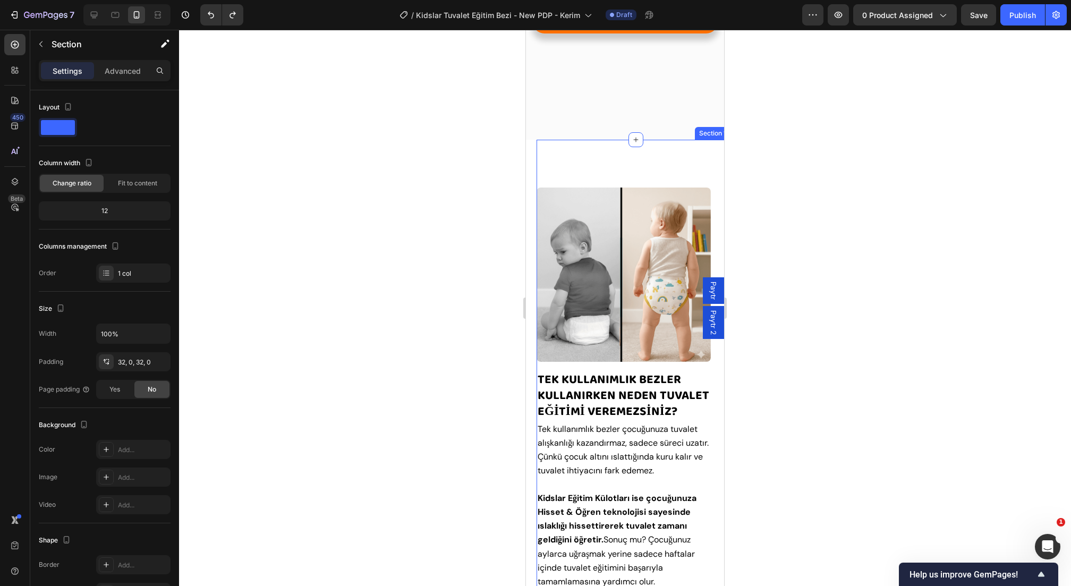
click at [584, 219] on img at bounding box center [624, 275] width 174 height 174
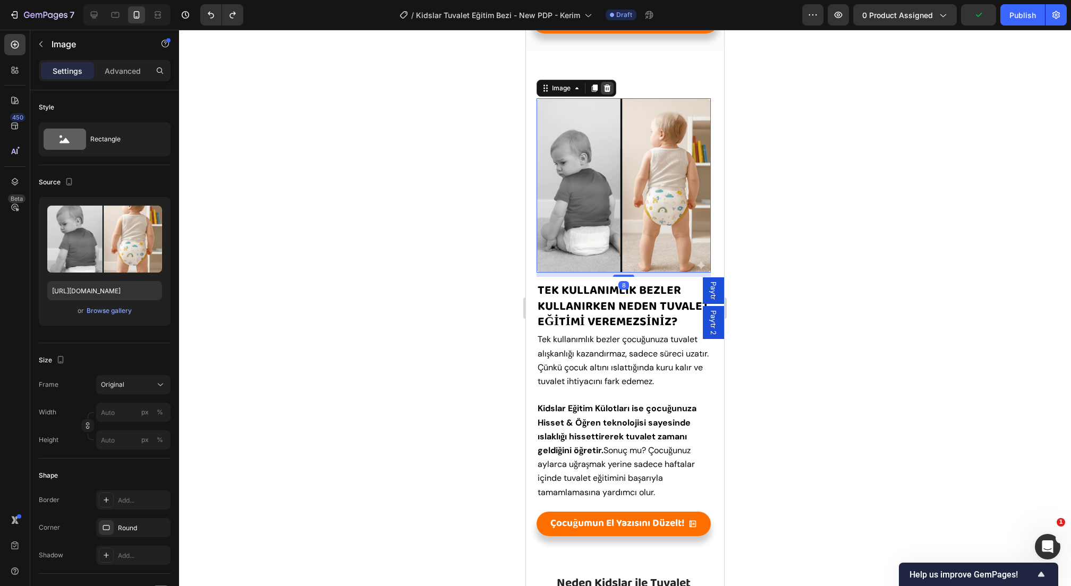
click at [601, 95] on div at bounding box center [607, 88] width 13 height 13
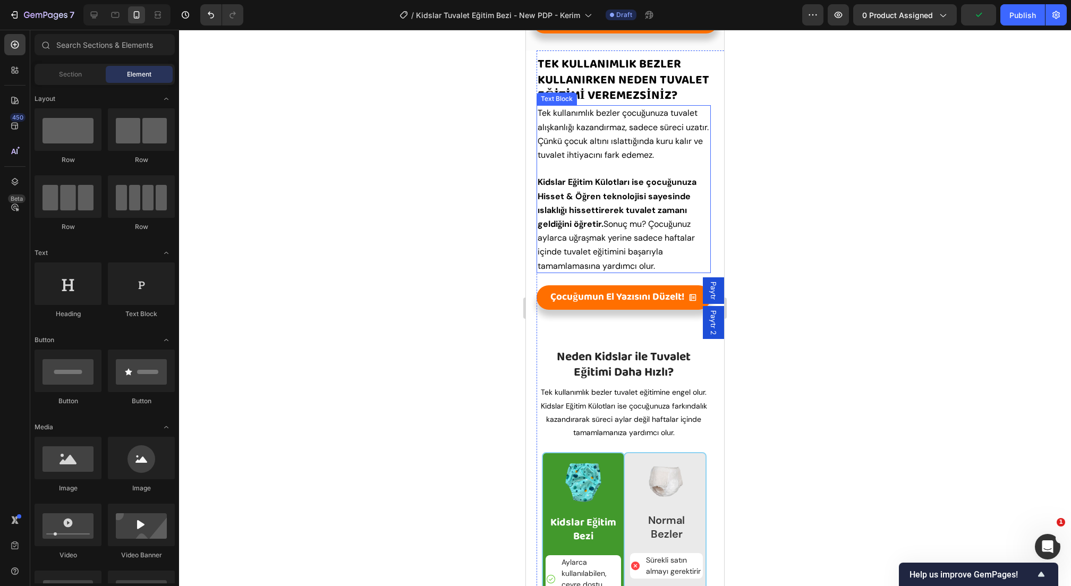
click at [612, 160] on span "Tek kullanımlık bezler çocuğunuza tuvalet alışkanlığı kazandırmaz, sadece sürec…" at bounding box center [623, 133] width 171 height 53
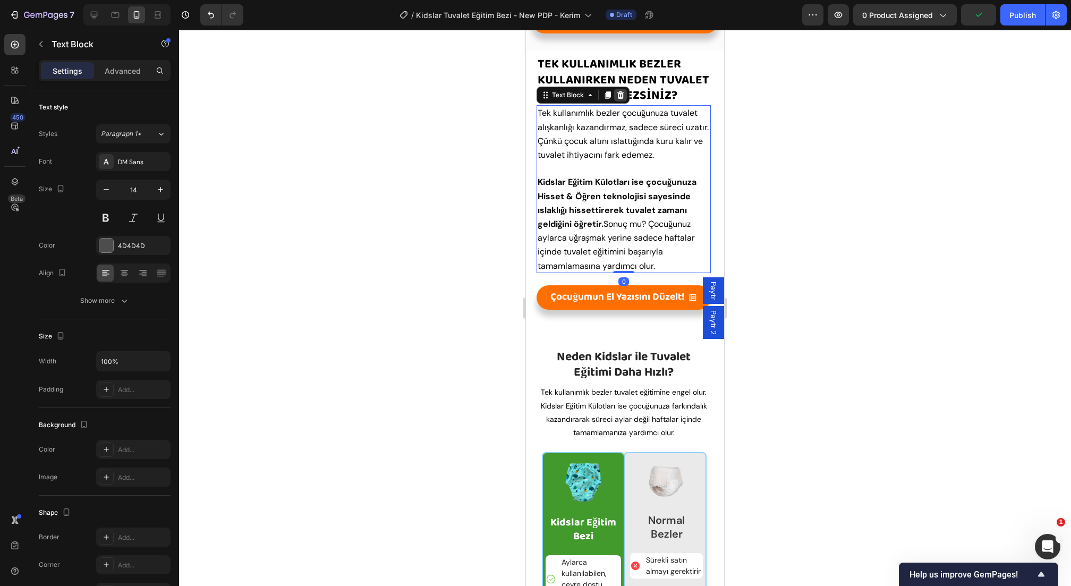
click at [617, 99] on icon at bounding box center [620, 95] width 9 height 9
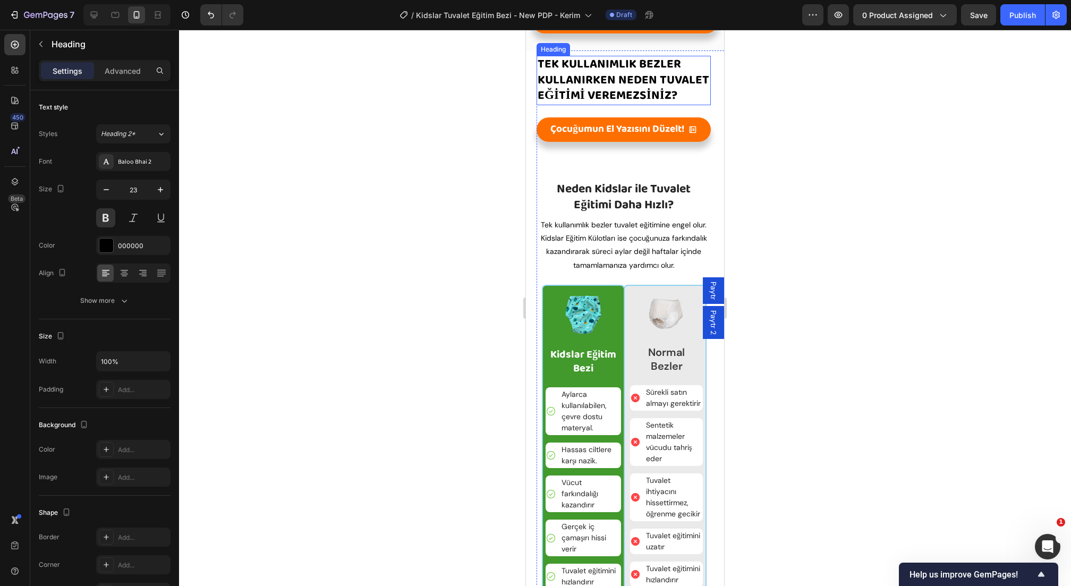
click at [620, 106] on span "Tek Kullanımlık Bezler Kullanirken neden tuvalet eğİTİMİ VEREMEZSİNİZ?" at bounding box center [624, 80] width 172 height 52
click at [620, 52] on div at bounding box center [613, 45] width 13 height 13
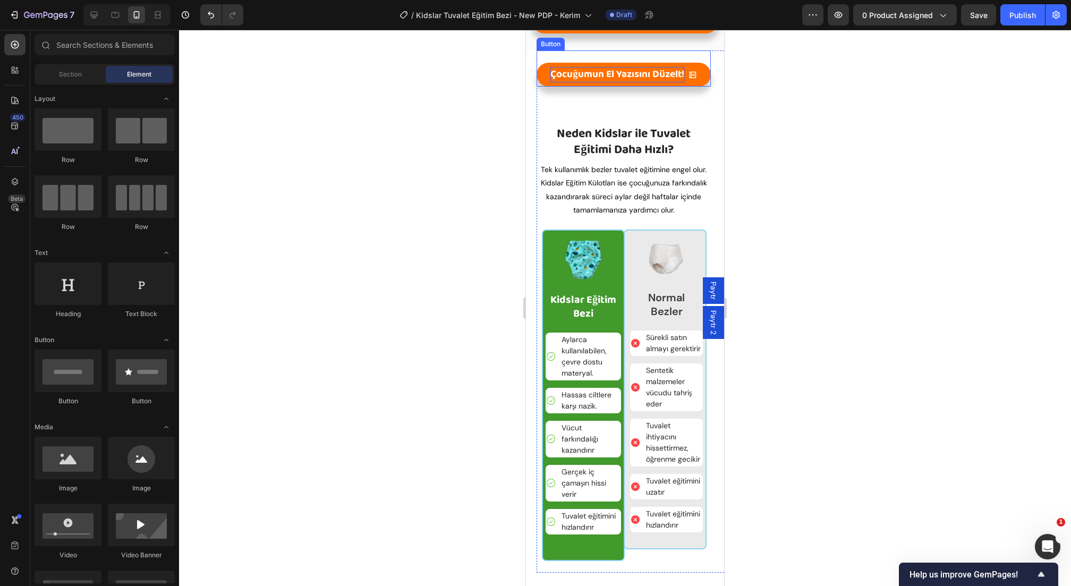
click at [607, 82] on strong "Çocuğumun El Yazısını Düzelt!" at bounding box center [617, 74] width 134 height 16
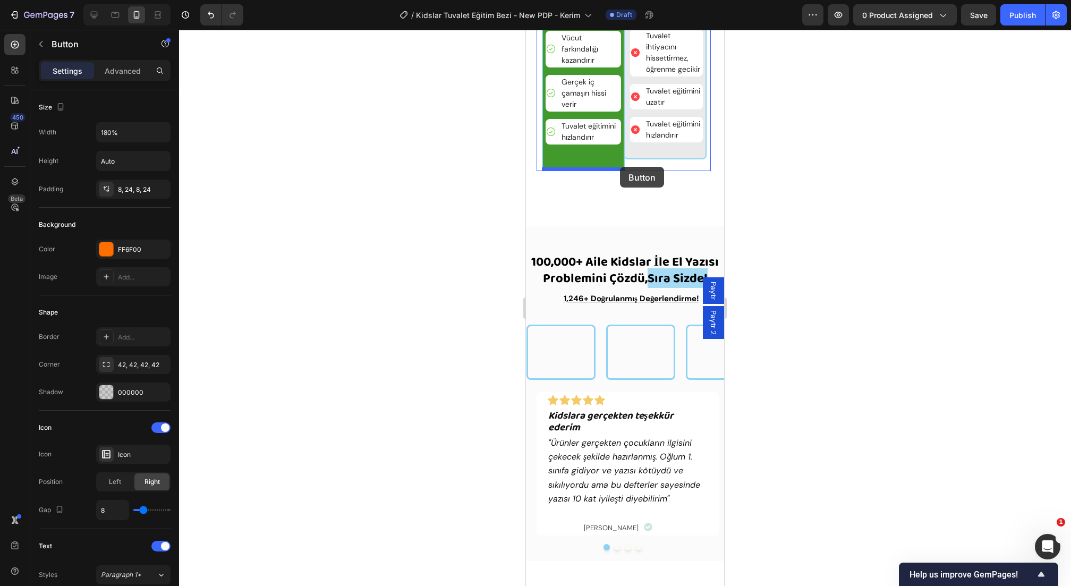
scroll to position [2699, 0]
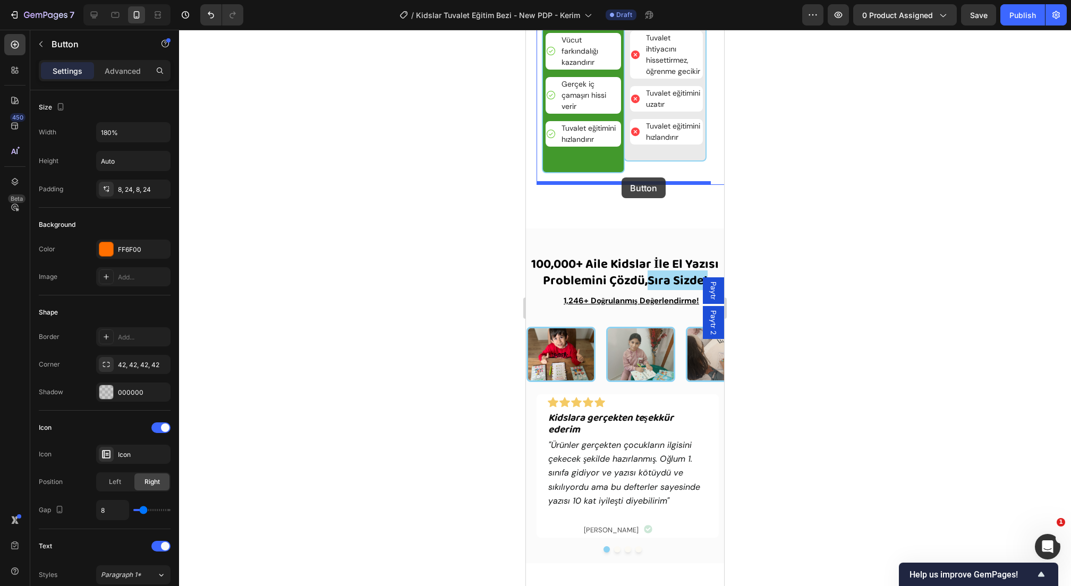
drag, startPoint x: 568, startPoint y: 127, endPoint x: 622, endPoint y: 177, distance: 73.7
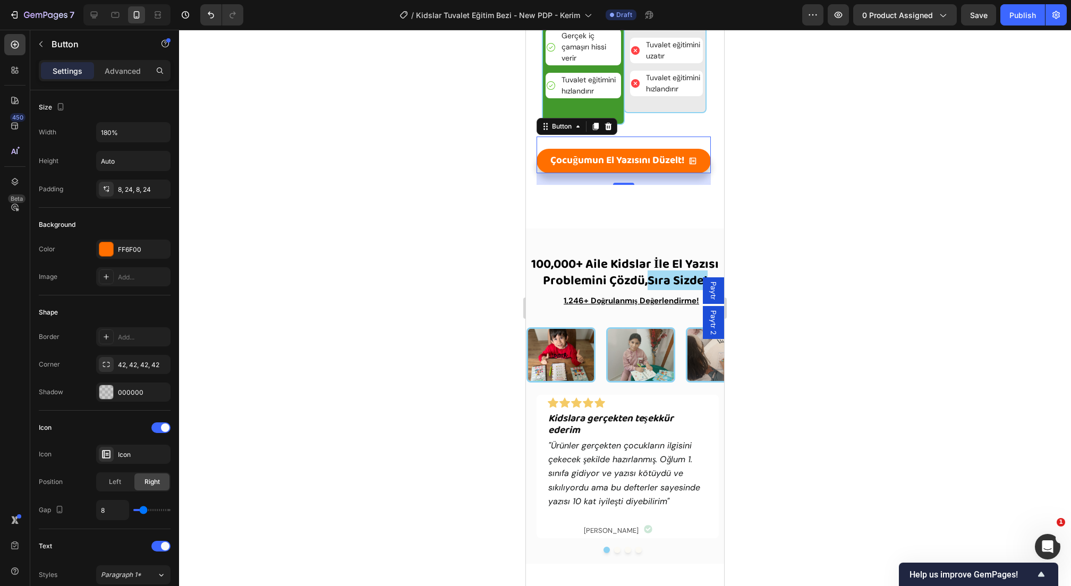
scroll to position [2651, 0]
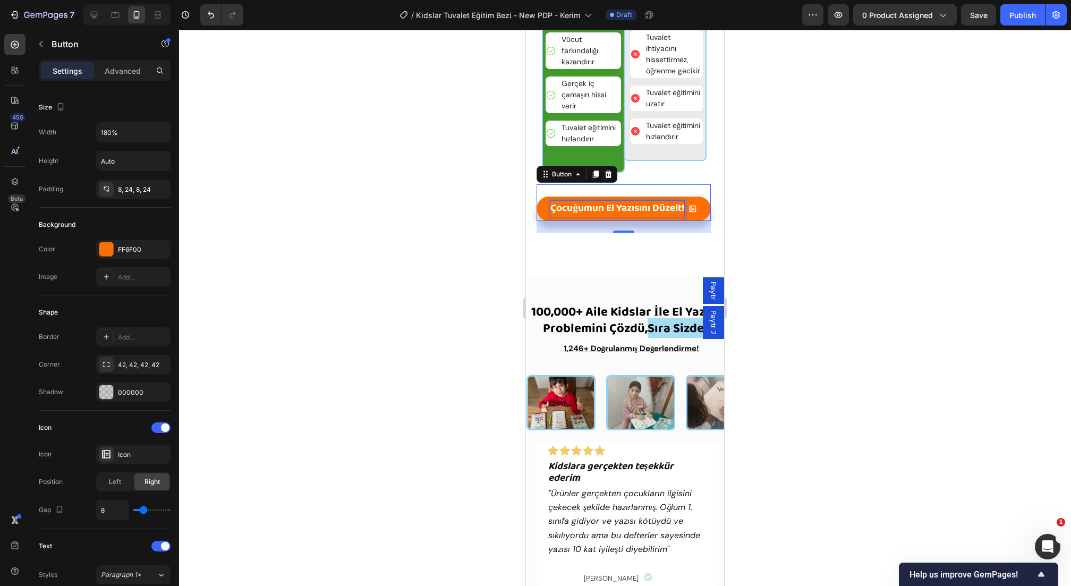
click at [624, 207] on strong "Çocuğumun El Yazısını Düzelt!" at bounding box center [617, 208] width 134 height 16
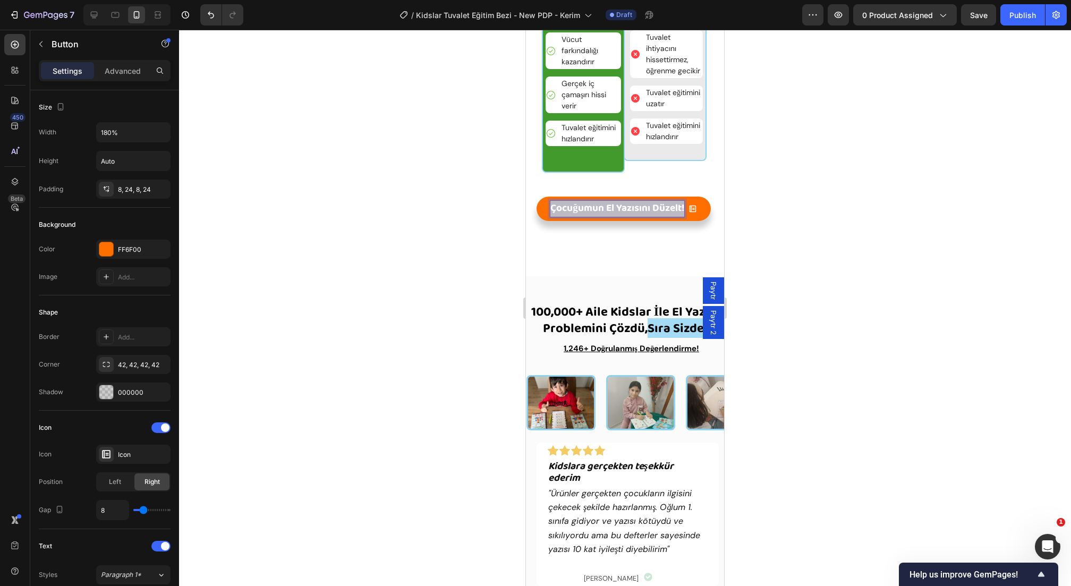
click at [624, 207] on strong "Çocuğumun El Yazısını Düzelt!" at bounding box center [617, 208] width 134 height 16
click at [419, 268] on div at bounding box center [625, 308] width 892 height 556
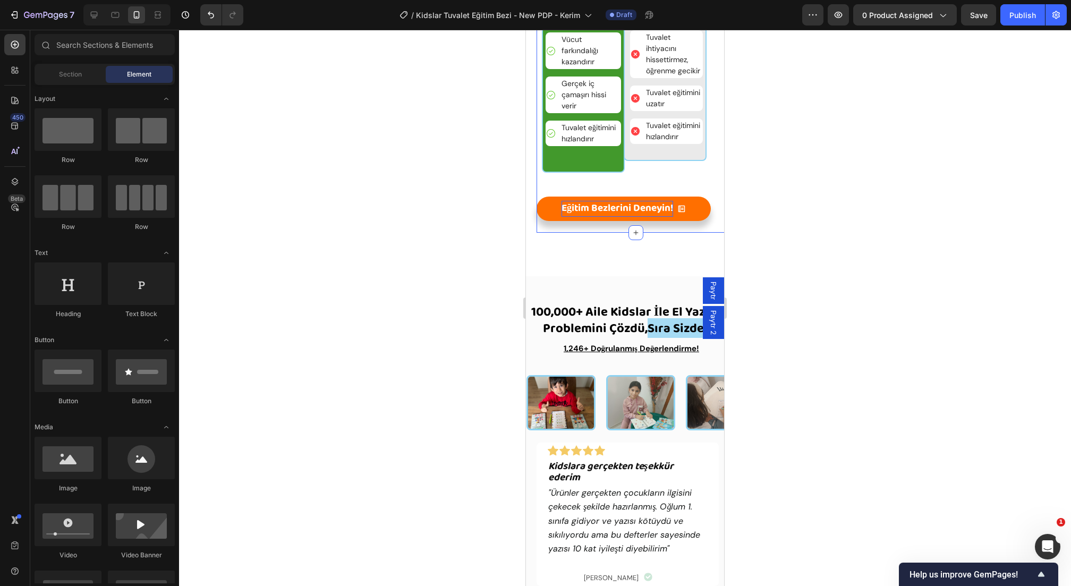
scroll to position [2501, 0]
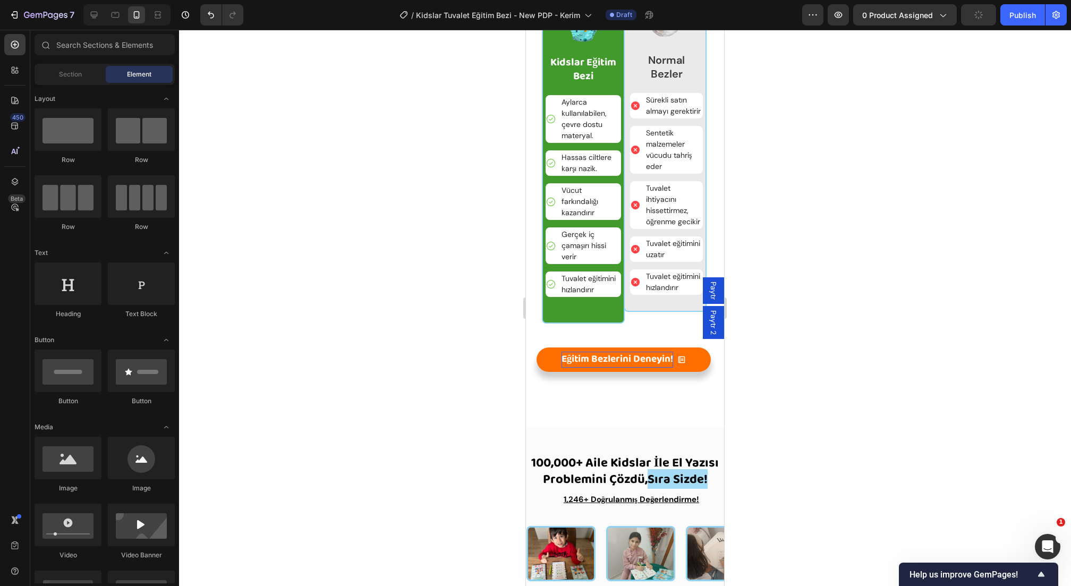
click at [904, 355] on div at bounding box center [625, 308] width 892 height 556
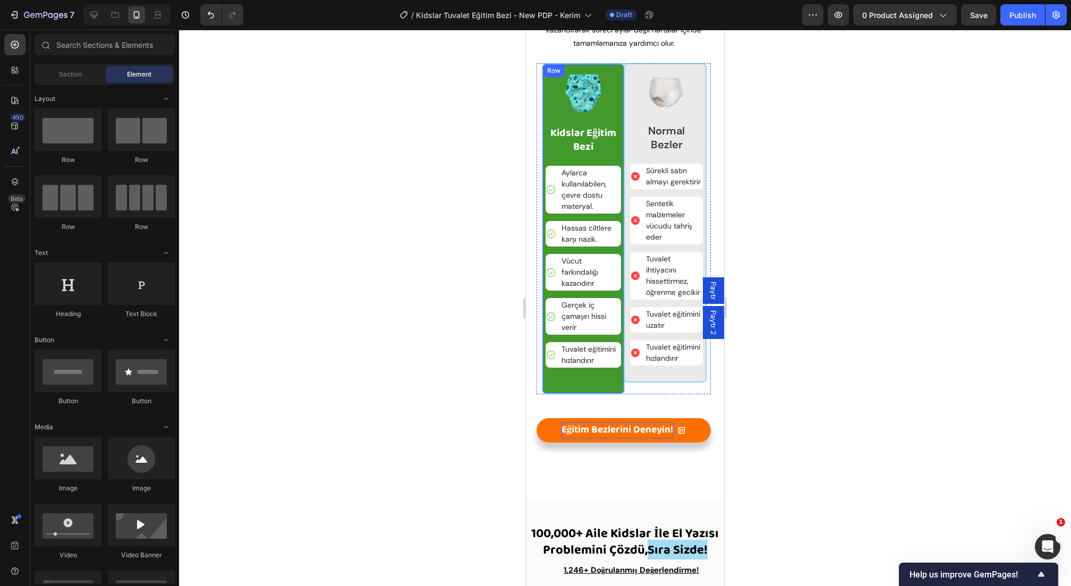
drag, startPoint x: 623, startPoint y: 387, endPoint x: 628, endPoint y: 391, distance: 6.1
click at [623, 388] on div "Image Kidslar Eğitim Bezi Text Block Aylarca kullanılabilen, çevre dostu matery…" at bounding box center [583, 229] width 83 height 332
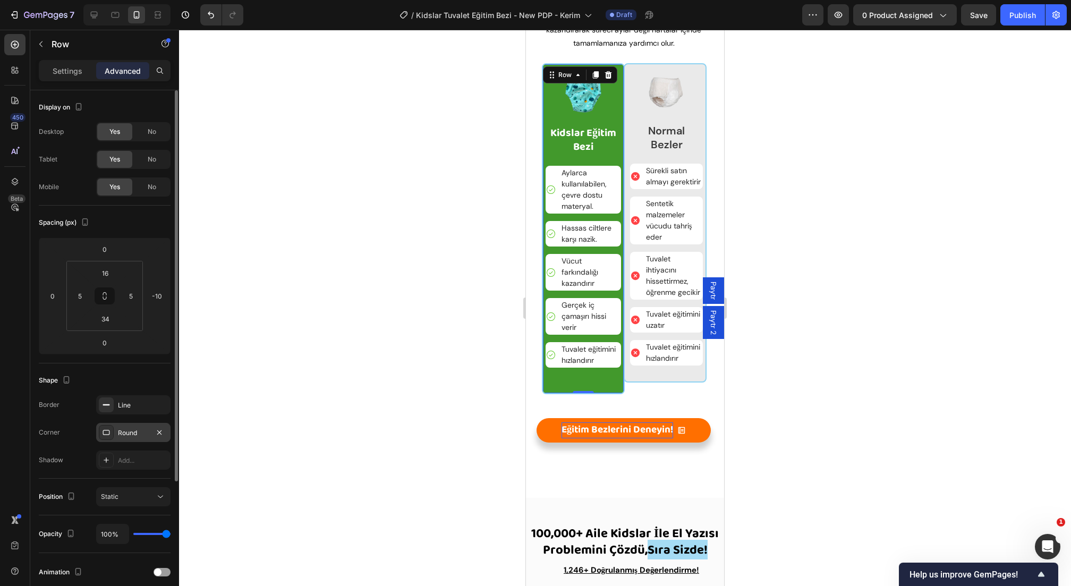
click at [126, 436] on div "Round" at bounding box center [133, 433] width 31 height 10
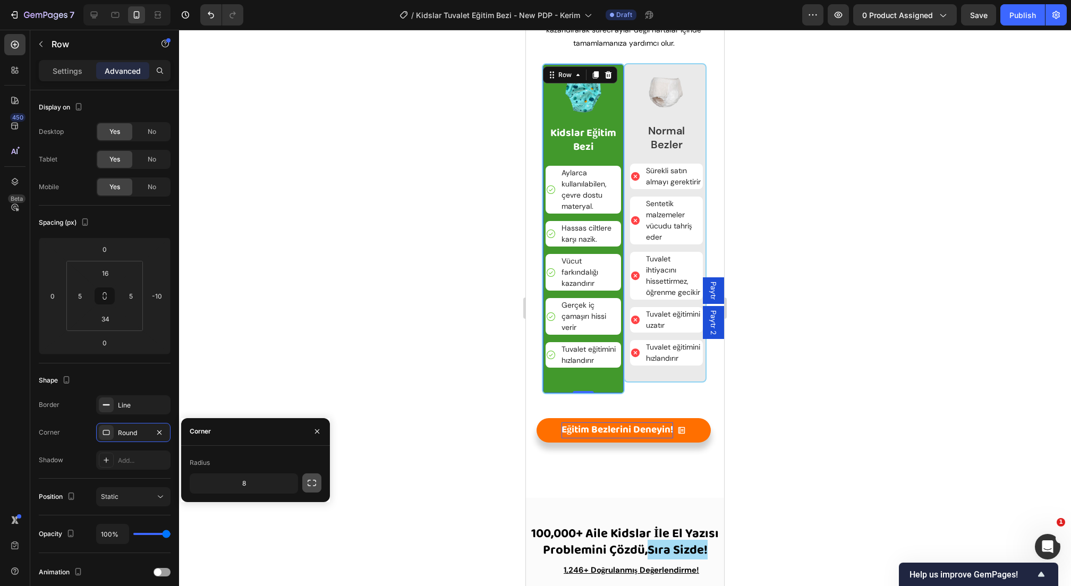
click at [307, 479] on icon "button" at bounding box center [312, 483] width 11 height 11
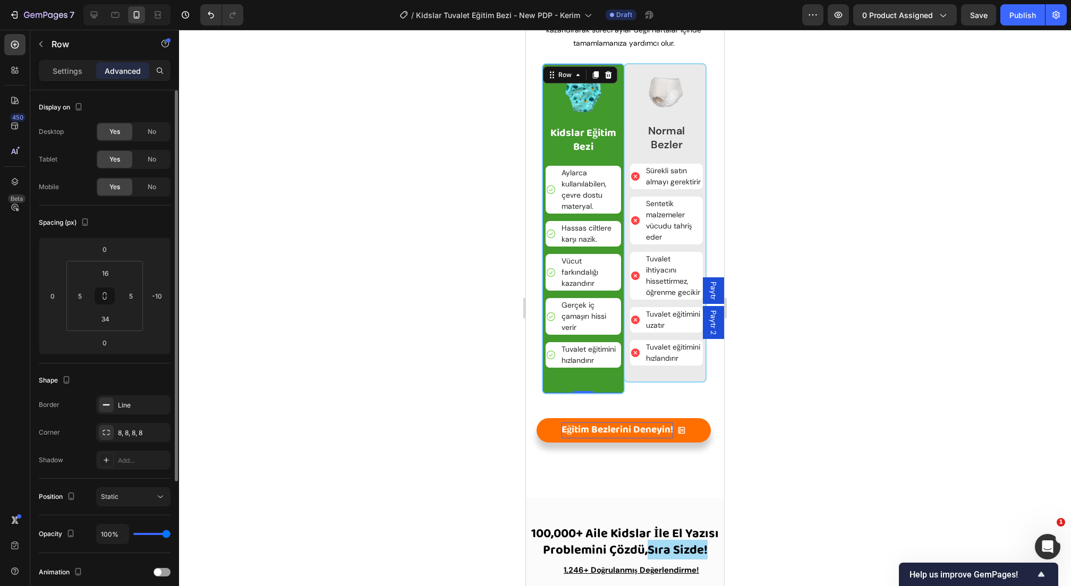
click at [114, 379] on div "Shape" at bounding box center [105, 380] width 132 height 17
click at [573, 74] on div "Row" at bounding box center [565, 75] width 18 height 10
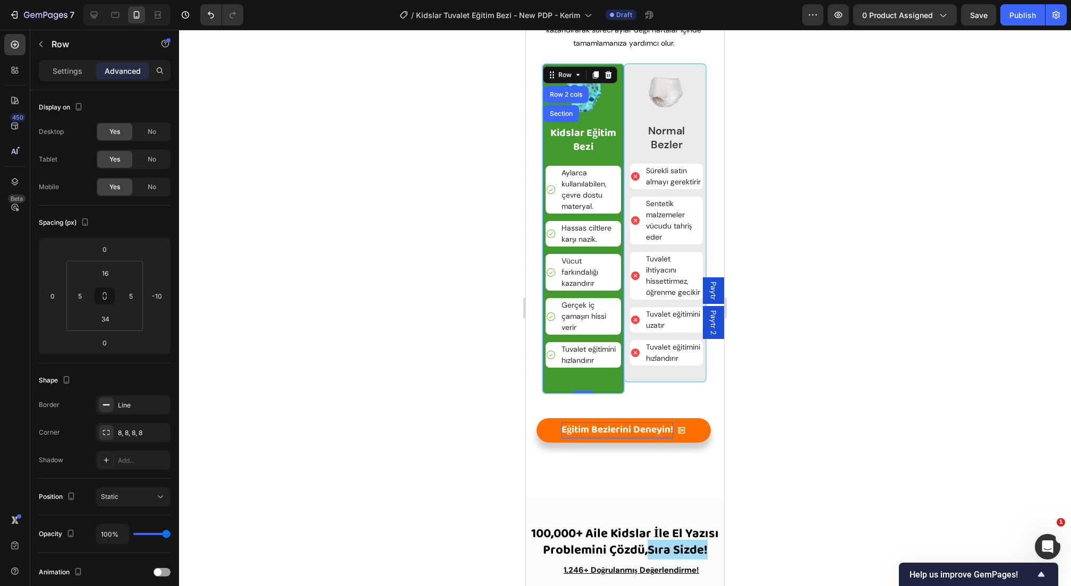
click at [815, 216] on div at bounding box center [625, 308] width 892 height 556
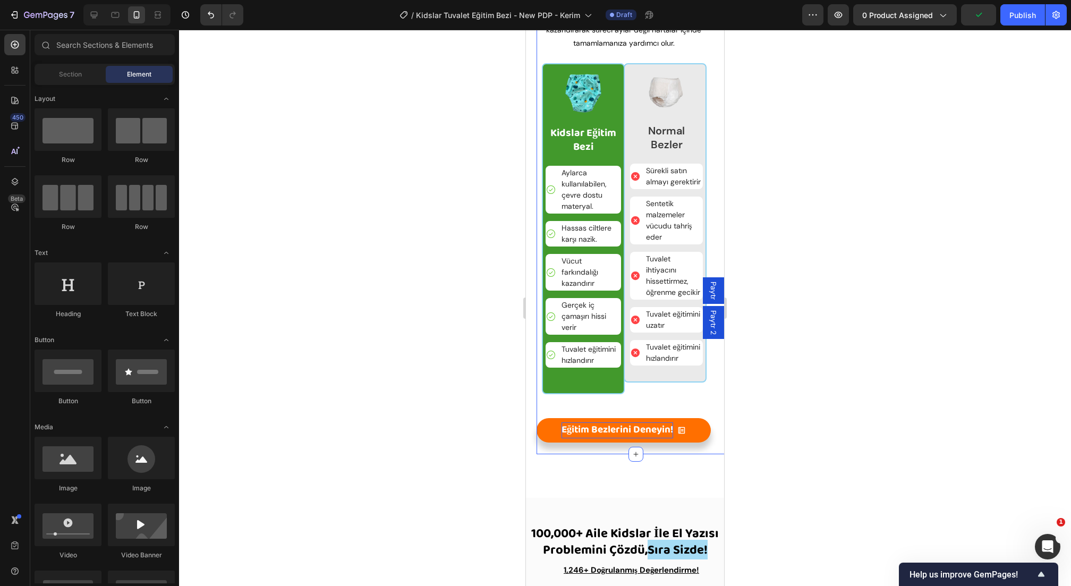
click at [625, 393] on div "Neden Kidslar ile Tuvalet Eğitimi Daha Hızlı? Heading Tek kullanımlık bezler tu…" at bounding box center [624, 193] width 174 height 522
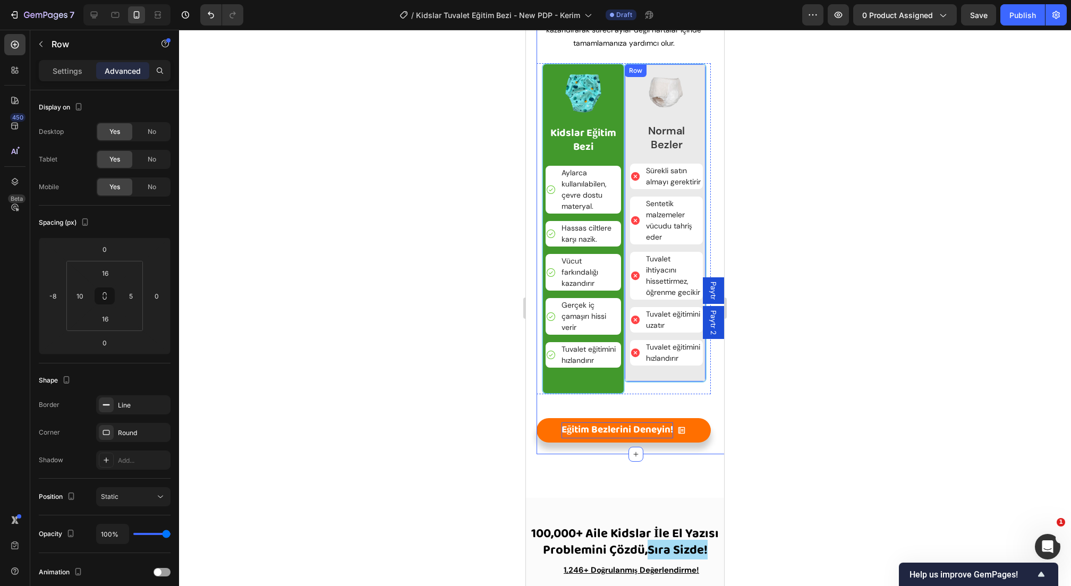
click at [627, 377] on div "Image Normal Bezler Text Block Sürekli satın almayı gerektirir Item List Sentet…" at bounding box center [665, 223] width 83 height 320
click at [611, 389] on div "Image Kidslar Eğitim Bezi Text Block Aylarca kullanılabilen, çevre dostu matery…" at bounding box center [583, 229] width 83 height 332
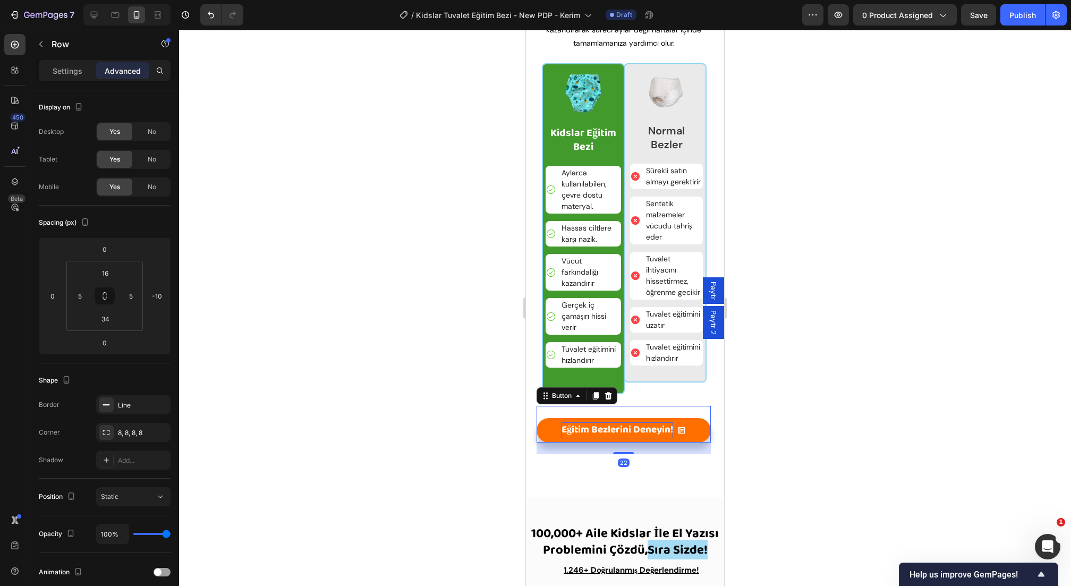
click at [615, 409] on div "Eğitim Bezlerini Deneyin! Button 22" at bounding box center [624, 424] width 174 height 37
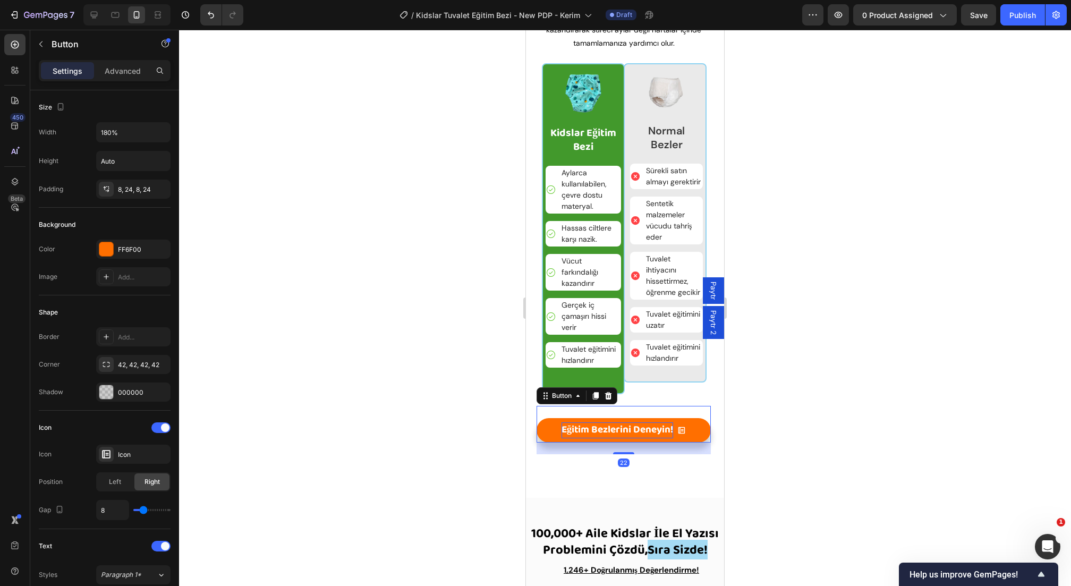
click at [607, 418] on link "Eğitim Bezlerini Deneyin!" at bounding box center [624, 430] width 174 height 24
click at [622, 371] on div "Image Kidslar Eğitim Bezi Text Block Aylarca kullanılabilen, çevre dostu matery…" at bounding box center [583, 229] width 83 height 332
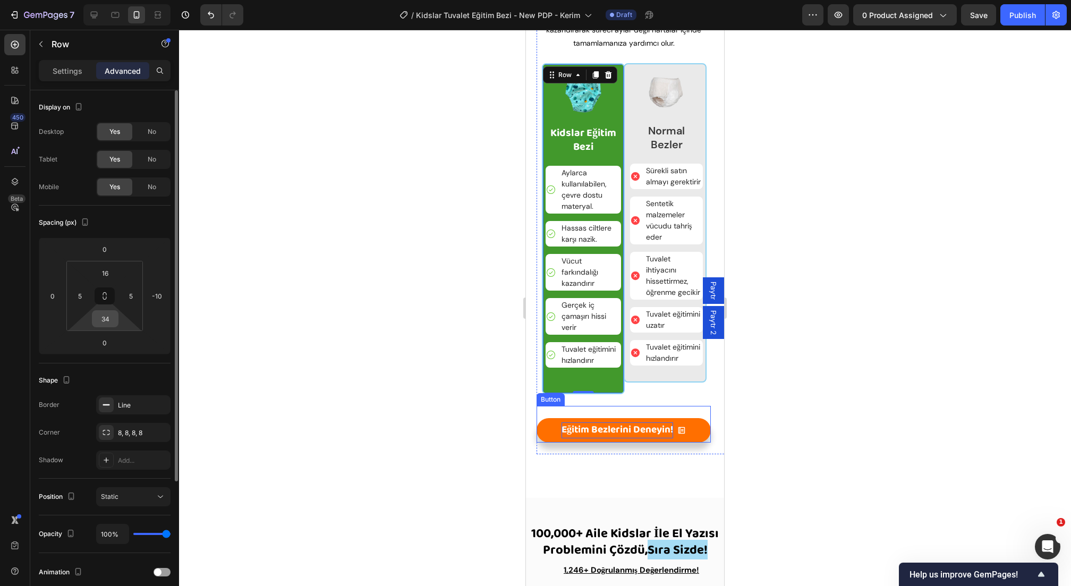
click at [114, 319] on input "34" at bounding box center [105, 319] width 21 height 16
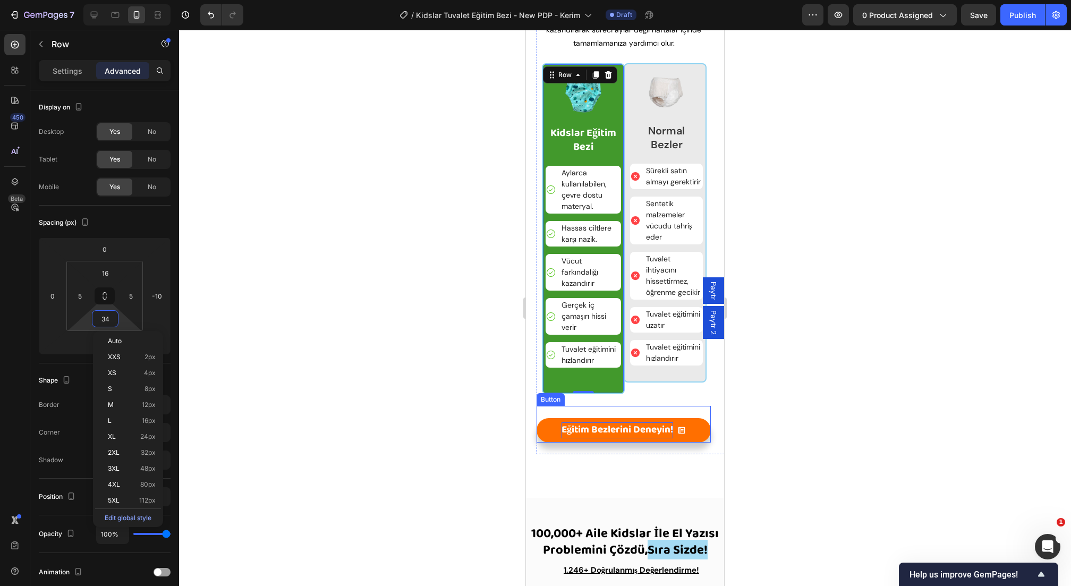
click at [602, 412] on div "Eğitim Bezlerini Deneyin! Button" at bounding box center [624, 424] width 174 height 37
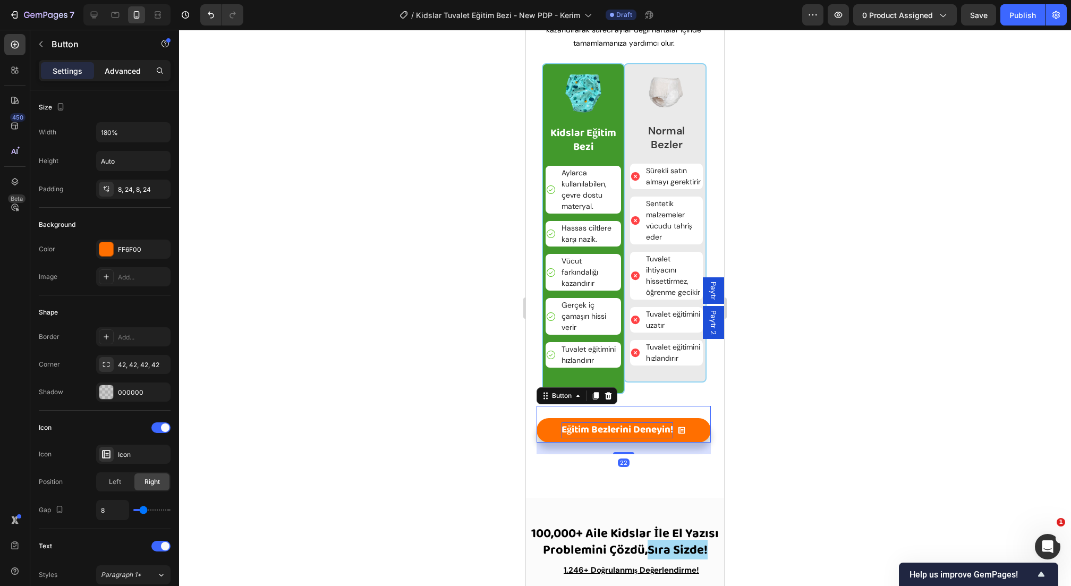
click at [129, 74] on p "Advanced" at bounding box center [123, 70] width 36 height 11
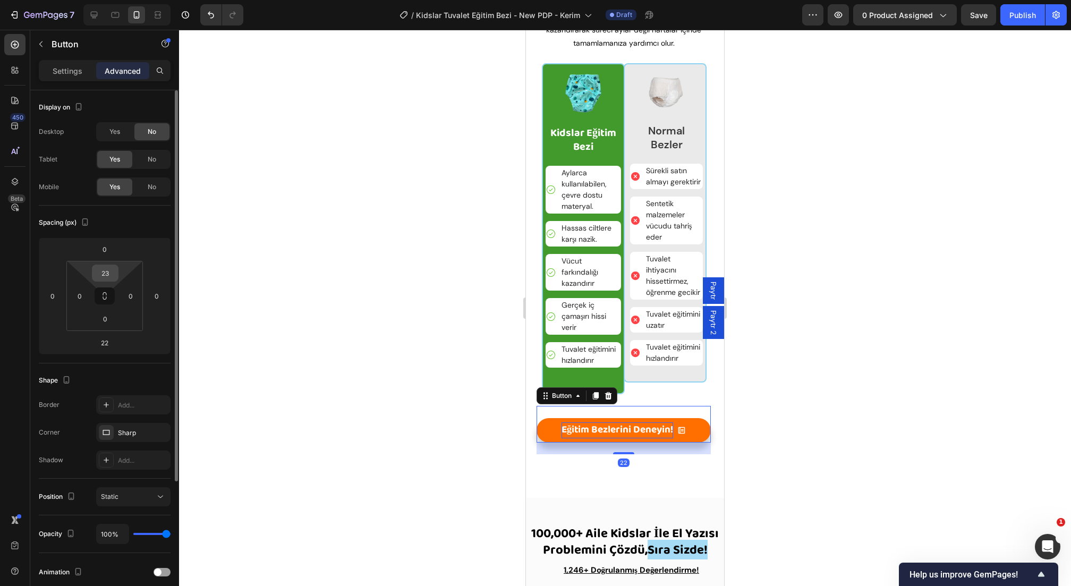
click at [111, 269] on input "23" at bounding box center [105, 273] width 21 height 16
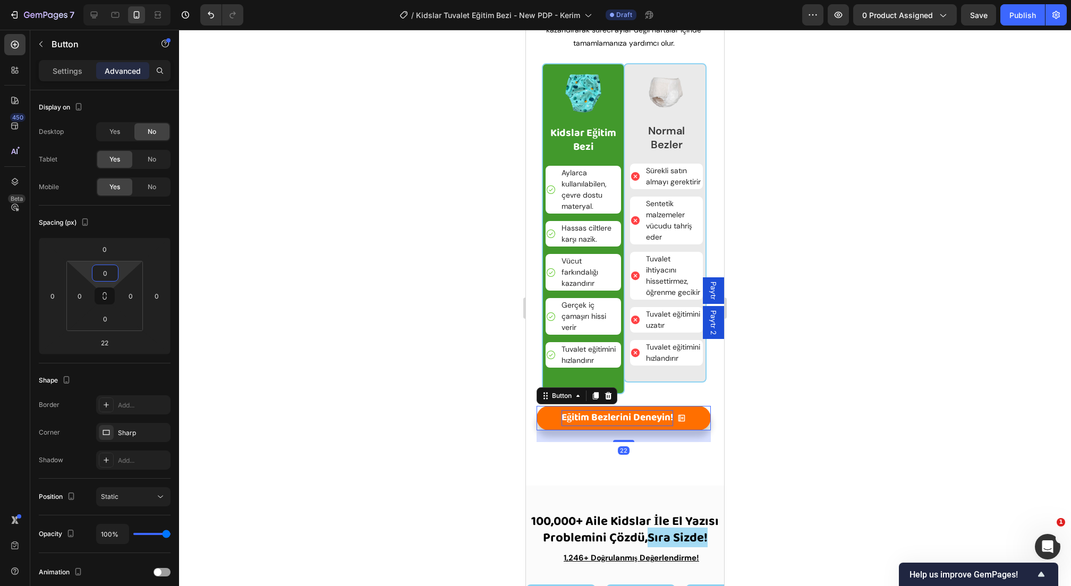
click at [347, 417] on div at bounding box center [625, 308] width 892 height 556
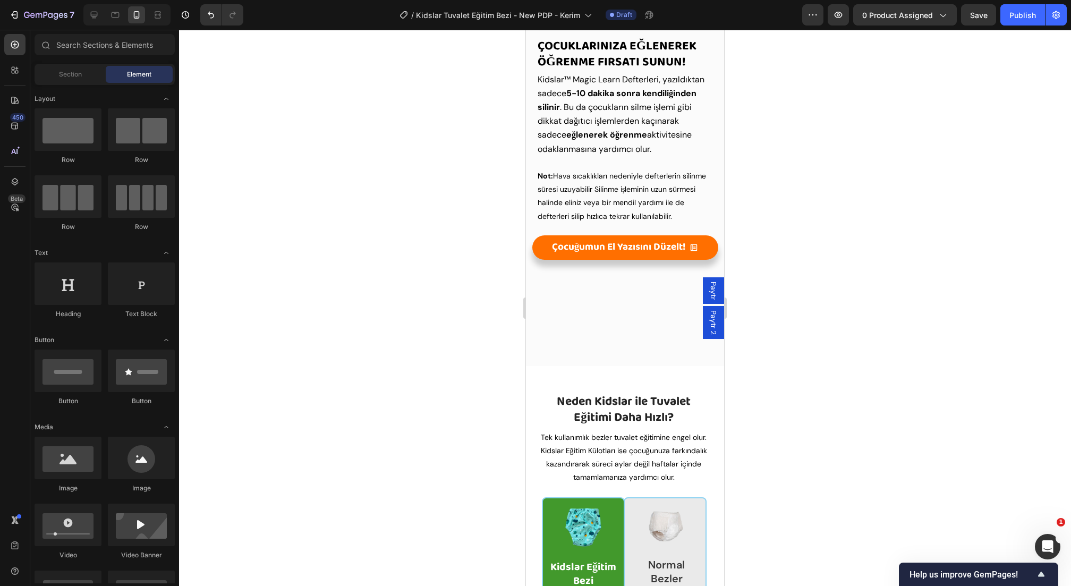
scroll to position [1818, 0]
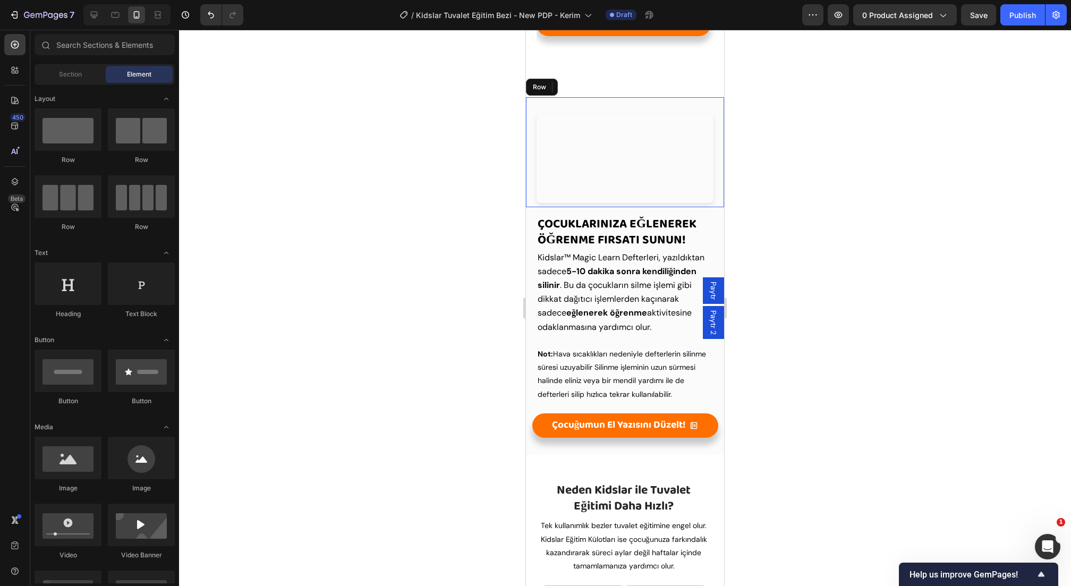
click at [639, 104] on div "Your browser does not support the video tag. Custom Code" at bounding box center [625, 152] width 177 height 110
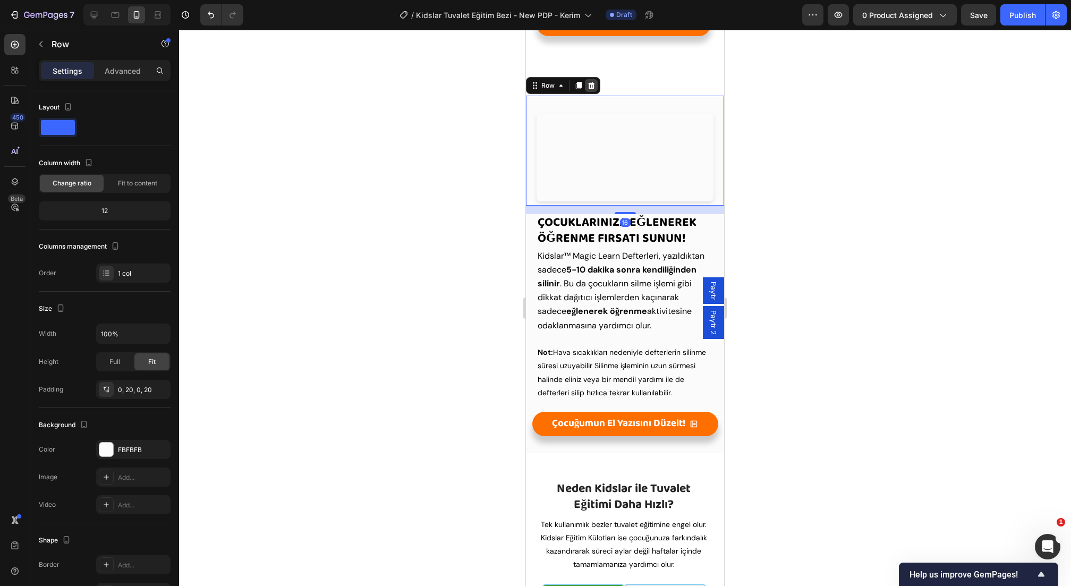
click at [587, 85] on icon at bounding box center [591, 85] width 9 height 9
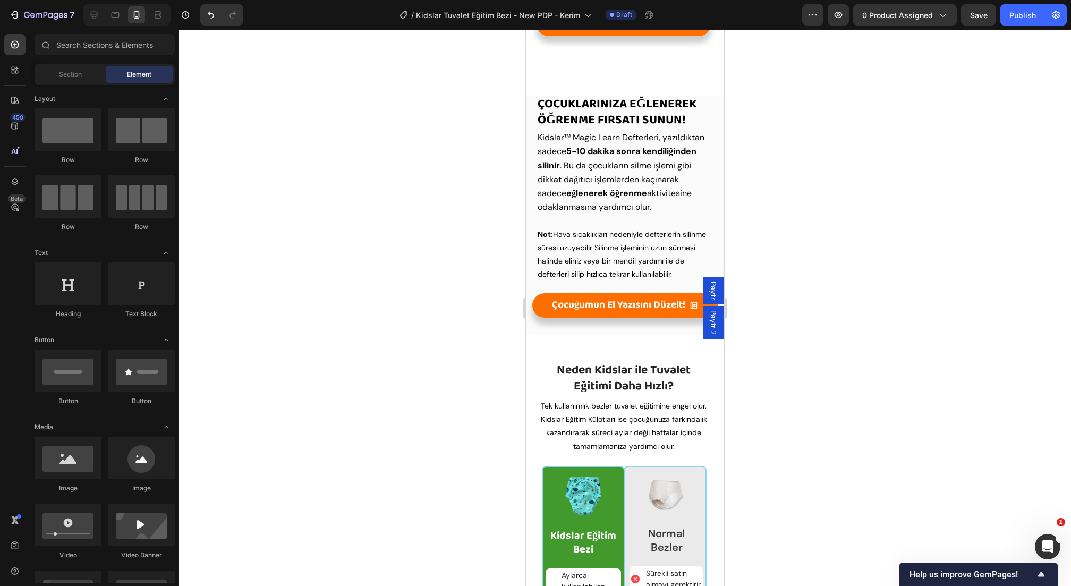
click at [602, 98] on strong "Çocuklarınıza Eğlenerek Öğrenme Fırsatı Sunun!" at bounding box center [617, 112] width 159 height 36
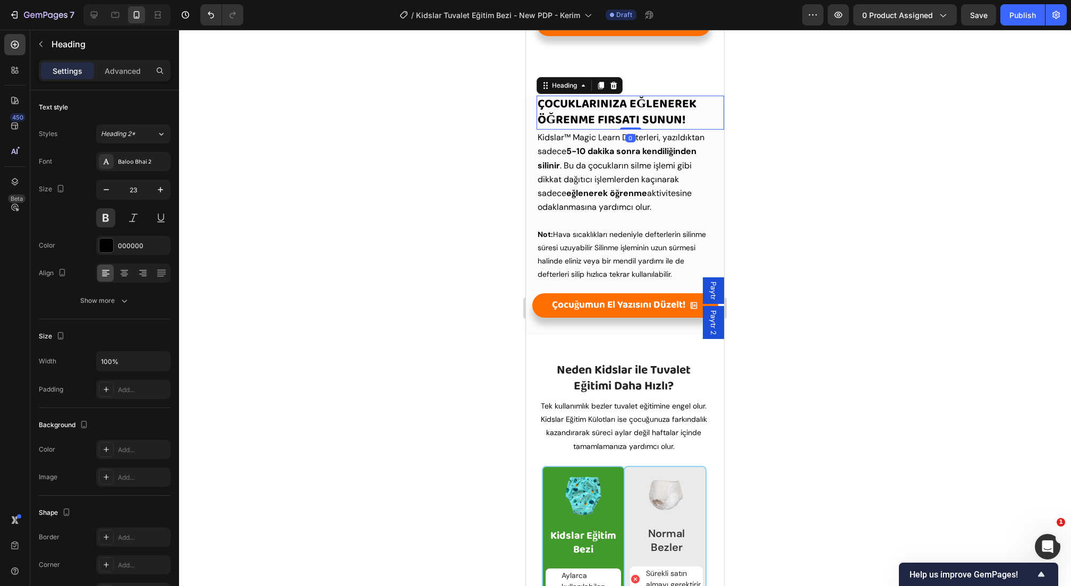
click at [616, 80] on div at bounding box center [613, 85] width 13 height 13
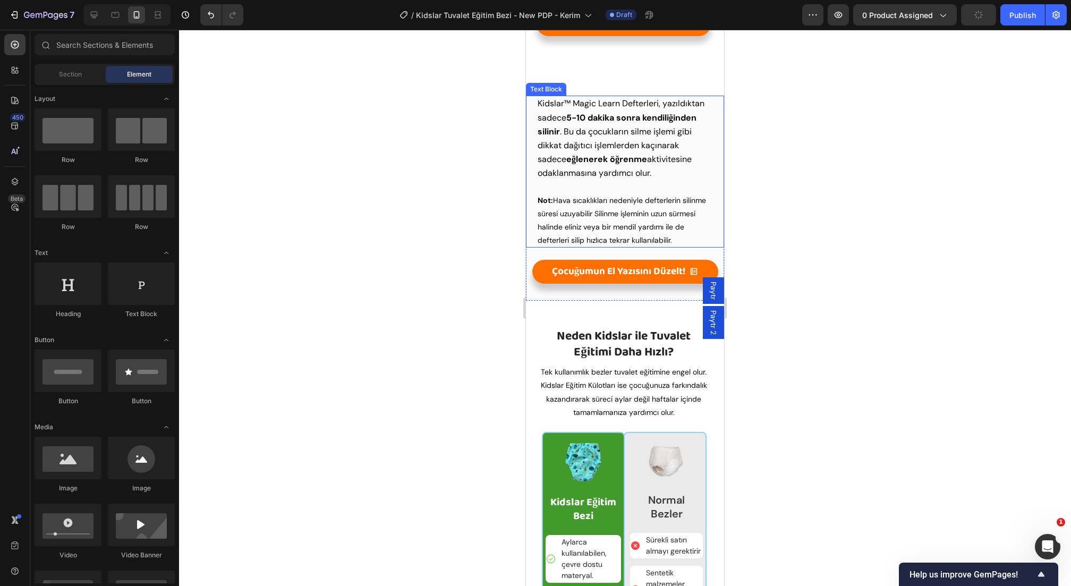
click at [615, 101] on span "Kidslar™ Magic Learn Defterleri, yazıldıktan sadece 5-10 dakika sonra kendiliği…" at bounding box center [621, 138] width 167 height 81
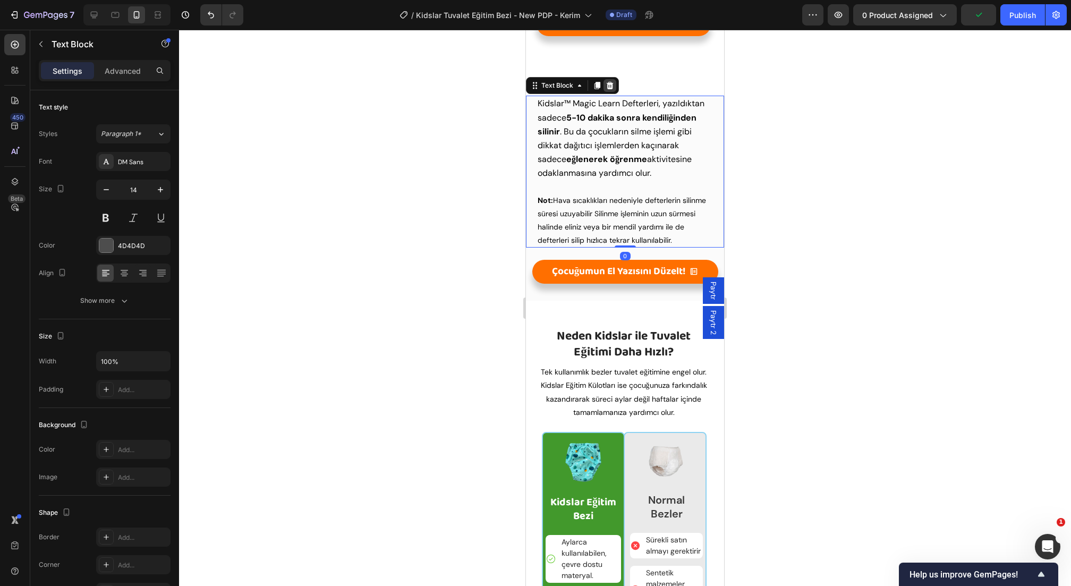
click at [616, 86] on div "Text Block" at bounding box center [572, 85] width 93 height 17
click at [610, 89] on icon at bounding box center [610, 85] width 7 height 7
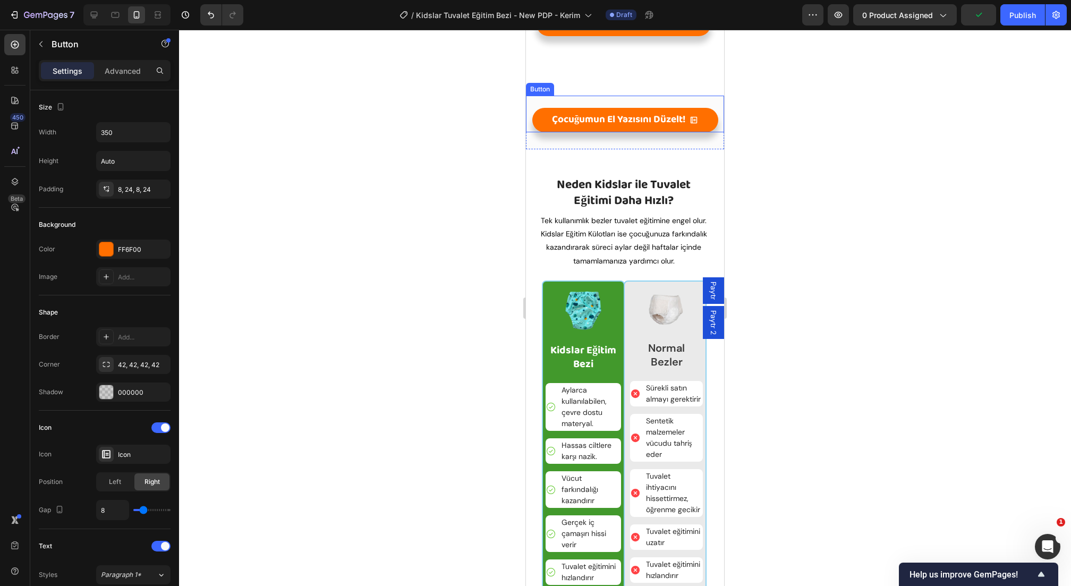
click at [613, 105] on div "Çocuğumun El Yazısını Düzelt! Button" at bounding box center [625, 114] width 198 height 37
click at [600, 84] on icon at bounding box center [598, 85] width 7 height 7
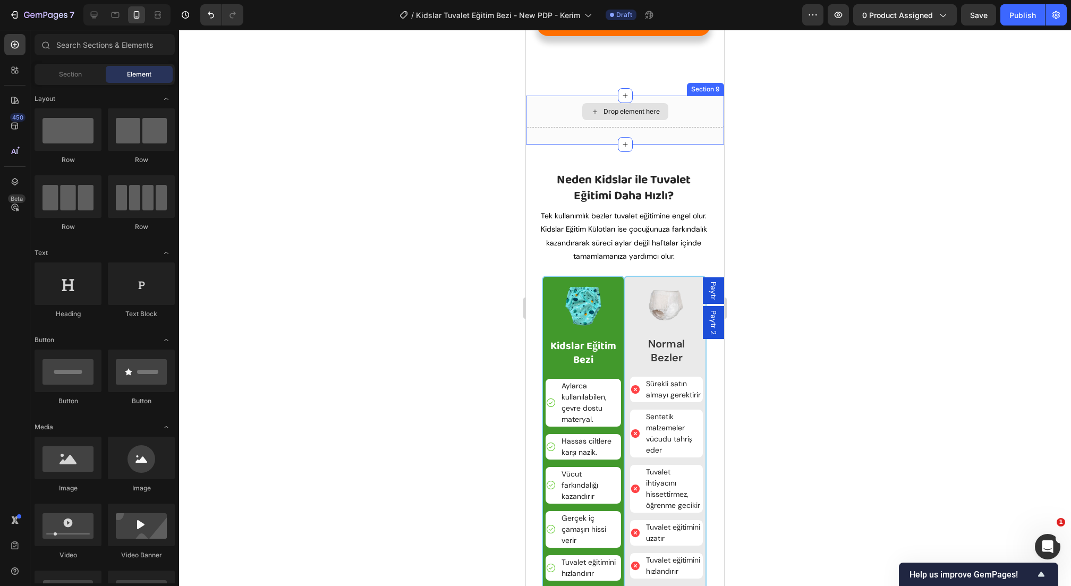
click at [605, 108] on div "Drop element here" at bounding box center [632, 111] width 56 height 9
click at [655, 118] on div "Drop element here" at bounding box center [625, 111] width 86 height 17
click at [690, 111] on div "Drop element here" at bounding box center [625, 112] width 198 height 32
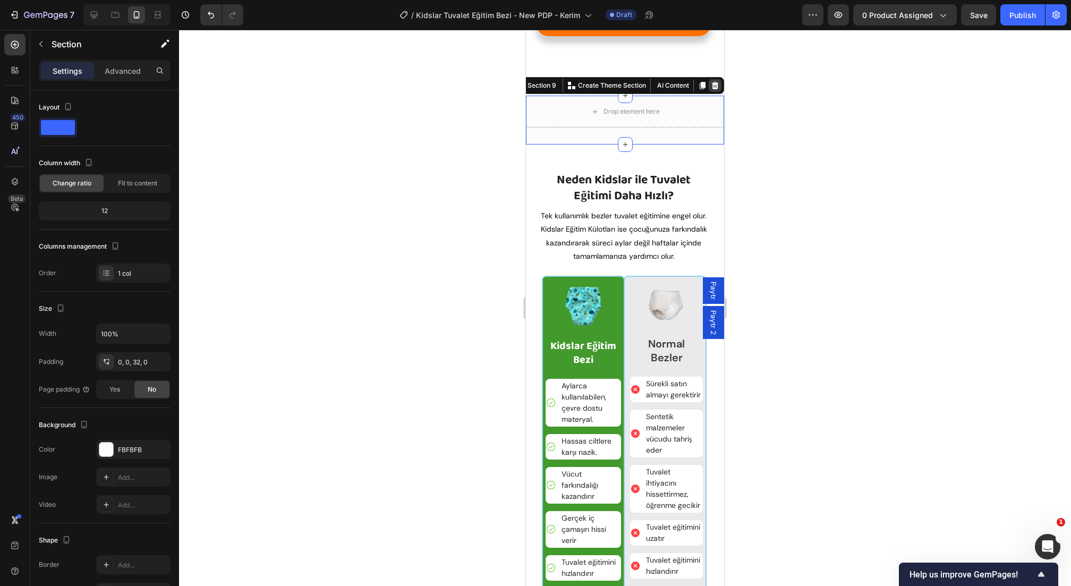
click at [716, 88] on icon at bounding box center [715, 85] width 9 height 9
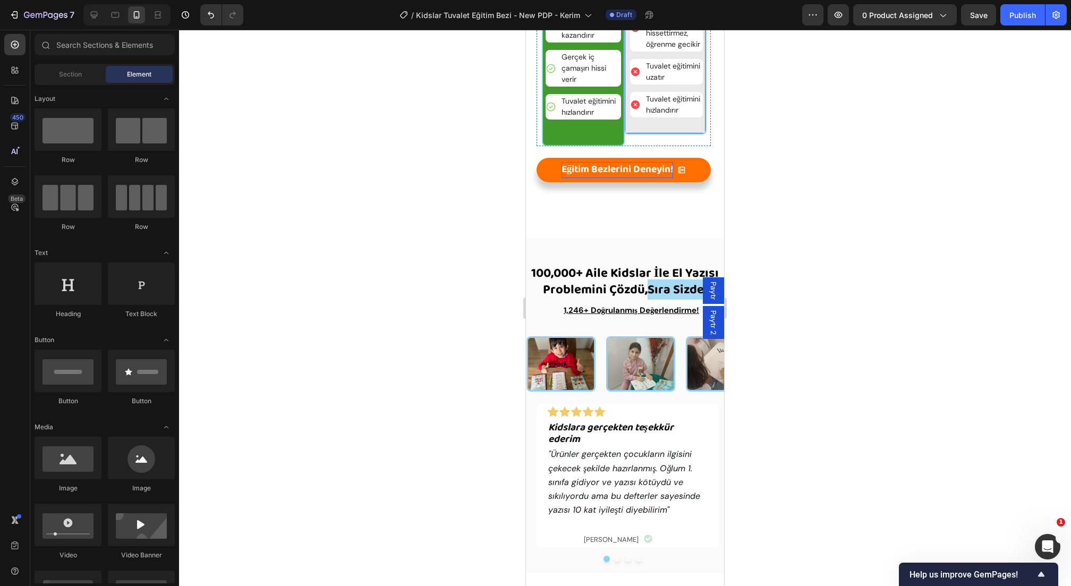
scroll to position [2240, 0]
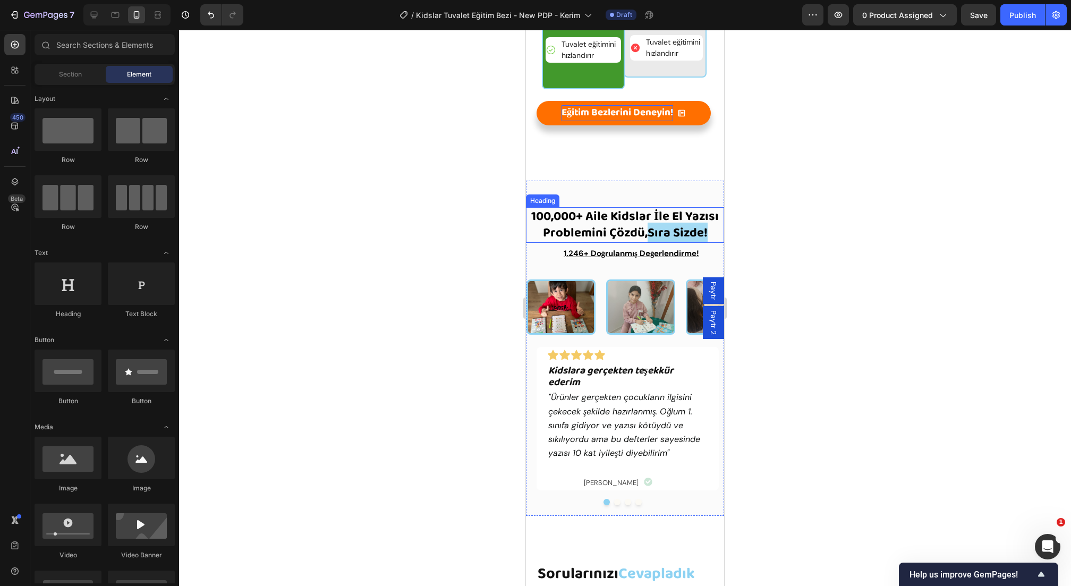
click at [611, 222] on strong "100,000+ Aile Kidslar İle El Yazısı Problemini Çözdü," at bounding box center [625, 224] width 188 height 37
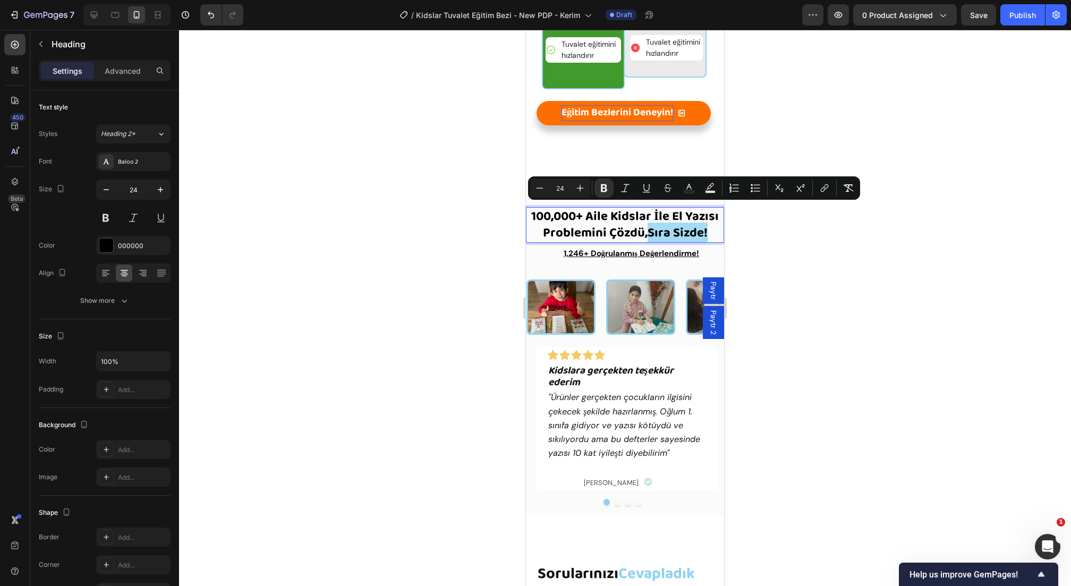
click at [676, 214] on strong "100,000+ Aile Kidslar İle El Yazısı Problemini Çözdü," at bounding box center [625, 224] width 188 height 37
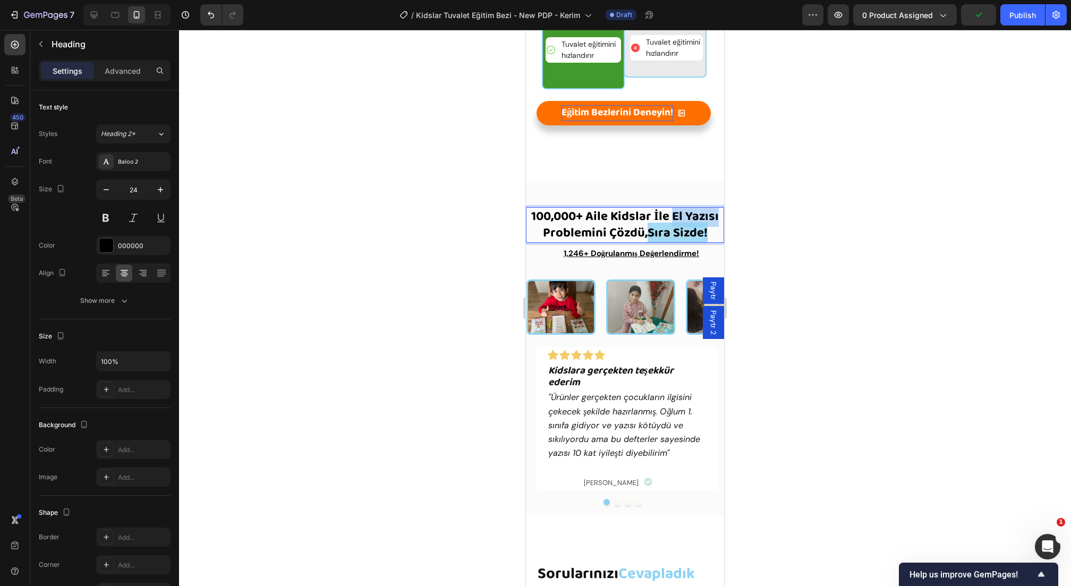
drag, startPoint x: 671, startPoint y: 216, endPoint x: 718, endPoint y: 214, distance: 47.3
click at [719, 214] on p "100,000+ Aile Kidslar İle El Yazısı Problemini Çözdü, Sıra Sizde!" at bounding box center [625, 224] width 196 height 33
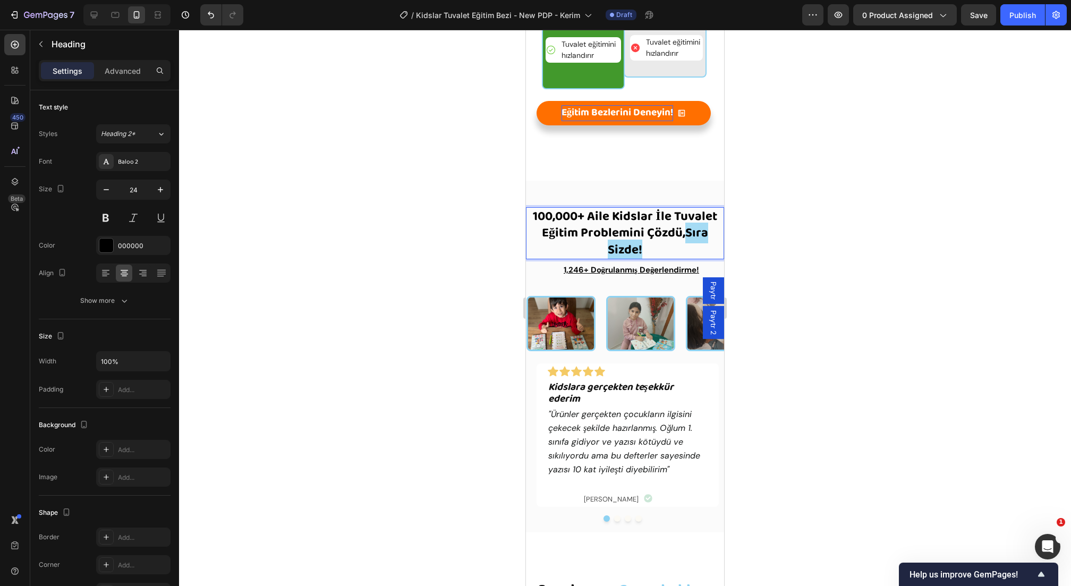
click at [689, 230] on strong "Sıra Sizde!" at bounding box center [658, 241] width 100 height 37
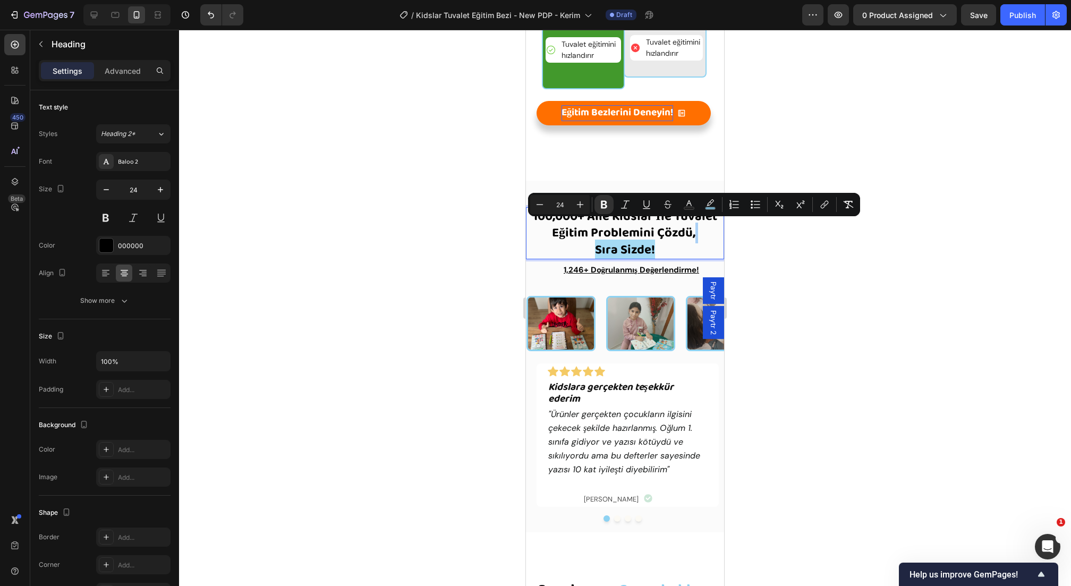
click at [696, 234] on p "100,000+ Aile Kidslar İle Tuvalet Eğitim Problemini Çözdü, Sıra Sizde!" at bounding box center [625, 233] width 196 height 50
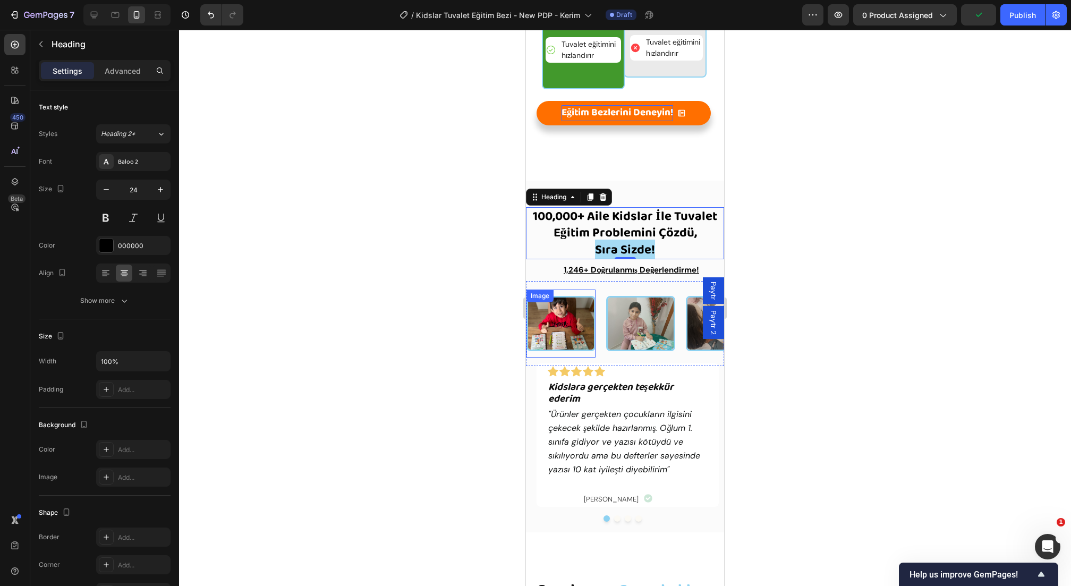
click at [442, 300] on div at bounding box center [625, 308] width 892 height 556
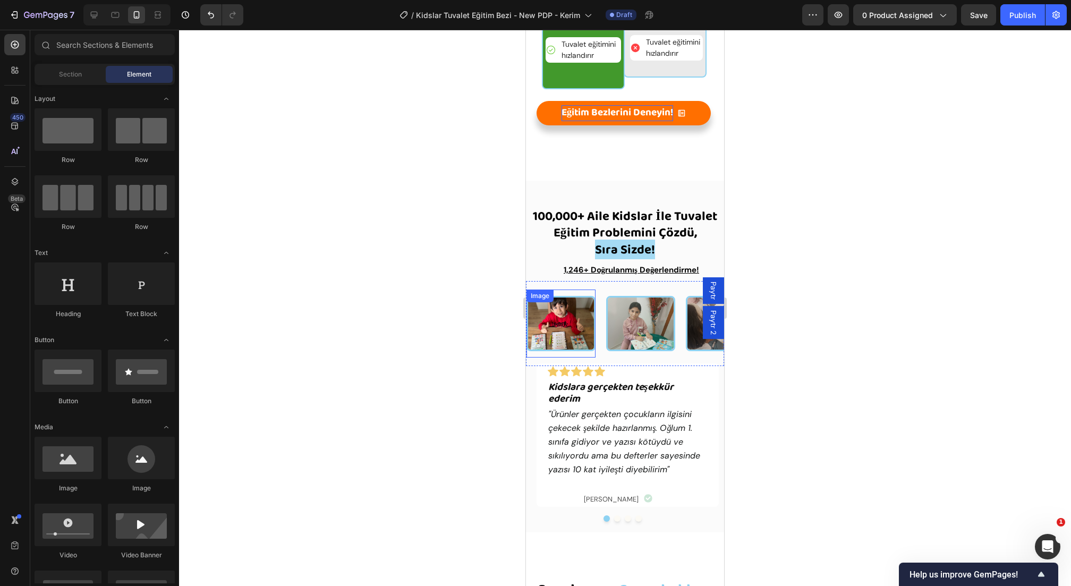
click at [567, 312] on img at bounding box center [561, 323] width 69 height 55
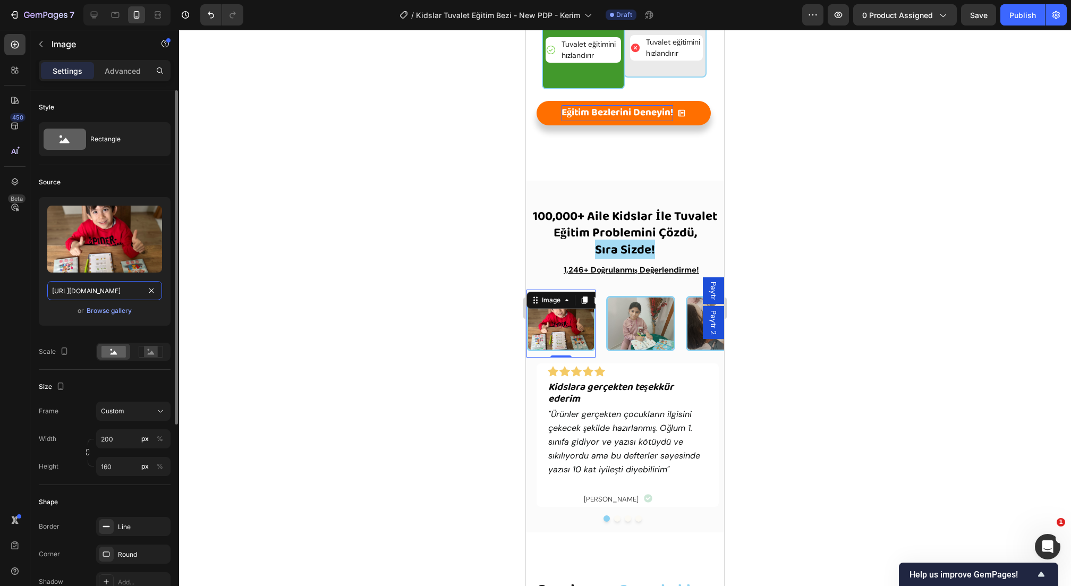
click at [111, 294] on input "[URL][DOMAIN_NAME]" at bounding box center [104, 290] width 115 height 19
paste input "[DOMAIN_NAME][URL]"
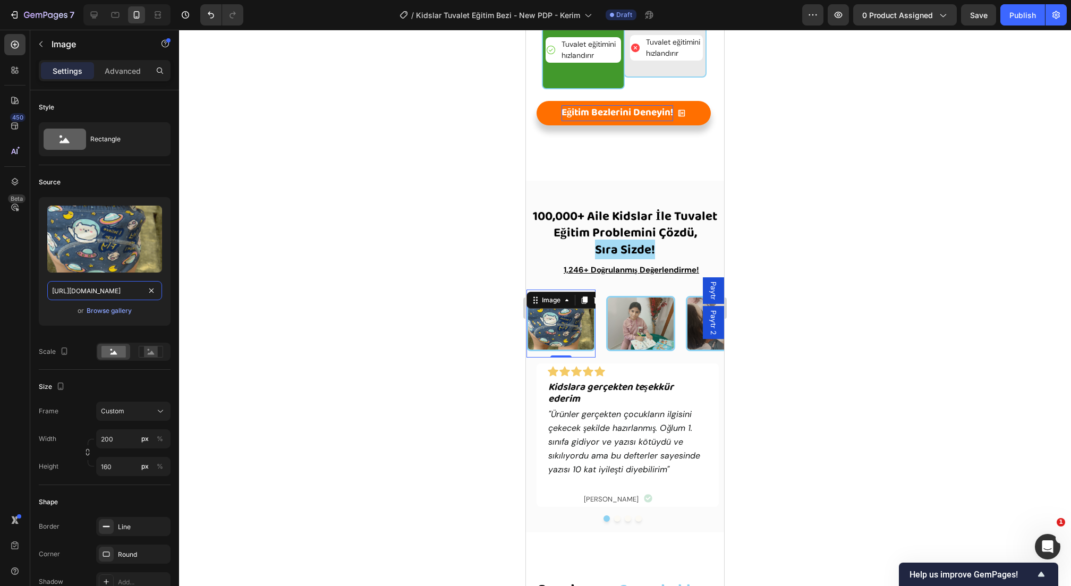
type input "[URL][DOMAIN_NAME]"
click at [460, 355] on div at bounding box center [625, 308] width 892 height 556
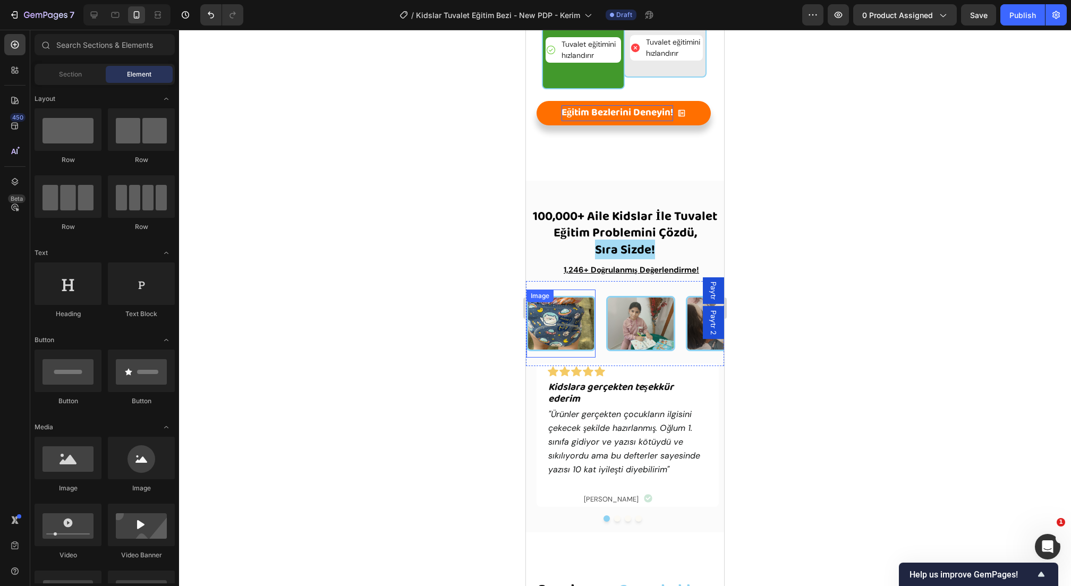
click at [573, 338] on img at bounding box center [561, 323] width 69 height 55
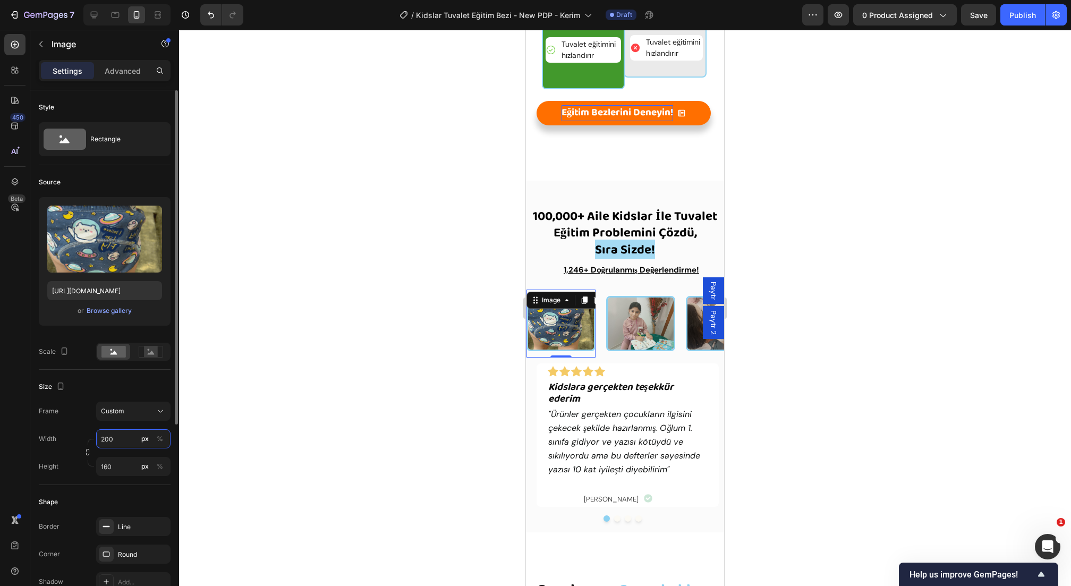
click at [115, 439] on input "200" at bounding box center [133, 438] width 74 height 19
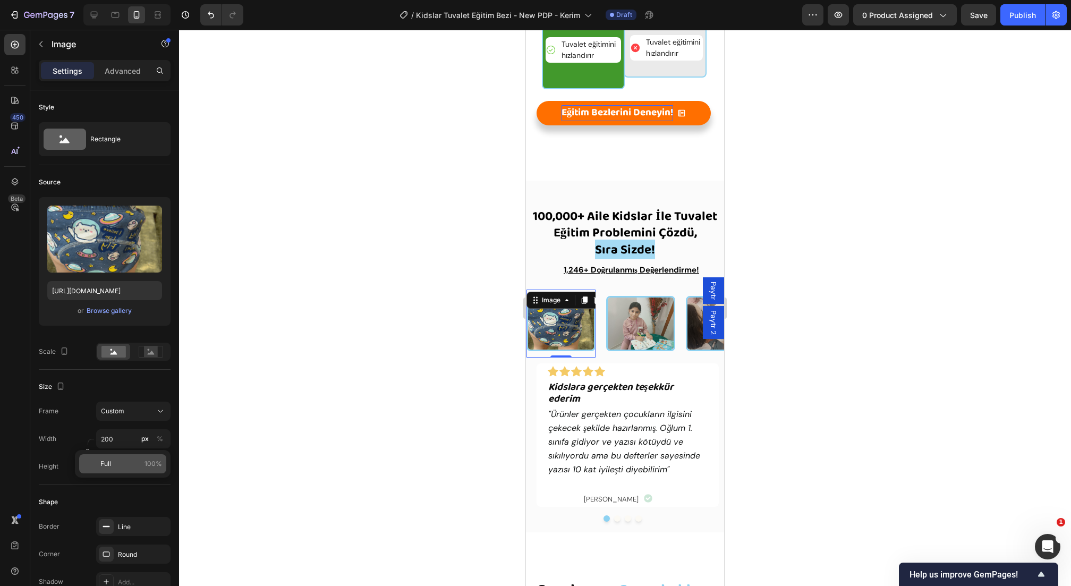
click at [104, 460] on span "Full" at bounding box center [105, 464] width 11 height 10
type input "100"
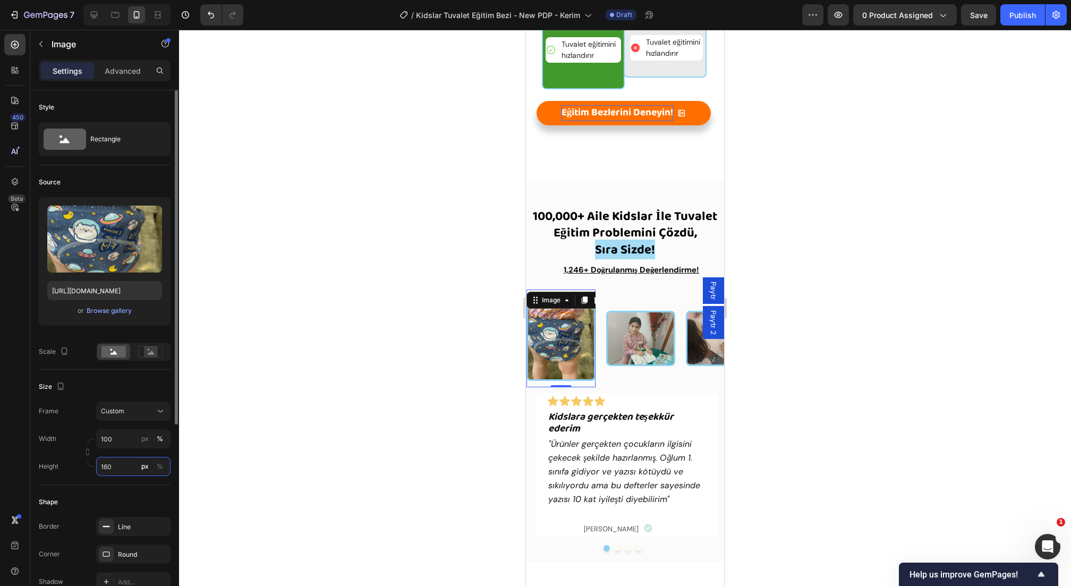
click at [113, 475] on input "160" at bounding box center [133, 466] width 74 height 19
click at [76, 468] on div "Height 160 px %" at bounding box center [105, 466] width 132 height 19
click at [130, 468] on input "160" at bounding box center [133, 466] width 74 height 19
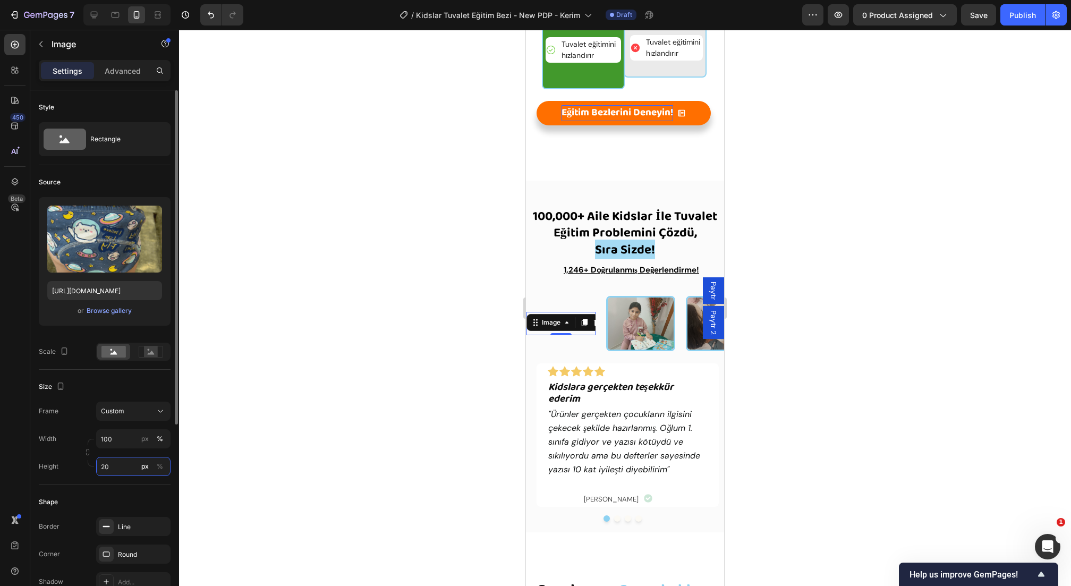
type input "200"
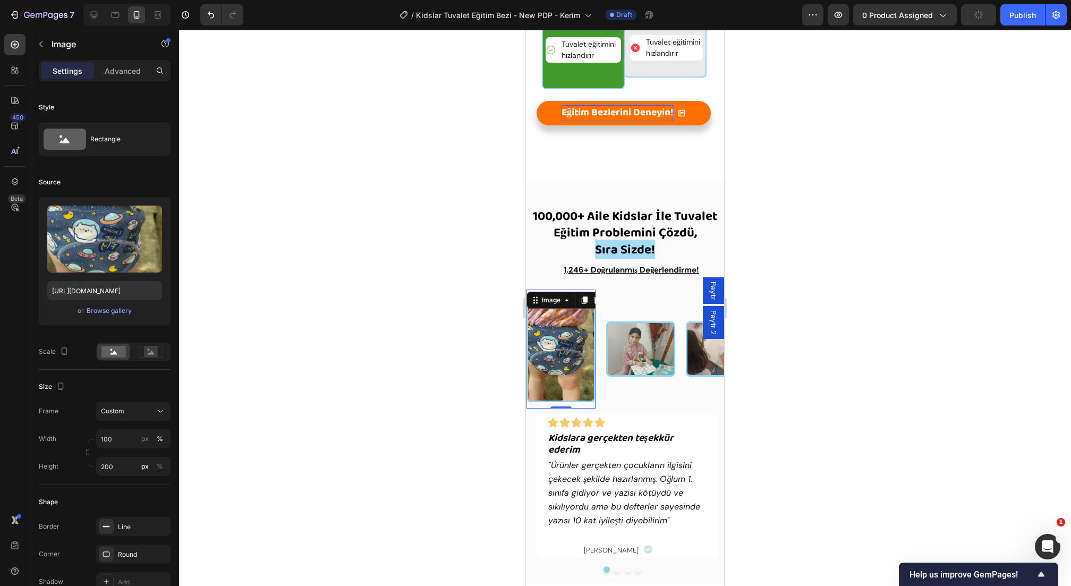
click at [481, 429] on div at bounding box center [625, 308] width 892 height 556
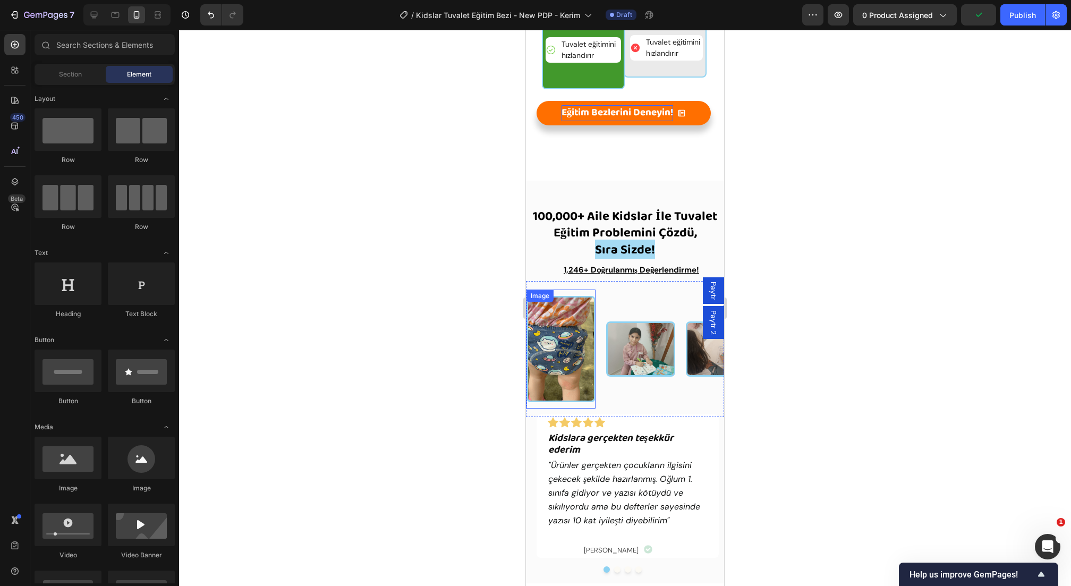
click at [568, 375] on img at bounding box center [561, 349] width 69 height 106
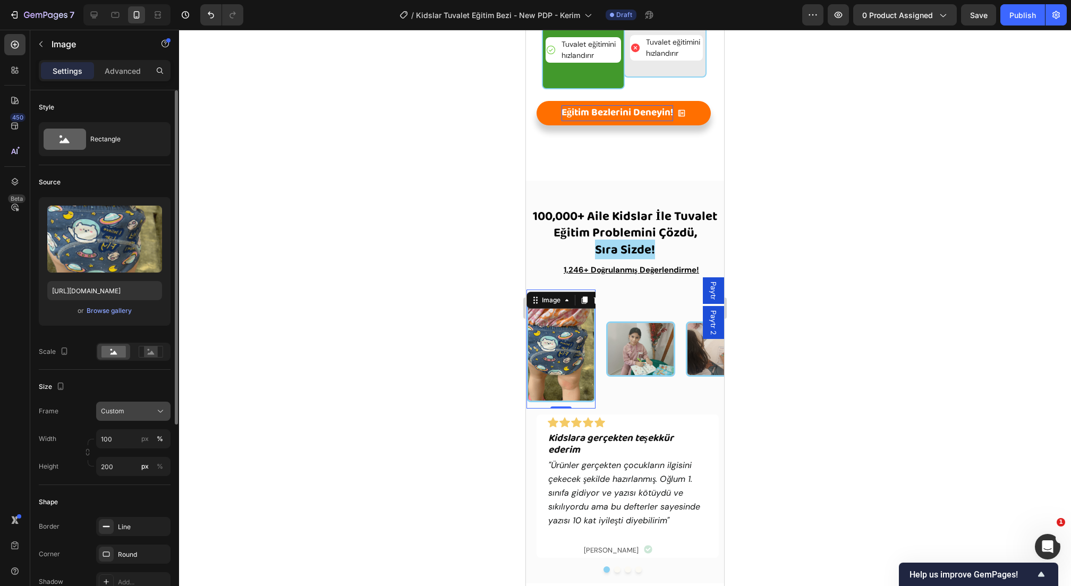
click at [115, 414] on span "Custom" at bounding box center [112, 411] width 23 height 10
click at [122, 501] on div "Original" at bounding box center [123, 497] width 85 height 19
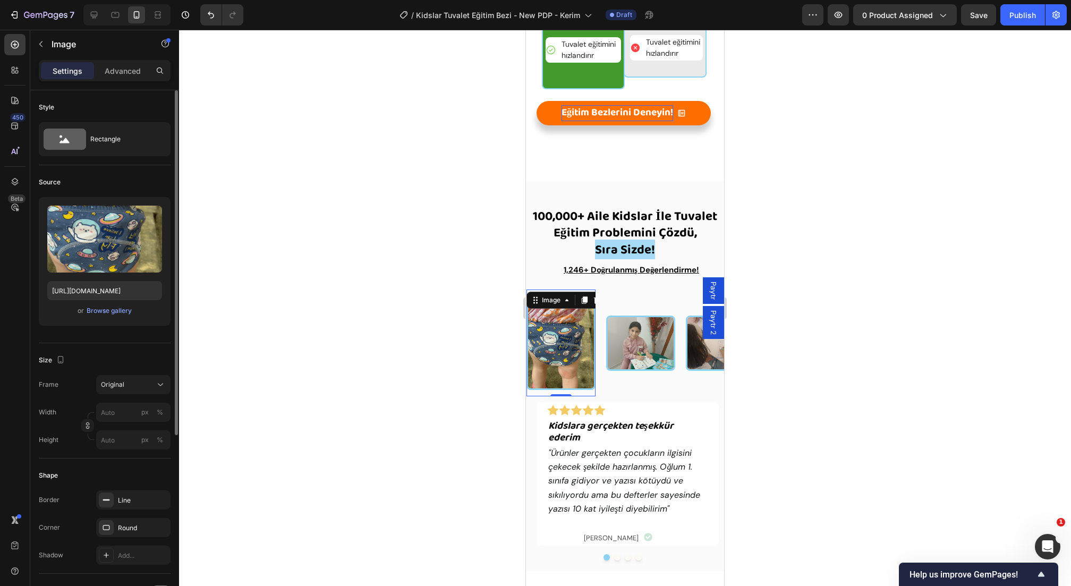
click at [112, 455] on div "Size Frame Original Width px % Height px %" at bounding box center [105, 400] width 132 height 115
click at [626, 337] on img at bounding box center [640, 343] width 69 height 55
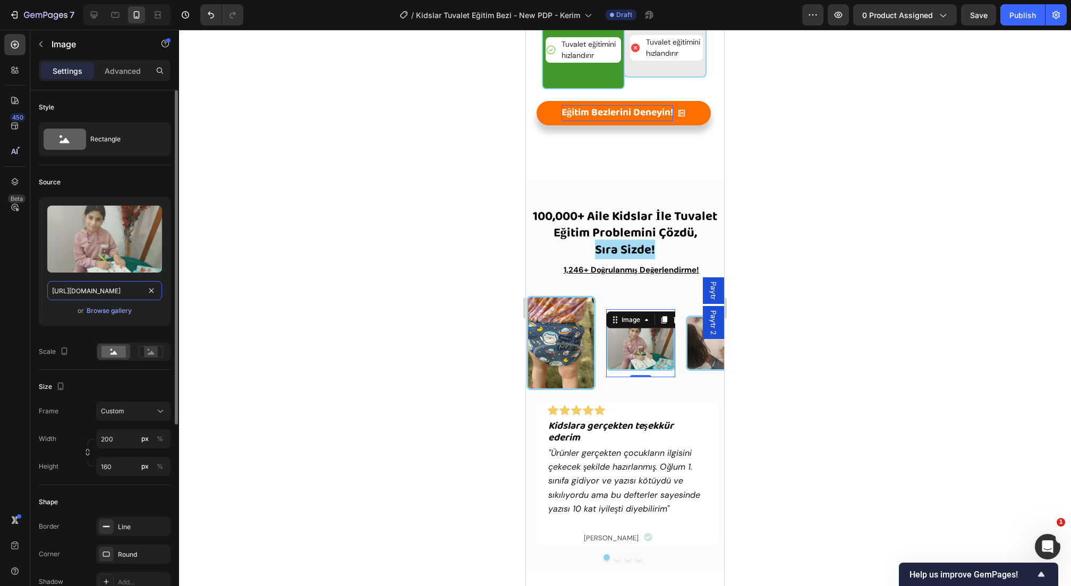
click at [115, 291] on input "[URL][DOMAIN_NAME]" at bounding box center [104, 290] width 115 height 19
paste input "[DOMAIN_NAME][URL]"
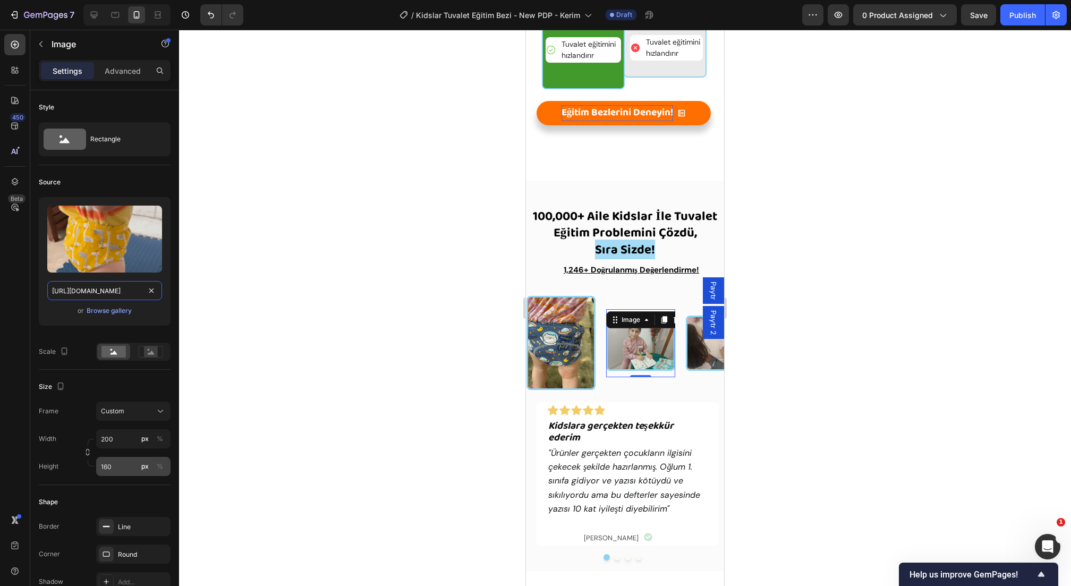
scroll to position [0, 357]
type input "[URL][DOMAIN_NAME]"
click at [120, 406] on span "Custom" at bounding box center [112, 411] width 23 height 10
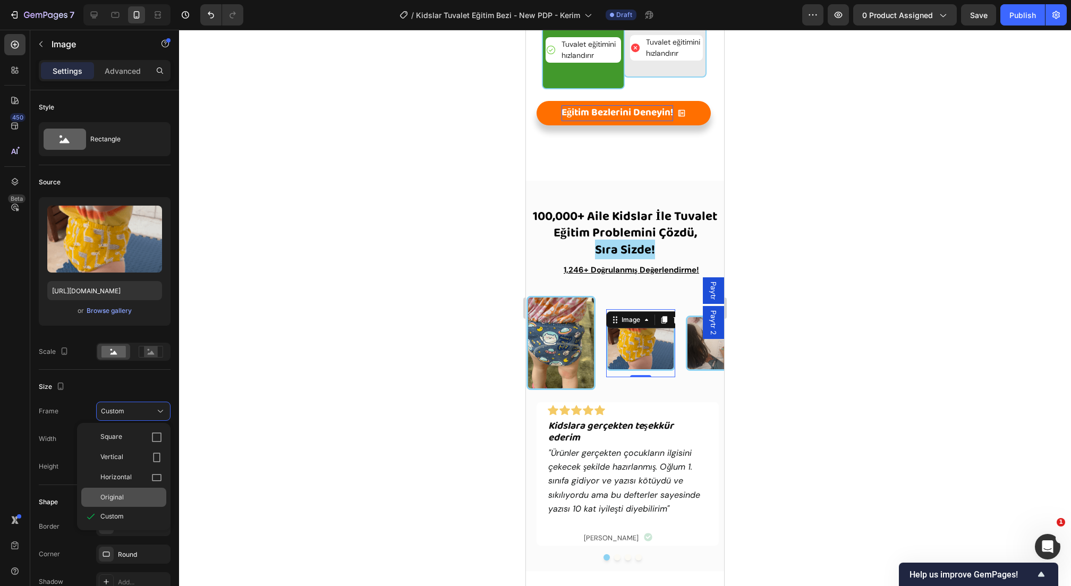
click at [127, 501] on div "Original" at bounding box center [131, 498] width 62 height 10
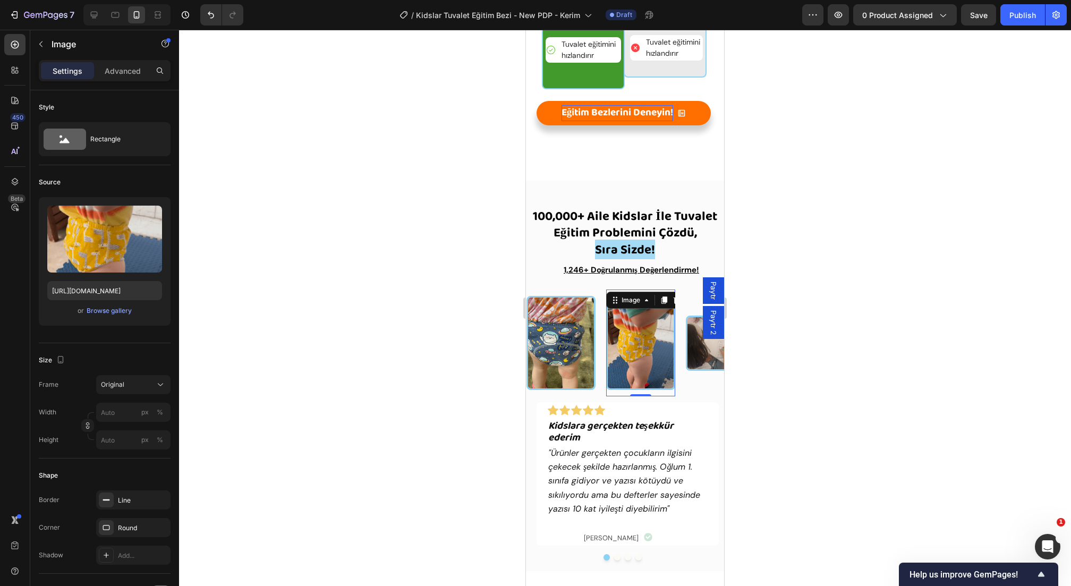
click at [418, 321] on div at bounding box center [625, 308] width 892 height 556
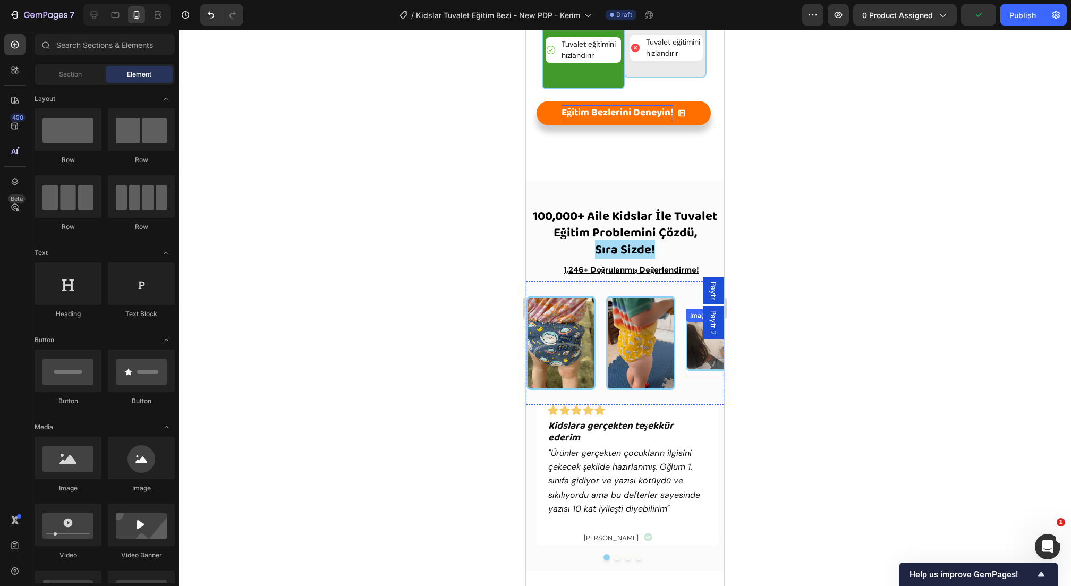
click at [700, 356] on img at bounding box center [720, 343] width 69 height 55
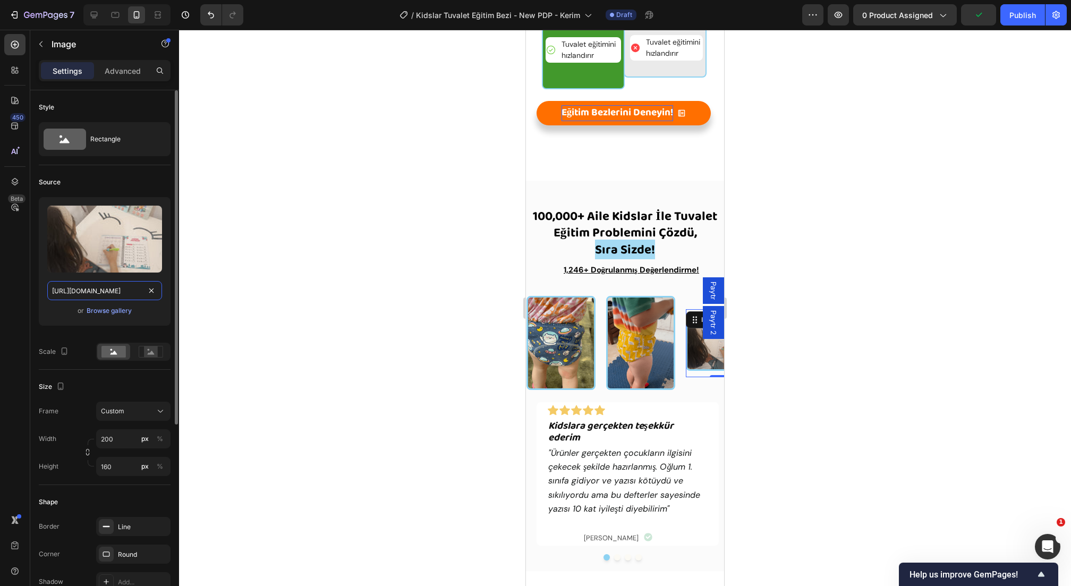
click at [77, 292] on input "[URL][DOMAIN_NAME]" at bounding box center [104, 290] width 115 height 19
paste input "[DOMAIN_NAME][URL]"
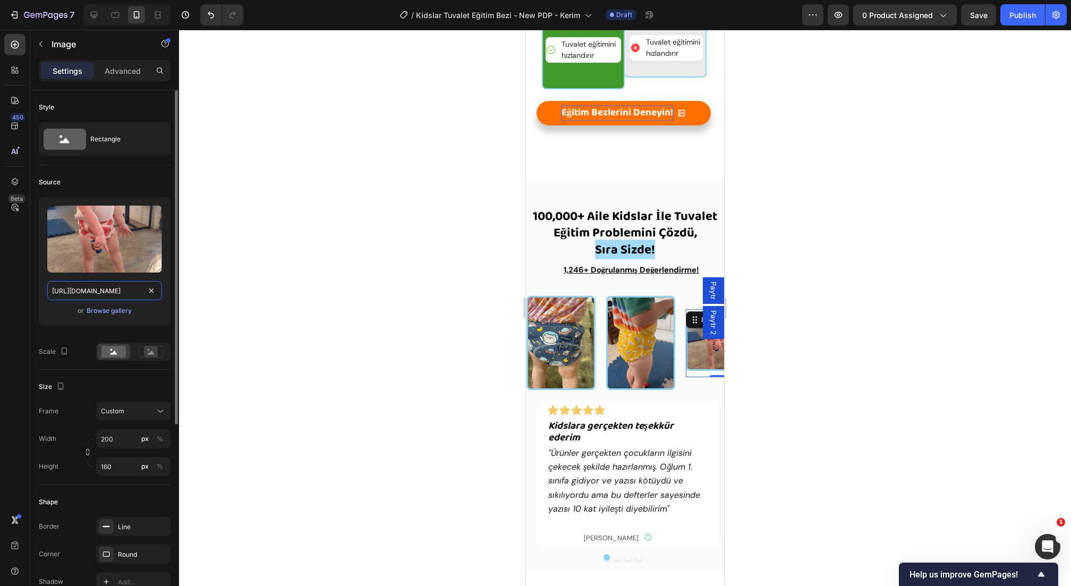
type input "[URL][DOMAIN_NAME]"
click at [70, 331] on div "Upload Image [URL][DOMAIN_NAME] or Browse gallery" at bounding box center [105, 265] width 132 height 137
click at [112, 411] on span "Custom" at bounding box center [112, 411] width 23 height 10
click at [131, 496] on div "Original" at bounding box center [131, 498] width 62 height 10
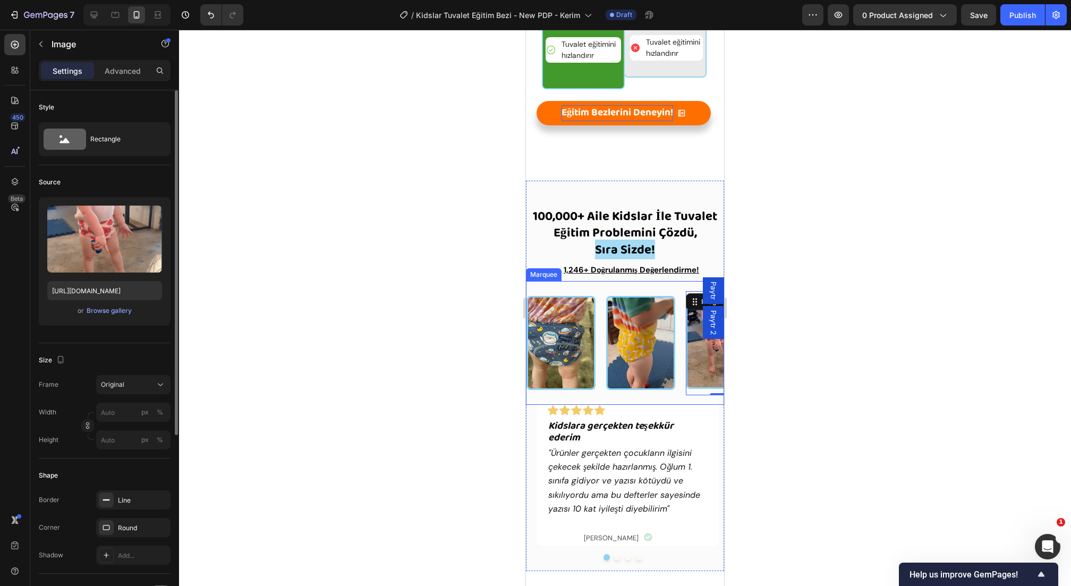
click at [601, 389] on div "Image" at bounding box center [567, 343] width 80 height 107
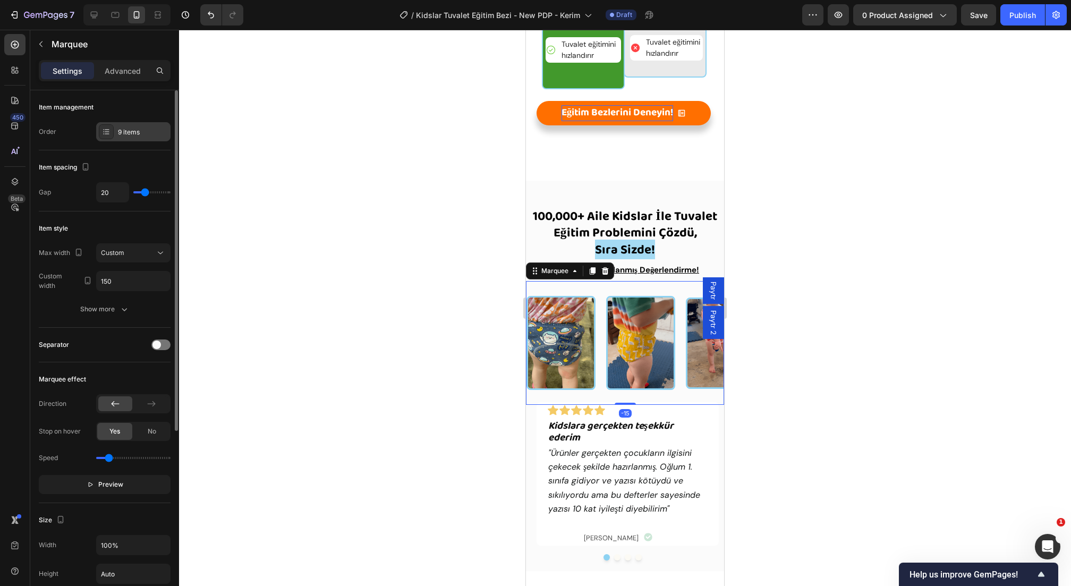
click at [131, 135] on div "9 items" at bounding box center [143, 133] width 50 height 10
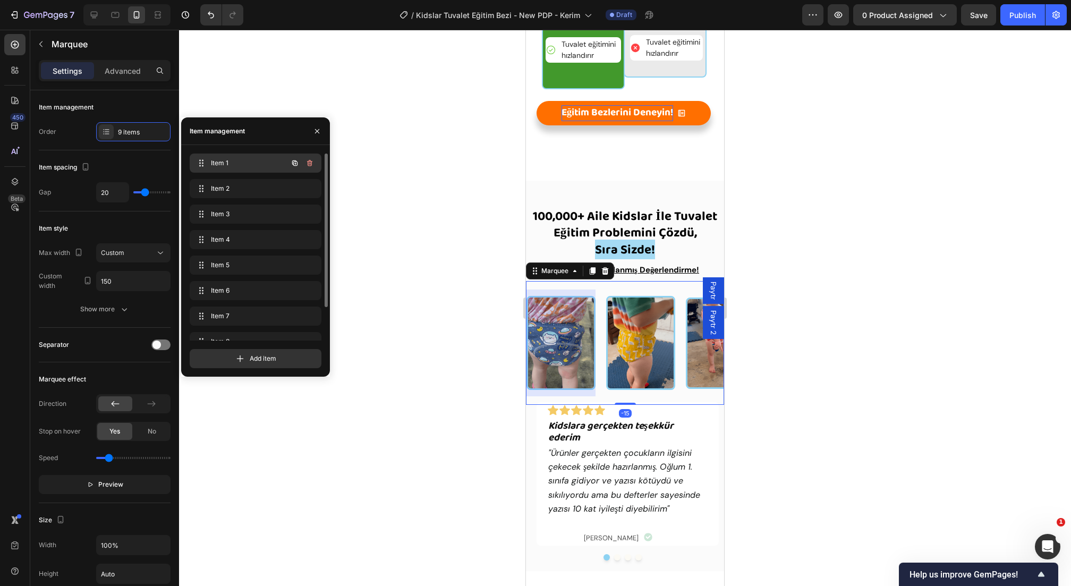
click at [209, 171] on div "Item 1 Item 1" at bounding box center [256, 163] width 132 height 19
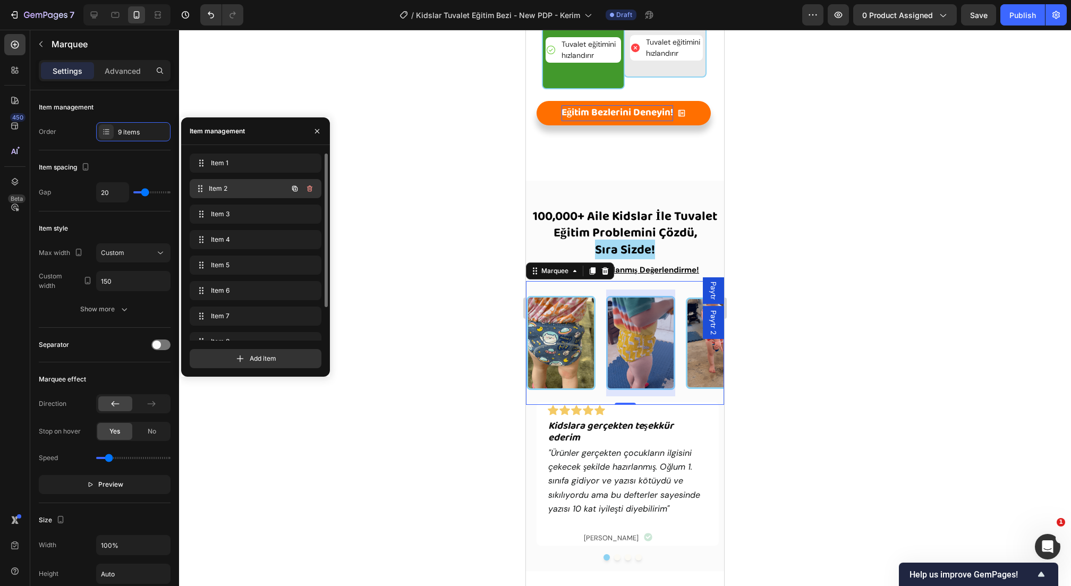
click at [223, 189] on span "Item 2" at bounding box center [248, 189] width 79 height 10
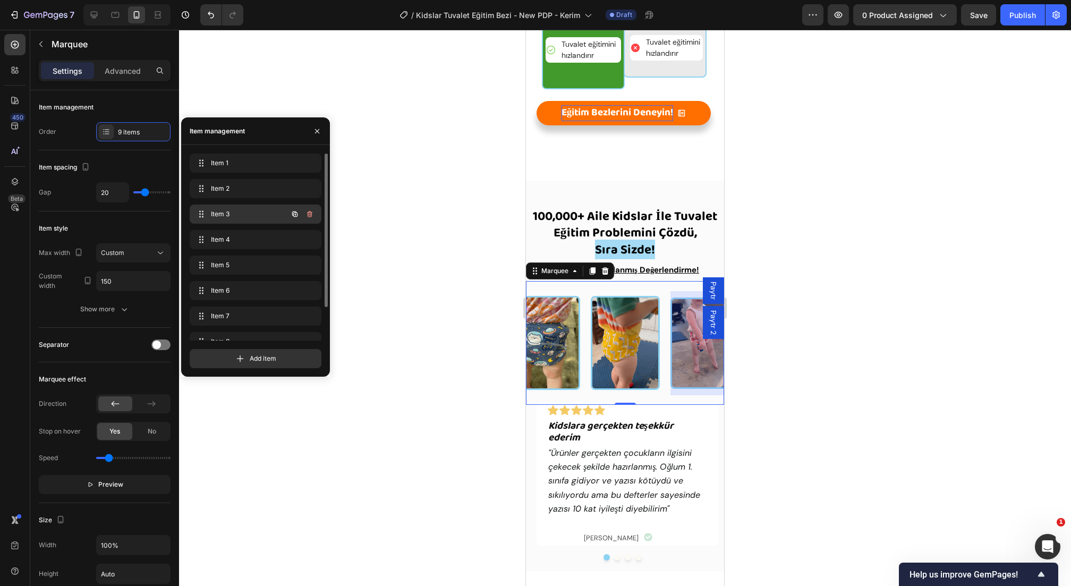
click at [237, 218] on span "Item 3" at bounding box center [241, 214] width 60 height 10
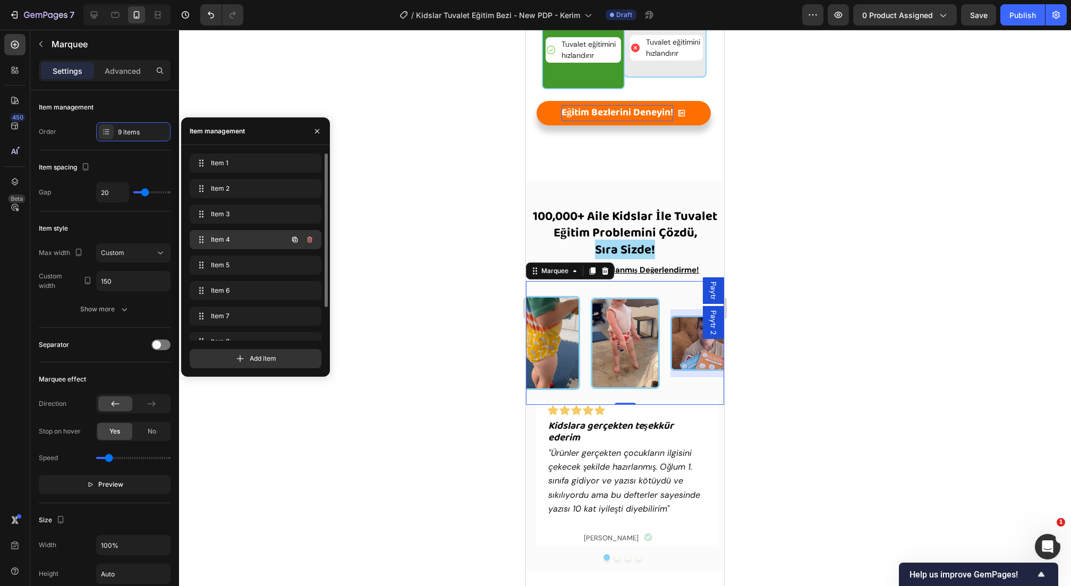
click at [239, 238] on span "Item 4" at bounding box center [241, 240] width 60 height 10
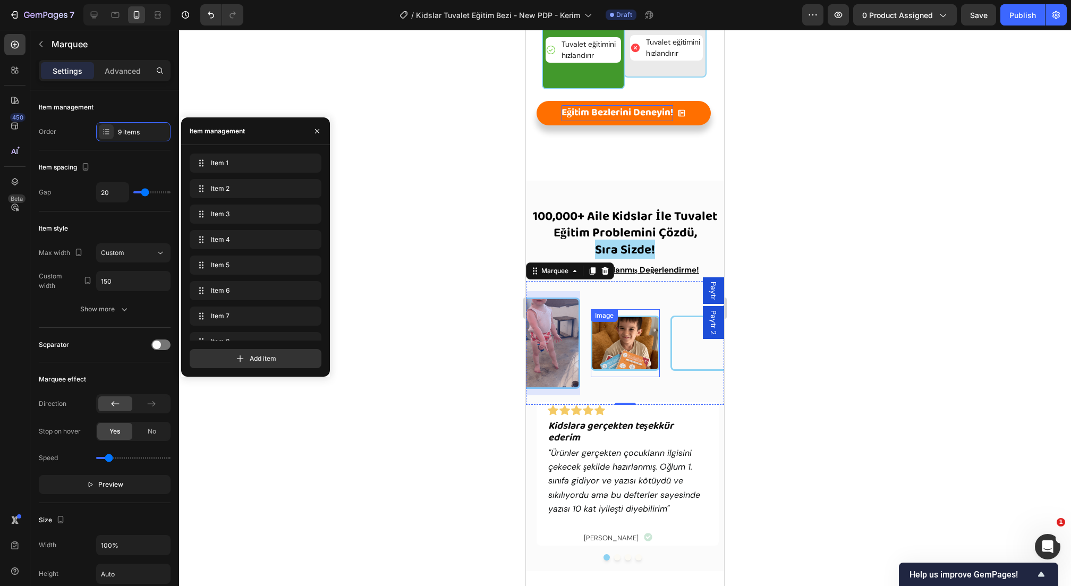
click at [635, 344] on img at bounding box center [625, 343] width 69 height 55
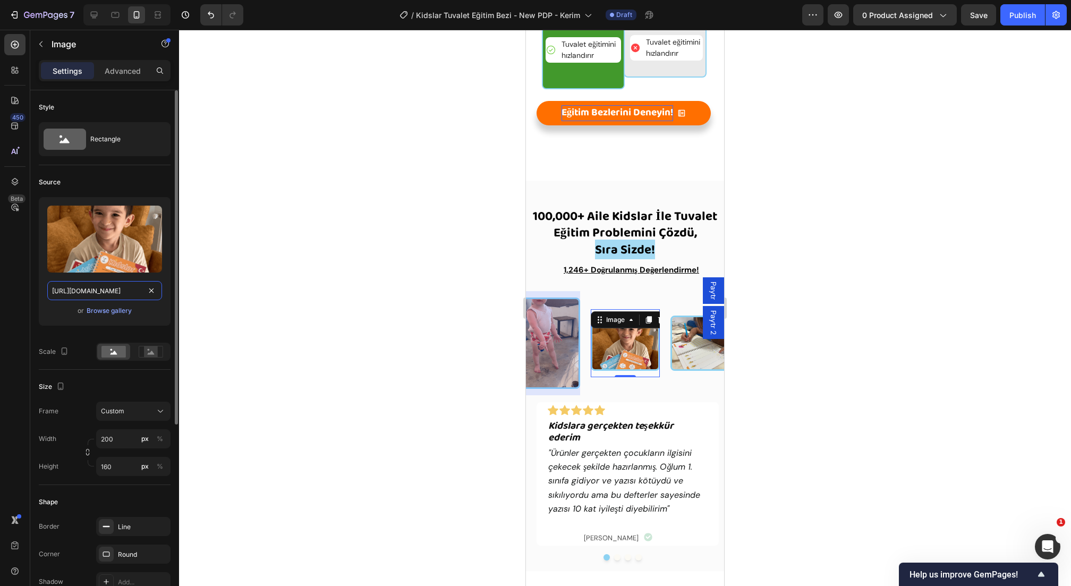
click at [125, 298] on input "[URL][DOMAIN_NAME]" at bounding box center [104, 290] width 115 height 19
paste input "[DOMAIN_NAME][URL]"
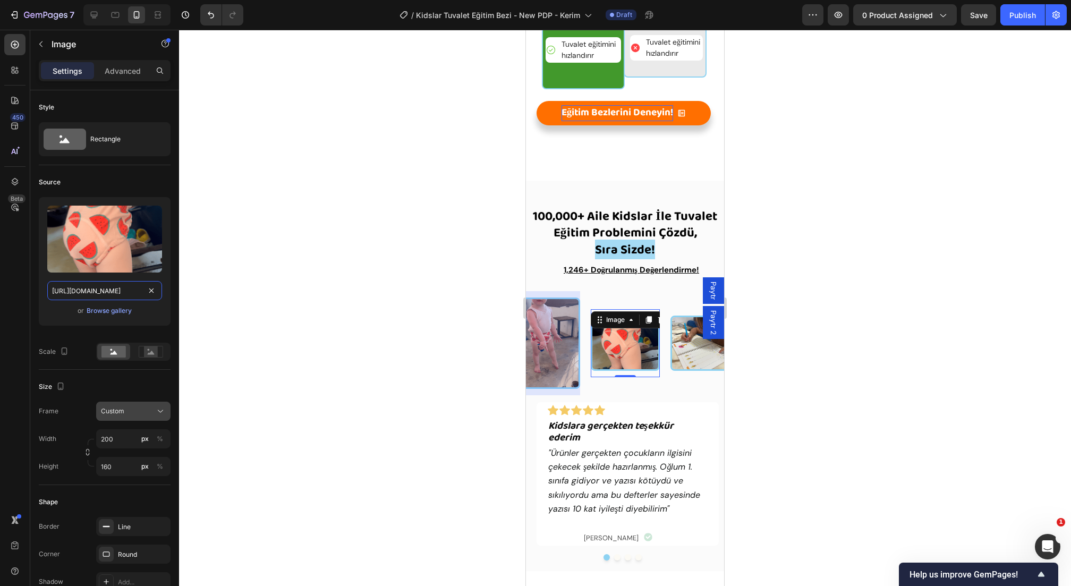
type input "[URL][DOMAIN_NAME]"
click at [124, 407] on div "Custom" at bounding box center [127, 411] width 52 height 10
click at [115, 491] on div "Original" at bounding box center [123, 497] width 85 height 19
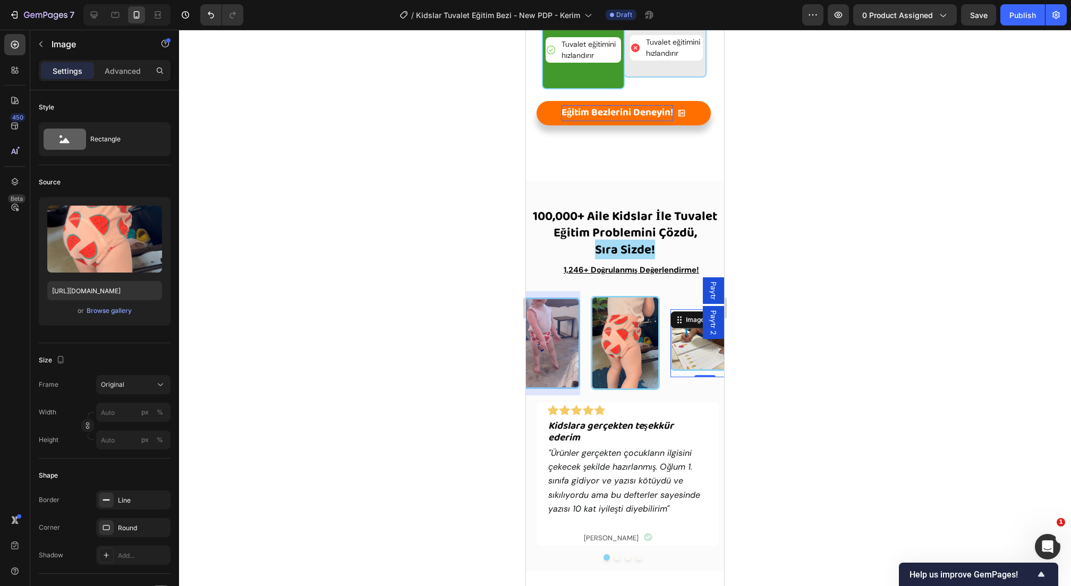
click at [688, 342] on img at bounding box center [705, 343] width 69 height 55
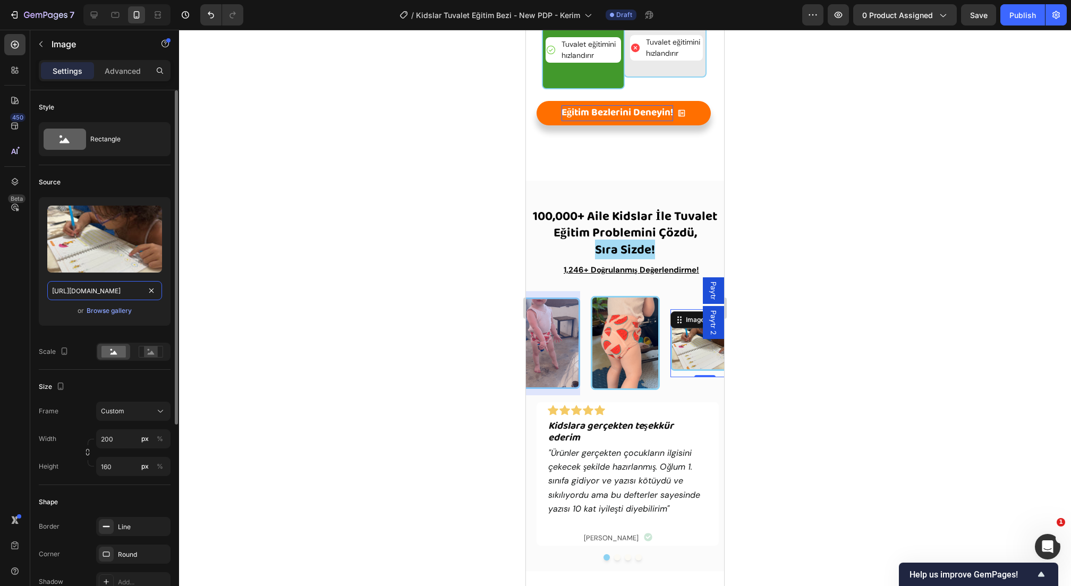
click at [120, 287] on input "[URL][DOMAIN_NAME]" at bounding box center [104, 290] width 115 height 19
paste input "[DOMAIN_NAME][URL]"
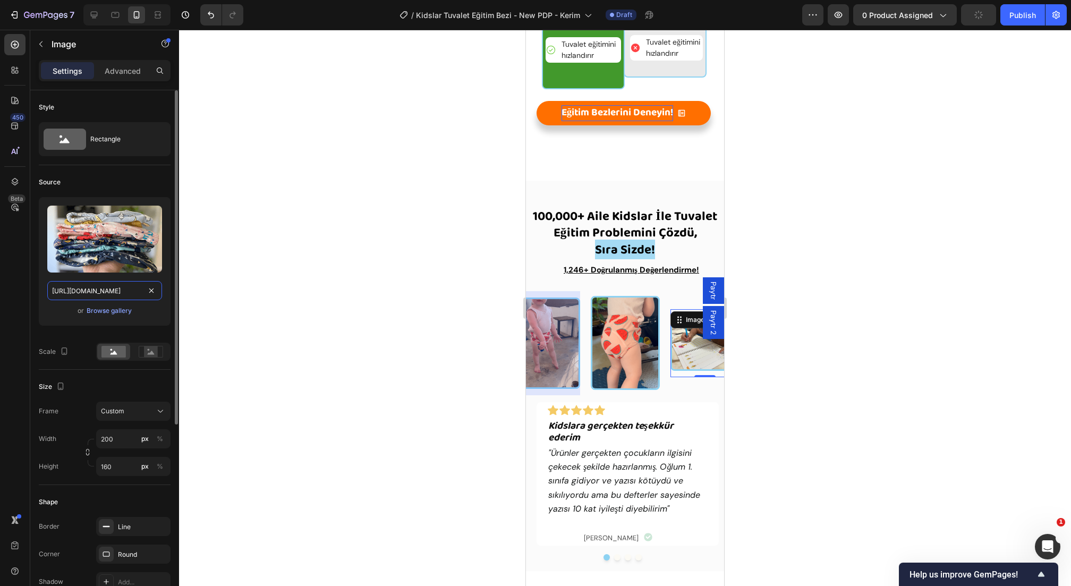
scroll to position [0, 359]
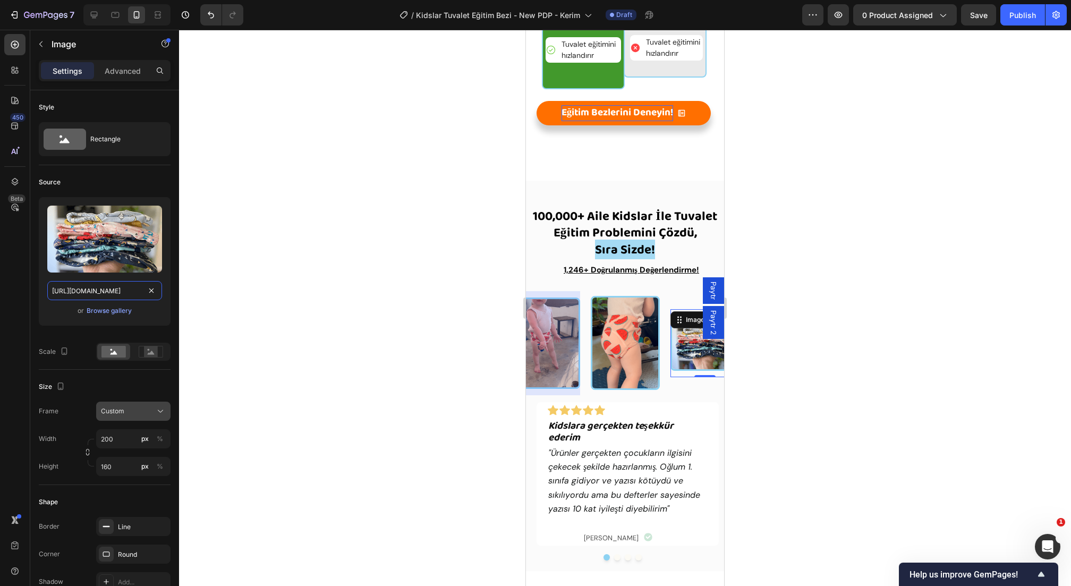
type input "[URL][DOMAIN_NAME]"
drag, startPoint x: 118, startPoint y: 406, endPoint x: 123, endPoint y: 410, distance: 6.4
click at [120, 406] on span "Custom" at bounding box center [112, 411] width 23 height 10
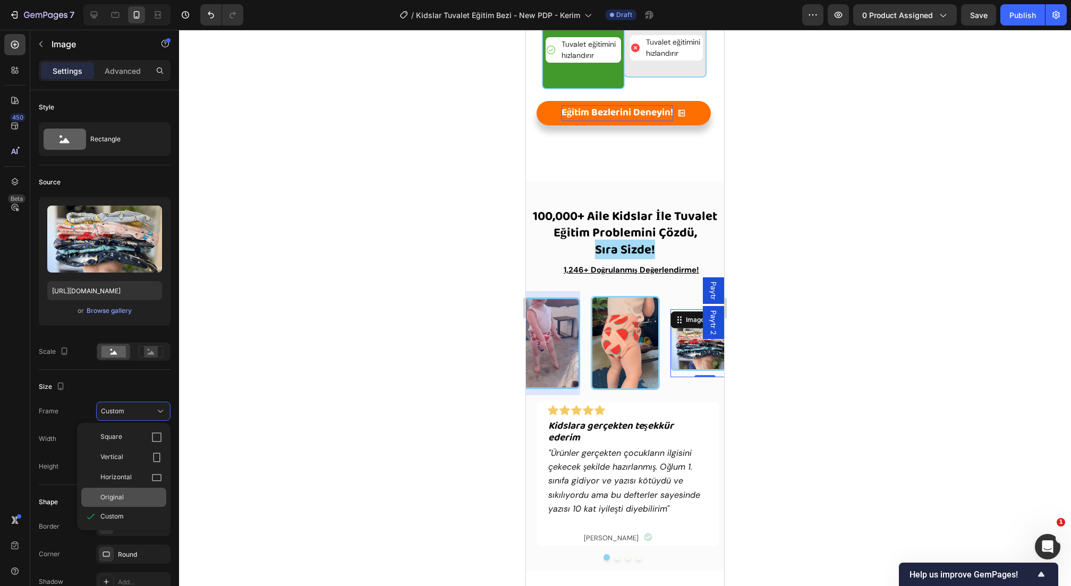
click at [124, 493] on div "Original" at bounding box center [131, 498] width 62 height 10
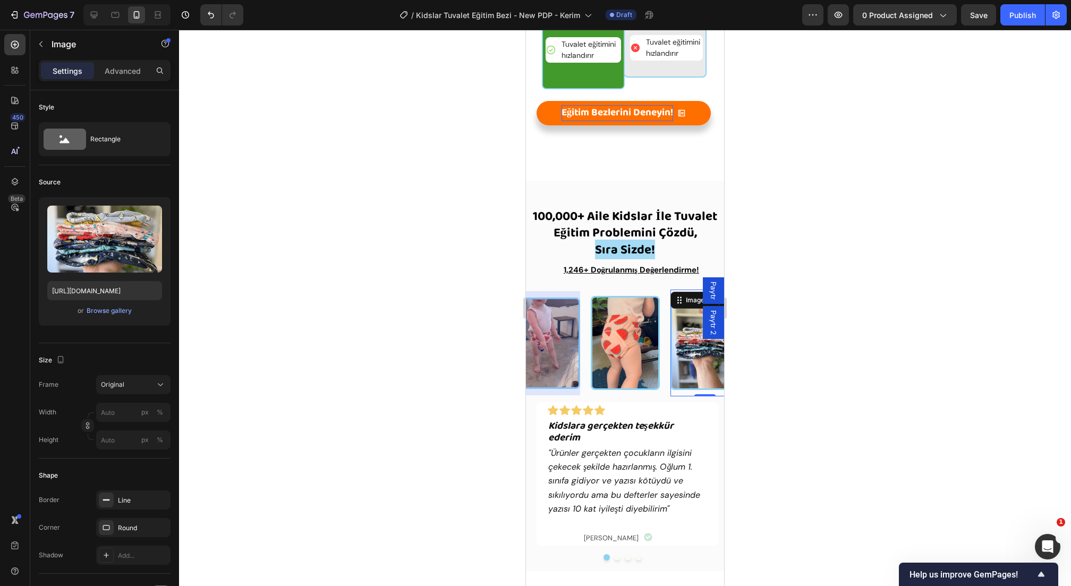
click at [298, 361] on div at bounding box center [625, 308] width 892 height 556
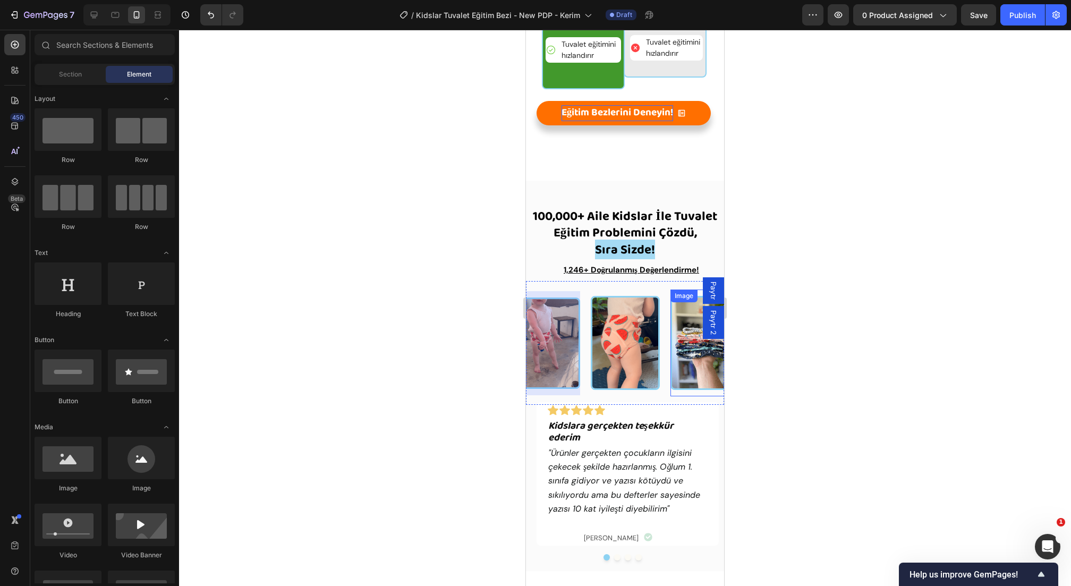
click at [682, 373] on img at bounding box center [705, 343] width 69 height 94
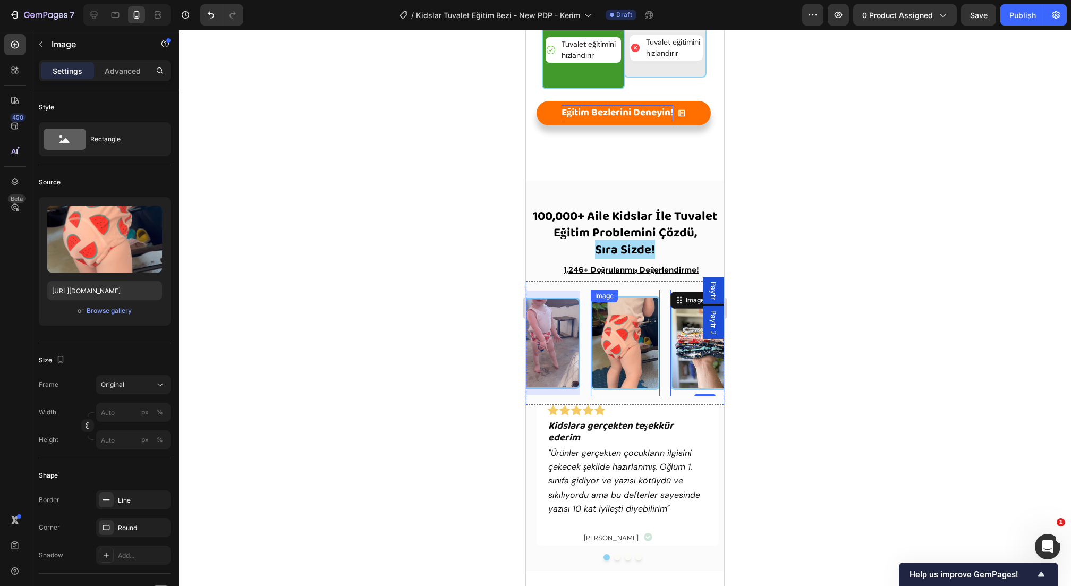
click at [606, 390] on div "Image" at bounding box center [625, 343] width 69 height 107
click at [591, 397] on div "Icon Icon Icon Icon Icon Icon List Kidslara gerçekten teşekkür ederim Heading "…" at bounding box center [620, 484] width 198 height 174
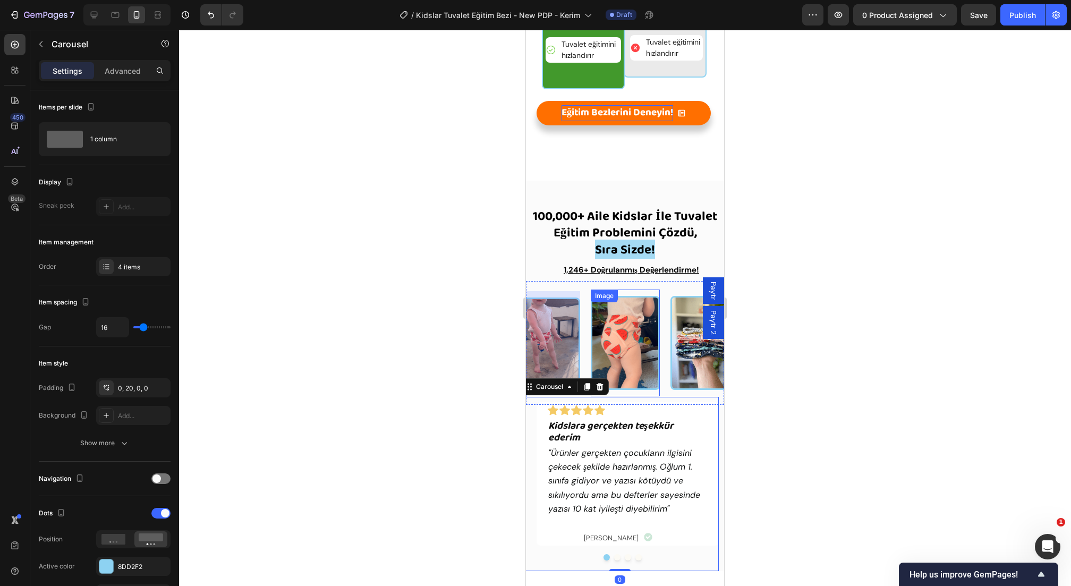
click at [591, 291] on div "Image" at bounding box center [625, 343] width 69 height 107
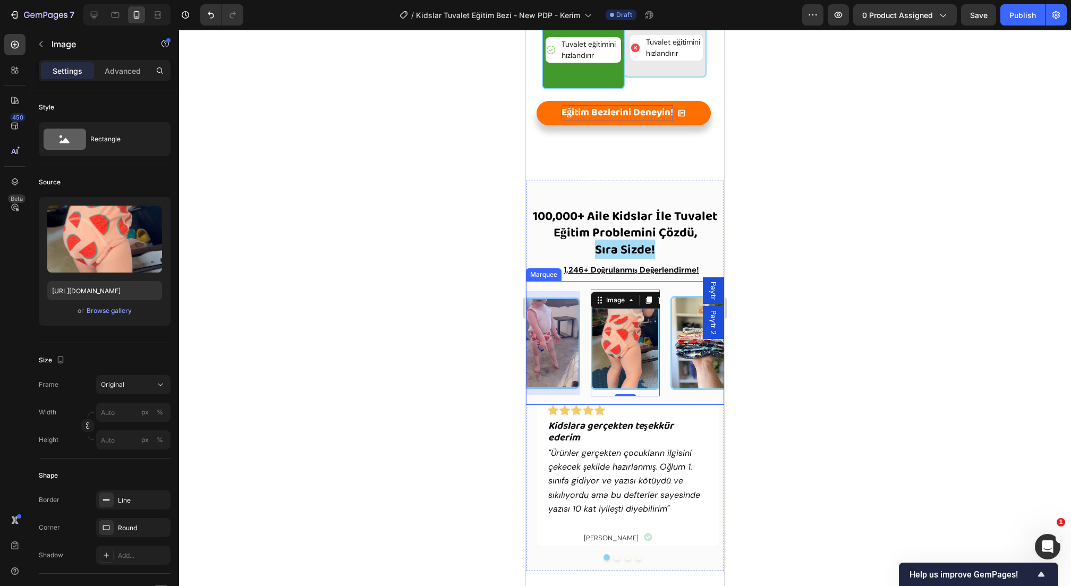
click at [584, 296] on div "Image" at bounding box center [551, 343] width 80 height 104
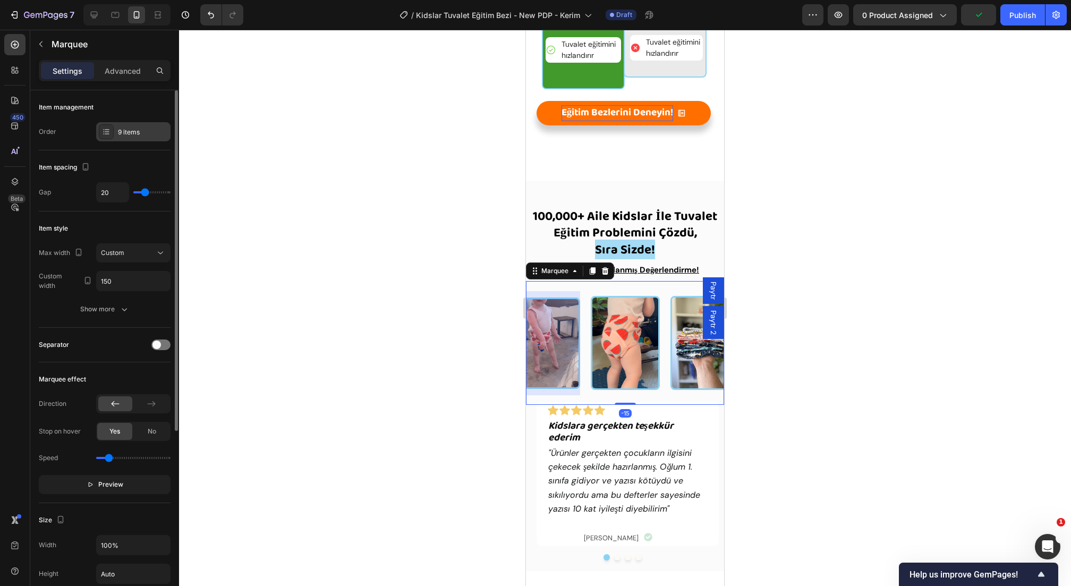
click at [117, 130] on div "9 items" at bounding box center [133, 131] width 74 height 19
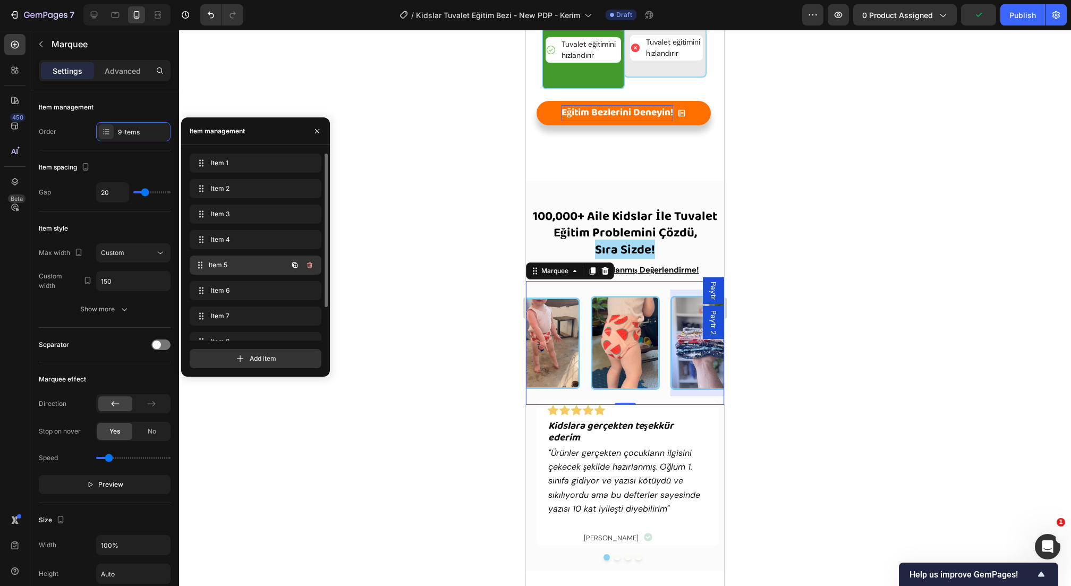
click at [248, 261] on span "Item 5" at bounding box center [248, 265] width 79 height 10
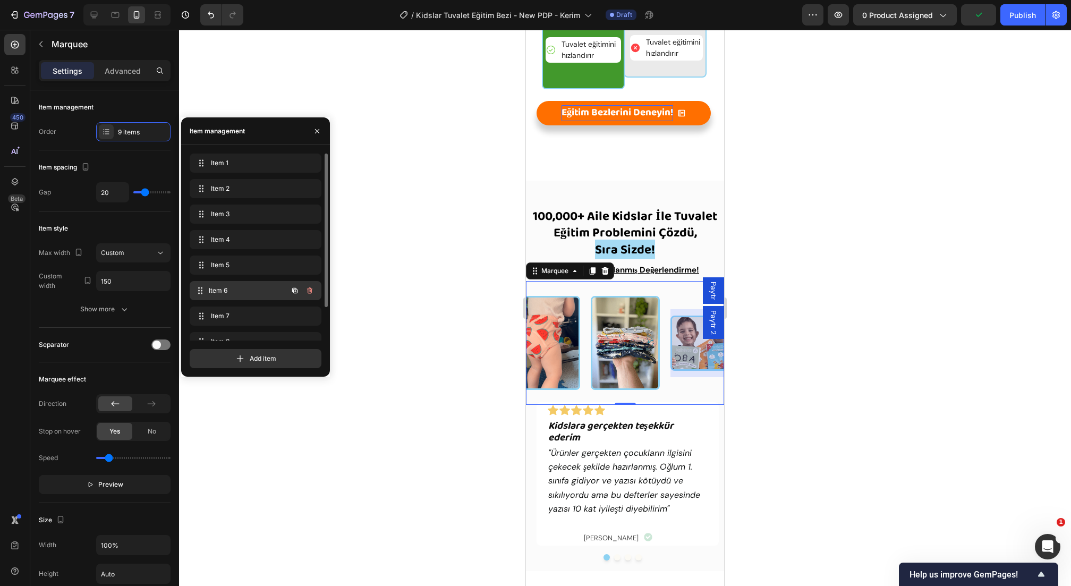
click at [239, 281] on div "Item 6 Item 6" at bounding box center [256, 290] width 132 height 19
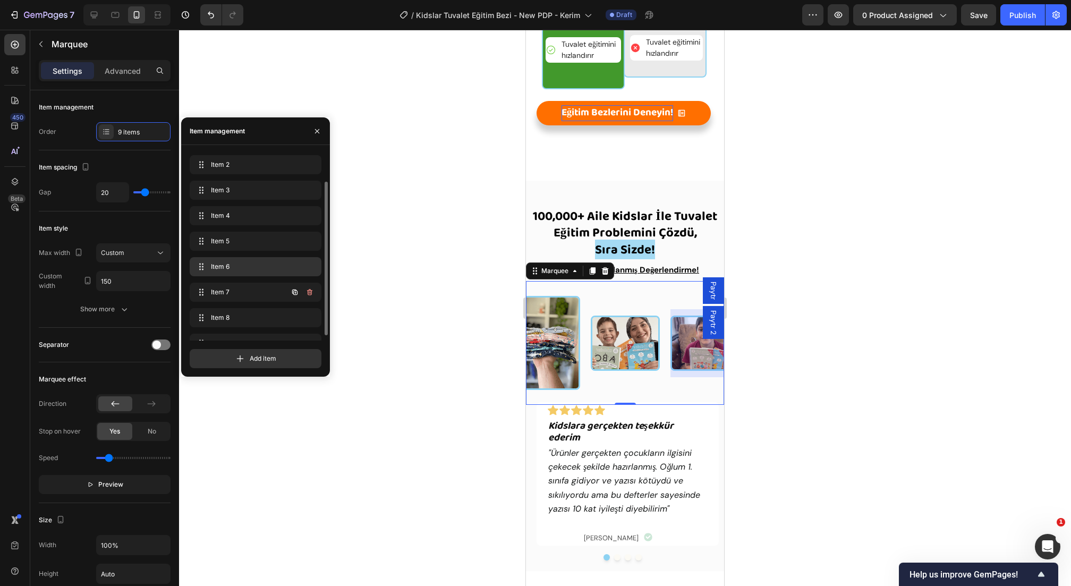
scroll to position [40, 0]
click at [239, 284] on div "Item 7 Item 7" at bounding box center [256, 275] width 132 height 19
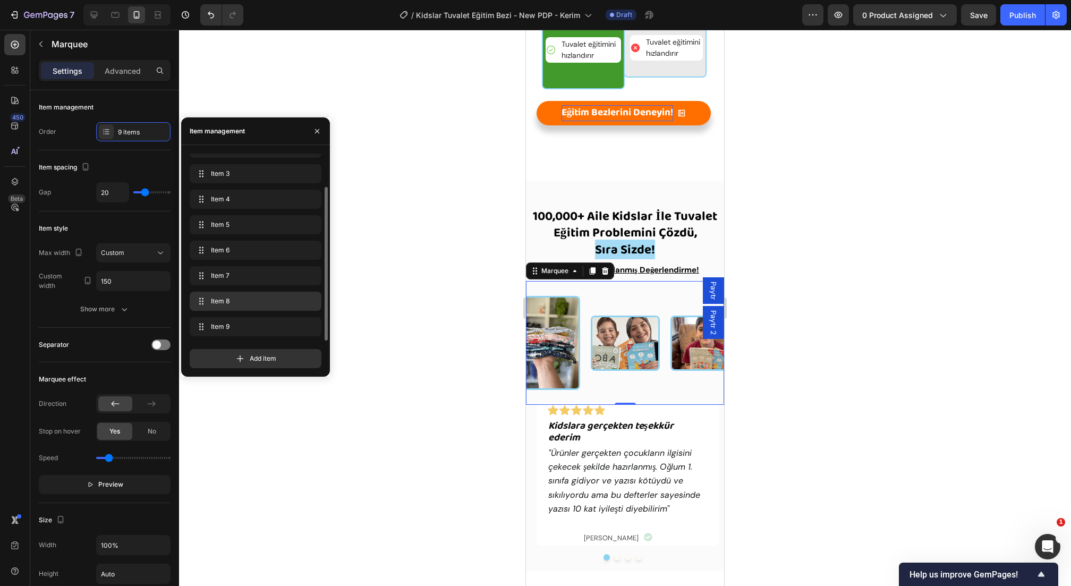
click at [237, 299] on span "Item 8" at bounding box center [253, 301] width 85 height 10
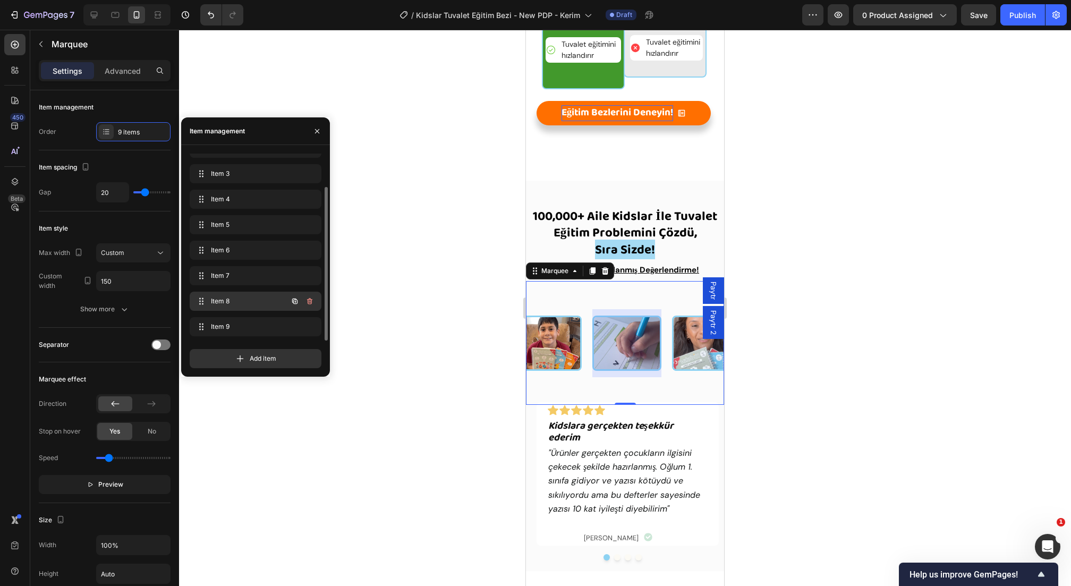
scroll to position [0, 494]
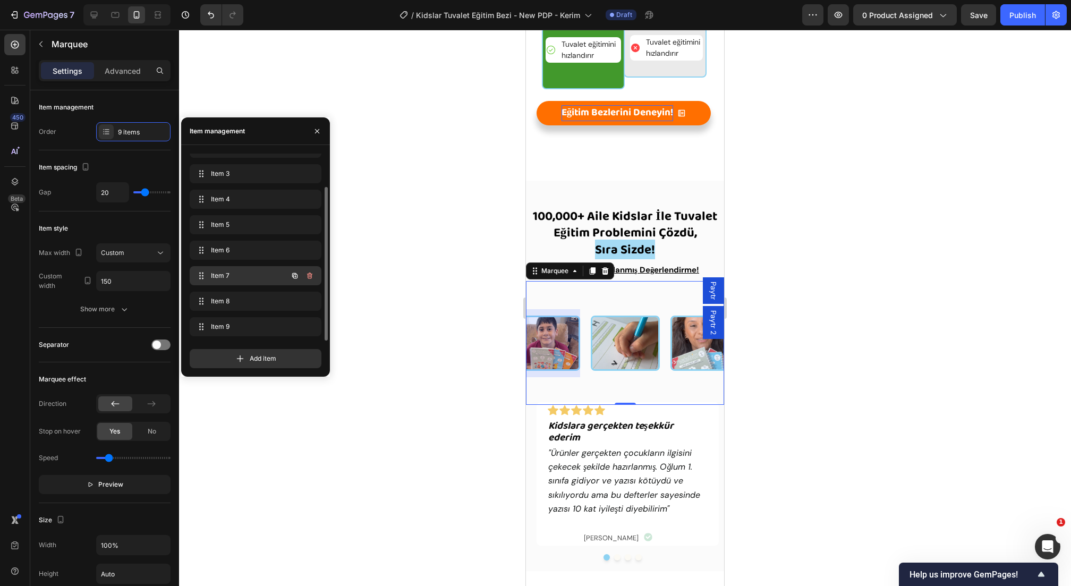
click at [234, 273] on span "Item 7" at bounding box center [241, 276] width 60 height 10
click at [247, 248] on span "Item 6" at bounding box center [241, 250] width 60 height 10
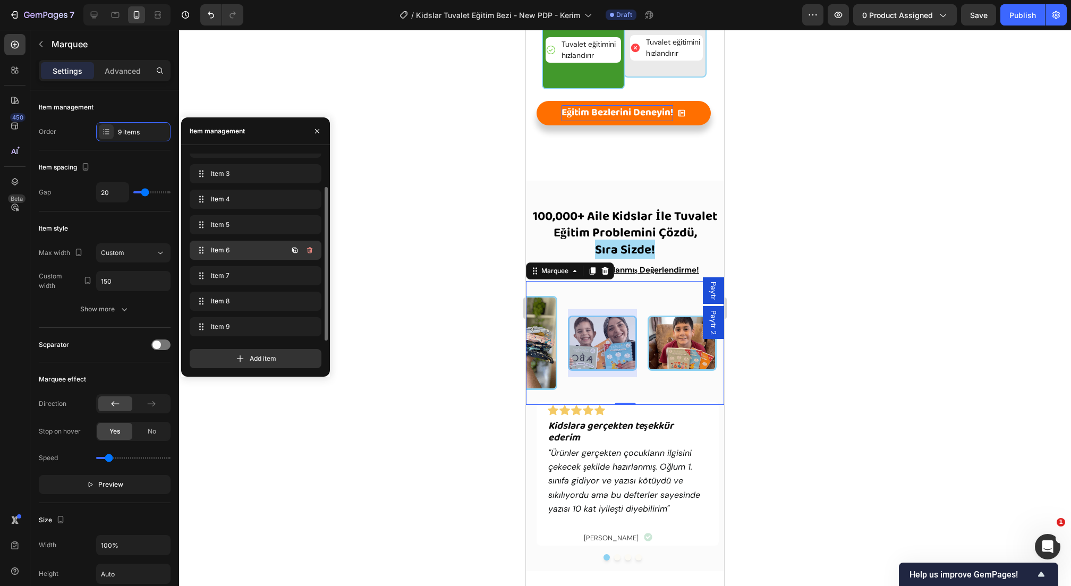
scroll to position [0, 334]
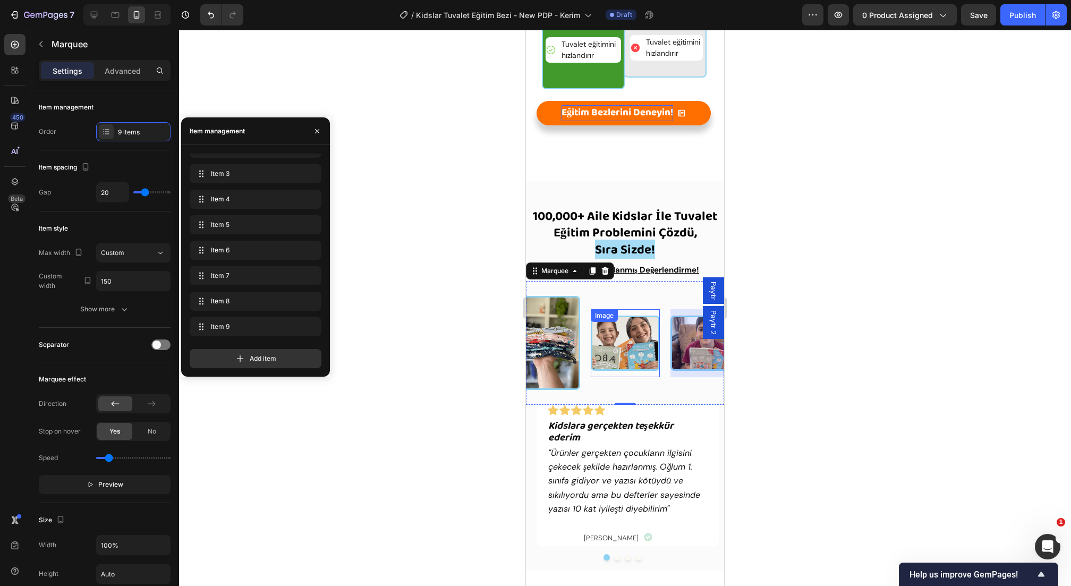
click at [639, 337] on img at bounding box center [625, 343] width 69 height 55
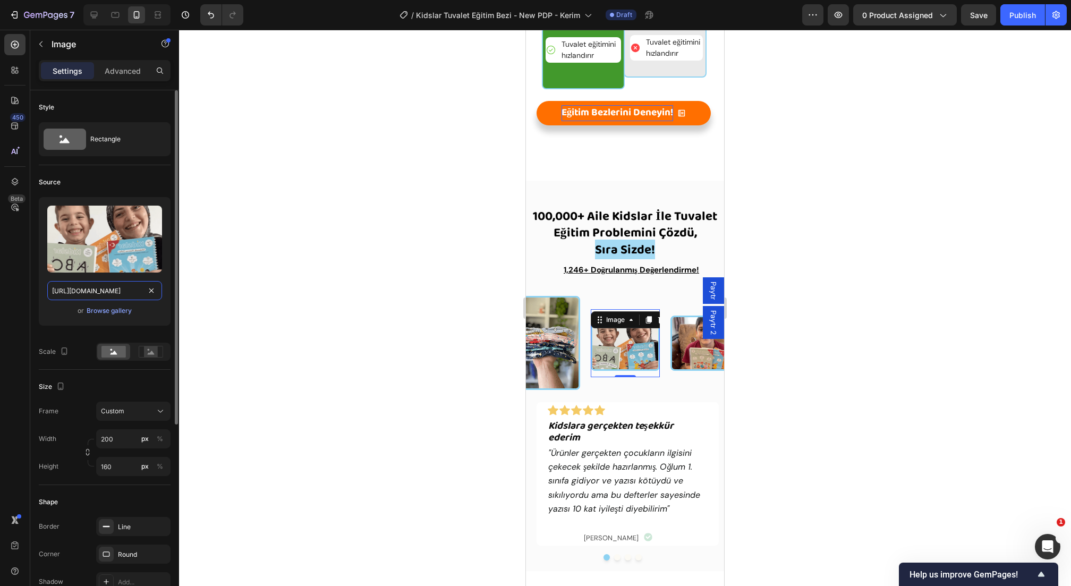
click at [133, 290] on input "[URL][DOMAIN_NAME]" at bounding box center [104, 290] width 115 height 19
paste input "[DOMAIN_NAME][URL]"
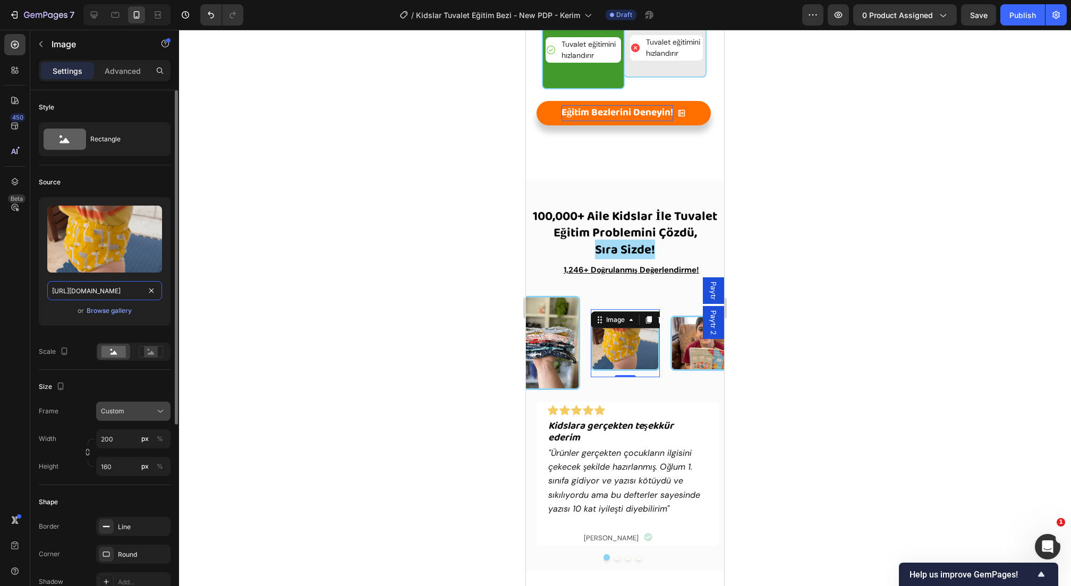
type input "[URL][DOMAIN_NAME]"
click at [128, 406] on div "Custom" at bounding box center [127, 411] width 52 height 10
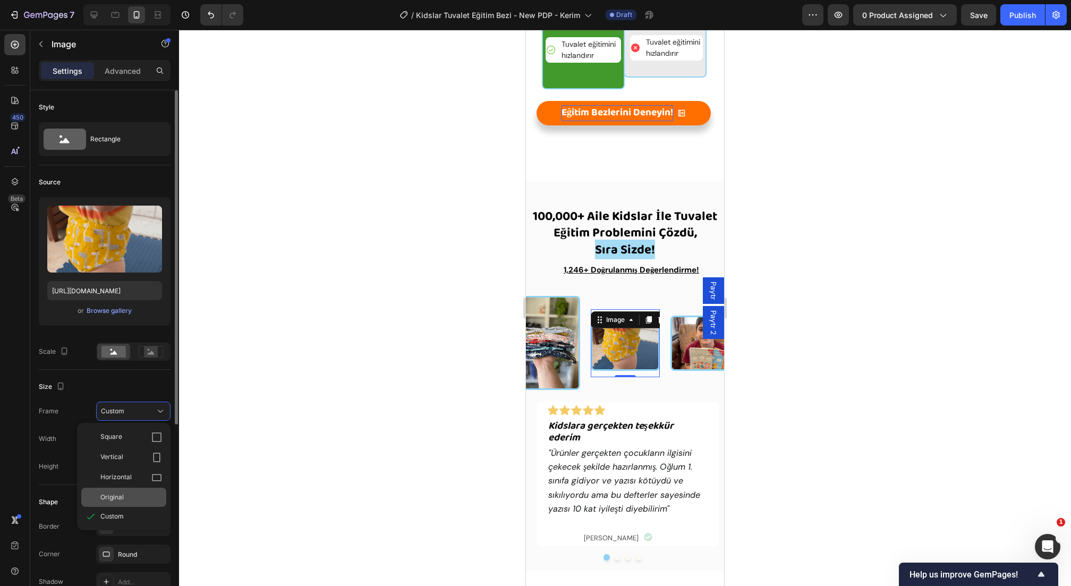
click at [118, 504] on div "Original" at bounding box center [123, 497] width 85 height 19
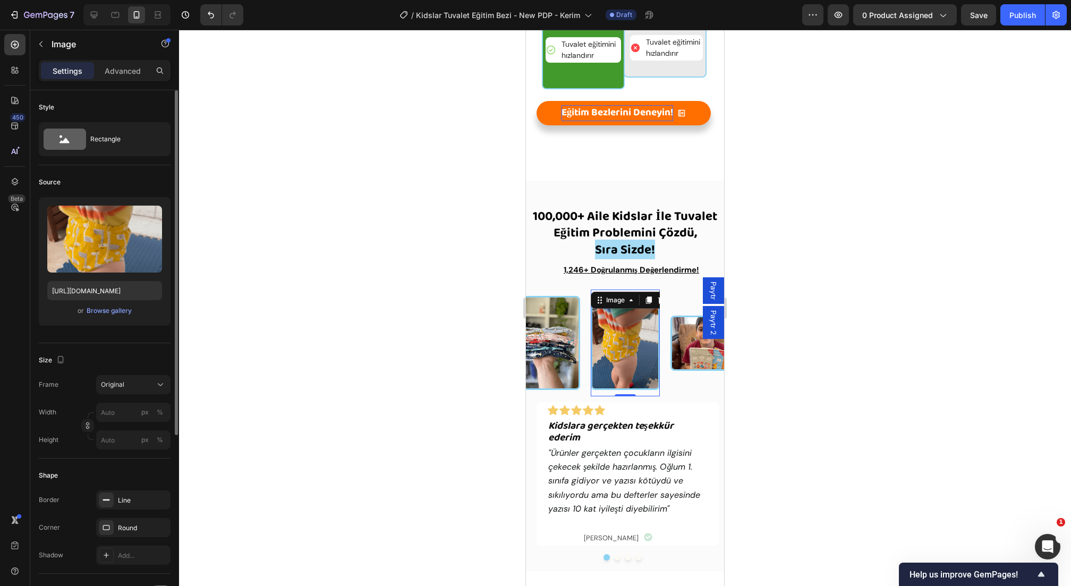
click at [295, 401] on div at bounding box center [625, 308] width 892 height 556
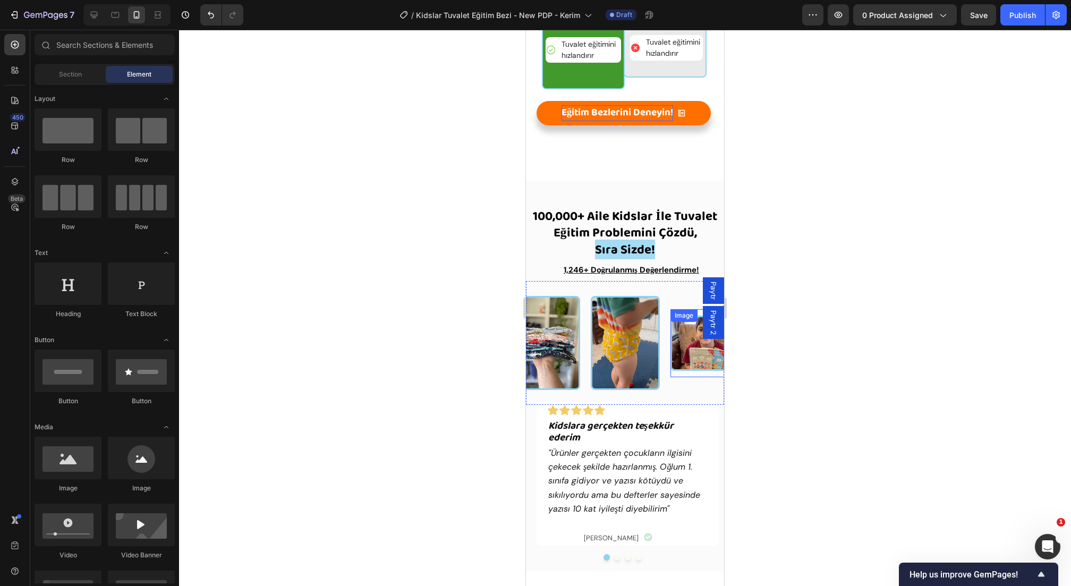
click at [676, 332] on img at bounding box center [705, 343] width 69 height 55
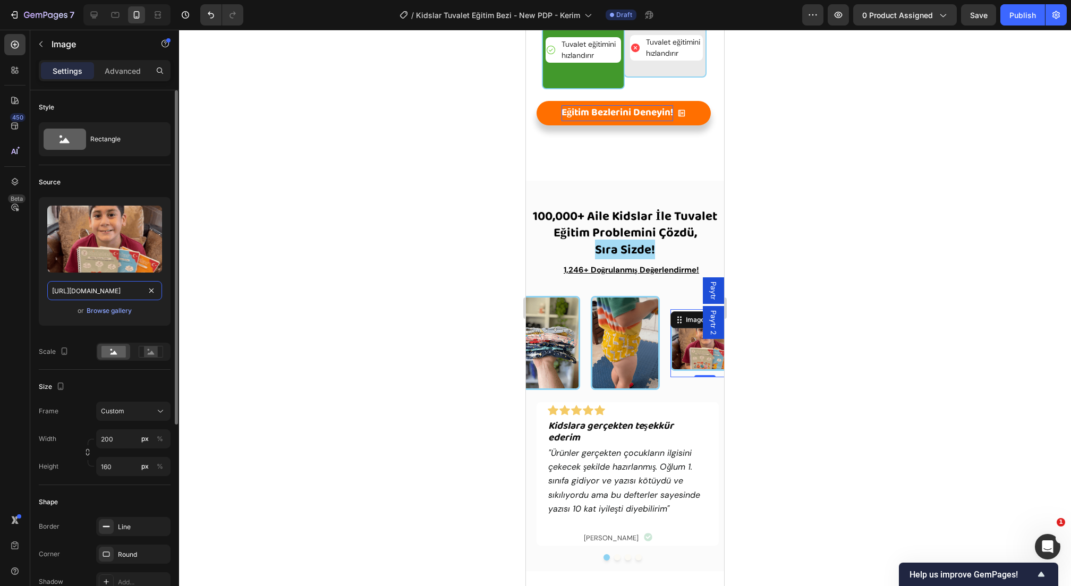
click at [97, 295] on input "[URL][DOMAIN_NAME]" at bounding box center [104, 290] width 115 height 19
paste input "[DOMAIN_NAME][URL]"
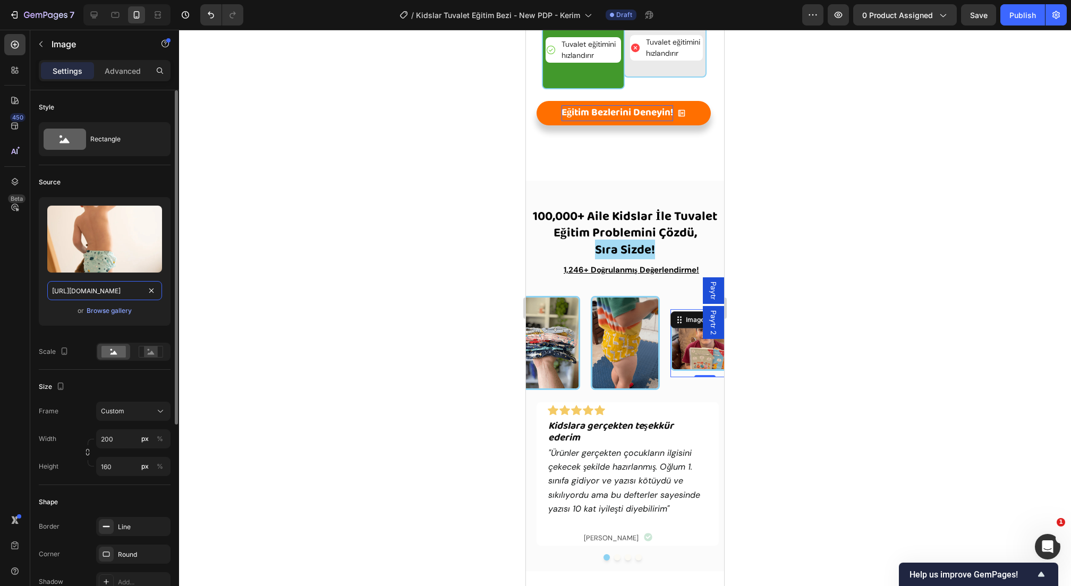
scroll to position [0, 352]
type input "[URL][DOMAIN_NAME]"
click at [122, 413] on span "Custom" at bounding box center [112, 411] width 23 height 10
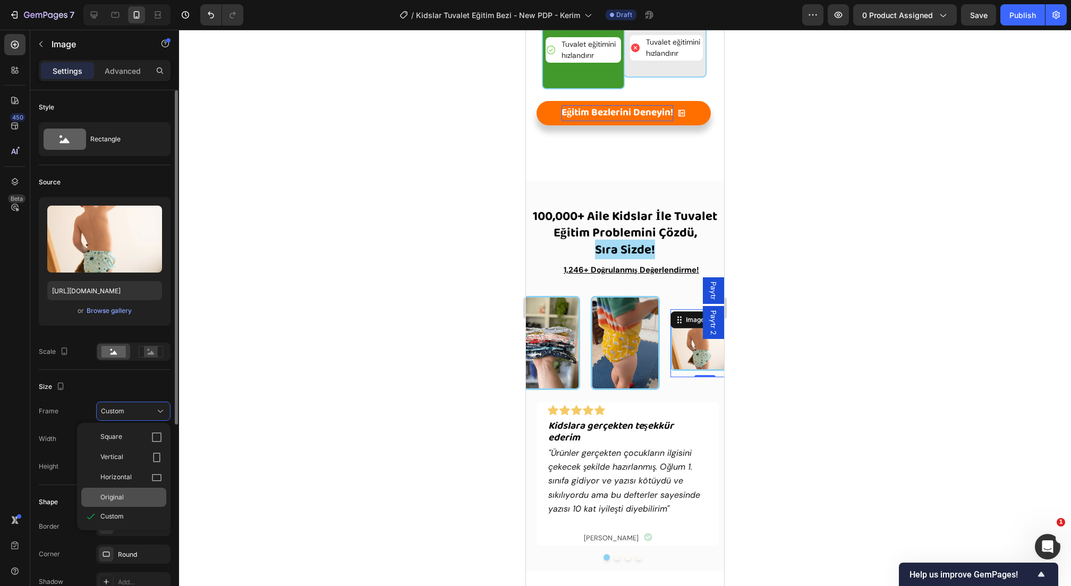
click at [132, 490] on div "Original" at bounding box center [123, 497] width 85 height 19
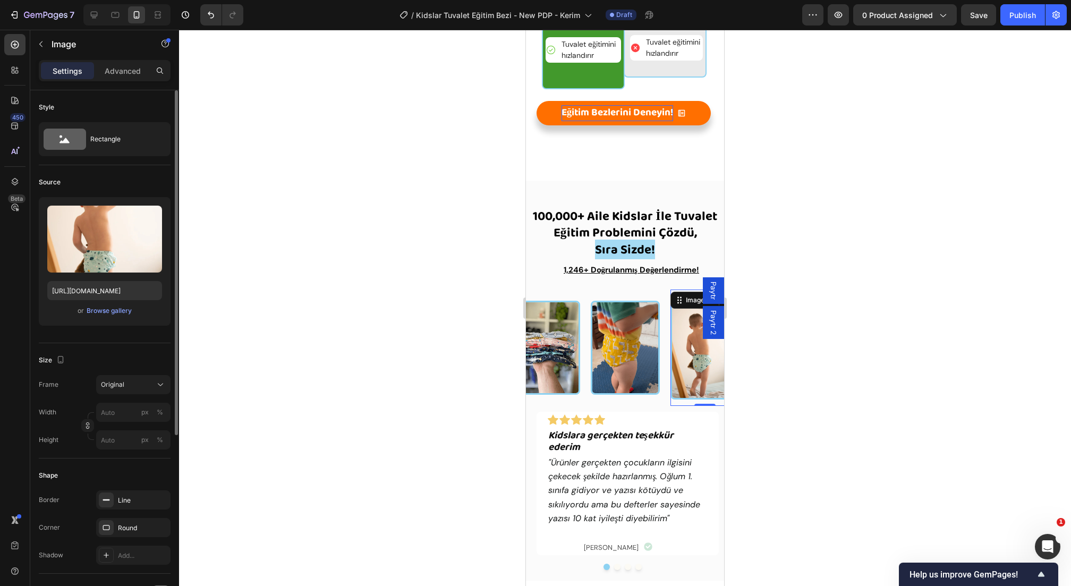
drag, startPoint x: 366, startPoint y: 456, endPoint x: 373, endPoint y: 474, distance: 19.5
click at [367, 458] on div at bounding box center [625, 308] width 892 height 556
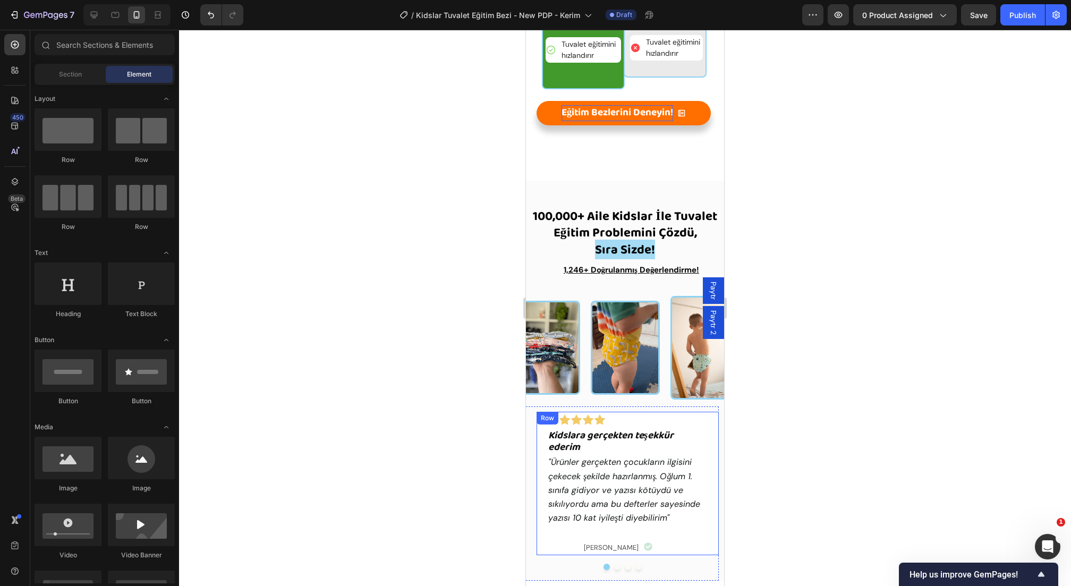
click at [689, 363] on img at bounding box center [705, 348] width 69 height 104
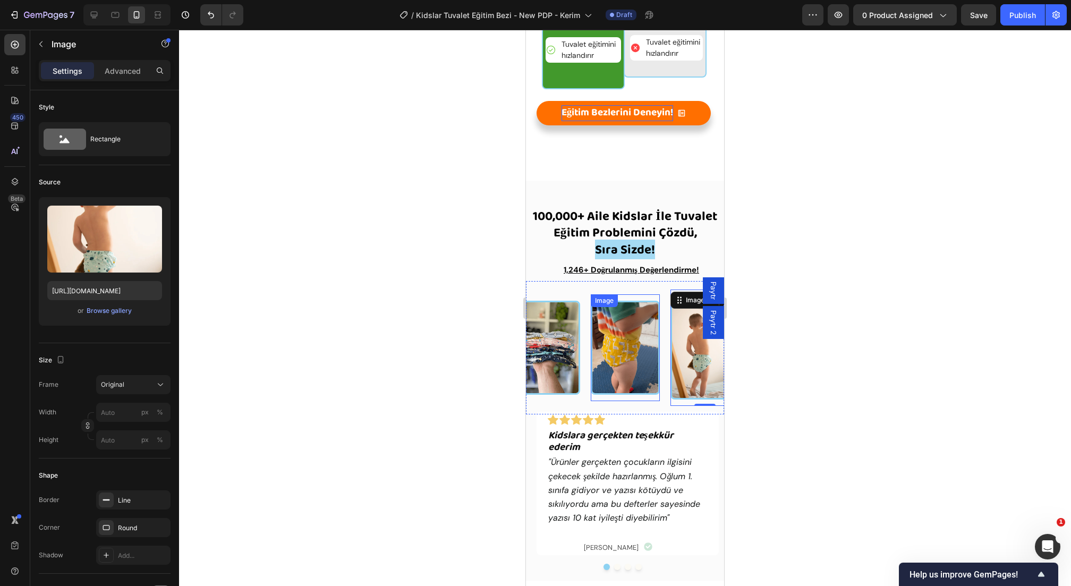
click at [634, 360] on img at bounding box center [625, 348] width 69 height 94
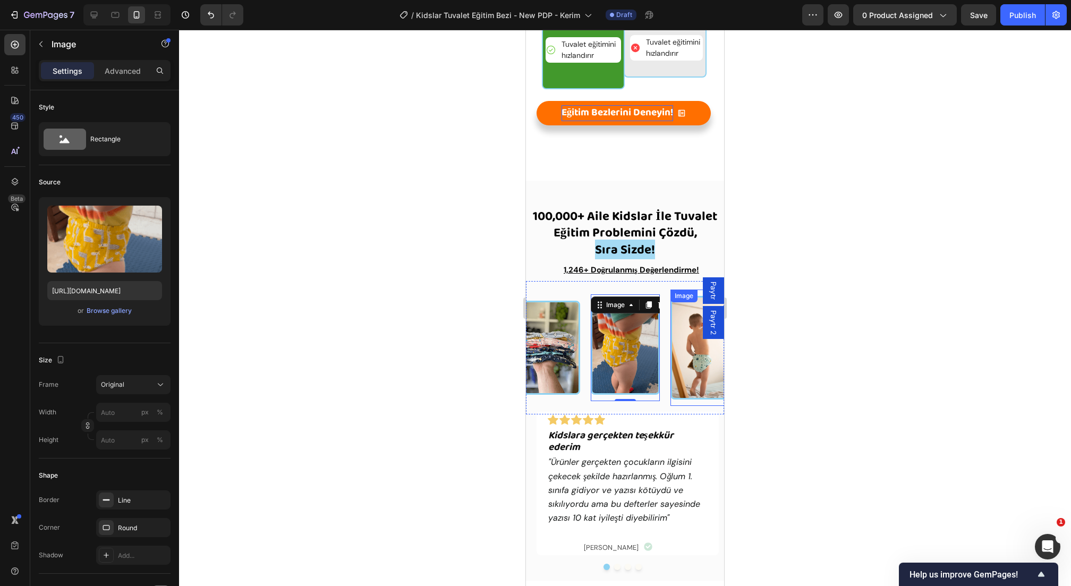
click at [704, 361] on img at bounding box center [705, 348] width 69 height 104
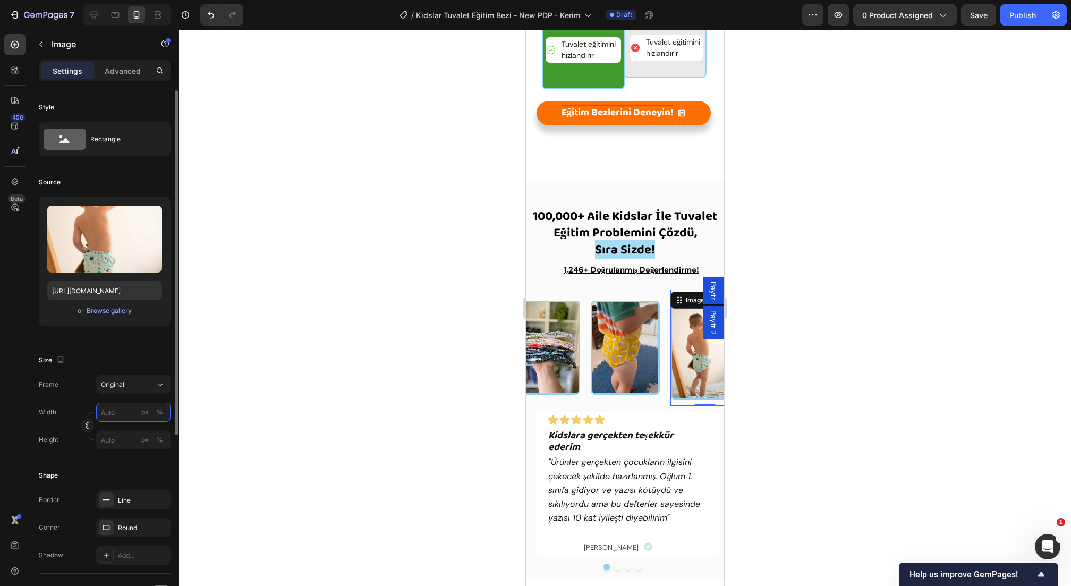
click at [105, 407] on input "px %" at bounding box center [133, 412] width 74 height 19
click at [110, 453] on div "Size Frame Original Width px % Height px %" at bounding box center [105, 400] width 132 height 115
drag, startPoint x: 87, startPoint y: 427, endPoint x: 94, endPoint y: 434, distance: 9.8
click at [87, 427] on icon "button" at bounding box center [87, 425] width 7 height 7
click at [117, 464] on input "px %" at bounding box center [133, 466] width 74 height 19
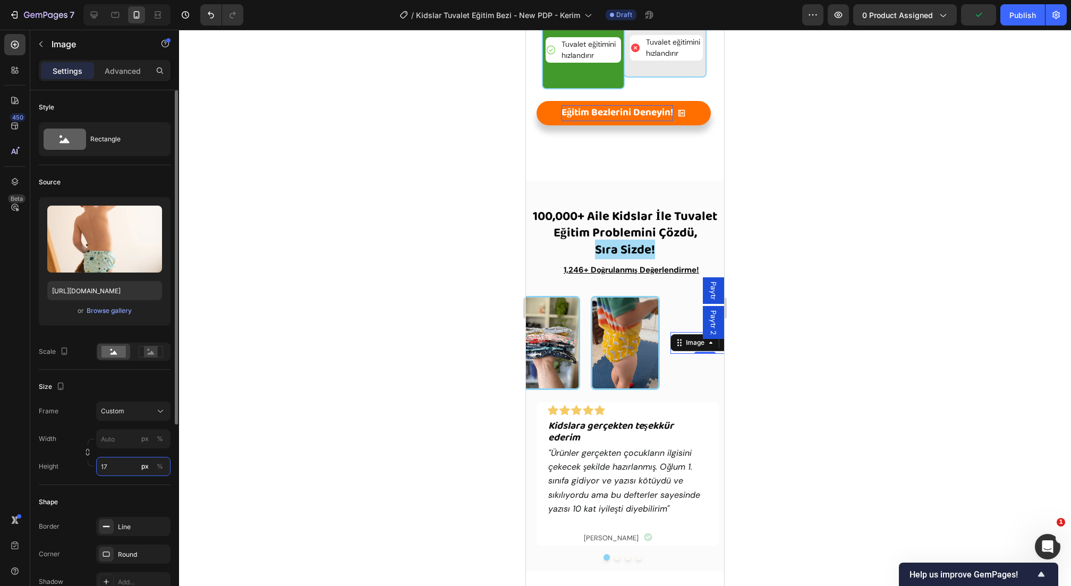
type input "179"
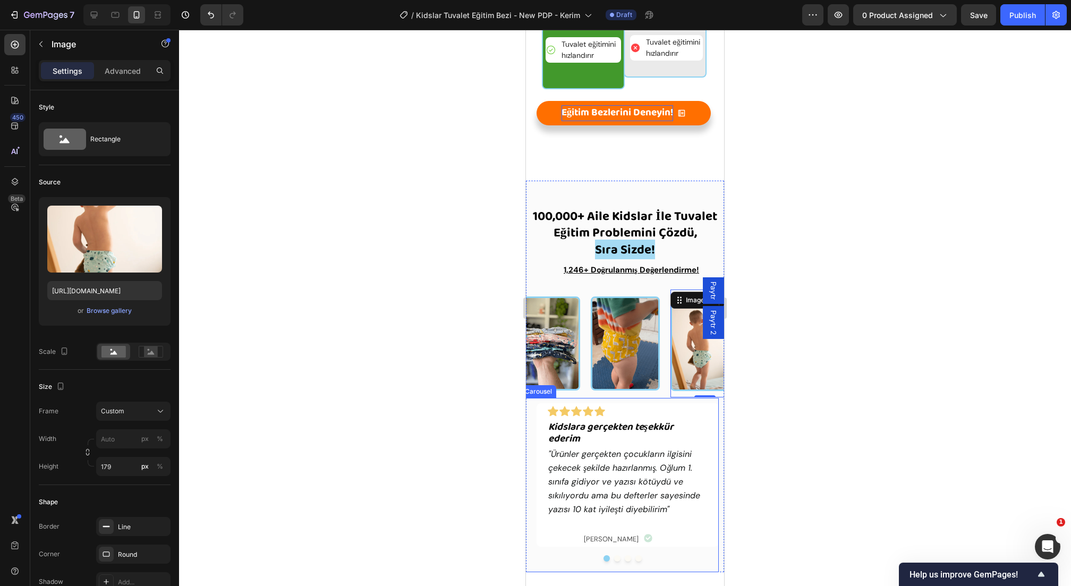
click at [437, 430] on div at bounding box center [625, 308] width 892 height 556
click at [691, 368] on img at bounding box center [705, 343] width 69 height 95
click at [571, 290] on div "Image" at bounding box center [545, 343] width 69 height 107
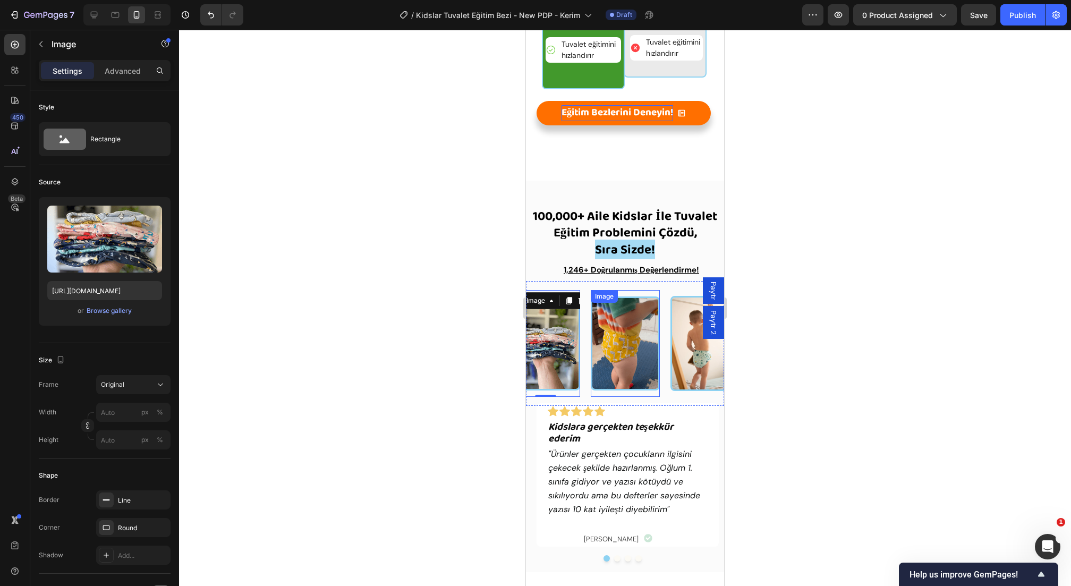
click at [608, 290] on div "Image" at bounding box center [625, 343] width 69 height 107
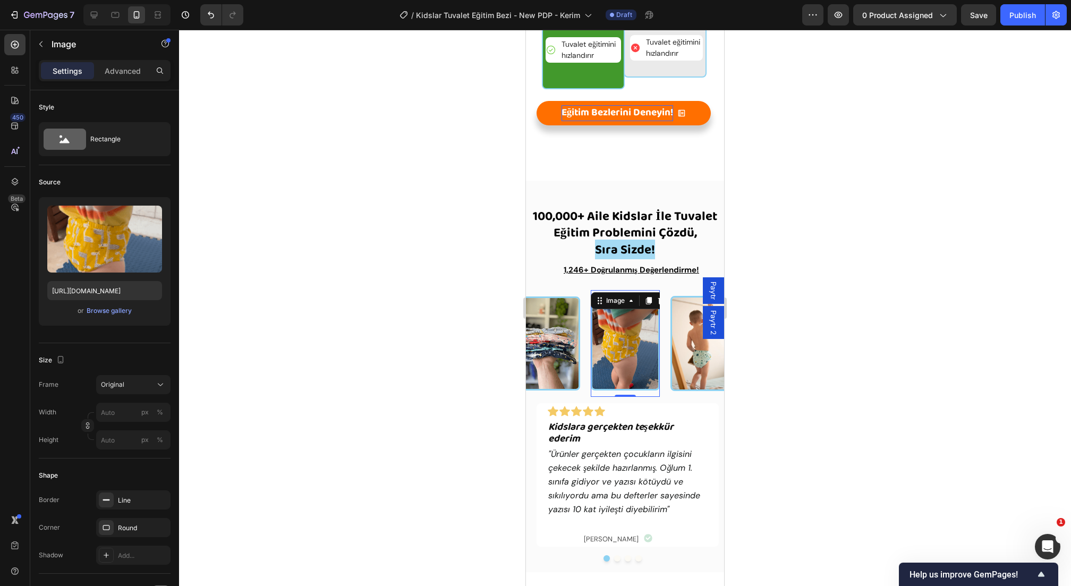
click at [582, 290] on div "Image Image Image Image Image Image 0 Image Image Image" at bounding box center [550, 344] width 717 height 108
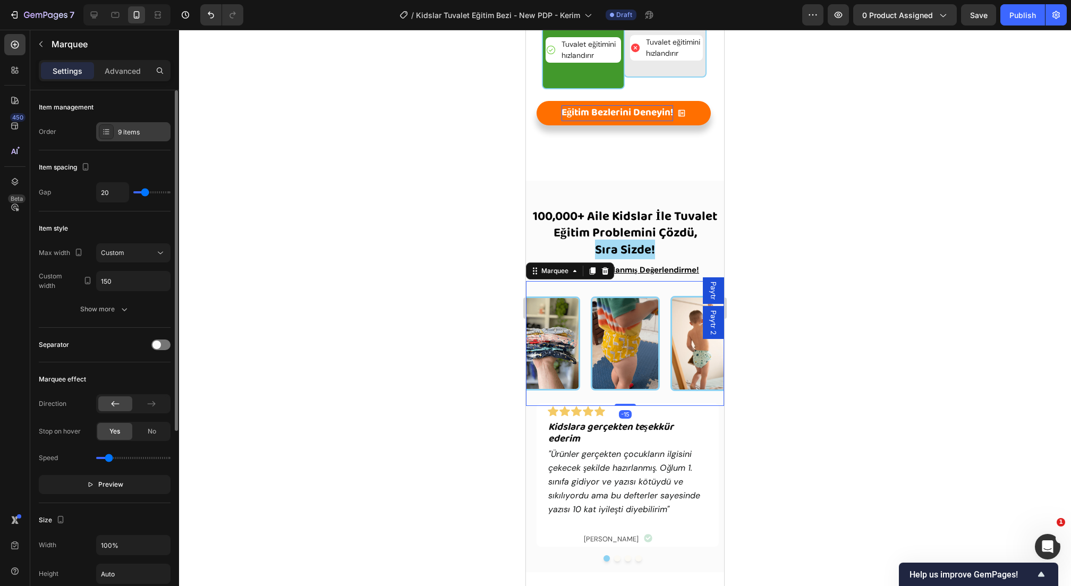
click at [128, 133] on div "9 items" at bounding box center [143, 133] width 50 height 10
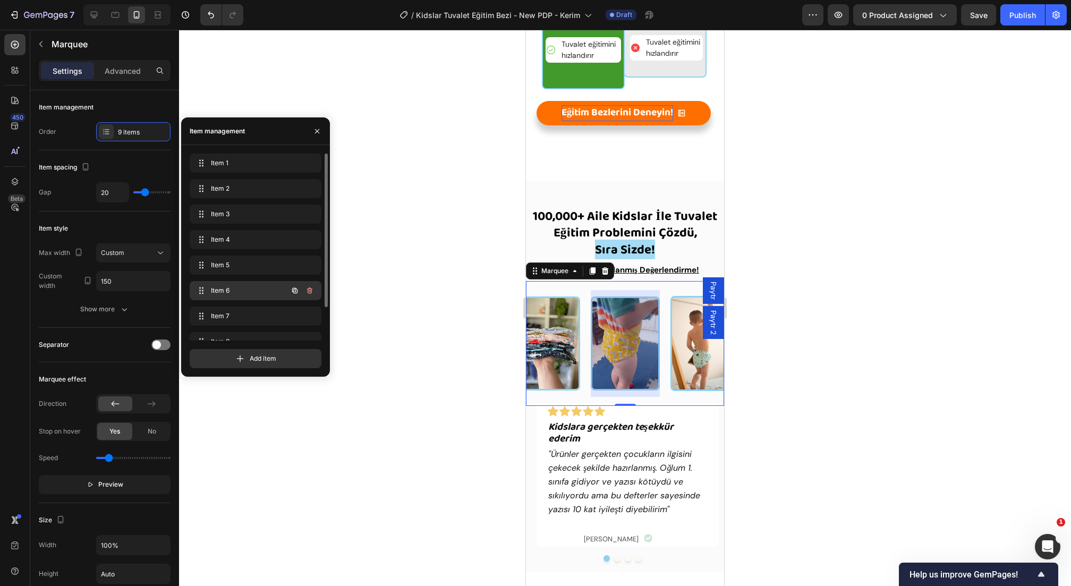
scroll to position [40, 0]
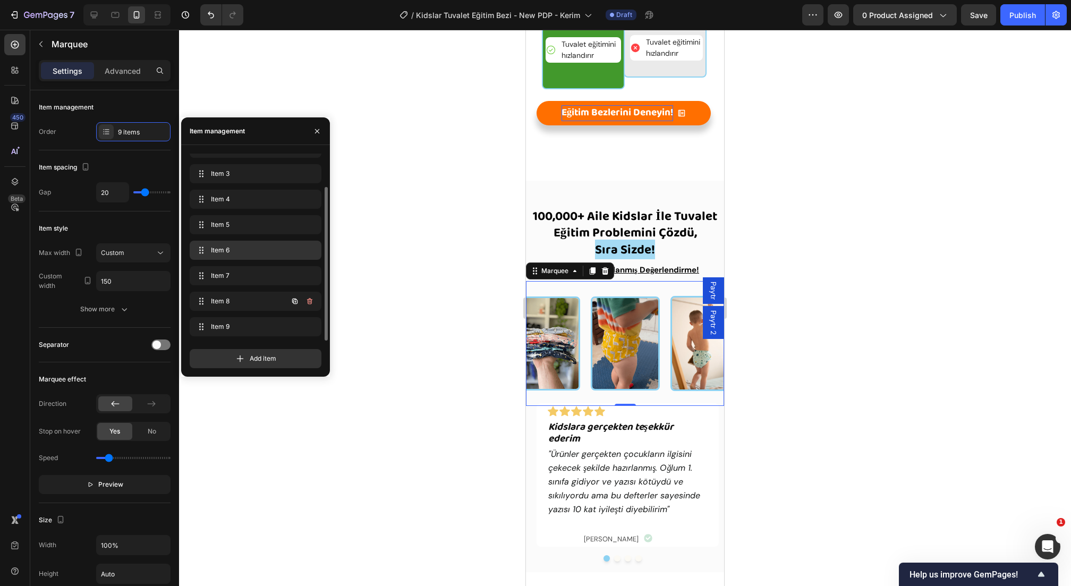
click at [235, 293] on div "Item 8 Item 8" at bounding box center [256, 301] width 132 height 19
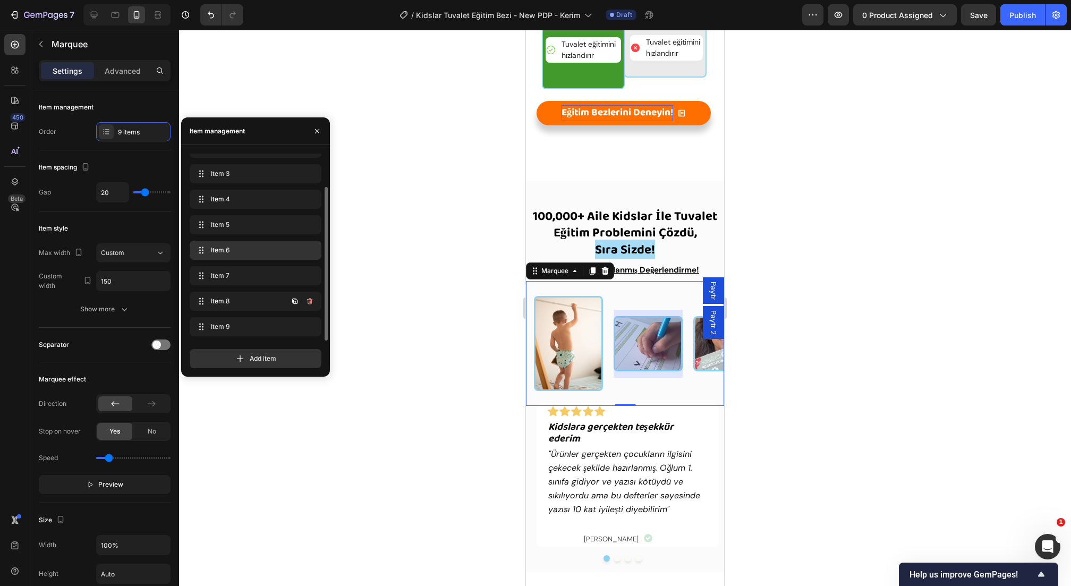
scroll to position [0, 494]
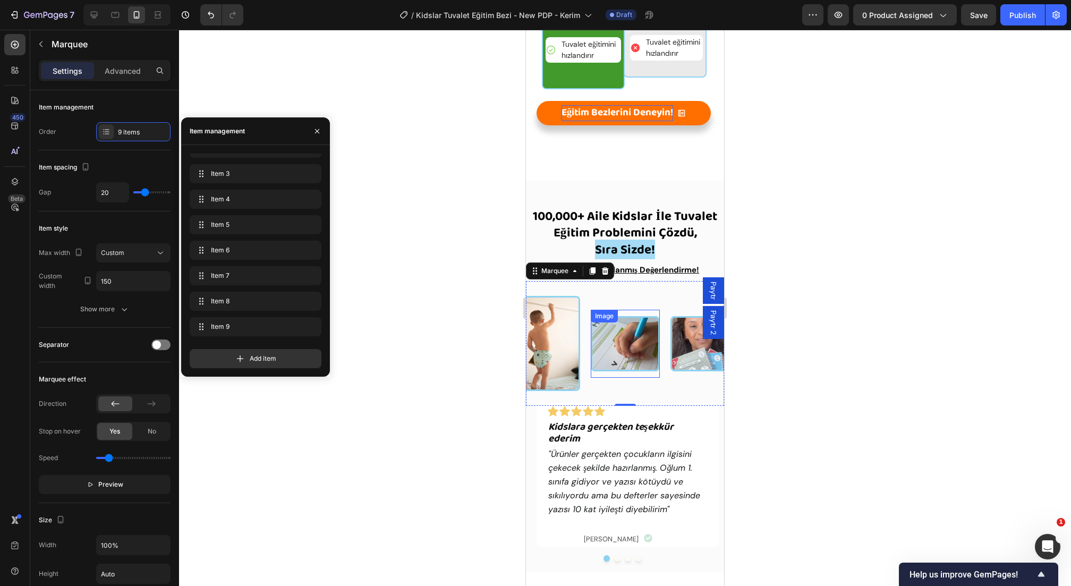
click at [629, 338] on img at bounding box center [625, 343] width 69 height 55
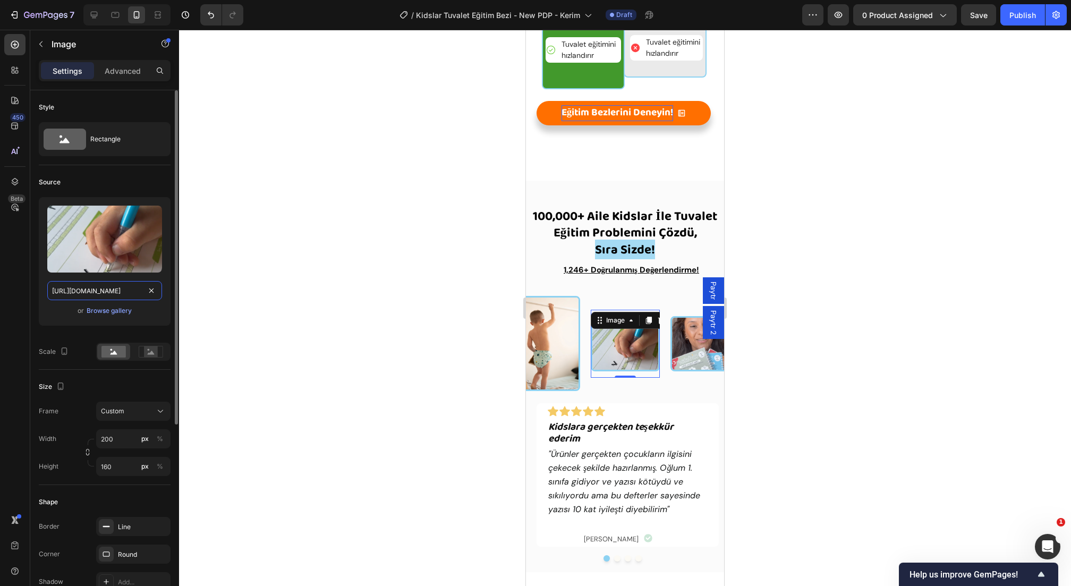
click at [101, 291] on input "[URL][DOMAIN_NAME]" at bounding box center [104, 290] width 115 height 19
paste input "[DOMAIN_NAME][URL]"
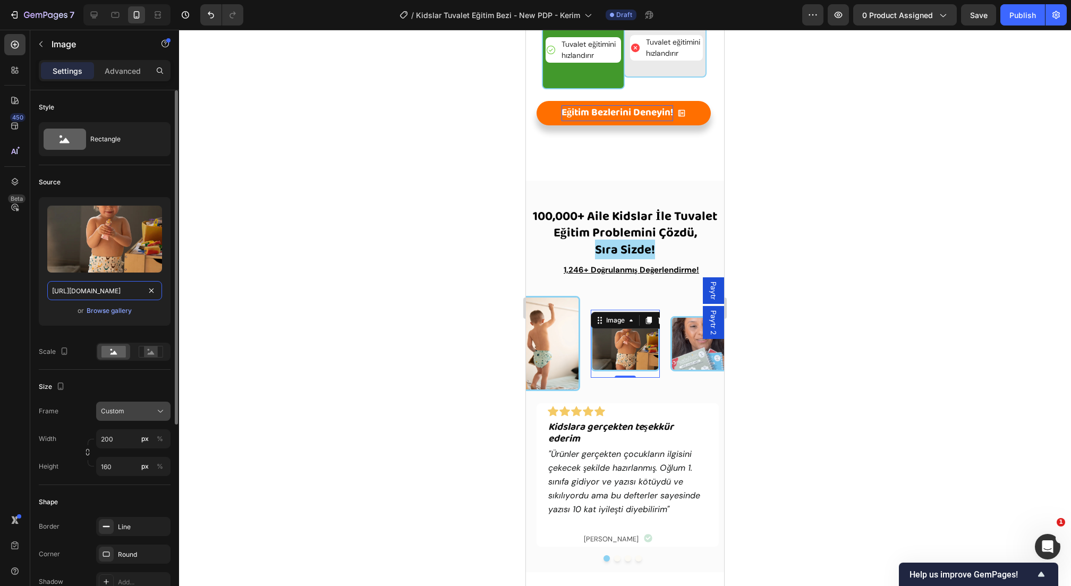
type input "[URL][DOMAIN_NAME]"
click at [126, 409] on div "Custom" at bounding box center [127, 411] width 52 height 10
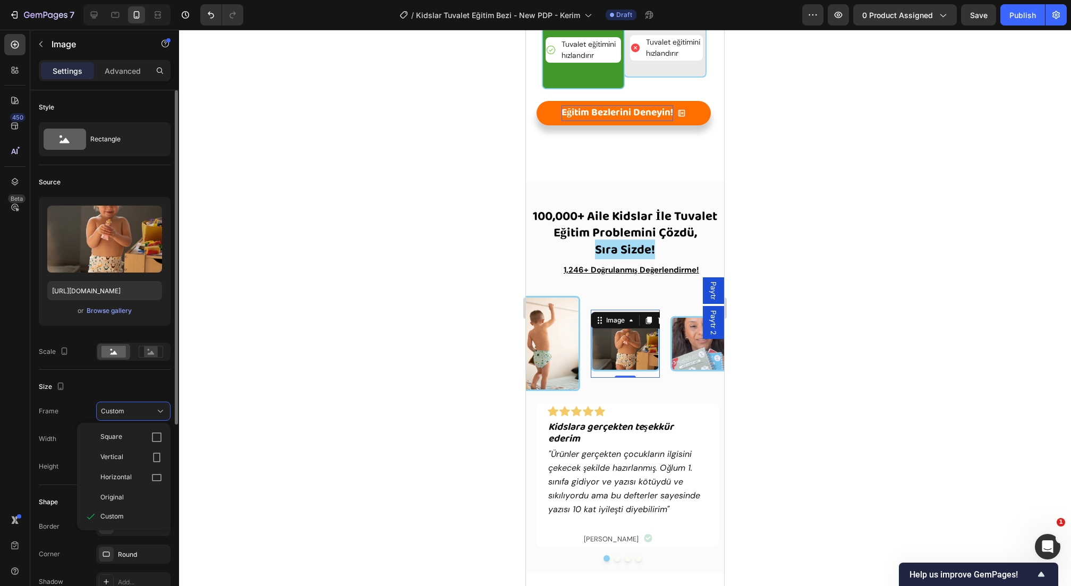
click at [120, 366] on div "Source Upload Image [URL][DOMAIN_NAME] or Browse gallery Scale" at bounding box center [105, 267] width 132 height 205
click at [125, 440] on input "200" at bounding box center [133, 438] width 74 height 19
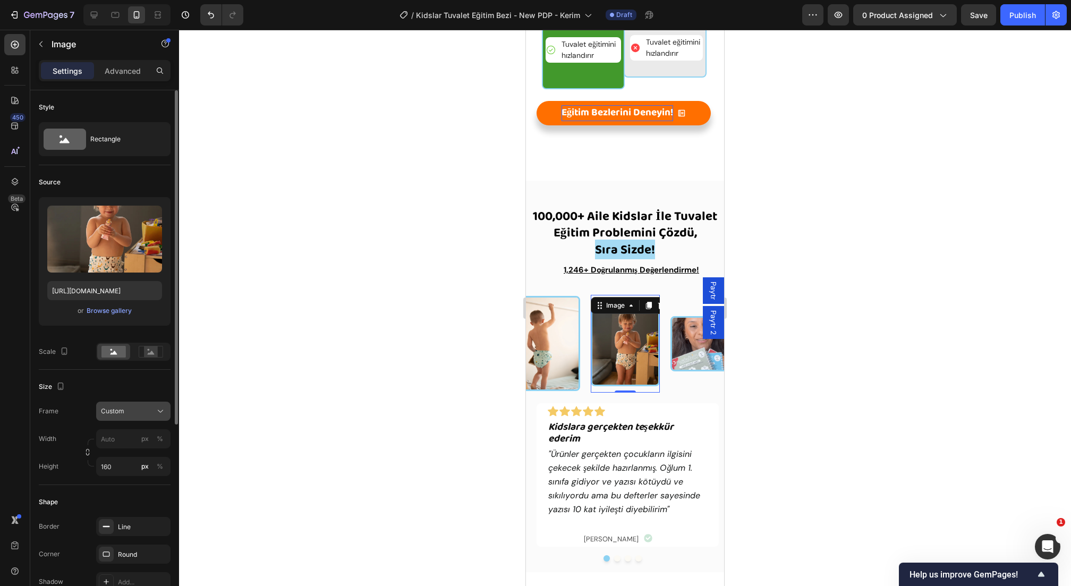
click at [135, 388] on div "Size Frame Custom Width px % Height 160 px %" at bounding box center [105, 427] width 132 height 115
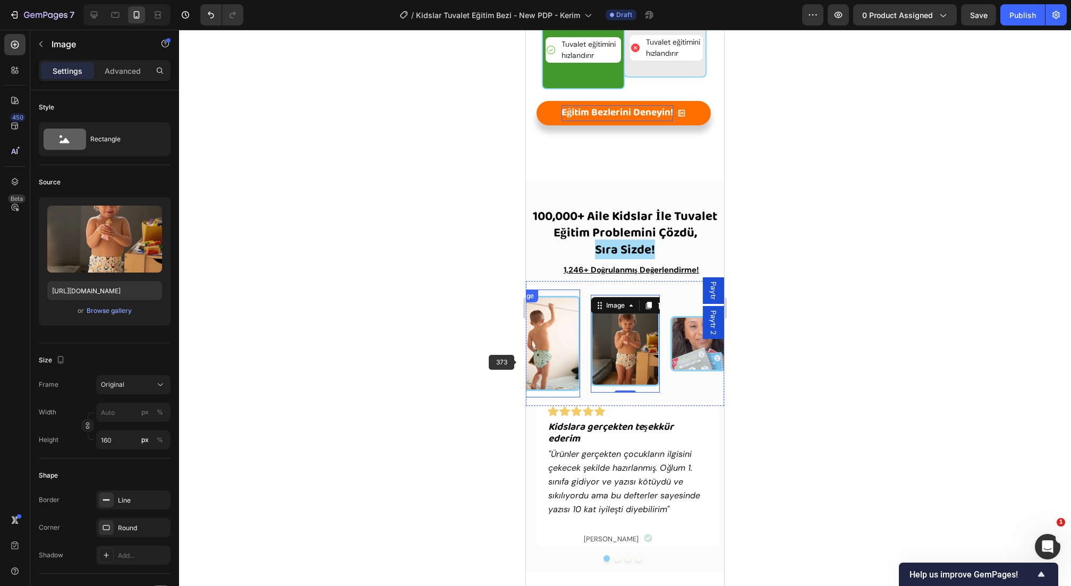
click at [543, 361] on img at bounding box center [545, 343] width 69 height 95
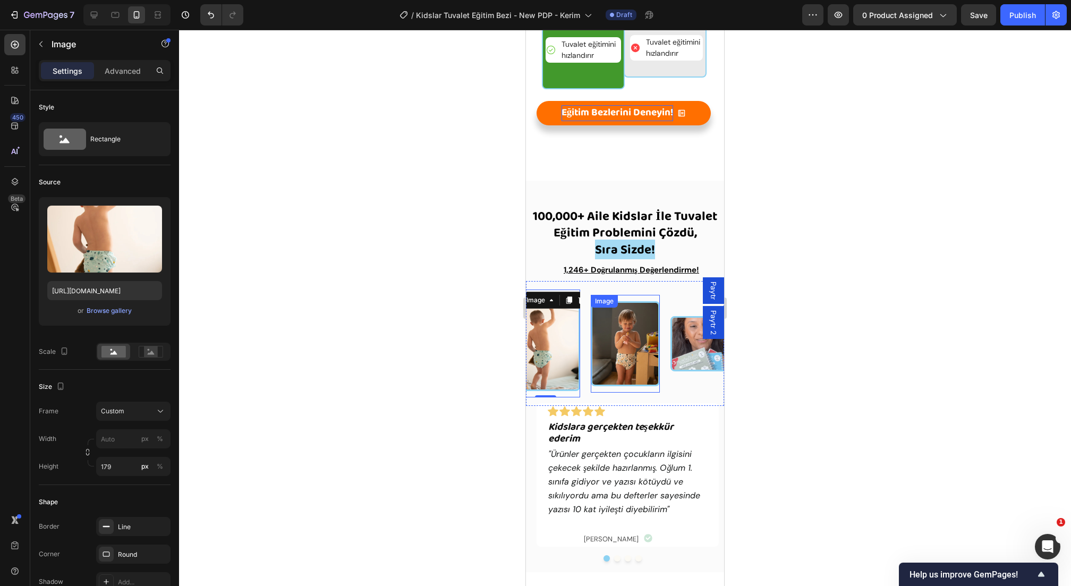
click at [614, 351] on img at bounding box center [625, 343] width 69 height 85
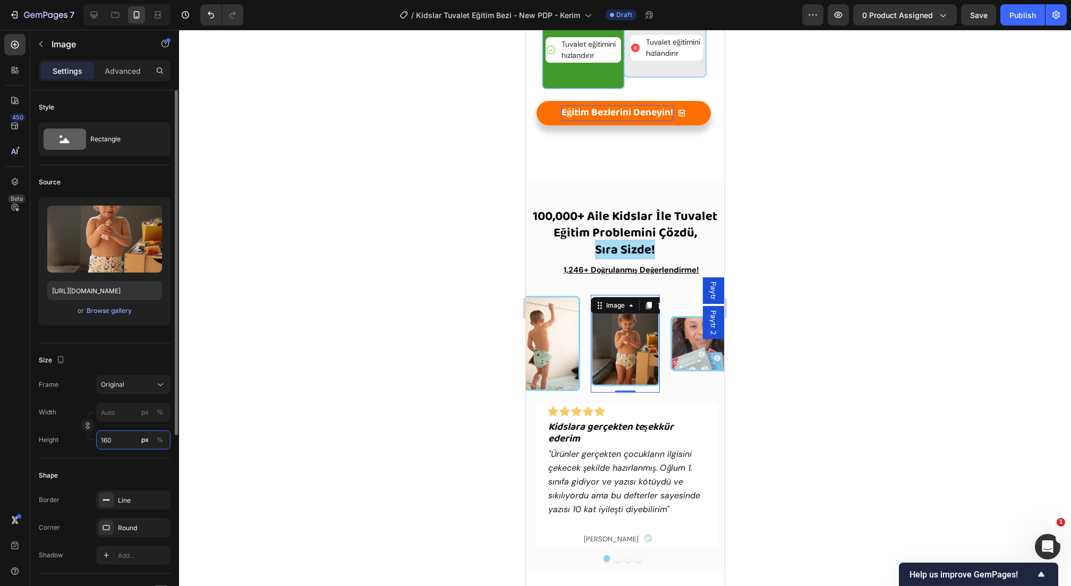
click at [114, 433] on input "160" at bounding box center [133, 439] width 74 height 19
type input "179"
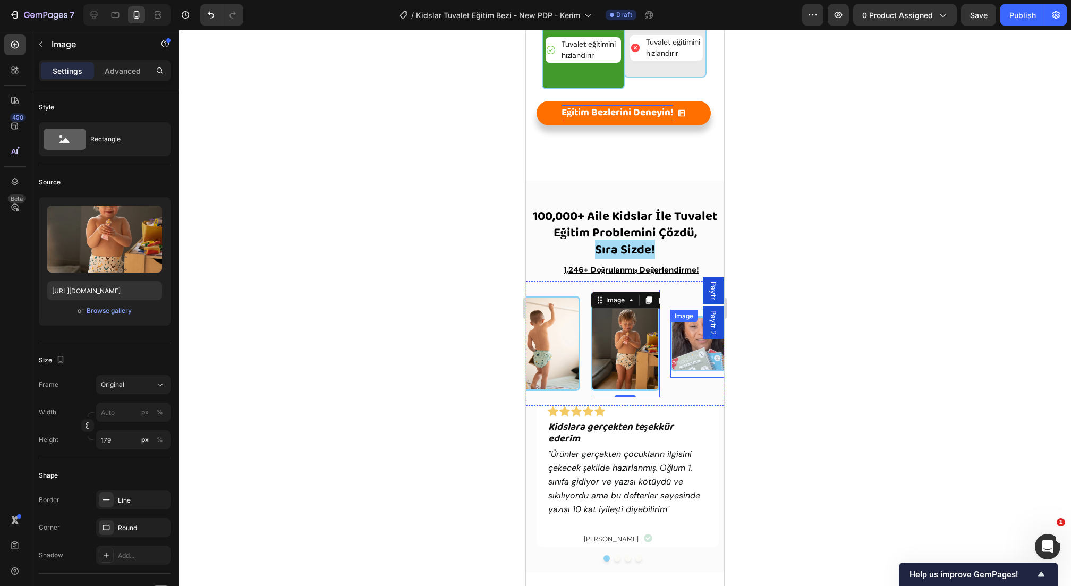
click at [705, 351] on img at bounding box center [705, 343] width 69 height 55
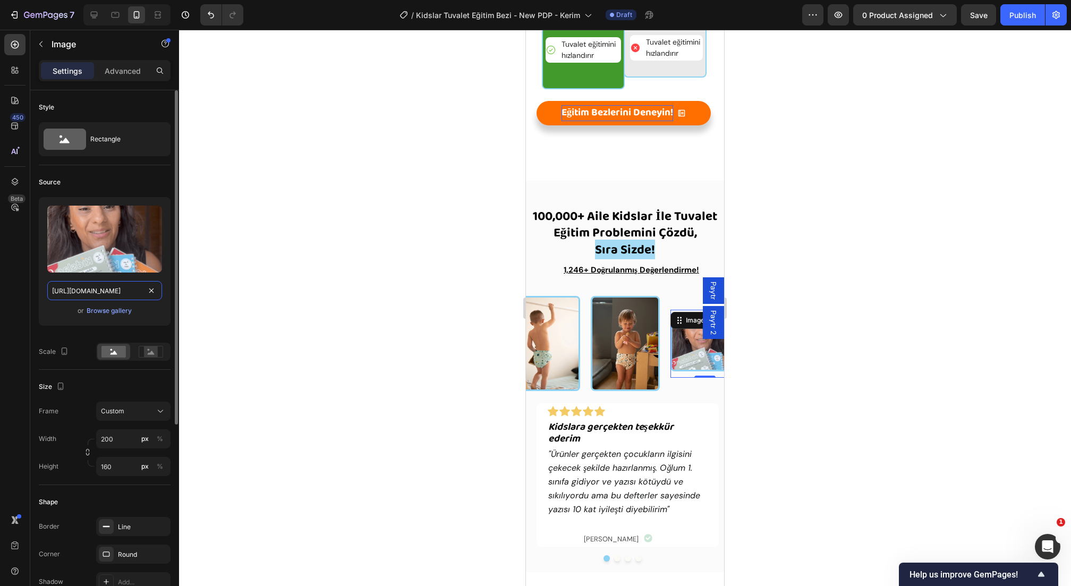
click at [96, 288] on input "[URL][DOMAIN_NAME]" at bounding box center [104, 290] width 115 height 19
click at [109, 307] on div "Browse gallery" at bounding box center [109, 311] width 45 height 10
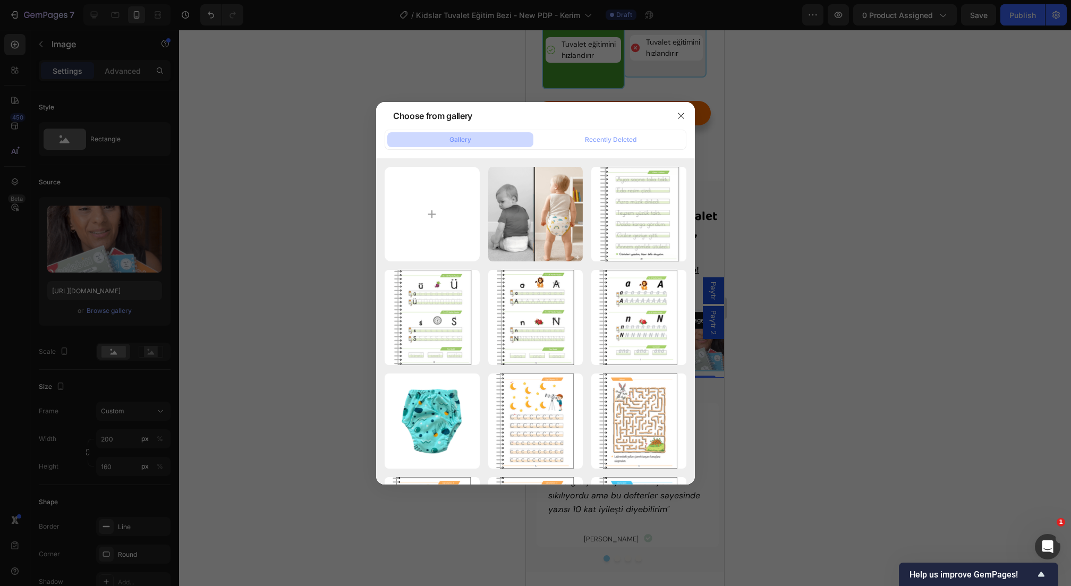
type input "C:\fakepath\Gemini_Generated_Image_nfpq8enfpq8enfpq (1) (1).png"
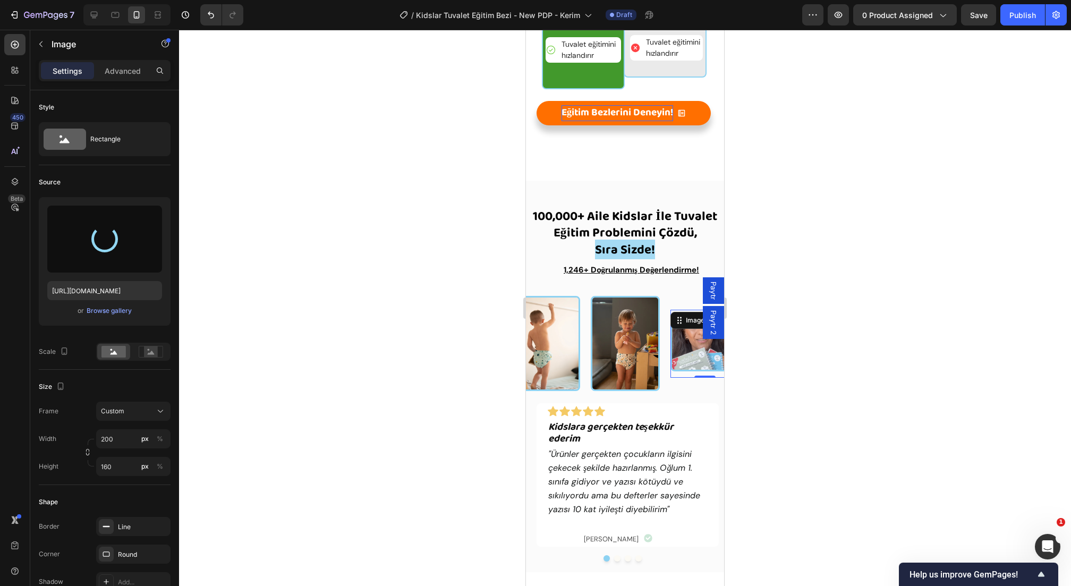
type input "[URL][DOMAIN_NAME]"
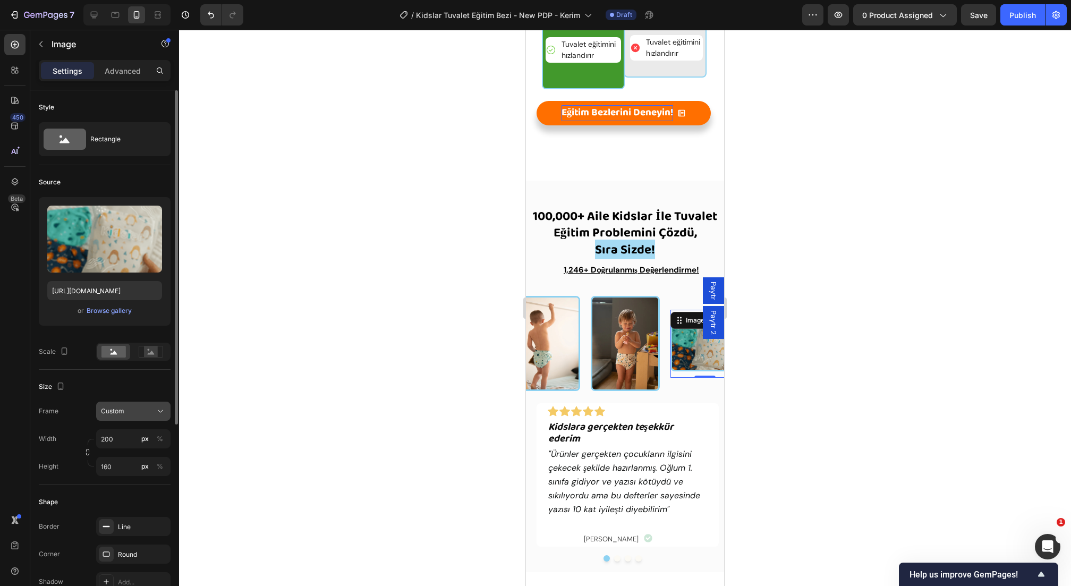
click at [111, 417] on button "Custom" at bounding box center [133, 411] width 74 height 19
click at [116, 493] on span "Original" at bounding box center [111, 498] width 23 height 10
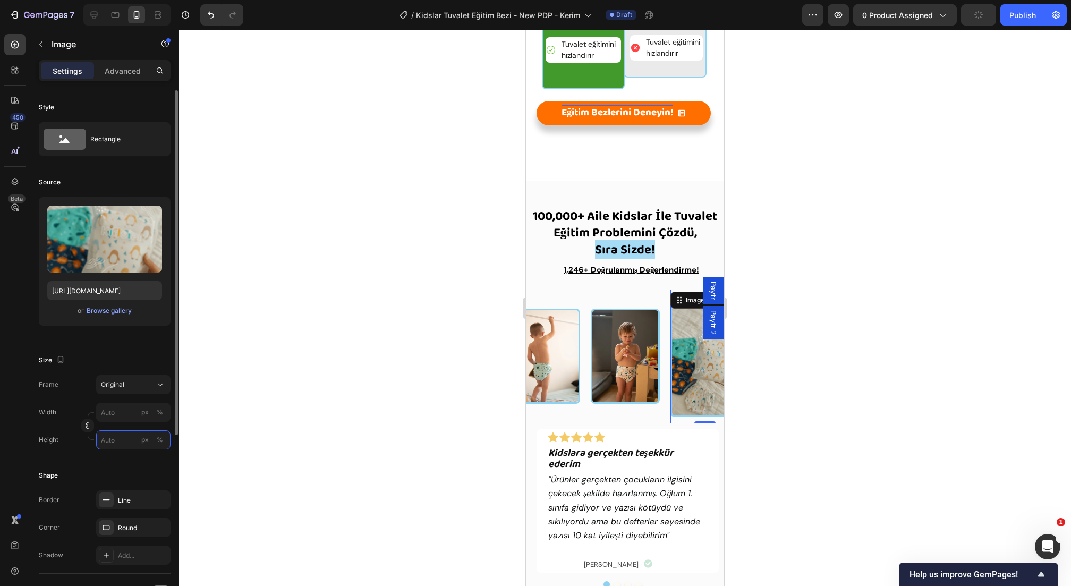
click at [113, 434] on input "px %" at bounding box center [133, 439] width 74 height 19
click at [88, 426] on icon "button" at bounding box center [87, 425] width 7 height 7
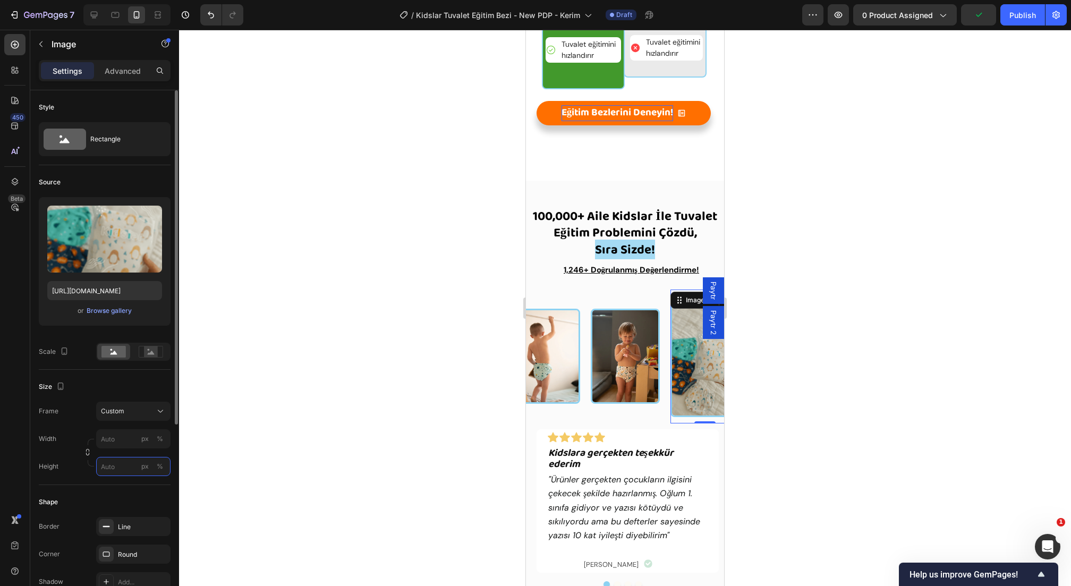
click at [115, 470] on input "px %" at bounding box center [133, 466] width 74 height 19
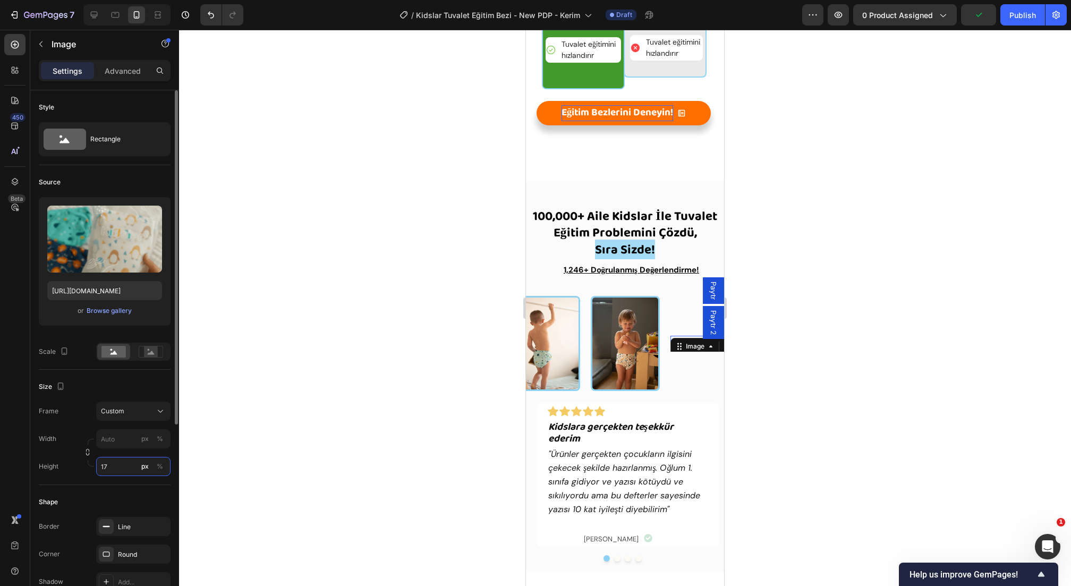
type input "179"
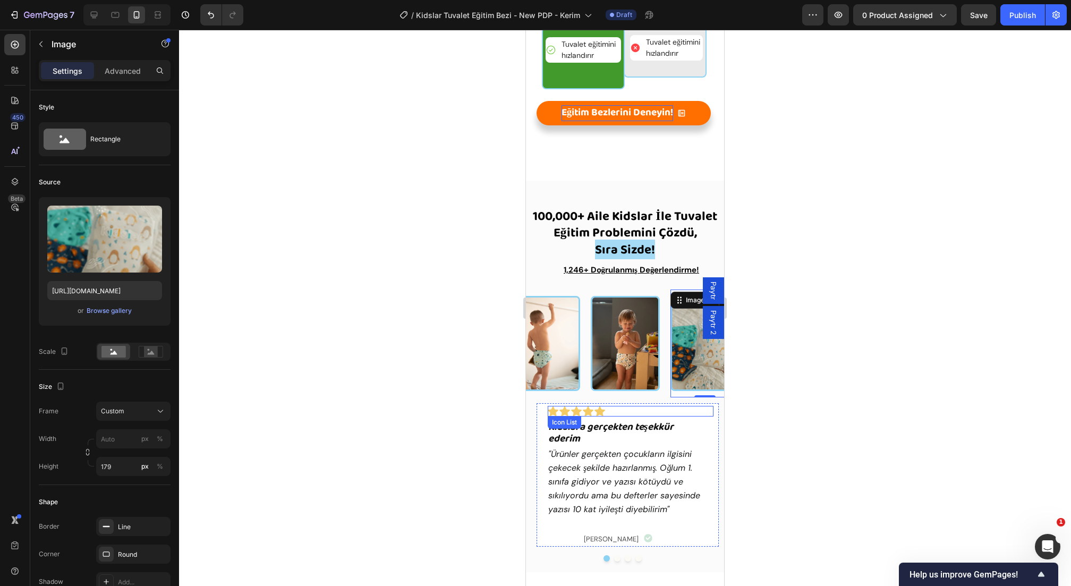
click at [671, 400] on div "Icon Icon Icon Icon Icon Icon List Kidslara gerçekten teşekkür ederim Heading "…" at bounding box center [620, 485] width 198 height 174
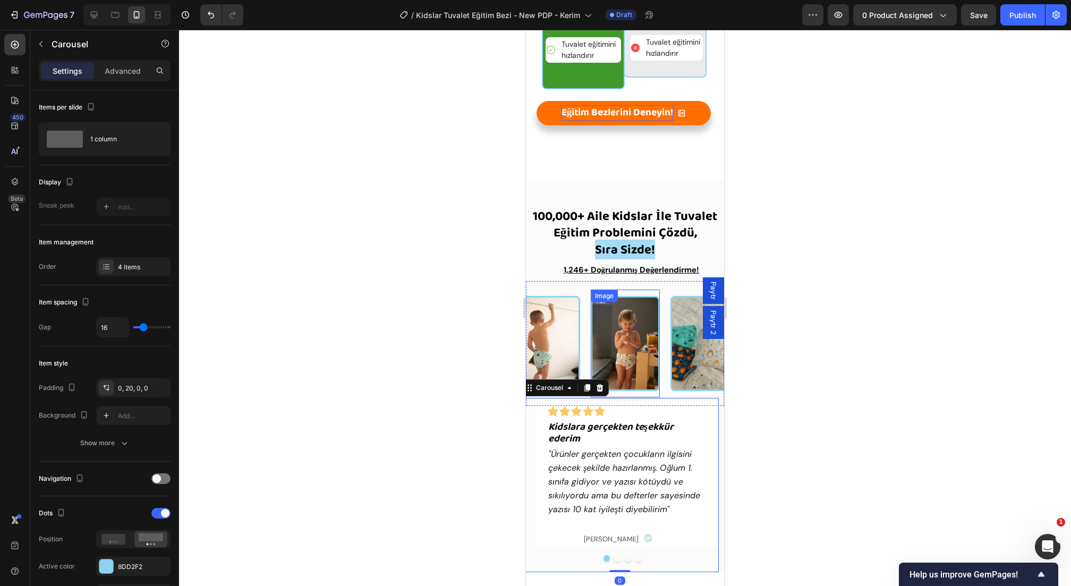
click at [655, 384] on img at bounding box center [625, 343] width 69 height 95
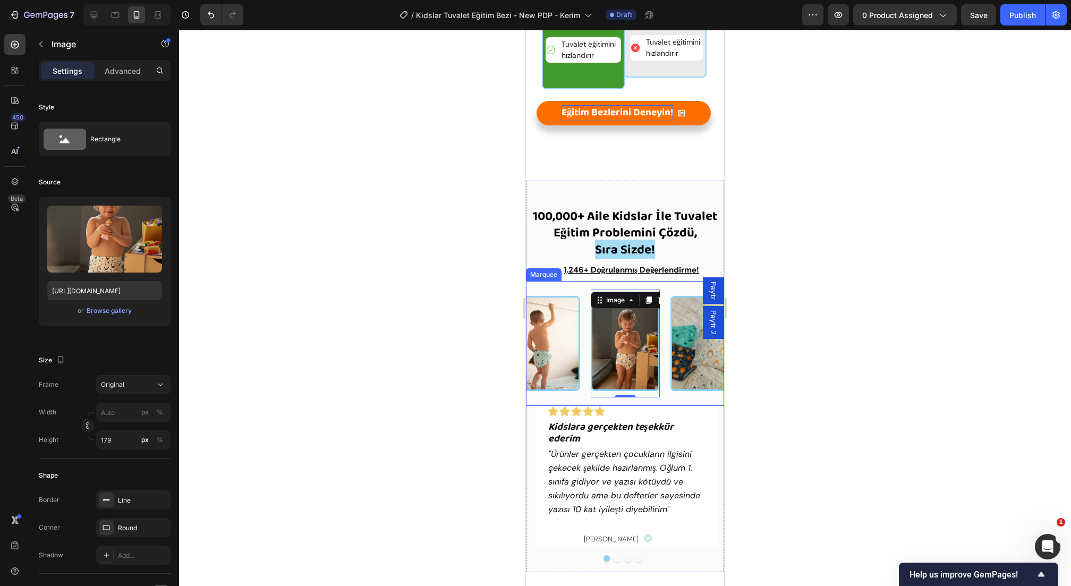
click at [663, 388] on div "Image 0" at bounding box center [631, 344] width 80 height 108
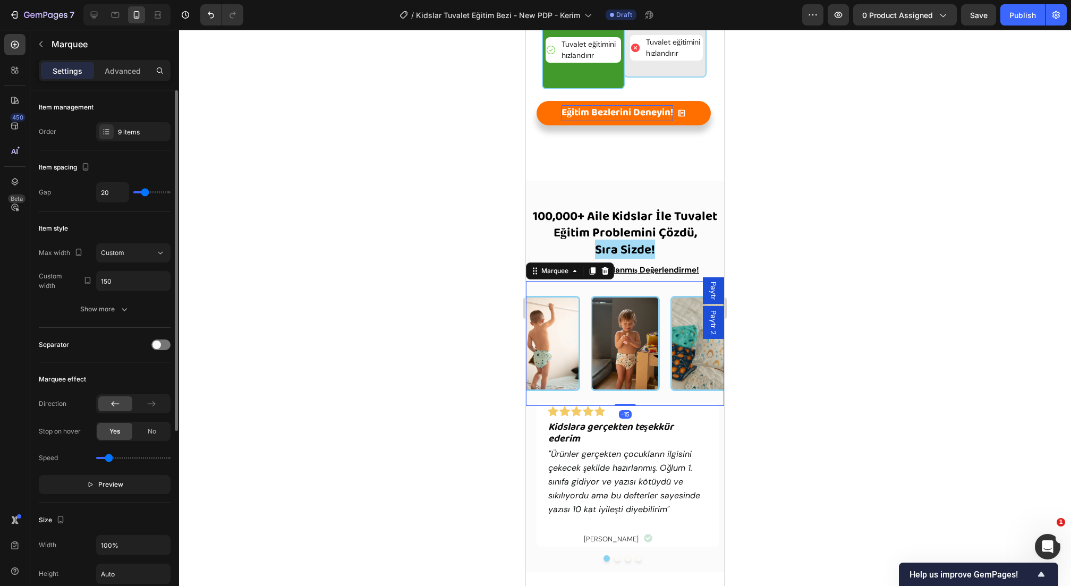
click at [123, 117] on div "Item management Order 9 items" at bounding box center [105, 120] width 132 height 60
click at [120, 141] on div "9 items" at bounding box center [133, 131] width 74 height 19
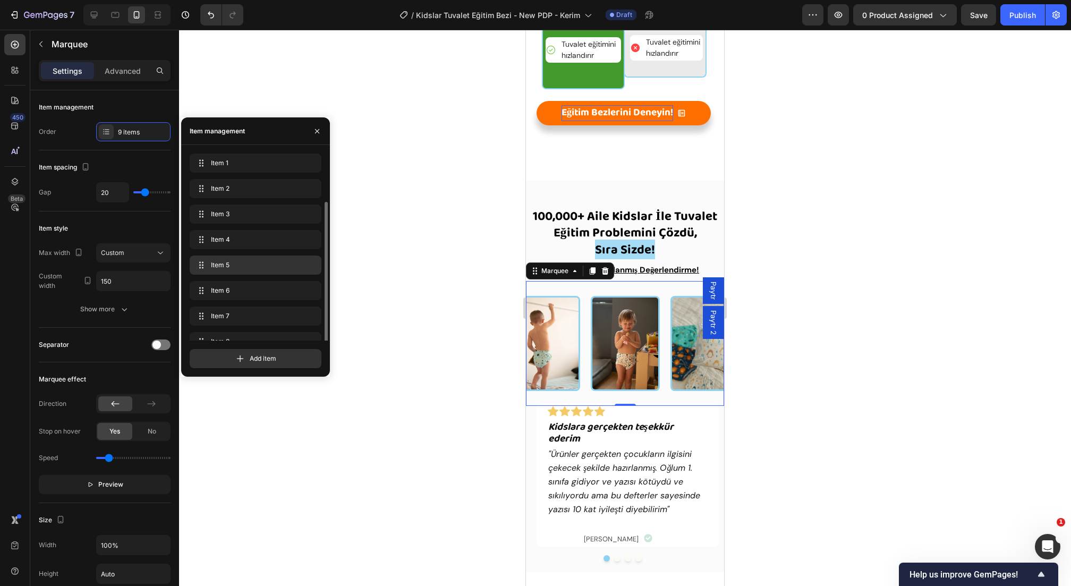
scroll to position [40, 0]
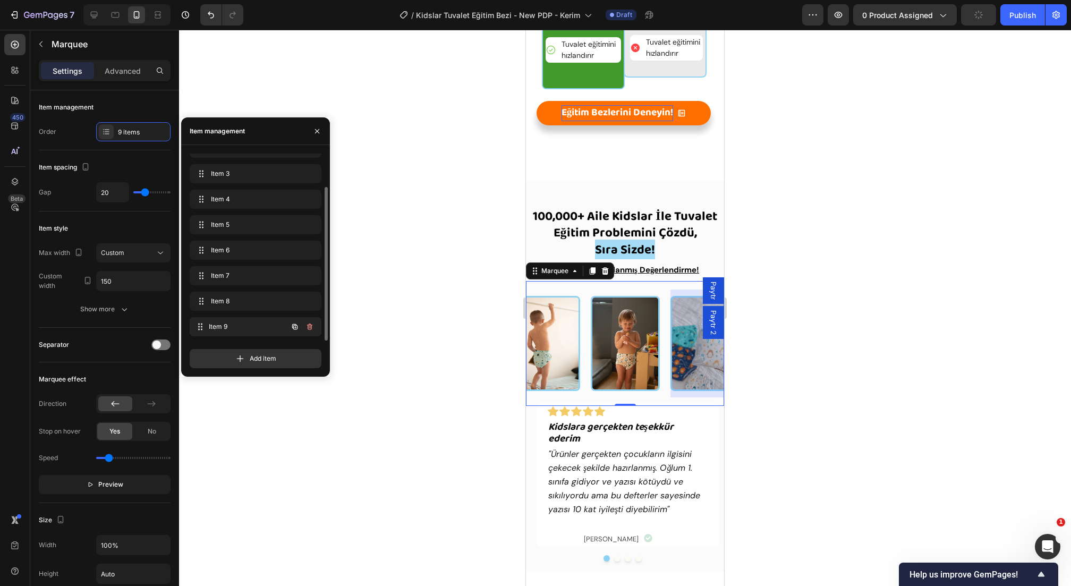
click at [230, 317] on div "Item 9 Item 9" at bounding box center [256, 326] width 132 height 19
click at [231, 325] on span "Item 9" at bounding box center [241, 327] width 60 height 10
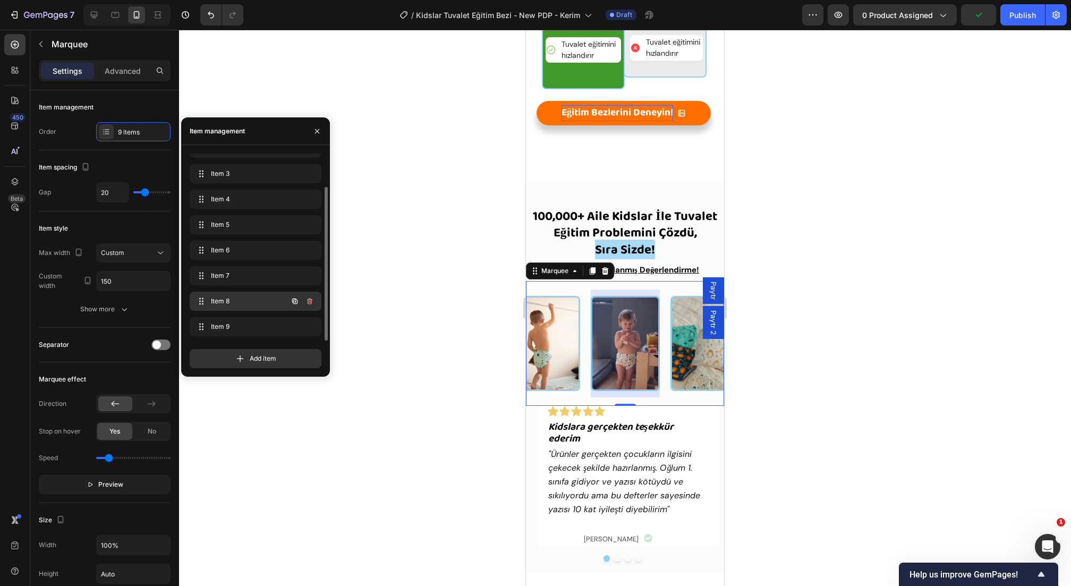
click at [235, 304] on span "Item 8" at bounding box center [241, 301] width 60 height 10
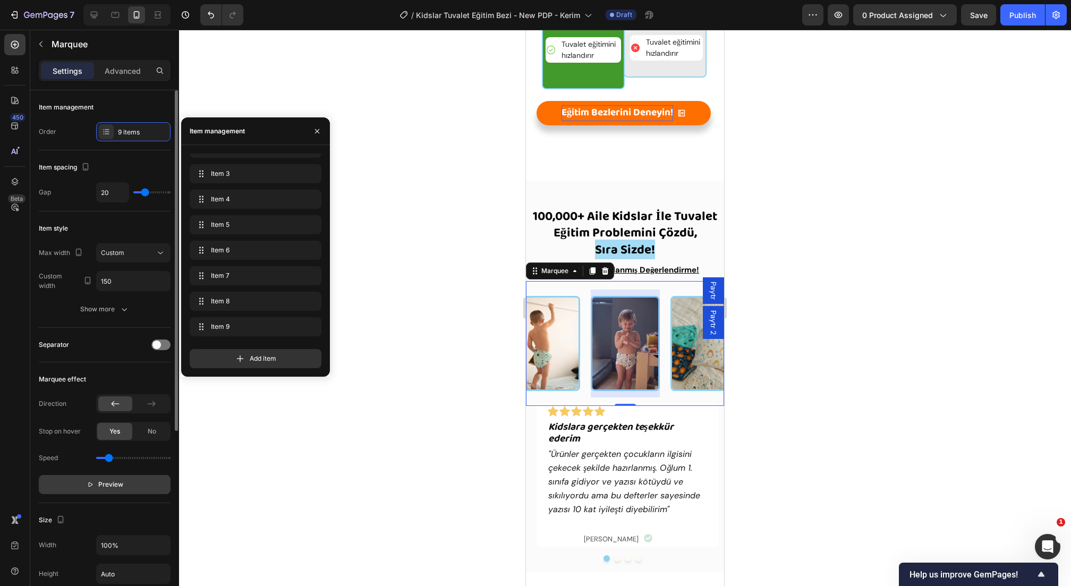
click at [122, 484] on span "Preview" at bounding box center [110, 484] width 25 height 11
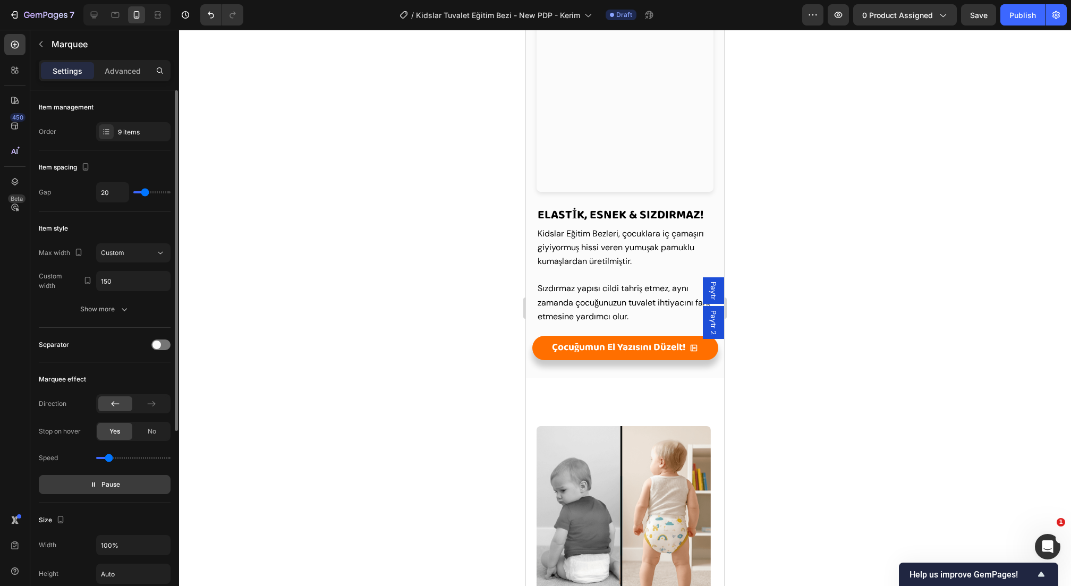
scroll to position [0, 0]
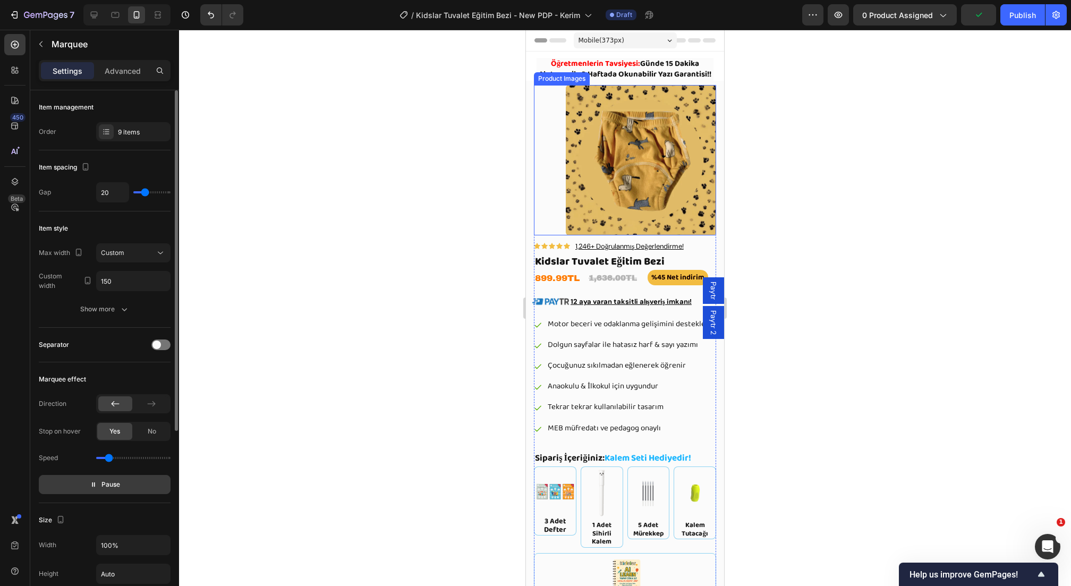
click at [653, 157] on img at bounding box center [641, 160] width 150 height 150
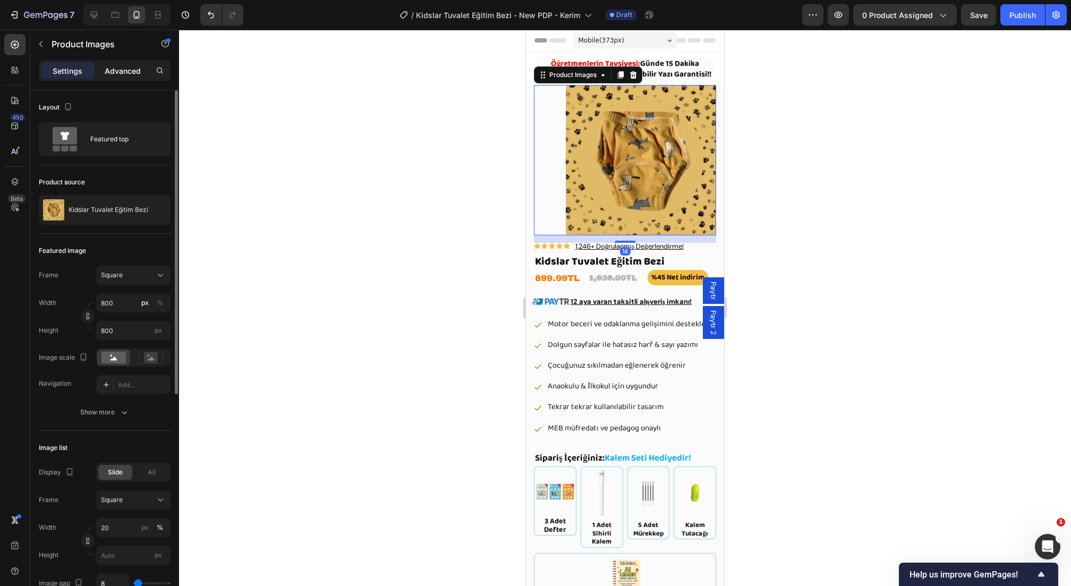
click at [135, 66] on p "Advanced" at bounding box center [123, 70] width 36 height 11
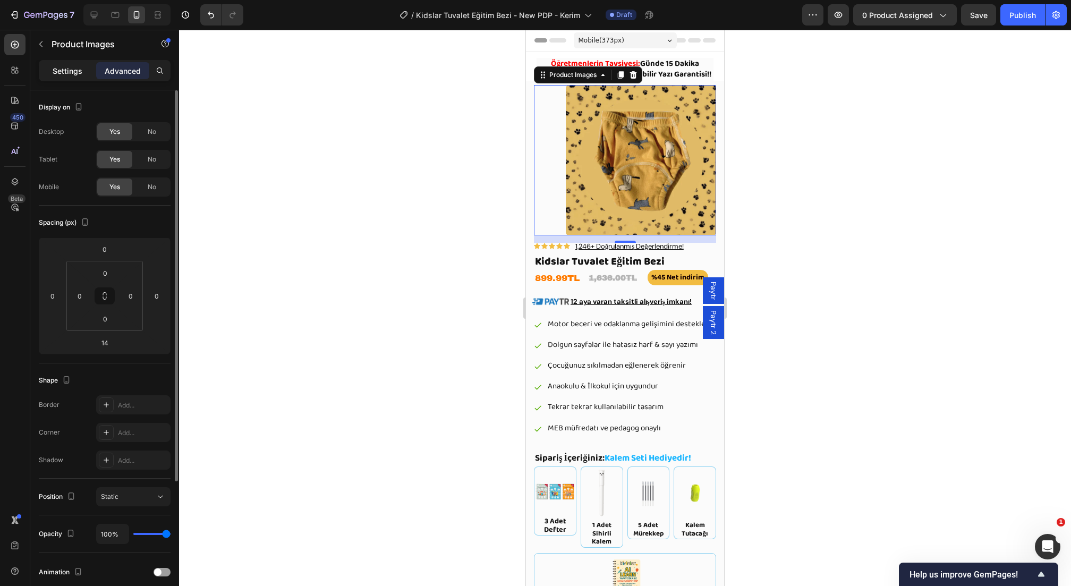
click at [83, 66] on div "Settings" at bounding box center [67, 70] width 53 height 17
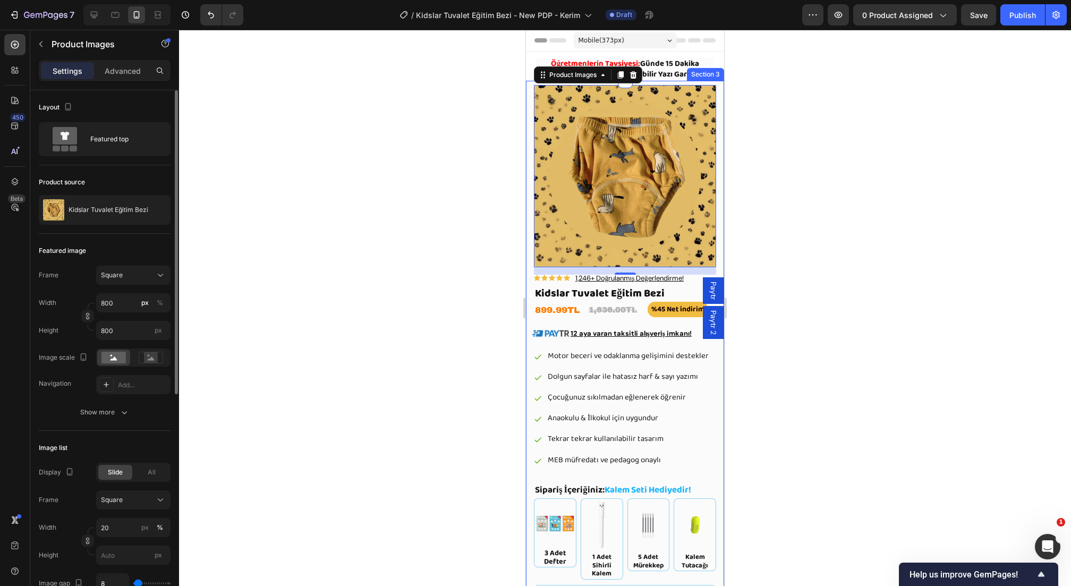
click at [814, 247] on div at bounding box center [625, 308] width 892 height 556
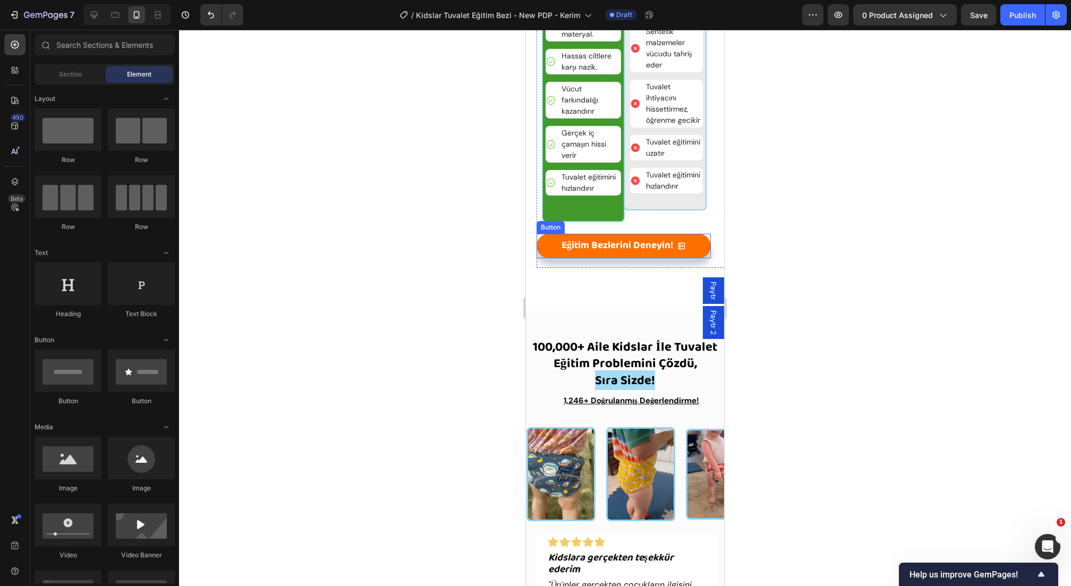
scroll to position [2330, 0]
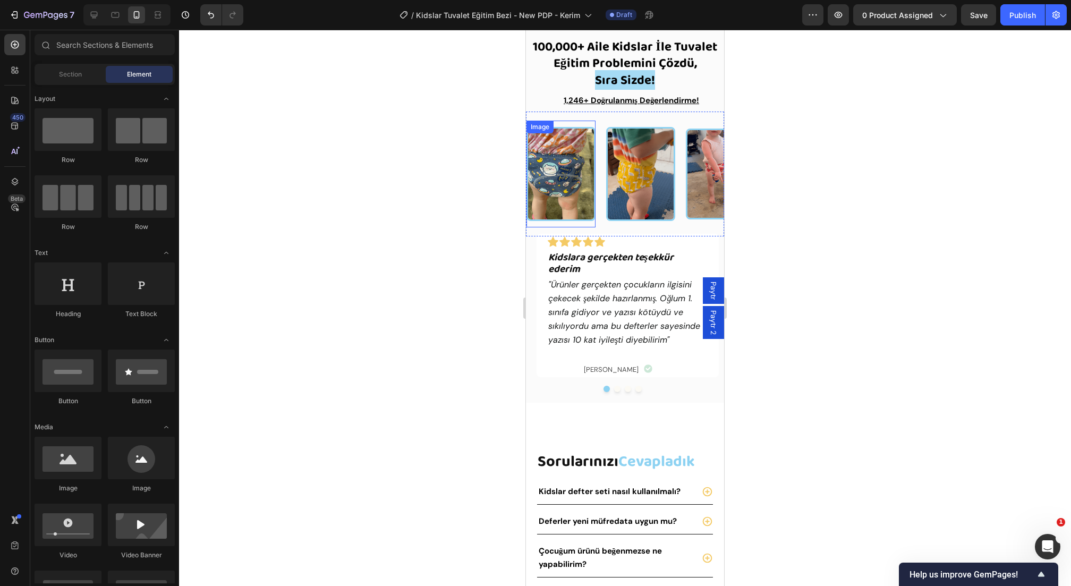
click at [586, 207] on img at bounding box center [561, 174] width 69 height 94
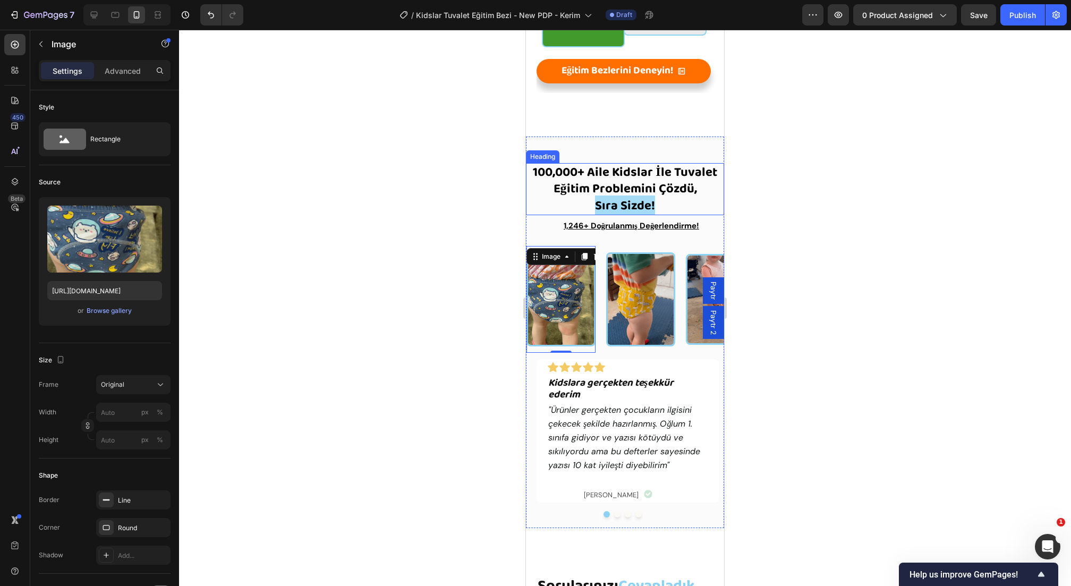
scroll to position [2215, 0]
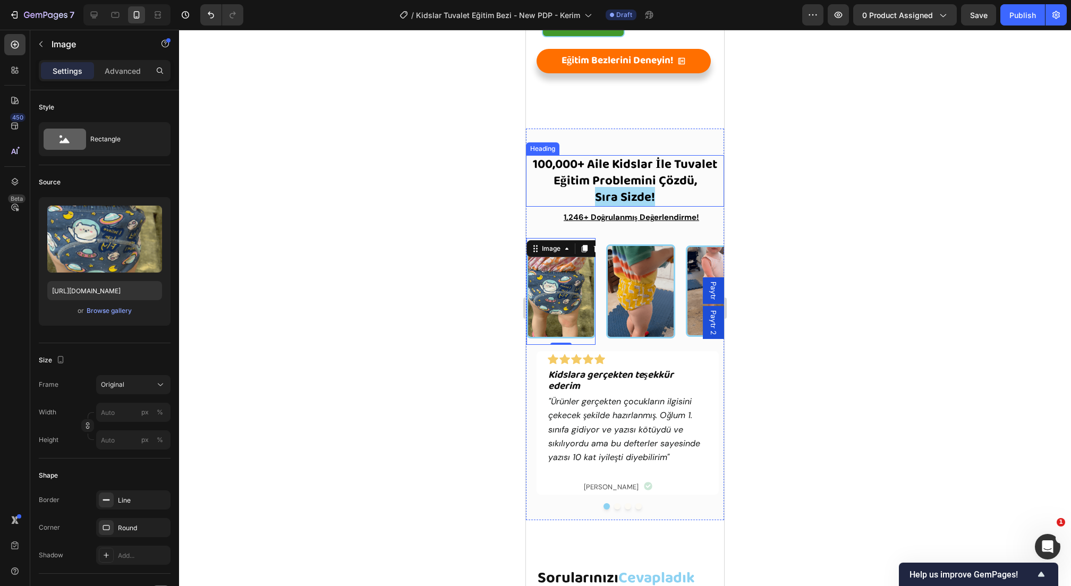
click at [615, 197] on strong "Sıra Sizde!" at bounding box center [625, 197] width 60 height 21
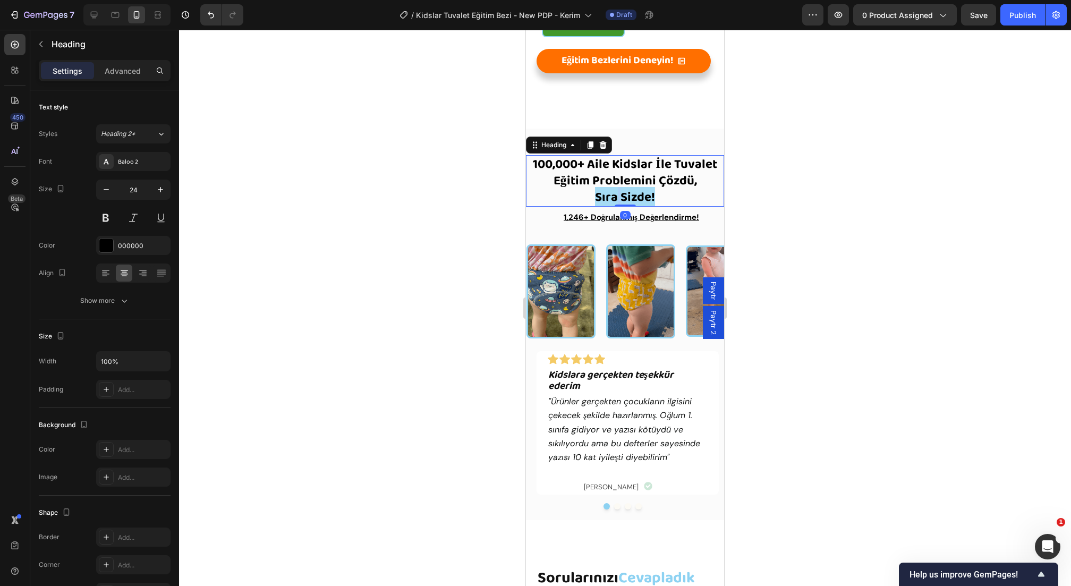
click at [615, 197] on strong "Sıra Sizde!" at bounding box center [625, 197] width 60 height 21
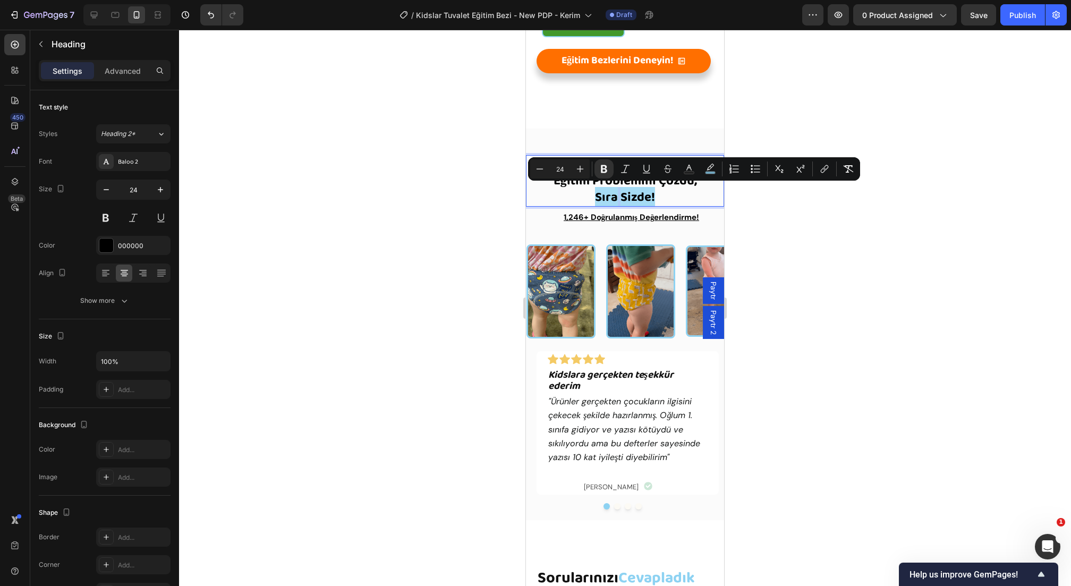
click at [438, 196] on div at bounding box center [625, 308] width 892 height 556
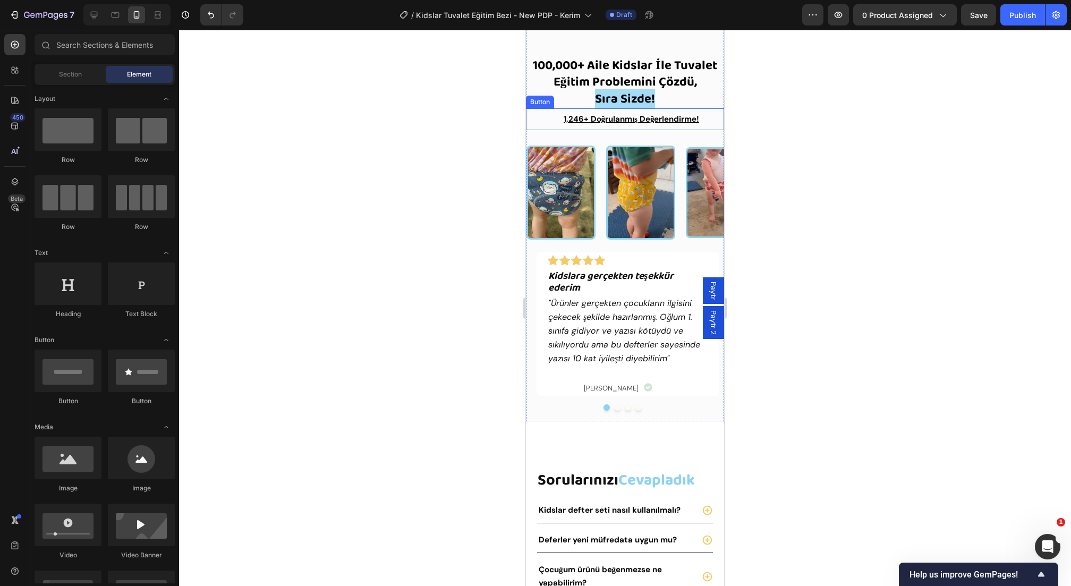
scroll to position [2354, 0]
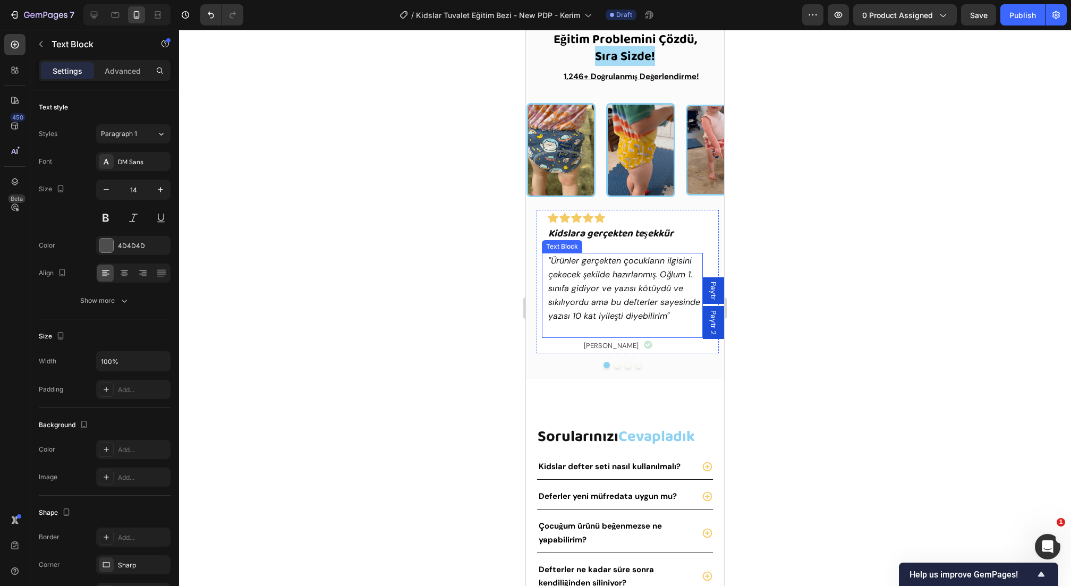
click at [621, 287] on icon ""Ürünler gerçekten çocukların ilgisini çekecek şekilde hazırlanmış. Oğlum 1. sı…" at bounding box center [624, 288] width 152 height 67
click at [812, 265] on div at bounding box center [625, 308] width 892 height 556
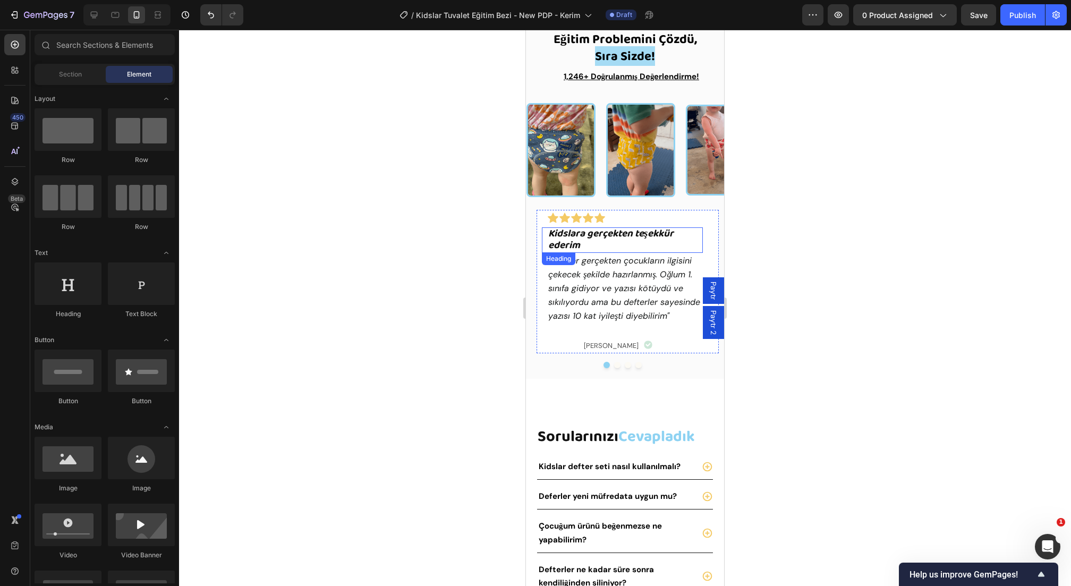
click at [620, 234] on strong "Kidslara gerçekten teşekkür ederim" at bounding box center [610, 240] width 125 height 28
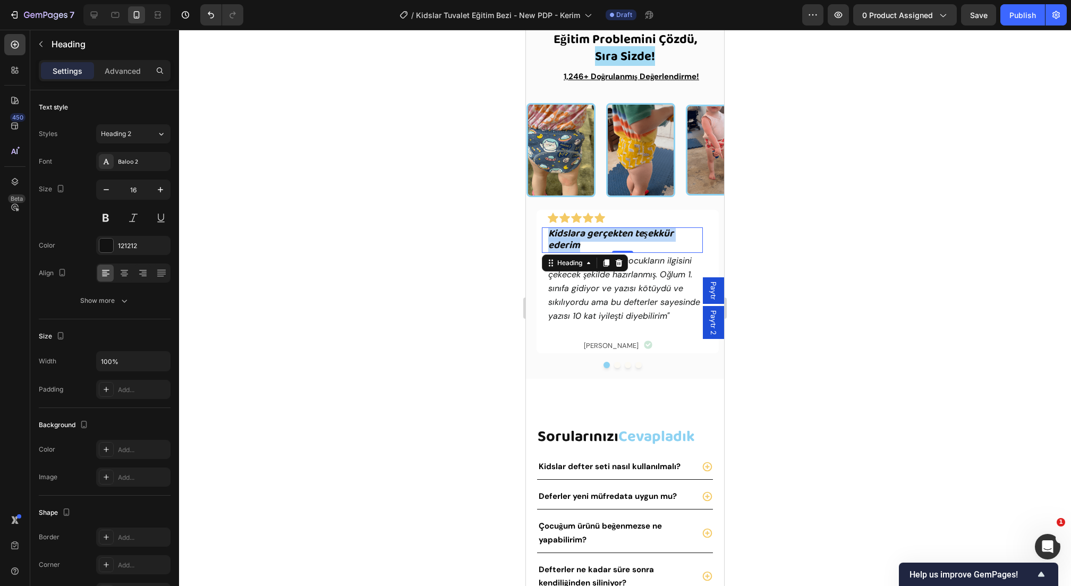
click at [620, 234] on strong "Kidslara gerçekten teşekkür ederim" at bounding box center [610, 240] width 125 height 28
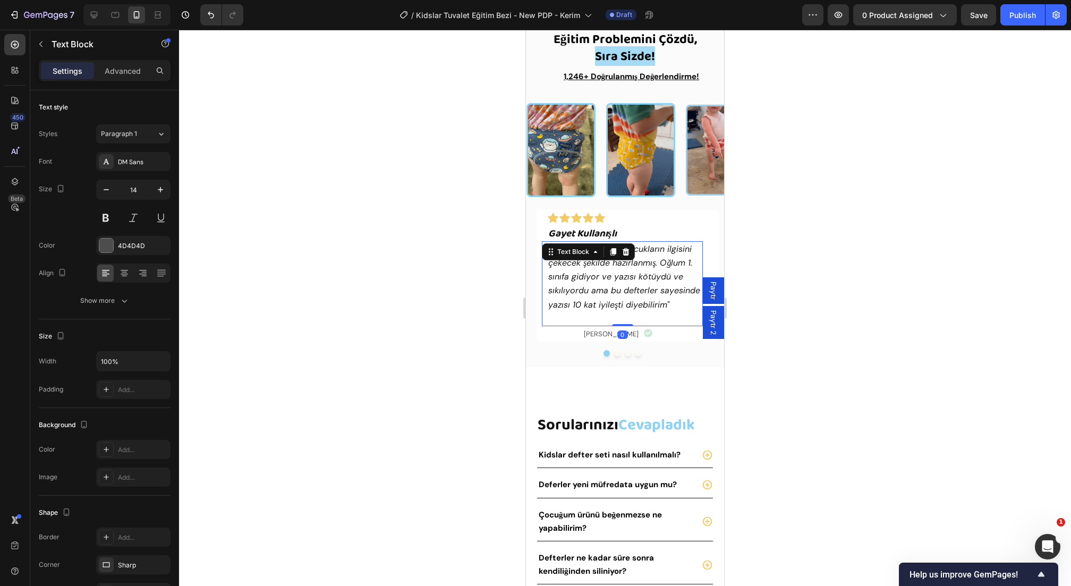
click at [644, 292] on icon ""Ürünler gerçekten çocukların ilgisini çekecek şekilde hazırlanmış. Oğlum 1. sı…" at bounding box center [624, 276] width 152 height 67
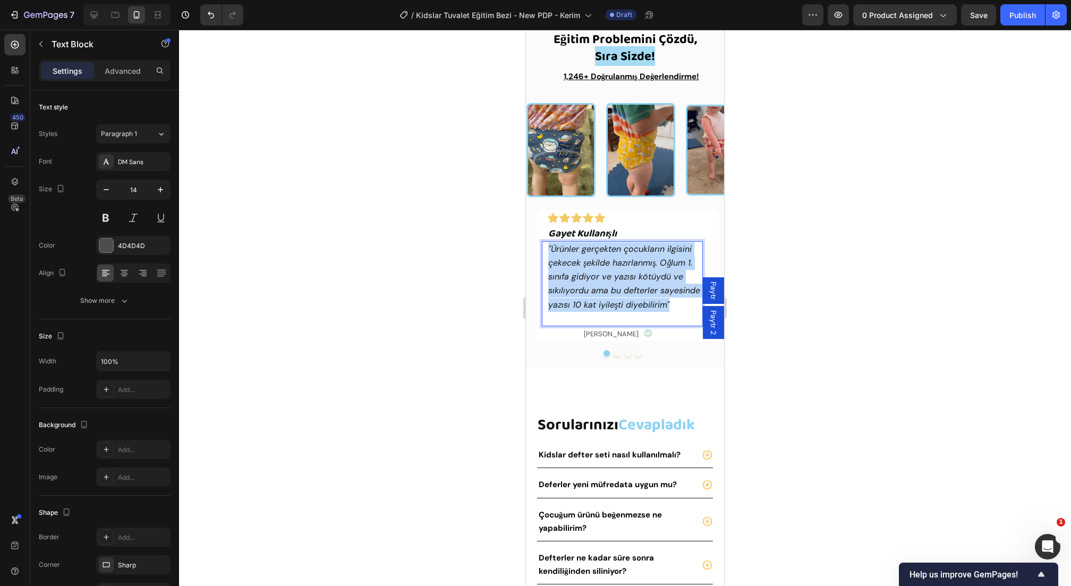
click at [644, 292] on icon ""Ürünler gerçekten çocukların ilgisini çekecek şekilde hazırlanmış. Oğlum 1. sı…" at bounding box center [624, 276] width 152 height 67
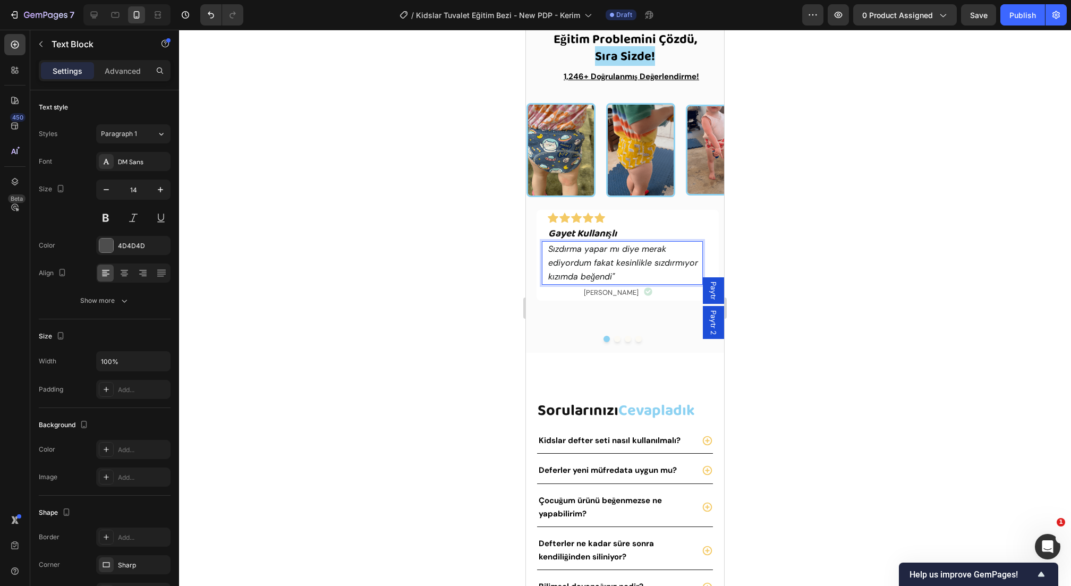
click at [538, 249] on div "Icon Icon Icon Icon Icon Icon List ⁠⁠⁠⁠⁠⁠⁠ Gayet Kullanışlı Heading Sızdırma ya…" at bounding box center [628, 255] width 182 height 91
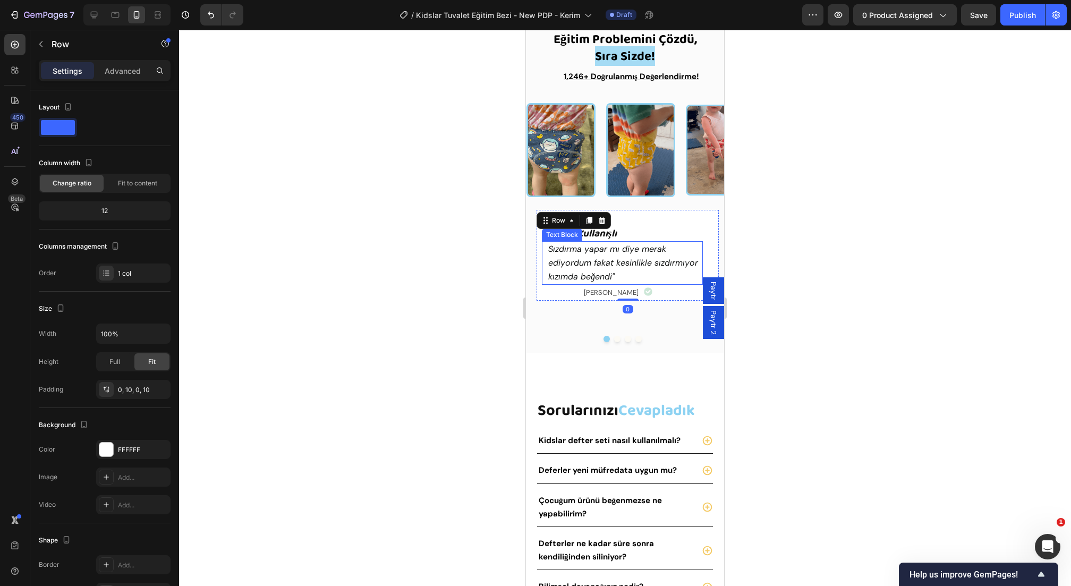
click at [547, 249] on div "Sızdırma yapar mı diye merak ediyordum fakat kesinlikle sızdırmıyor kızımda beğ…" at bounding box center [622, 263] width 161 height 44
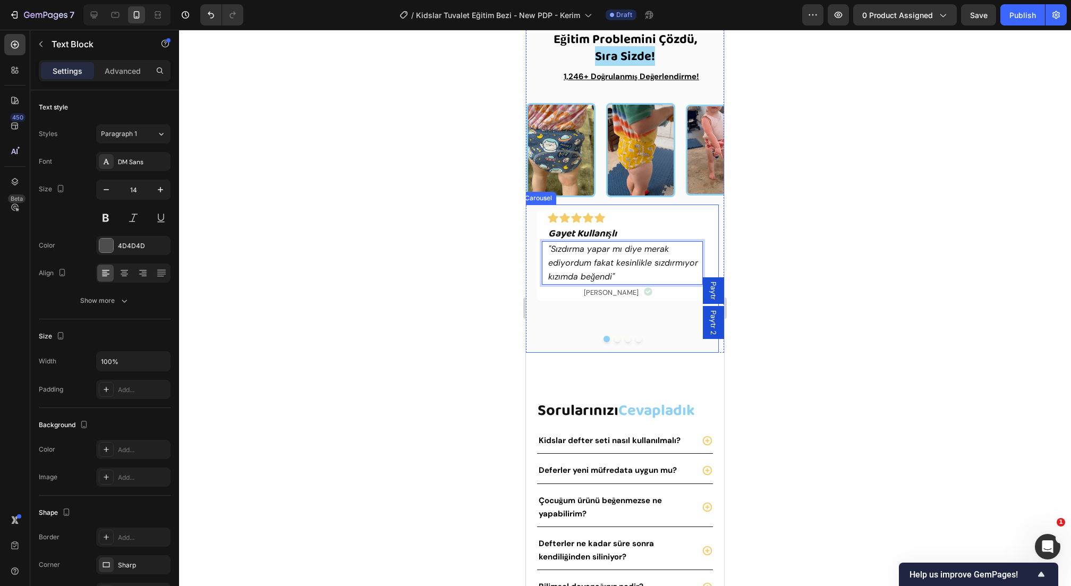
click at [617, 340] on button "Dot" at bounding box center [617, 339] width 6 height 6
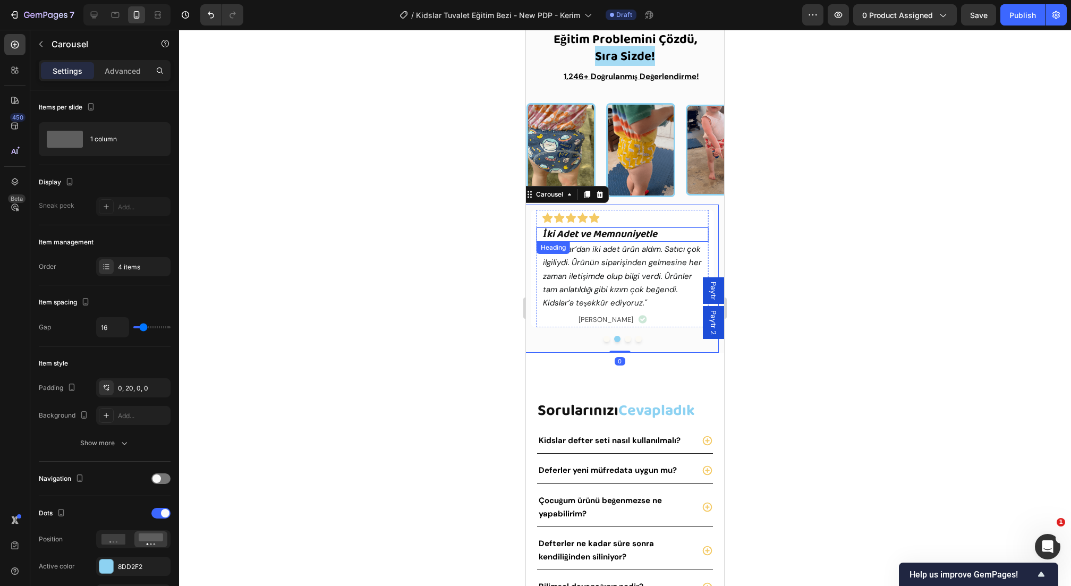
click at [657, 230] on strong "İki Adet ve Memnuniyetle" at bounding box center [600, 234] width 114 height 16
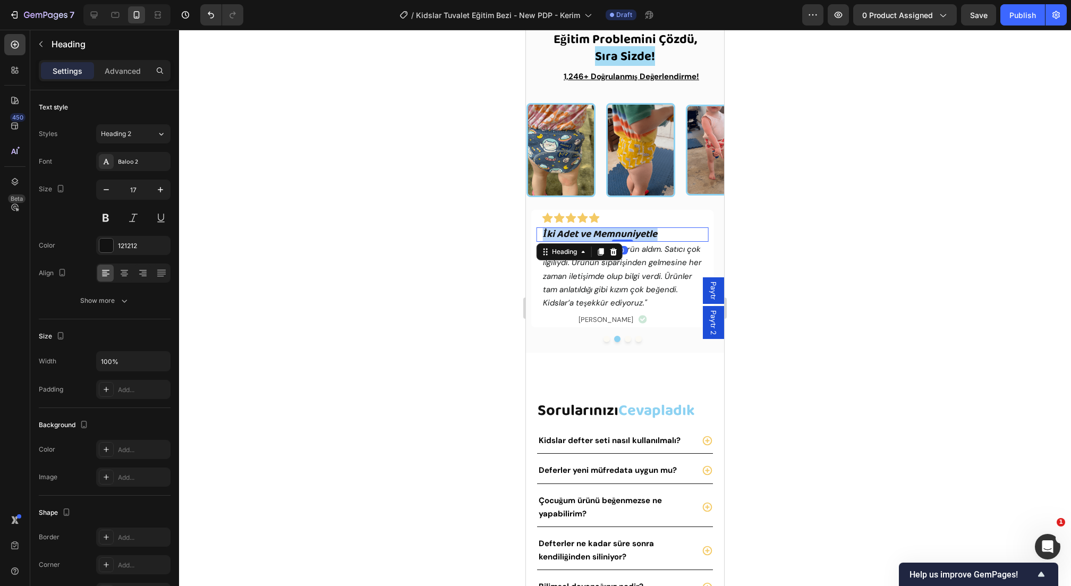
click at [657, 230] on strong "İki Adet ve Memnuniyetle" at bounding box center [600, 234] width 114 height 16
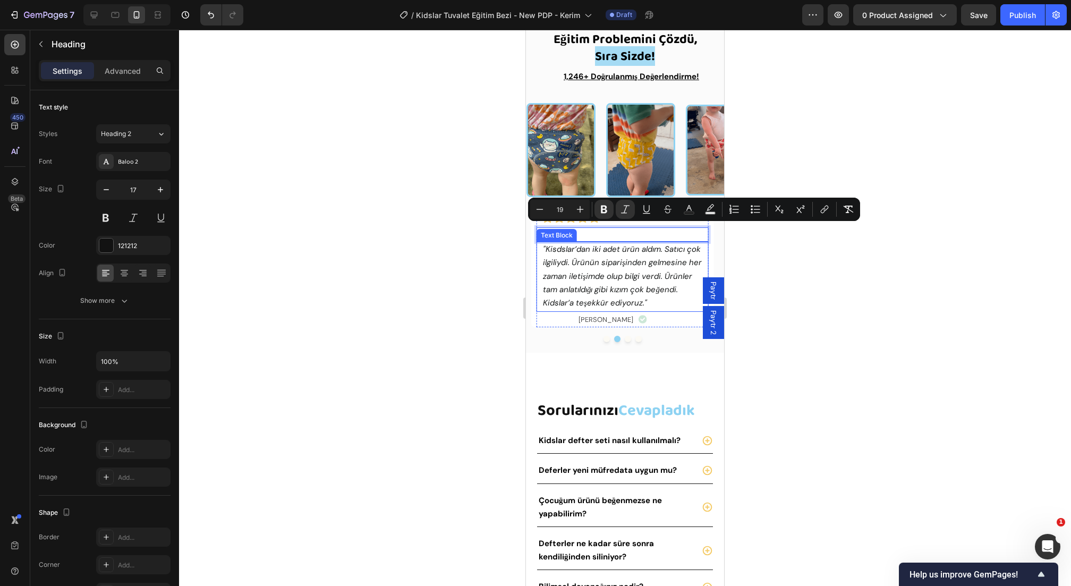
click at [627, 277] on icon ""Kisdslar’dan iki adet ürün aldım. Satıcı çok ilgiliydi. Ürünün siparişinden ge…" at bounding box center [622, 276] width 159 height 64
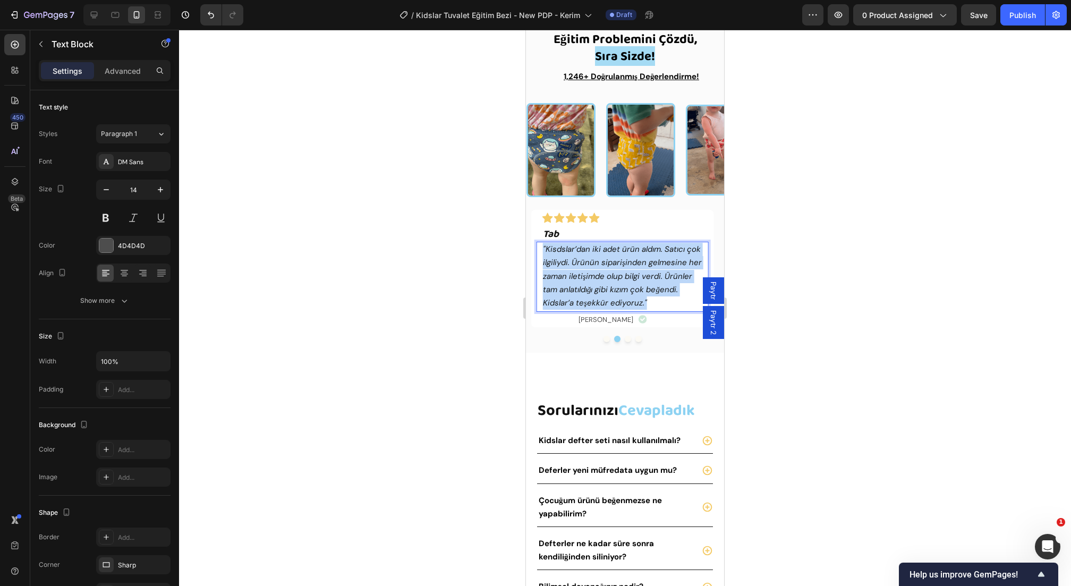
click at [627, 277] on icon ""Kisdslar’dan iki adet ürün aldım. Satıcı çok ilgiliydi. Ürünün siparişinden ge…" at bounding box center [622, 276] width 159 height 64
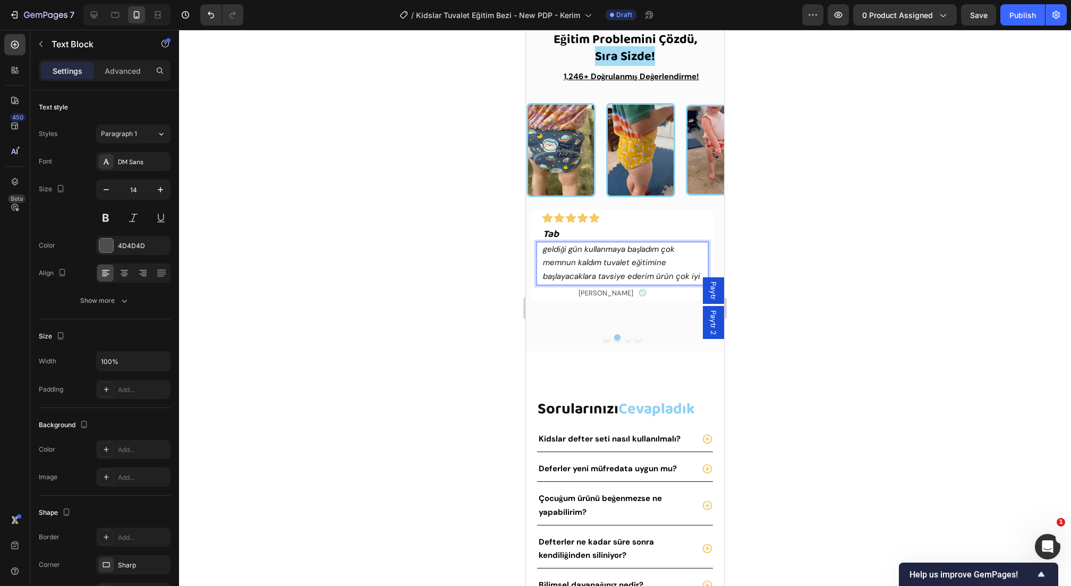
click at [544, 250] on icon "geldiği gün kullanmaya başladım çok memnun kaldım tuvalet eğitimine başlayacakl…" at bounding box center [621, 262] width 157 height 37
click at [605, 233] on p "⁠⁠⁠⁠⁠⁠⁠ Tab" at bounding box center [622, 234] width 159 height 12
click at [605, 233] on p "Tab" at bounding box center [622, 234] width 159 height 12
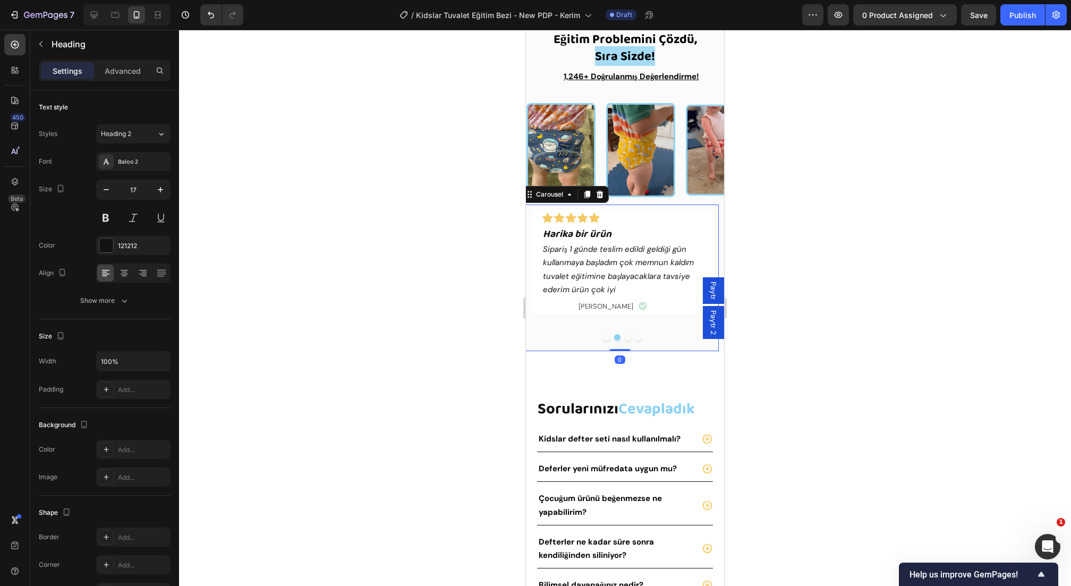
click at [607, 340] on button "Dot" at bounding box center [607, 337] width 6 height 6
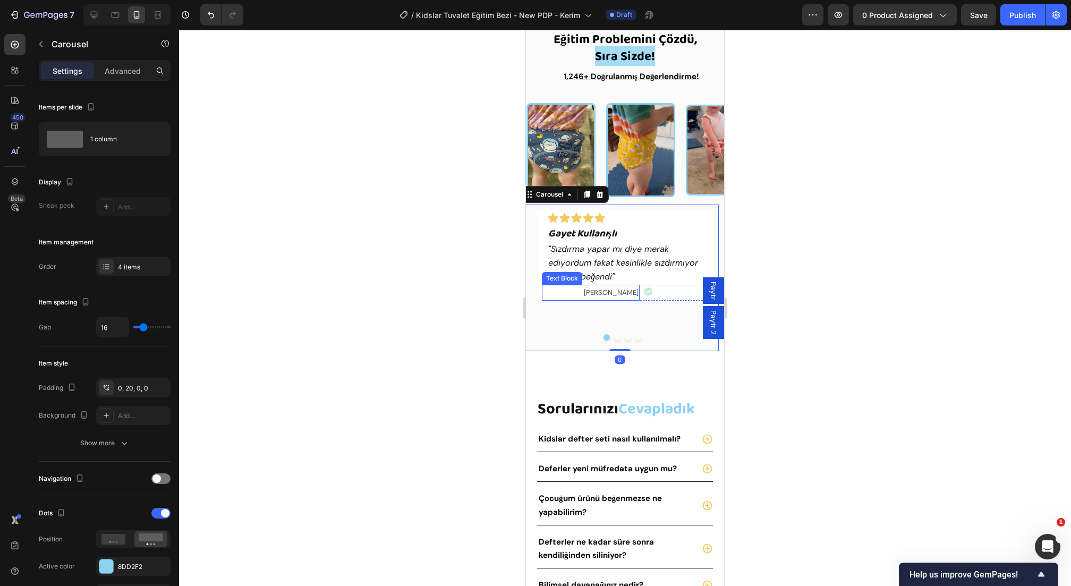
click at [626, 292] on span "[PERSON_NAME]" at bounding box center [611, 292] width 55 height 9
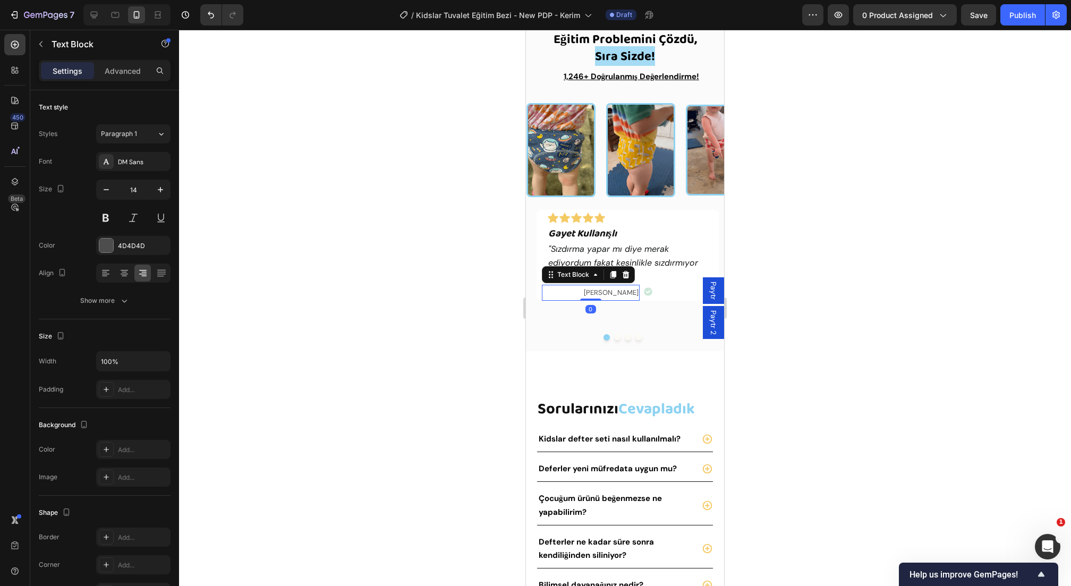
click at [626, 292] on span "[PERSON_NAME]" at bounding box center [611, 292] width 55 height 9
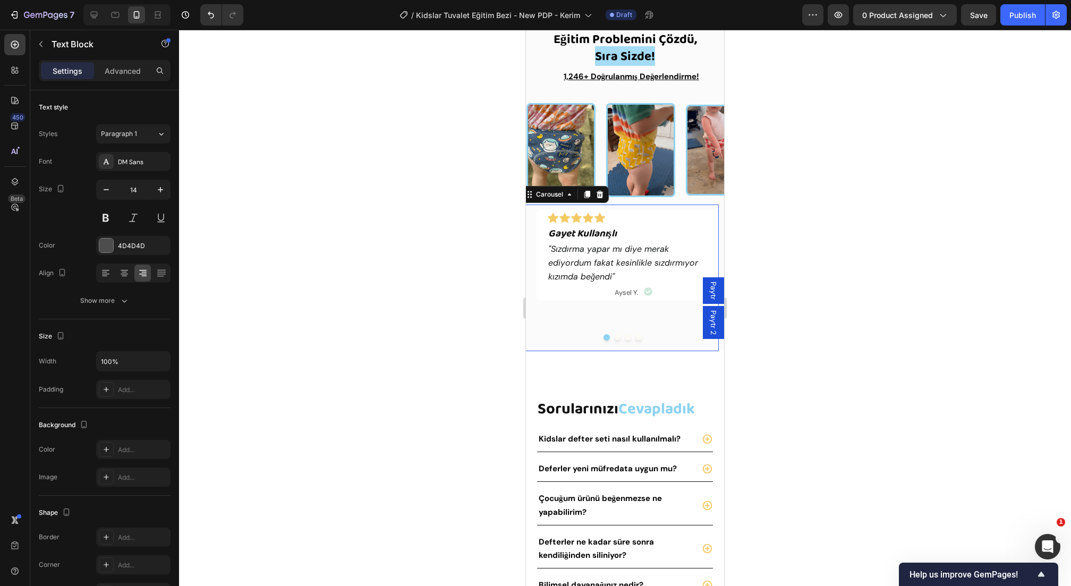
click at [616, 337] on button "Dot" at bounding box center [617, 337] width 6 height 6
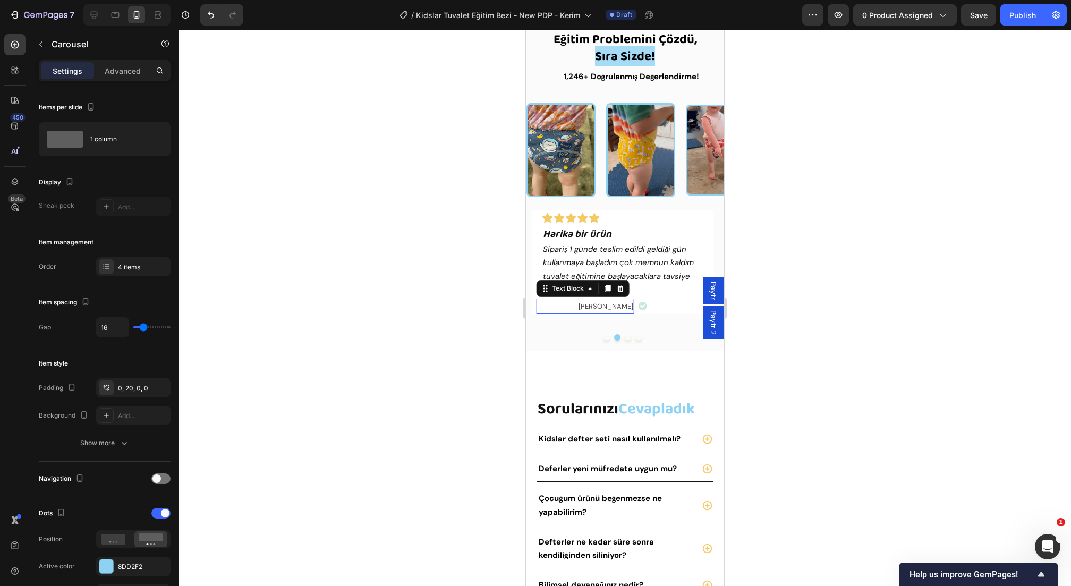
click at [621, 303] on span "[PERSON_NAME]" at bounding box center [606, 306] width 55 height 9
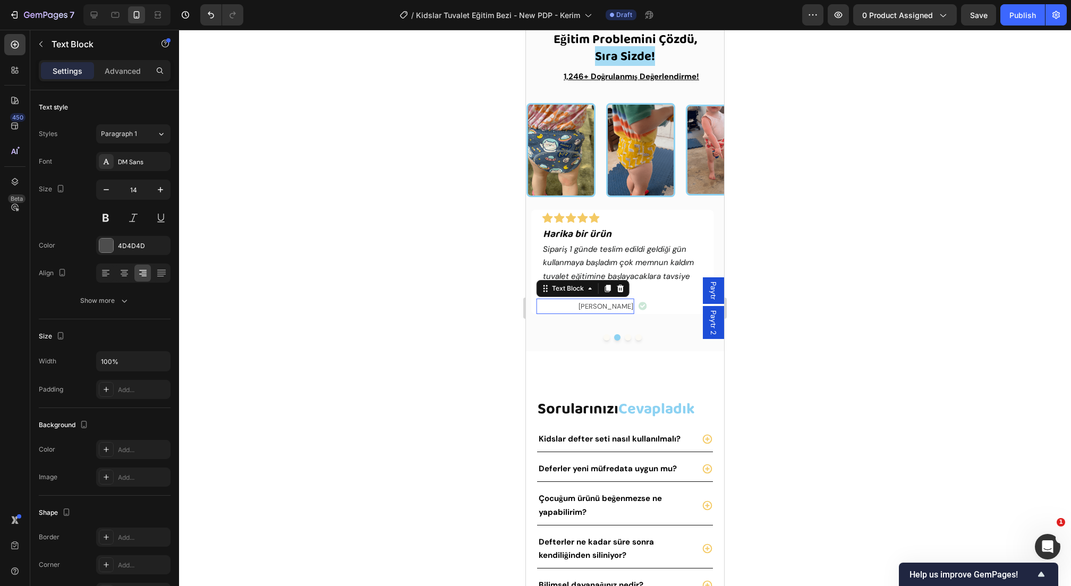
click at [621, 303] on span "[PERSON_NAME]" at bounding box center [606, 306] width 55 height 9
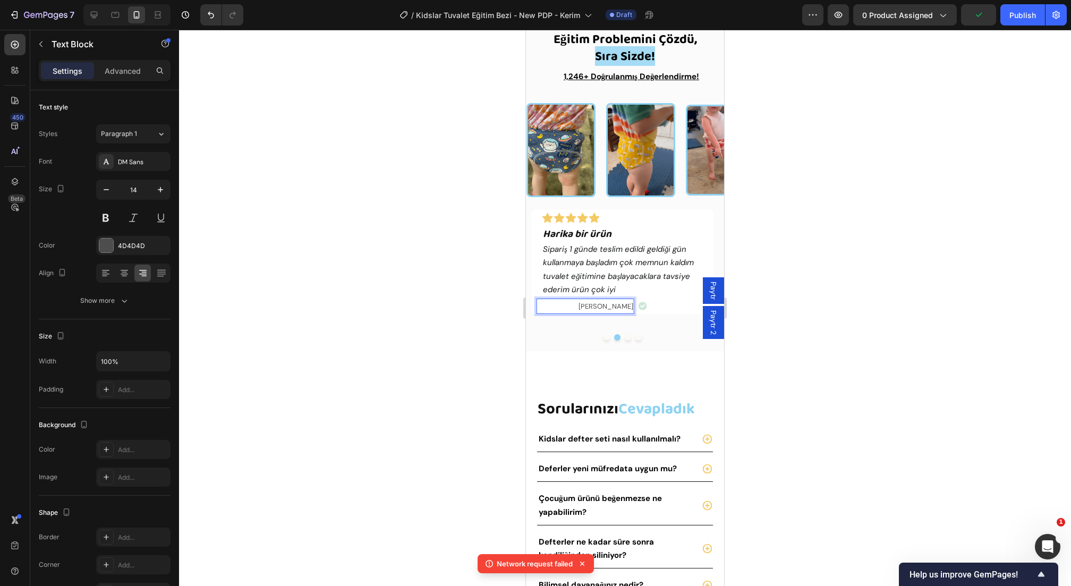
click at [631, 309] on span "[PERSON_NAME]" at bounding box center [606, 306] width 55 height 9
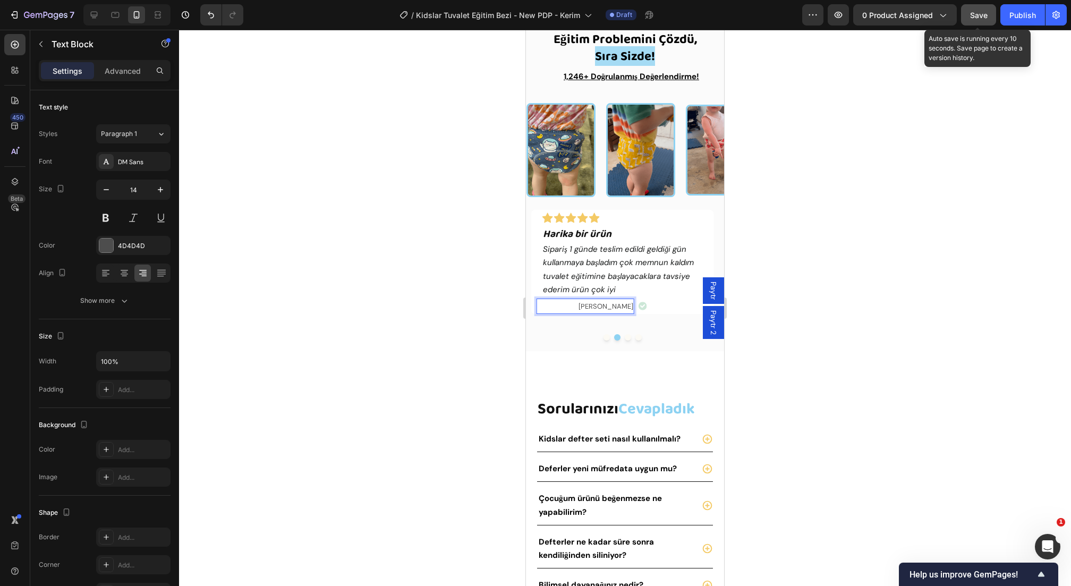
click at [986, 15] on span "Save" at bounding box center [979, 15] width 18 height 9
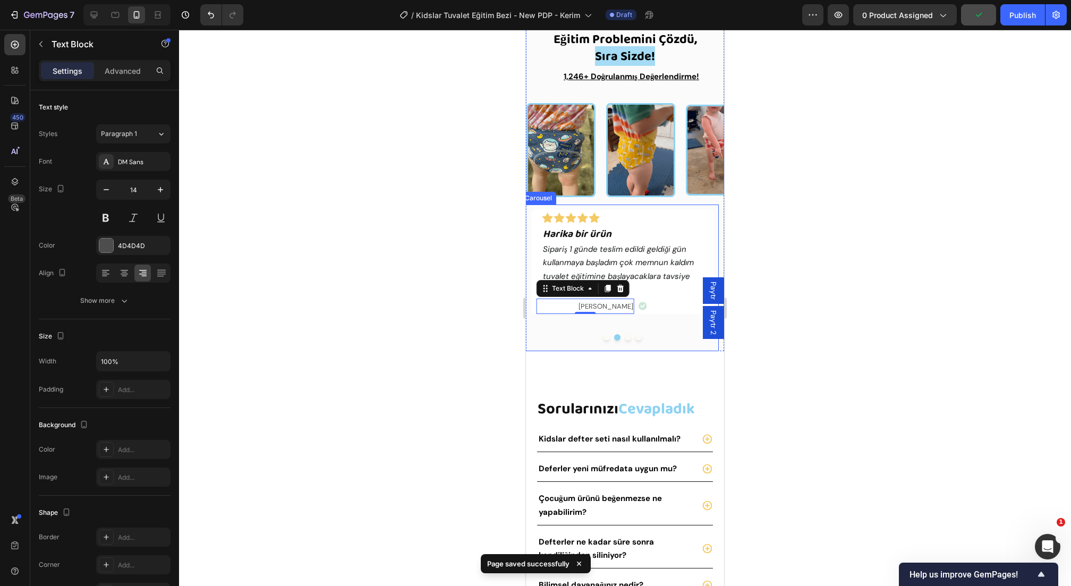
click at [626, 339] on button "Dot" at bounding box center [628, 337] width 6 height 6
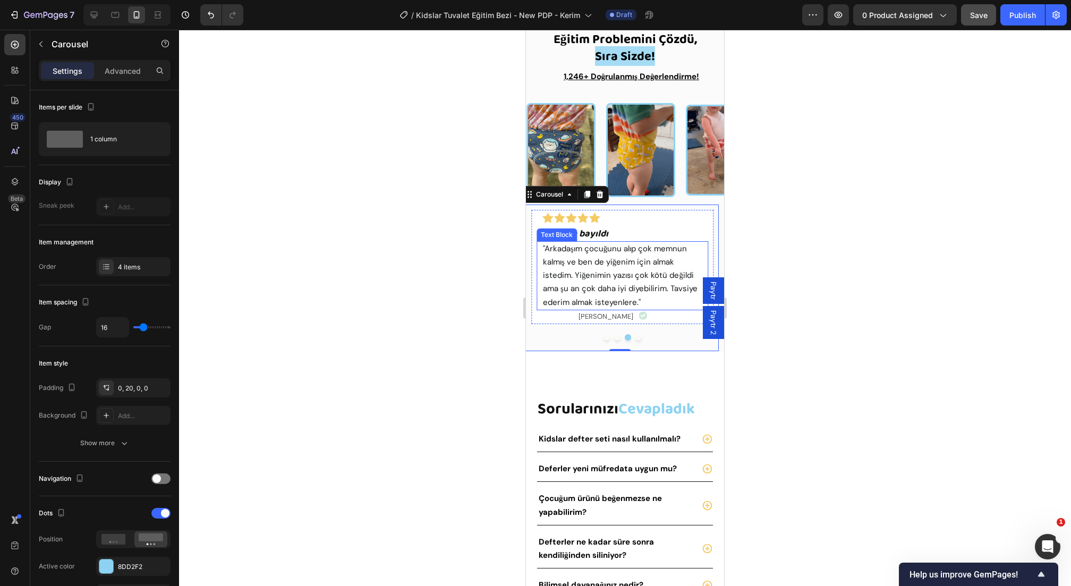
click at [620, 277] on span ""Arkadaşım çocuğunu alıp çok memnun kalmış ve ben de yiğenim için almak istedim…" at bounding box center [620, 275] width 155 height 64
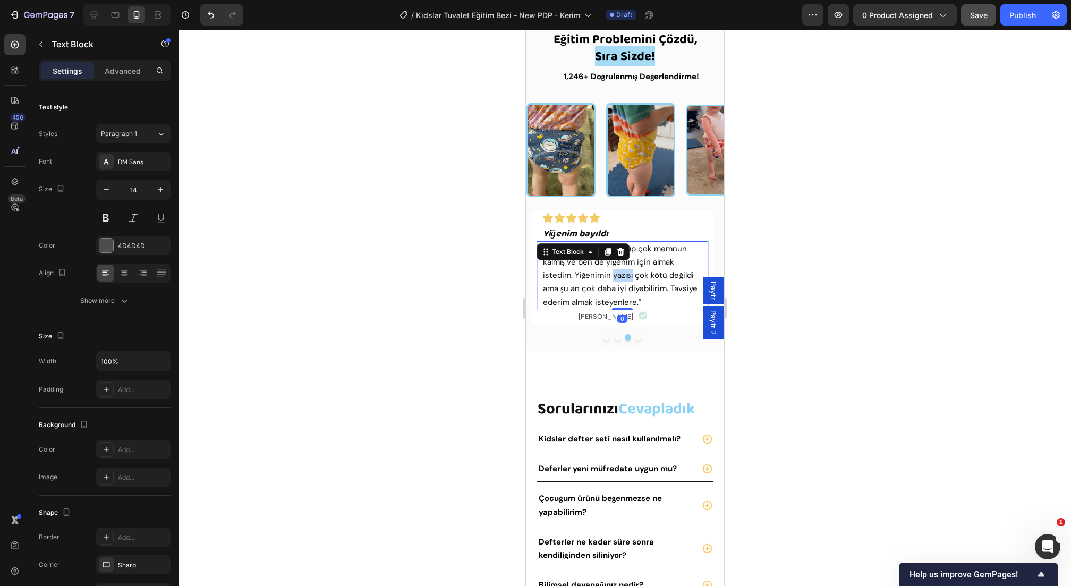
click at [620, 277] on span ""Arkadaşım çocuğunu alıp çok memnun kalmış ve ben de yiğenim için almak istedim…" at bounding box center [620, 275] width 155 height 64
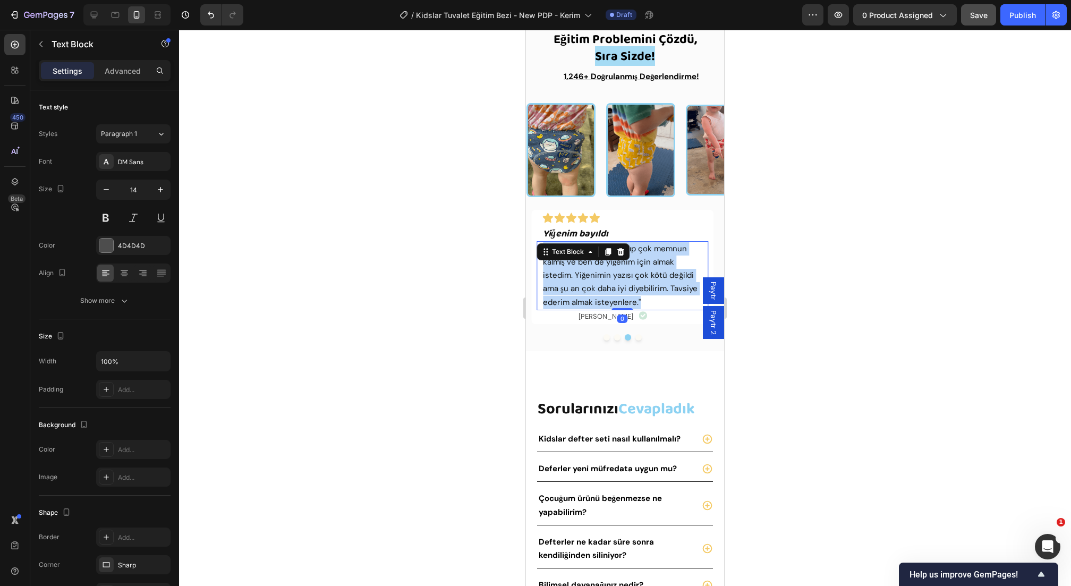
click at [620, 277] on span ""Arkadaşım çocuğunu alıp çok memnun kalmış ve ben de yiğenim için almak istedim…" at bounding box center [620, 275] width 155 height 64
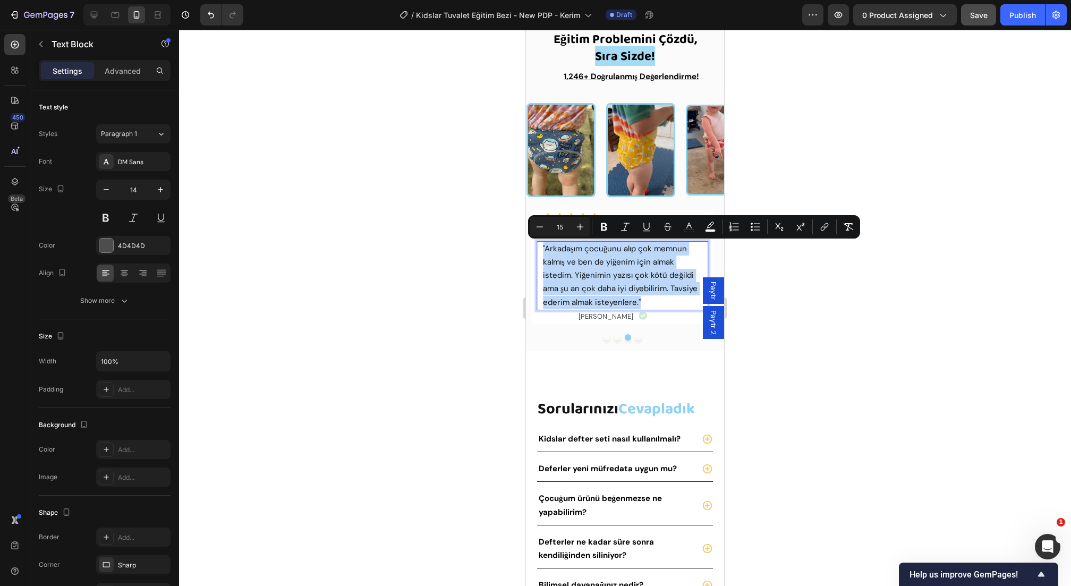
type input "14"
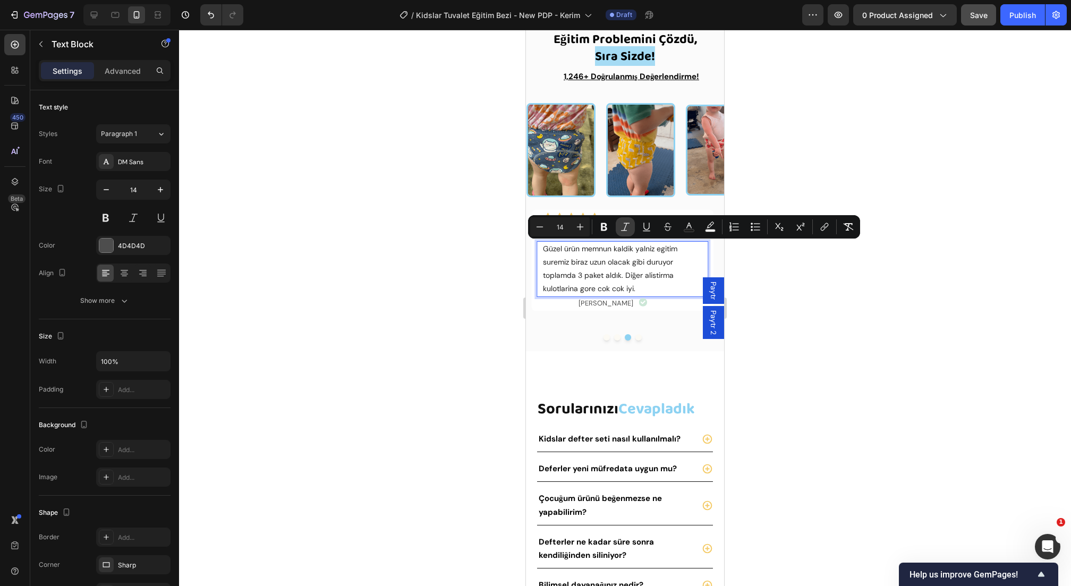
click at [621, 228] on icon "Editor contextual toolbar" at bounding box center [625, 227] width 11 height 11
click at [835, 325] on div at bounding box center [625, 308] width 892 height 556
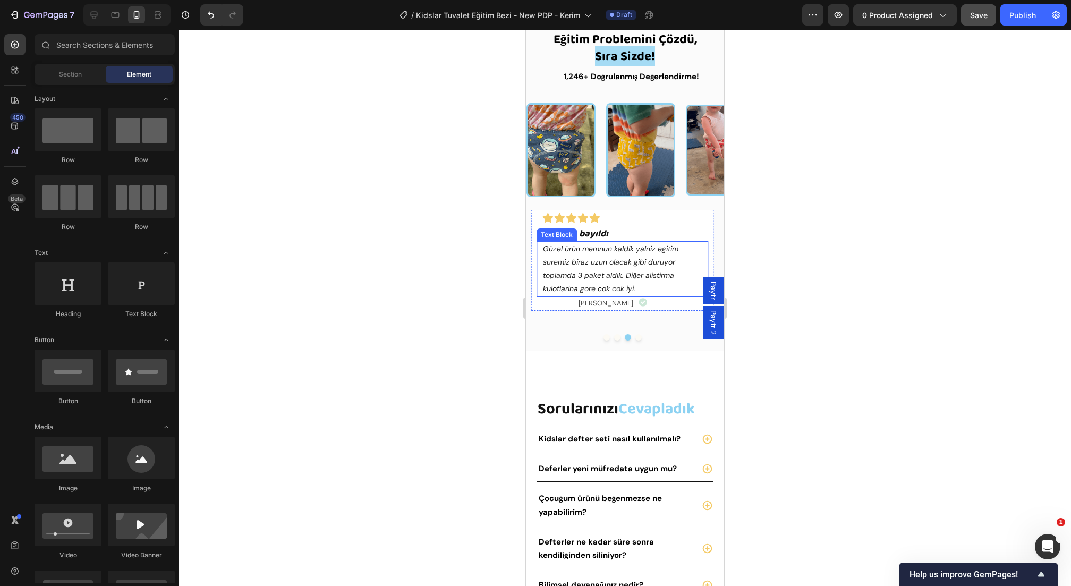
click at [620, 267] on p "Güzel ürün memnun kaldik yalniz egitim suremiz biraz uzun olacak gibi duruyor t…" at bounding box center [622, 269] width 159 height 54
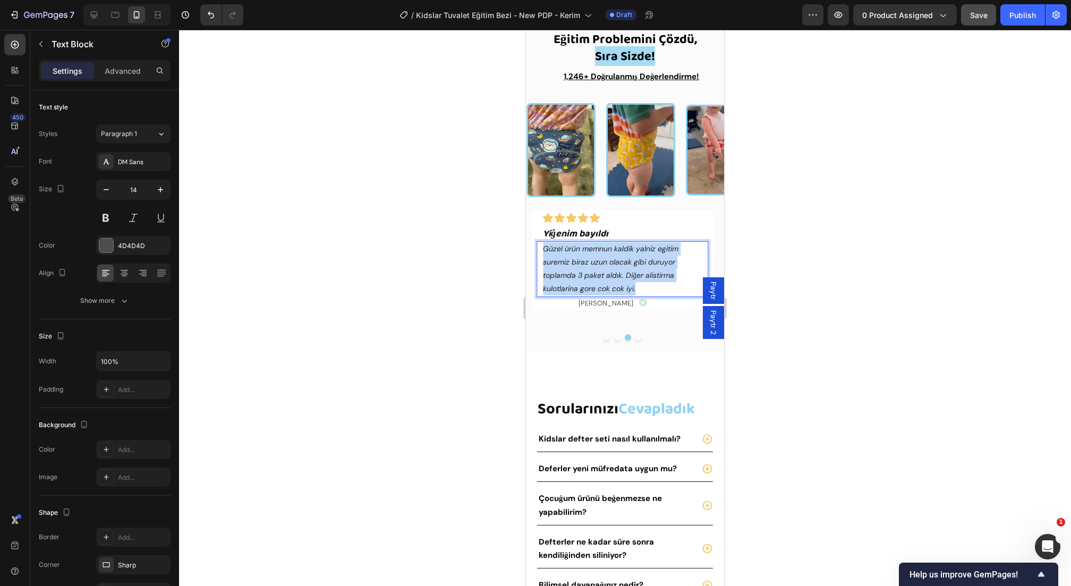
click at [620, 267] on p "Güzel ürün memnun kaldik yalniz egitim suremiz biraz uzun olacak gibi duruyor t…" at bounding box center [622, 269] width 159 height 54
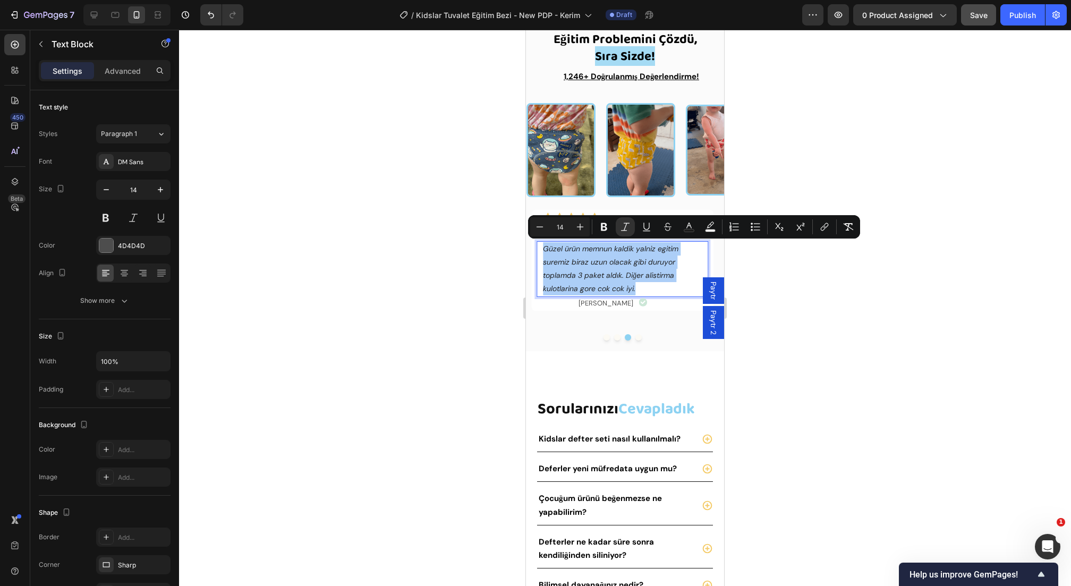
click at [471, 299] on div at bounding box center [625, 308] width 892 height 556
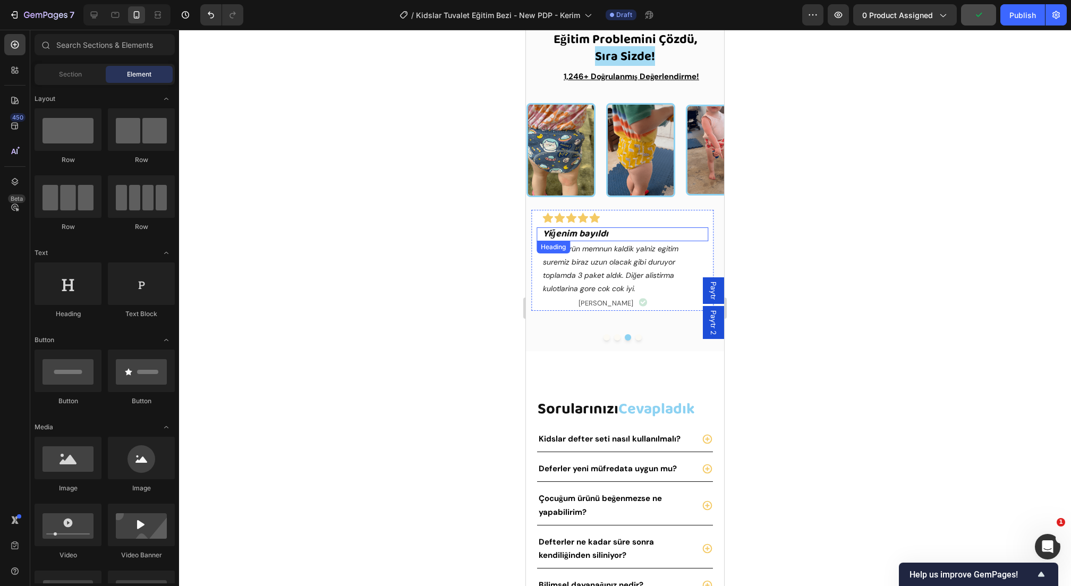
click at [611, 236] on h2 "Yiğenim bayıldı" at bounding box center [622, 234] width 161 height 14
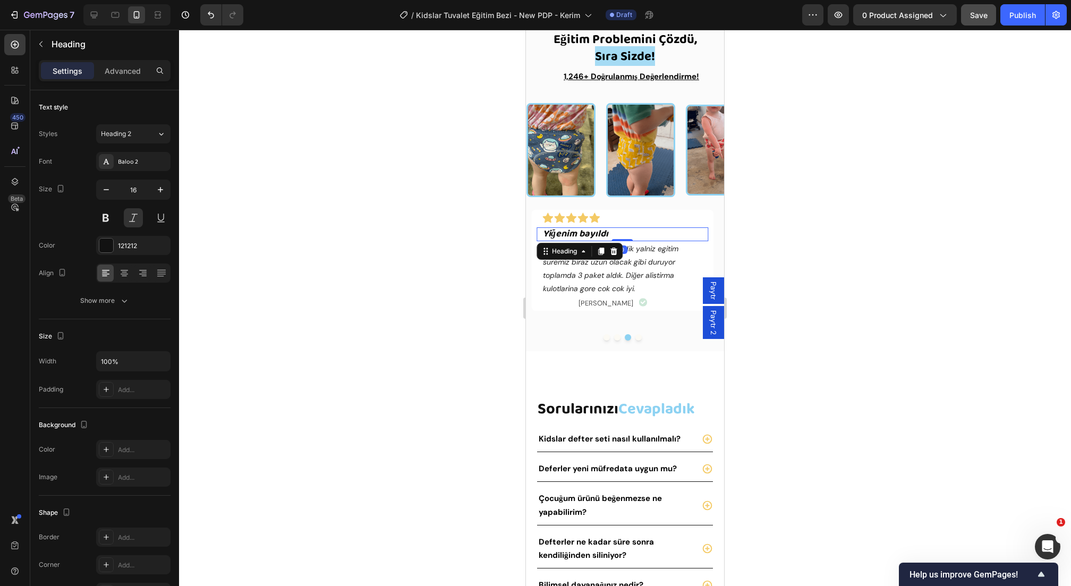
click at [611, 236] on h2 "Yiğenim bayıldı" at bounding box center [622, 234] width 161 height 14
click at [611, 236] on p "Yiğenim bayıldı" at bounding box center [622, 234] width 159 height 12
click at [613, 236] on strong "Kaliteli Tavsiye ederim" at bounding box center [592, 233] width 99 height 15
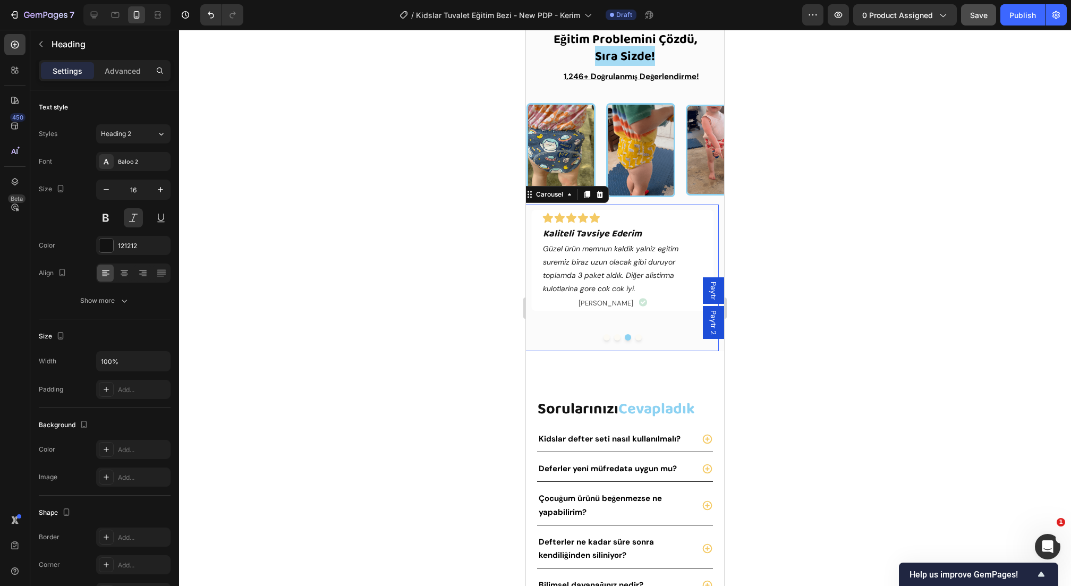
click at [620, 345] on div "Icon Icon Icon Icon Icon Icon List ⁠⁠⁠⁠⁠⁠⁠ Gayet Kullanışlı Heading "Sızdırma y…" at bounding box center [620, 278] width 198 height 147
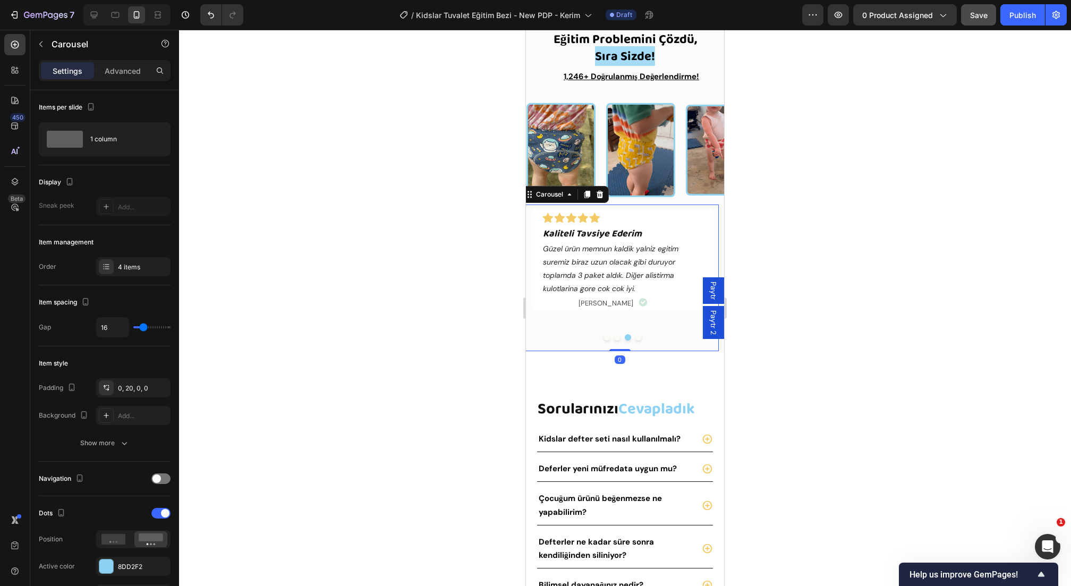
click at [620, 341] on div at bounding box center [622, 337] width 193 height 6
click at [619, 341] on div at bounding box center [622, 337] width 193 height 6
click at [619, 341] on button "Dot" at bounding box center [617, 337] width 6 height 6
click at [633, 340] on div at bounding box center [622, 337] width 193 height 6
click at [628, 342] on div "Icon Icon Icon Icon Icon Icon List ⁠⁠⁠⁠⁠⁠⁠ Gayet Kullanışlı Heading "Sızdırma y…" at bounding box center [620, 278] width 198 height 147
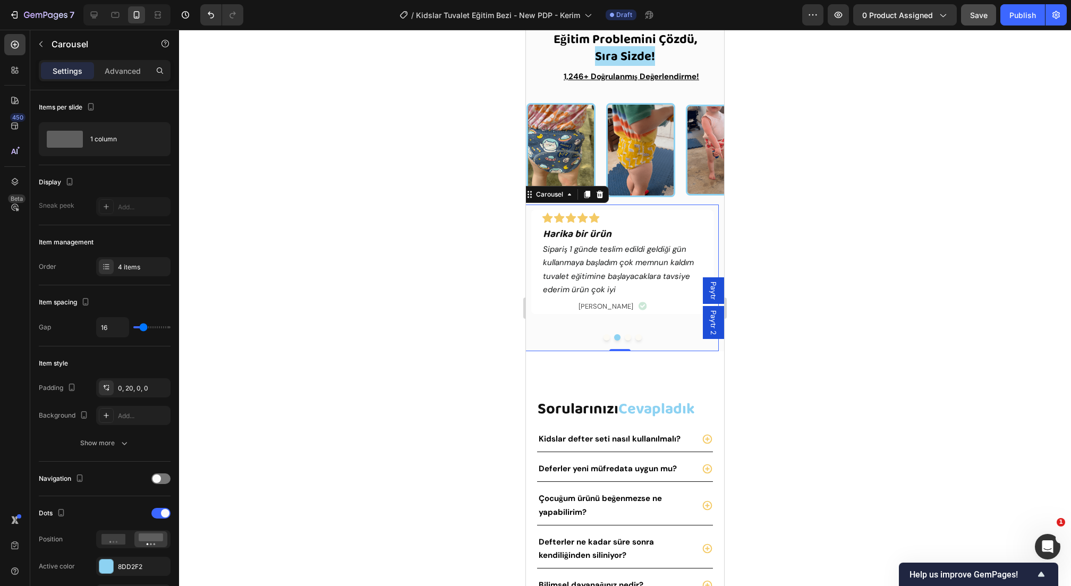
click at [636, 340] on button "Dot" at bounding box center [639, 337] width 6 height 6
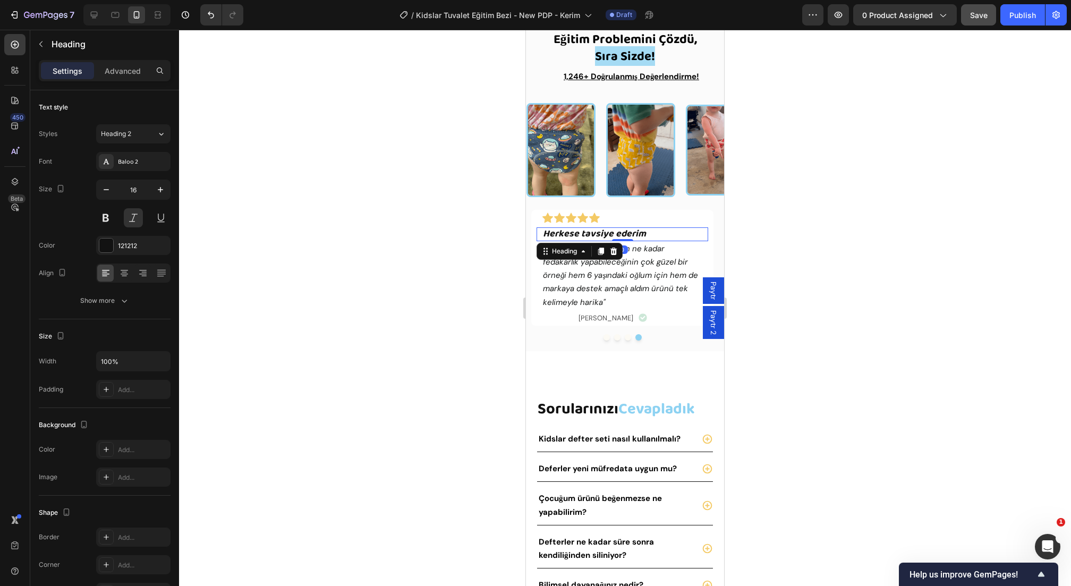
click at [600, 238] on strong "Herkese tavsiye ederim" at bounding box center [594, 233] width 103 height 15
click at [598, 236] on strong "Herkese tavsiye ederim" at bounding box center [594, 233] width 103 height 15
drag, startPoint x: 582, startPoint y: 234, endPoint x: 657, endPoint y: 238, distance: 74.5
click at [657, 238] on p "Herkese tavsiye ederim" at bounding box center [622, 234] width 159 height 12
click at [609, 261] on span ""Bir ebeveynin oğlu için ne kadar fedakarlık yapabileceğinin çok güzel bir örne…" at bounding box center [620, 275] width 155 height 64
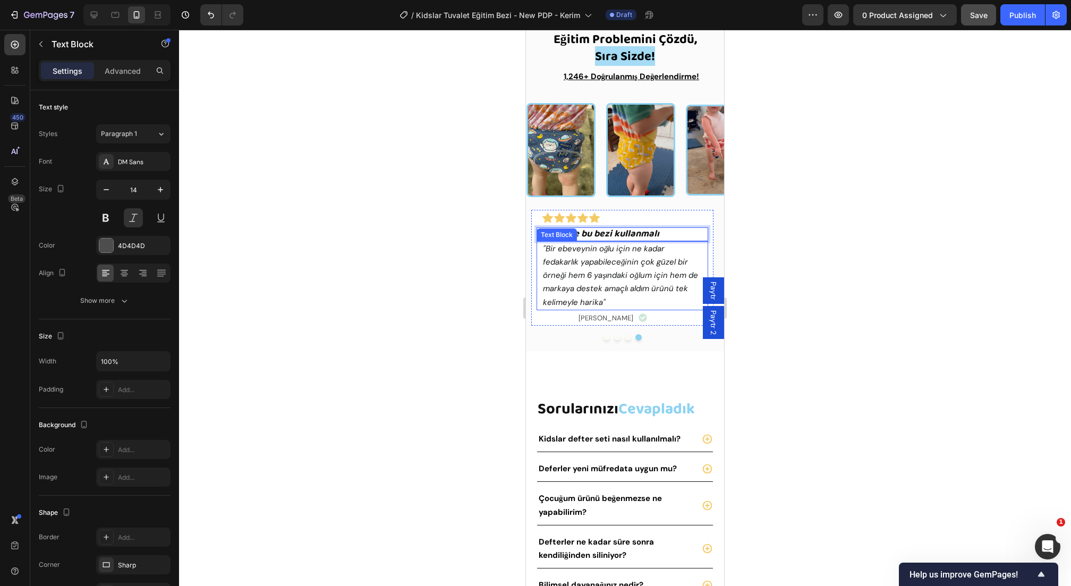
click at [609, 261] on span ""Bir ebeveynin oğlu için ne kadar fedakarlık yapabileceğinin çok güzel bir örne…" at bounding box center [620, 275] width 155 height 64
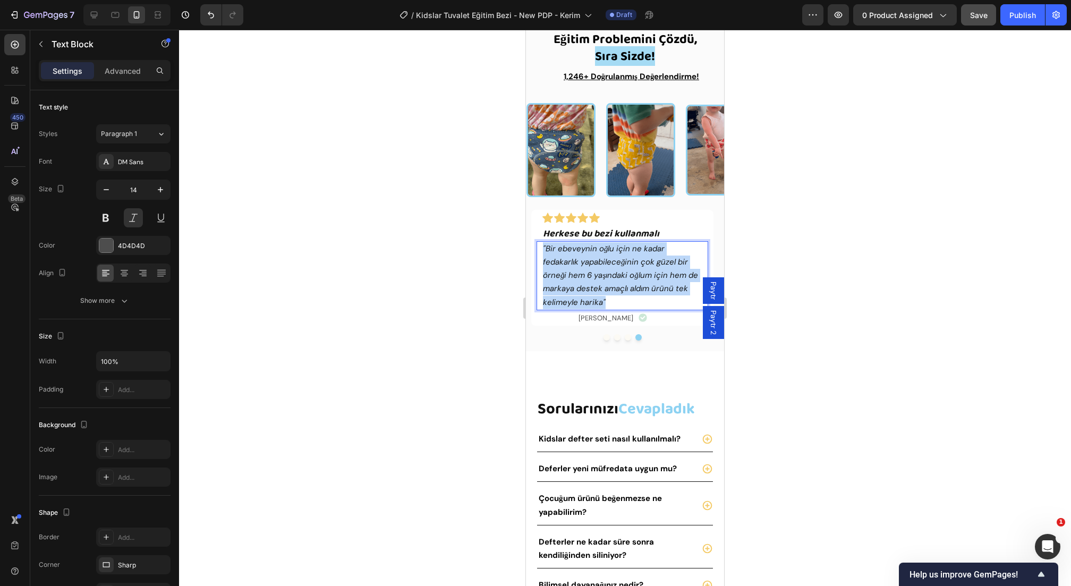
click at [609, 261] on span ""Bir ebeveynin oğlu için ne kadar fedakarlık yapabileceğinin çok güzel bir örne…" at bounding box center [620, 275] width 155 height 64
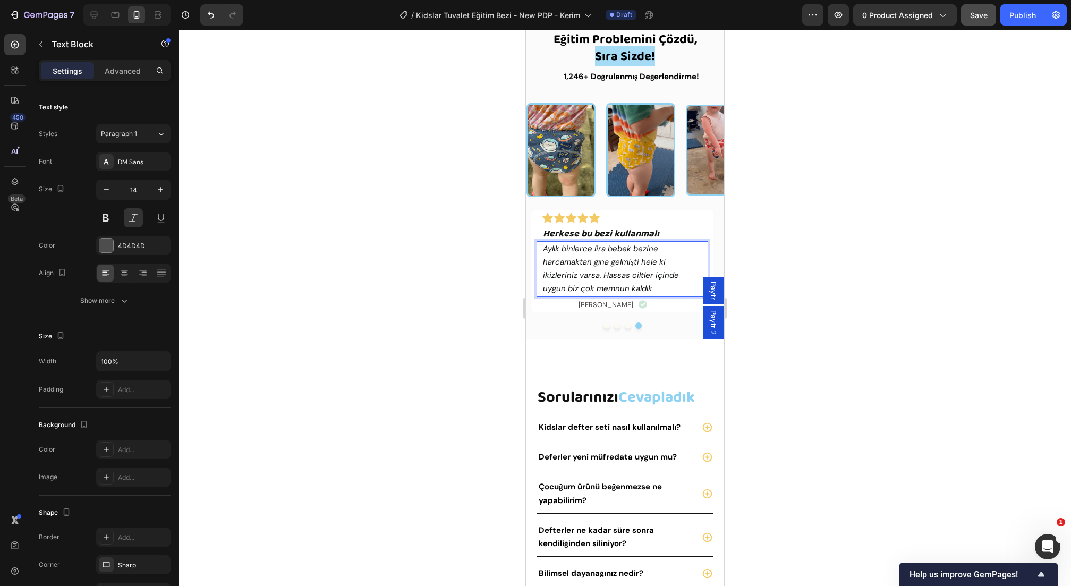
click at [617, 307] on span "[PERSON_NAME]" at bounding box center [606, 304] width 55 height 9
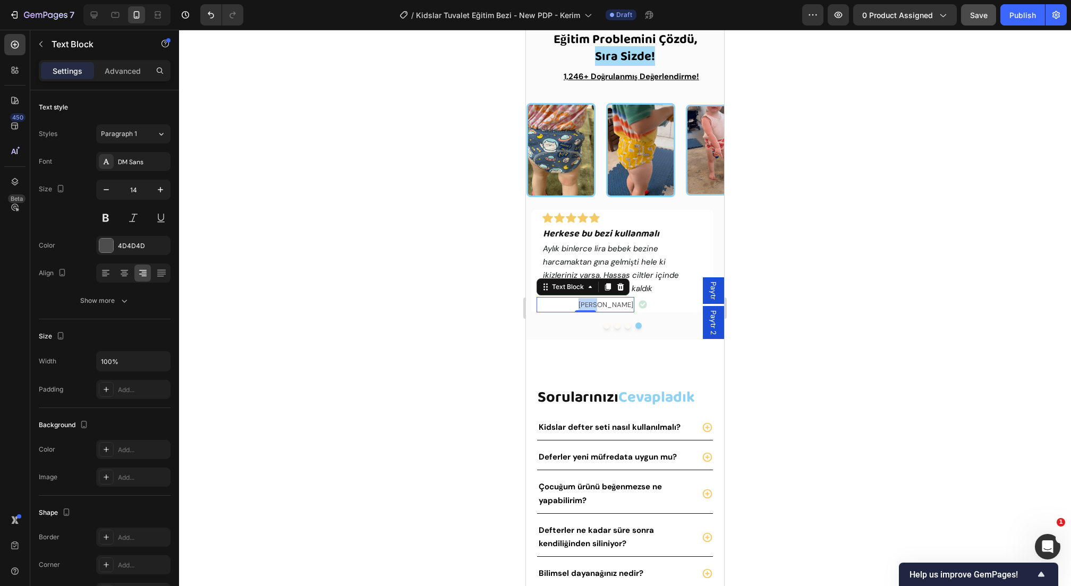
click at [617, 307] on span "[PERSON_NAME]" at bounding box center [606, 304] width 55 height 9
click at [795, 333] on div at bounding box center [625, 308] width 892 height 556
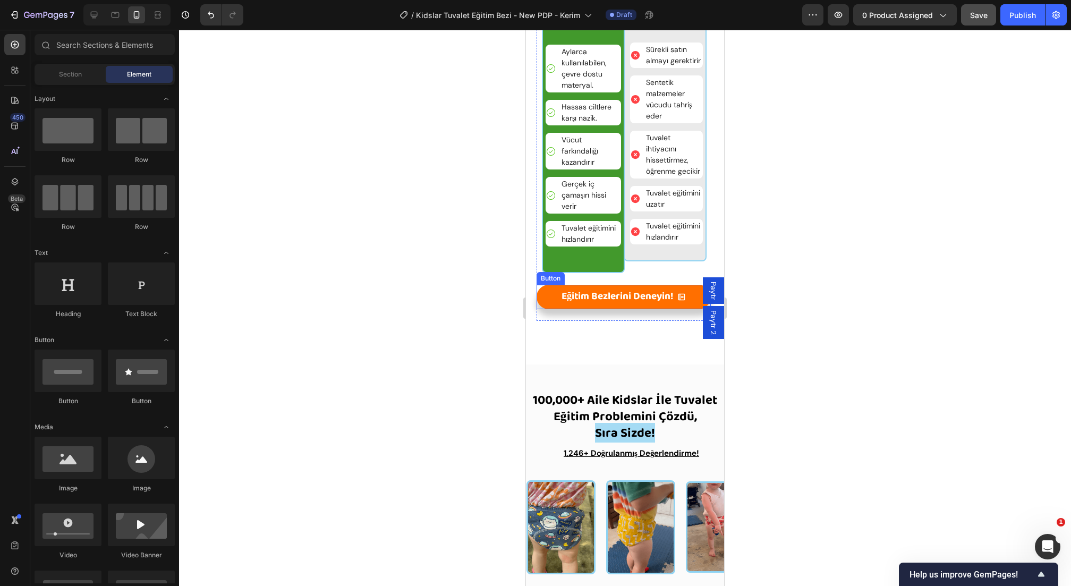
scroll to position [2037, 0]
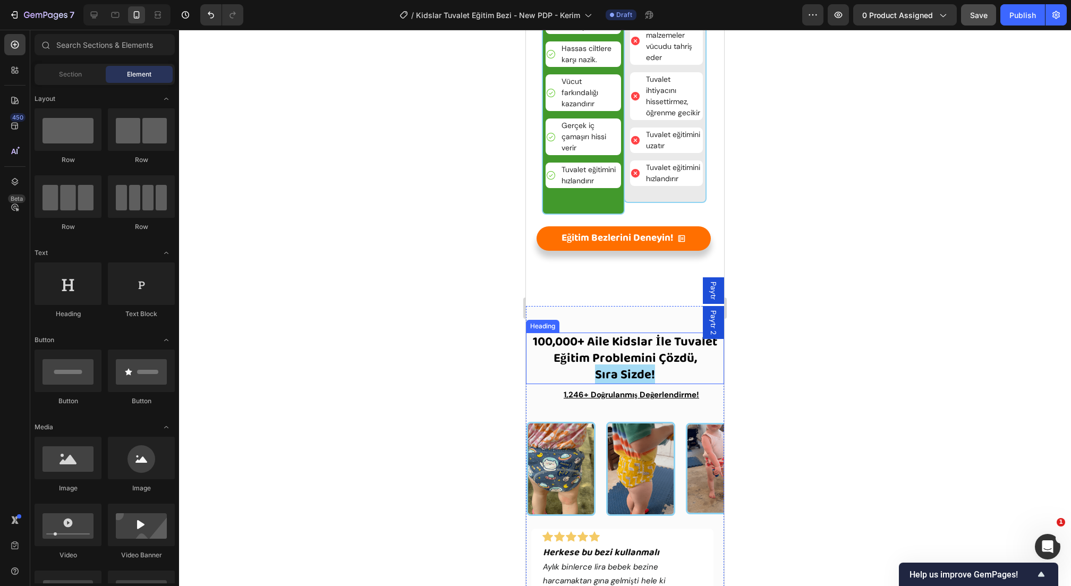
click at [547, 337] on strong "100,000+ Aile Kidslar İle Tuvalet Eğitim Problemini Çözdü," at bounding box center [625, 350] width 184 height 37
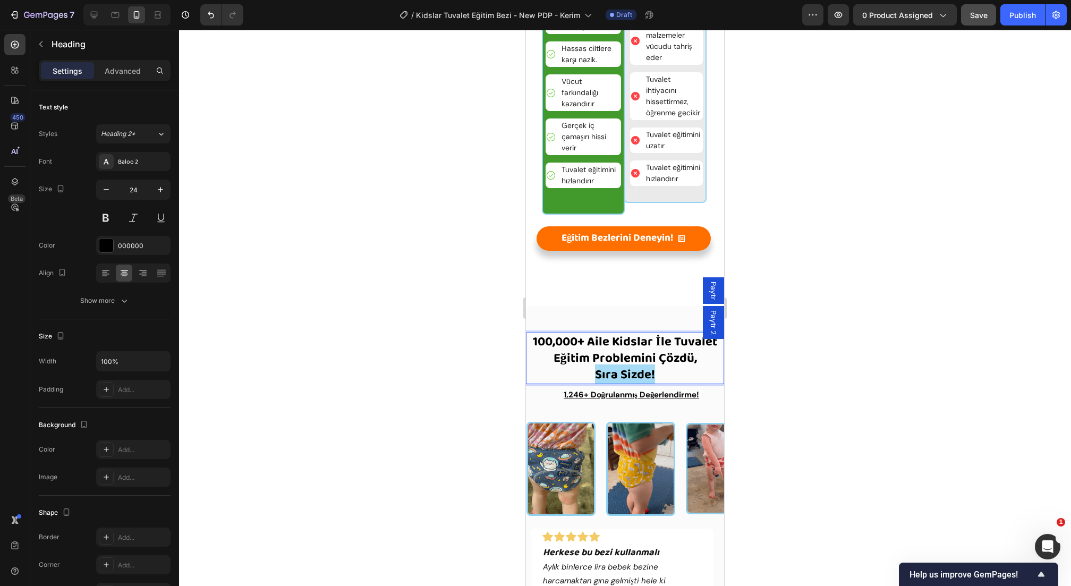
click at [547, 343] on strong "100,000+ Aile Kidslar İle Tuvalet Eğitim Problemini Çözdü," at bounding box center [625, 350] width 184 height 37
click at [574, 340] on strong "10,000+ Aile Kidslar İle Tuvalet Eğitim Problemini Çözdü," at bounding box center [625, 350] width 176 height 37
click at [402, 372] on div at bounding box center [625, 308] width 892 height 556
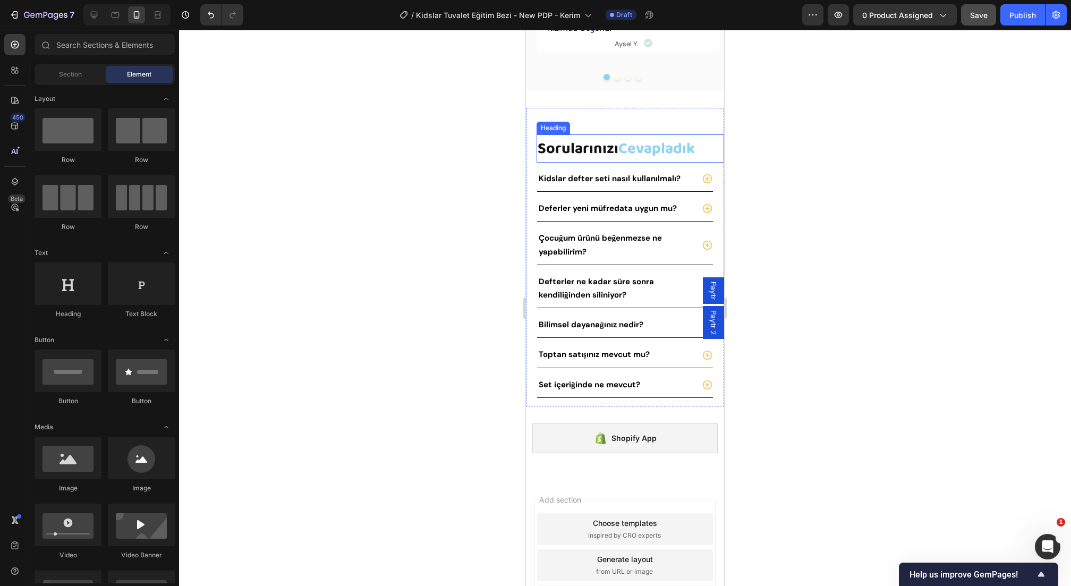
scroll to position [2604, 0]
click at [573, 179] on strong "Kidslar defter seti nasıl kullanılmalı?" at bounding box center [610, 177] width 142 height 11
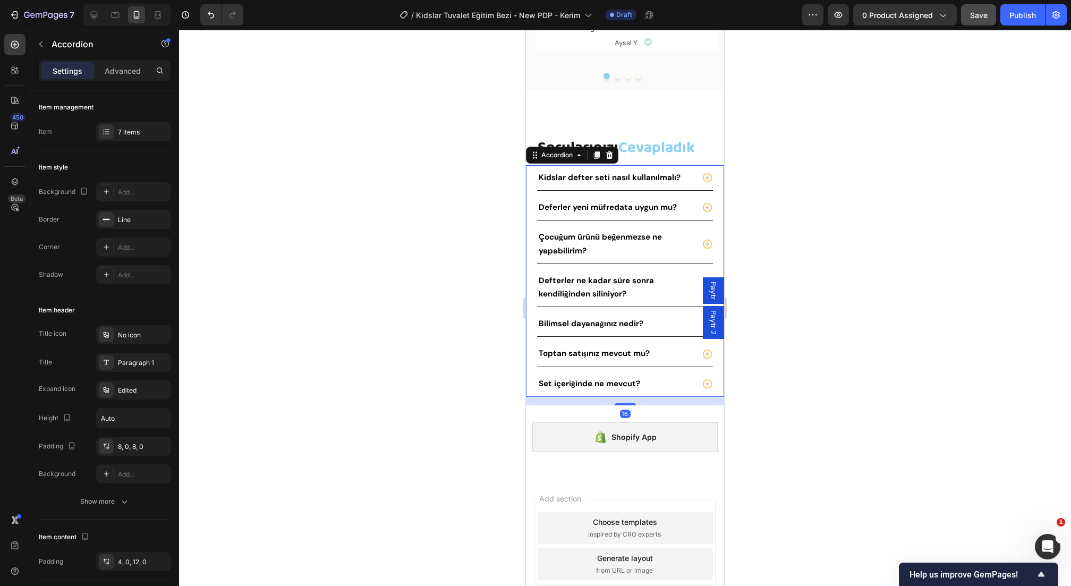
click at [573, 179] on strong "Kidslar defter seti nasıl kullanılmalı?" at bounding box center [610, 177] width 142 height 11
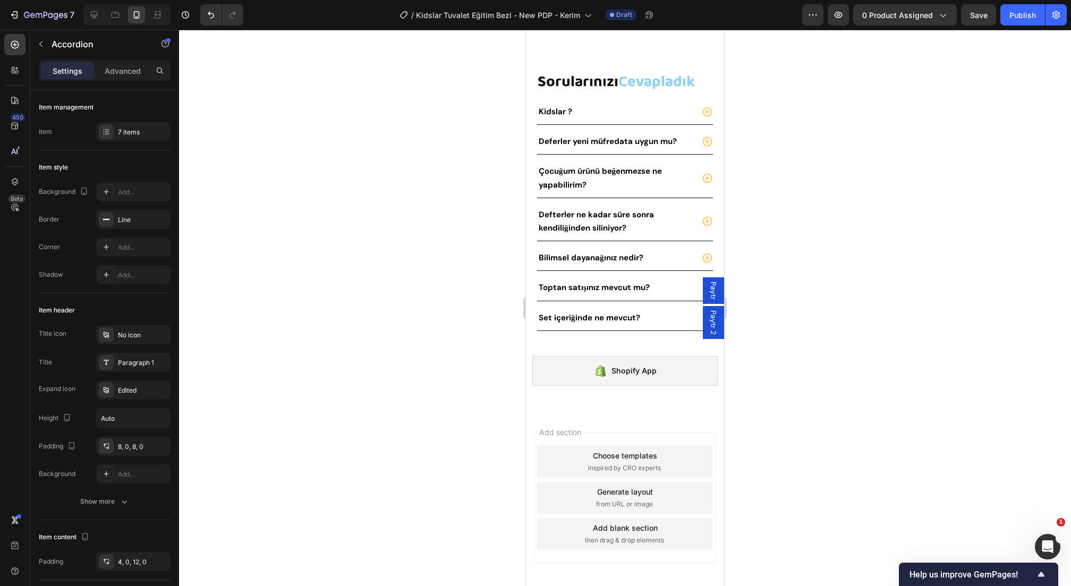
scroll to position [2646, 0]
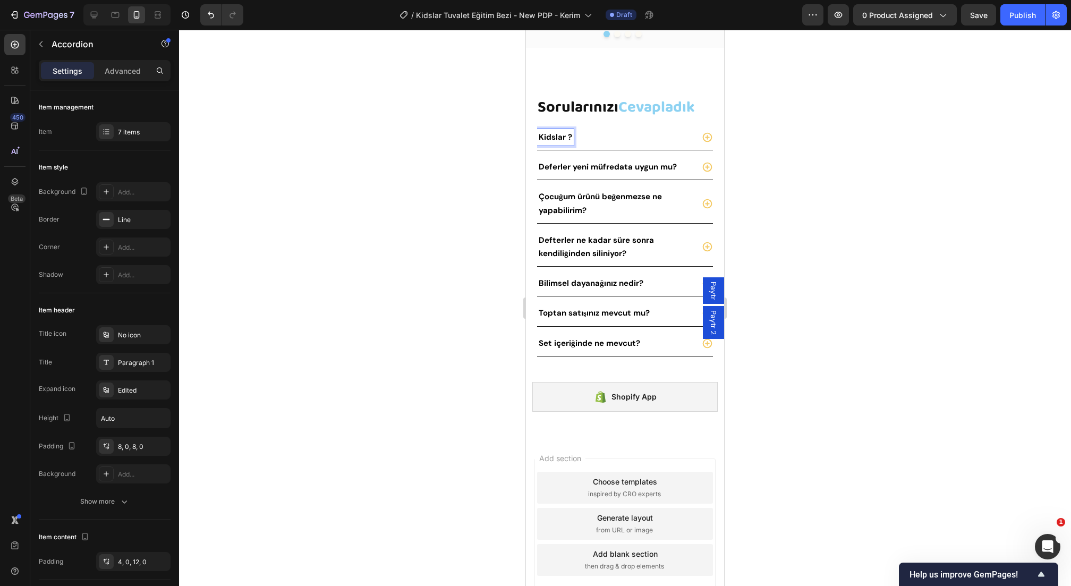
click at [566, 137] on strong "Kidslar ?" at bounding box center [555, 137] width 33 height 11
